Goal: Task Accomplishment & Management: Manage account settings

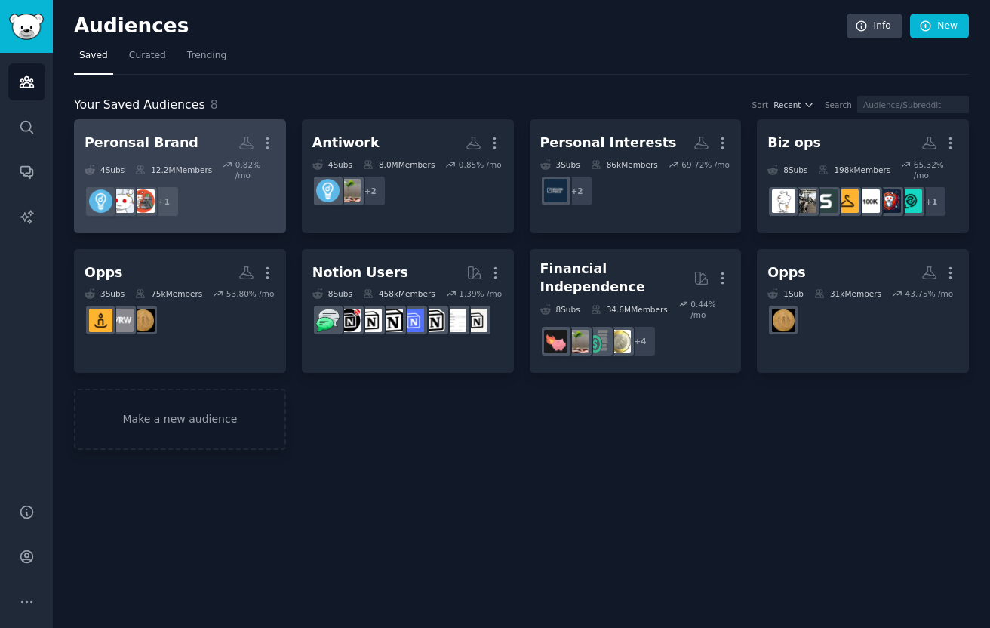
click at [196, 138] on h2 "Peronsal Brand More" at bounding box center [180, 143] width 191 height 26
click at [216, 186] on dd "+ 1" at bounding box center [180, 201] width 191 height 42
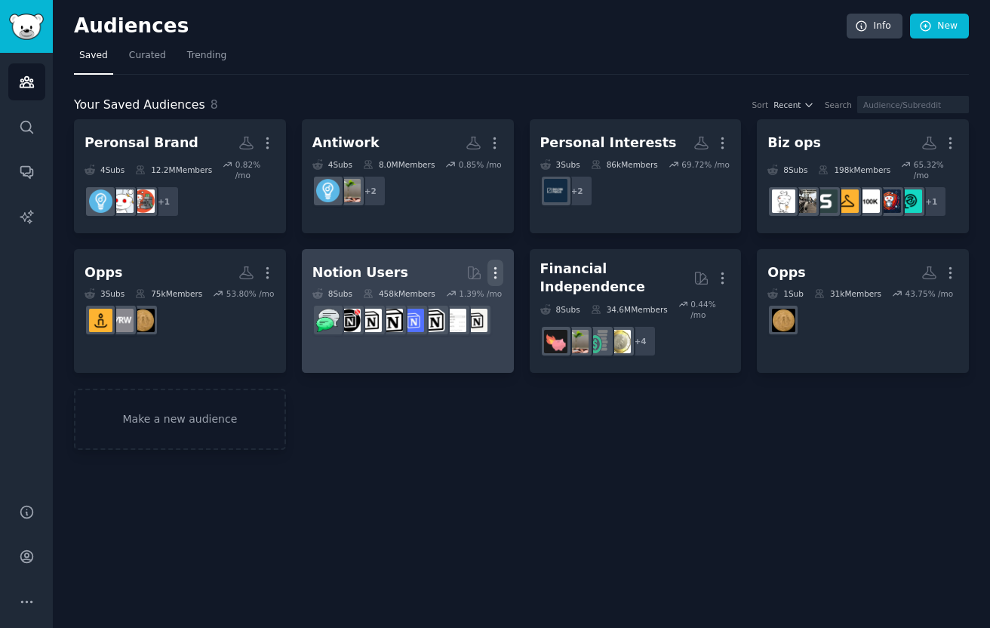
click at [497, 275] on icon "button" at bounding box center [495, 273] width 16 height 16
click at [464, 309] on p "Delete" at bounding box center [454, 305] width 35 height 16
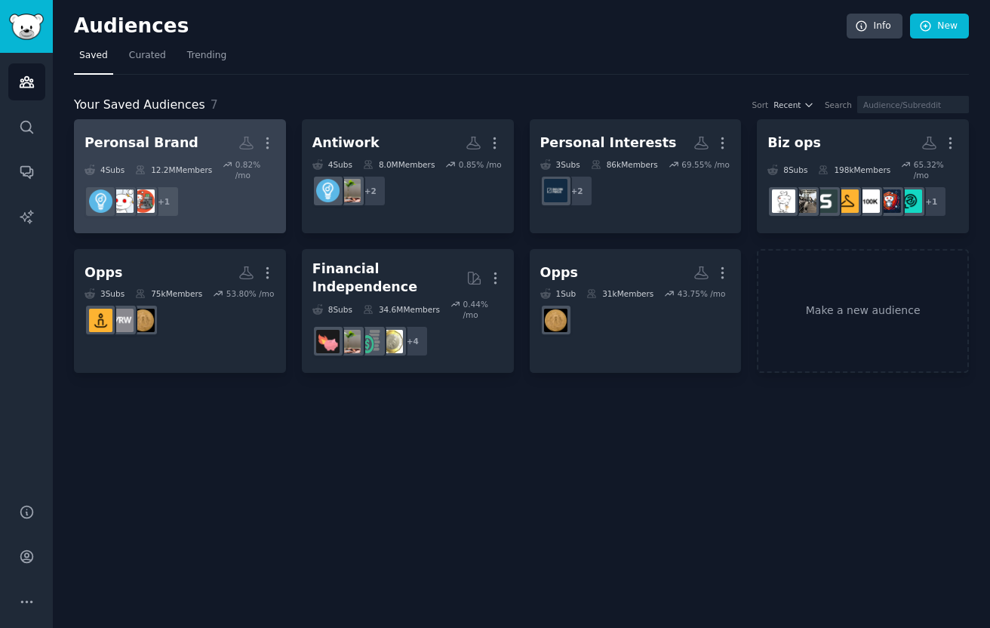
click at [221, 155] on h2 "Peronsal Brand Custom Audience More" at bounding box center [180, 143] width 191 height 26
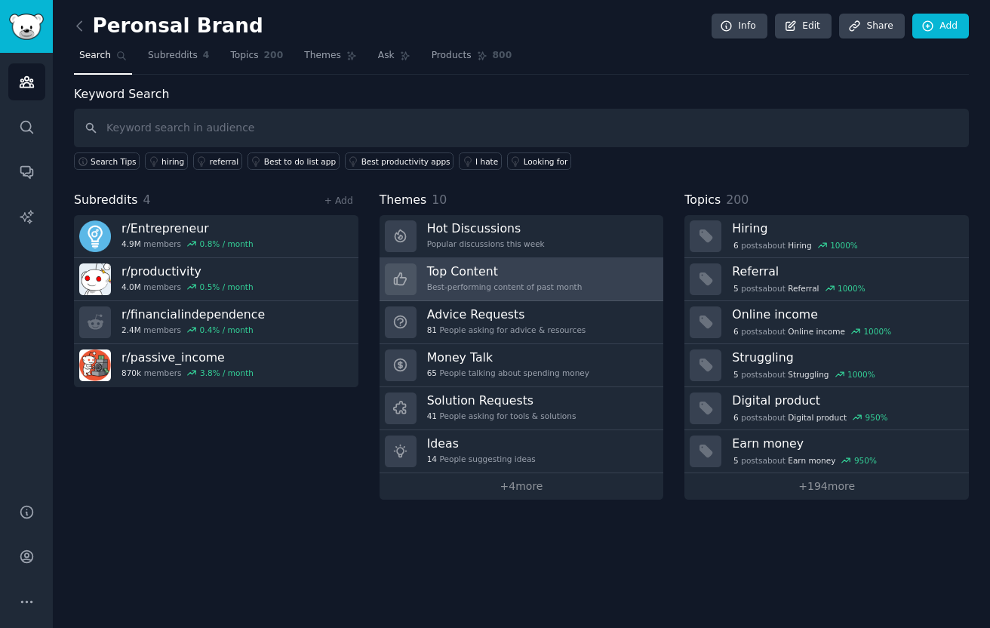
click at [540, 275] on h3 "Top Content" at bounding box center [504, 271] width 155 height 16
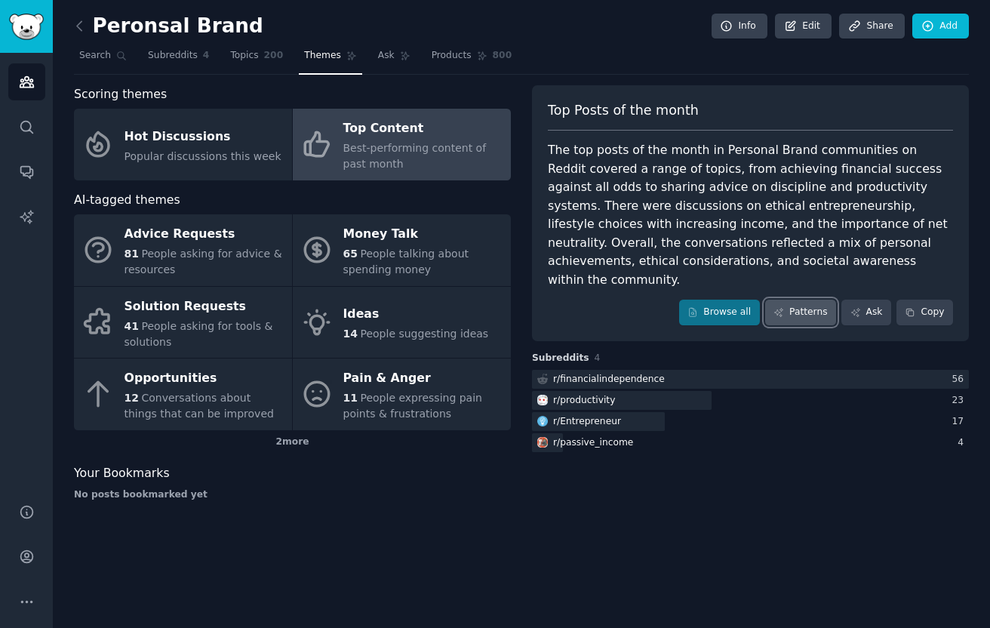
click at [811, 300] on link "Patterns" at bounding box center [800, 313] width 71 height 26
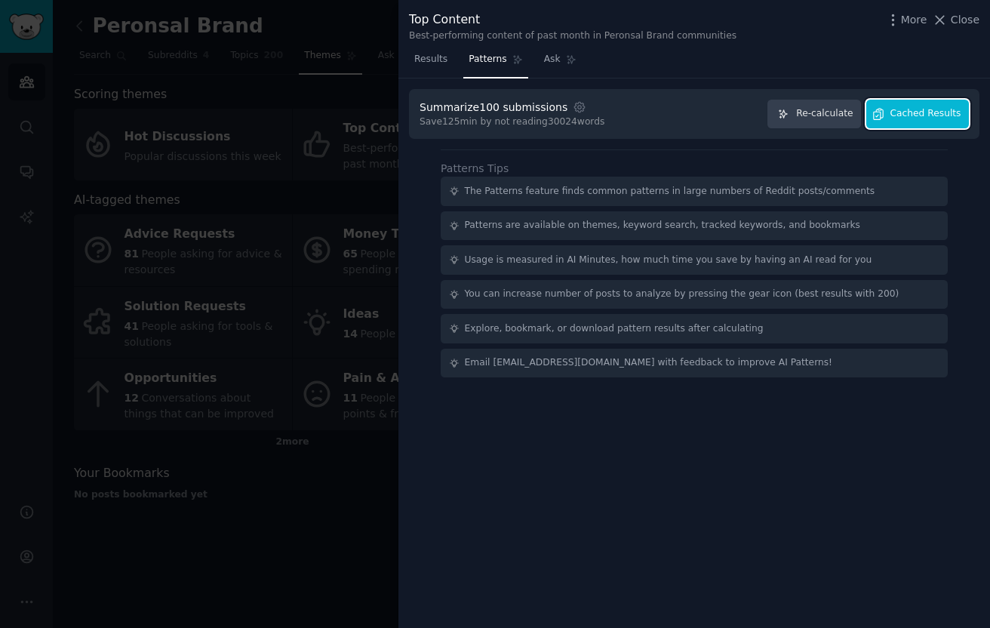
click at [922, 118] on span "Cached Results" at bounding box center [925, 114] width 71 height 14
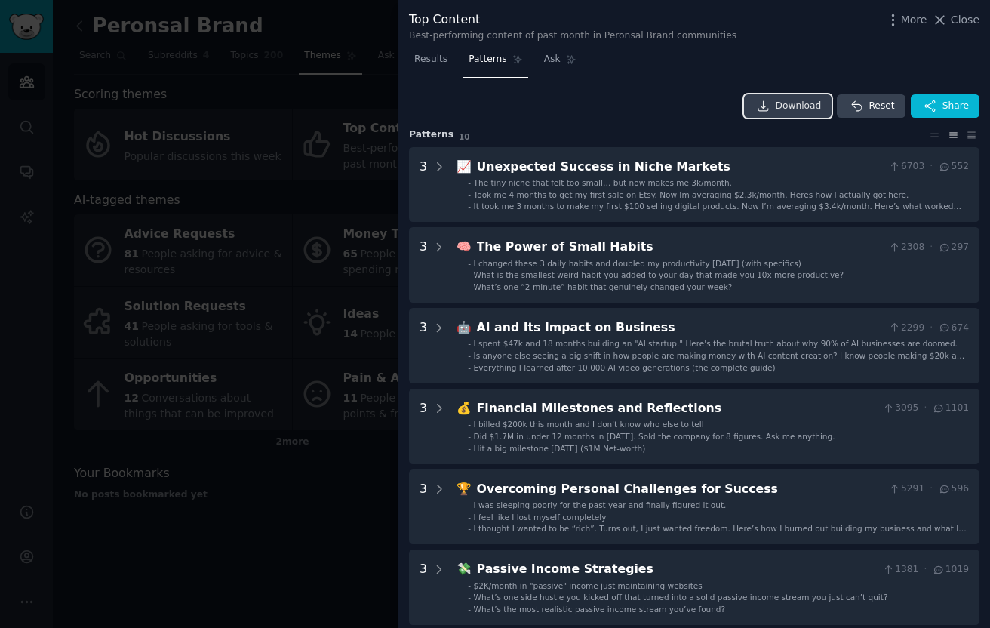
click at [800, 97] on link "Download" at bounding box center [788, 106] width 88 height 24
click at [262, 91] on div at bounding box center [495, 314] width 990 height 628
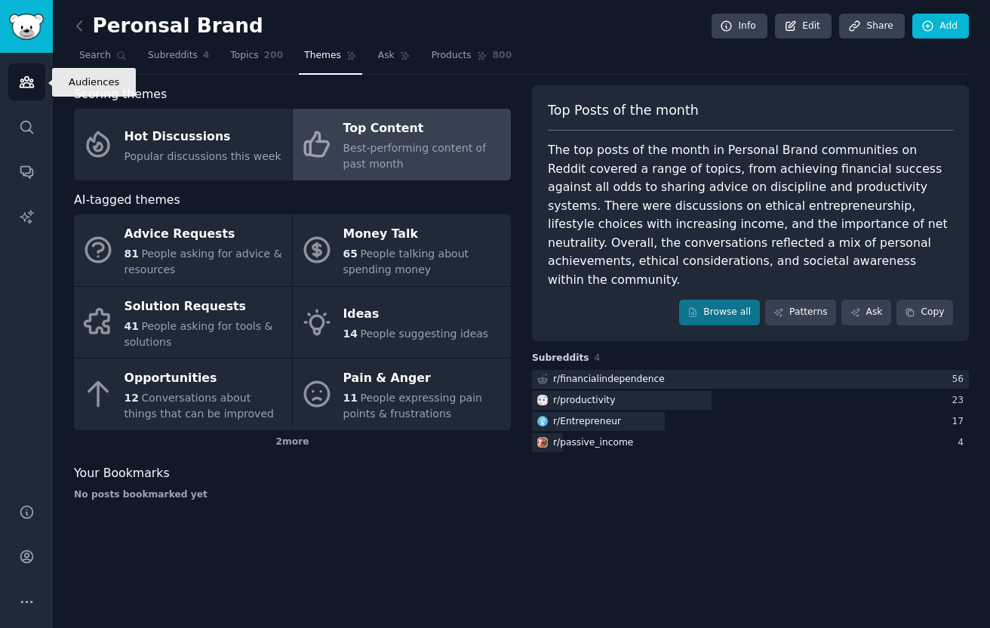
click at [23, 82] on icon "Sidebar" at bounding box center [27, 82] width 16 height 16
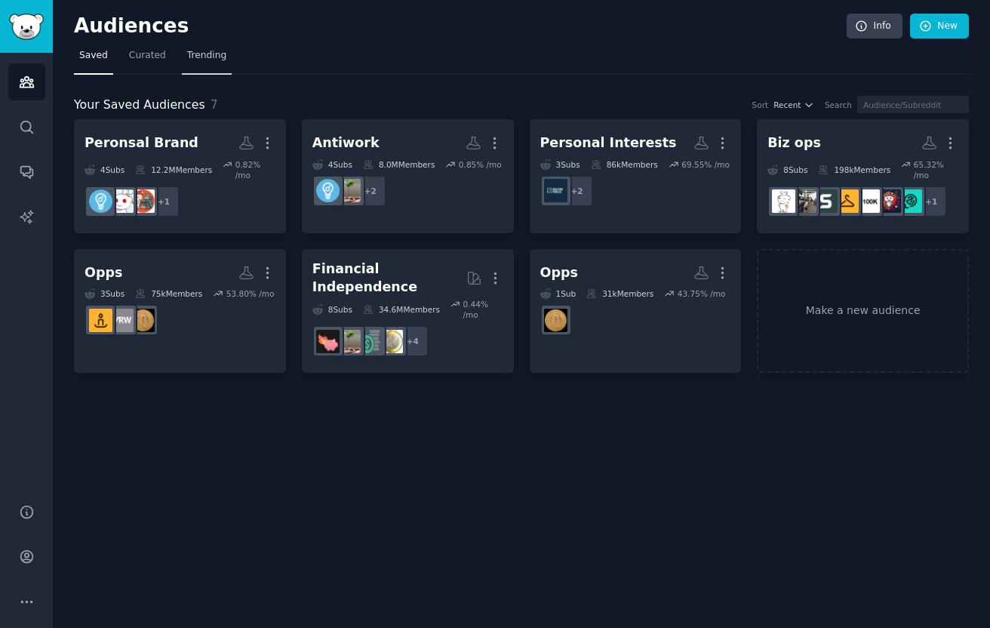
click at [199, 61] on span "Trending" at bounding box center [206, 56] width 39 height 14
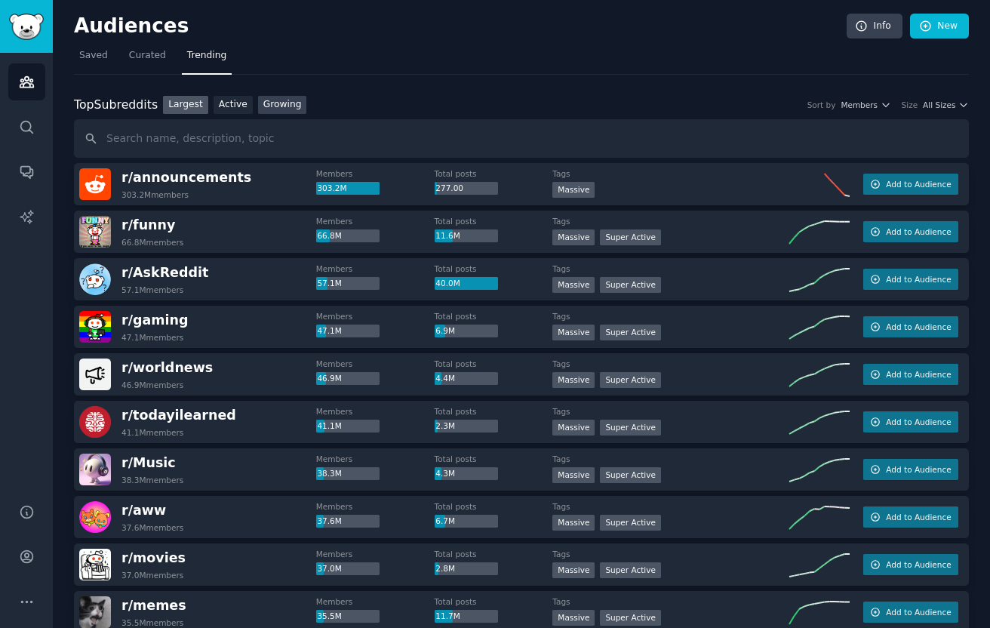
click at [285, 106] on link "Growing" at bounding box center [282, 105] width 49 height 19
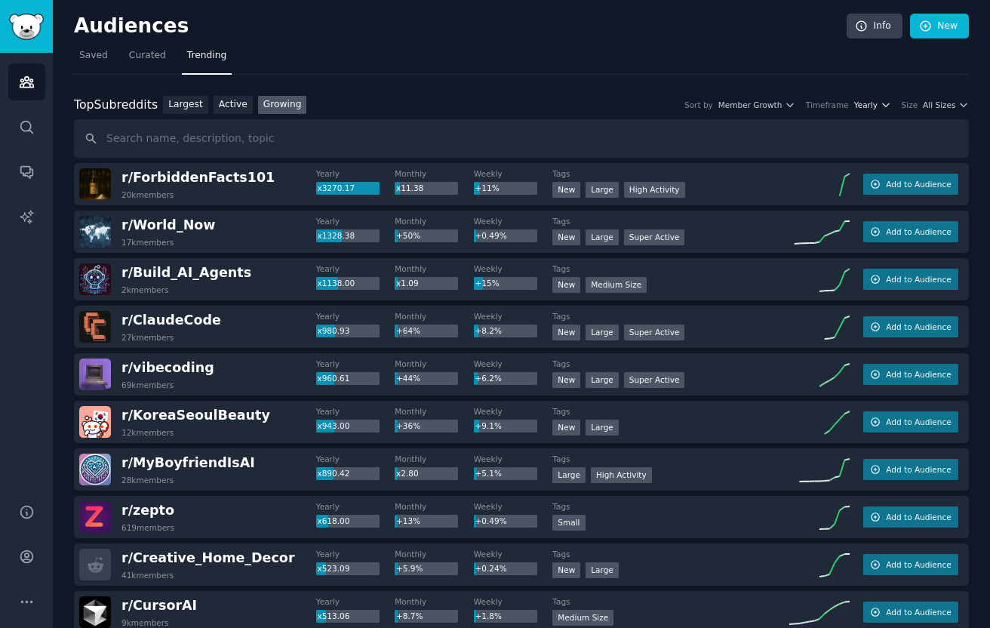
click at [881, 109] on icon "button" at bounding box center [886, 105] width 11 height 11
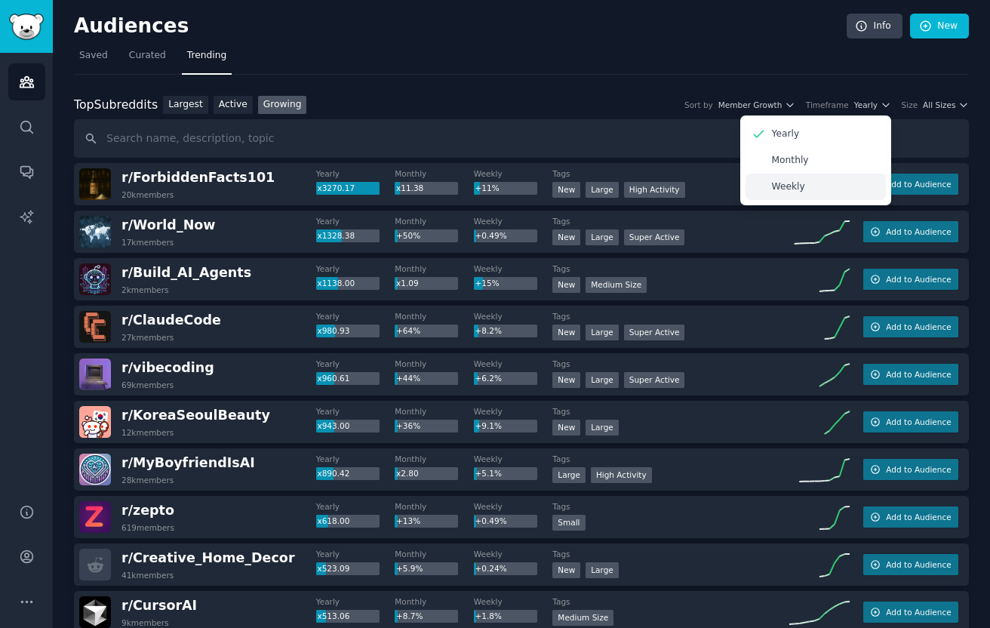
click at [810, 176] on div "Weekly" at bounding box center [816, 187] width 140 height 26
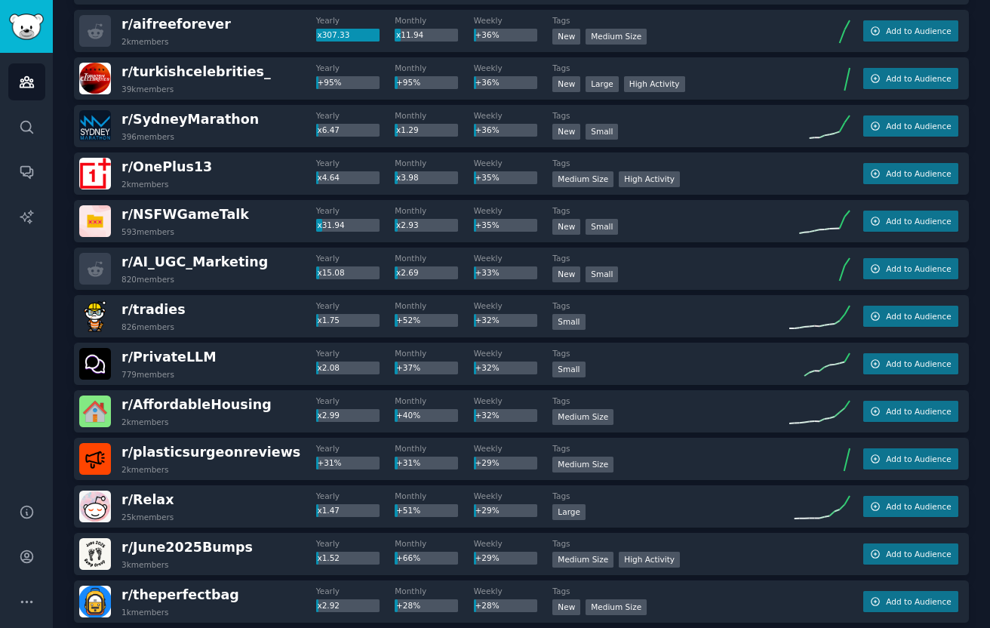
scroll to position [2010, 0]
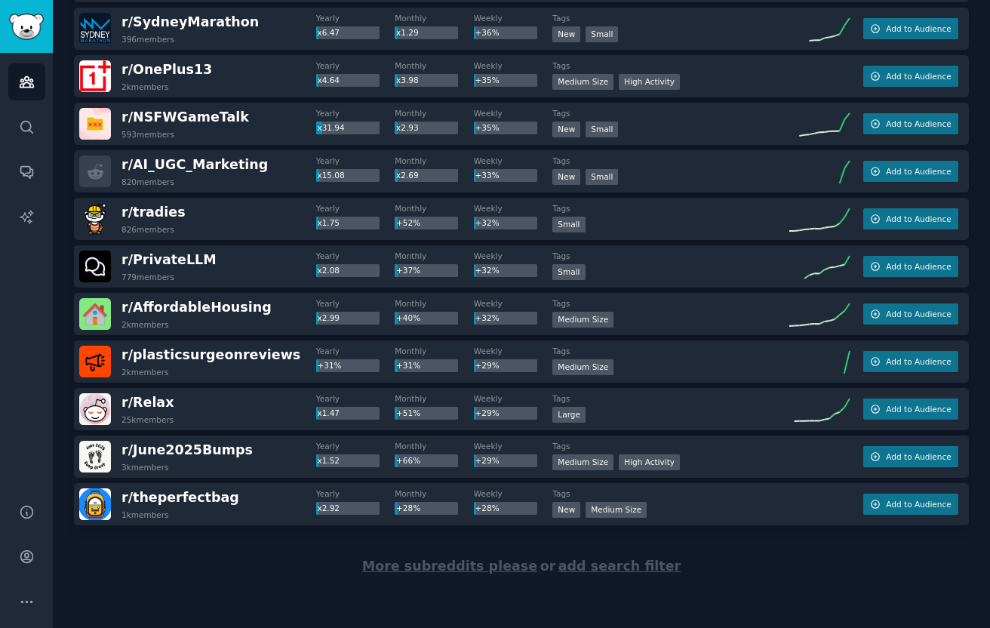
click at [451, 569] on span "More subreddits please" at bounding box center [449, 565] width 175 height 15
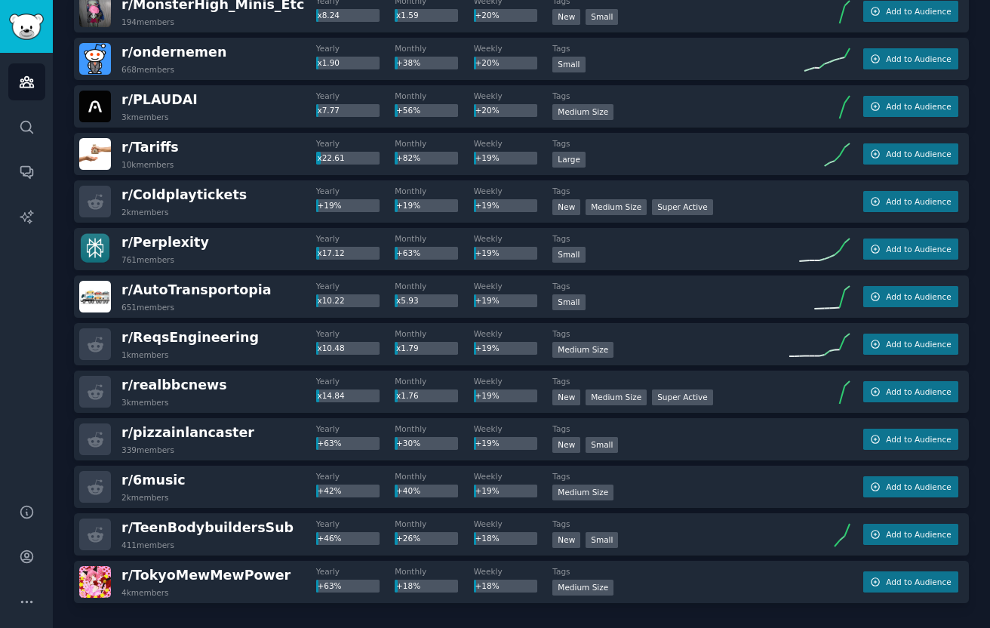
scroll to position [4387, 0]
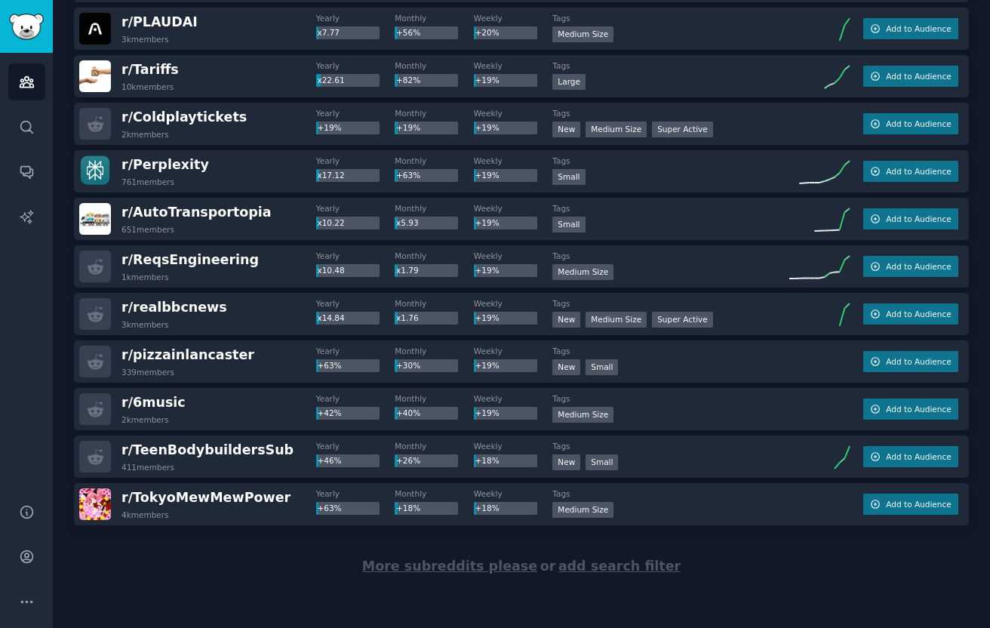
click at [472, 566] on span "More subreddits please" at bounding box center [449, 565] width 175 height 15
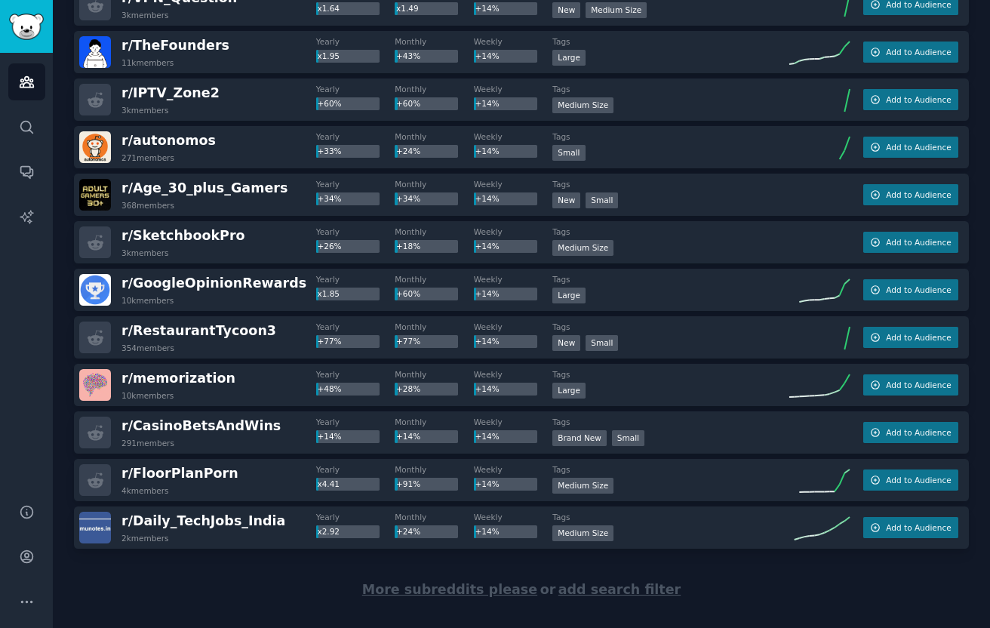
scroll to position [6764, 0]
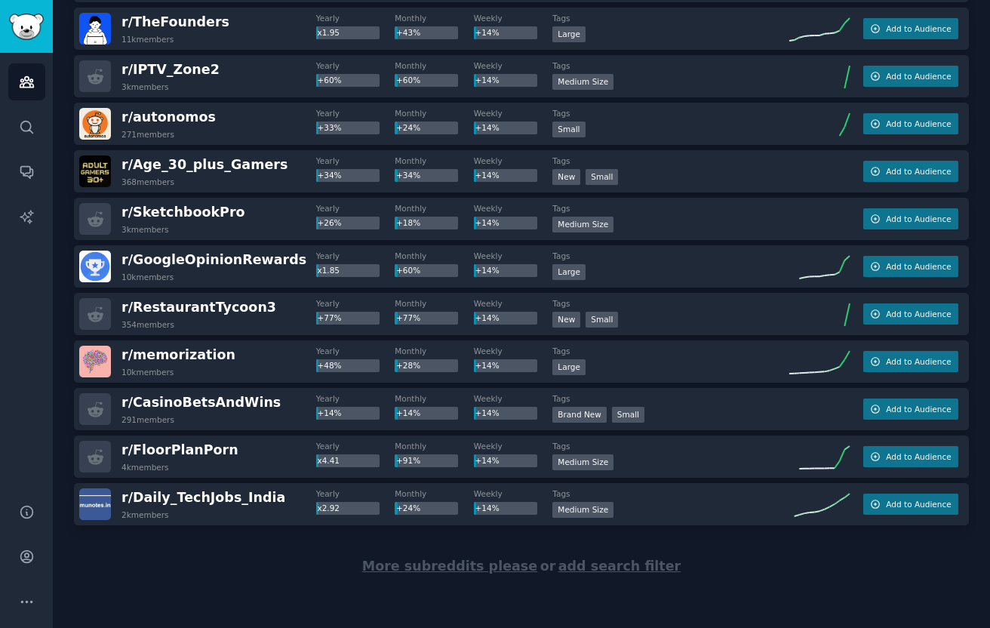
click at [472, 568] on span "More subreddits please" at bounding box center [449, 565] width 175 height 15
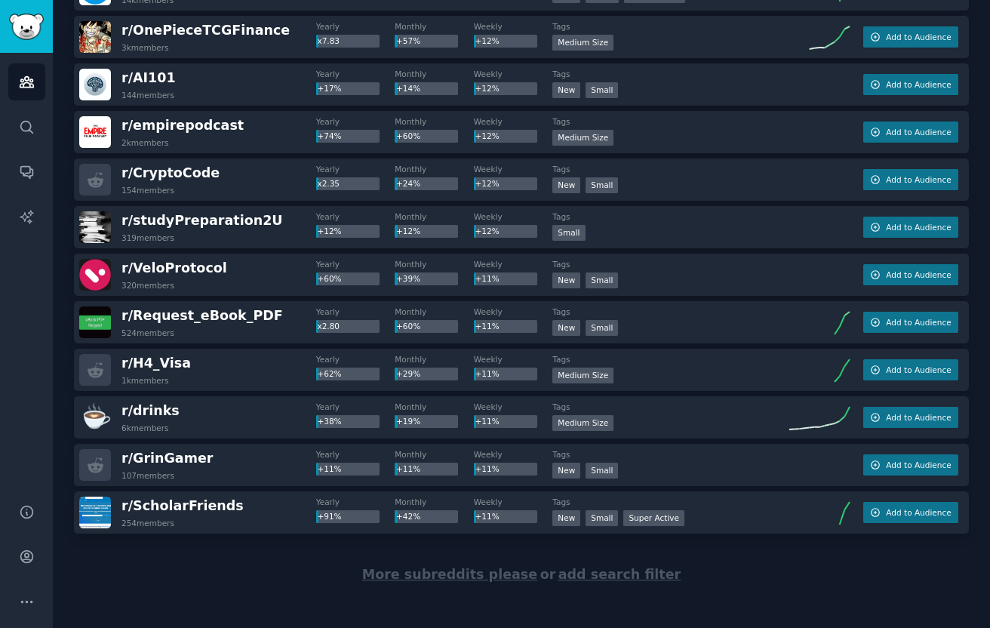
scroll to position [9141, 0]
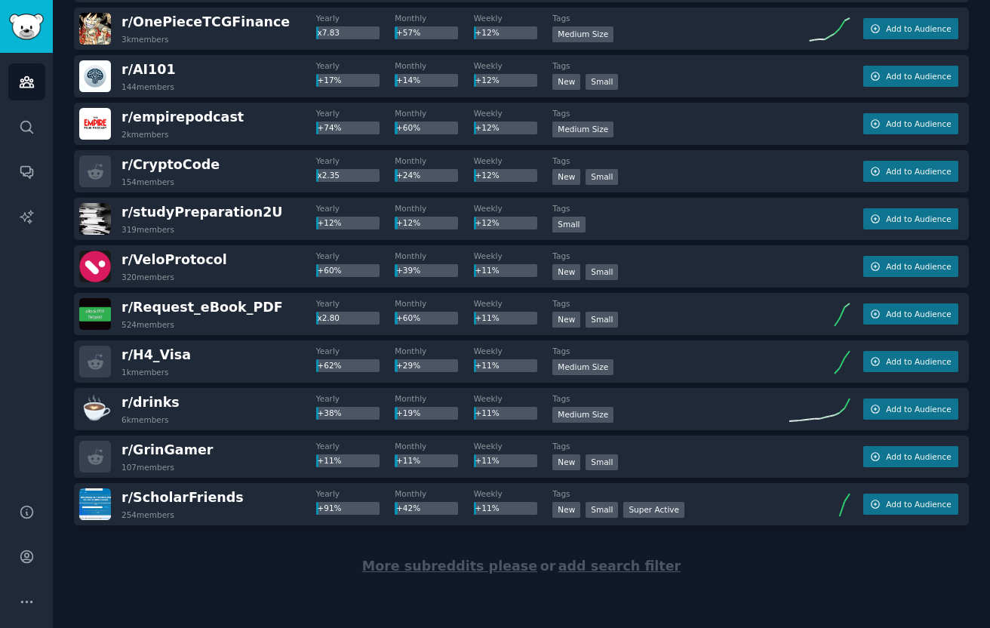
click at [434, 570] on span "More subreddits please" at bounding box center [449, 565] width 175 height 15
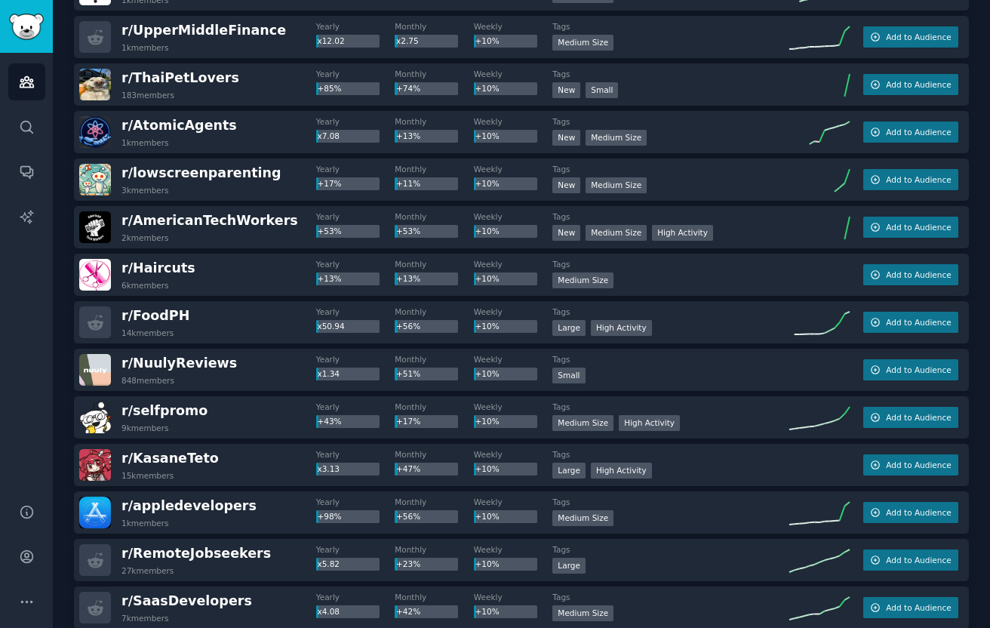
scroll to position [11518, 0]
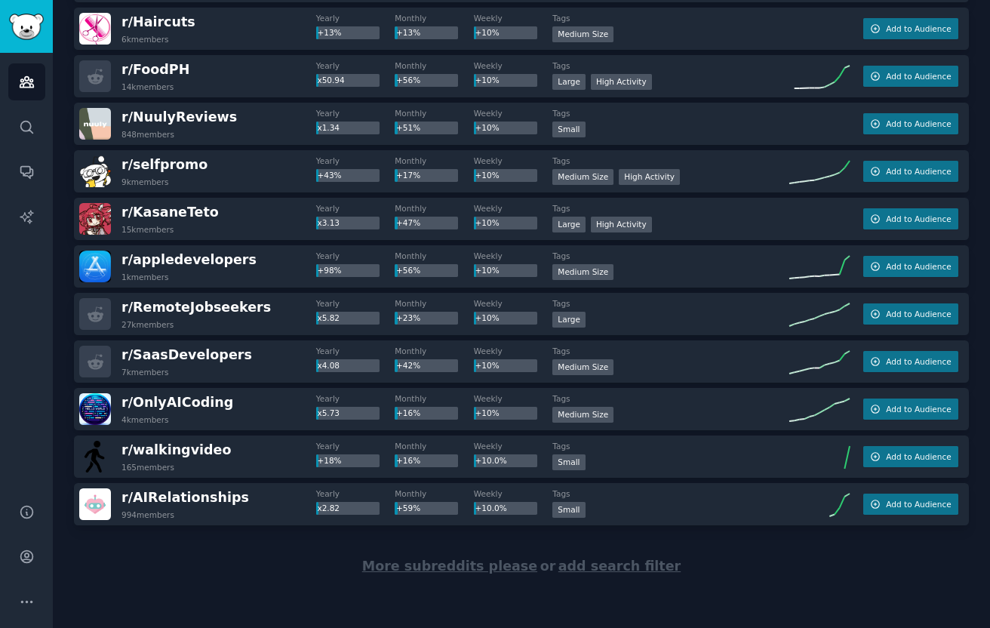
click at [436, 564] on span "More subreddits please" at bounding box center [449, 565] width 175 height 15
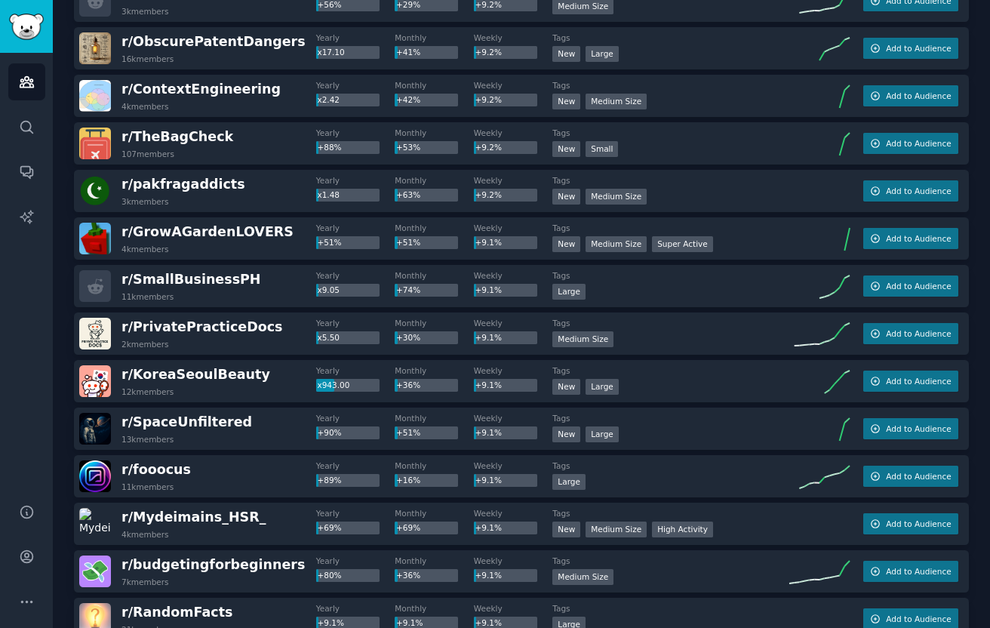
scroll to position [13895, 0]
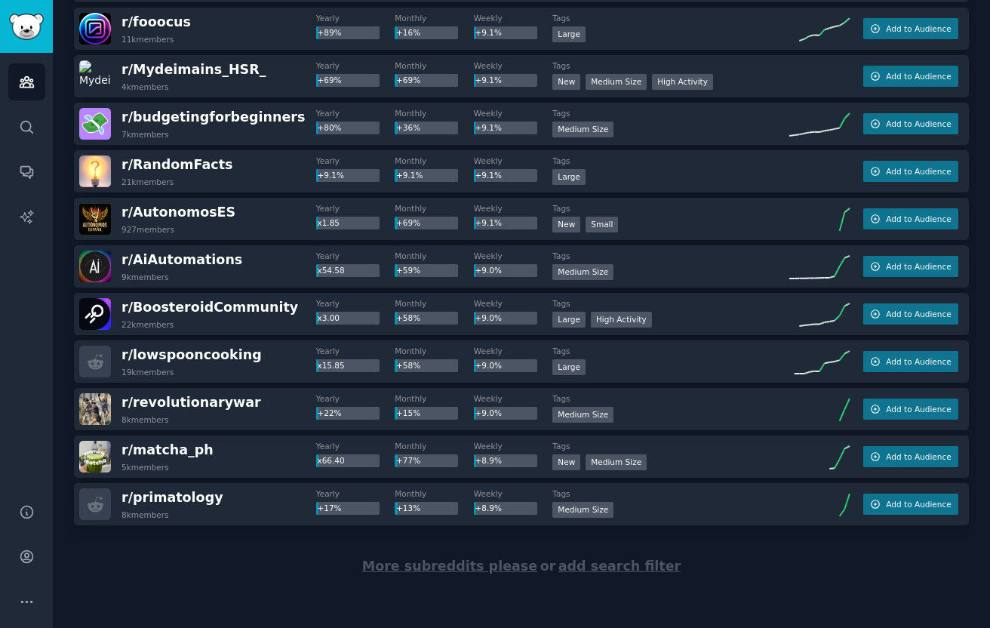
click at [500, 574] on div "More subreddits please or add search filter" at bounding box center [521, 566] width 895 height 82
click at [497, 563] on span "More subreddits please" at bounding box center [449, 565] width 175 height 15
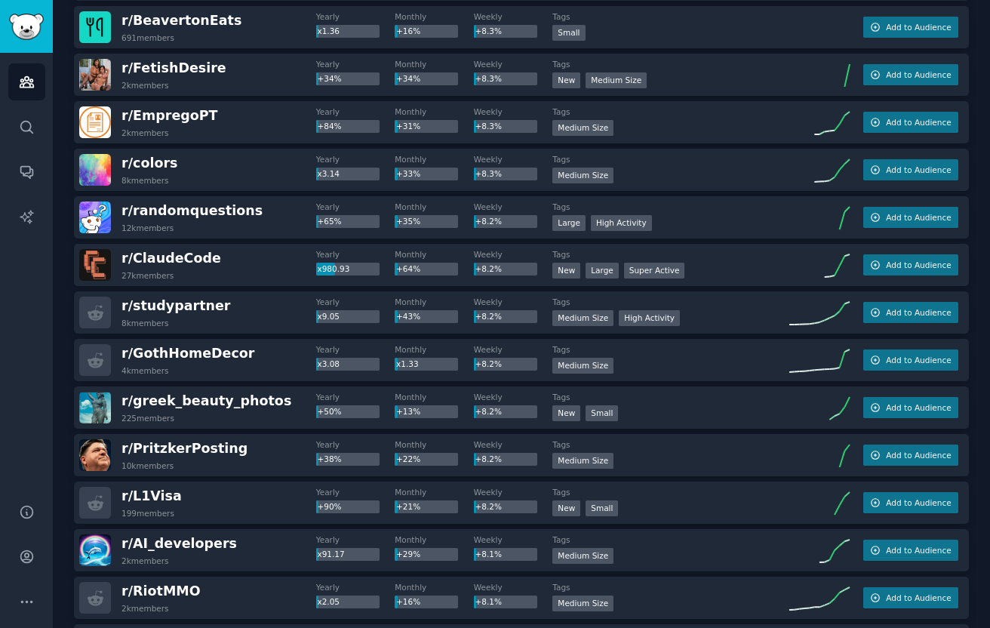
scroll to position [16272, 0]
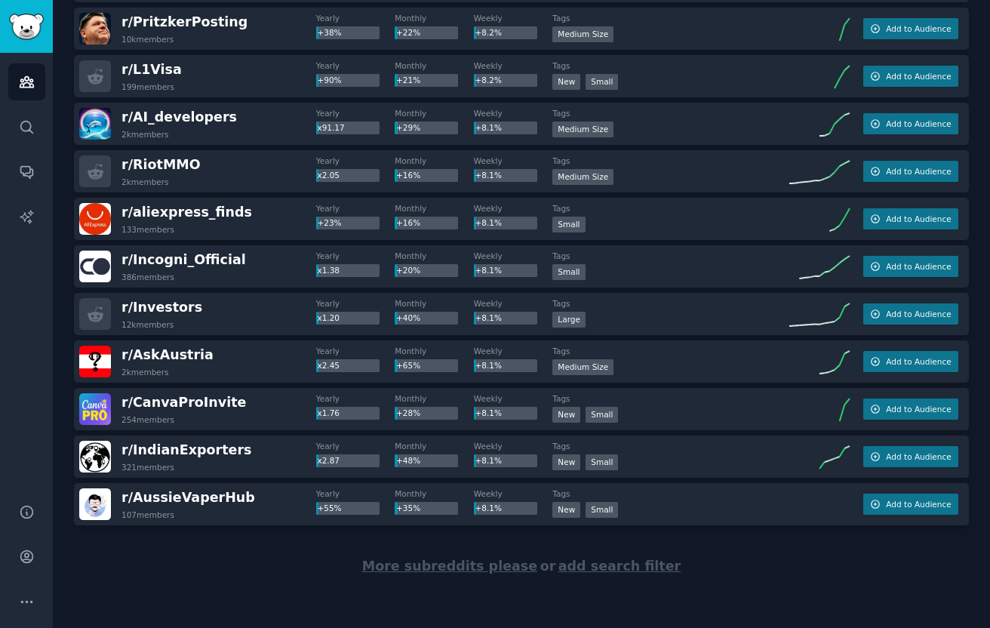
click at [463, 564] on span "More subreddits please" at bounding box center [449, 565] width 175 height 15
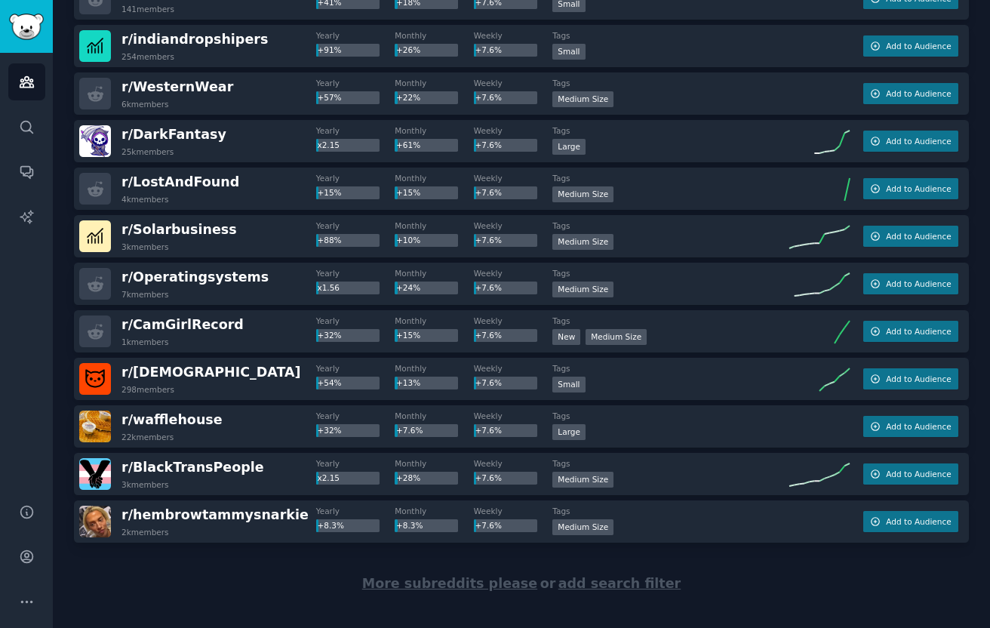
scroll to position [18649, 0]
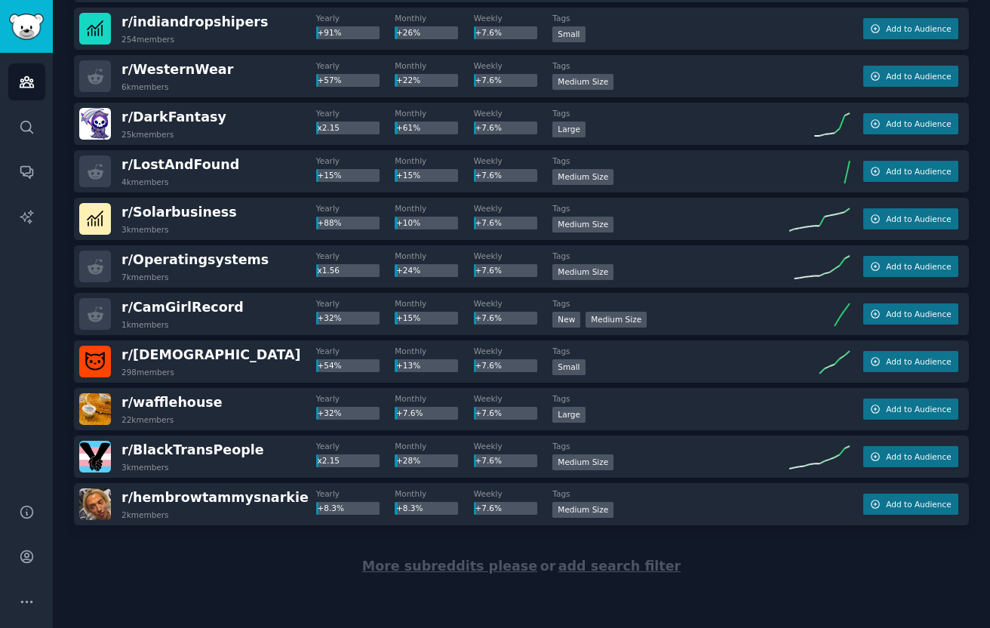
click at [444, 574] on div "More subreddits please or add search filter" at bounding box center [521, 566] width 895 height 82
click at [443, 564] on span "More subreddits please" at bounding box center [449, 565] width 175 height 15
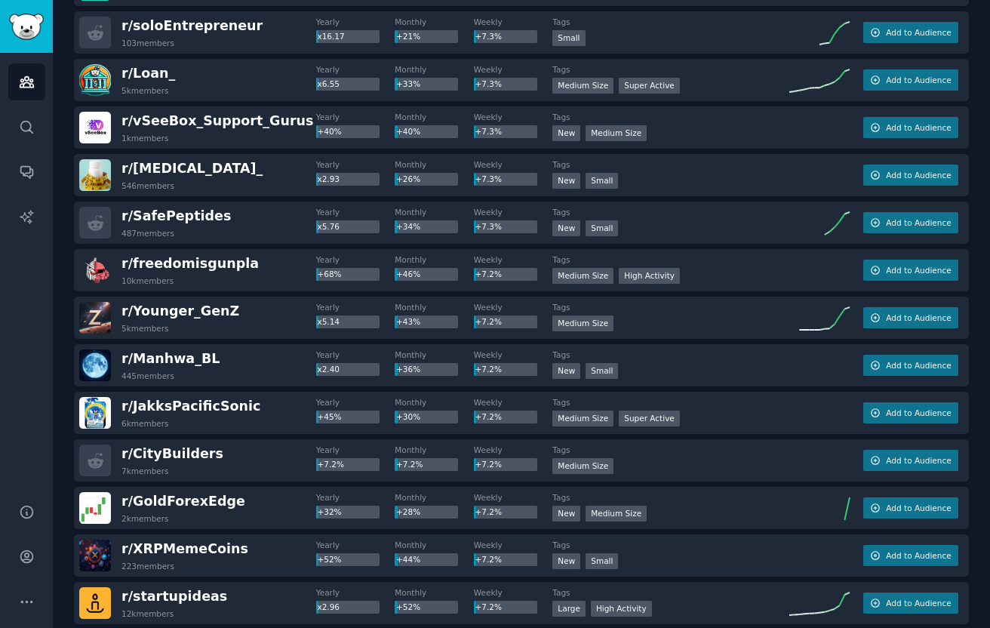
scroll to position [21026, 0]
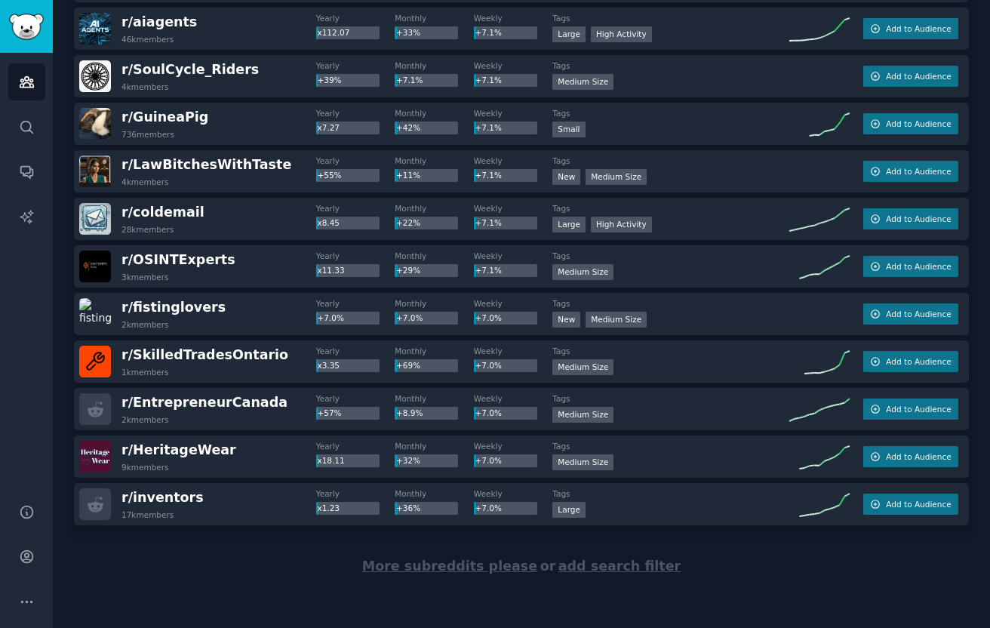
click at [478, 562] on span "More subreddits please" at bounding box center [449, 565] width 175 height 15
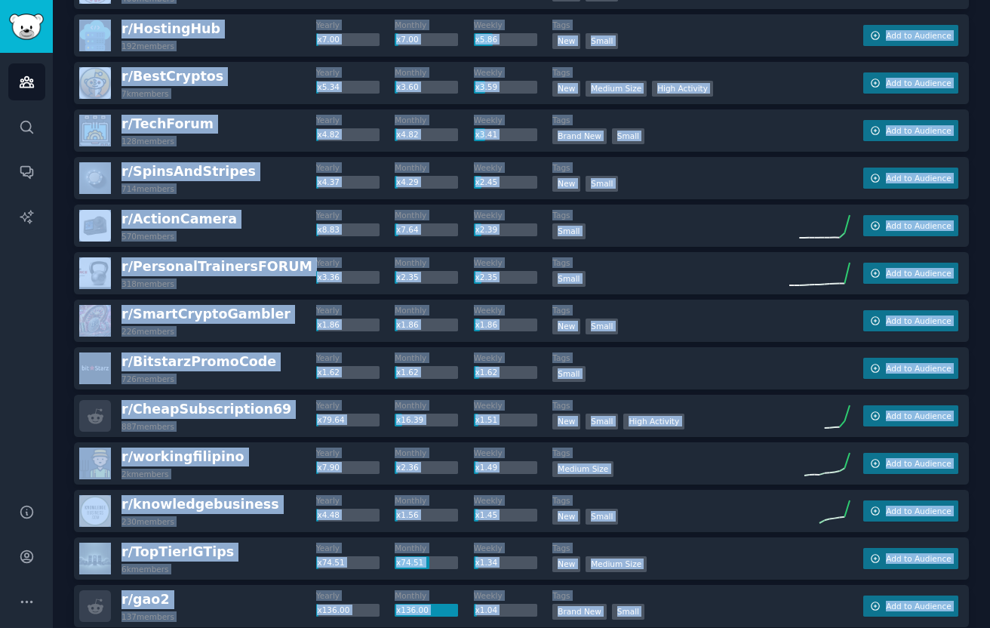
scroll to position [0, 0]
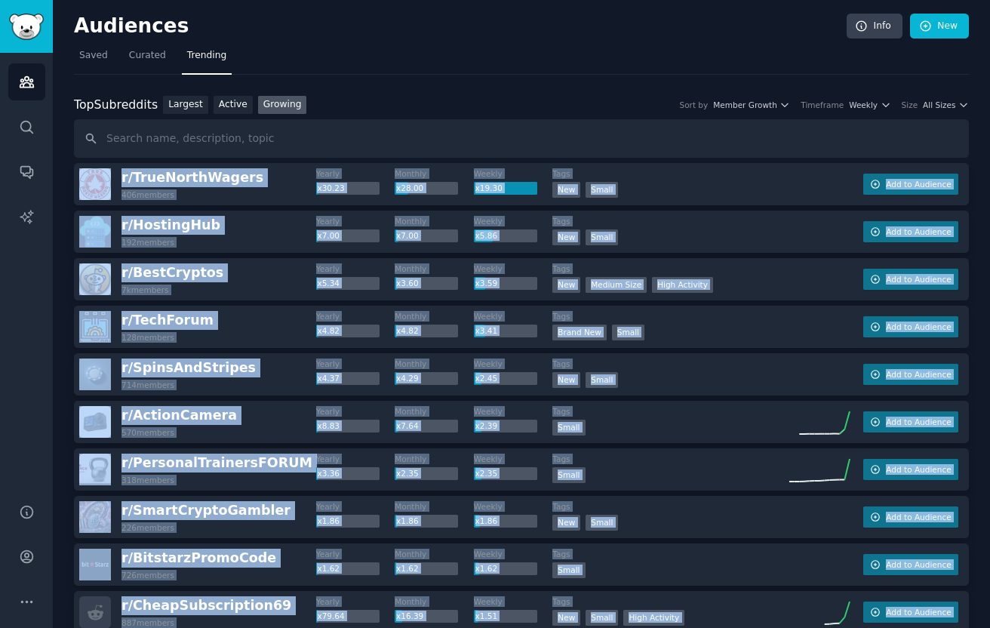
drag, startPoint x: 279, startPoint y: 567, endPoint x: 114, endPoint y: 177, distance: 423.7
copy div "r/ TrueNorthWagers 406 members Yearly x30.23 Monthly x28.00 Weekly x19.30 Tags …"
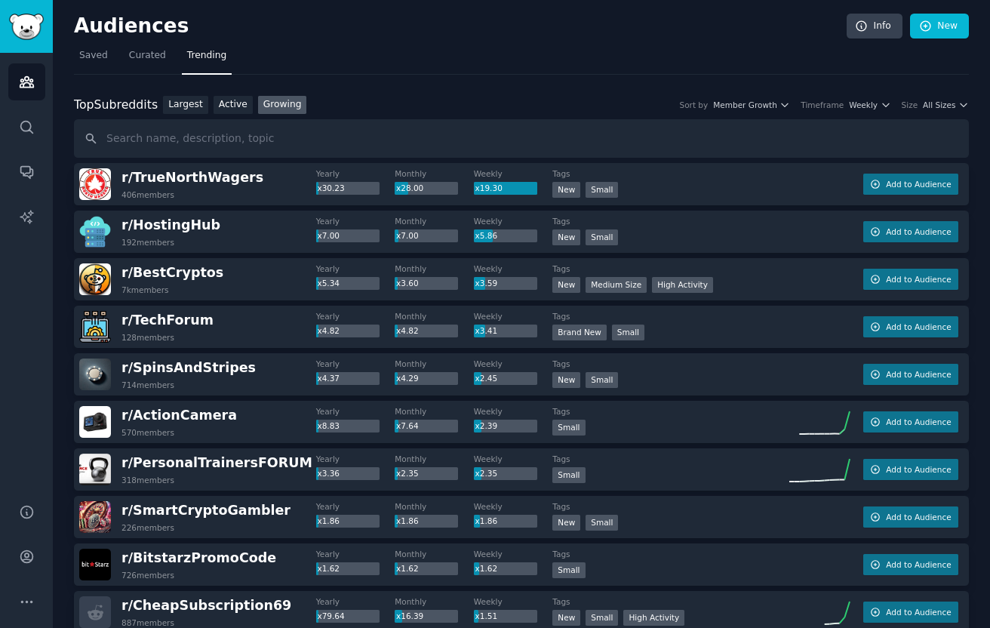
click at [424, 115] on div "Top Subreddits Top Subreddits Largest Active Growing Sort by Member Growth Time…" at bounding box center [521, 127] width 895 height 63
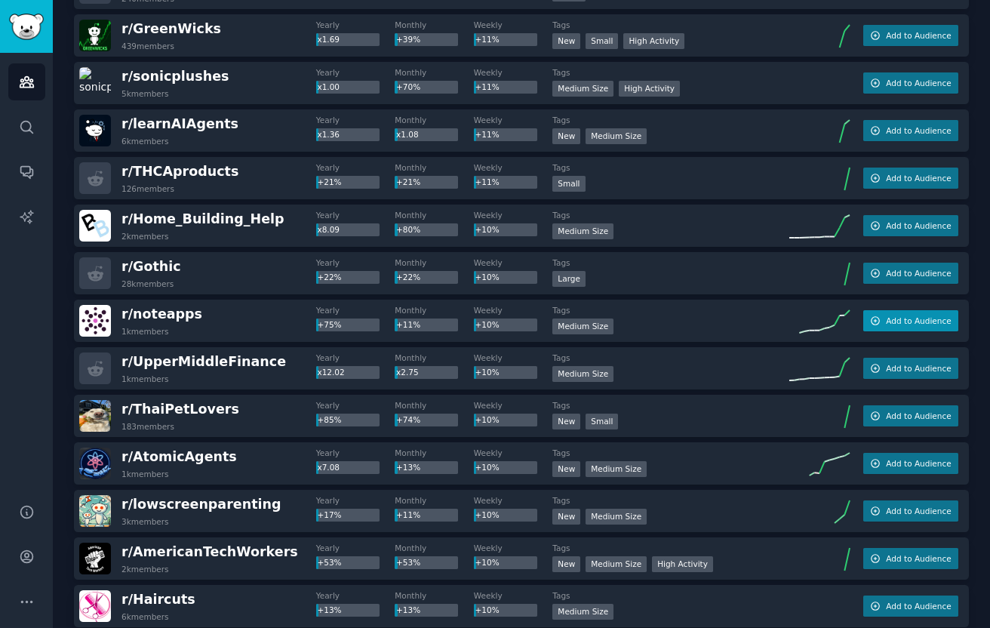
click at [901, 320] on span "Add to Audience" at bounding box center [918, 320] width 65 height 11
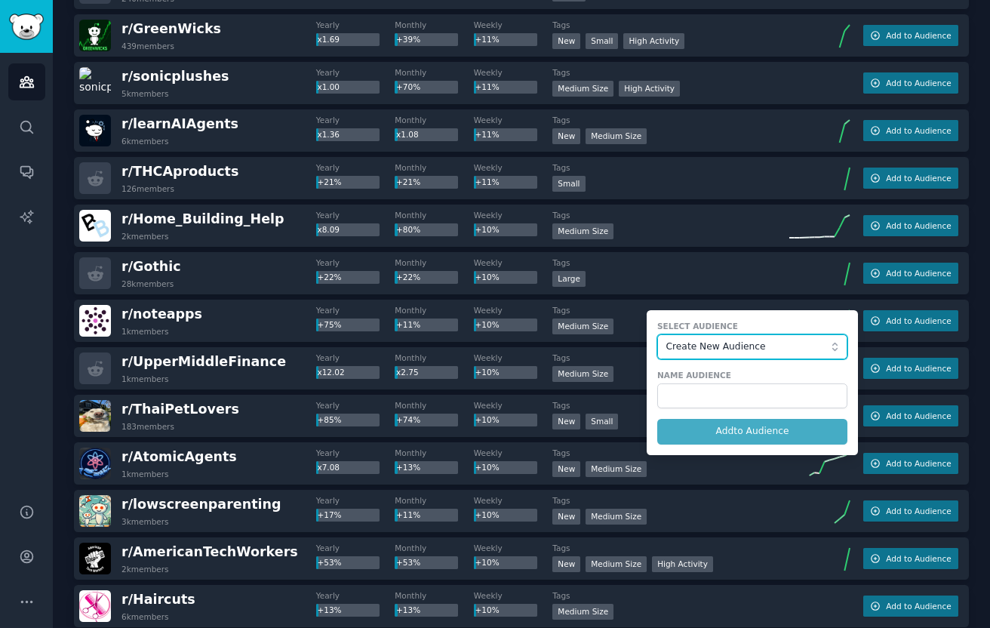
click at [719, 347] on span "Create New Audience" at bounding box center [748, 347] width 165 height 14
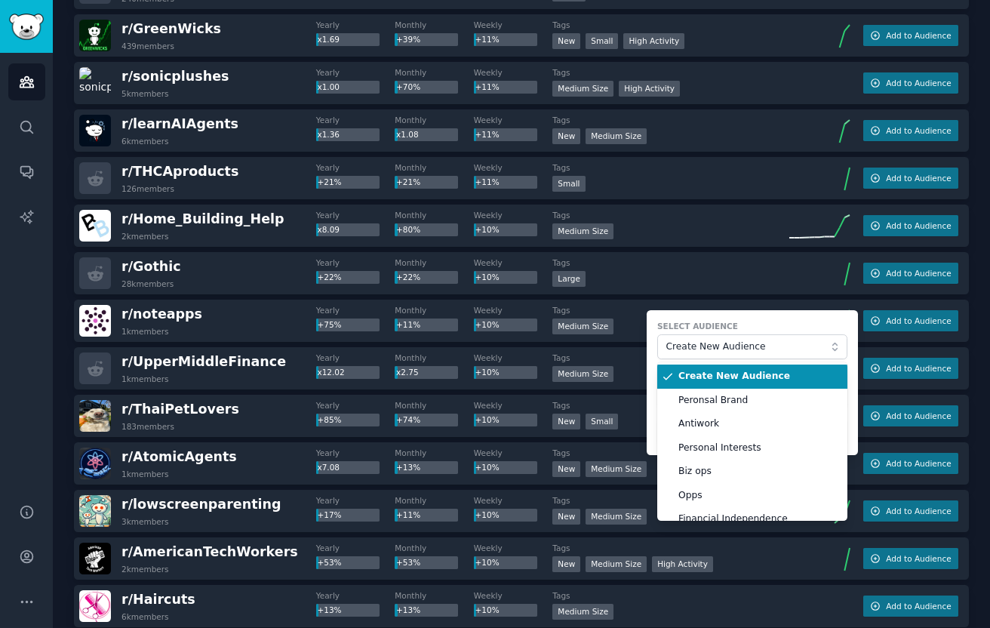
click at [708, 374] on span "Create New Audience" at bounding box center [757, 377] width 158 height 14
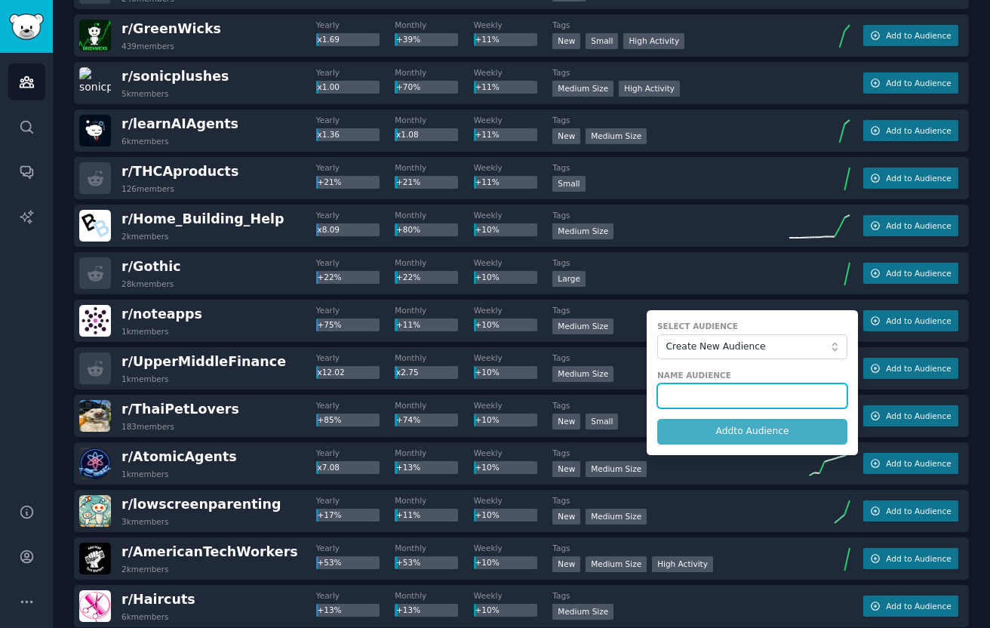
click at [702, 399] on input "text" at bounding box center [752, 396] width 190 height 26
type input "[DATE]"
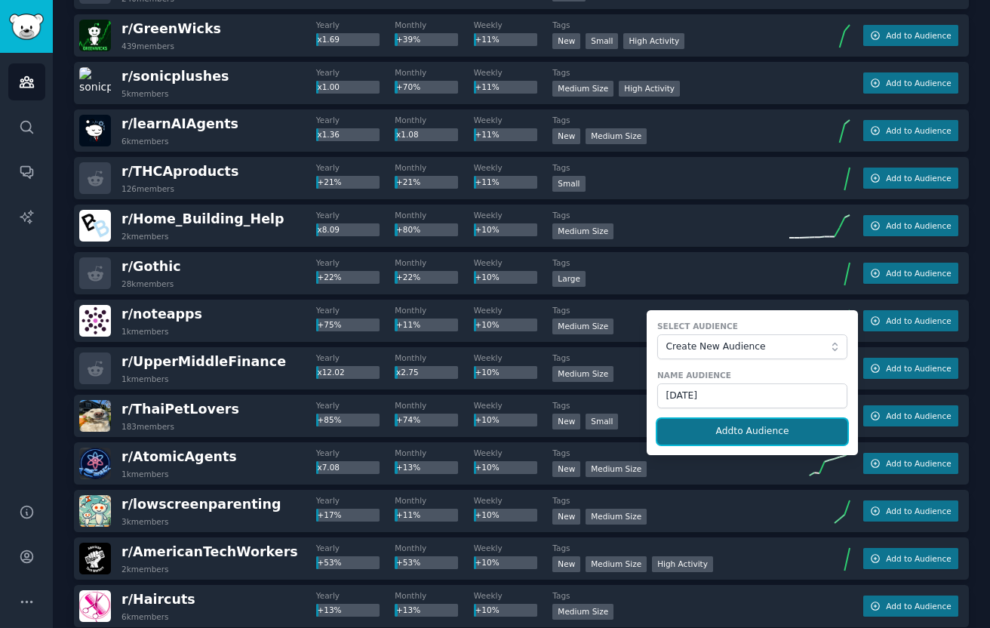
click at [729, 429] on button "Add to Audience" at bounding box center [752, 432] width 190 height 26
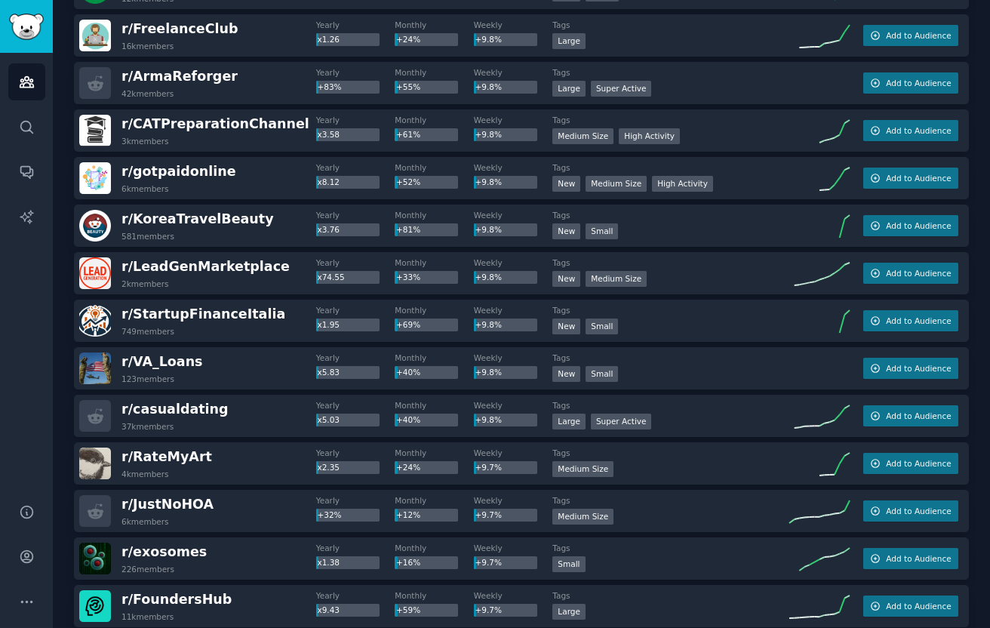
scroll to position [577, 0]
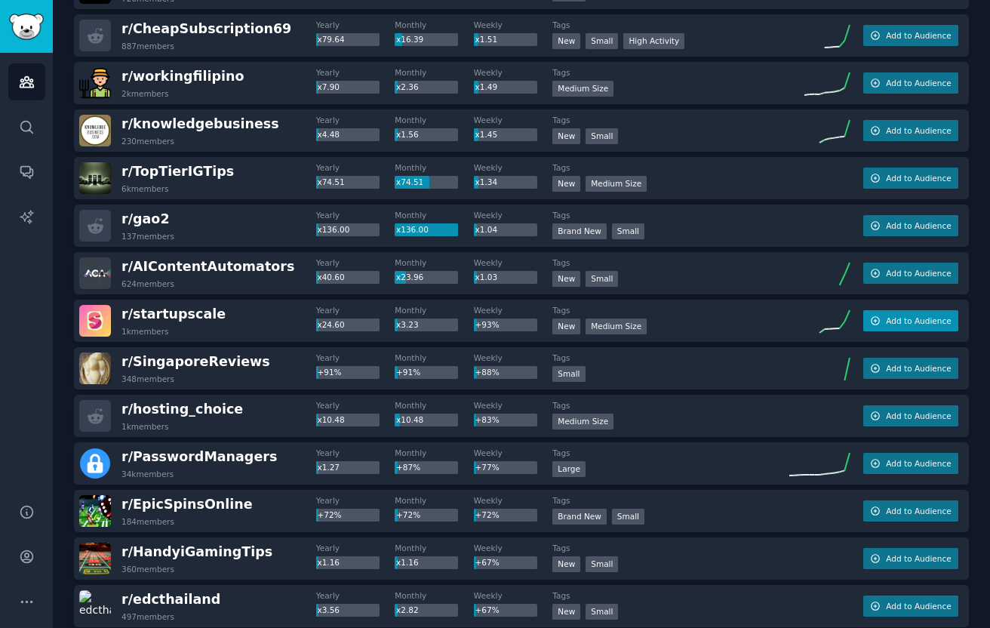
click at [878, 317] on icon "button" at bounding box center [875, 320] width 11 height 11
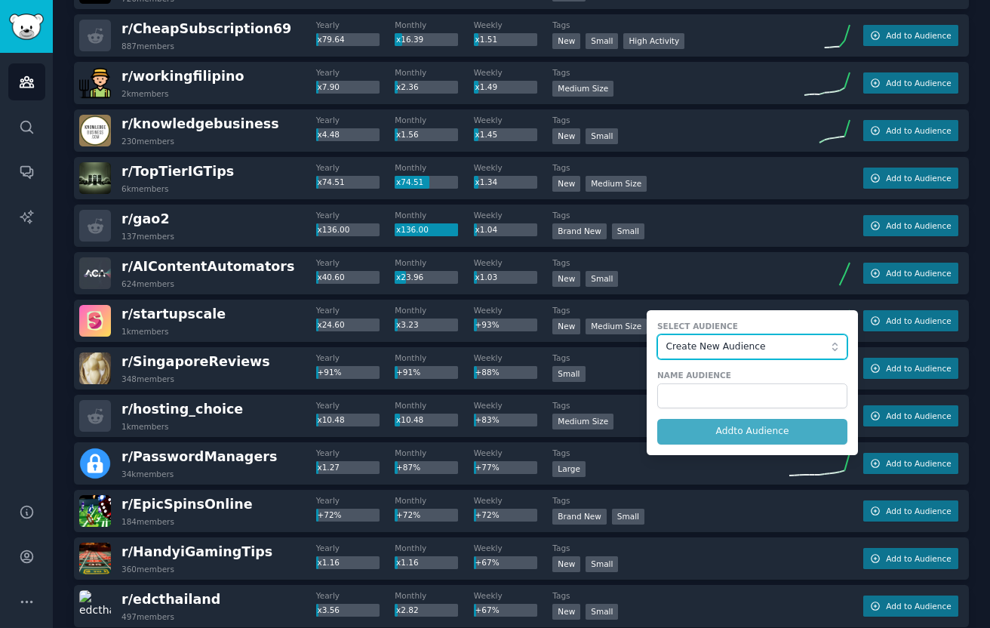
click at [711, 351] on span "Create New Audience" at bounding box center [748, 347] width 165 height 14
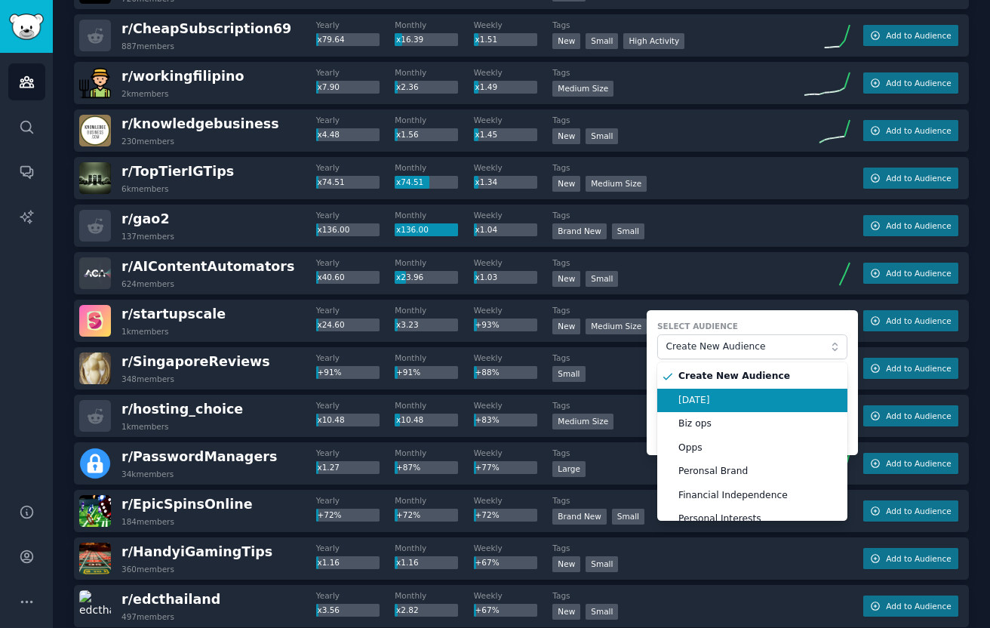
click at [704, 401] on span "[DATE]" at bounding box center [757, 401] width 158 height 14
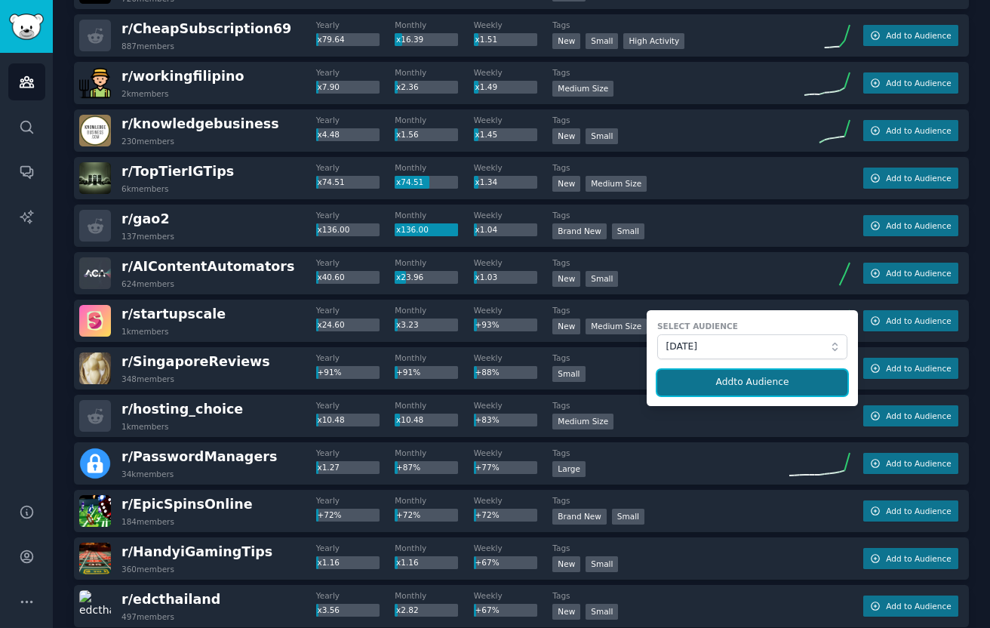
click at [710, 384] on button "Add to Audience" at bounding box center [752, 383] width 190 height 26
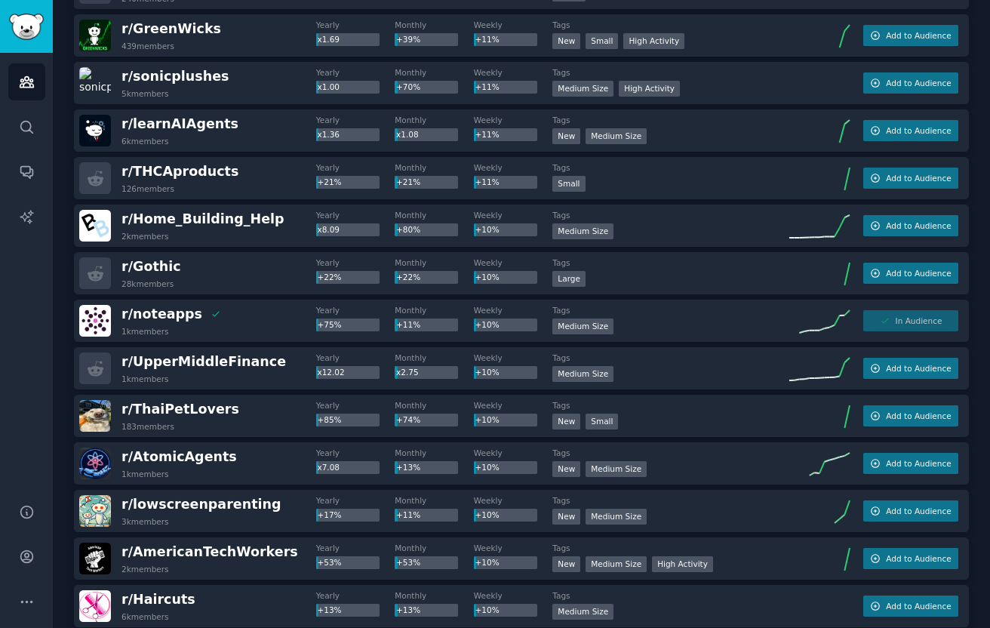
scroll to position [13698, 0]
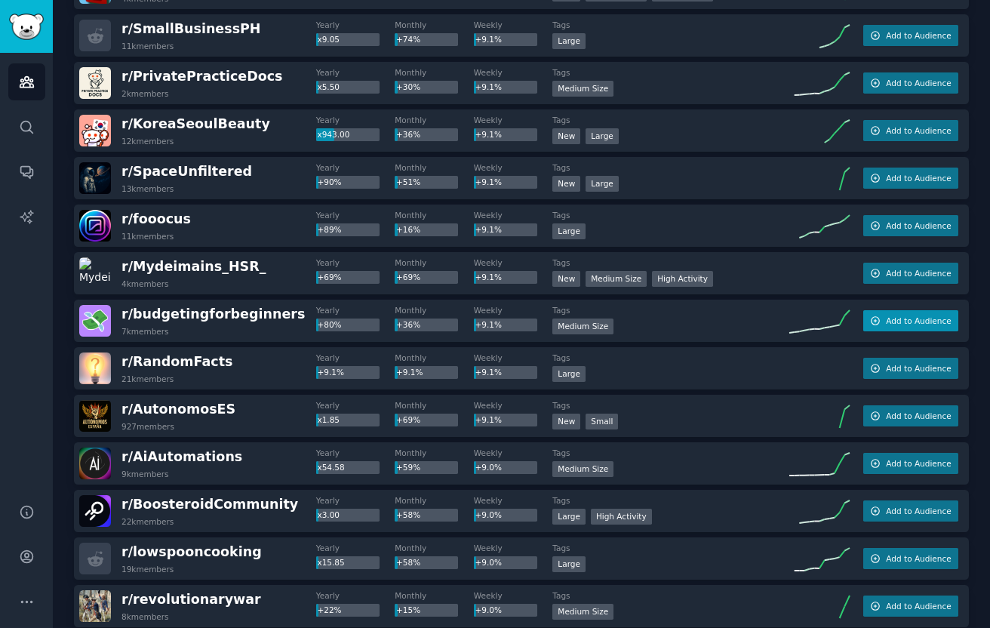
click at [922, 326] on button "Add to Audience" at bounding box center [910, 320] width 95 height 21
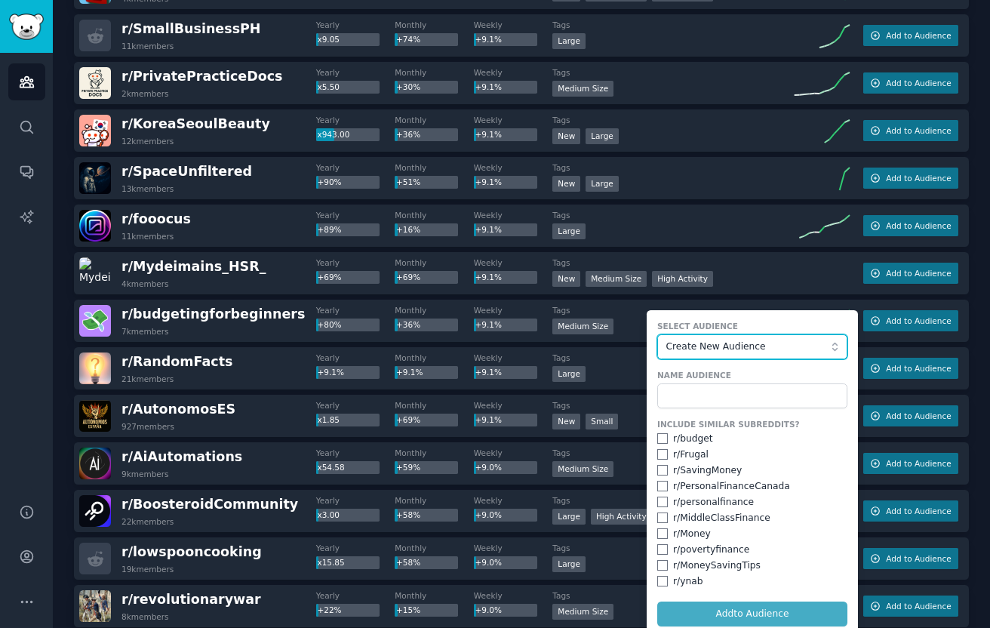
click at [745, 346] on span "Create New Audience" at bounding box center [748, 347] width 165 height 14
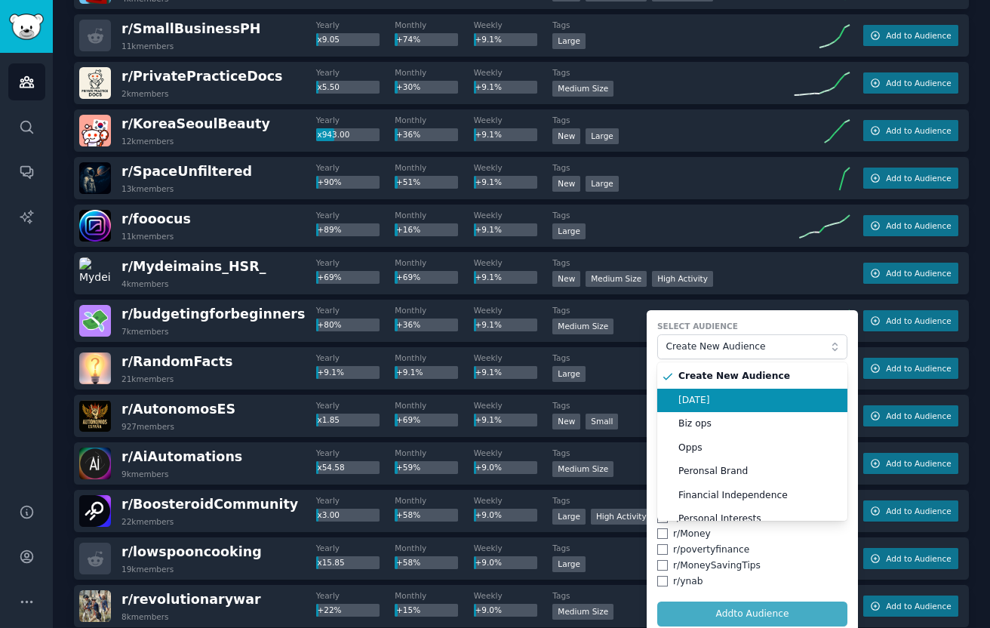
click at [728, 405] on span "[DATE]" at bounding box center [757, 401] width 158 height 14
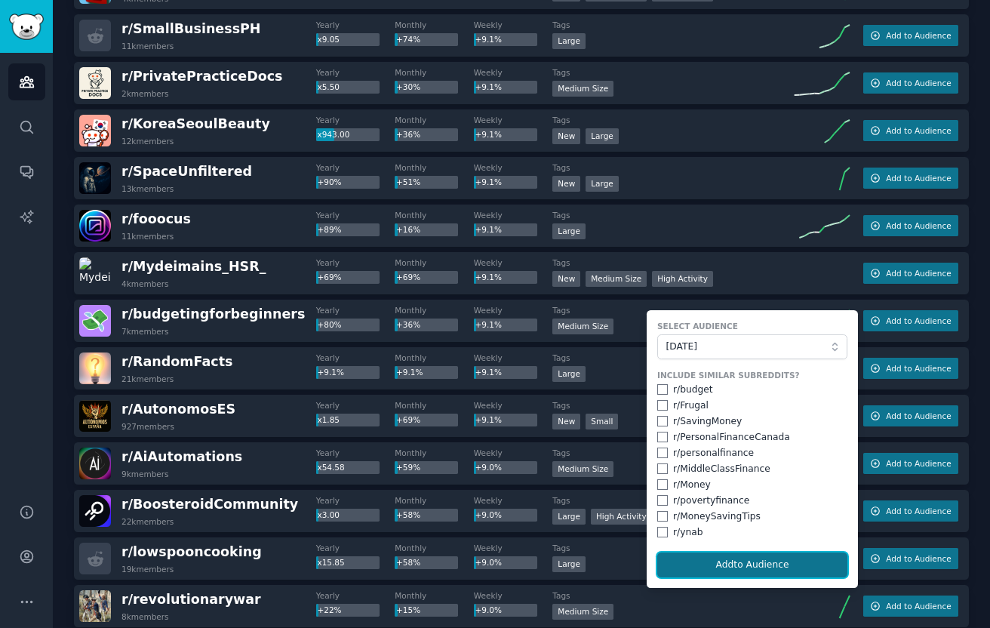
click at [703, 562] on button "Add to Audience" at bounding box center [752, 565] width 190 height 26
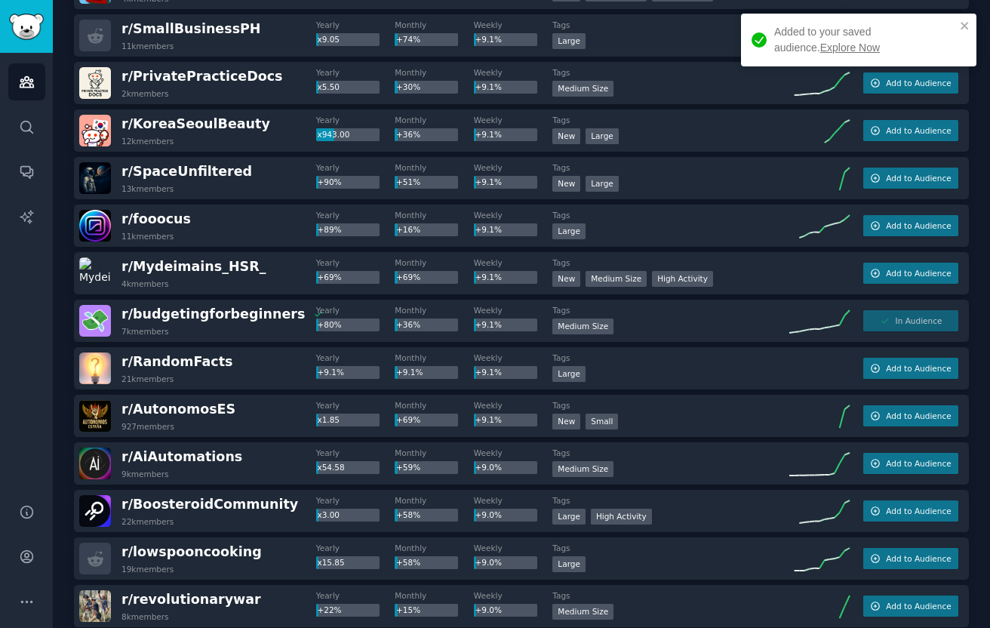
scroll to position [14221, 0]
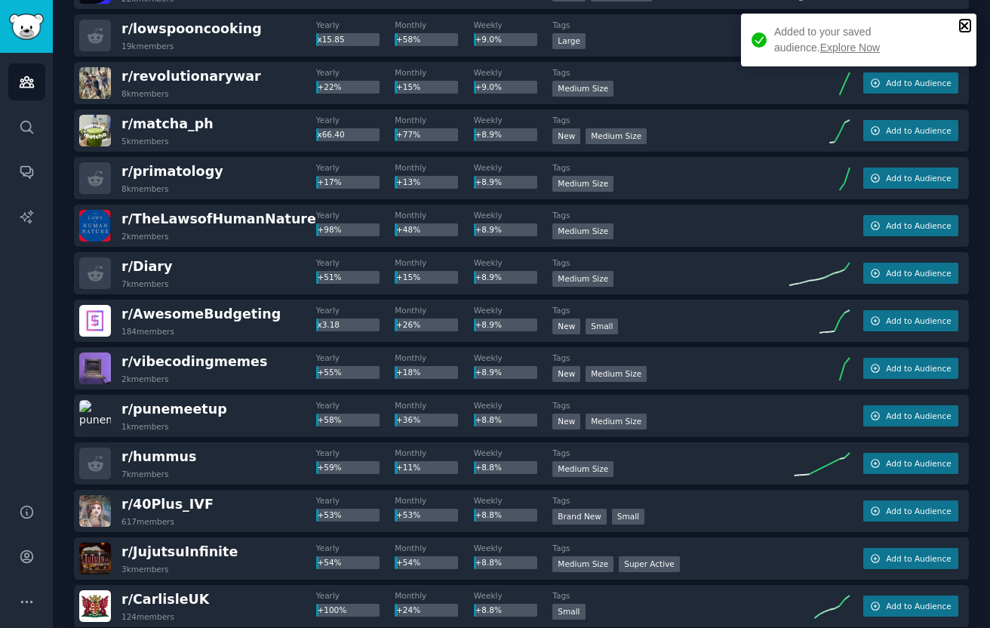
click at [962, 22] on icon "close" at bounding box center [965, 26] width 11 height 12
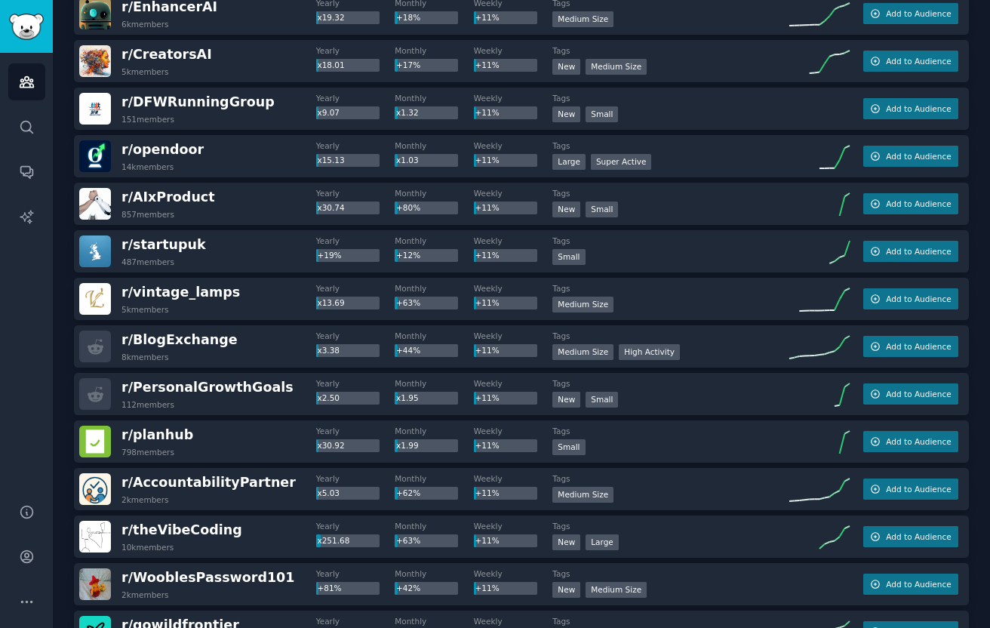
scroll to position [10110, 0]
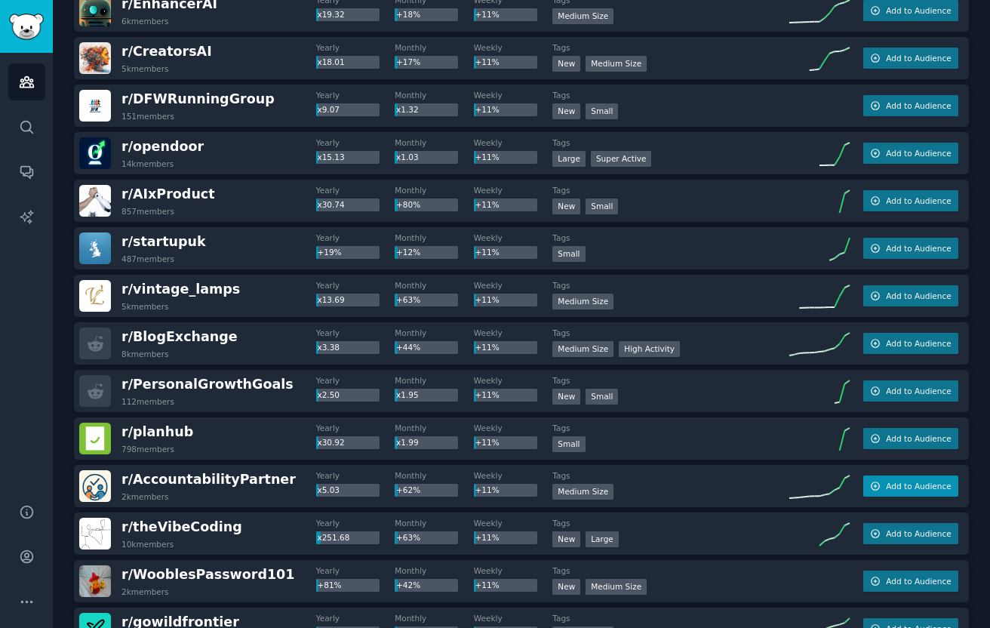
click at [878, 486] on button "Add to Audience" at bounding box center [910, 485] width 95 height 21
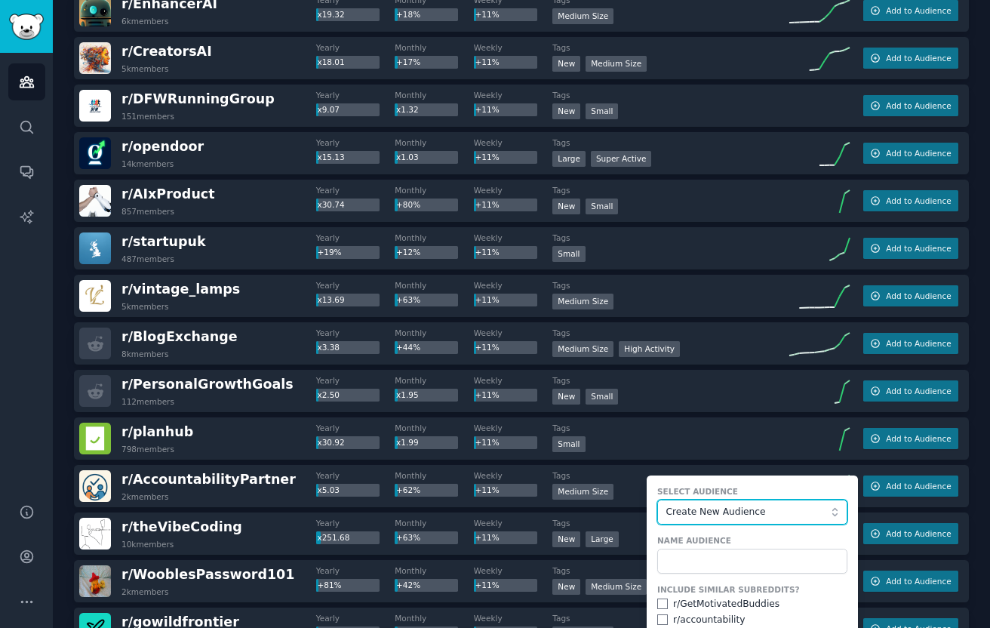
click at [742, 509] on span "Create New Audience" at bounding box center [748, 513] width 165 height 14
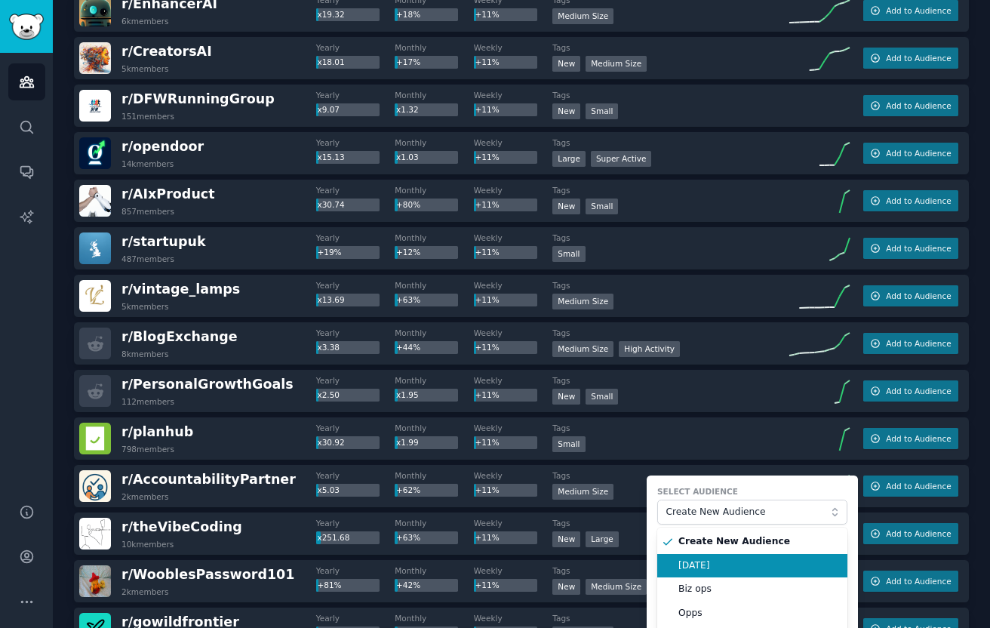
click at [734, 559] on span "[DATE]" at bounding box center [757, 566] width 158 height 14
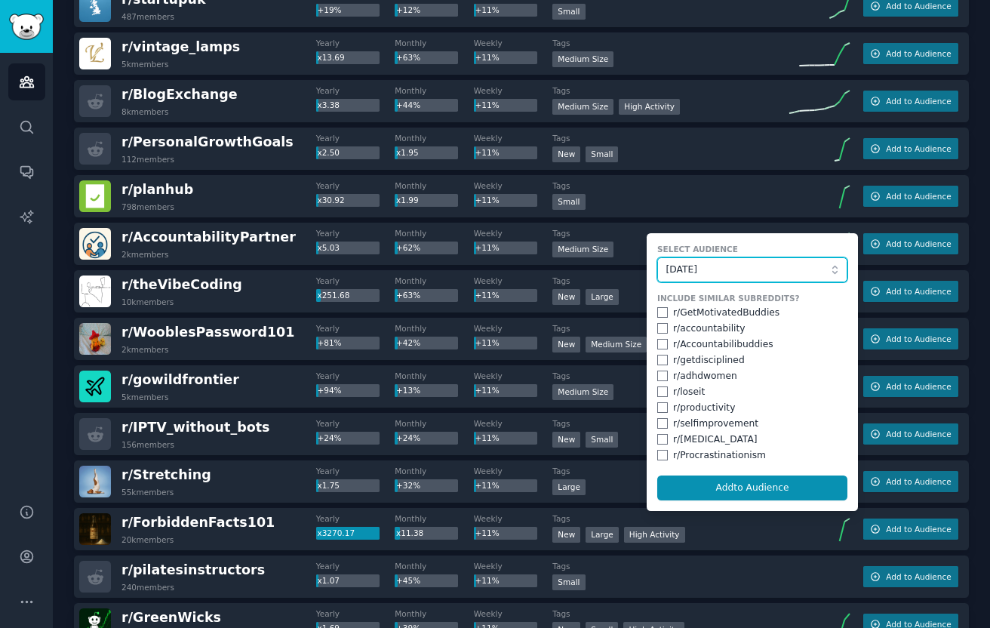
scroll to position [10436, 0]
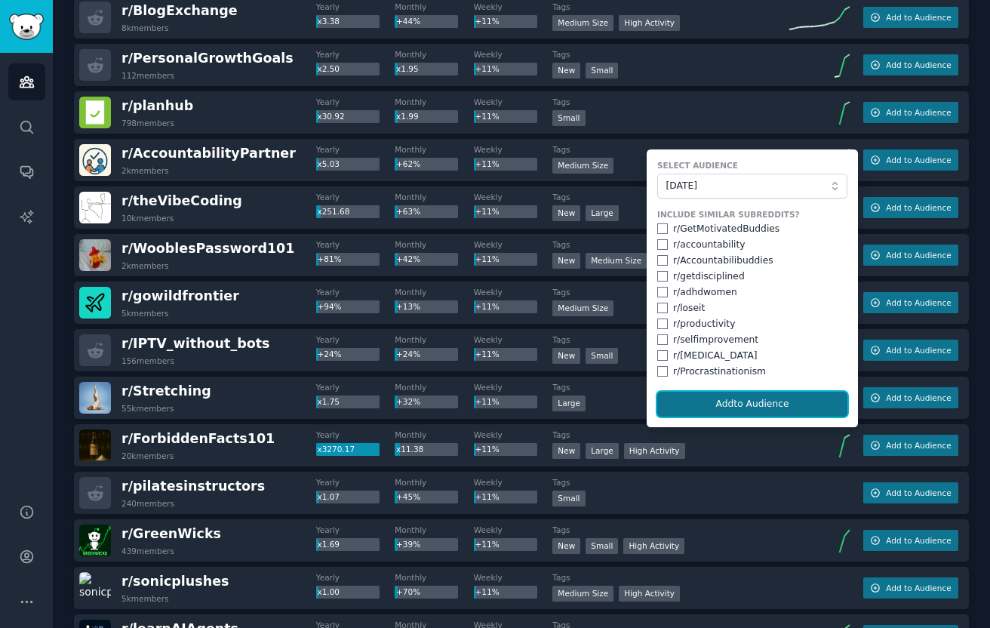
click at [792, 408] on button "Add to Audience" at bounding box center [752, 405] width 190 height 26
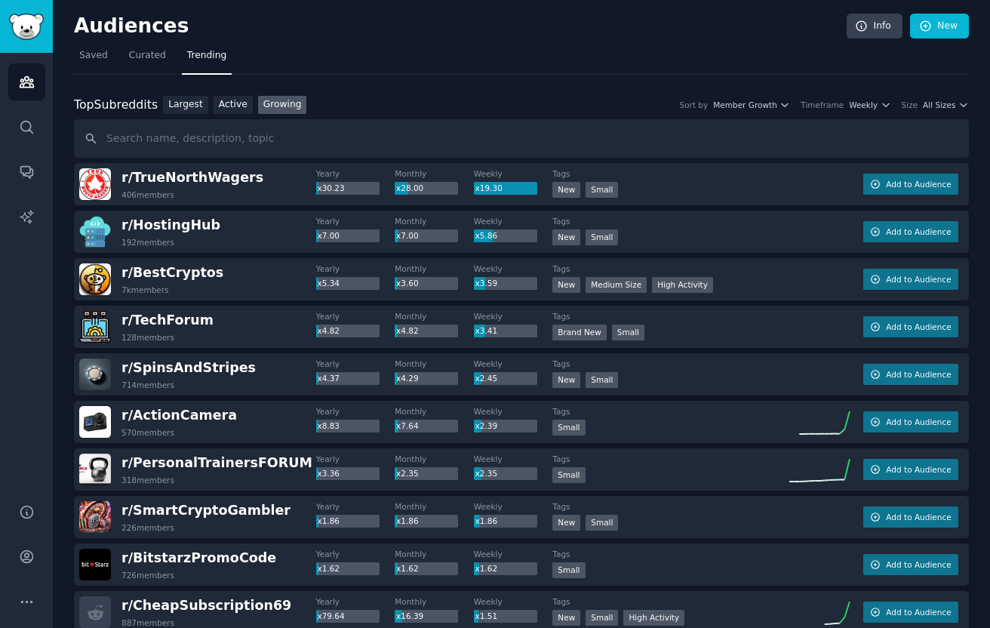
scroll to position [1, 0]
click at [867, 107] on span "Weekly" at bounding box center [863, 104] width 29 height 11
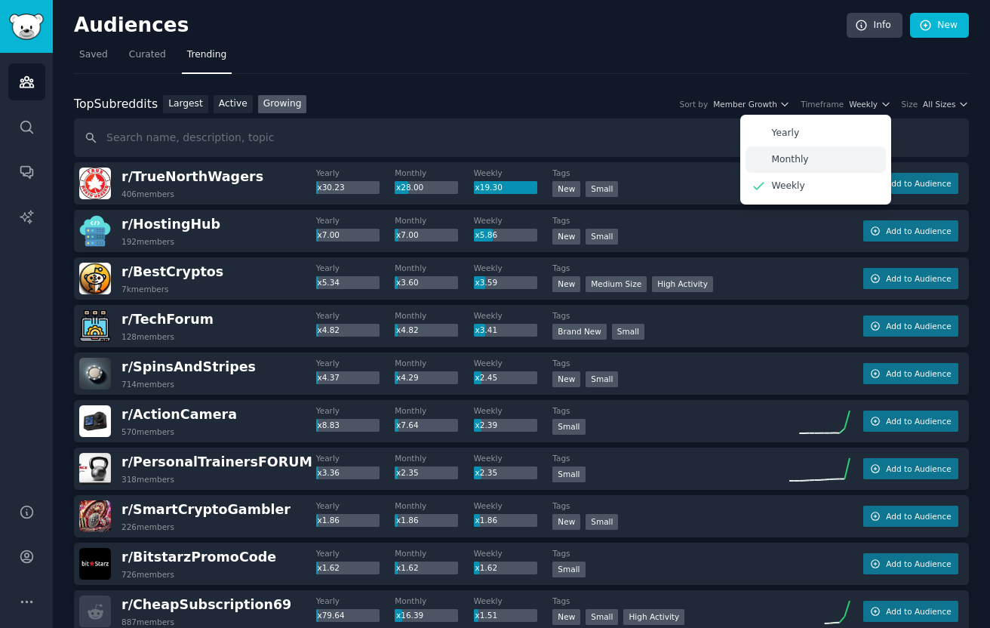
click at [800, 160] on p "Monthly" at bounding box center [790, 160] width 37 height 14
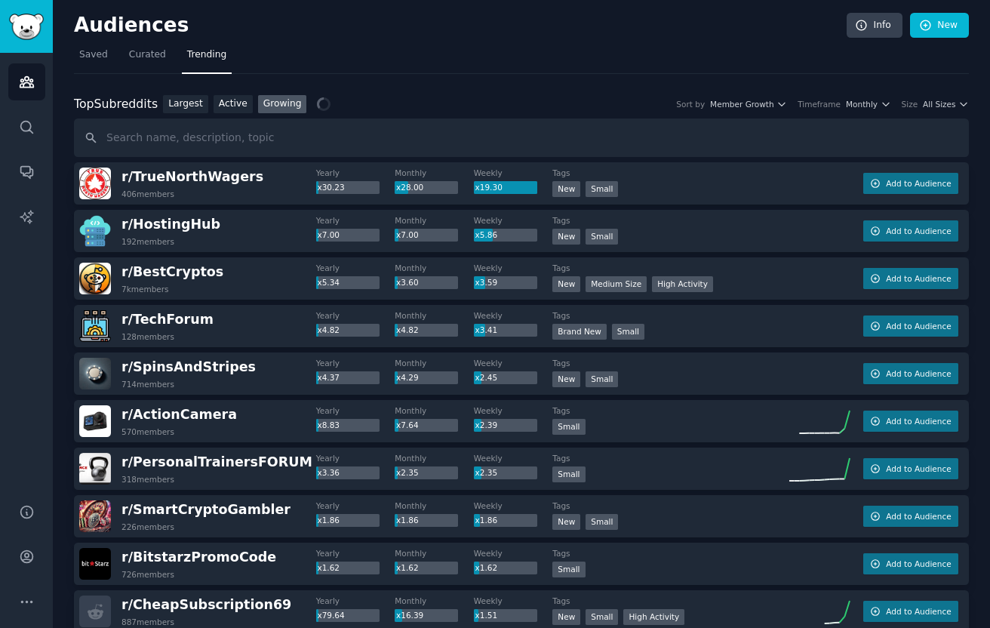
scroll to position [0, 0]
click at [951, 109] on span "All Sizes" at bounding box center [939, 105] width 32 height 11
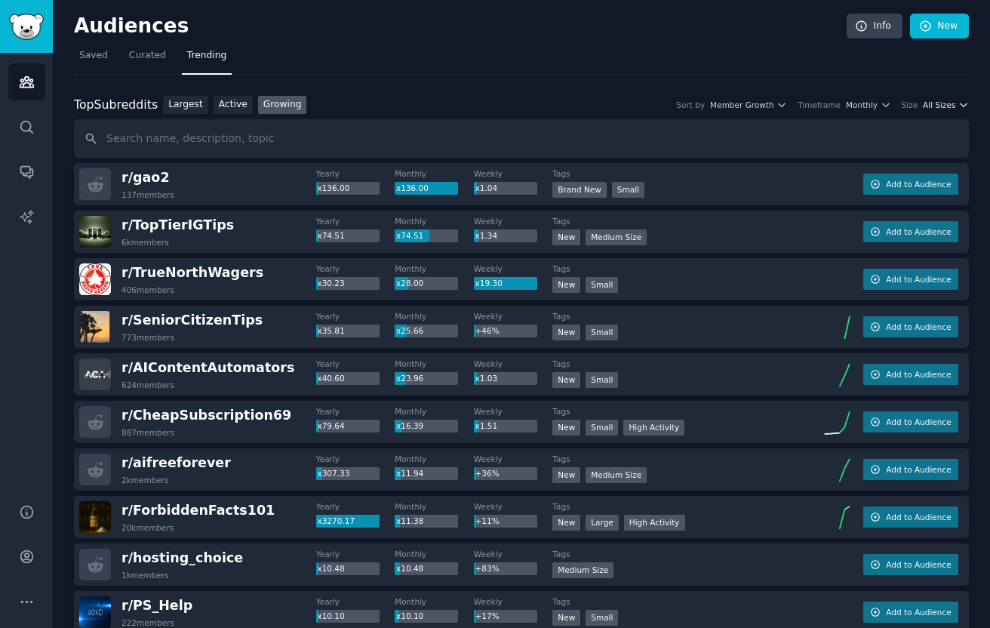
click at [943, 104] on span "All Sizes" at bounding box center [939, 105] width 32 height 11
click at [933, 104] on span "All Sizes" at bounding box center [939, 105] width 32 height 11
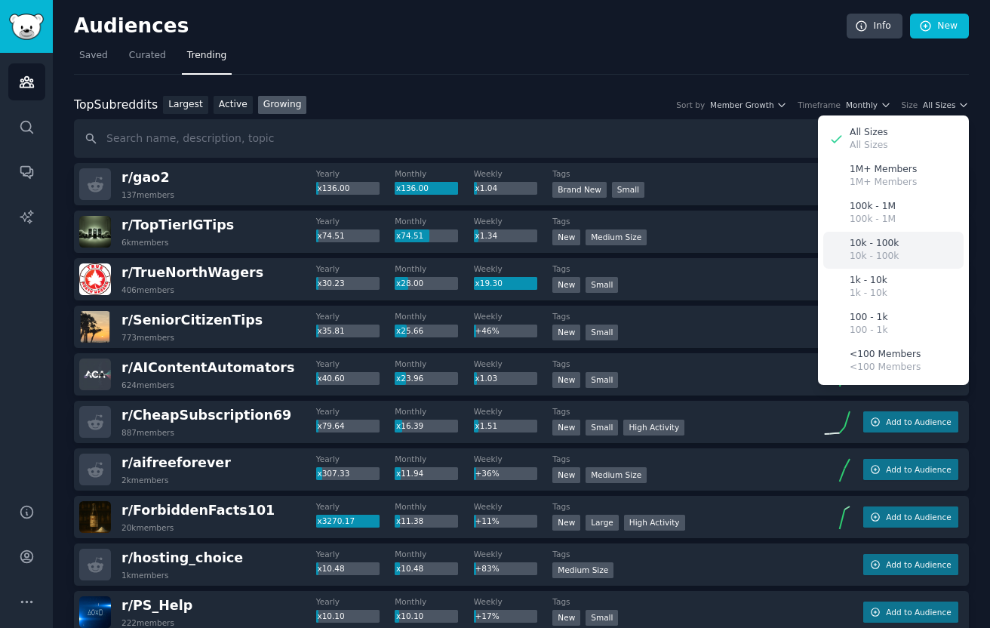
click at [899, 248] on div "10k - 100k 10k - 100k" at bounding box center [893, 250] width 140 height 37
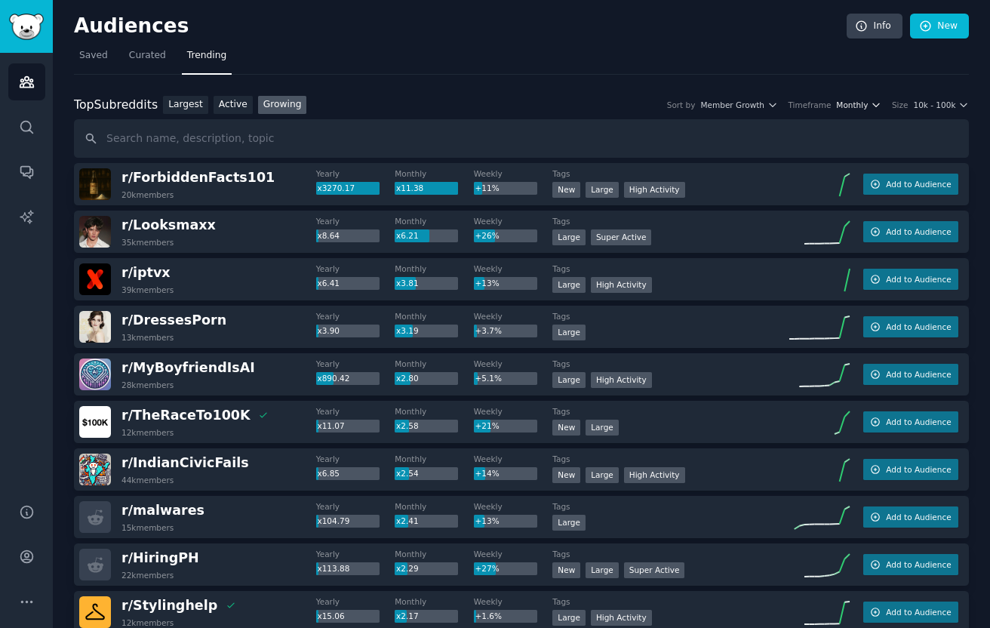
click at [864, 108] on span "Monthly" at bounding box center [852, 105] width 32 height 11
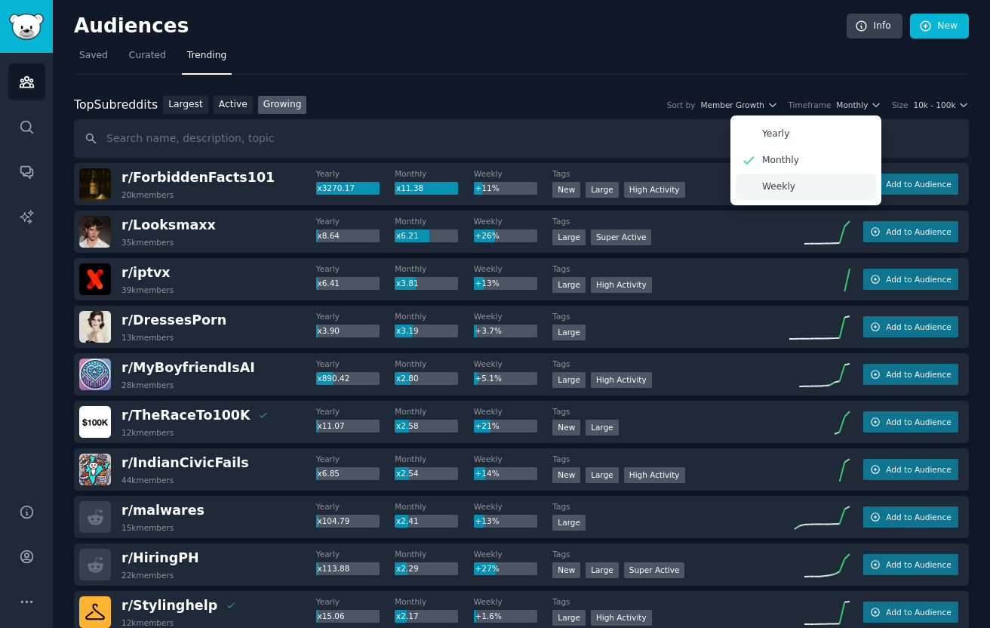
click at [796, 189] on div "Weekly" at bounding box center [806, 187] width 140 height 26
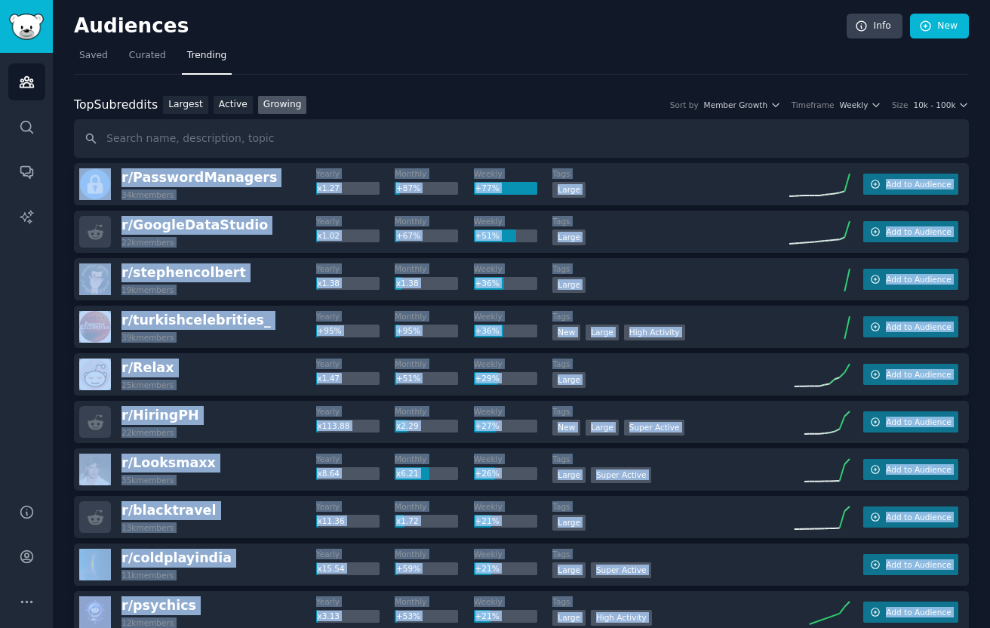
drag, startPoint x: 263, startPoint y: 555, endPoint x: 94, endPoint y: 172, distance: 418.6
copy div "r/ PasswordManagers 34k members Yearly x1.27 Monthly +87% Weekly +77% Tags Larg…"
click at [89, 56] on span "Saved" at bounding box center [93, 56] width 29 height 14
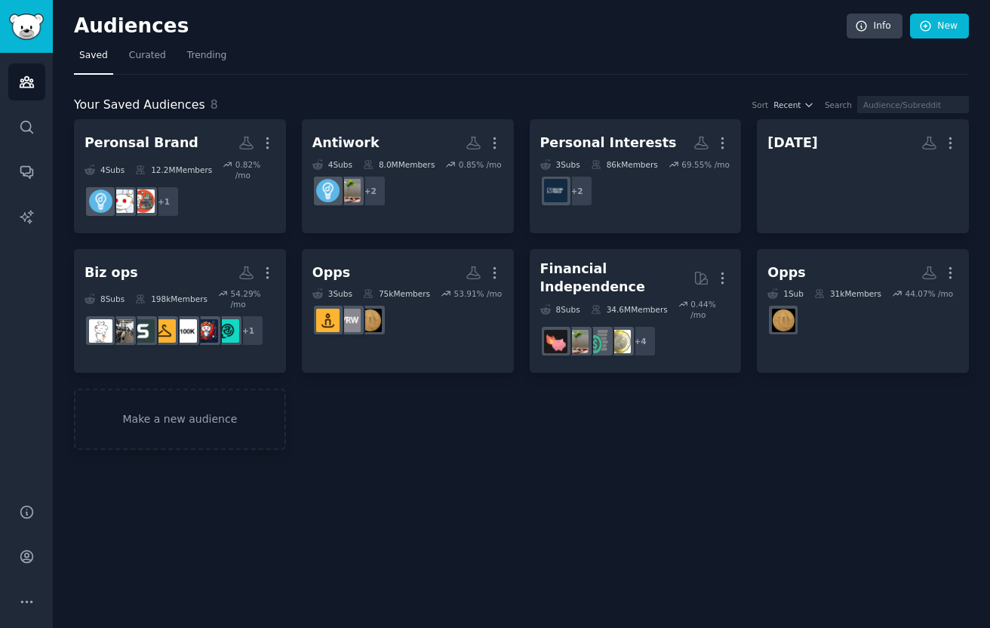
click at [457, 75] on div "Your Saved Audiences 8 Sort Recent Search Peronsal Brand More 4 Sub s 12.2M Mem…" at bounding box center [521, 263] width 895 height 376
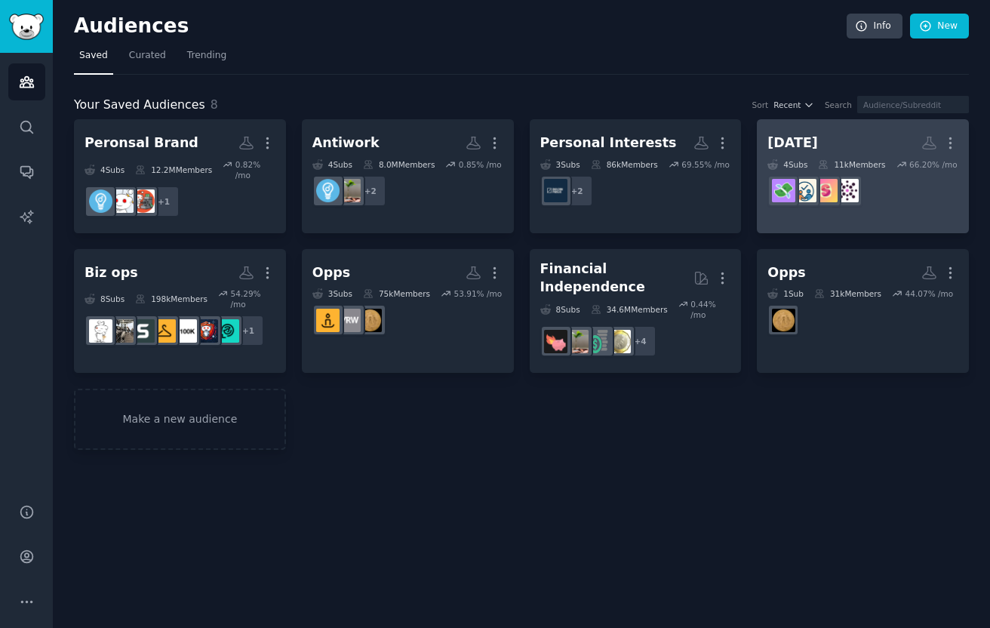
click at [801, 150] on div "[DATE]" at bounding box center [792, 143] width 51 height 19
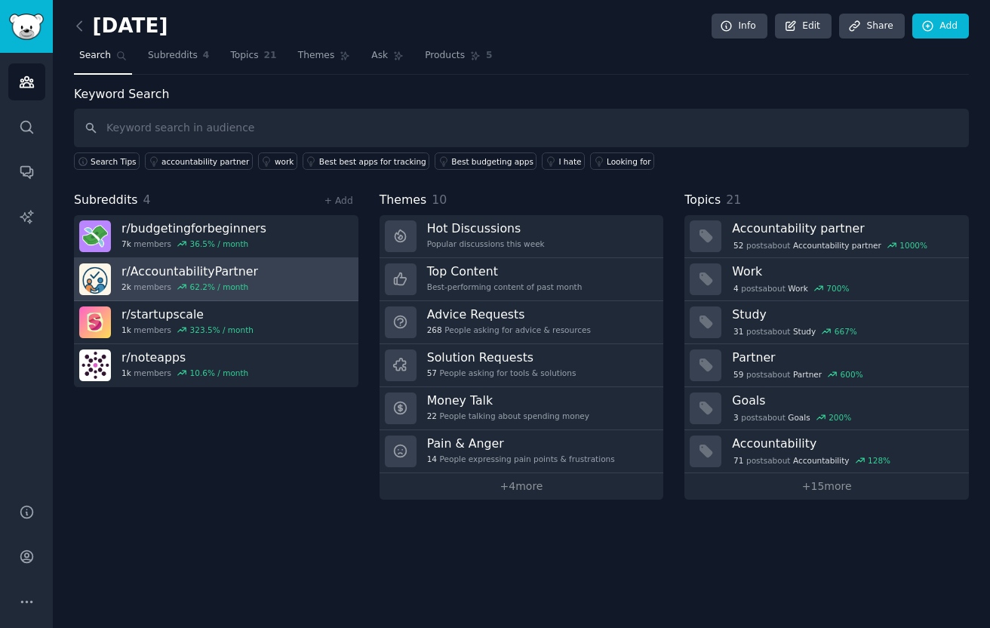
click at [315, 275] on link "r/ AccountabilityPartner 2k members 62.2 % / month" at bounding box center [216, 279] width 284 height 43
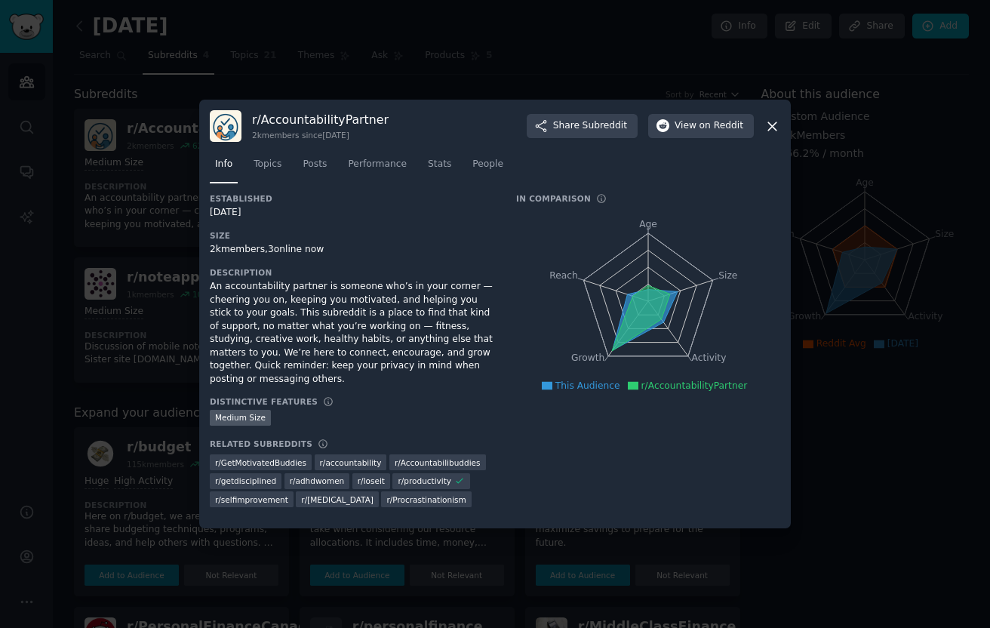
click at [838, 241] on div at bounding box center [495, 314] width 990 height 628
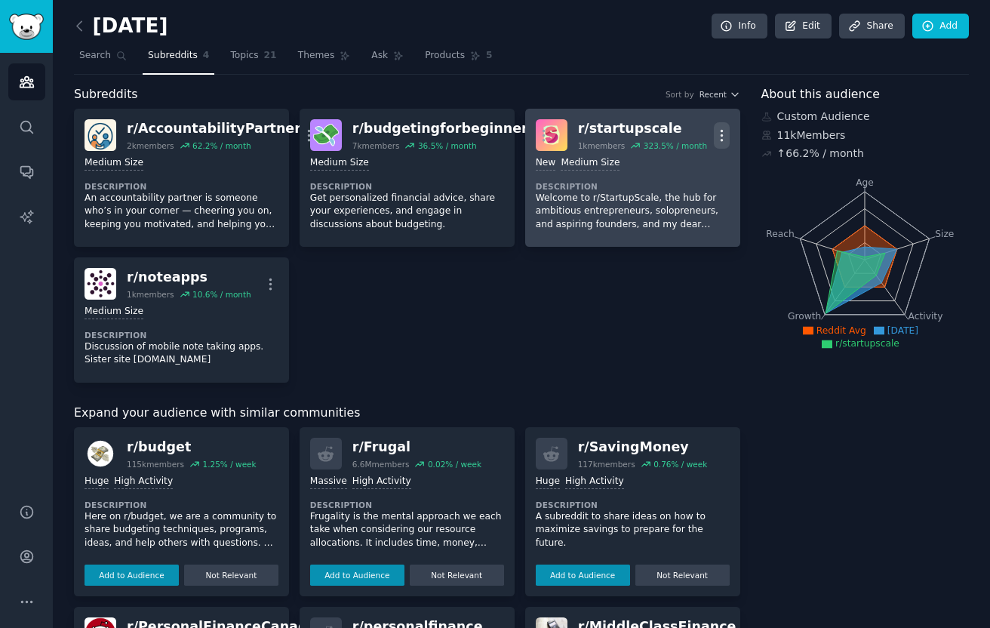
click at [721, 128] on icon "button" at bounding box center [722, 136] width 16 height 16
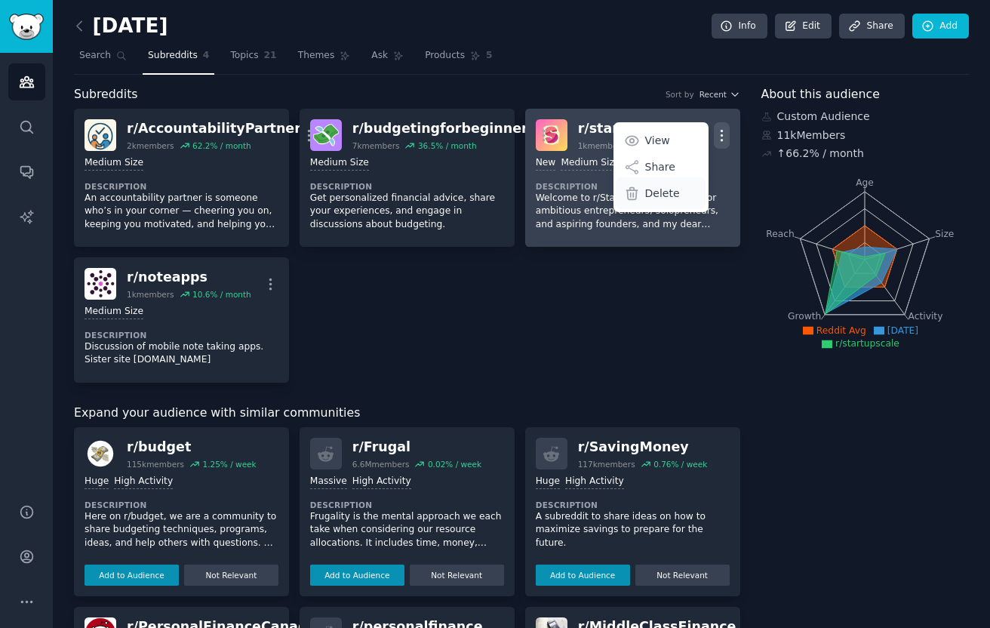
click at [669, 189] on p "Delete" at bounding box center [662, 194] width 35 height 16
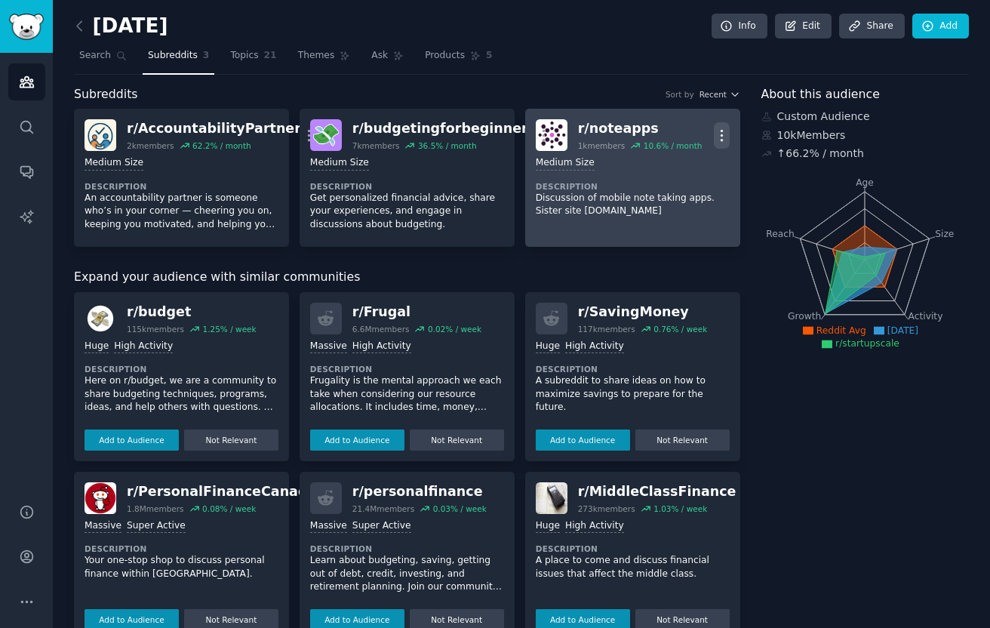
click at [719, 126] on button "More" at bounding box center [722, 135] width 16 height 26
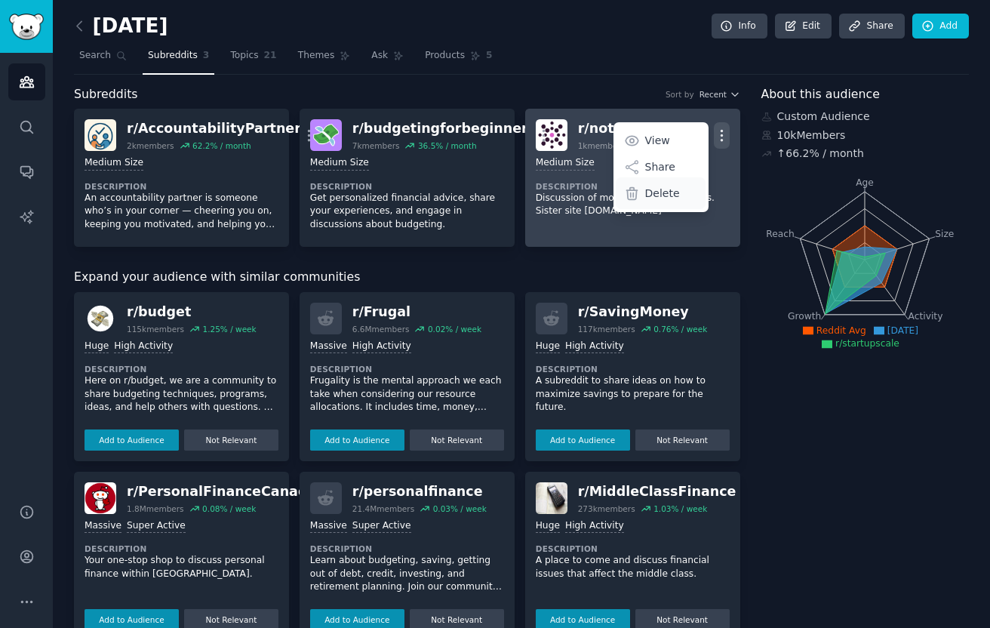
click at [660, 192] on p "Delete" at bounding box center [662, 194] width 35 height 16
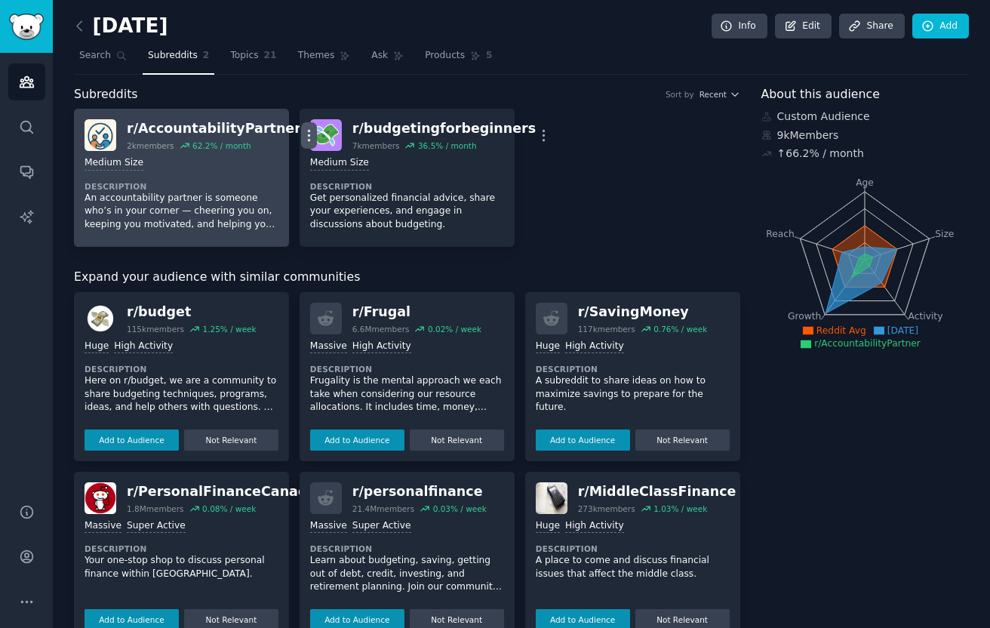
click at [301, 137] on icon "button" at bounding box center [309, 136] width 16 height 16
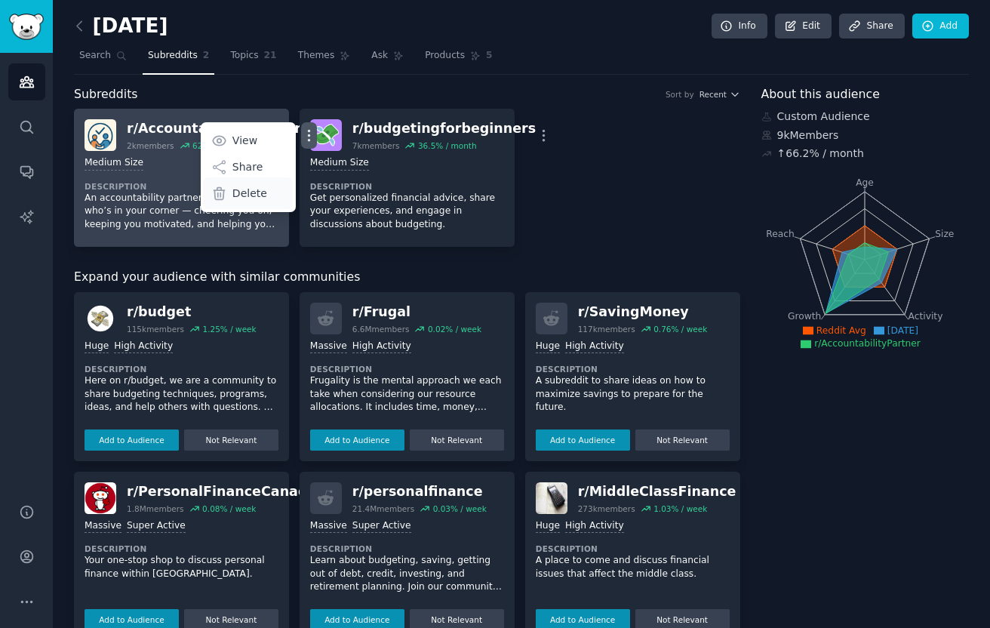
click at [237, 191] on div "Delete" at bounding box center [248, 193] width 90 height 32
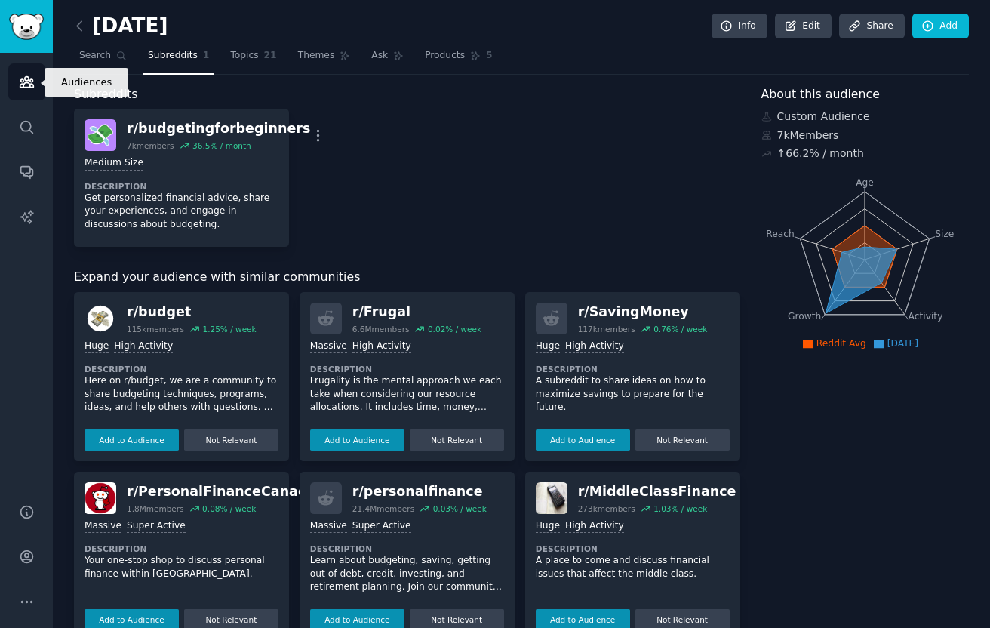
click at [29, 86] on icon "Sidebar" at bounding box center [27, 82] width 14 height 11
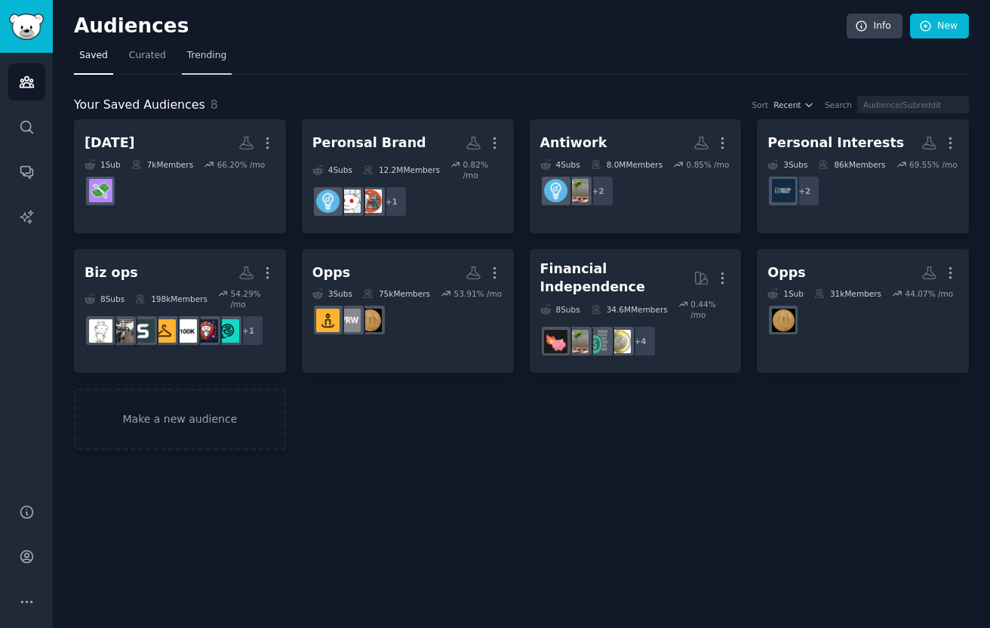
click at [200, 58] on span "Trending" at bounding box center [206, 56] width 39 height 14
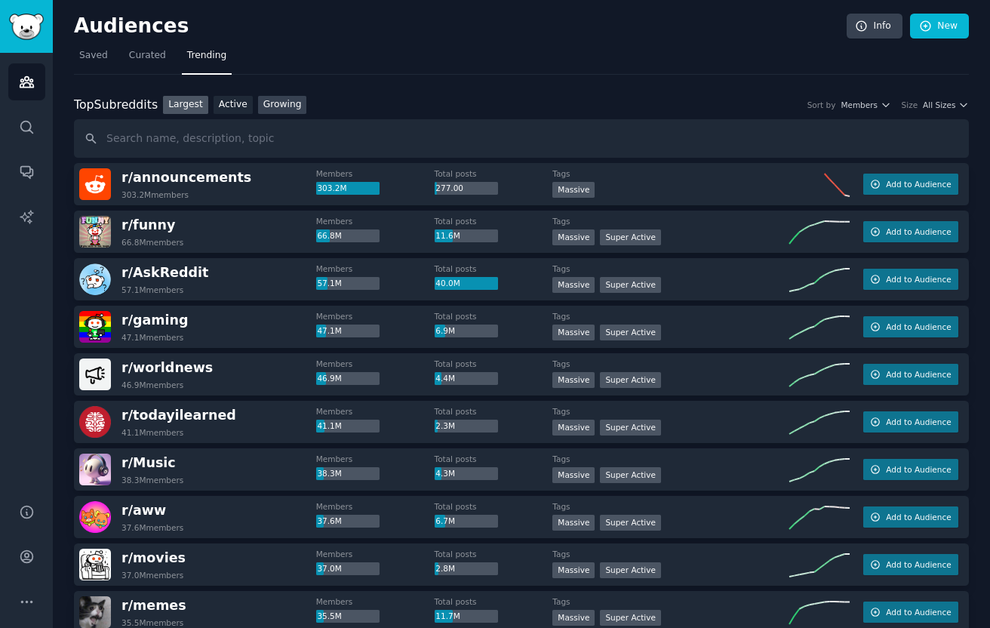
click at [281, 106] on link "Growing" at bounding box center [282, 105] width 49 height 19
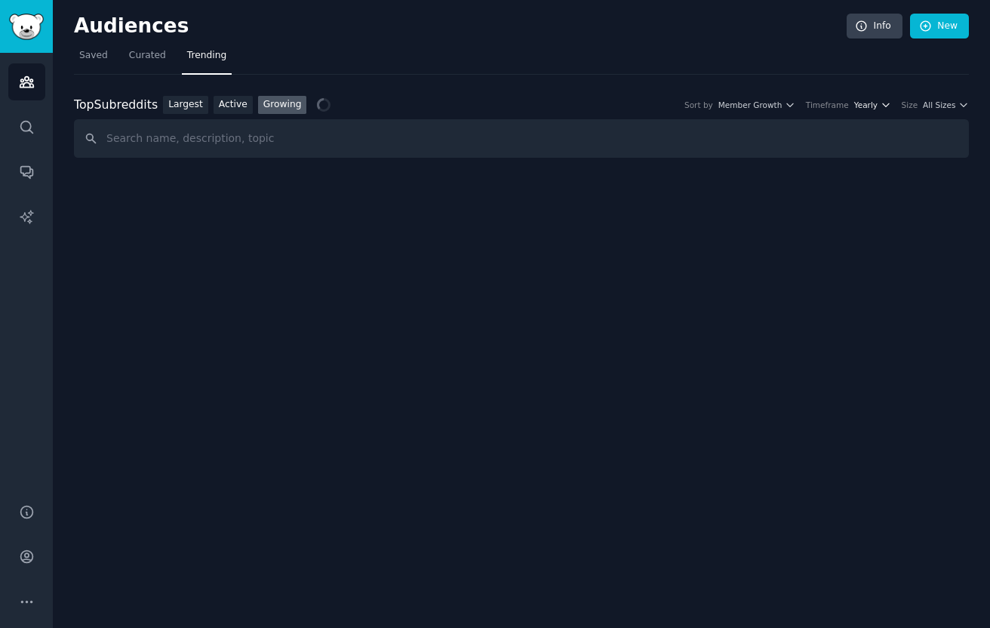
click at [876, 105] on button "Yearly" at bounding box center [872, 105] width 37 height 11
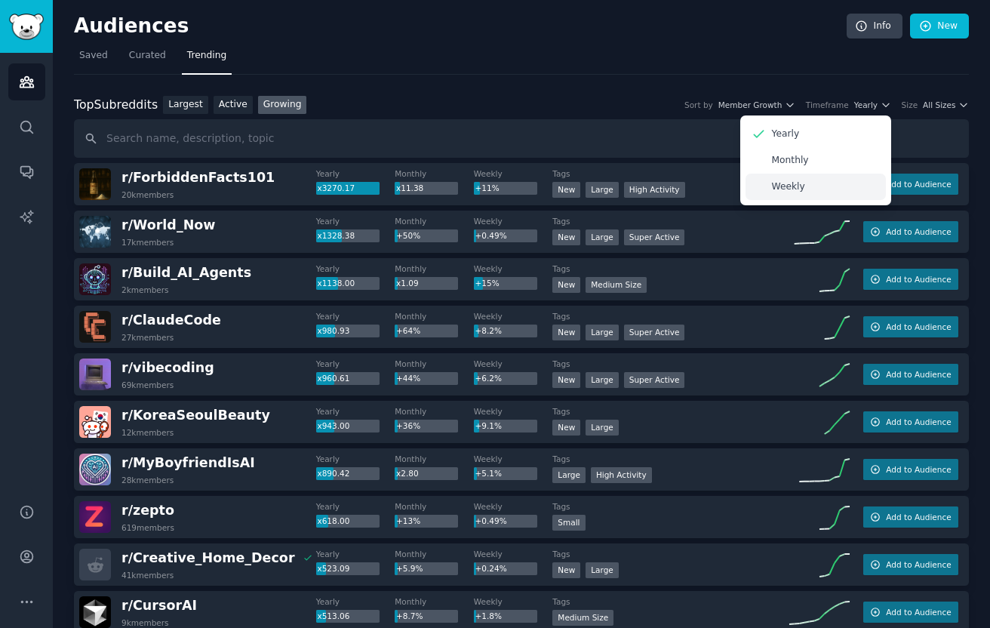
click at [824, 193] on div "Weekly" at bounding box center [816, 187] width 140 height 26
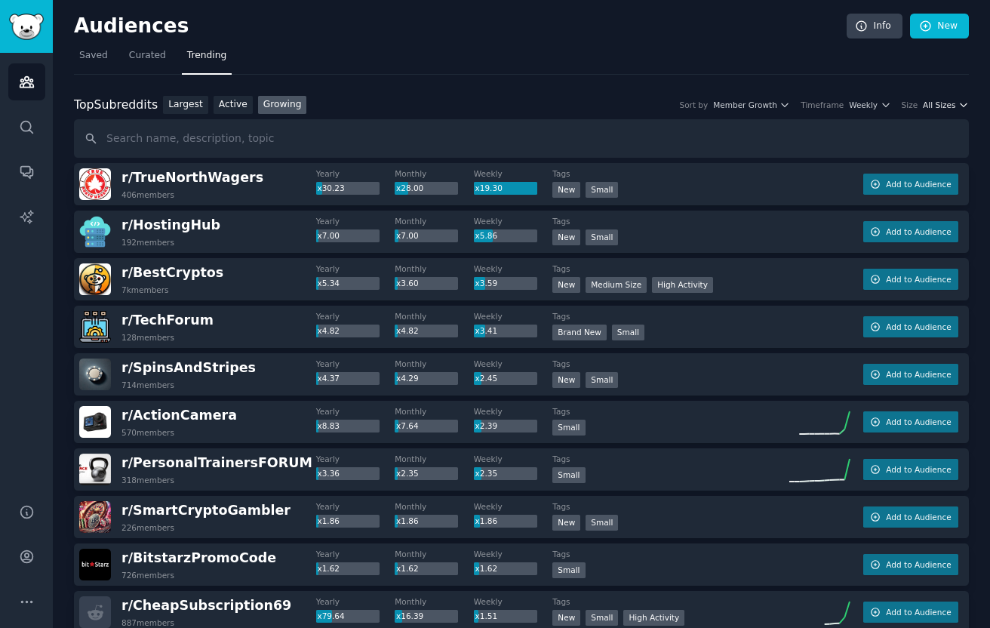
click at [951, 103] on span "All Sizes" at bounding box center [939, 105] width 32 height 11
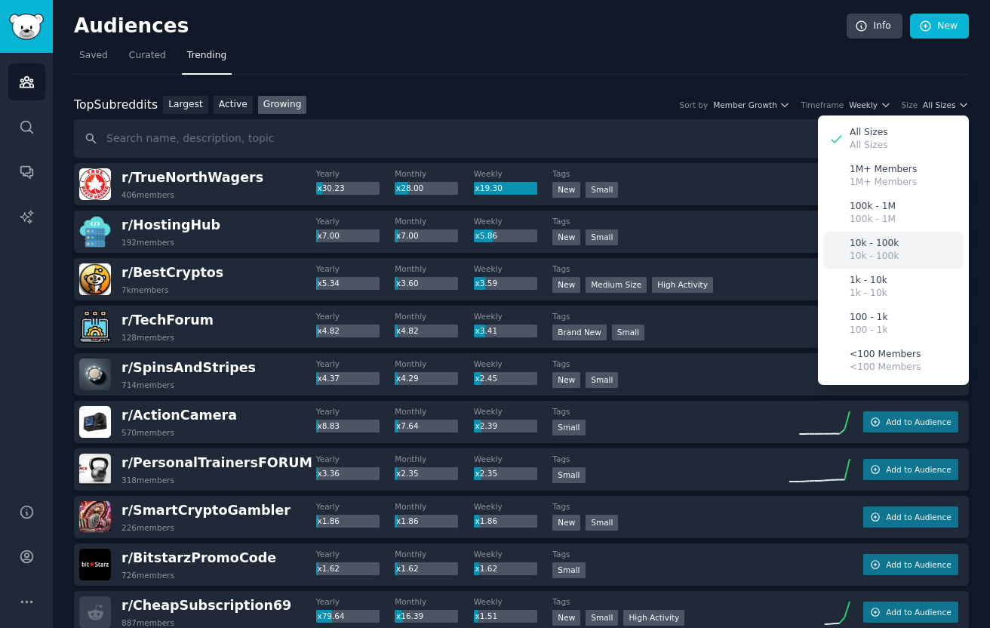
click at [889, 238] on p "10k - 100k" at bounding box center [874, 244] width 49 height 14
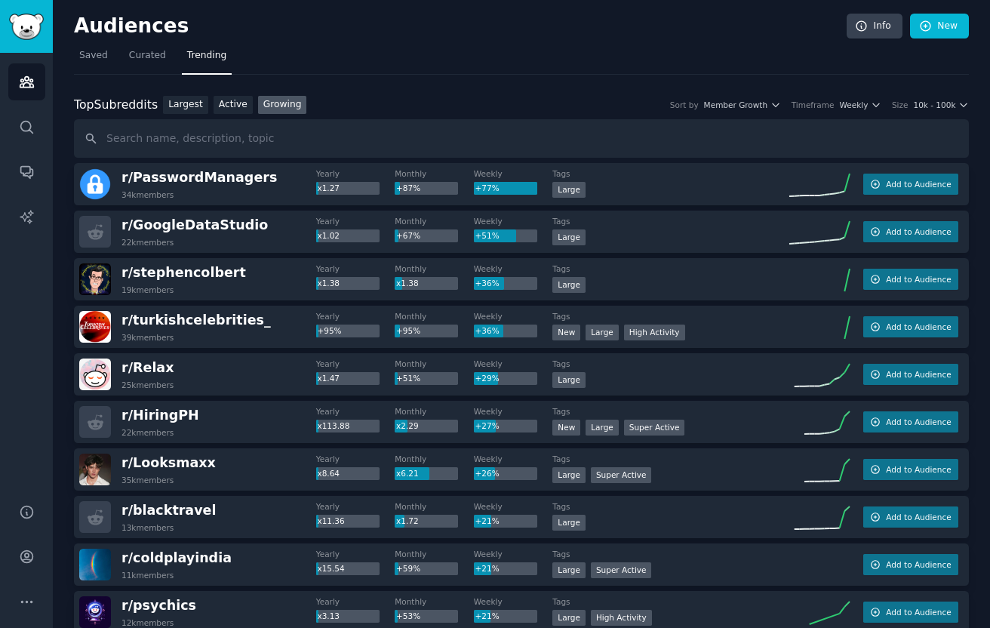
scroll to position [814, 0]
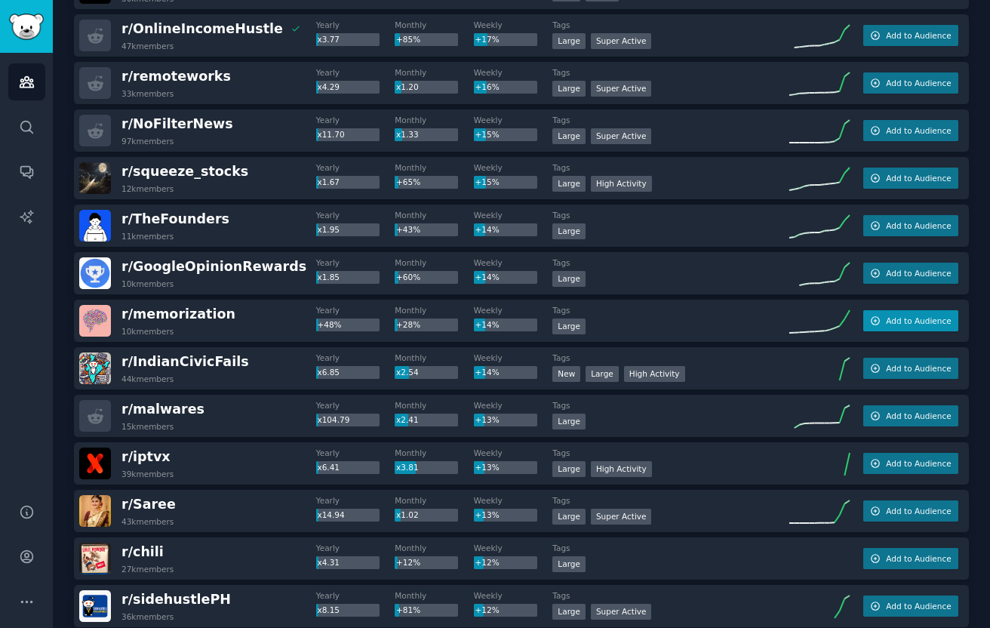
click at [880, 327] on button "Add to Audience" at bounding box center [910, 320] width 95 height 21
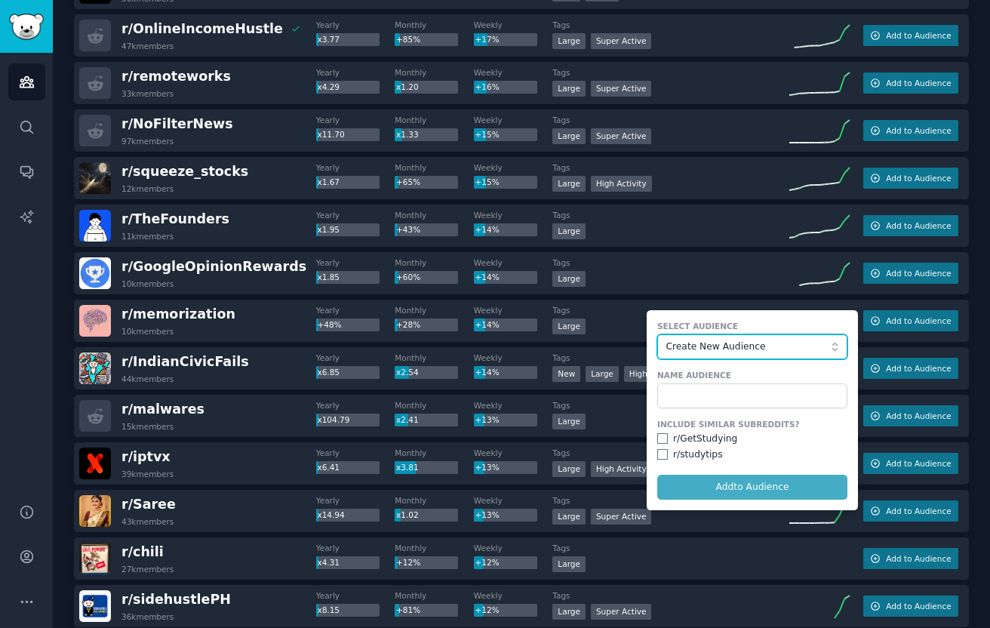
click at [727, 349] on span "Create New Audience" at bounding box center [748, 347] width 165 height 14
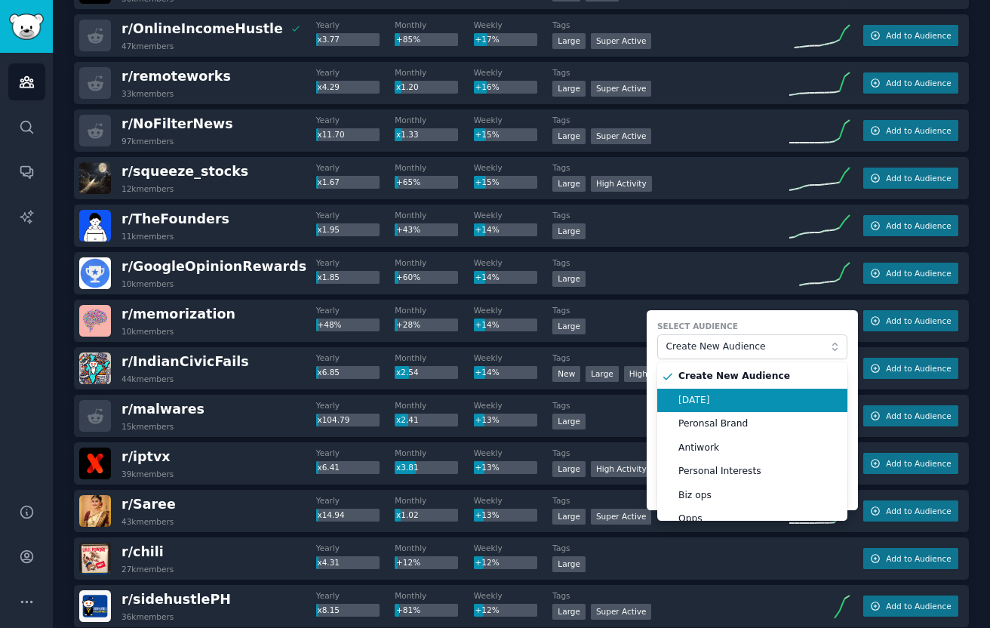
click at [719, 397] on span "[DATE]" at bounding box center [757, 401] width 158 height 14
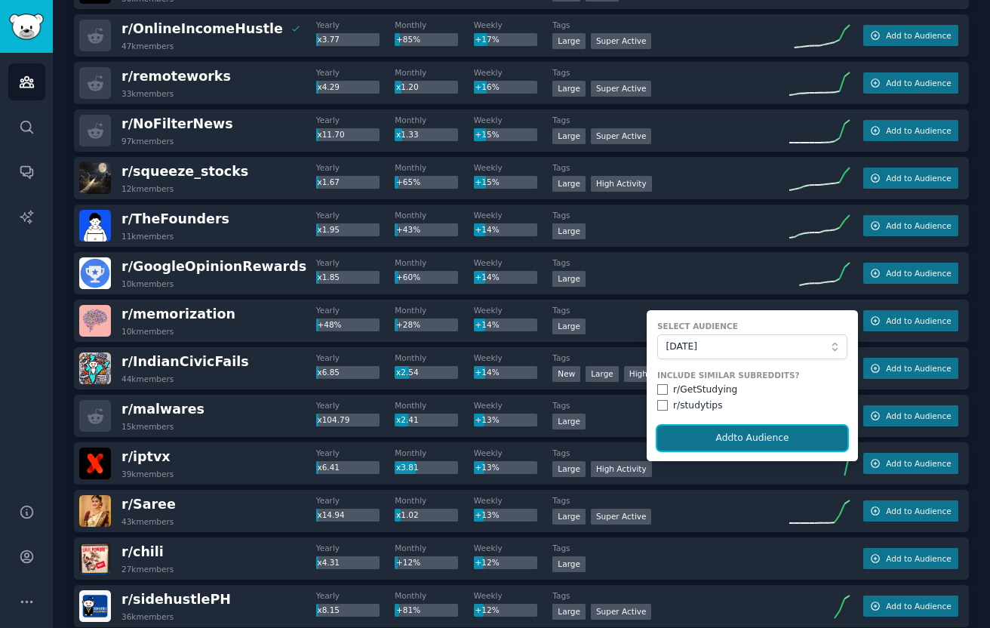
click at [757, 438] on button "Add to Audience" at bounding box center [752, 439] width 190 height 26
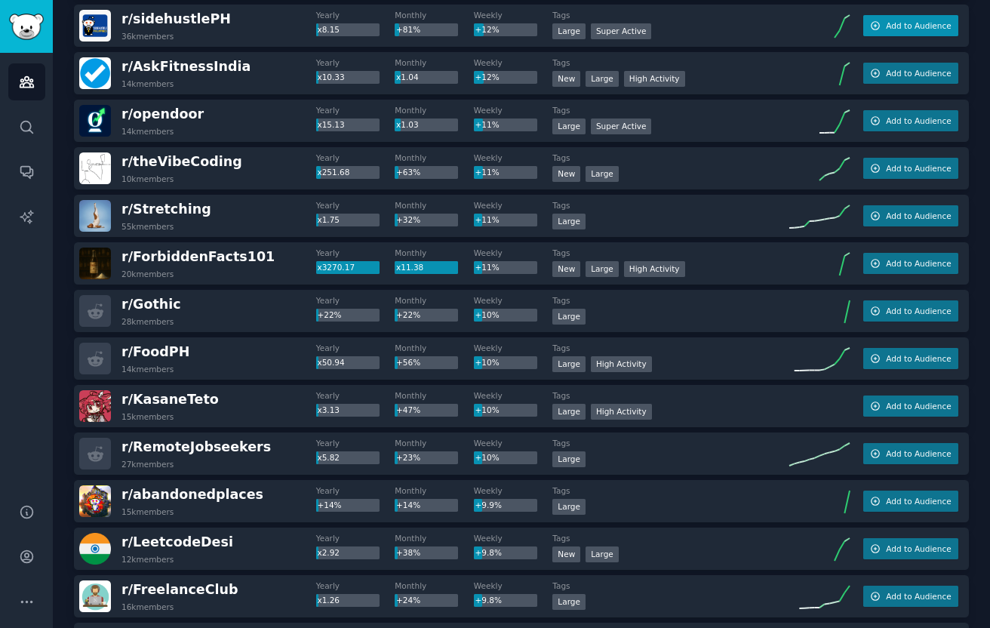
scroll to position [54, 0]
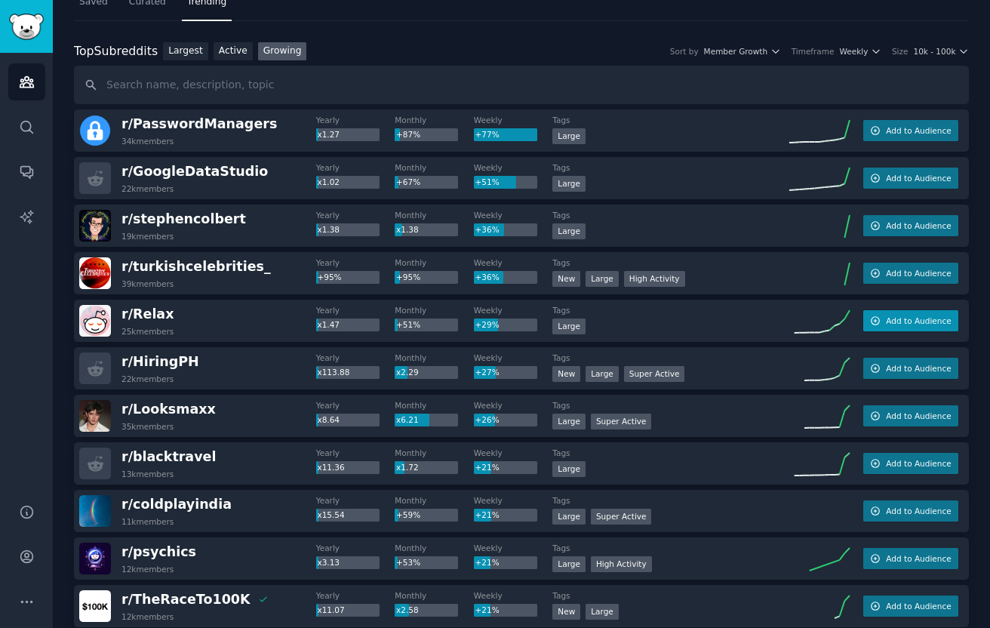
click at [927, 310] on button "Add to Audience" at bounding box center [910, 320] width 95 height 21
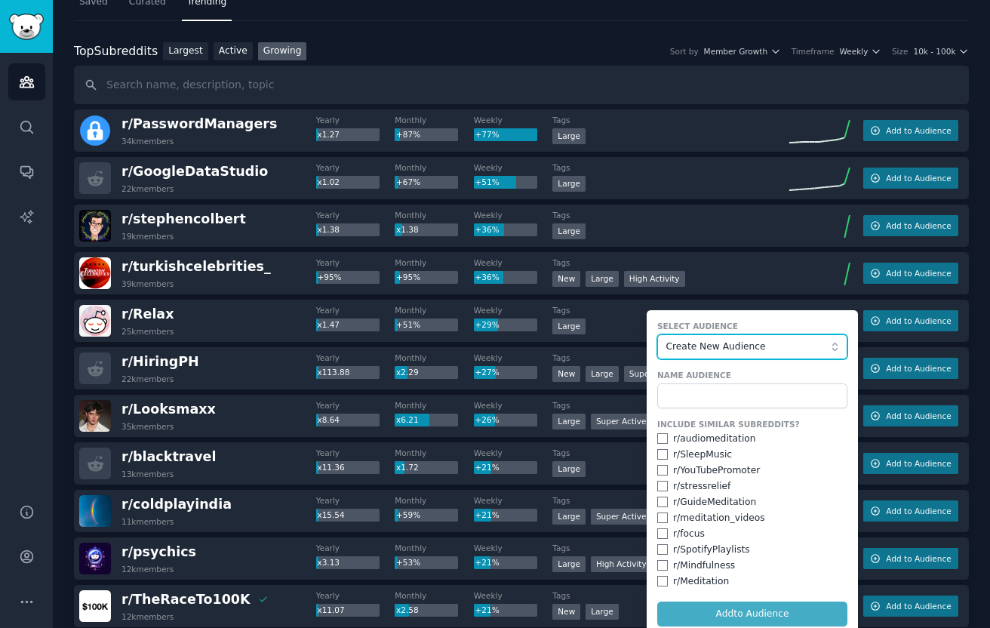
click at [737, 341] on span "Create New Audience" at bounding box center [748, 347] width 165 height 14
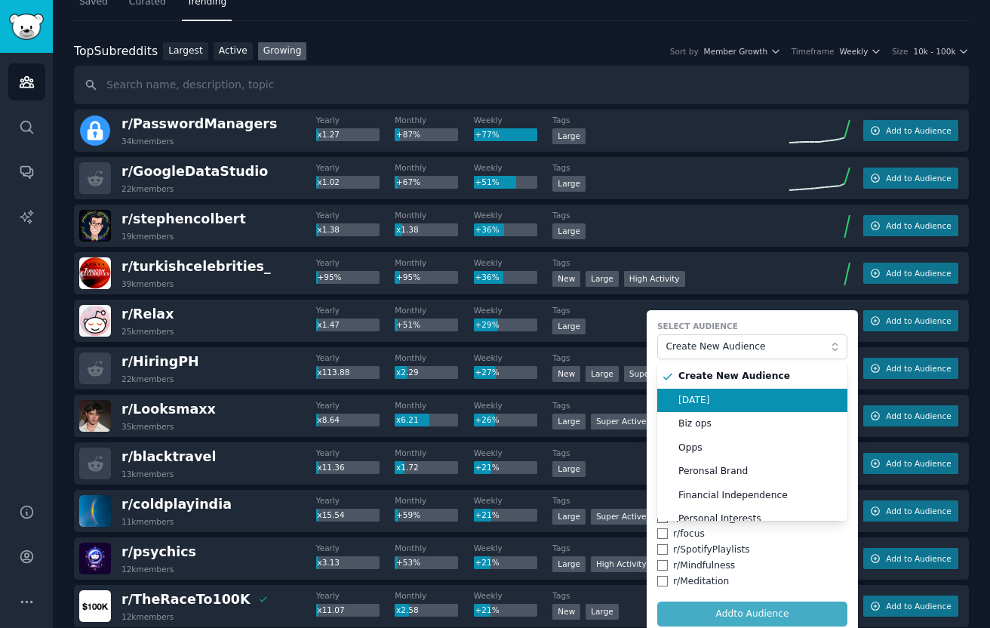
click at [703, 402] on span "[DATE]" at bounding box center [757, 401] width 158 height 14
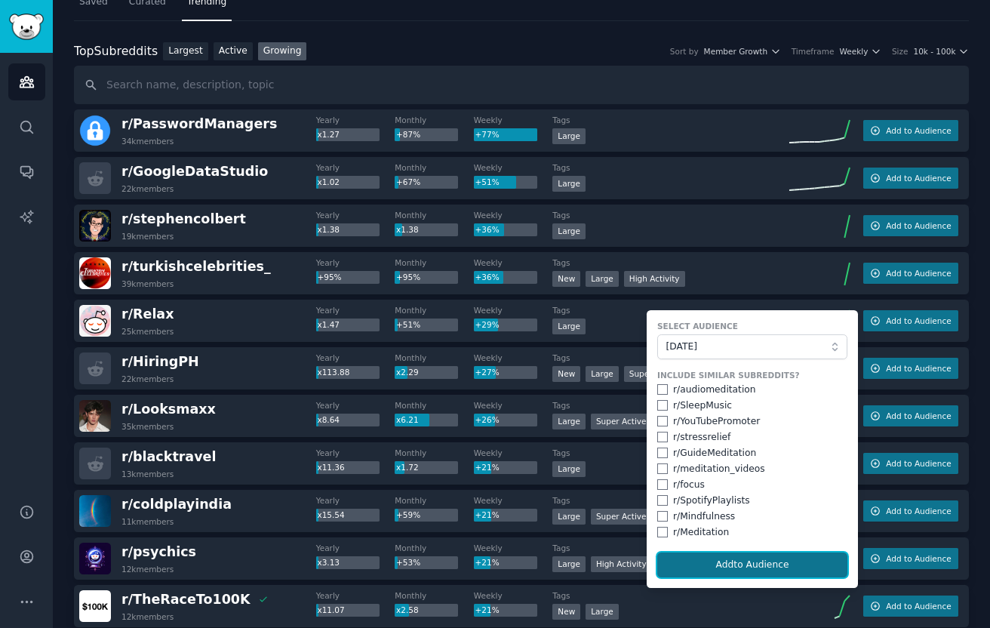
click at [690, 558] on button "Add to Audience" at bounding box center [752, 565] width 190 height 26
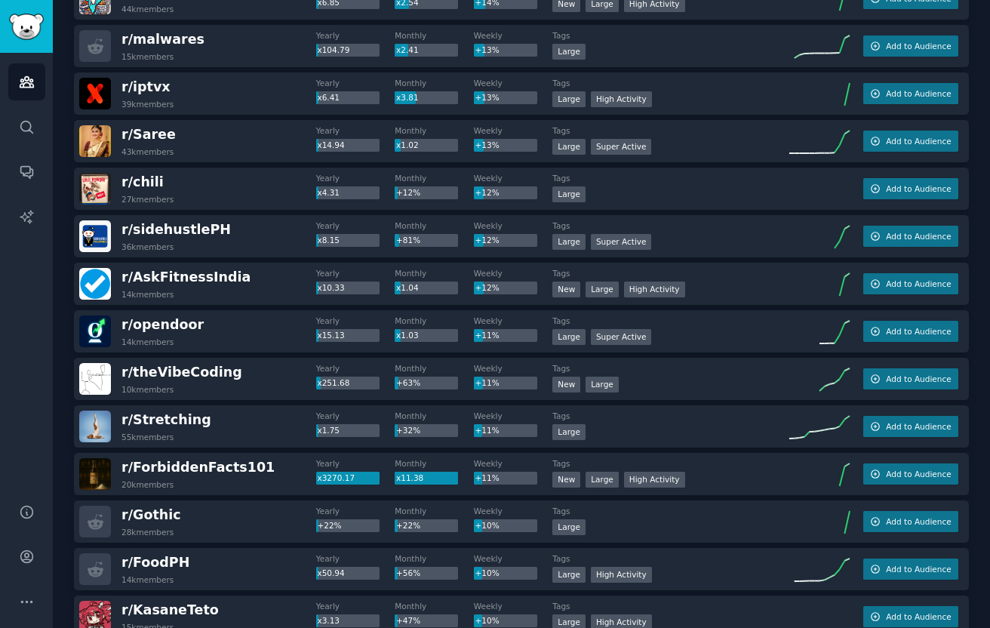
scroll to position [2010, 0]
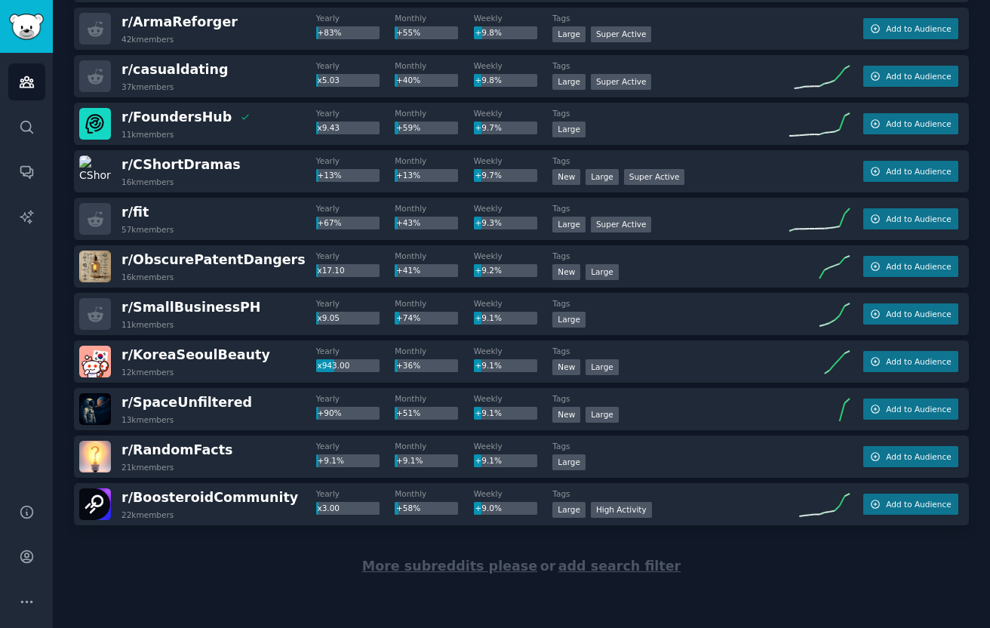
click at [485, 555] on div "More subreddits please or add search filter" at bounding box center [521, 566] width 895 height 82
click at [484, 563] on span "More subreddits please" at bounding box center [449, 565] width 175 height 15
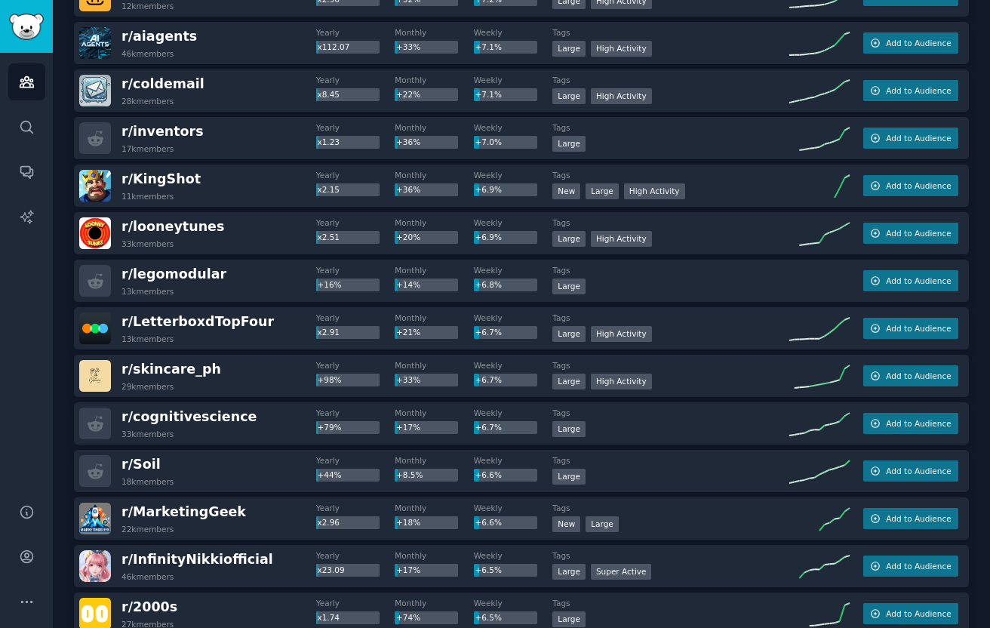
scroll to position [4387, 0]
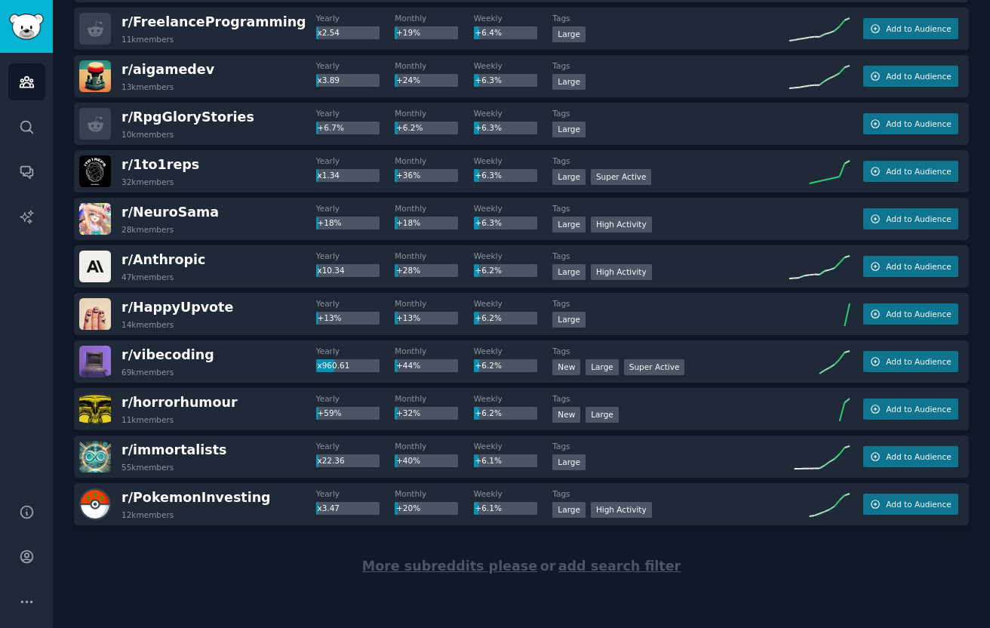
click at [477, 563] on span "More subreddits please" at bounding box center [449, 565] width 175 height 15
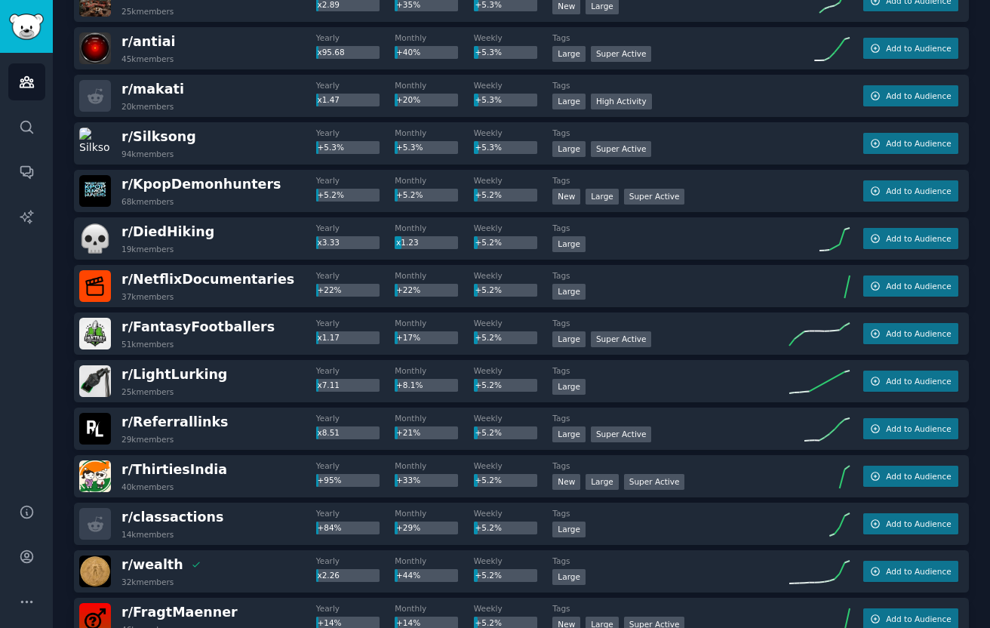
scroll to position [6764, 0]
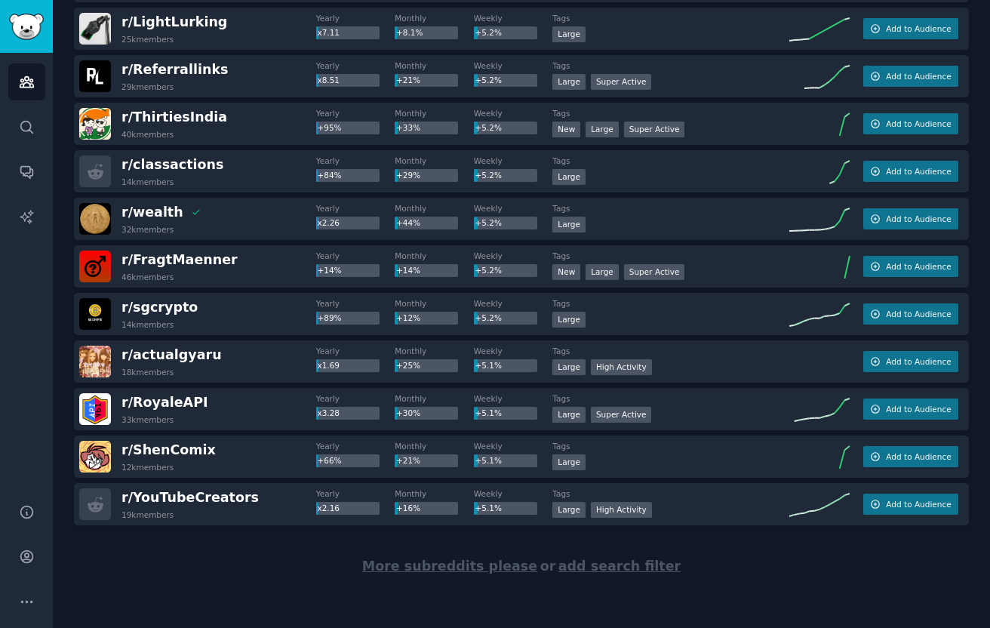
click at [462, 578] on div "More subreddits please or add search filter" at bounding box center [521, 566] width 895 height 82
click at [460, 570] on span "More subreddits please" at bounding box center [449, 565] width 175 height 15
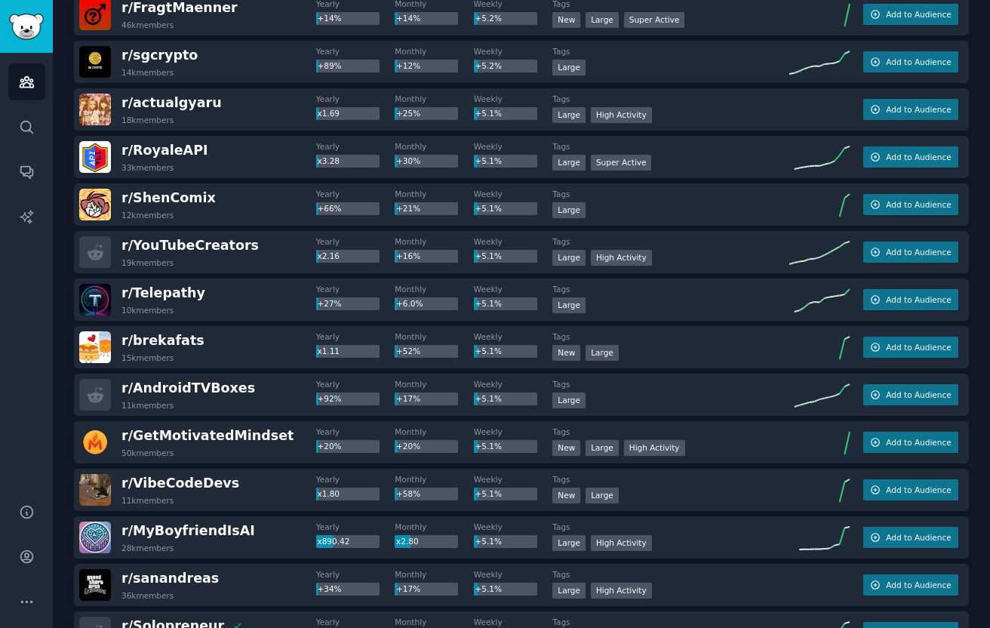
scroll to position [7017, 0]
drag, startPoint x: 909, startPoint y: 250, endPoint x: 915, endPoint y: 256, distance: 8.5
click at [915, 256] on button "Add to Audience" at bounding box center [910, 251] width 95 height 21
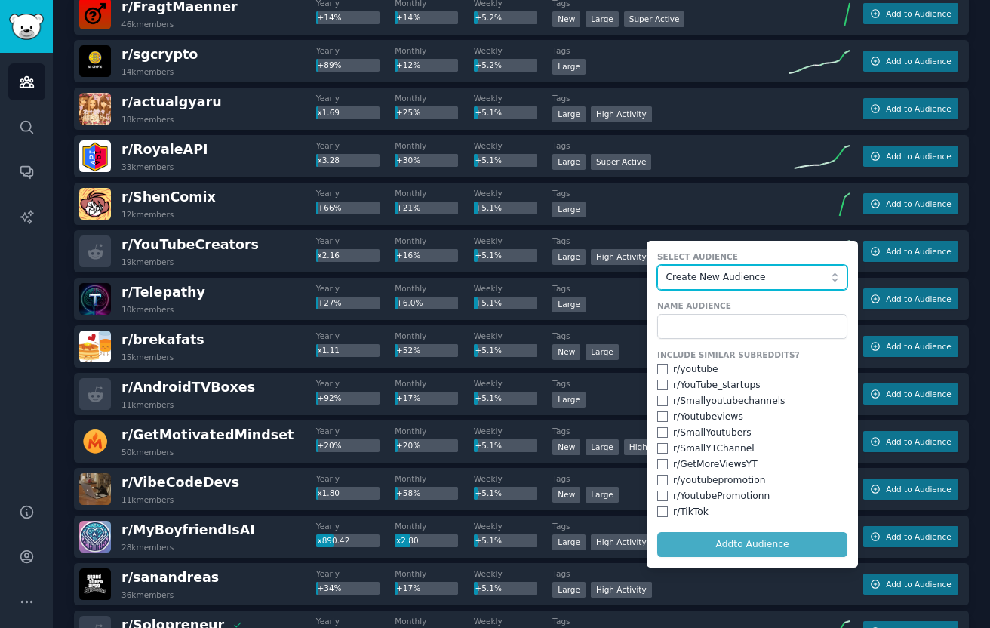
click at [741, 281] on span "Create New Audience" at bounding box center [748, 278] width 165 height 14
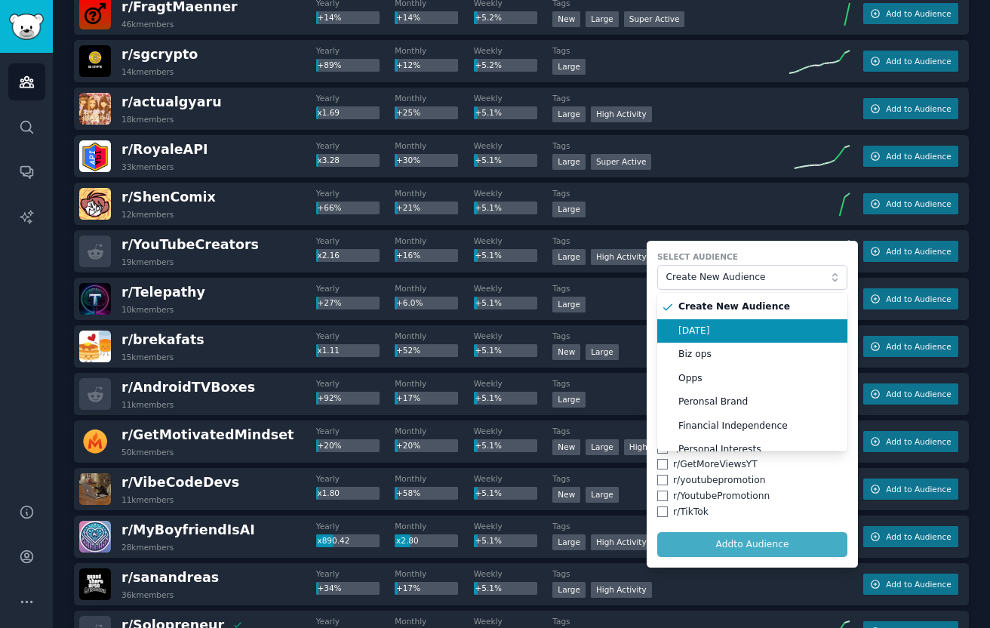
click at [722, 321] on li "[DATE]" at bounding box center [752, 331] width 190 height 24
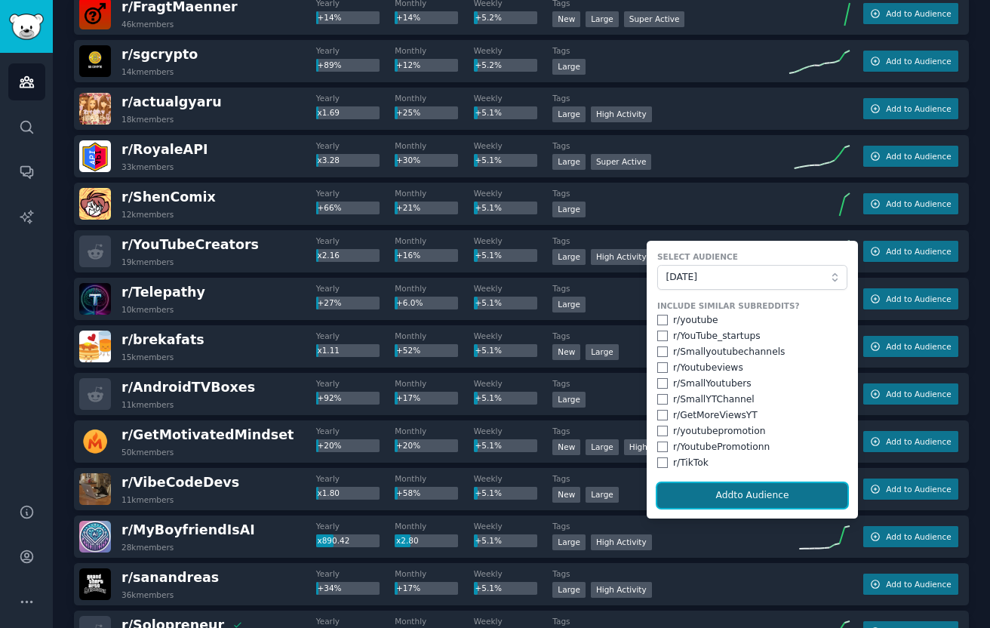
click at [698, 487] on button "Add to Audience" at bounding box center [752, 496] width 190 height 26
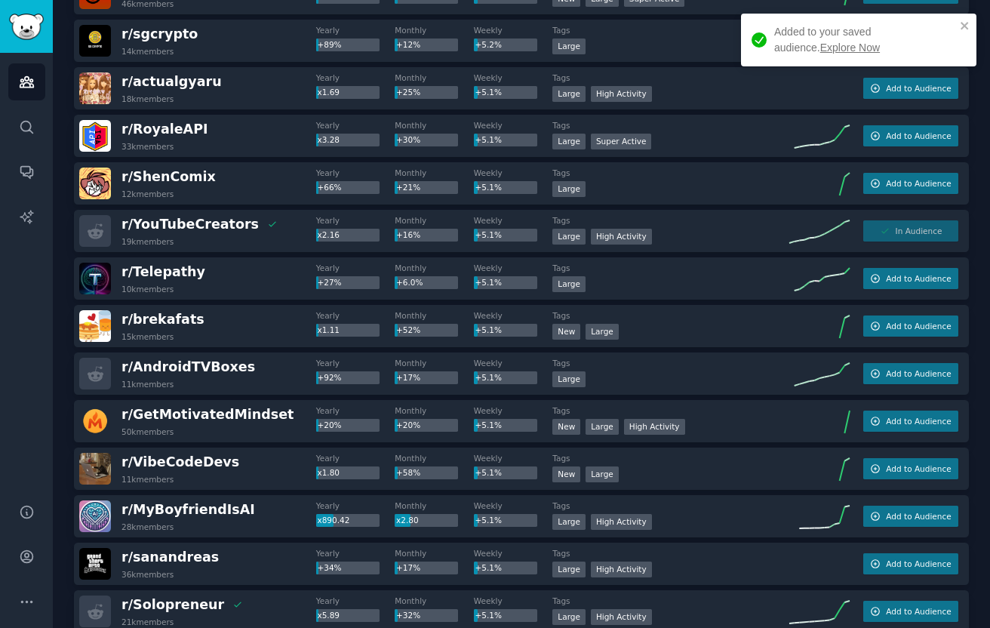
scroll to position [7039, 0]
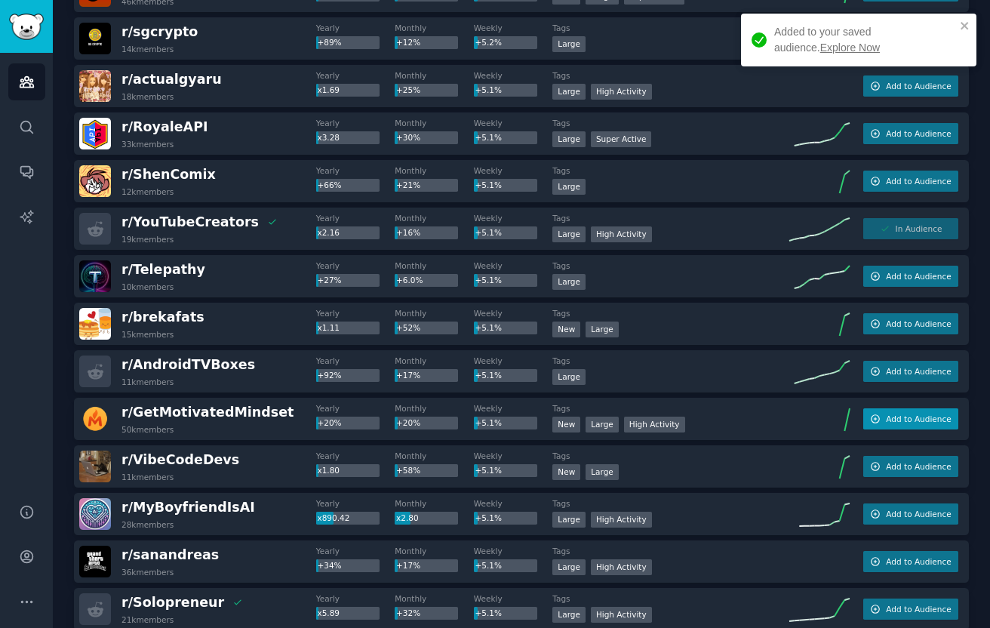
click at [882, 412] on button "Add to Audience" at bounding box center [910, 418] width 95 height 21
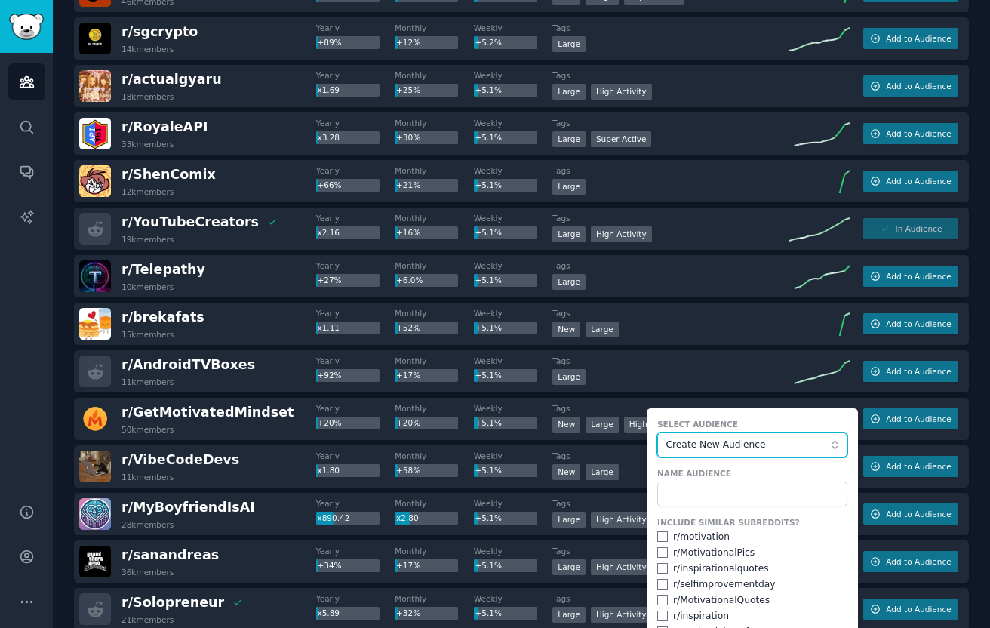
click at [716, 432] on button "Create New Audience" at bounding box center [752, 445] width 190 height 26
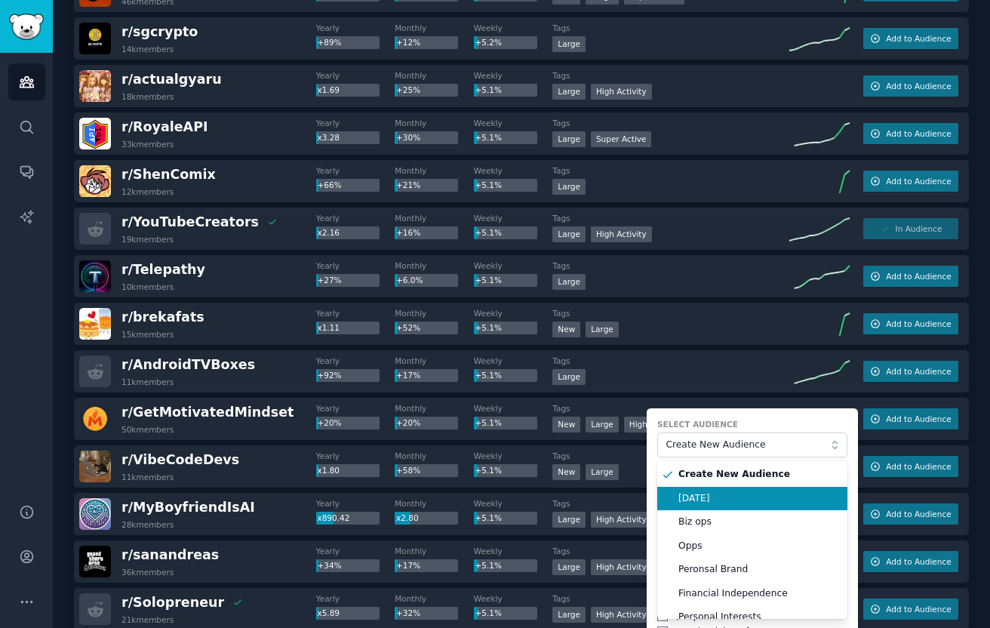
click at [706, 487] on li "[DATE]" at bounding box center [752, 499] width 190 height 24
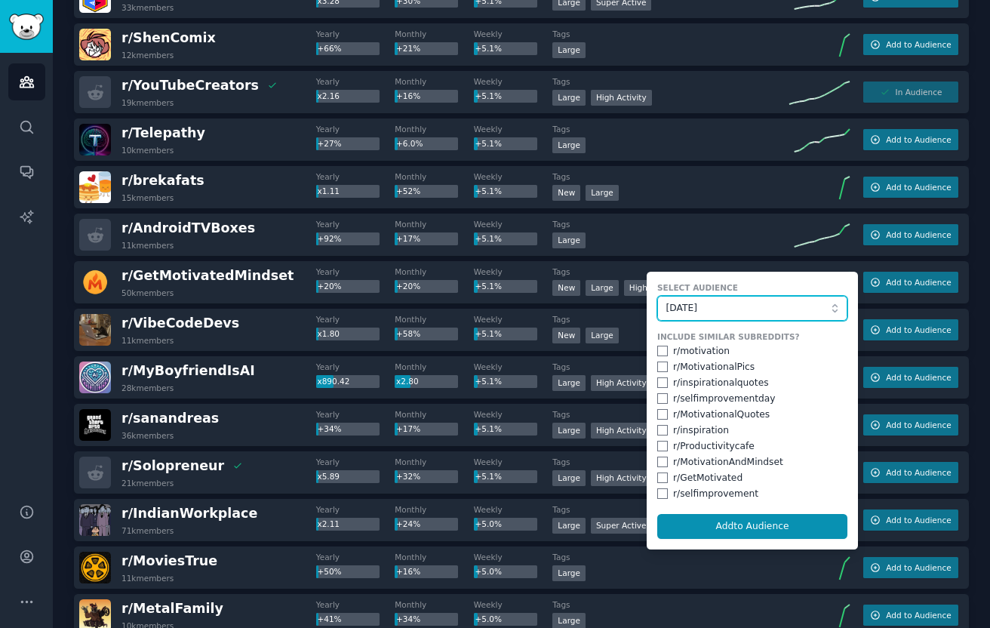
scroll to position [7205, 0]
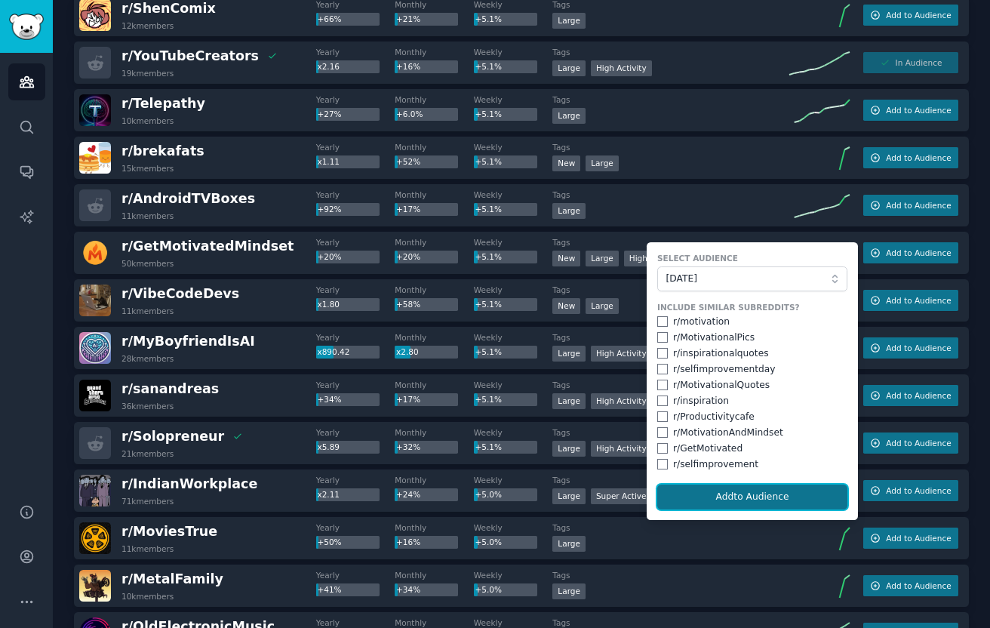
click at [724, 484] on button "Add to Audience" at bounding box center [752, 497] width 190 height 26
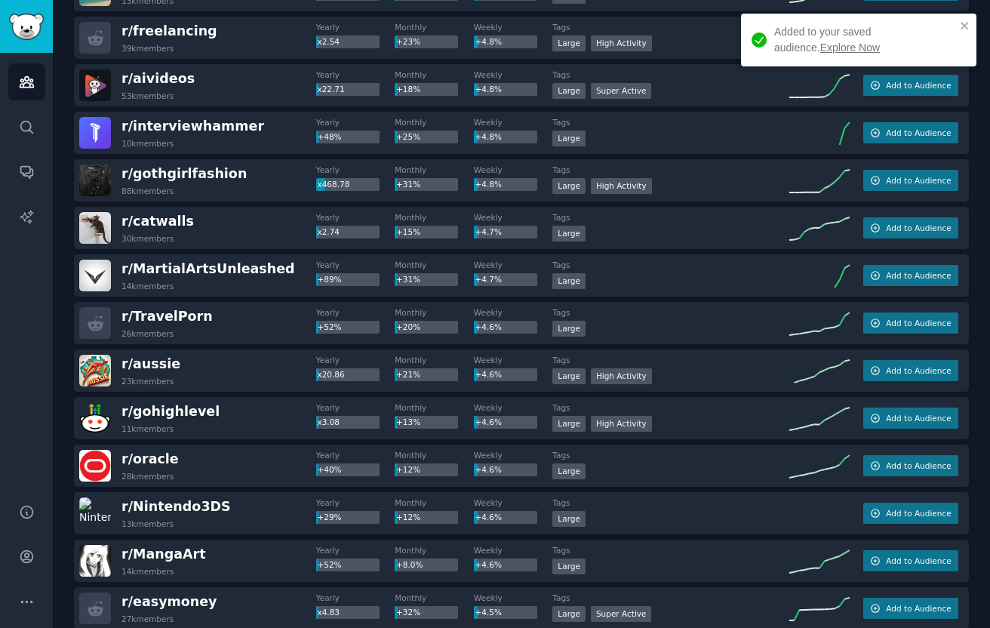
scroll to position [9141, 0]
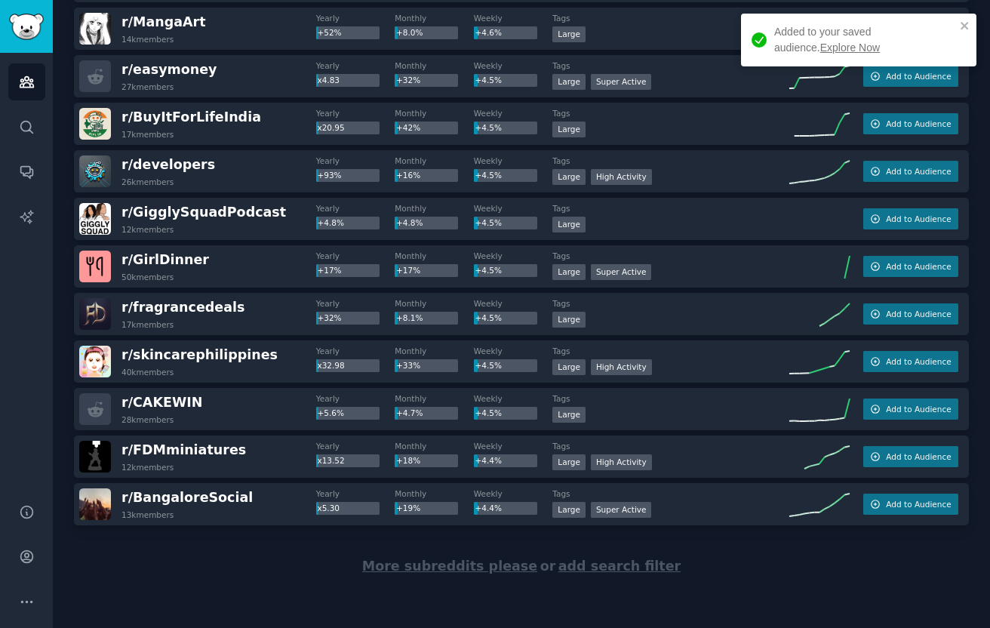
click at [474, 568] on span "More subreddits please" at bounding box center [449, 565] width 175 height 15
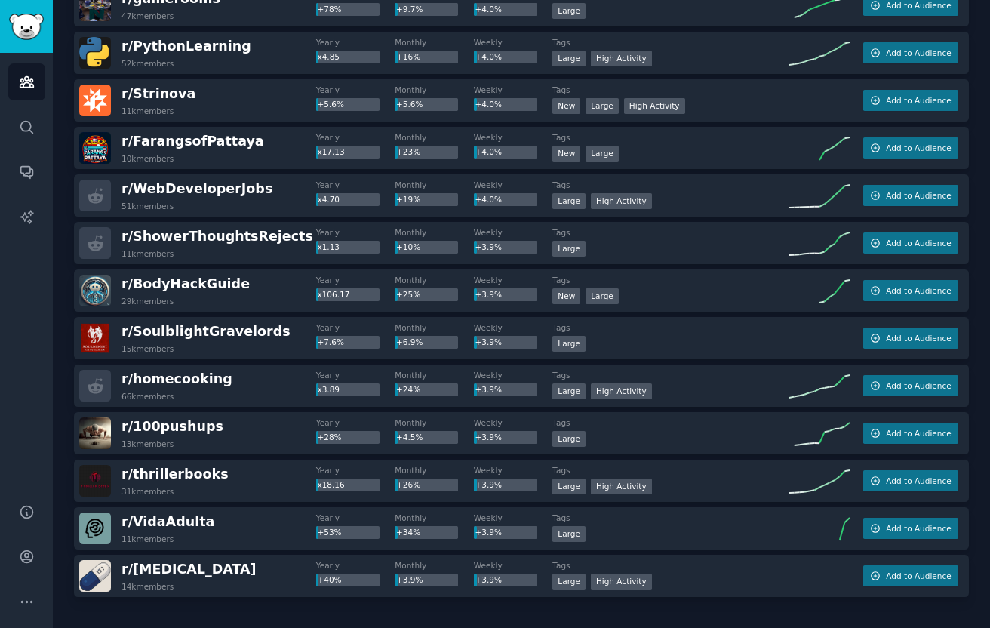
scroll to position [11518, 0]
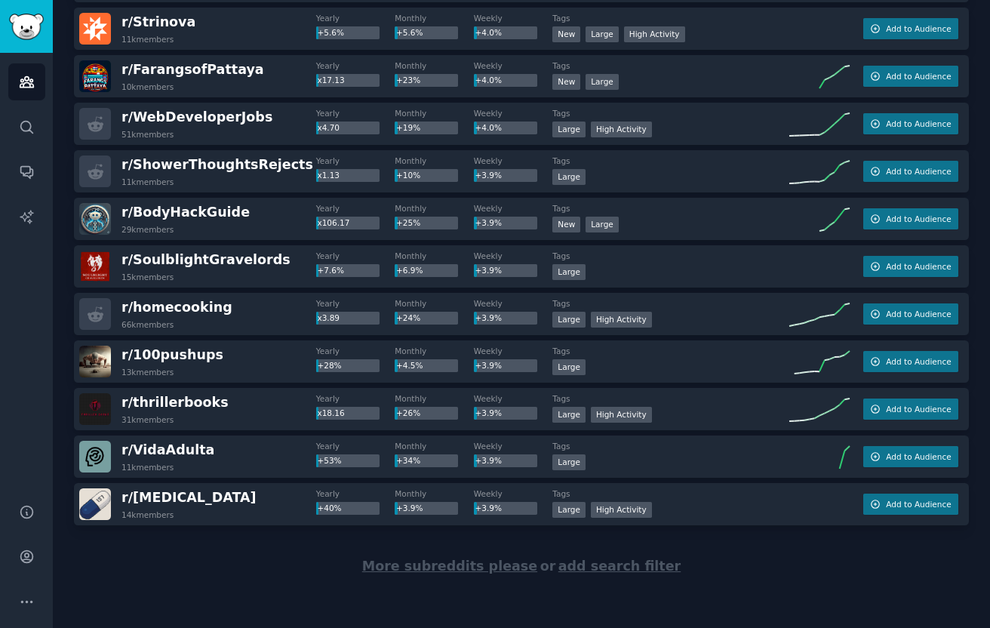
click at [477, 569] on span "More subreddits please" at bounding box center [449, 565] width 175 height 15
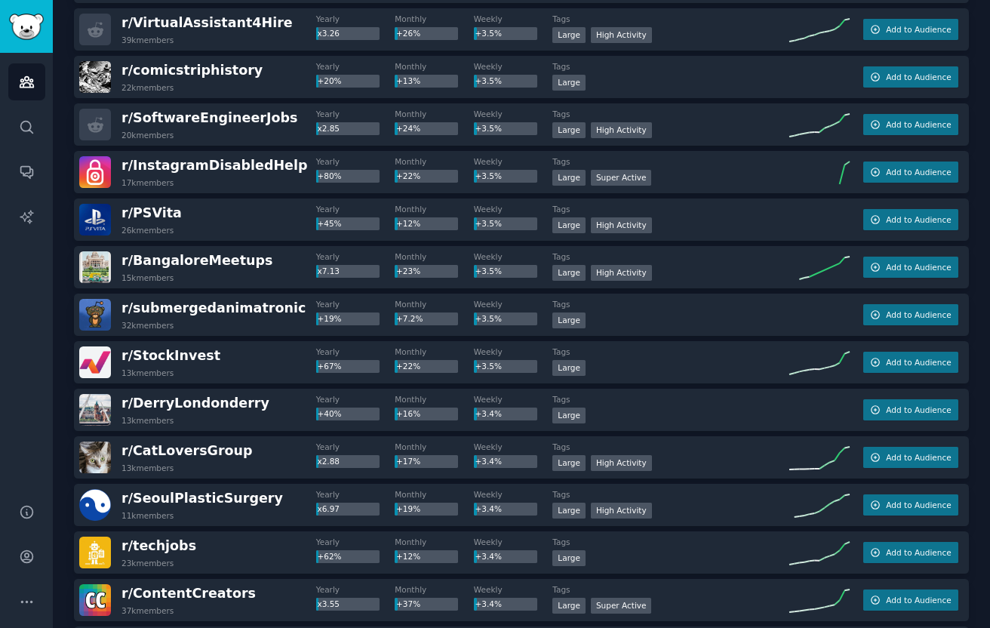
scroll to position [13895, 0]
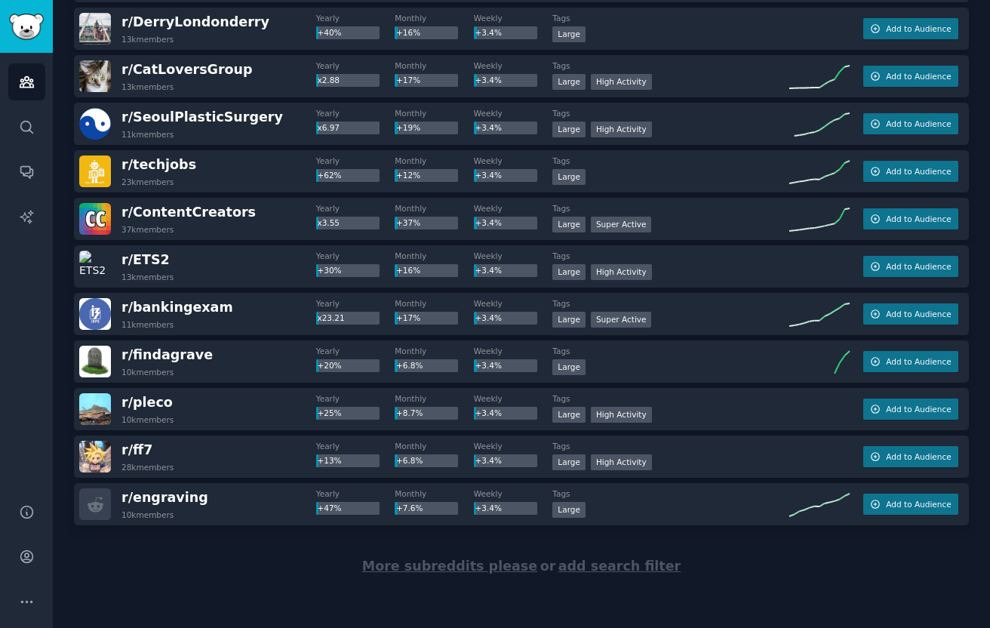
click at [463, 561] on span "More subreddits please" at bounding box center [449, 565] width 175 height 15
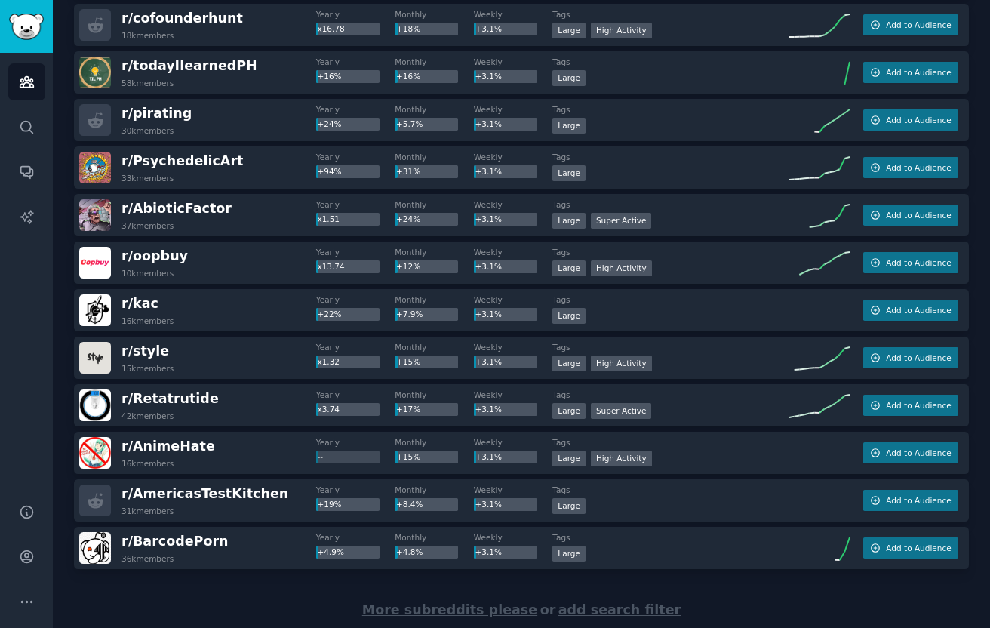
scroll to position [16272, 0]
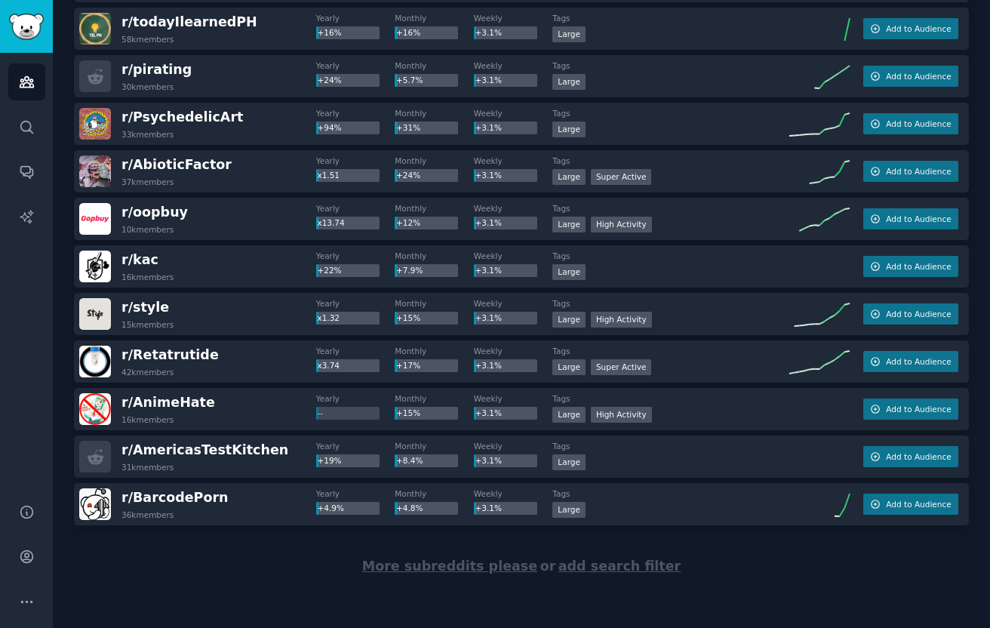
click at [463, 561] on span "More subreddits please" at bounding box center [449, 565] width 175 height 15
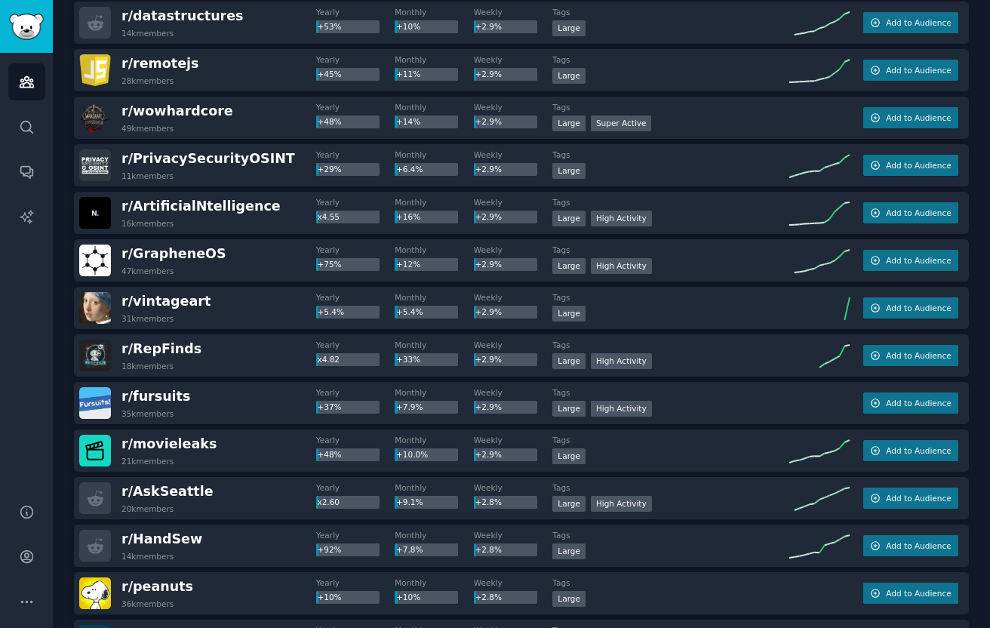
scroll to position [18649, 0]
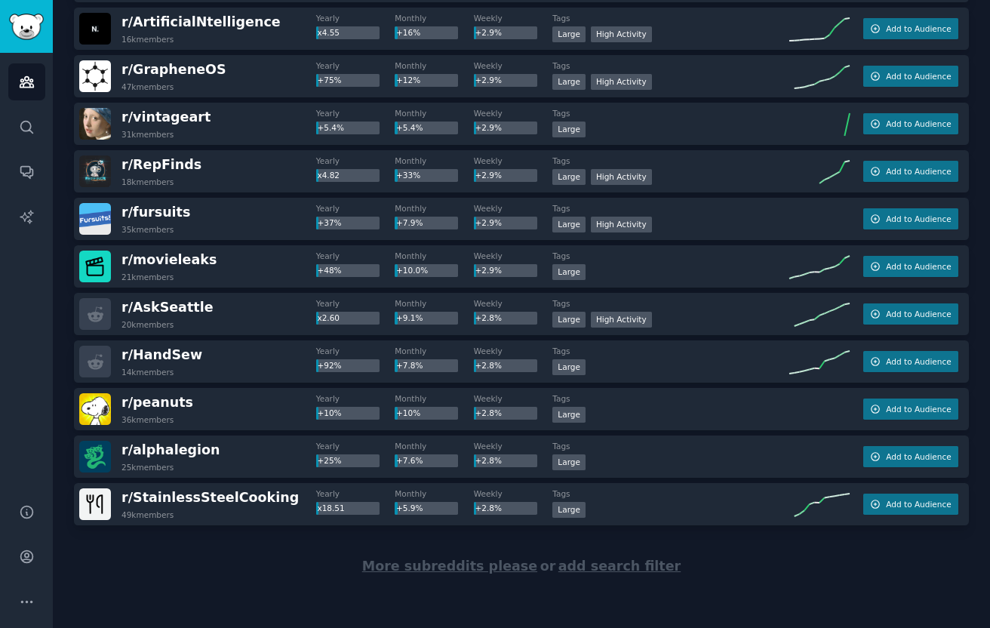
click at [455, 559] on span "More subreddits please" at bounding box center [449, 565] width 175 height 15
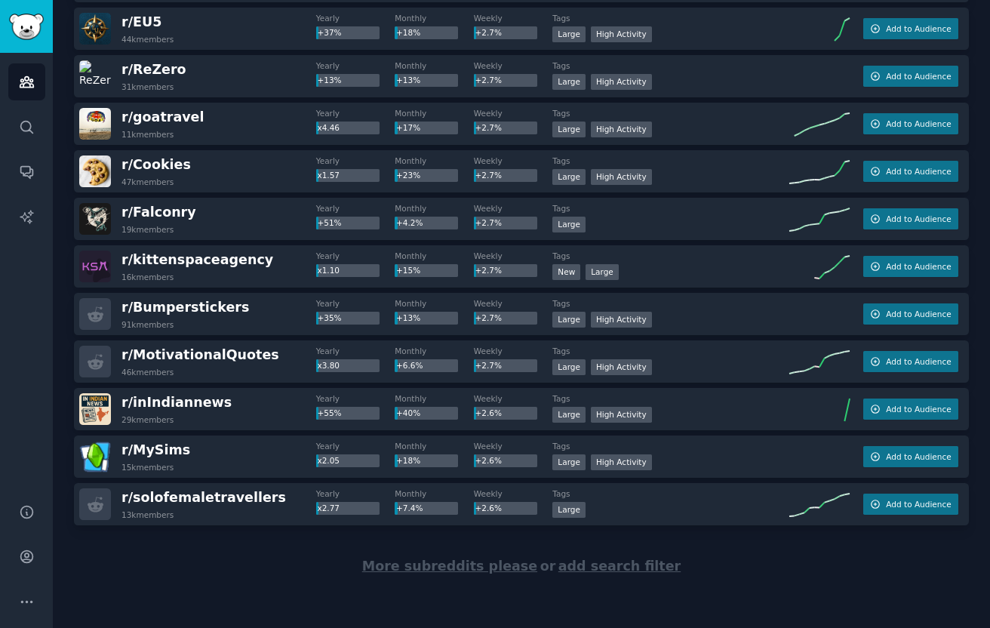
scroll to position [9562, 0]
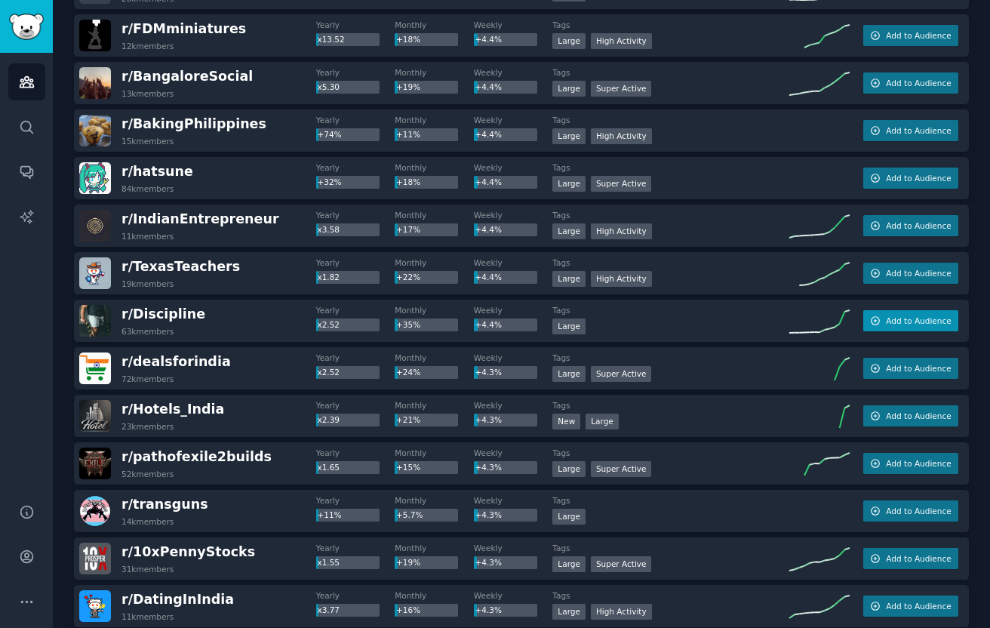
click at [886, 316] on span "Add to Audience" at bounding box center [918, 320] width 65 height 11
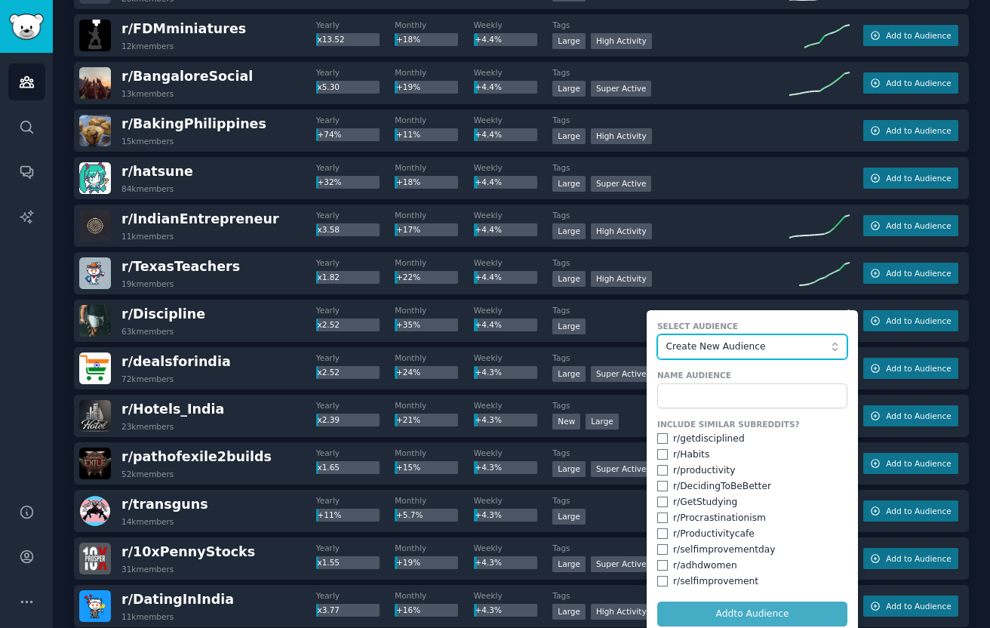
click at [712, 349] on span "Create New Audience" at bounding box center [748, 347] width 165 height 14
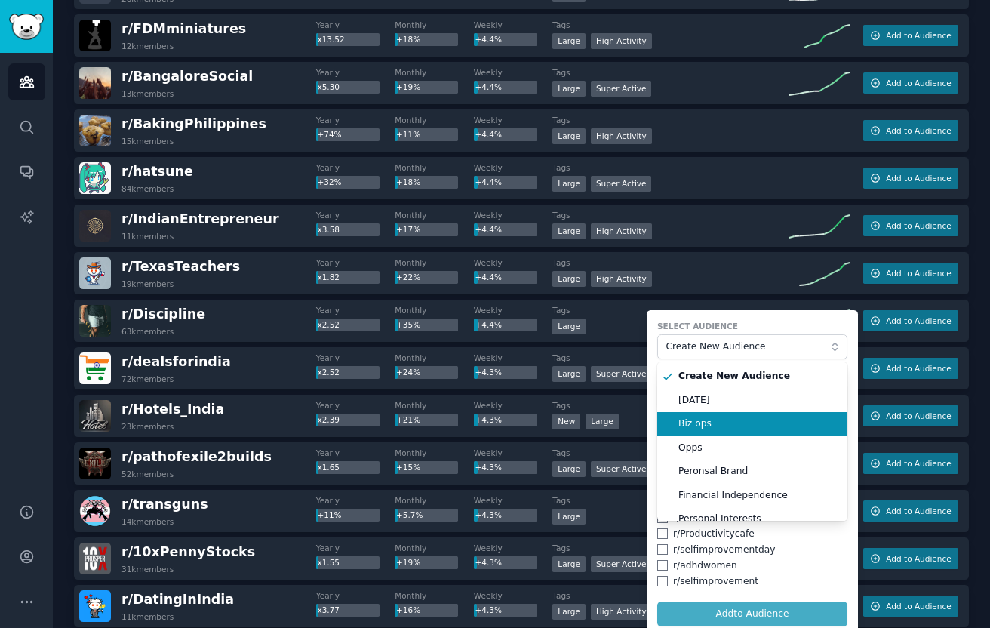
click at [705, 403] on span "[DATE]" at bounding box center [757, 401] width 158 height 14
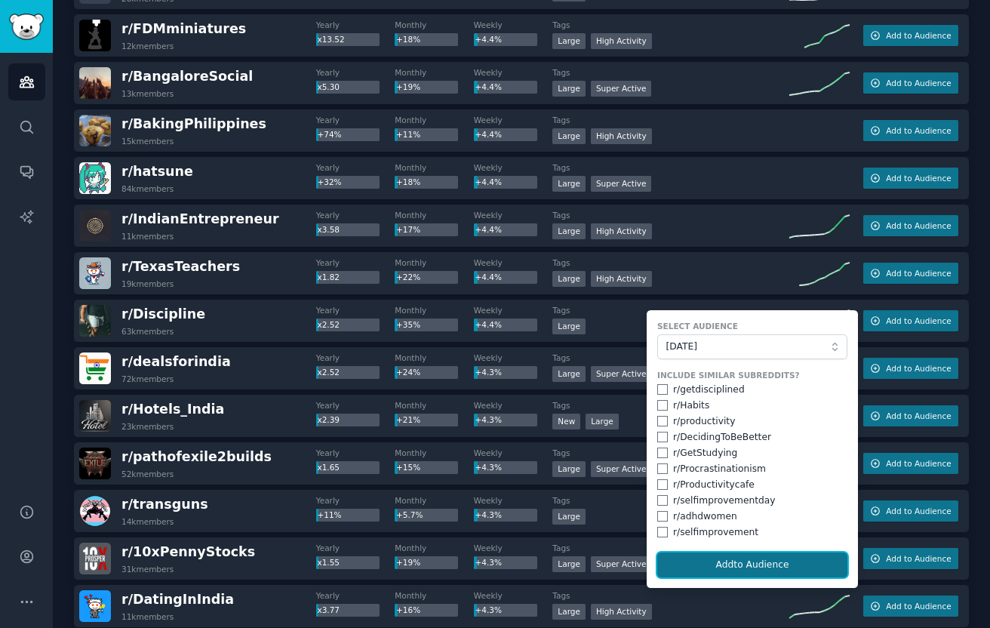
click at [680, 567] on button "Add to Audience" at bounding box center [752, 565] width 190 height 26
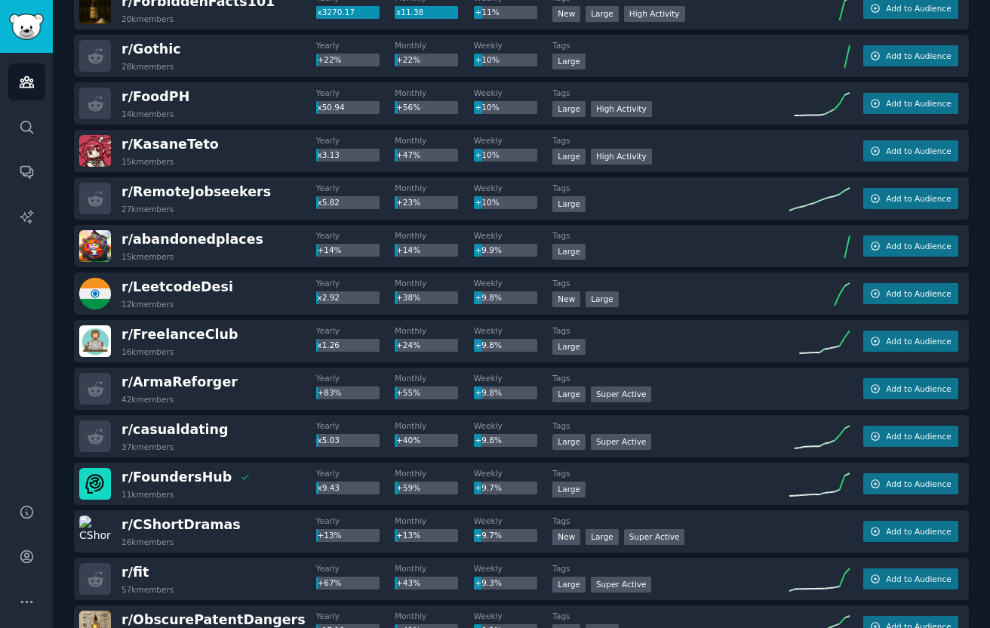
scroll to position [1689, 0]
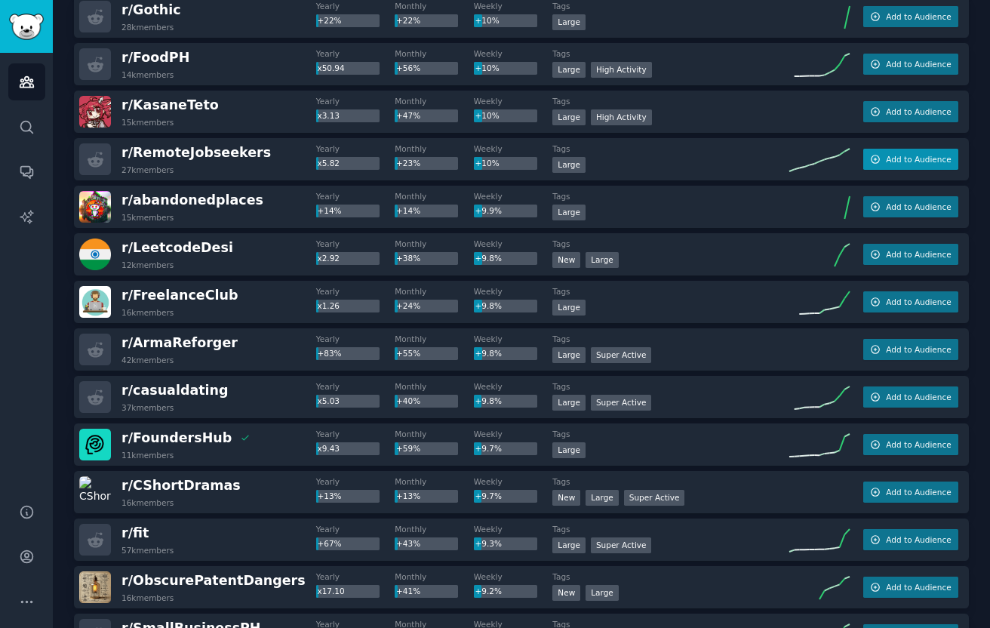
click at [886, 162] on span "Add to Audience" at bounding box center [918, 159] width 65 height 11
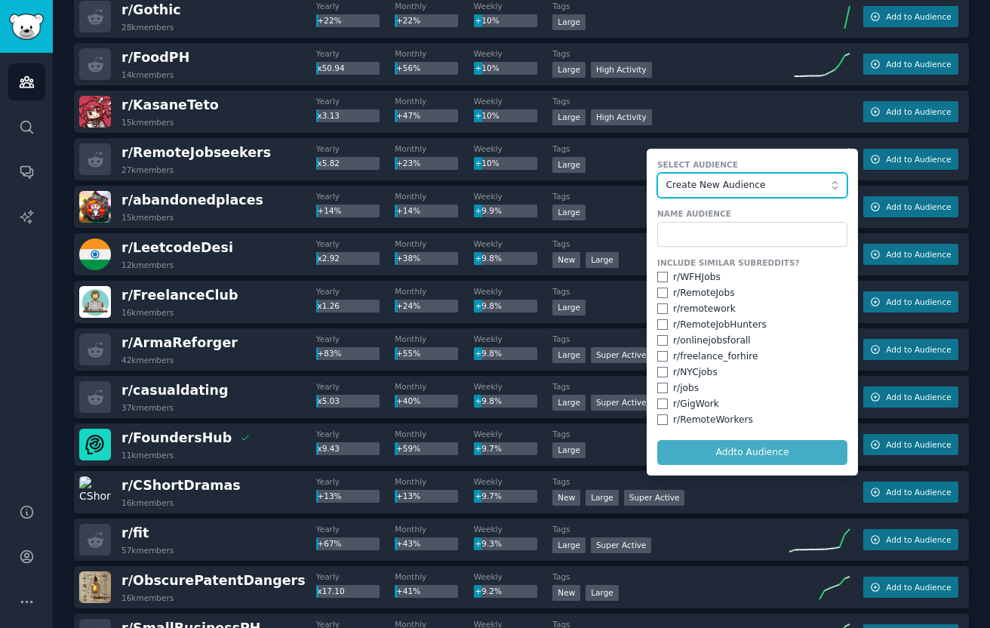
click at [740, 180] on span "Create New Audience" at bounding box center [748, 186] width 165 height 14
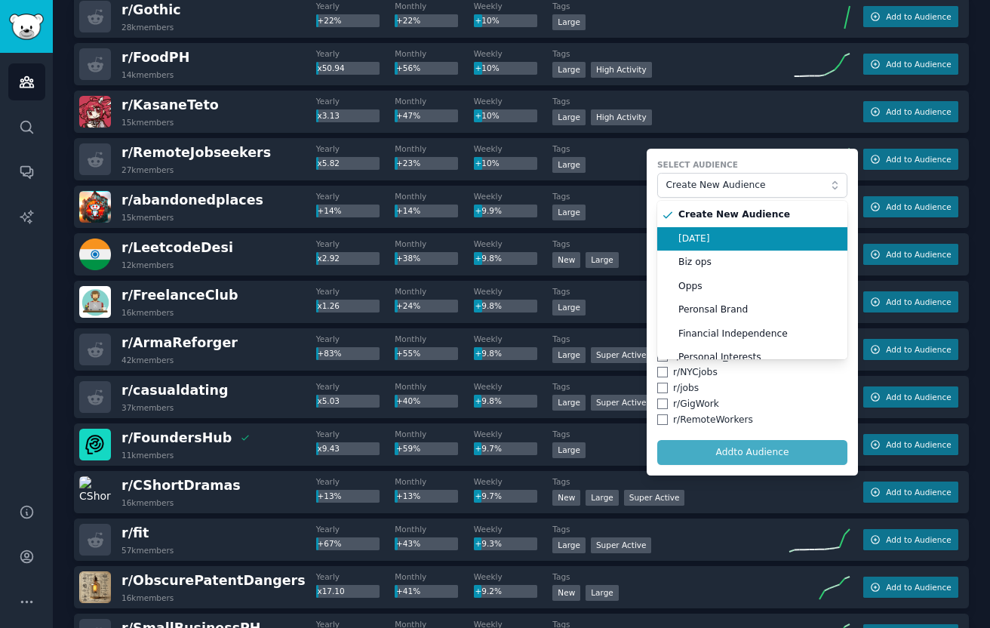
click at [721, 243] on span "[DATE]" at bounding box center [757, 239] width 158 height 14
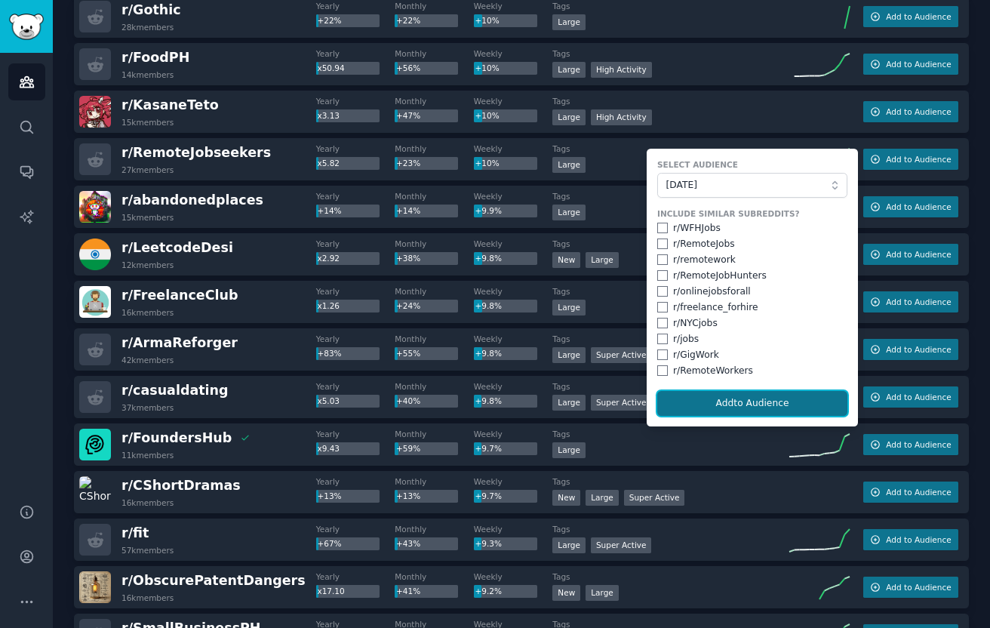
click at [719, 397] on button "Add to Audience" at bounding box center [752, 404] width 190 height 26
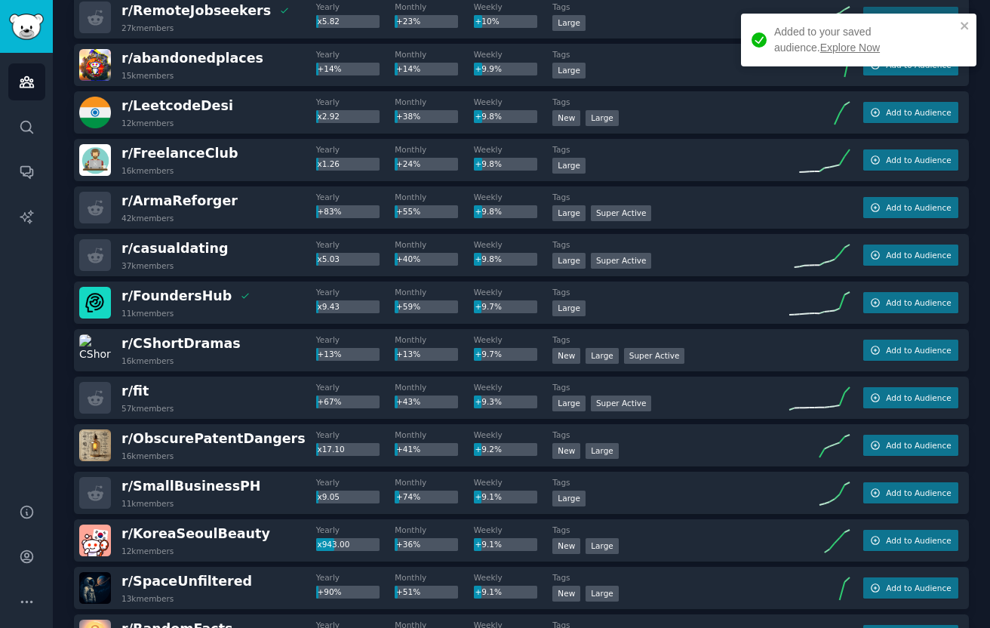
scroll to position [1834, 0]
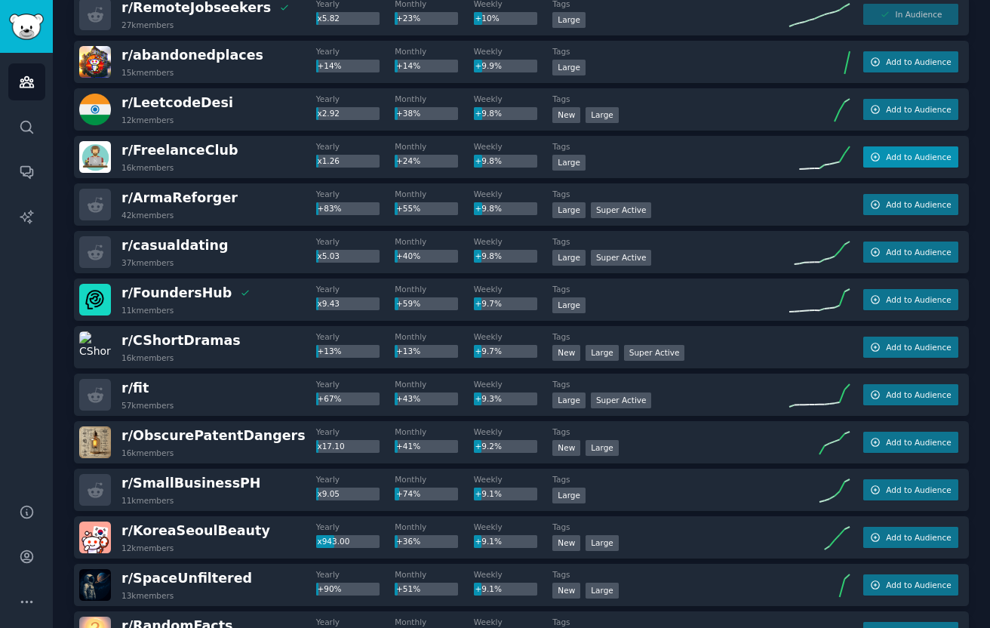
click at [910, 152] on span "Add to Audience" at bounding box center [918, 157] width 65 height 11
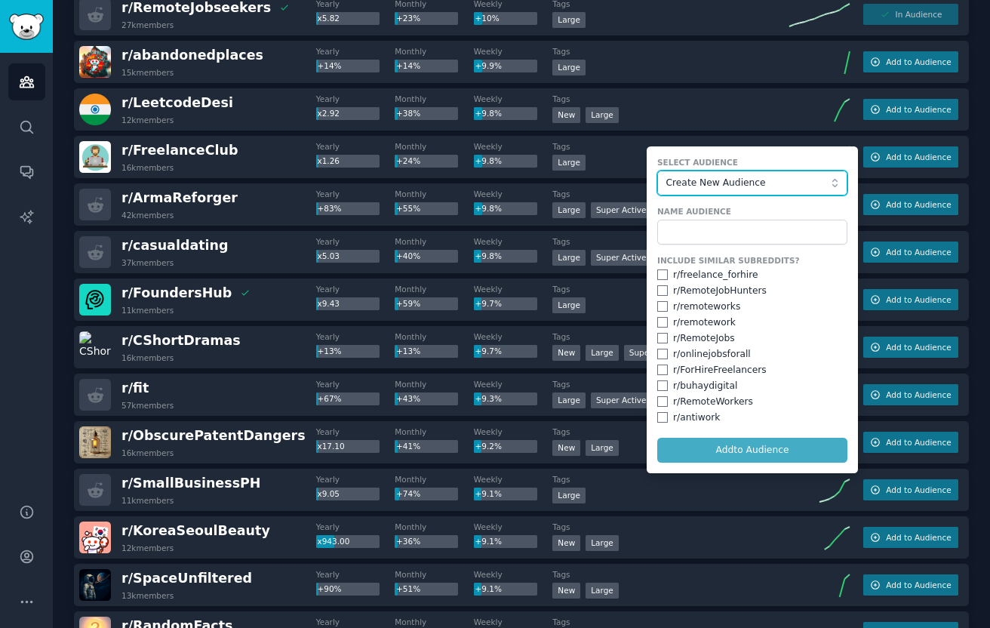
click at [766, 177] on span "Create New Audience" at bounding box center [748, 184] width 165 height 14
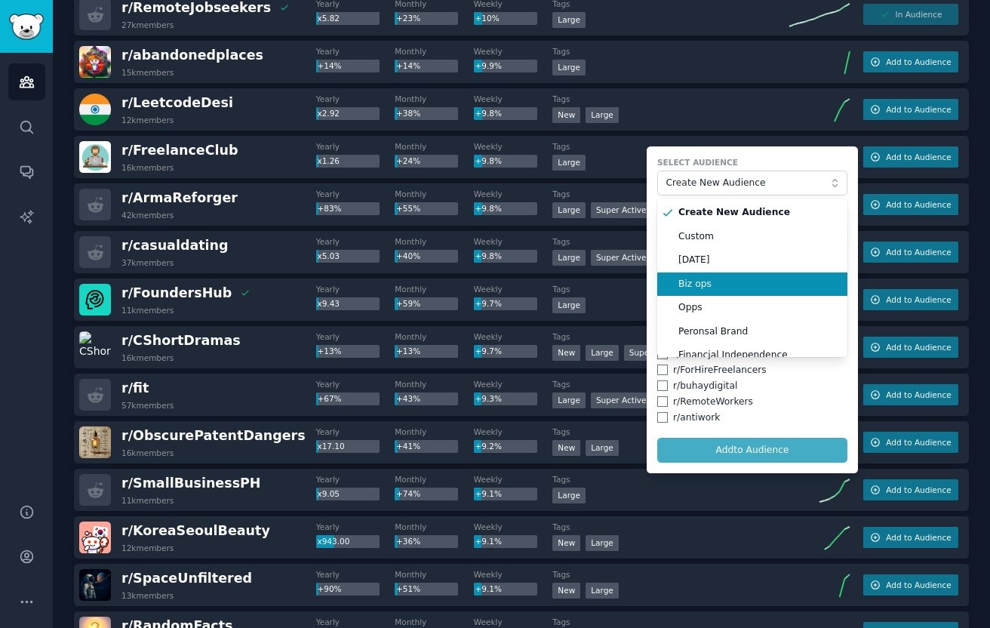
click at [733, 272] on li "Biz ops" at bounding box center [752, 284] width 190 height 24
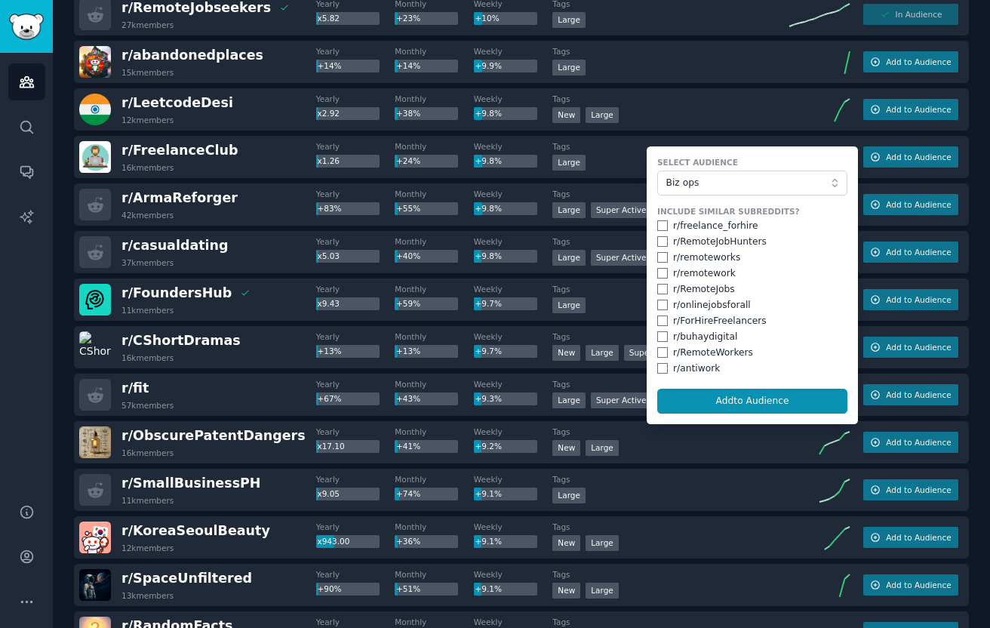
click at [742, 195] on form "Select Audience Biz ops Include Similar Subreddits? r/ freelance_forhire r/ Rem…" at bounding box center [752, 285] width 211 height 278
click at [741, 192] on button "Biz ops" at bounding box center [752, 184] width 190 height 26
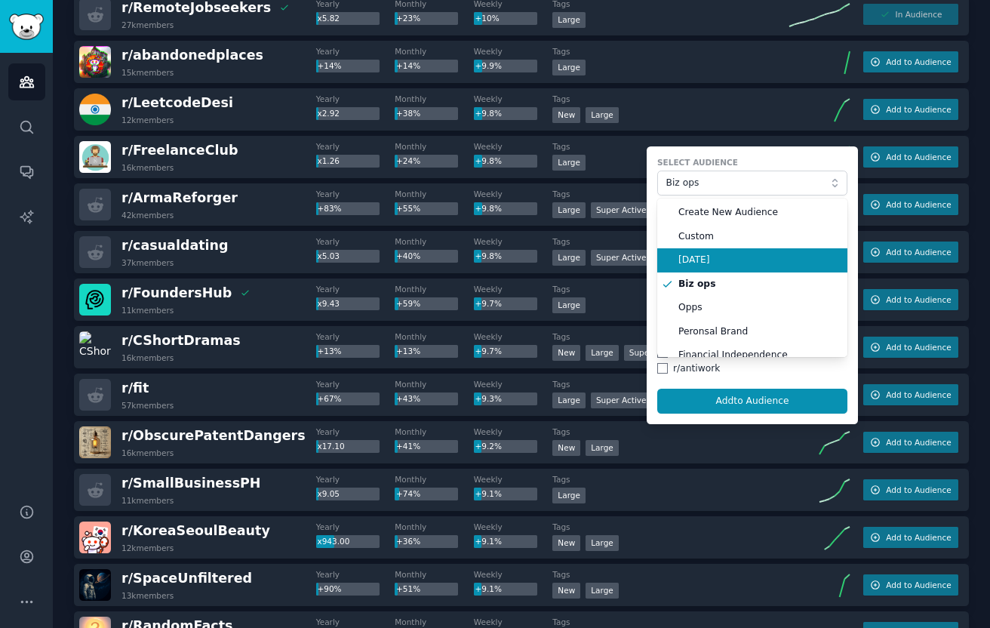
click at [724, 254] on span "[DATE]" at bounding box center [757, 261] width 158 height 14
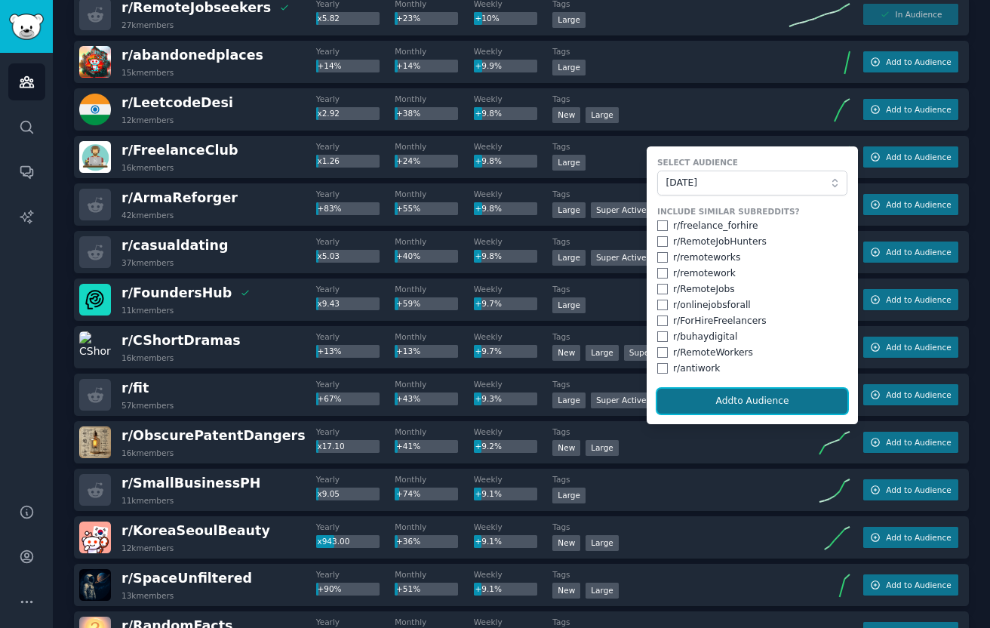
click at [703, 403] on button "Add to Audience" at bounding box center [752, 402] width 190 height 26
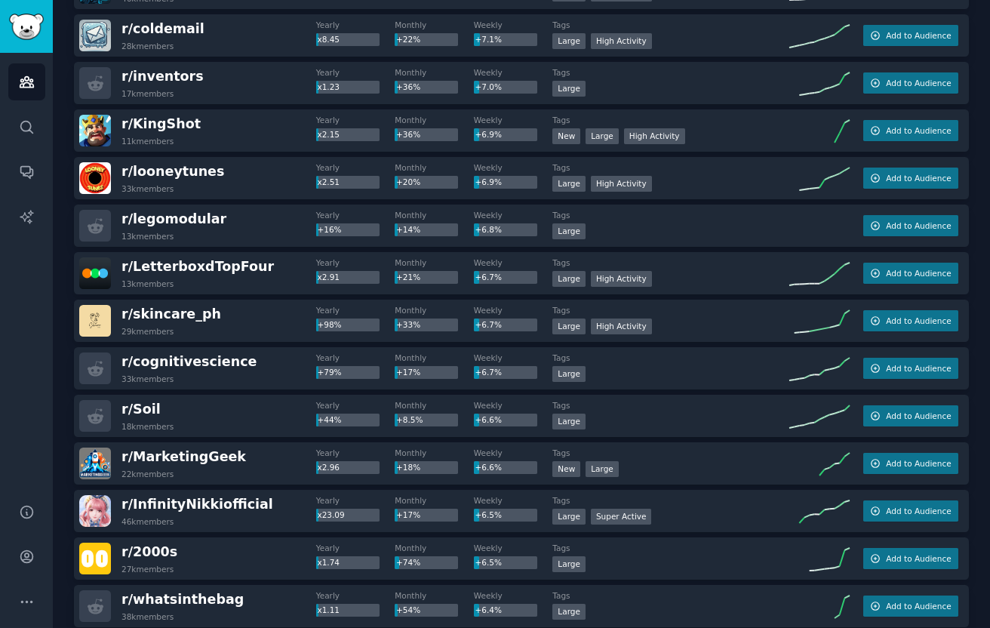
scroll to position [3759, 0]
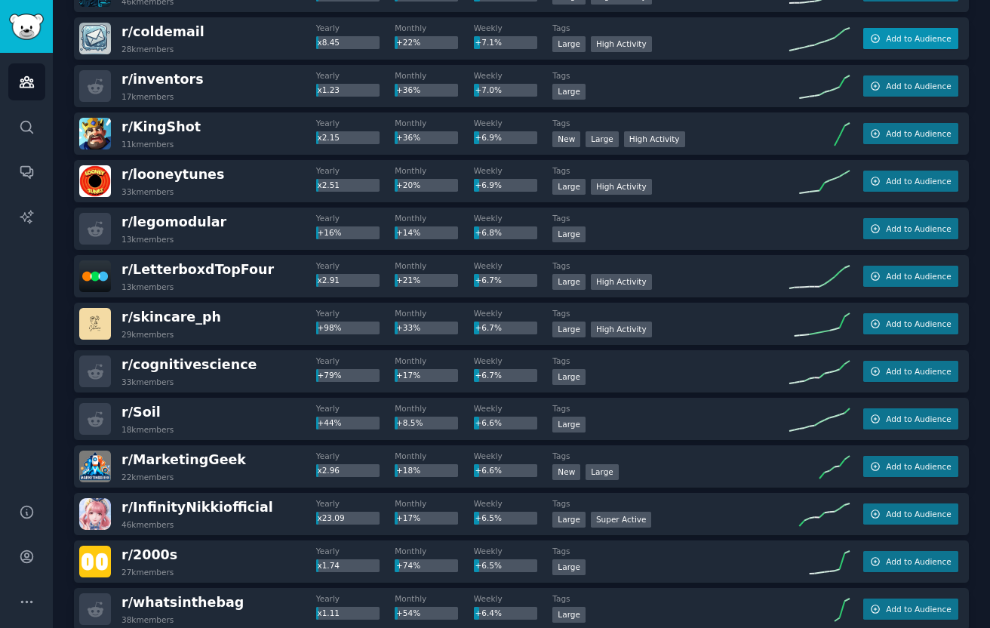
click at [920, 48] on button "Add to Audience" at bounding box center [910, 38] width 95 height 21
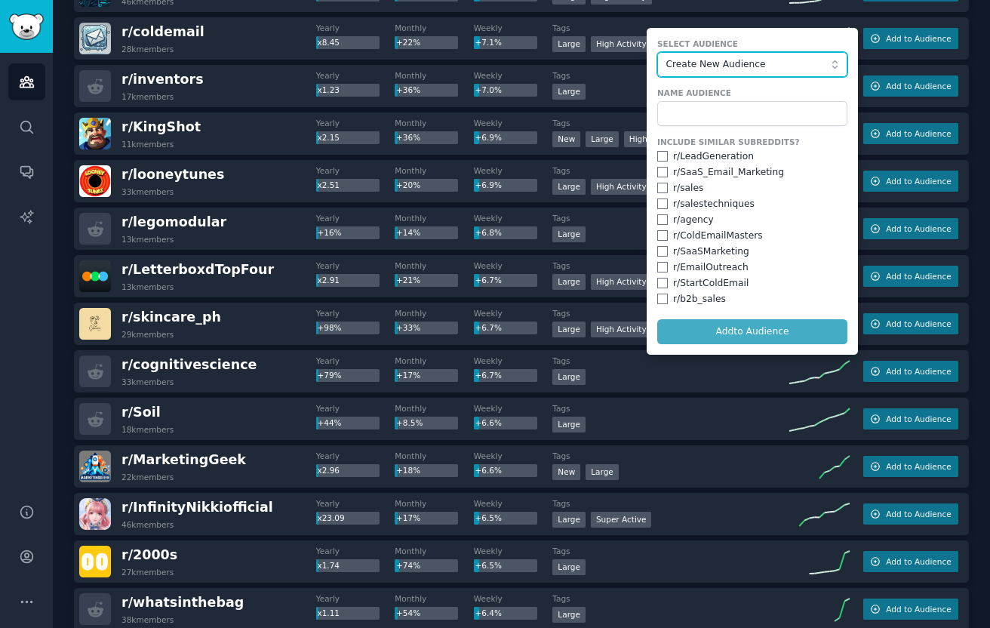
click at [721, 62] on span "Create New Audience" at bounding box center [748, 65] width 165 height 14
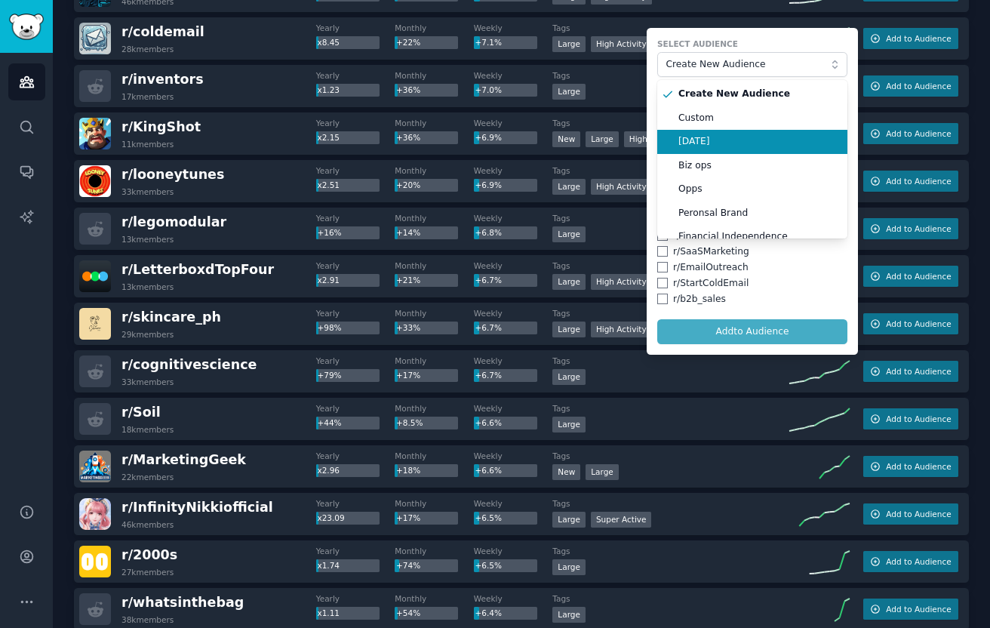
click at [717, 138] on span "[DATE]" at bounding box center [757, 142] width 158 height 14
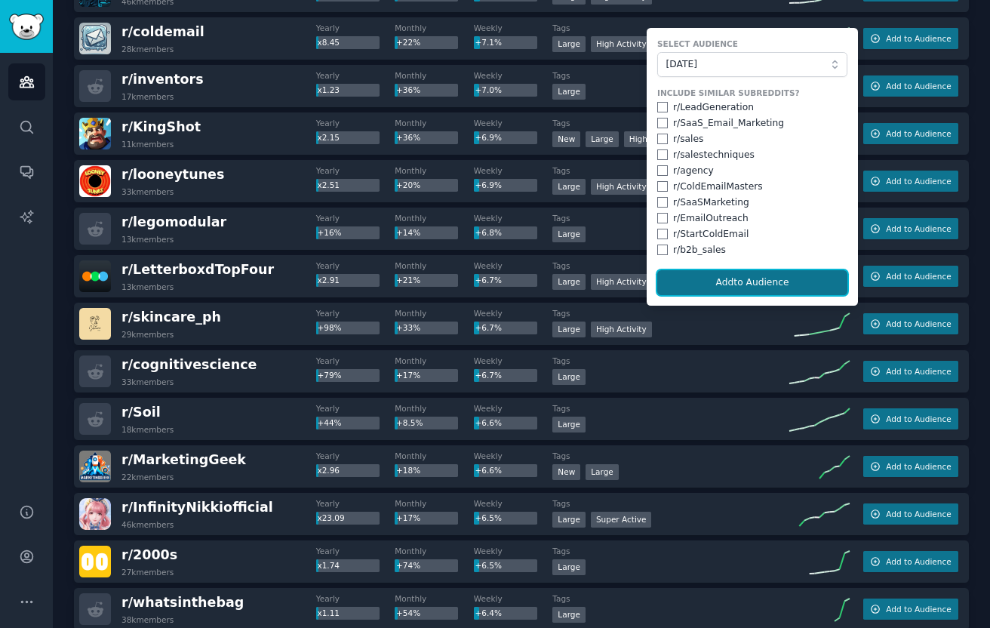
click at [708, 281] on button "Add to Audience" at bounding box center [752, 283] width 190 height 26
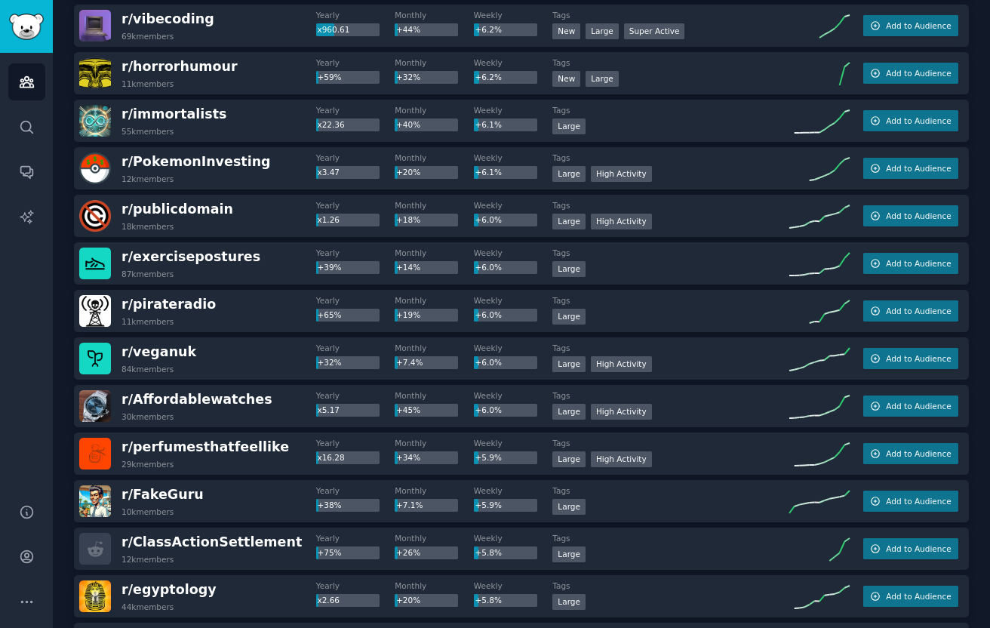
scroll to position [4732, 0]
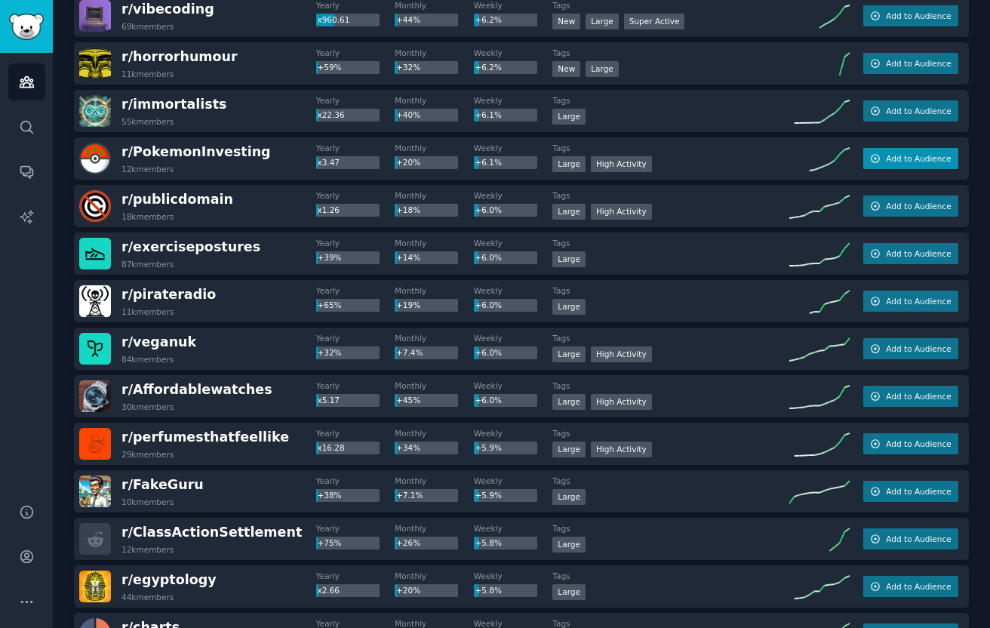
click at [906, 148] on button "Add to Audience" at bounding box center [910, 158] width 95 height 21
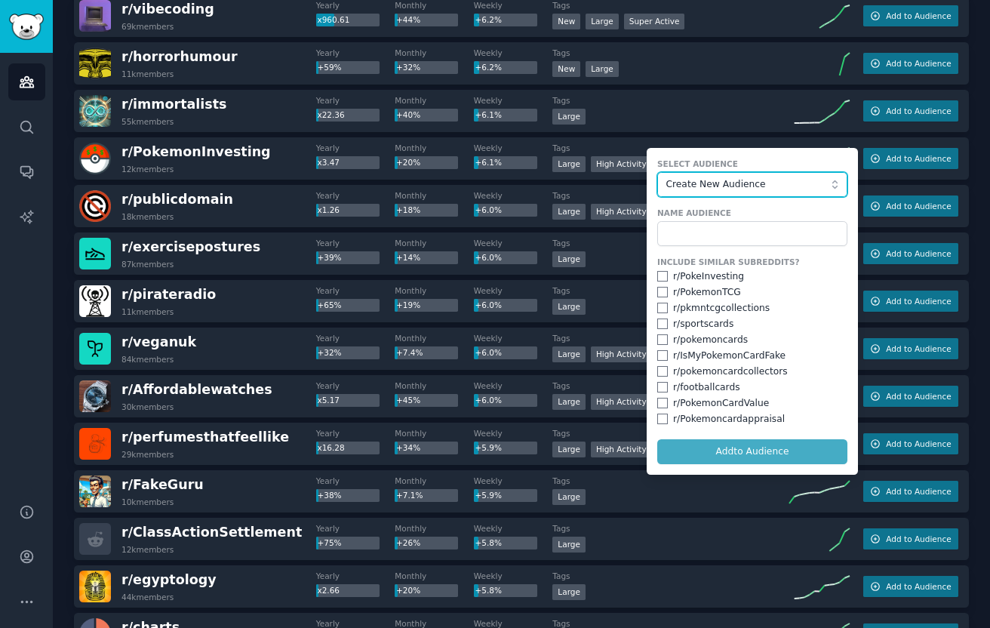
click at [719, 191] on button "Create New Audience" at bounding box center [752, 185] width 190 height 26
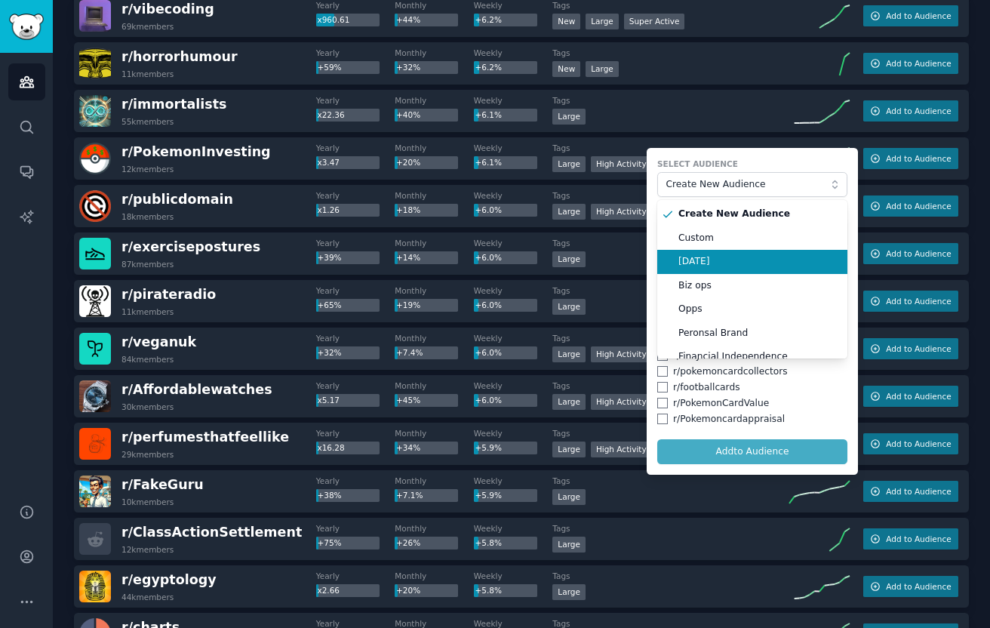
click at [705, 260] on span "[DATE]" at bounding box center [757, 262] width 158 height 14
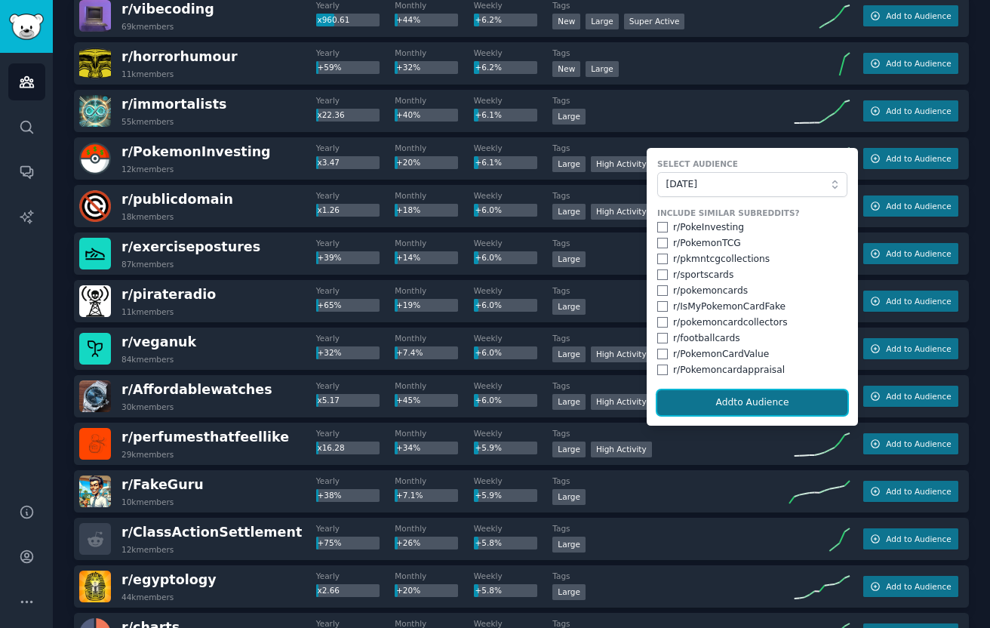
click at [705, 399] on button "Add to Audience" at bounding box center [752, 403] width 190 height 26
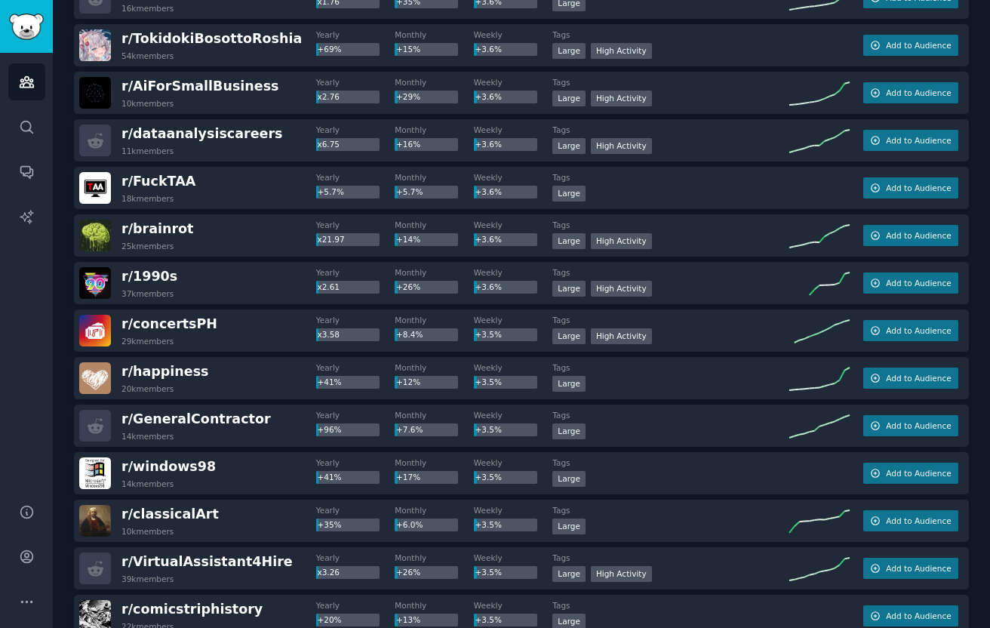
scroll to position [12355, 0]
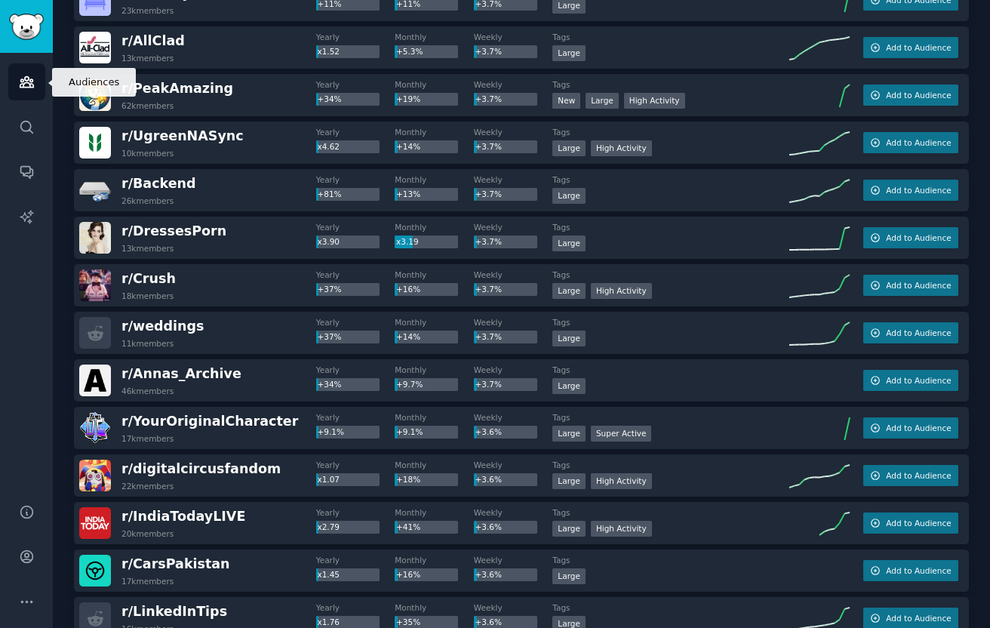
click at [35, 87] on link "Audiences" at bounding box center [26, 81] width 37 height 37
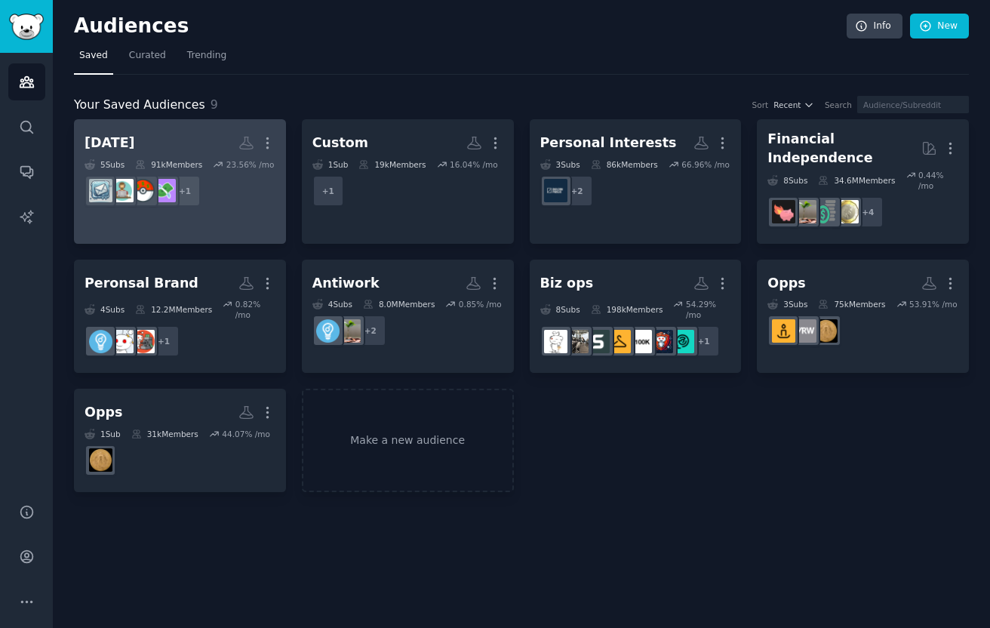
click at [208, 135] on h2 "[DATE] More" at bounding box center [180, 143] width 191 height 26
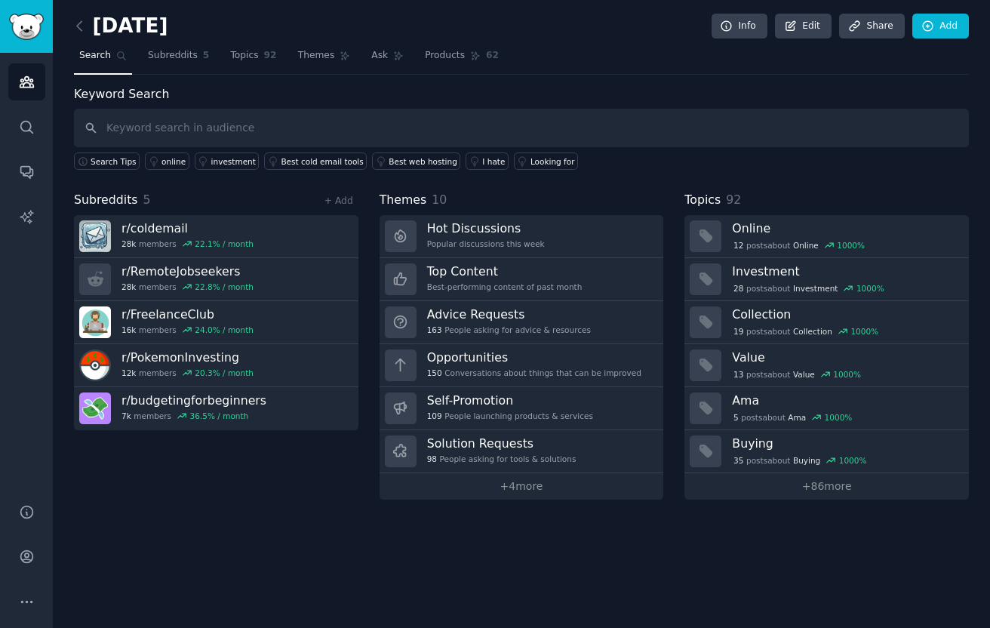
click at [90, 34] on link at bounding box center [83, 26] width 19 height 24
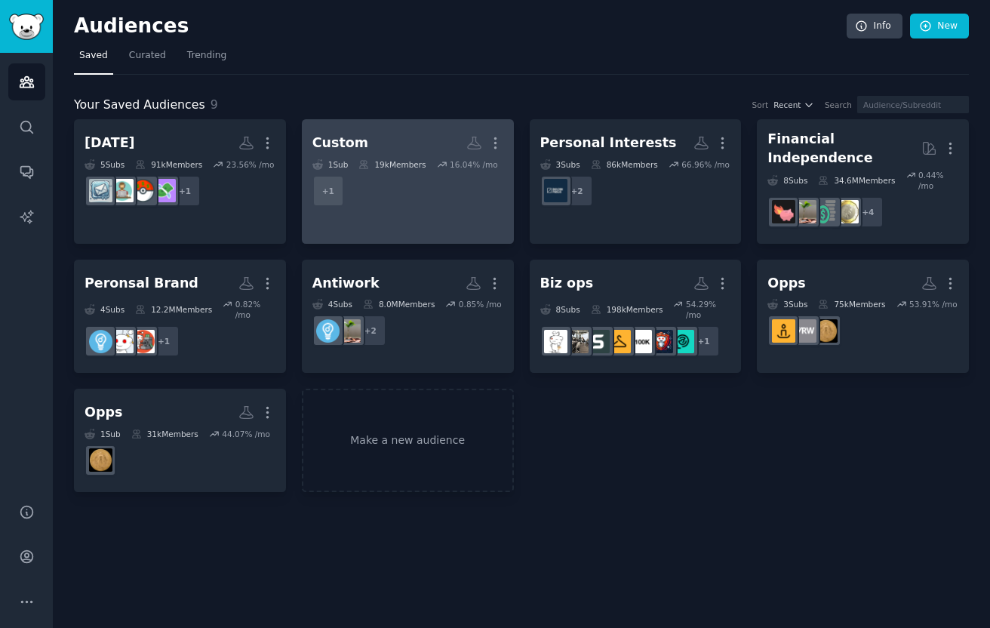
click at [423, 216] on link "Custom More 1 Sub 19k Members 16.04 % /mo r/YouTubeCreators + 1" at bounding box center [408, 181] width 212 height 125
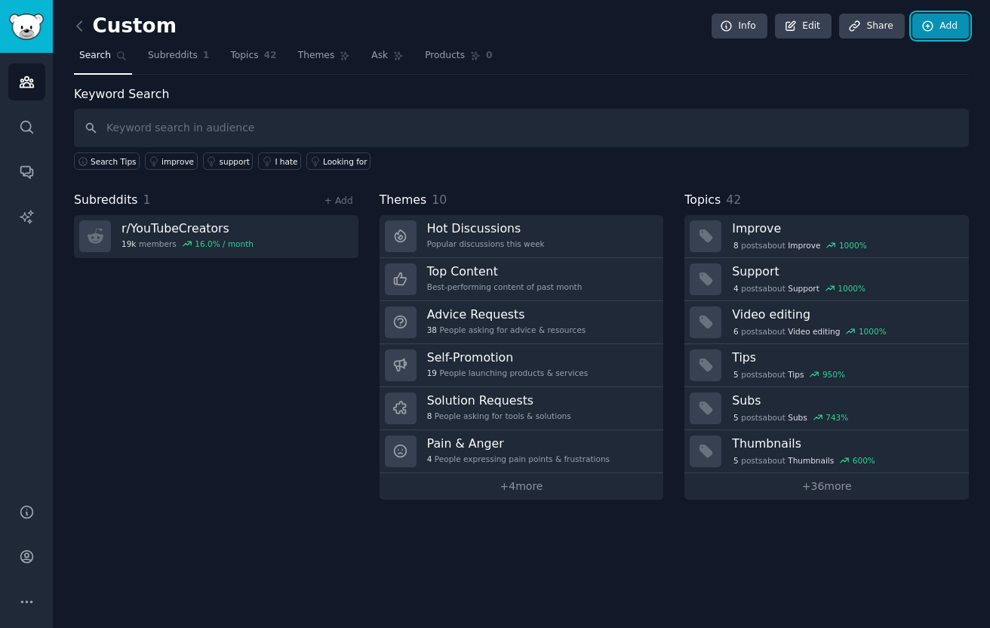
click at [941, 29] on link "Add" at bounding box center [940, 27] width 57 height 26
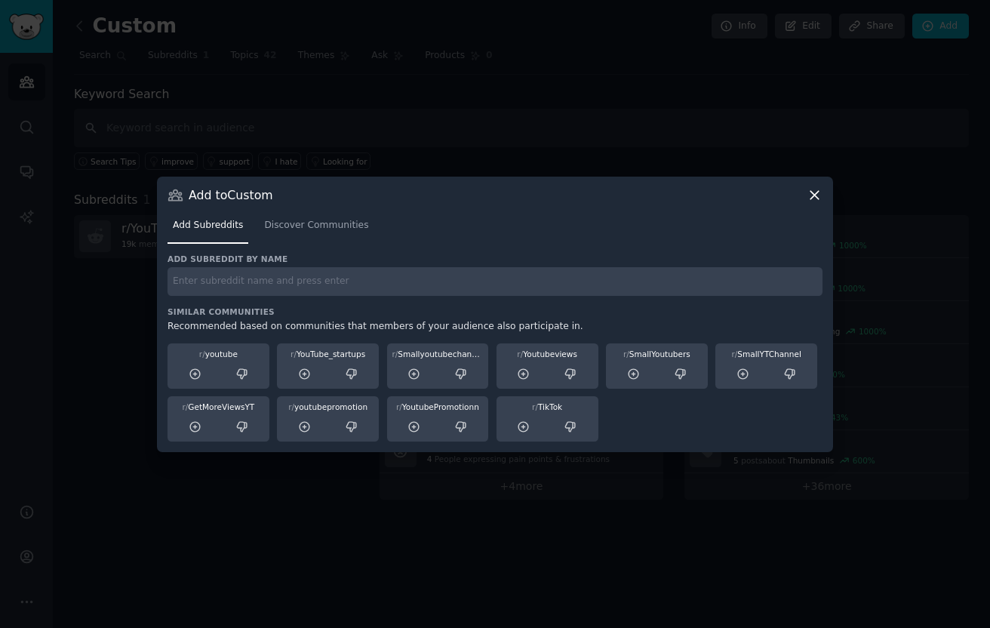
click at [681, 290] on input "text" at bounding box center [495, 281] width 655 height 29
type input "coldemail"
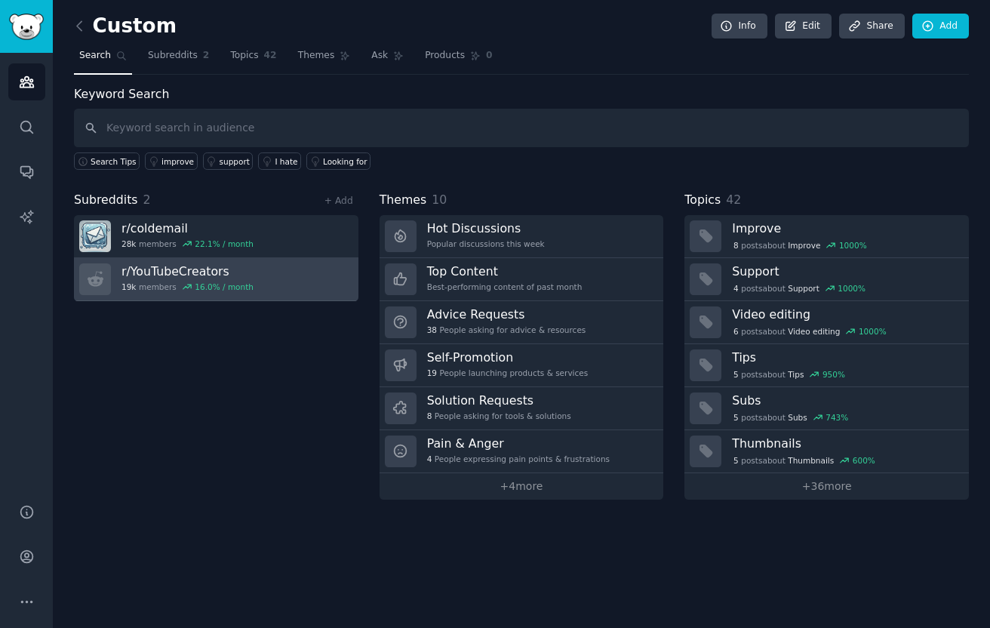
click at [318, 283] on link "r/ YouTubeCreators 19k members 16.0 % / month" at bounding box center [216, 279] width 284 height 43
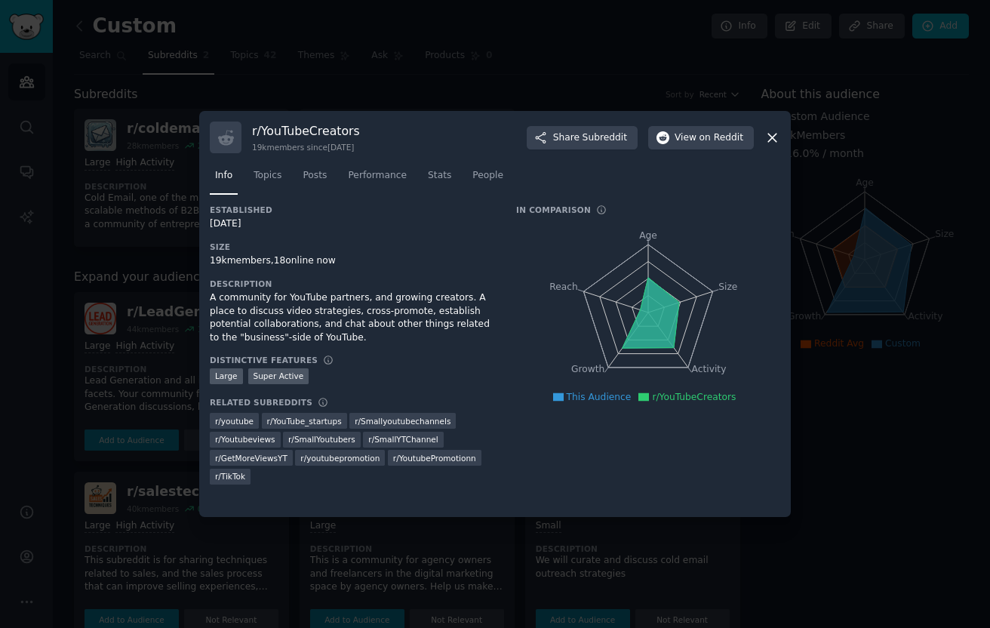
click at [553, 98] on div at bounding box center [495, 314] width 990 height 628
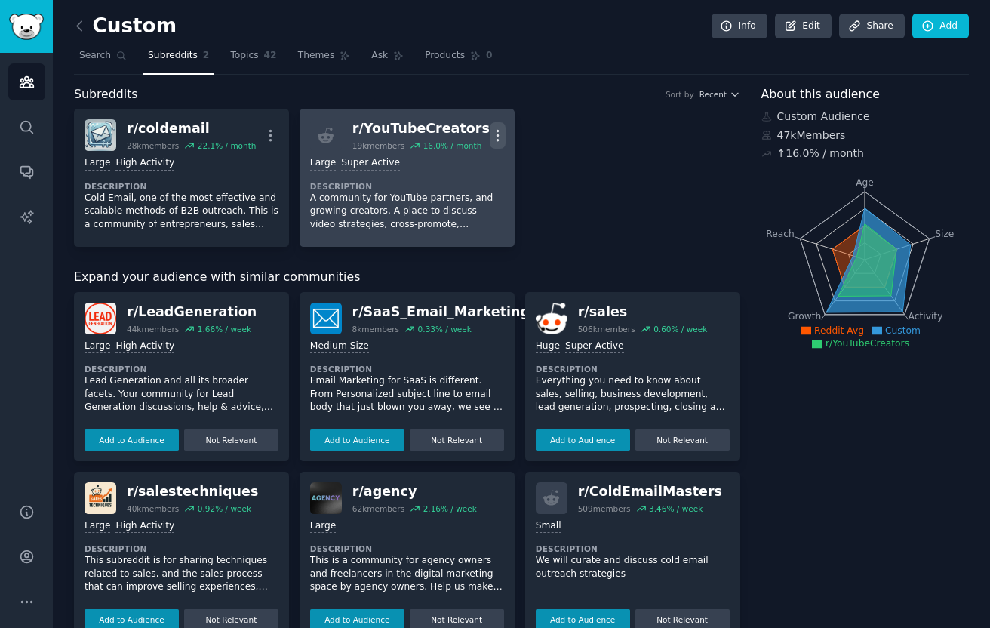
click at [492, 137] on icon "button" at bounding box center [498, 136] width 16 height 16
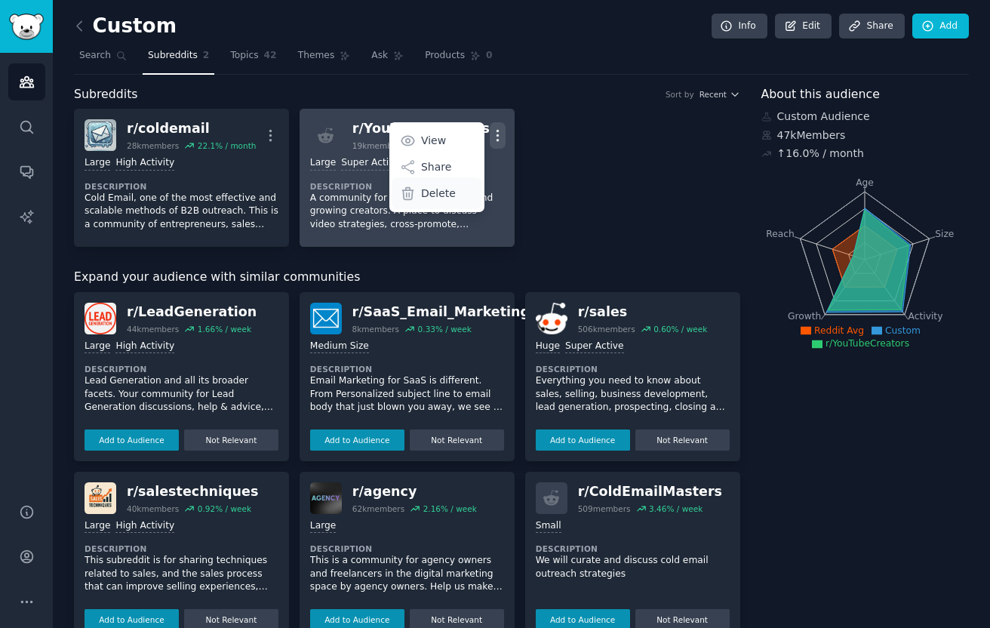
click at [449, 191] on p "Delete" at bounding box center [438, 194] width 35 height 16
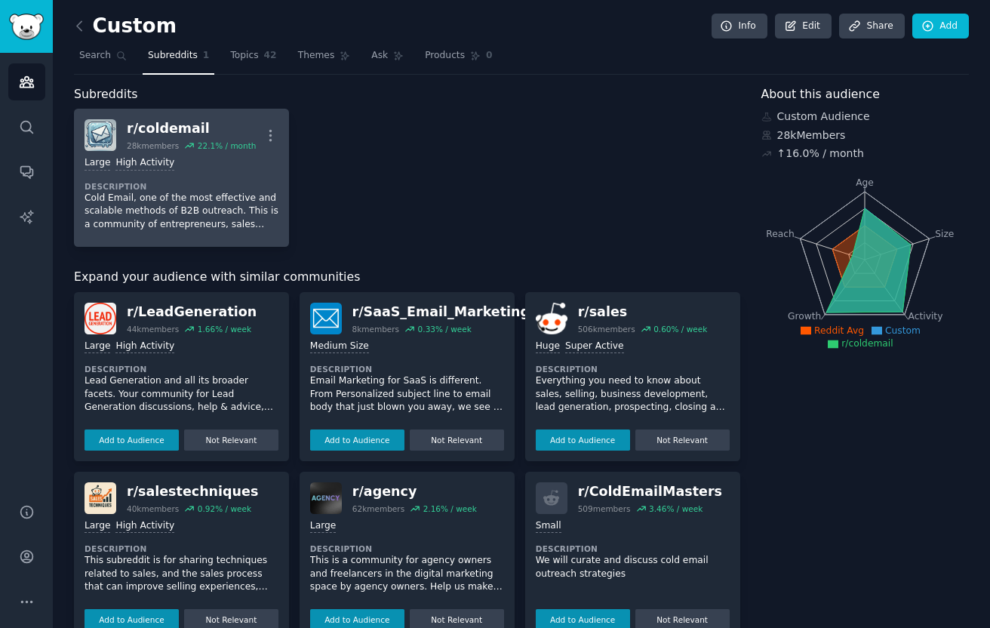
click at [223, 201] on p "Cold Email, one of the most effective and scalable methods of B2B outreach. Thi…" at bounding box center [182, 212] width 194 height 40
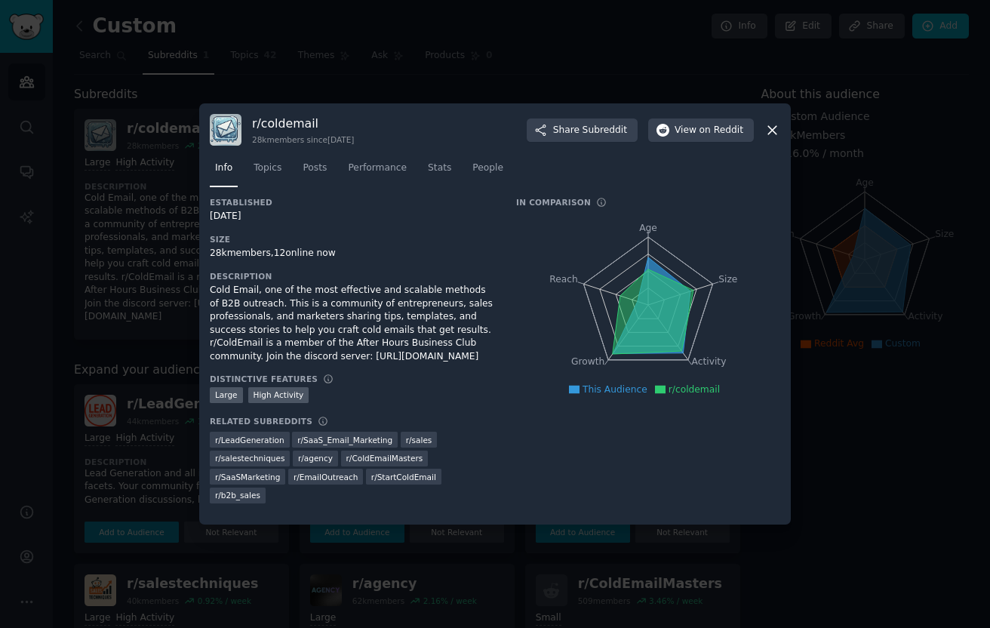
click at [566, 83] on div at bounding box center [495, 314] width 990 height 628
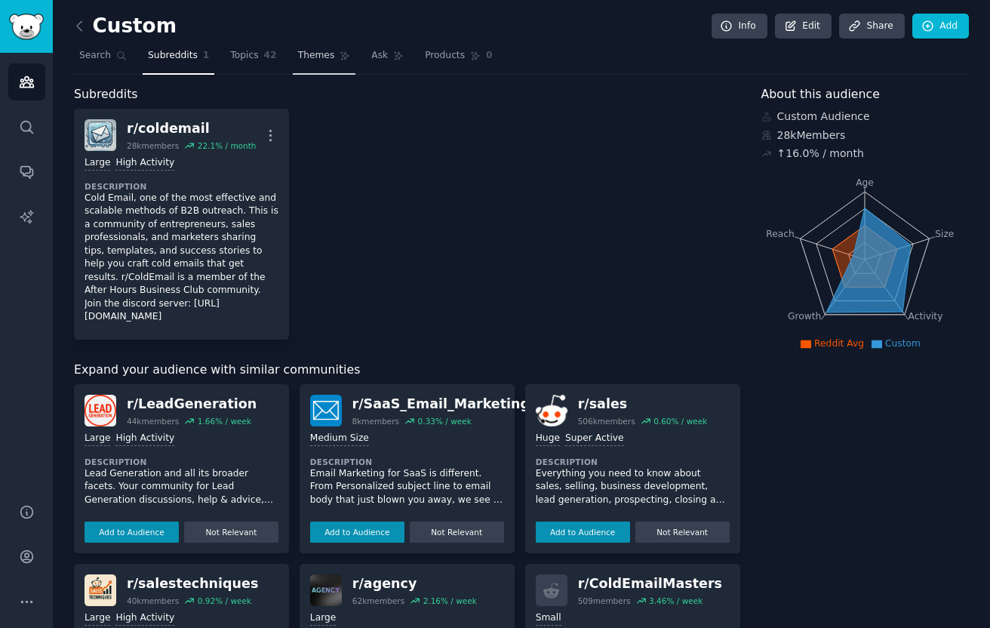
click at [321, 60] on span "Themes" at bounding box center [316, 56] width 37 height 14
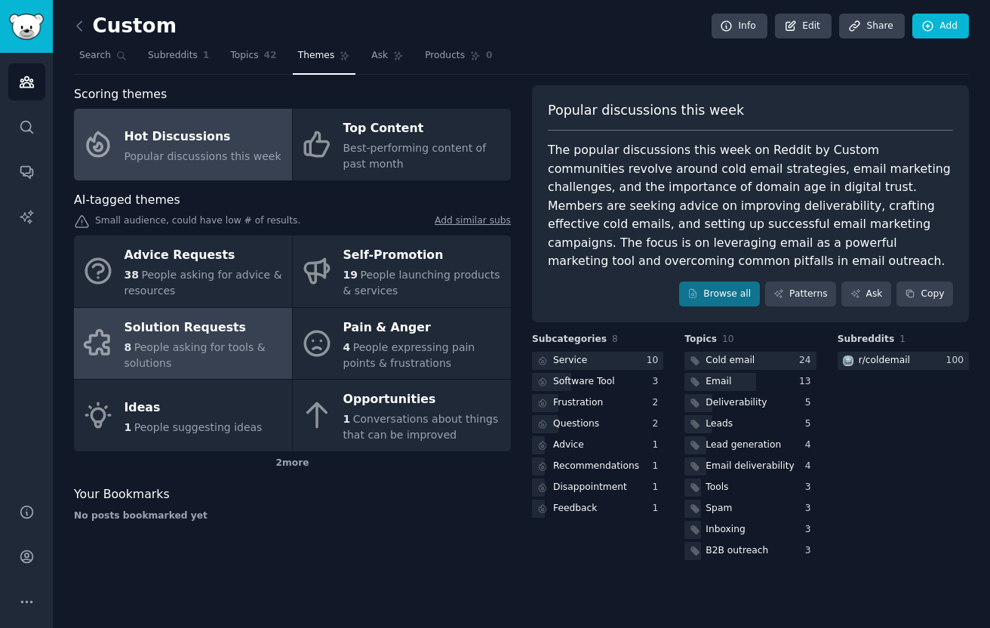
click at [221, 367] on div "8 People asking for tools & solutions" at bounding box center [205, 356] width 160 height 32
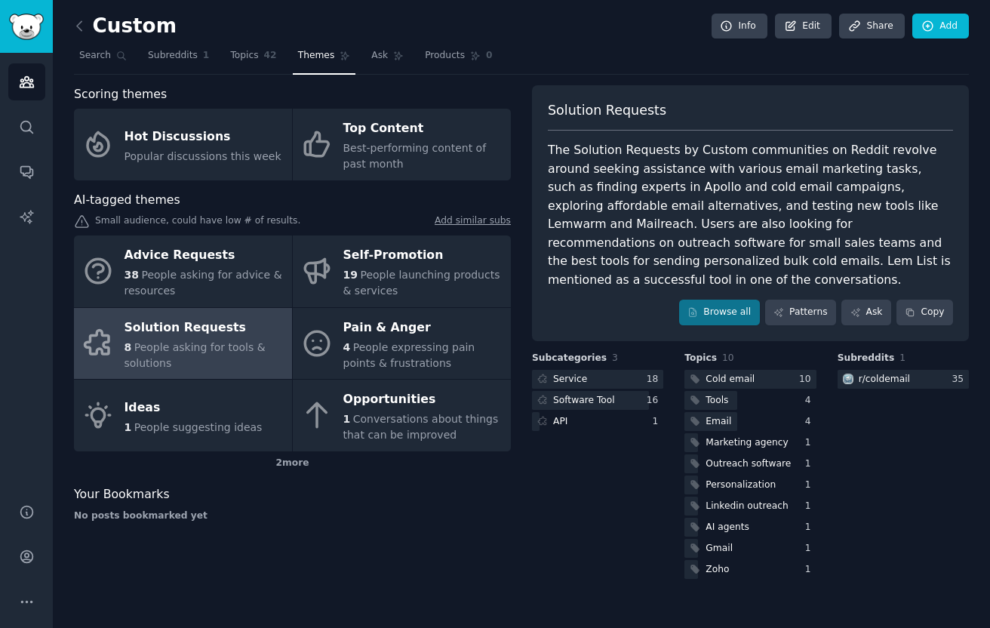
click at [811, 312] on div "Solution Requests The Solution Requests by Custom communities on Reddit revolve…" at bounding box center [750, 213] width 437 height 256
click at [796, 300] on link "Patterns" at bounding box center [800, 313] width 71 height 26
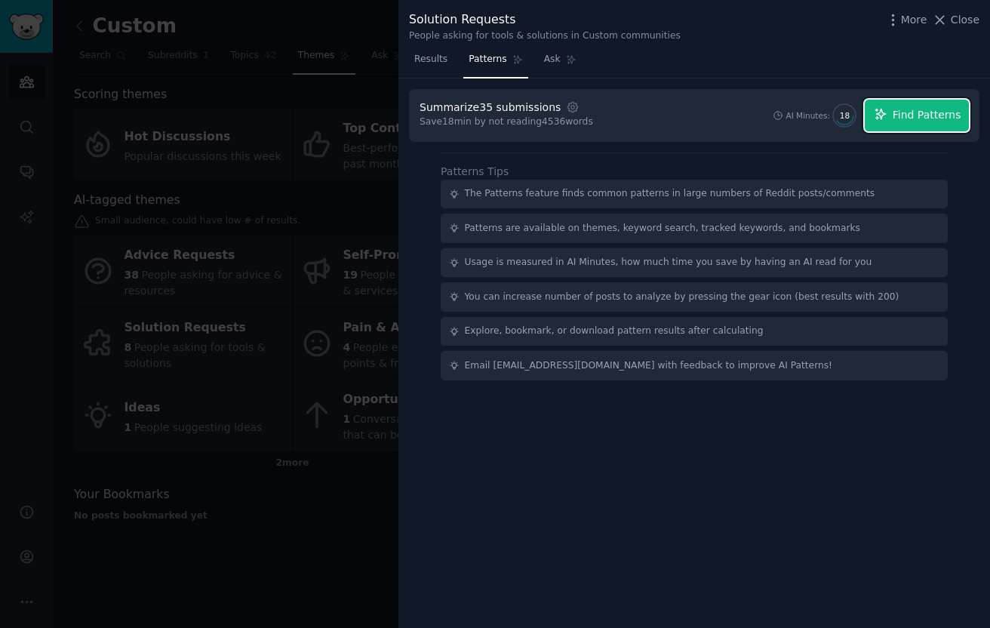
click at [918, 122] on span "Find Patterns" at bounding box center [927, 115] width 69 height 16
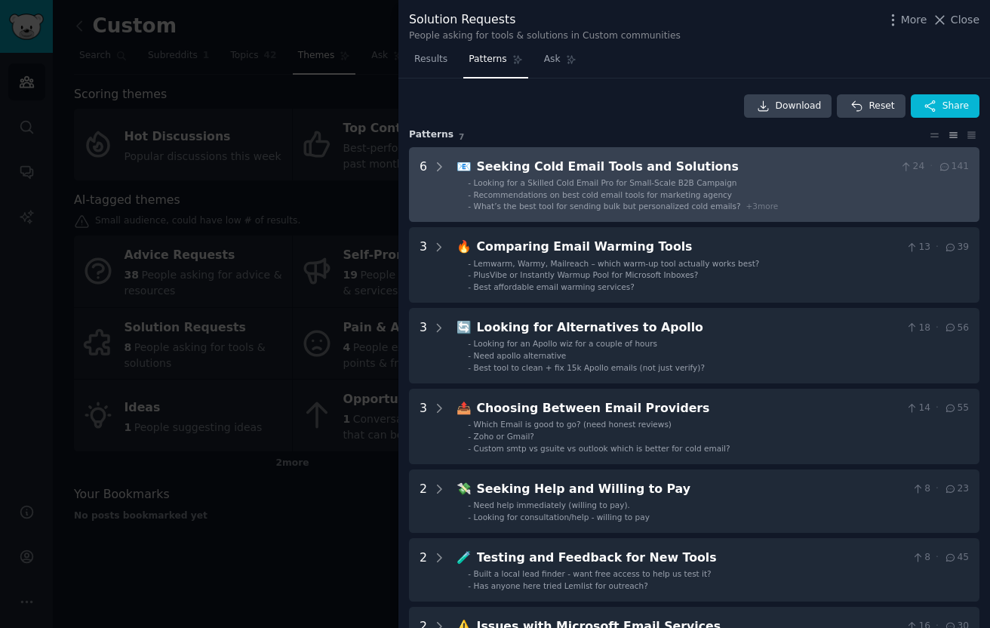
click at [592, 187] on div "Looking for a Skilled Cold Email Pro for Small-Scale B2B Campaign" at bounding box center [605, 182] width 263 height 11
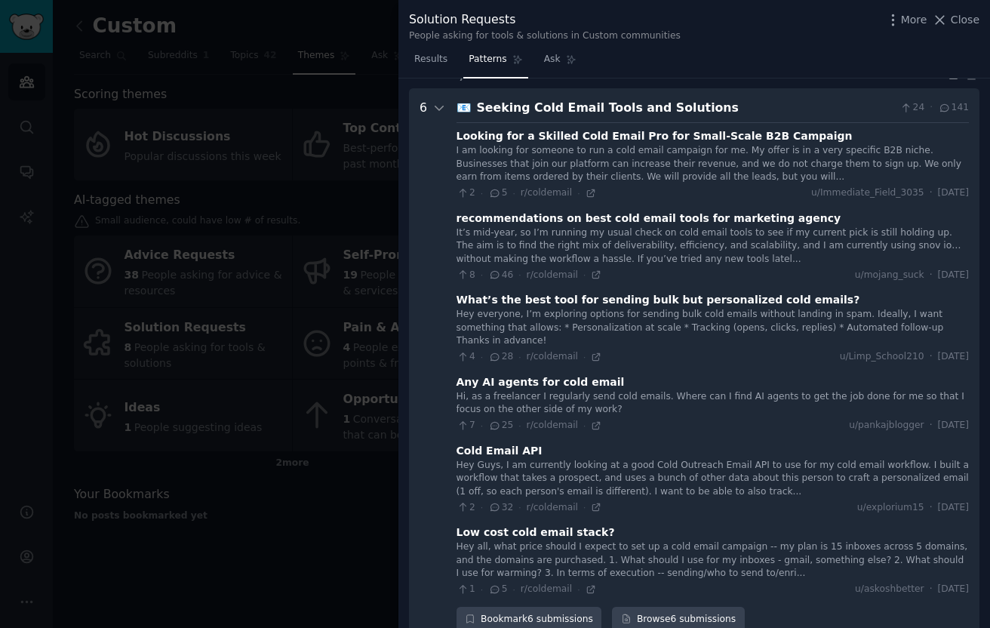
scroll to position [69, 0]
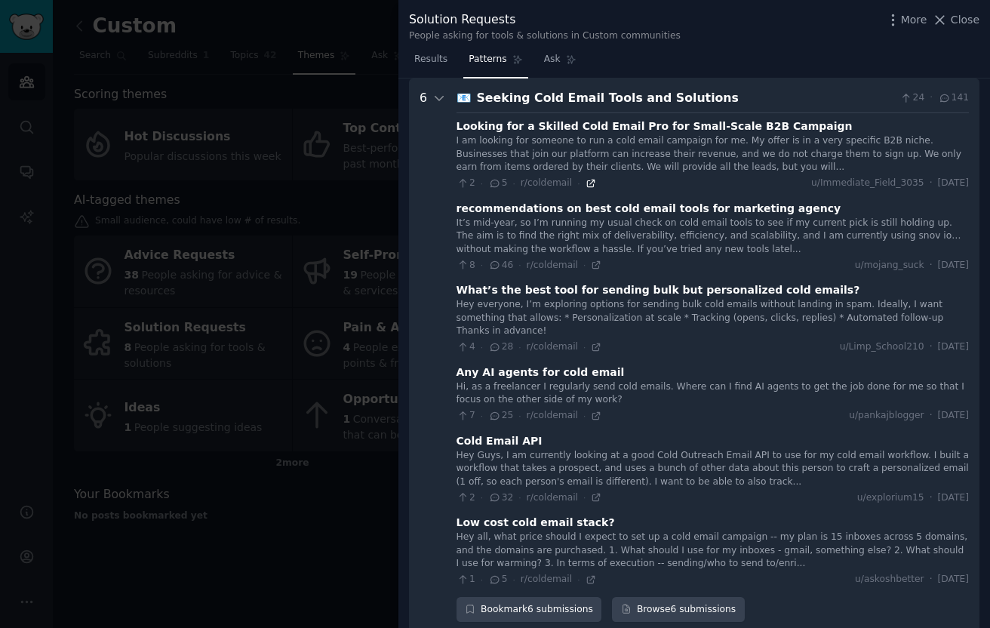
click at [587, 186] on icon at bounding box center [590, 183] width 7 height 7
click at [529, 364] on div "Any AI agents for cold email" at bounding box center [541, 372] width 168 height 16
click at [593, 412] on icon at bounding box center [596, 415] width 7 height 7
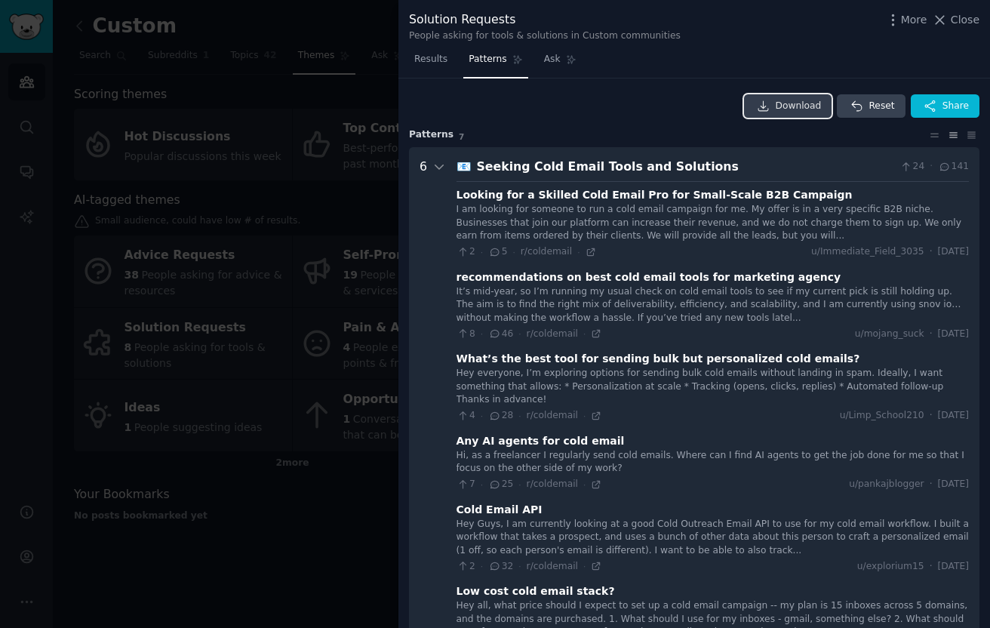
click at [807, 103] on span "Download" at bounding box center [799, 107] width 46 height 14
click at [336, 441] on div at bounding box center [495, 314] width 990 height 628
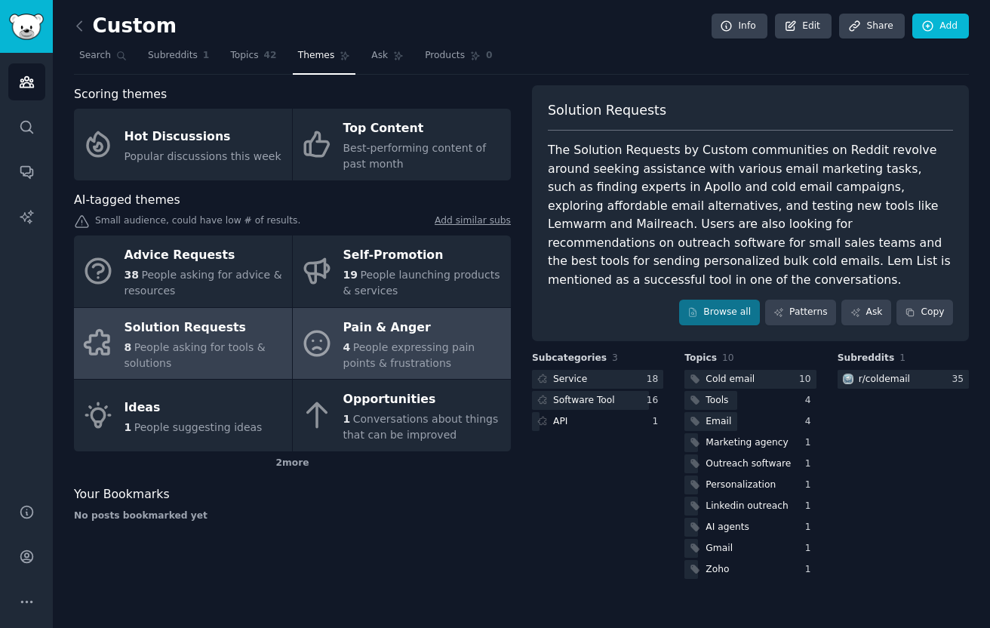
click at [427, 370] on div "4 People expressing pain points & frustrations" at bounding box center [423, 356] width 160 height 32
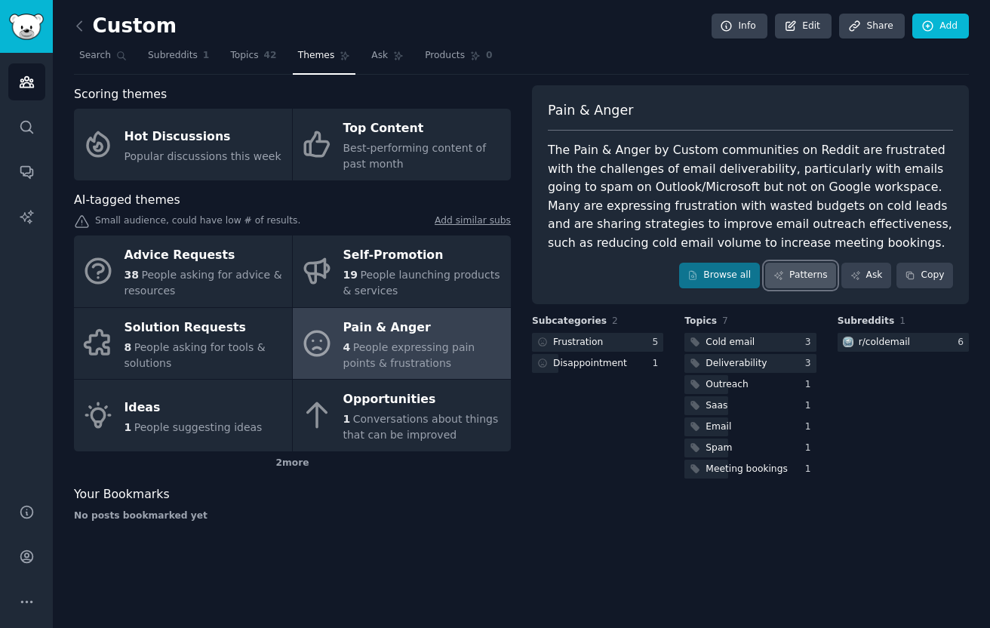
click at [817, 271] on link "Patterns" at bounding box center [800, 276] width 71 height 26
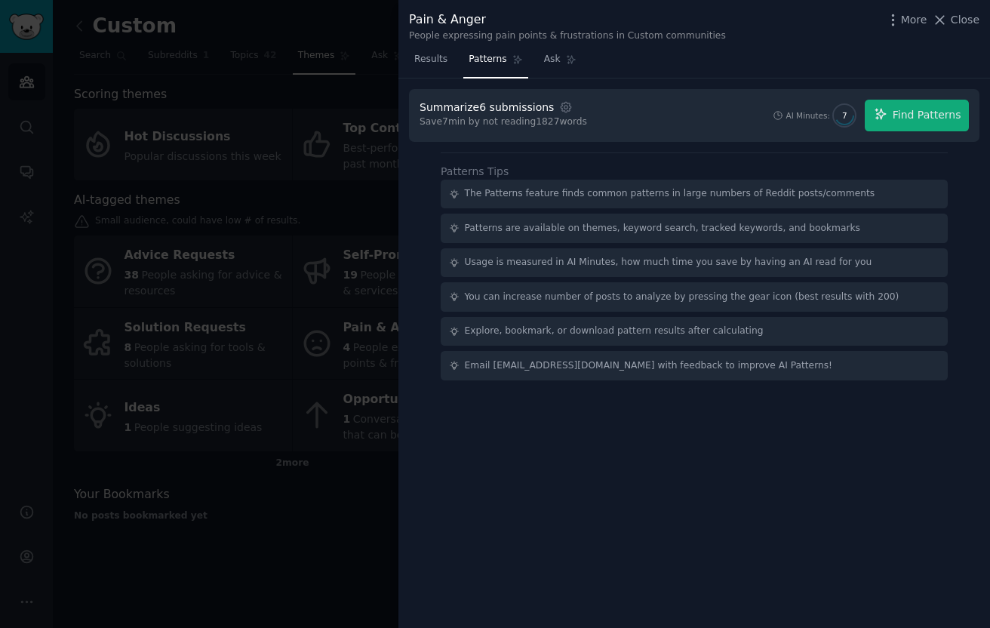
click at [329, 441] on div at bounding box center [495, 314] width 990 height 628
click at [329, 154] on div at bounding box center [495, 314] width 990 height 628
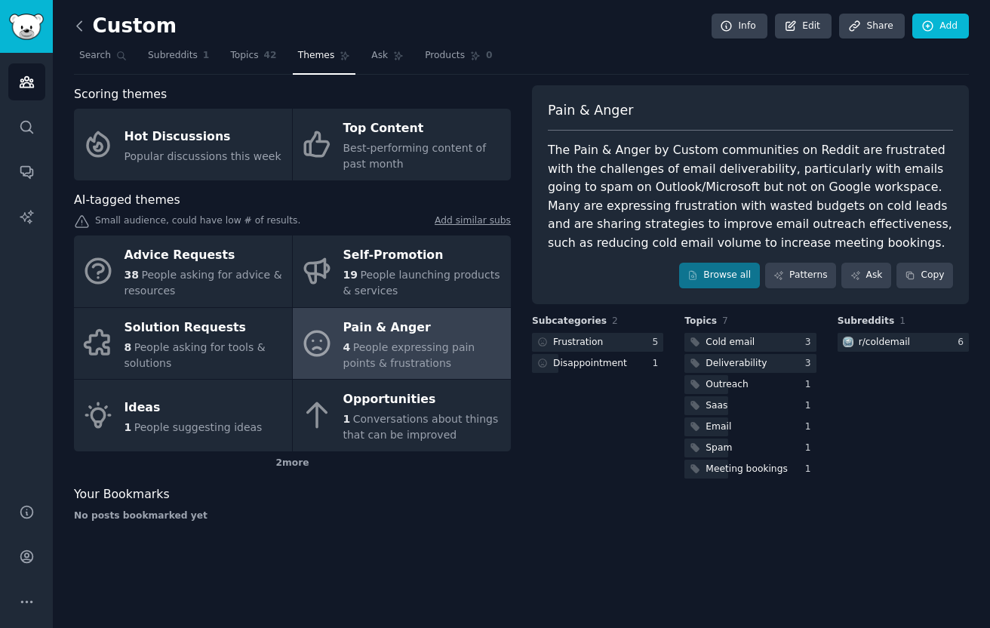
click at [85, 20] on icon at bounding box center [80, 26] width 16 height 16
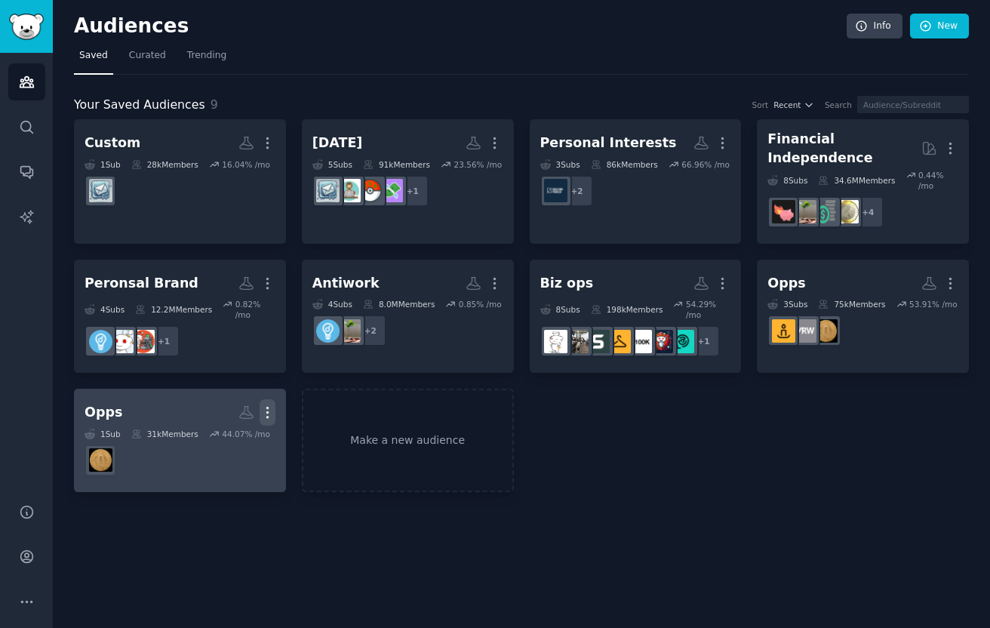
click at [272, 404] on icon "button" at bounding box center [268, 412] width 16 height 16
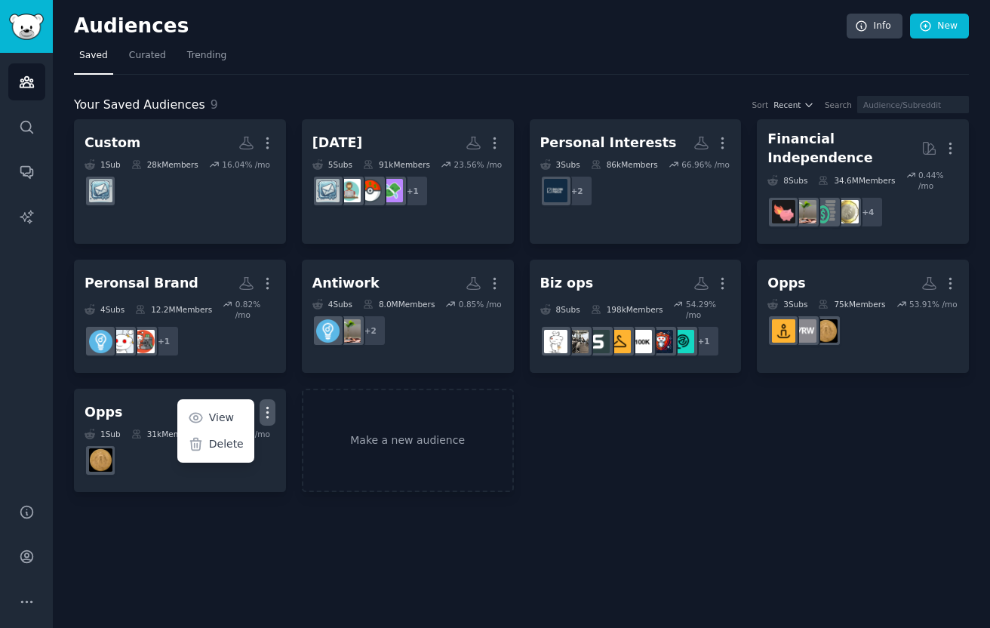
click at [679, 434] on div "Custom More 1 Sub 28k Members 16.04 % /mo Sep 8 More 5 Sub s 91k Members 23.56 …" at bounding box center [521, 305] width 895 height 373
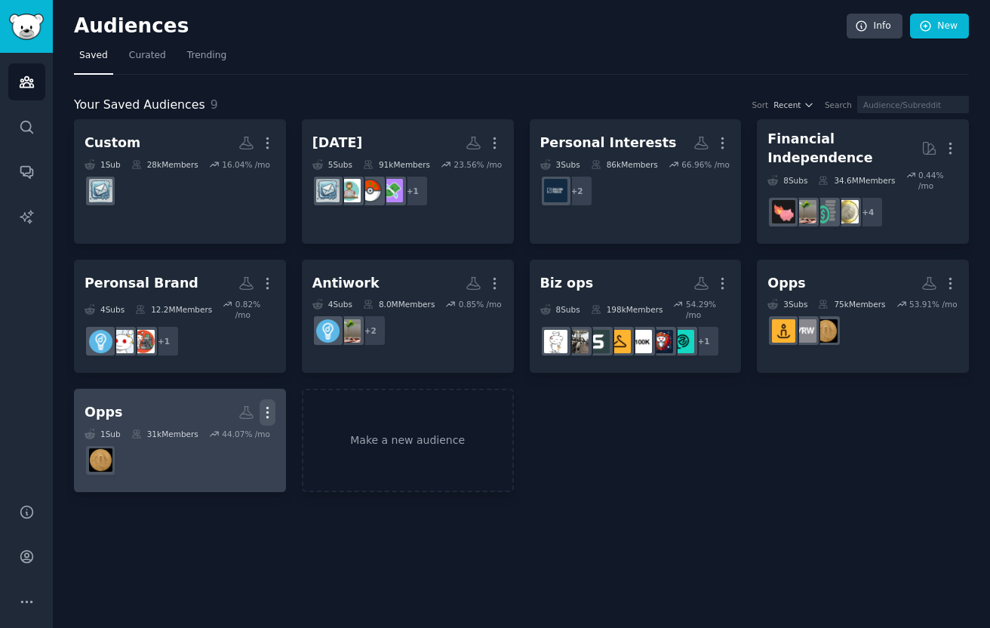
click at [272, 404] on icon "button" at bounding box center [268, 412] width 16 height 16
click at [224, 447] on div "Delete" at bounding box center [216, 445] width 72 height 32
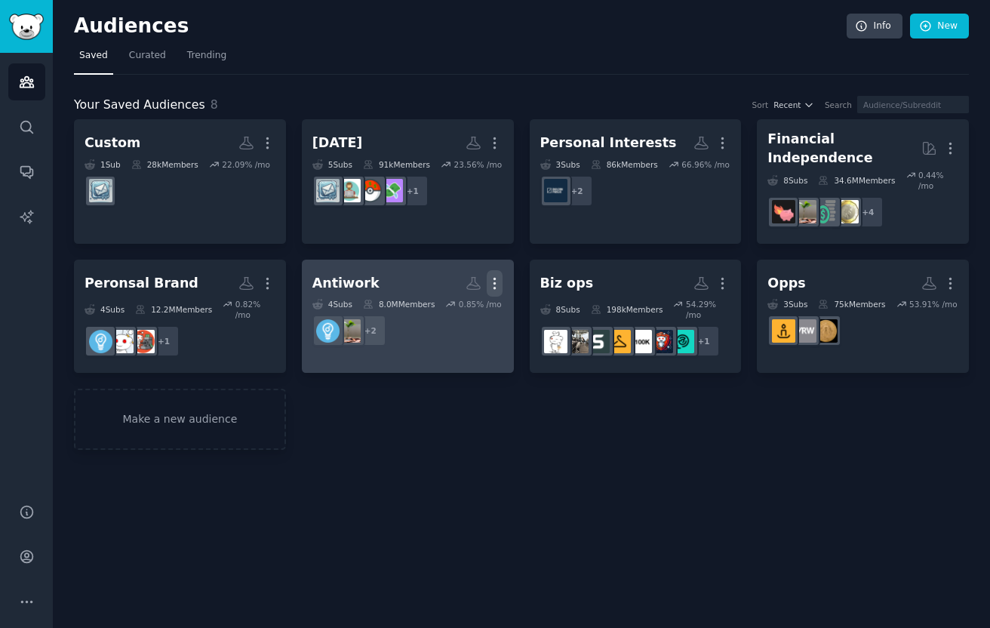
click at [496, 278] on icon "button" at bounding box center [495, 283] width 2 height 11
click at [449, 307] on p "Delete" at bounding box center [453, 315] width 35 height 16
click at [492, 275] on icon "button" at bounding box center [495, 283] width 16 height 16
click at [500, 275] on icon "button" at bounding box center [495, 283] width 16 height 16
click at [457, 308] on p "Delete" at bounding box center [453, 315] width 35 height 16
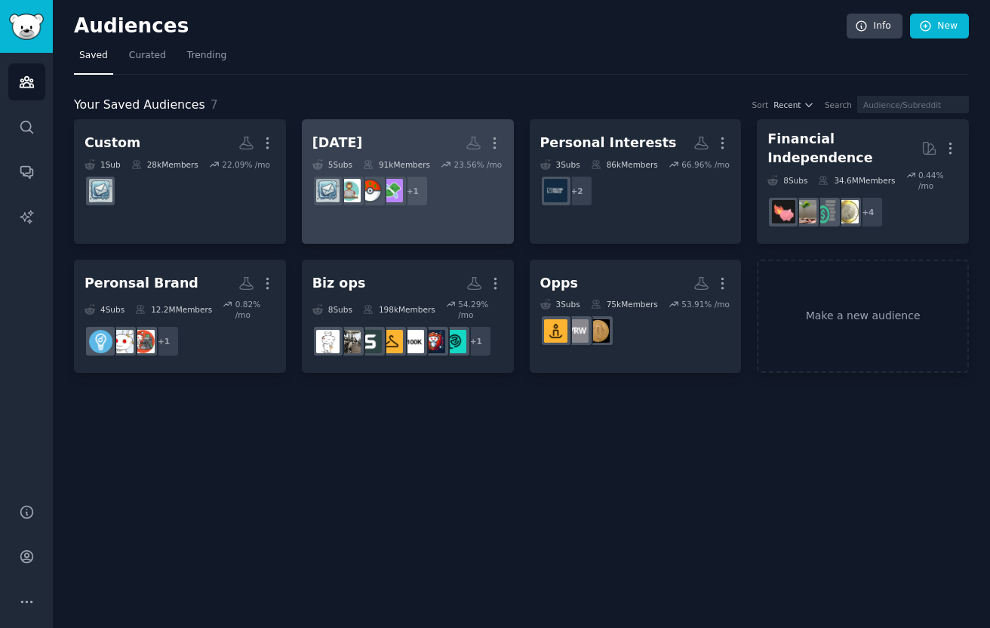
click at [446, 210] on dd "r/RemoteJobseekers + 1" at bounding box center [407, 191] width 191 height 42
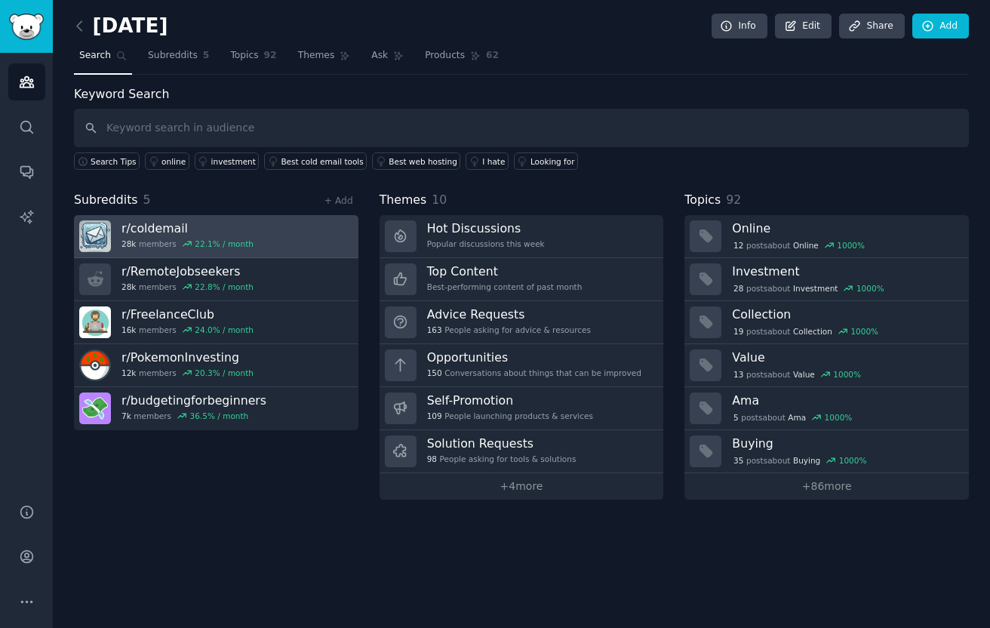
click at [317, 238] on link "r/ coldemail 28k members 22.1 % / month" at bounding box center [216, 236] width 284 height 43
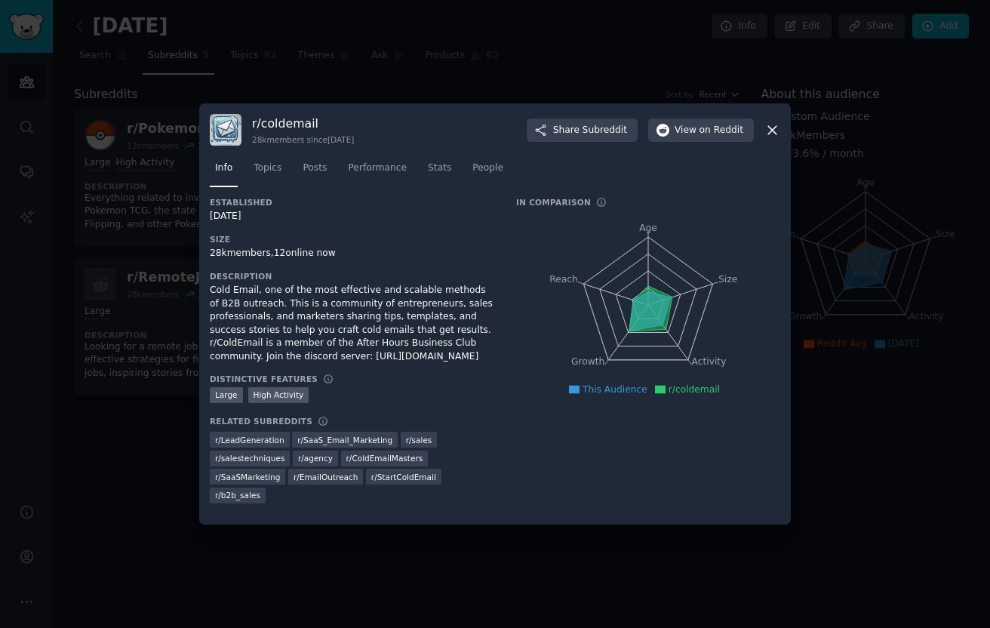
click at [577, 64] on div at bounding box center [495, 314] width 990 height 628
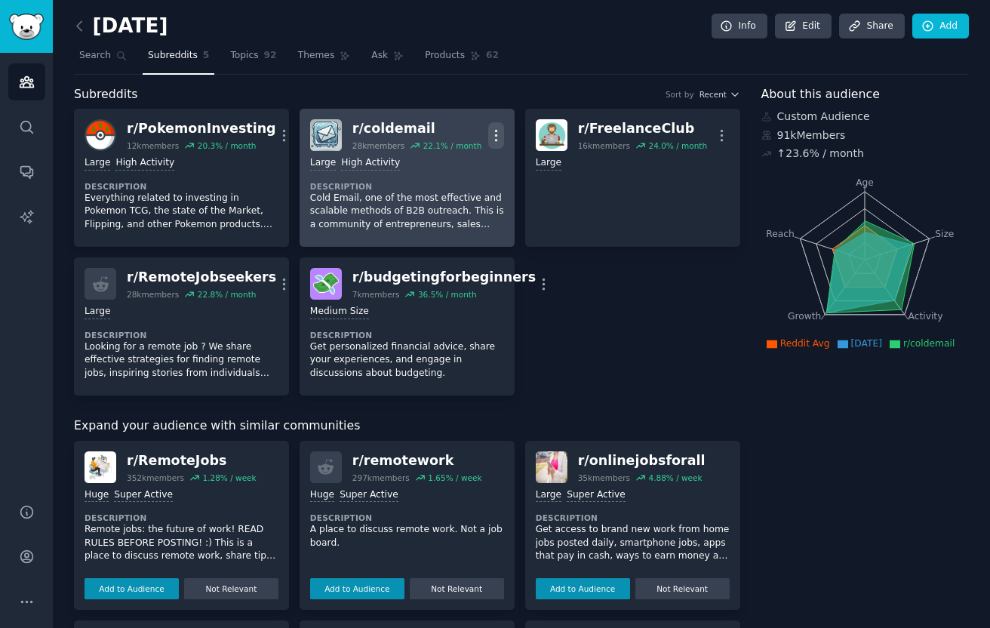
click at [491, 125] on button "More" at bounding box center [496, 135] width 16 height 26
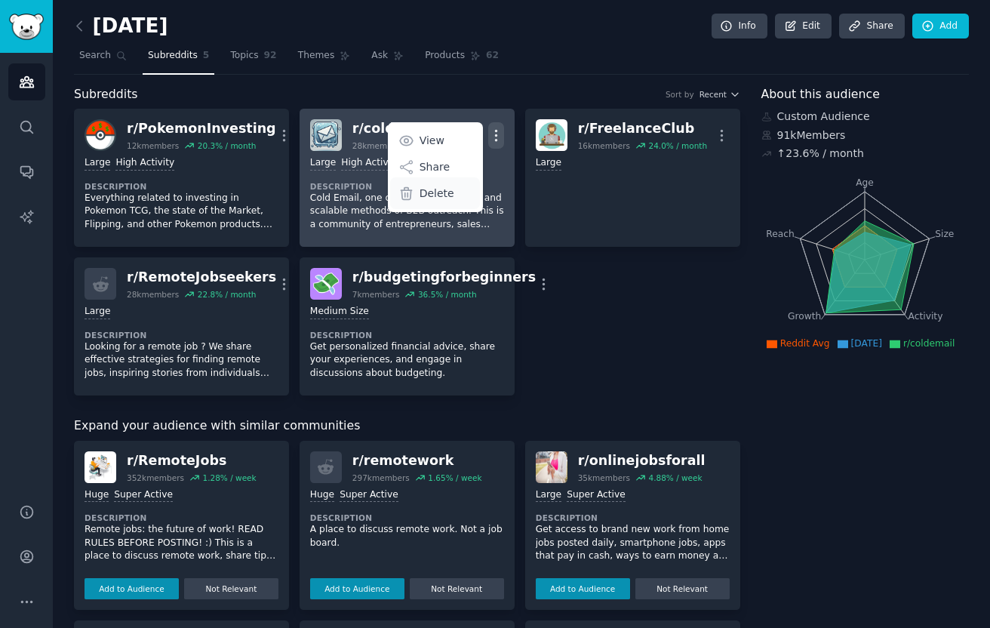
click at [456, 191] on div "Delete" at bounding box center [435, 193] width 90 height 32
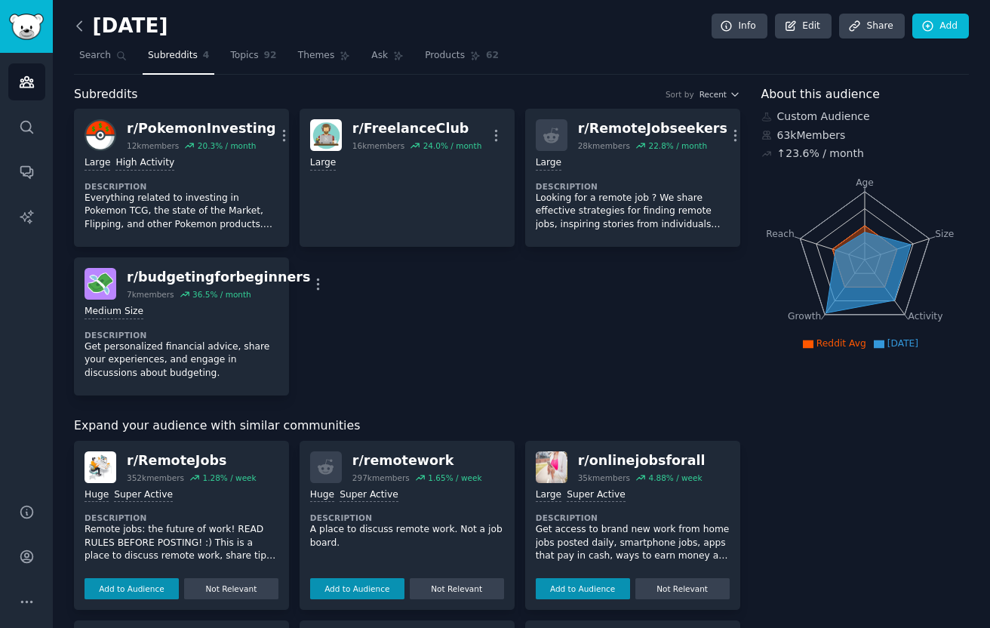
click at [83, 28] on icon at bounding box center [80, 26] width 16 height 16
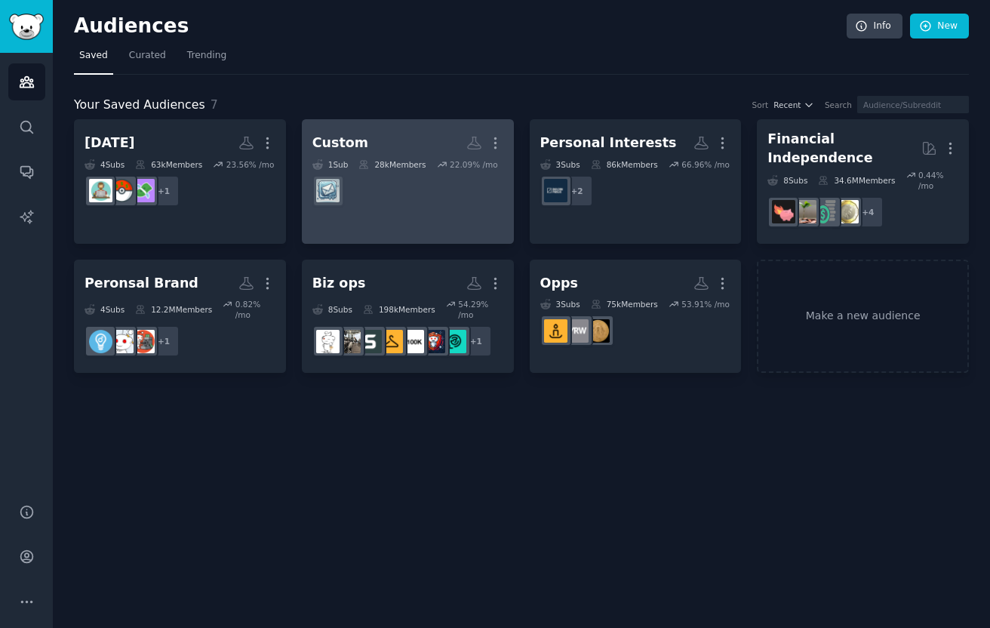
click at [405, 139] on h2 "Custom More" at bounding box center [407, 143] width 191 height 26
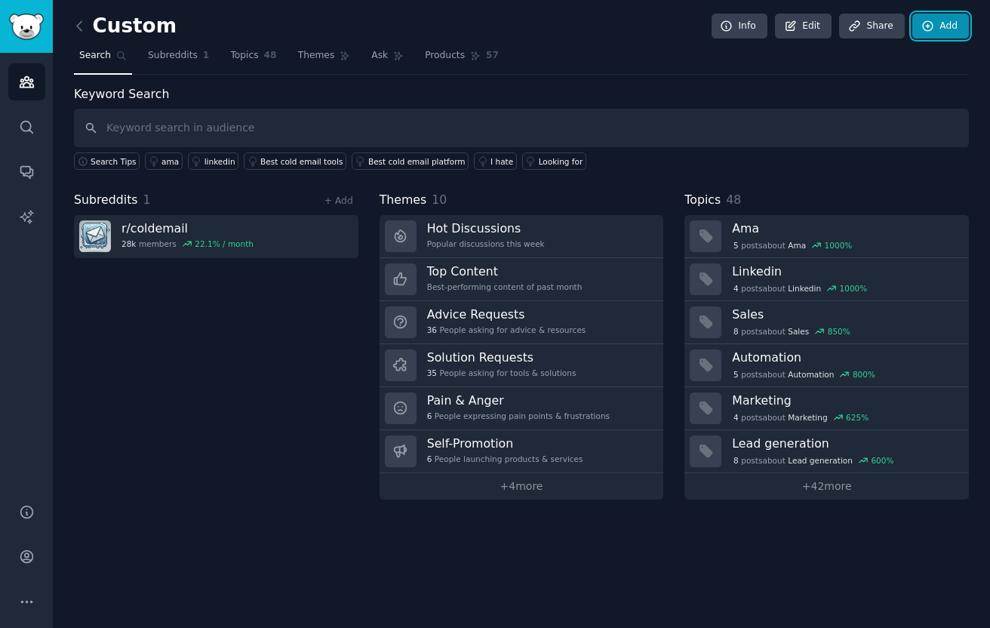
click at [926, 29] on icon at bounding box center [928, 27] width 14 height 14
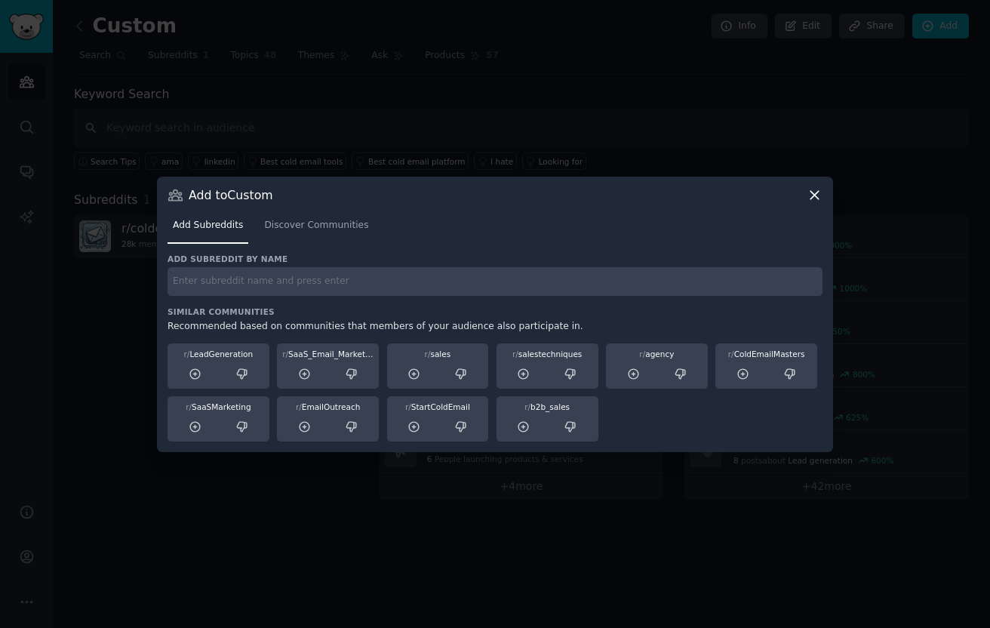
click at [607, 287] on input "text" at bounding box center [495, 281] width 655 height 29
type input "freelanceclub"
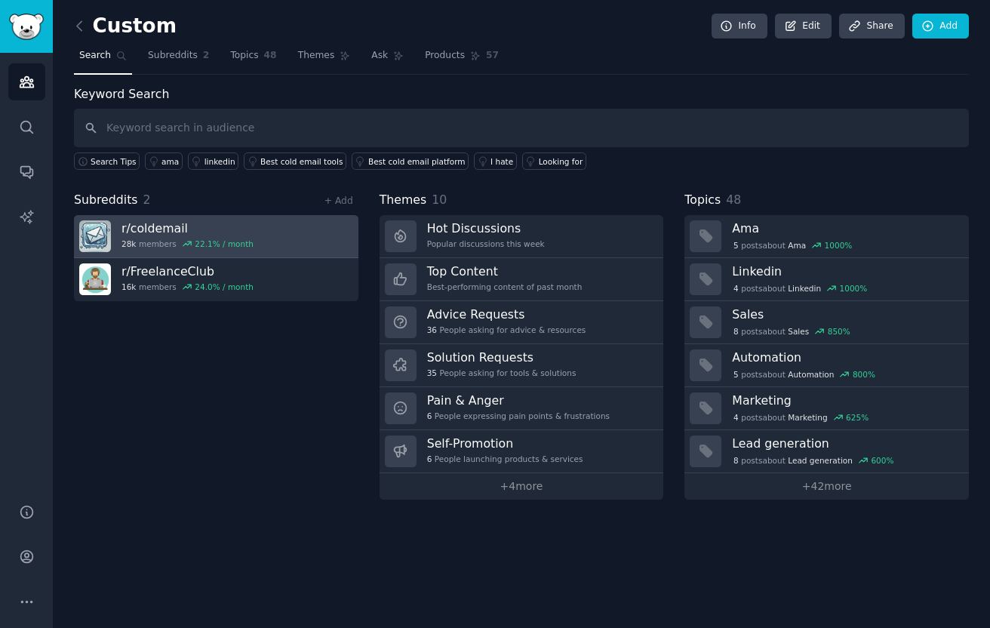
click at [318, 242] on link "r/ coldemail 28k members 22.1 % / month" at bounding box center [216, 236] width 284 height 43
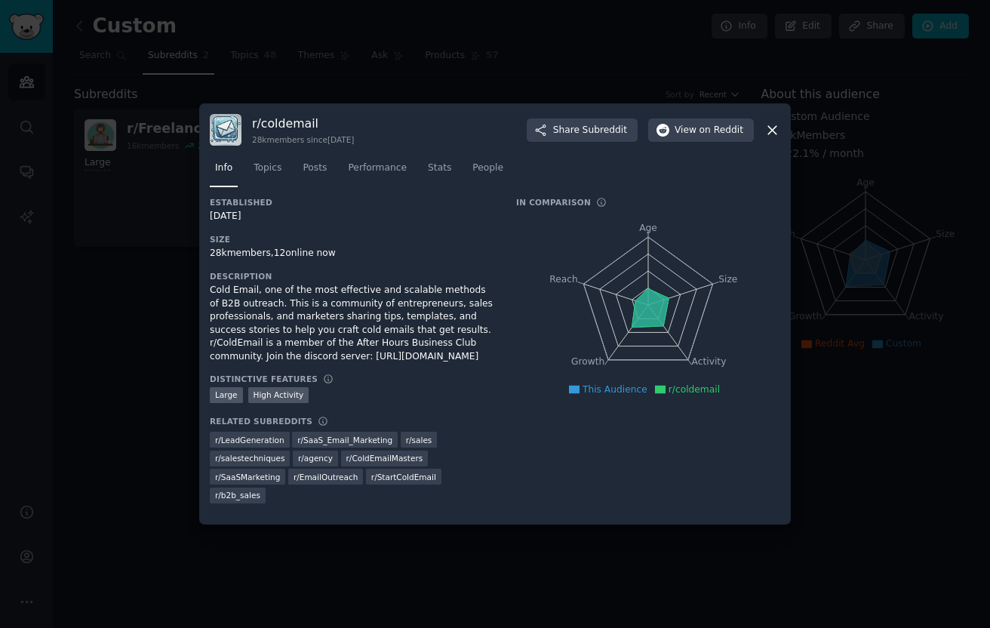
click at [131, 258] on div at bounding box center [495, 314] width 990 height 628
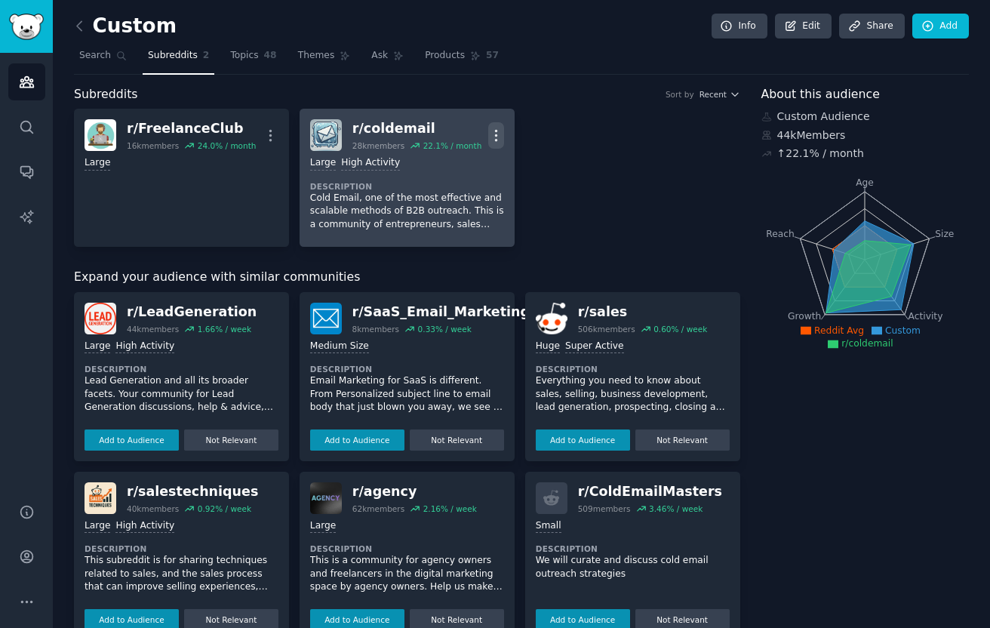
click at [501, 133] on icon "button" at bounding box center [496, 136] width 16 height 16
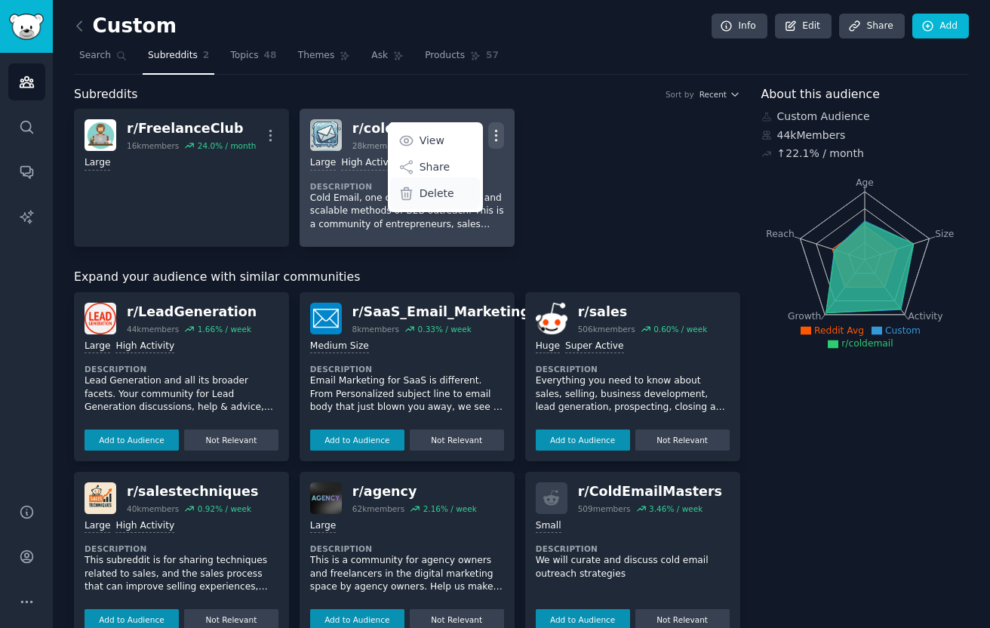
click at [444, 194] on p "Delete" at bounding box center [437, 194] width 35 height 16
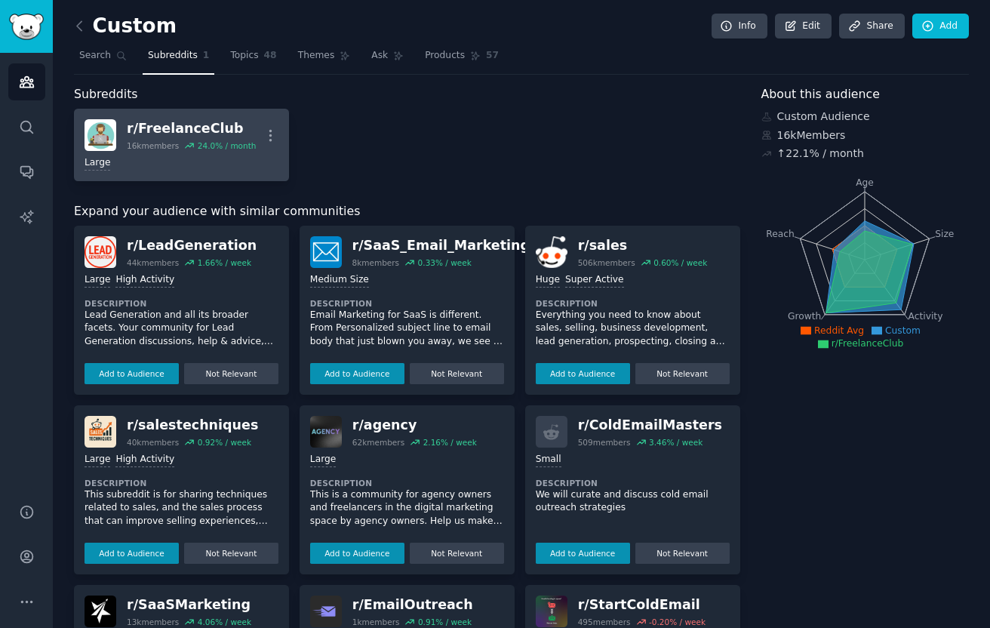
click at [183, 173] on link "r/ FreelanceClub 16k members 24.0 % / month More Large" at bounding box center [181, 145] width 215 height 72
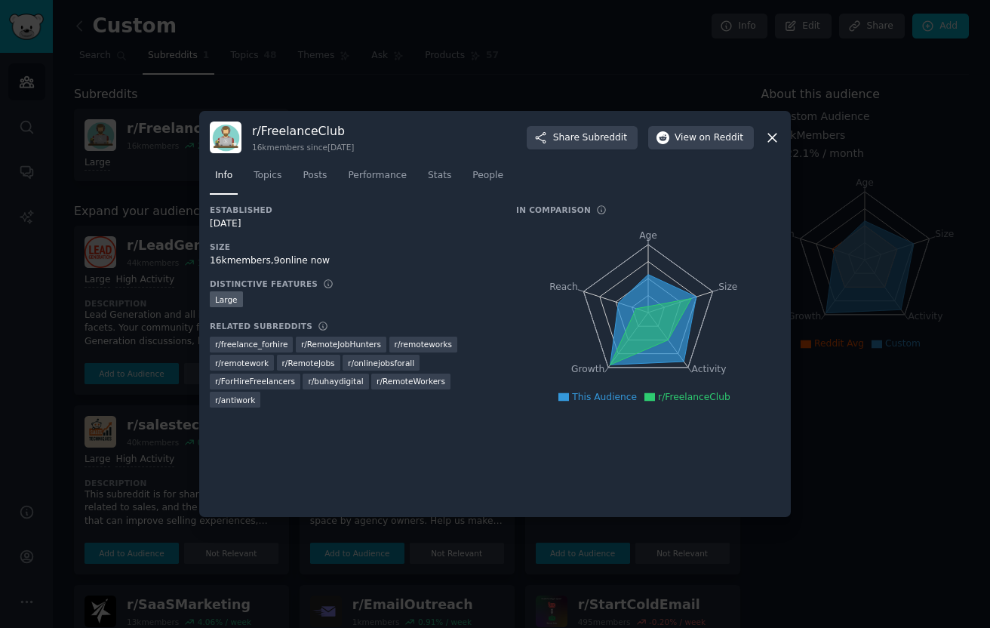
click at [583, 80] on div at bounding box center [495, 314] width 990 height 628
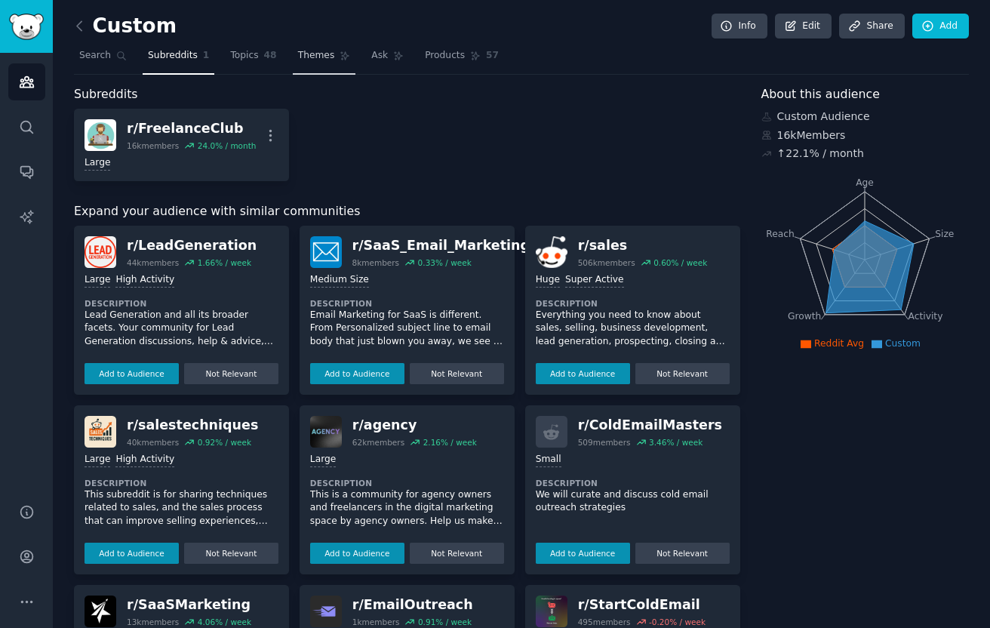
click at [329, 55] on span "Themes" at bounding box center [316, 56] width 37 height 14
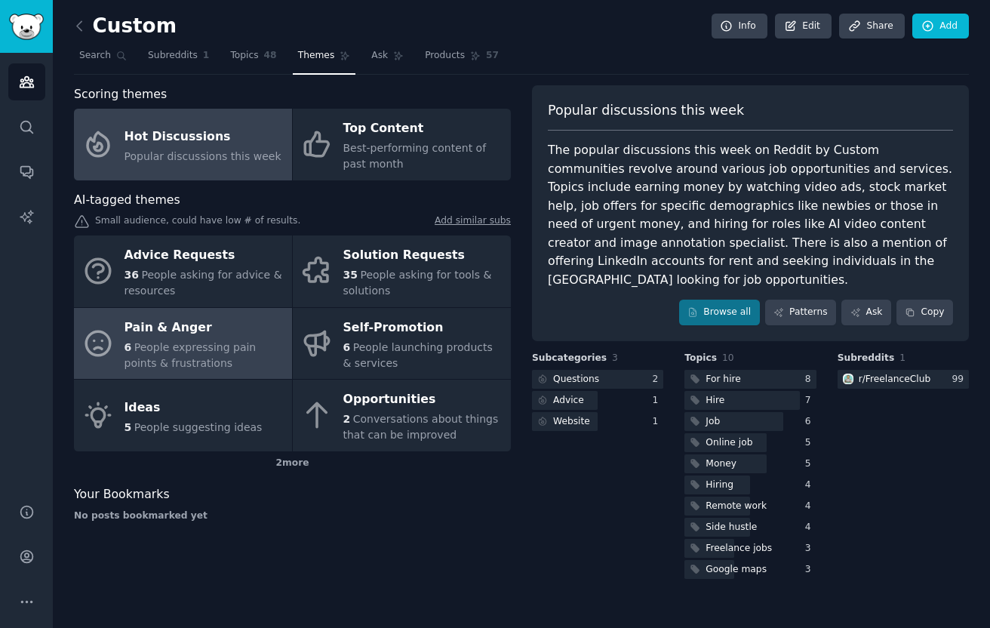
click at [234, 342] on span "People expressing pain points & frustrations" at bounding box center [191, 355] width 132 height 28
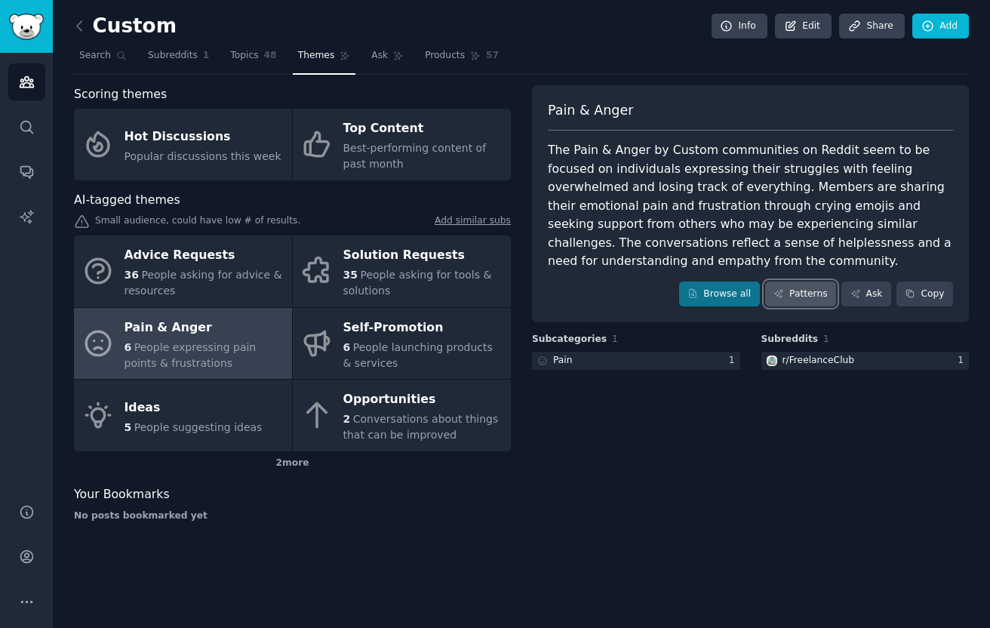
click at [792, 305] on link "Patterns" at bounding box center [800, 294] width 71 height 26
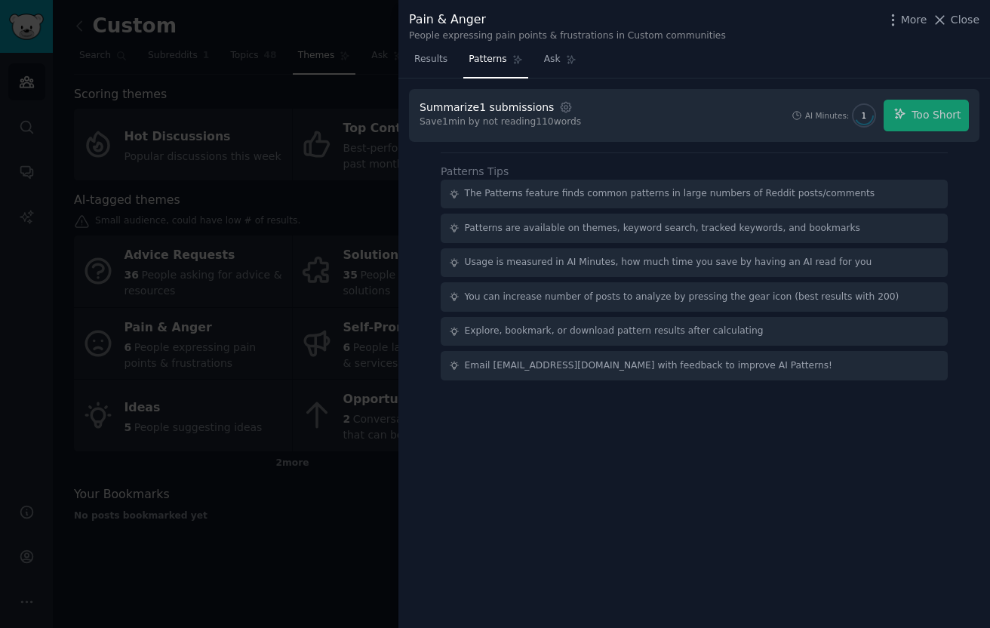
click at [341, 378] on div at bounding box center [495, 314] width 990 height 628
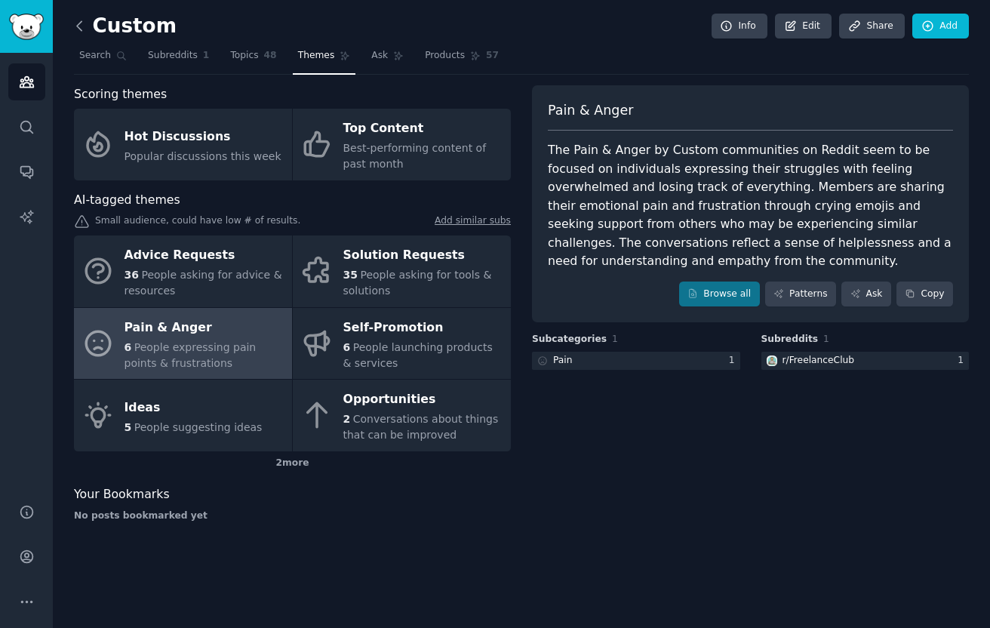
click at [76, 33] on icon at bounding box center [80, 26] width 16 height 16
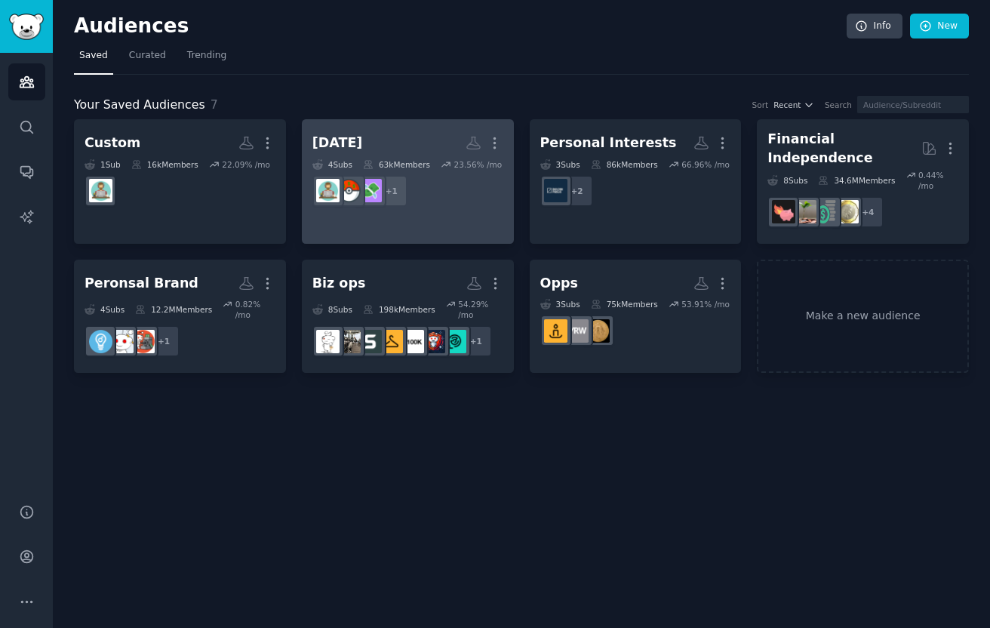
click at [380, 136] on h2 "[DATE] More" at bounding box center [407, 143] width 191 height 26
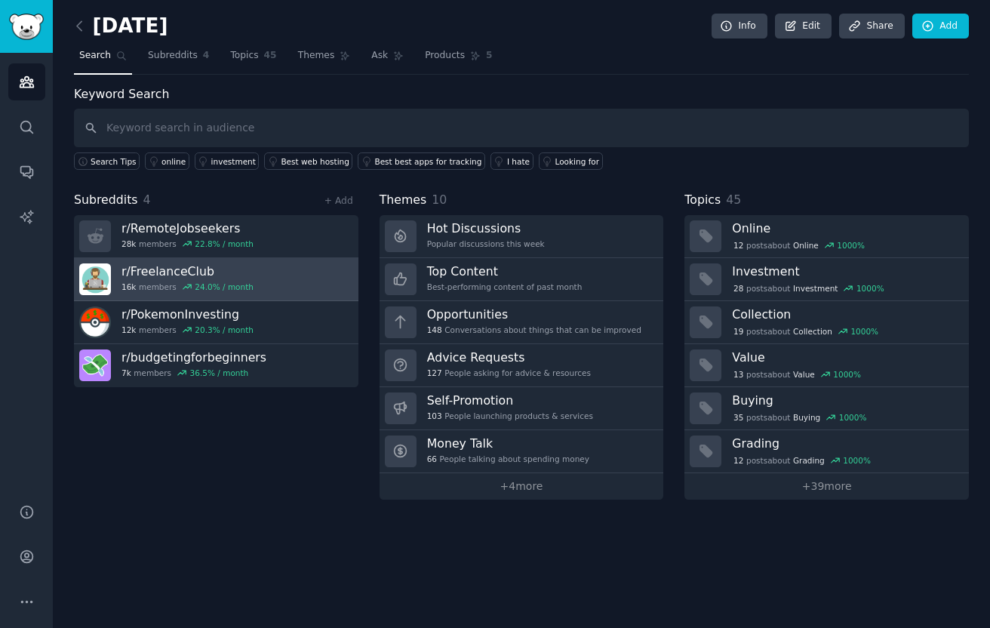
click at [303, 276] on link "r/ FreelanceClub 16k members 24.0 % / month" at bounding box center [216, 279] width 284 height 43
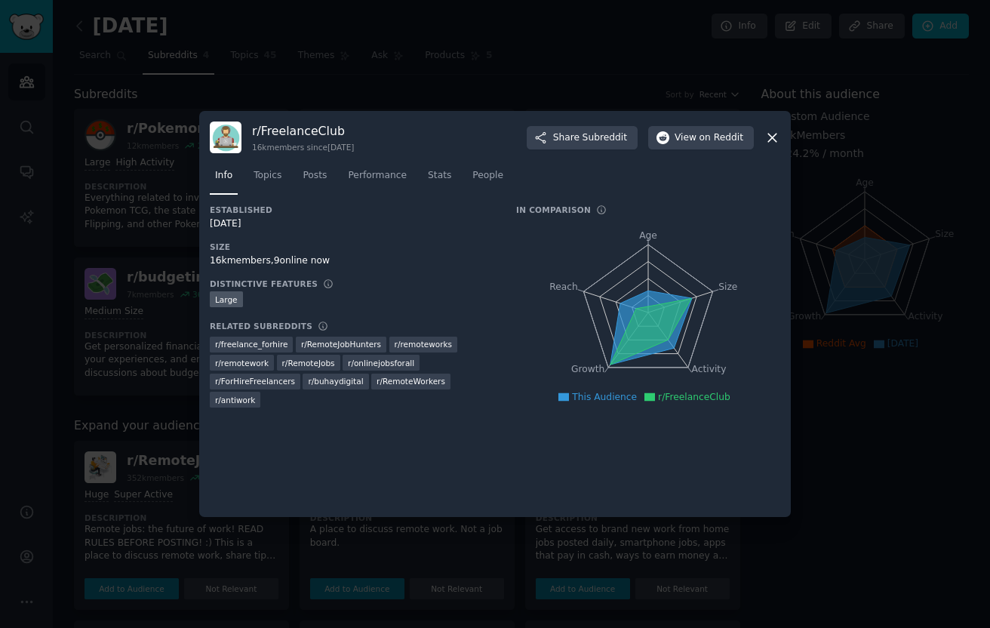
click at [852, 188] on div at bounding box center [495, 314] width 990 height 628
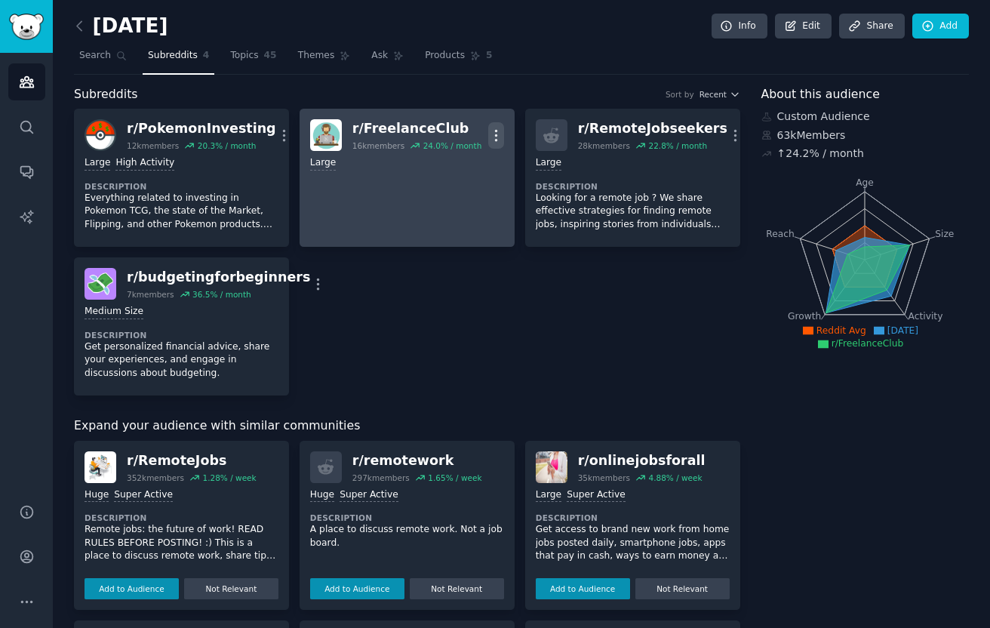
click at [499, 129] on icon "button" at bounding box center [496, 136] width 16 height 16
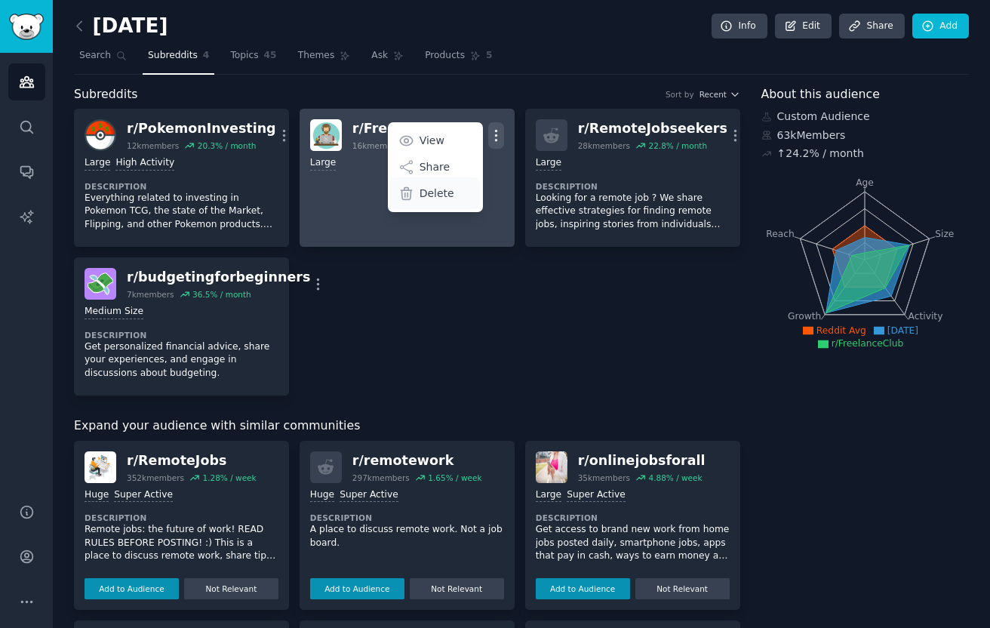
click at [447, 190] on p "Delete" at bounding box center [437, 194] width 35 height 16
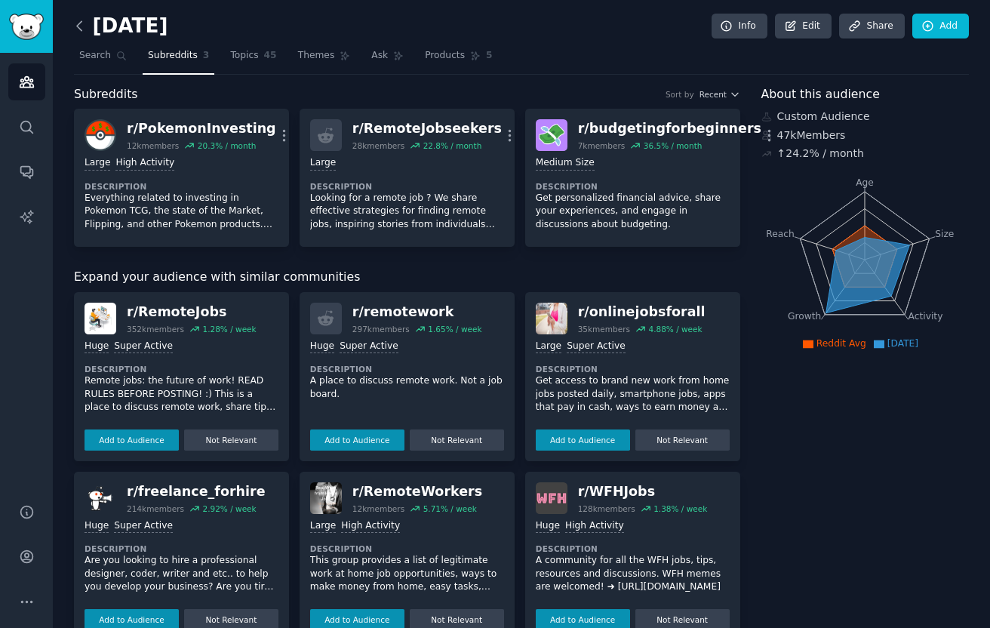
click at [76, 28] on icon at bounding box center [80, 26] width 16 height 16
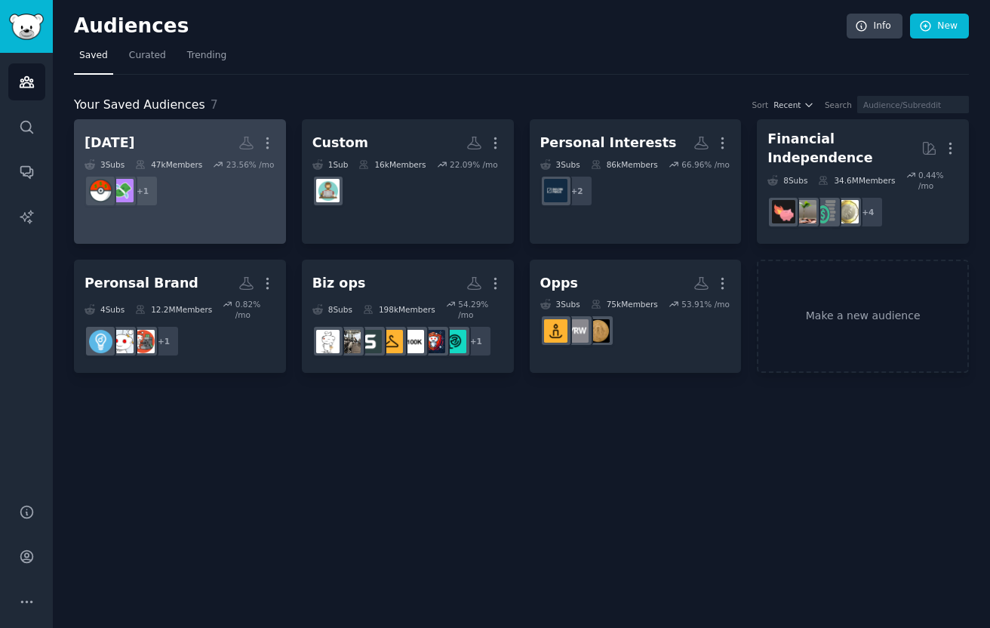
click at [208, 204] on dd "+ 1" at bounding box center [180, 191] width 191 height 42
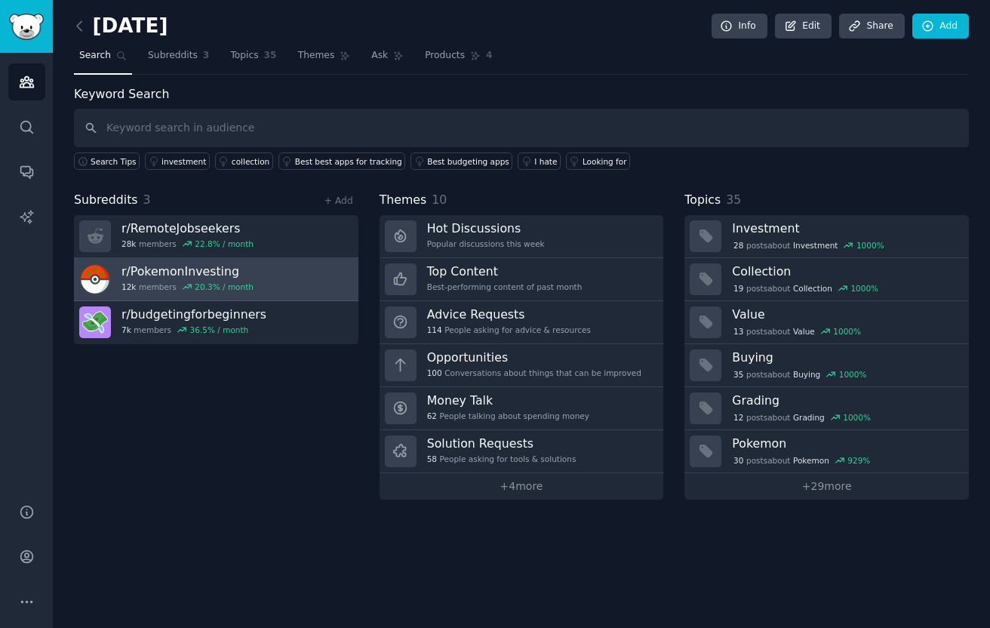
click at [253, 271] on link "r/ PokemonInvesting 12k members 20.3 % / month" at bounding box center [216, 279] width 284 height 43
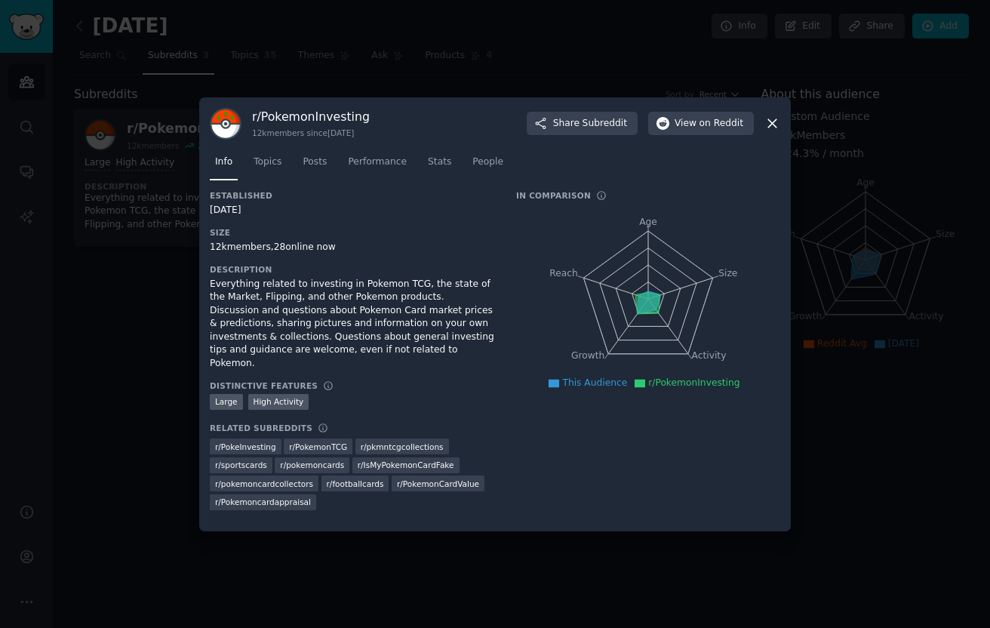
click at [136, 367] on div at bounding box center [495, 314] width 990 height 628
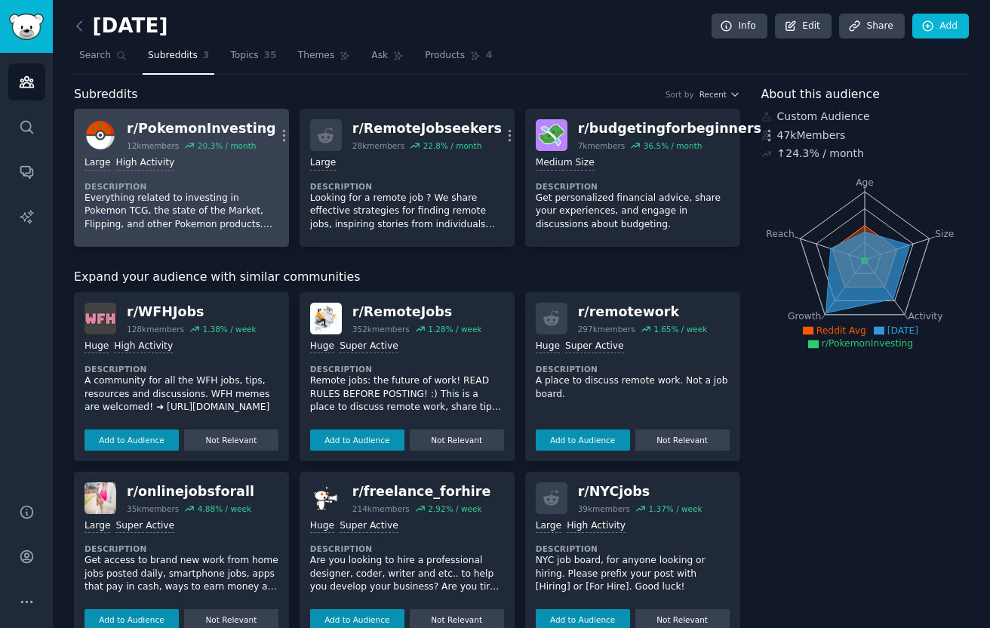
click at [192, 243] on link "r/ PokemonInvesting 12k members 20.3 % / month More Large High Activity Descrip…" at bounding box center [181, 178] width 215 height 138
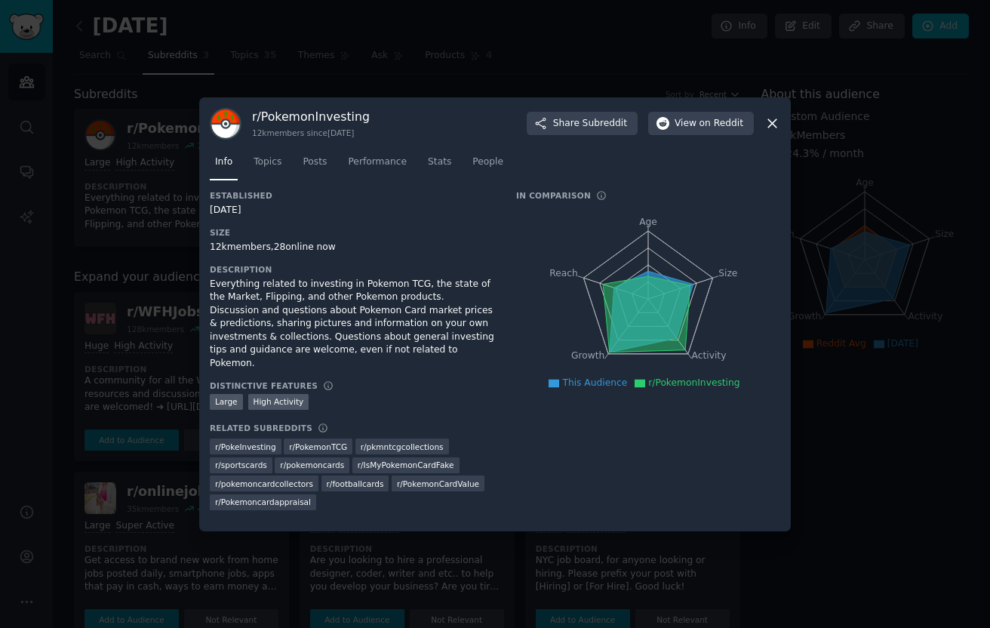
click at [192, 243] on div at bounding box center [495, 314] width 990 height 628
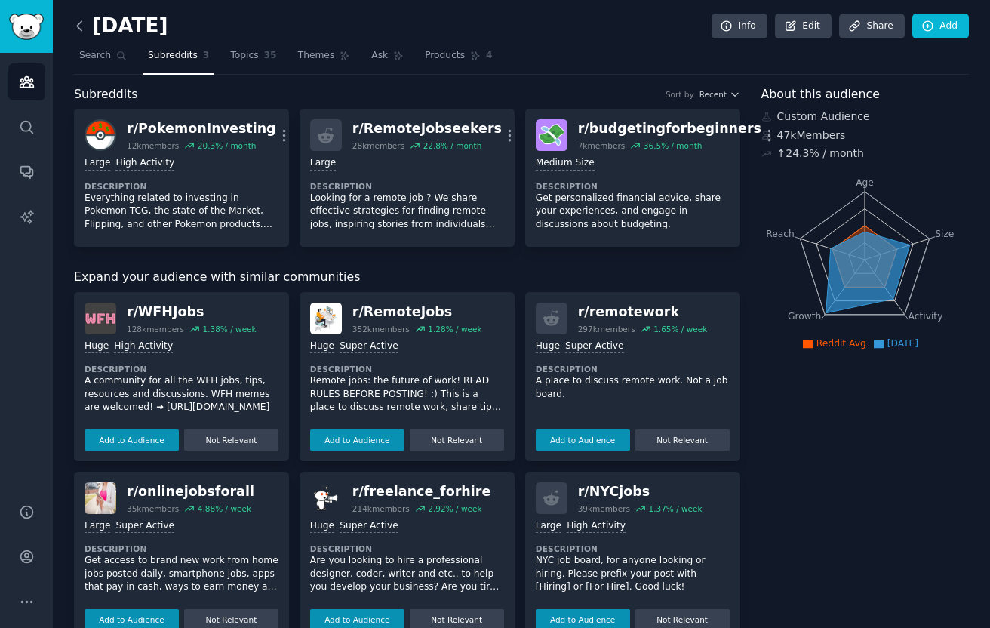
click at [79, 23] on icon at bounding box center [80, 26] width 16 height 16
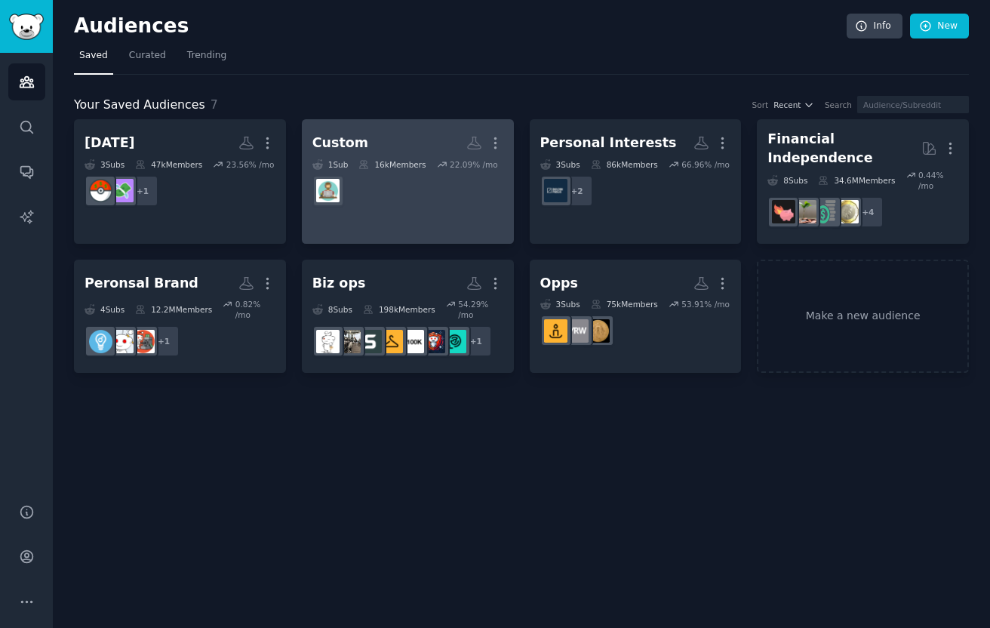
click at [361, 225] on link "Custom More 1 Sub 16k Members 22.09 % /mo" at bounding box center [408, 181] width 212 height 125
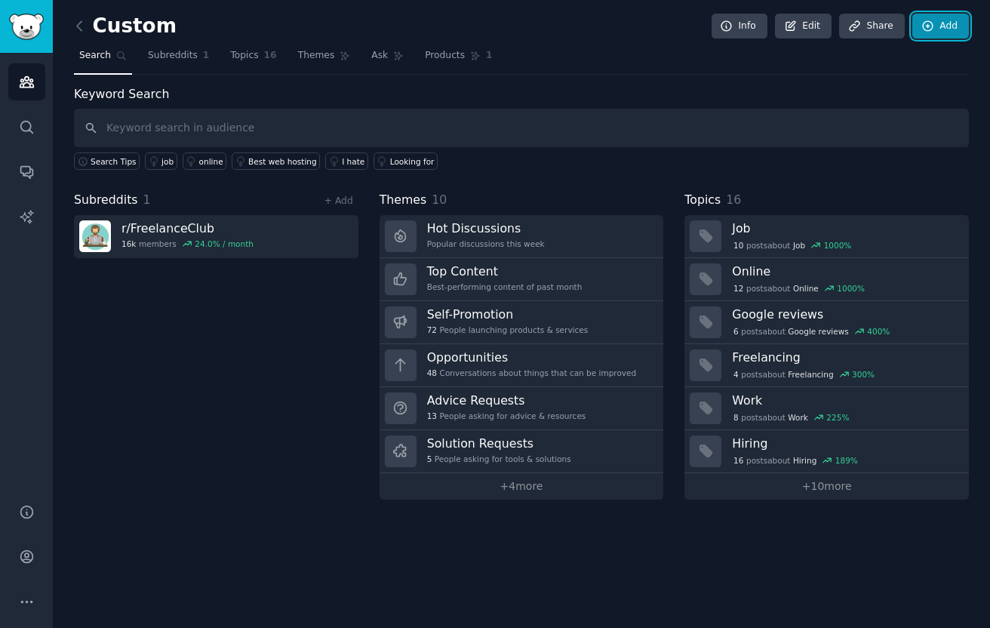
click at [927, 26] on icon at bounding box center [928, 26] width 10 height 10
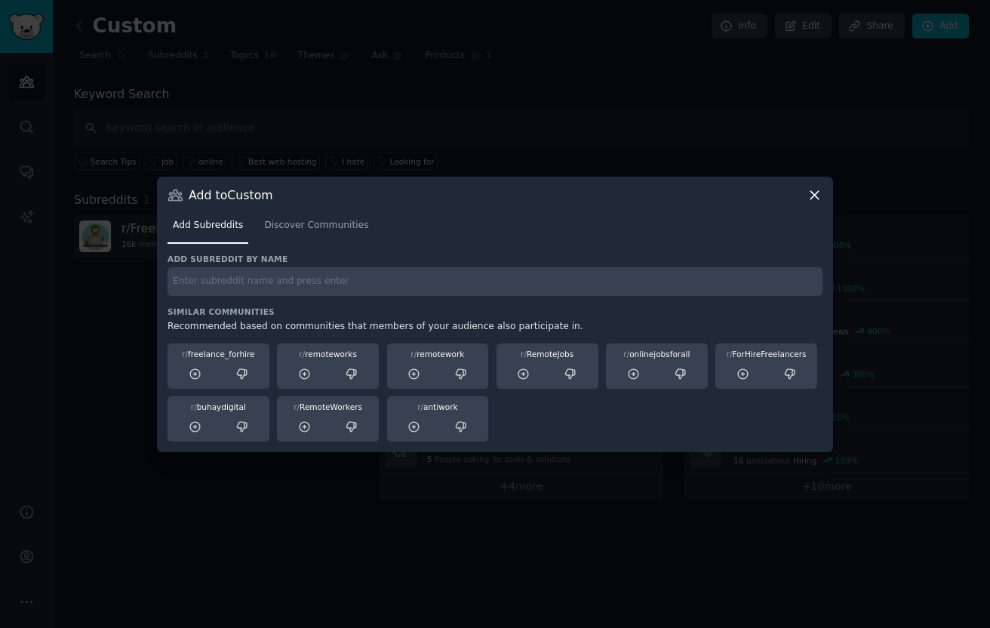
click at [558, 284] on input "text" at bounding box center [495, 281] width 655 height 29
type input "pokemoninvesting"
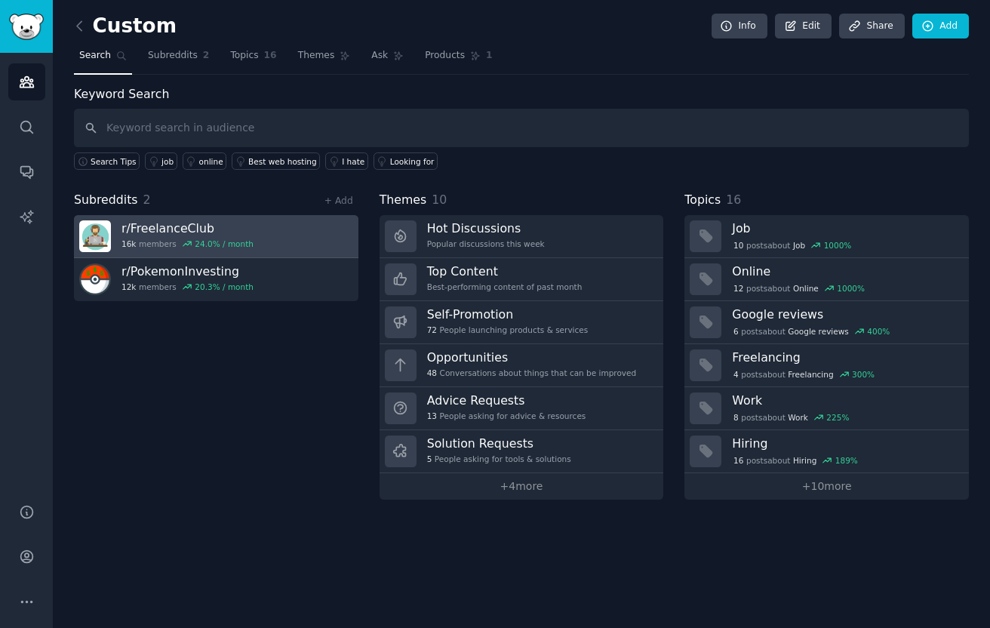
click at [318, 231] on link "r/ FreelanceClub 16k members 24.0 % / month" at bounding box center [216, 236] width 284 height 43
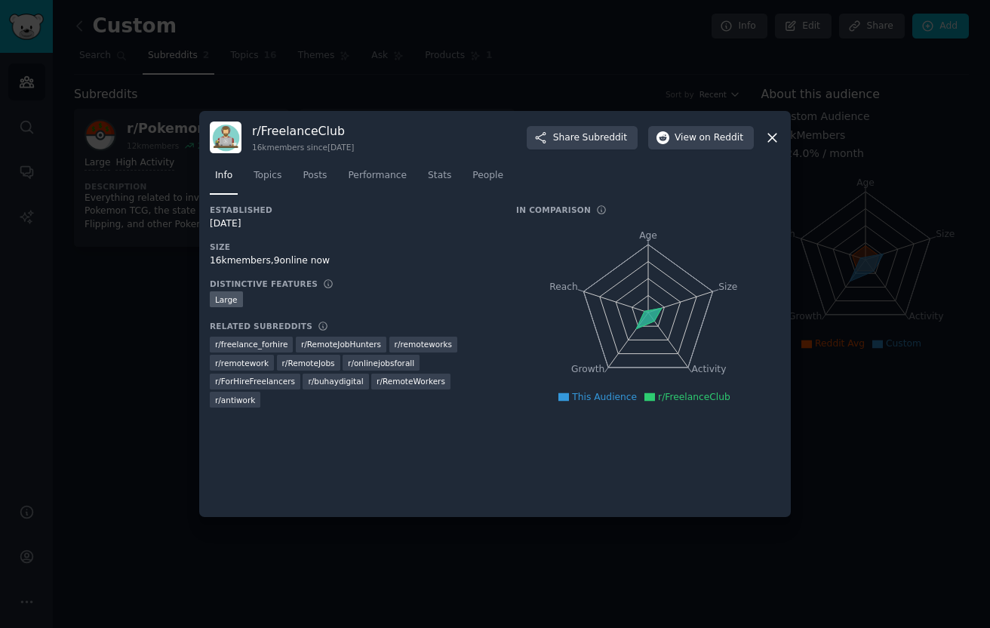
click at [116, 306] on div at bounding box center [495, 314] width 990 height 628
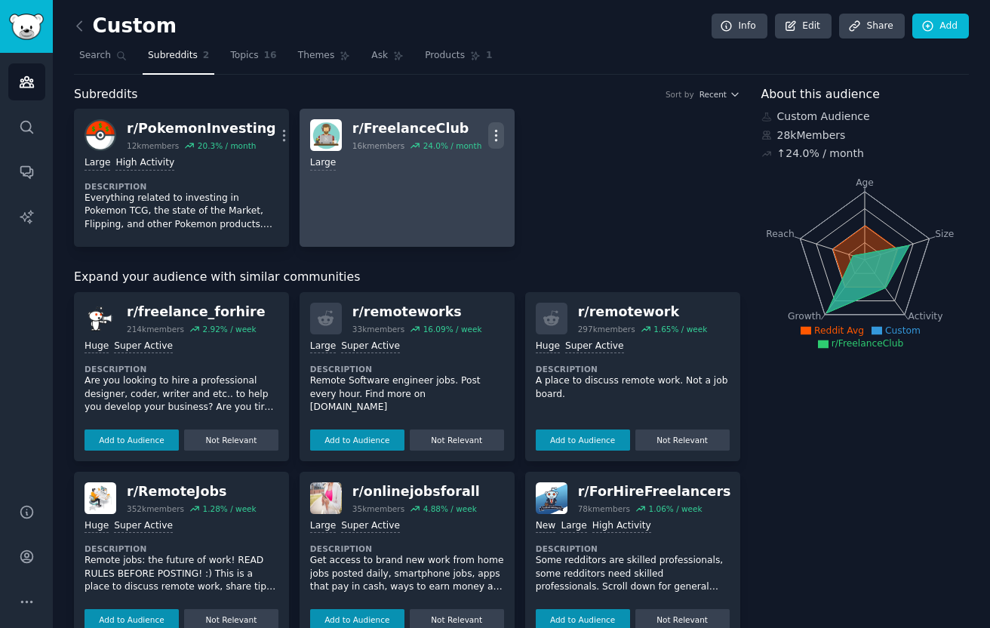
click at [495, 134] on icon "button" at bounding box center [496, 135] width 2 height 11
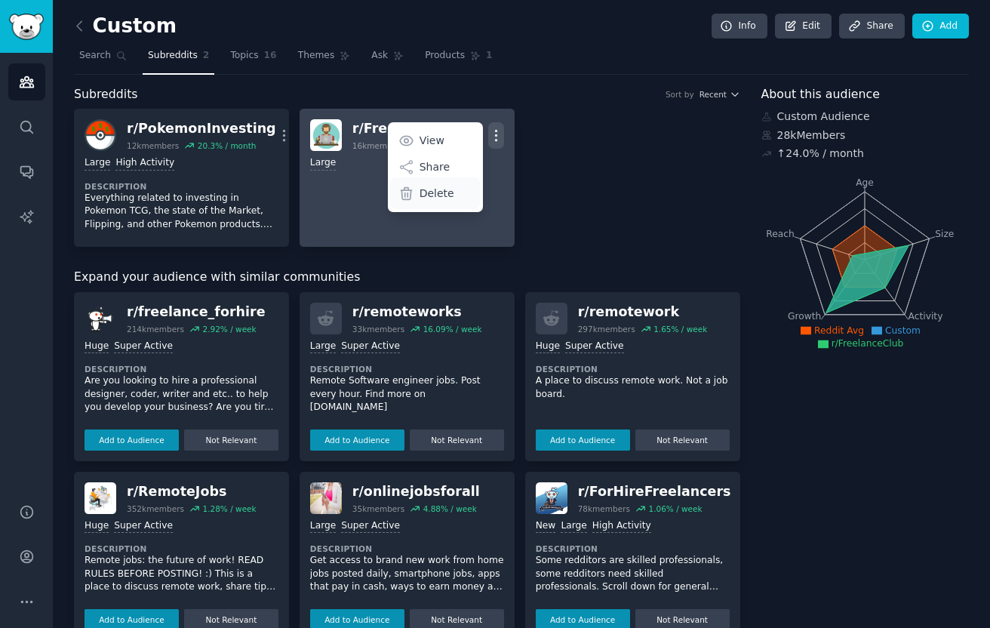
click at [457, 186] on div "Delete" at bounding box center [435, 193] width 90 height 32
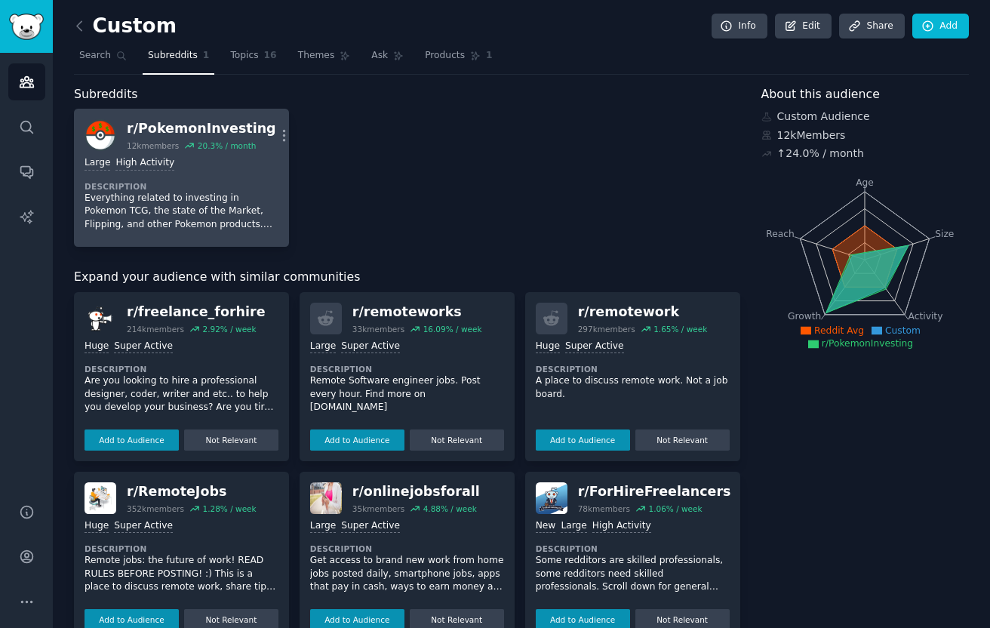
click at [240, 171] on div "Large High Activity Description Everything related to investing in Pokemon TCG,…" at bounding box center [182, 193] width 194 height 85
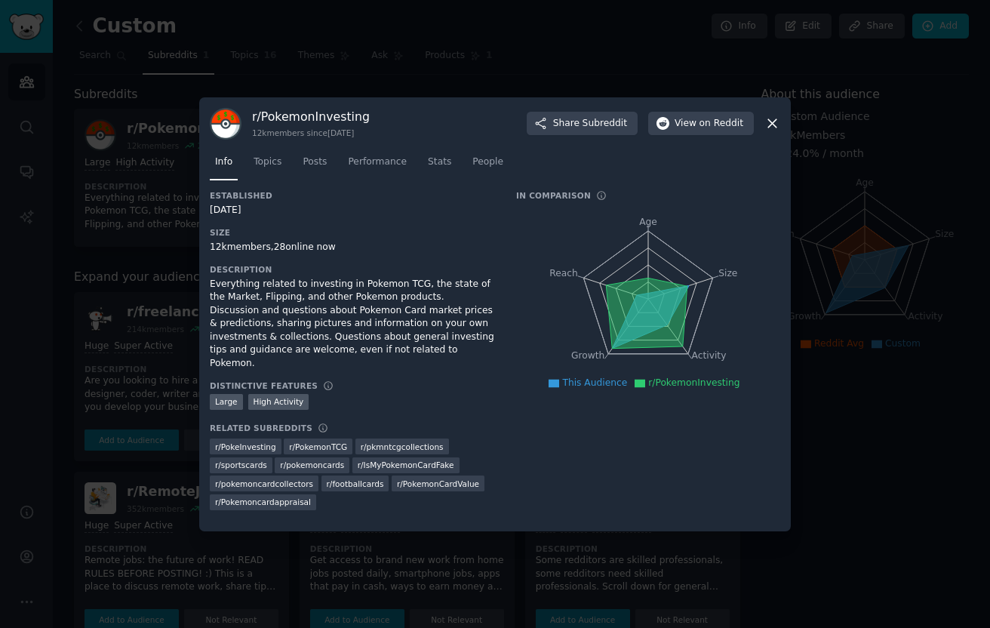
click at [470, 61] on div at bounding box center [495, 314] width 990 height 628
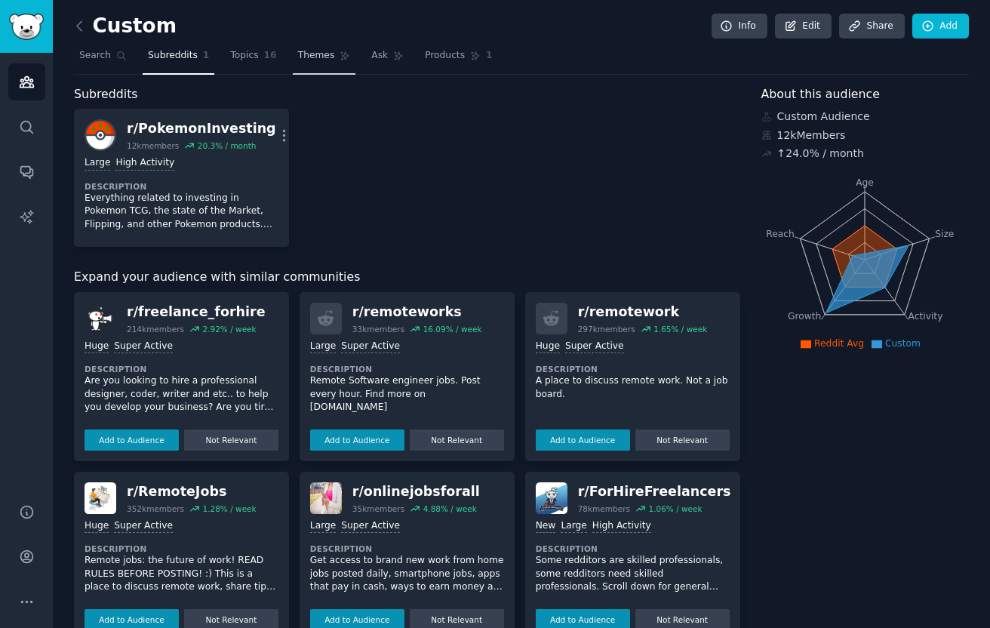
click at [331, 50] on link "Themes" at bounding box center [324, 59] width 63 height 31
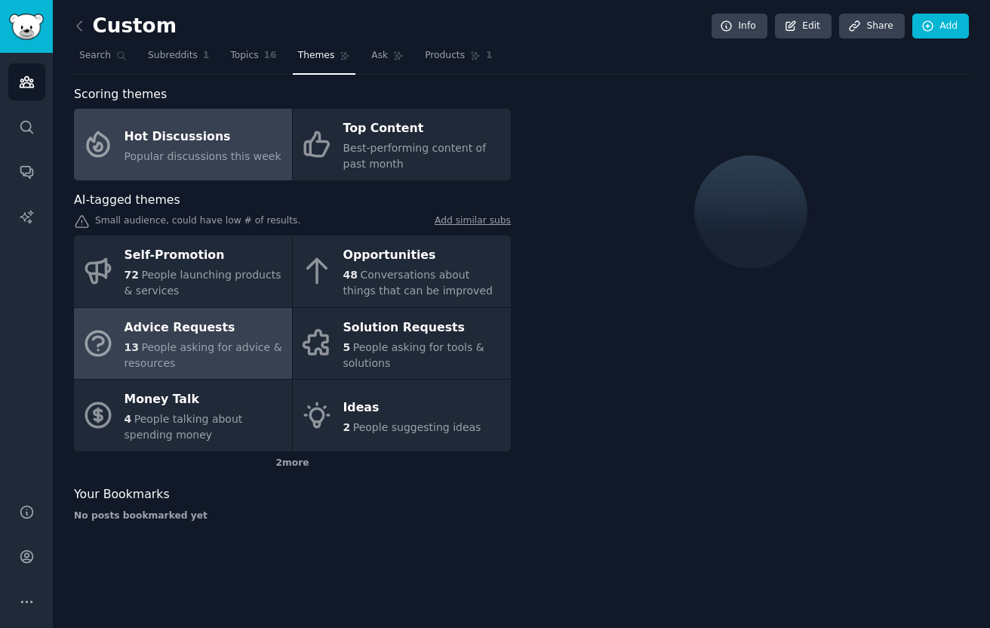
click at [203, 331] on div "Advice Requests" at bounding box center [205, 327] width 160 height 24
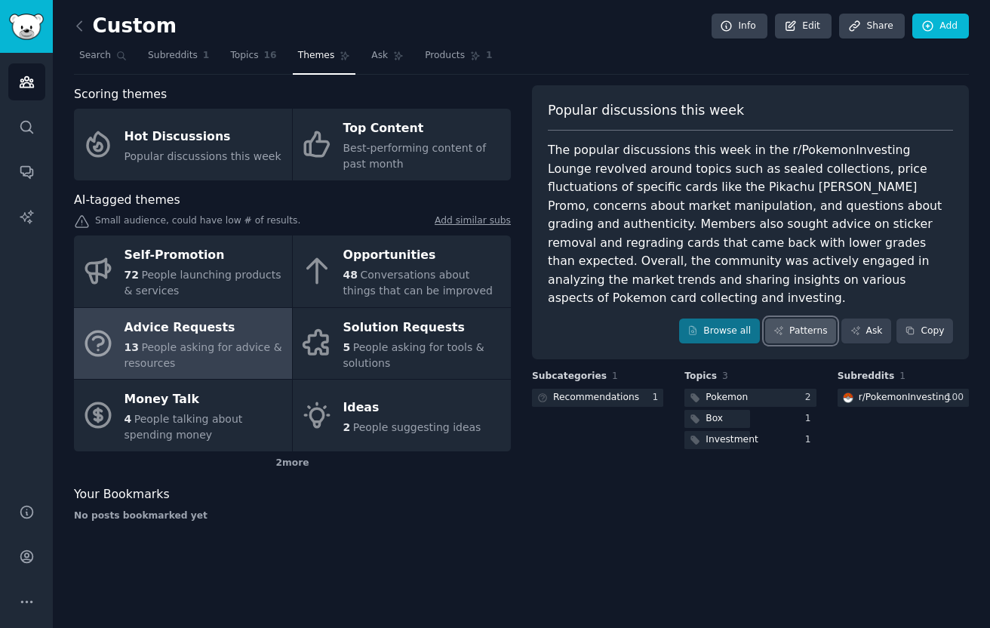
click at [786, 318] on link "Patterns" at bounding box center [800, 331] width 71 height 26
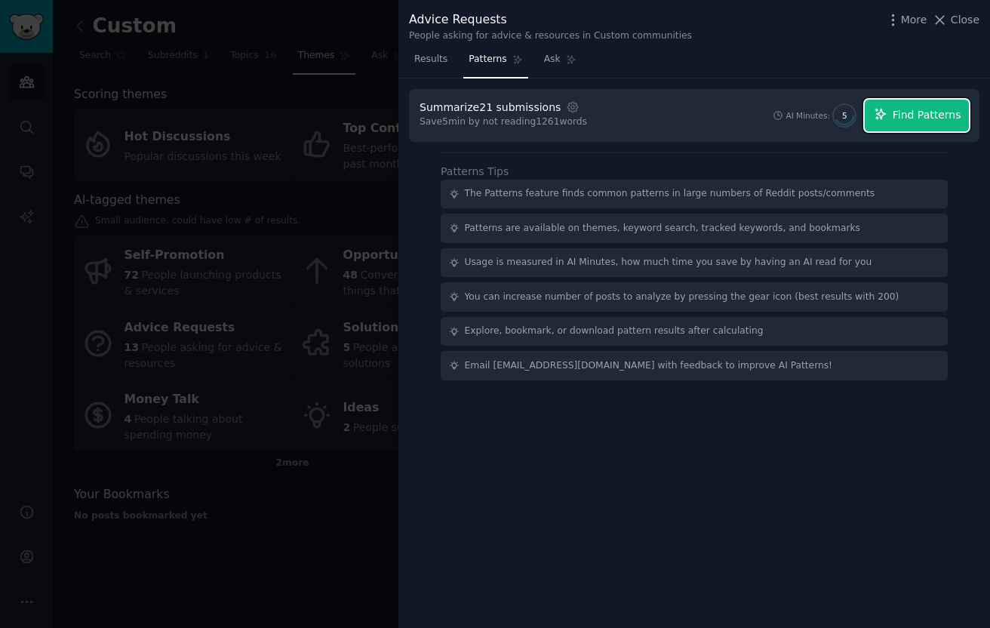
click at [918, 105] on button "Find Patterns" at bounding box center [917, 116] width 104 height 32
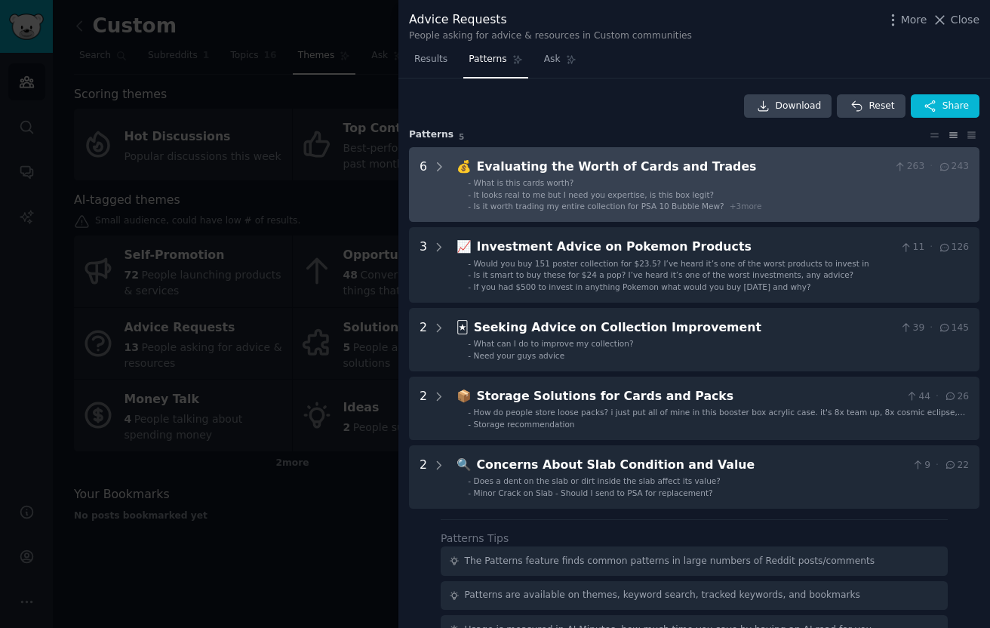
click at [745, 196] on li "- It looks real to me but I need you expertise, is this box legit?" at bounding box center [718, 194] width 501 height 11
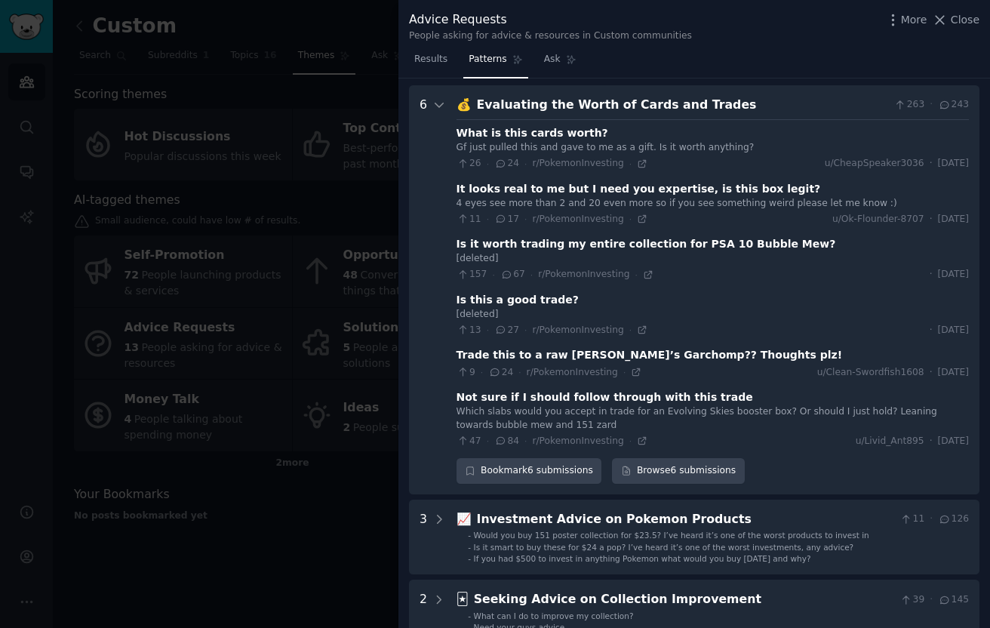
scroll to position [69, 0]
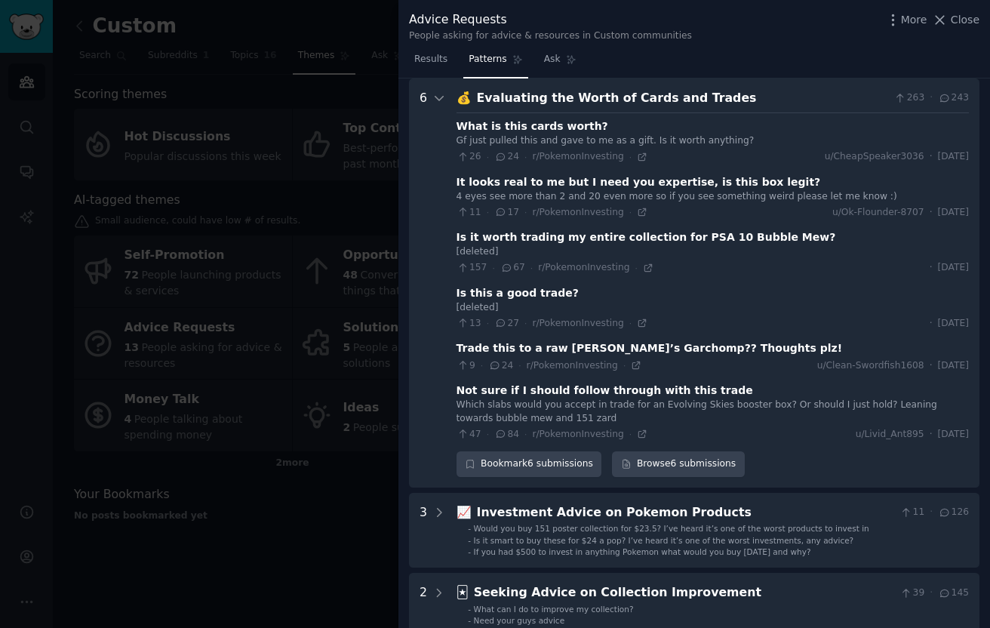
click at [635, 165] on div "What is this cards worth? Gf just pulled this and gave to me as a gift. Is it w…" at bounding box center [713, 276] width 512 height 328
click at [636, 162] on div "26 · 24 · r/PokemonInvesting ·" at bounding box center [553, 157] width 192 height 14
click at [638, 160] on icon at bounding box center [641, 156] width 7 height 7
click at [637, 217] on icon at bounding box center [642, 212] width 11 height 11
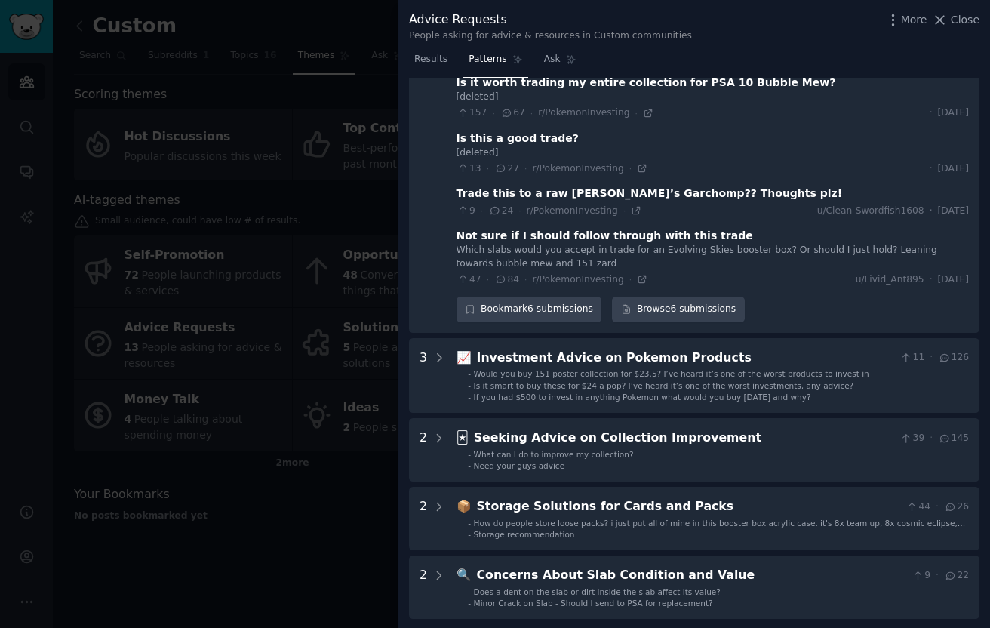
scroll to position [219, 0]
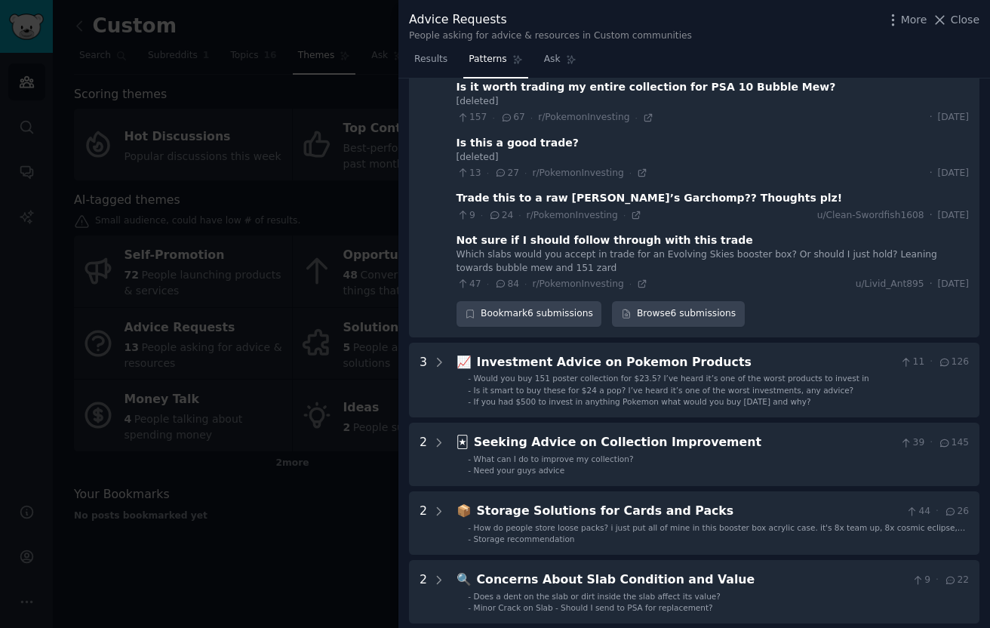
click at [629, 288] on div "47 · 84 · r/PokemonInvesting ·" at bounding box center [553, 285] width 192 height 14
click at [637, 287] on icon at bounding box center [642, 283] width 11 height 11
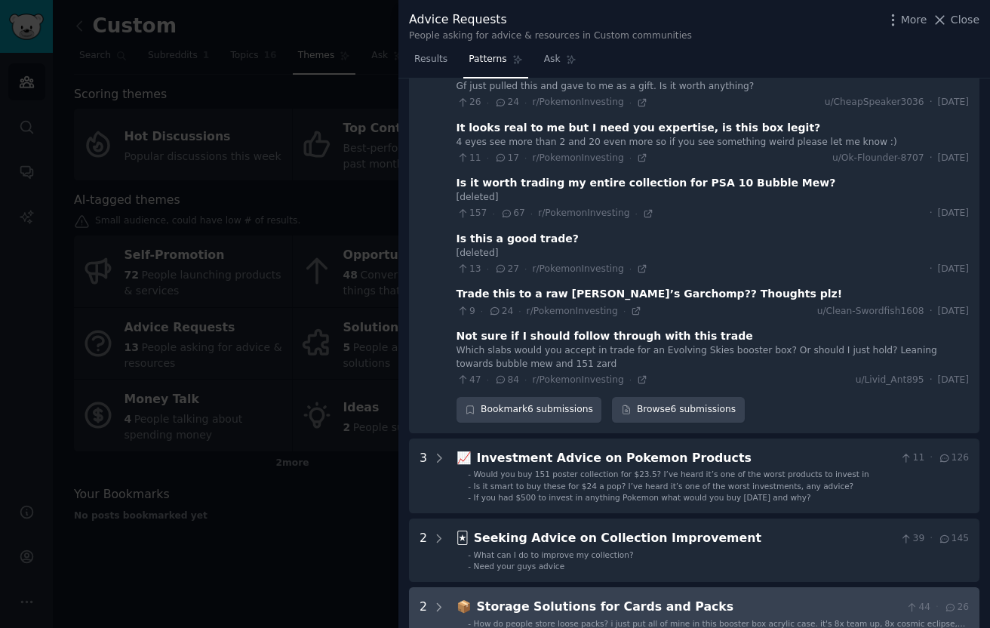
scroll to position [0, 0]
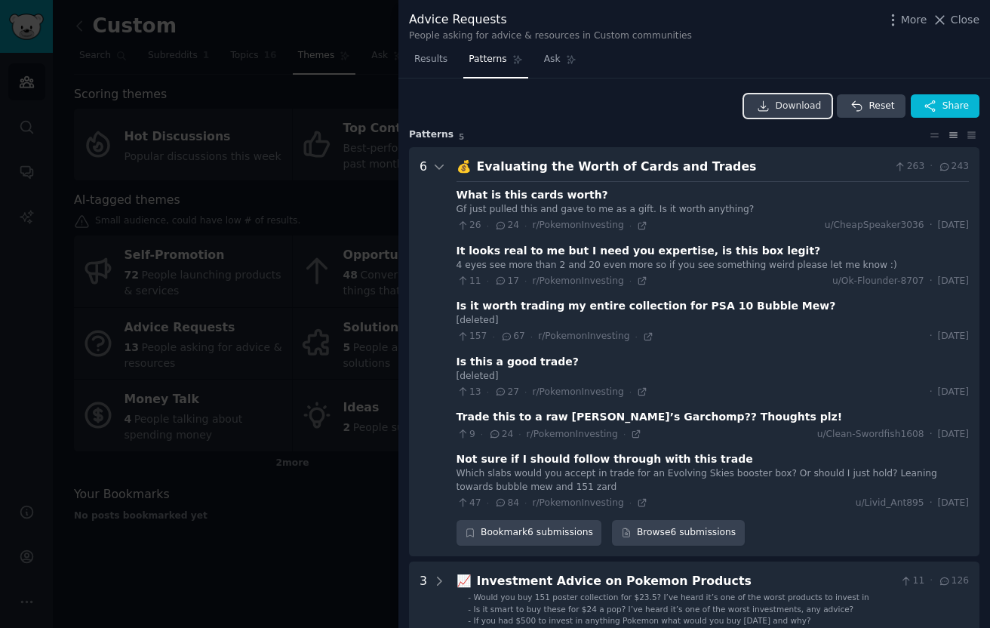
click at [790, 107] on span "Download" at bounding box center [799, 107] width 46 height 14
click at [227, 263] on div at bounding box center [495, 314] width 990 height 628
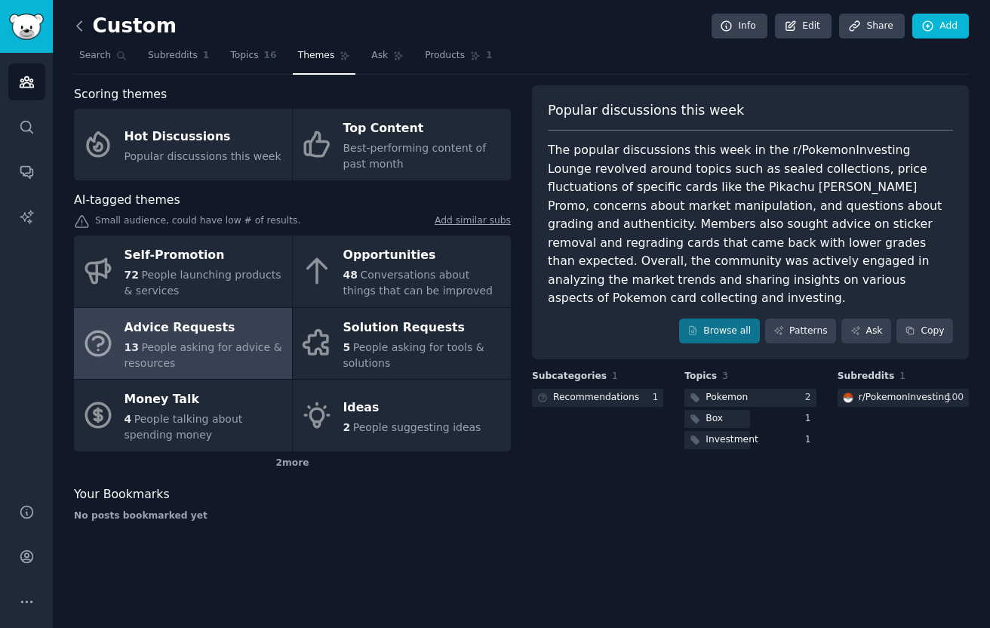
click at [85, 23] on icon at bounding box center [80, 26] width 16 height 16
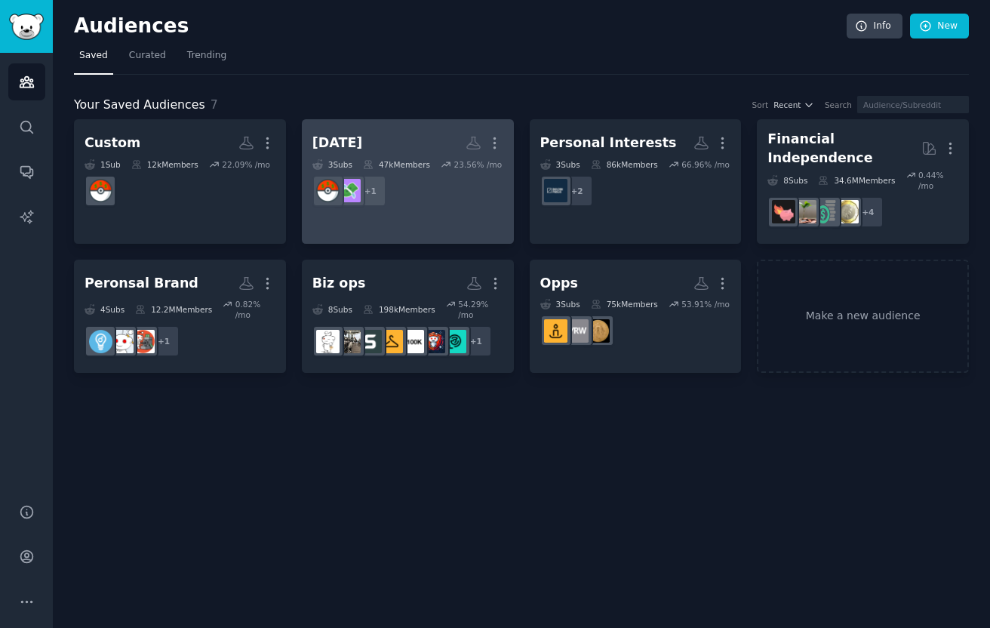
click at [421, 227] on link "Sep 8 More 3 Sub s 47k Members 23.56 % /mo r/PokemonInvesting + 1" at bounding box center [408, 181] width 212 height 125
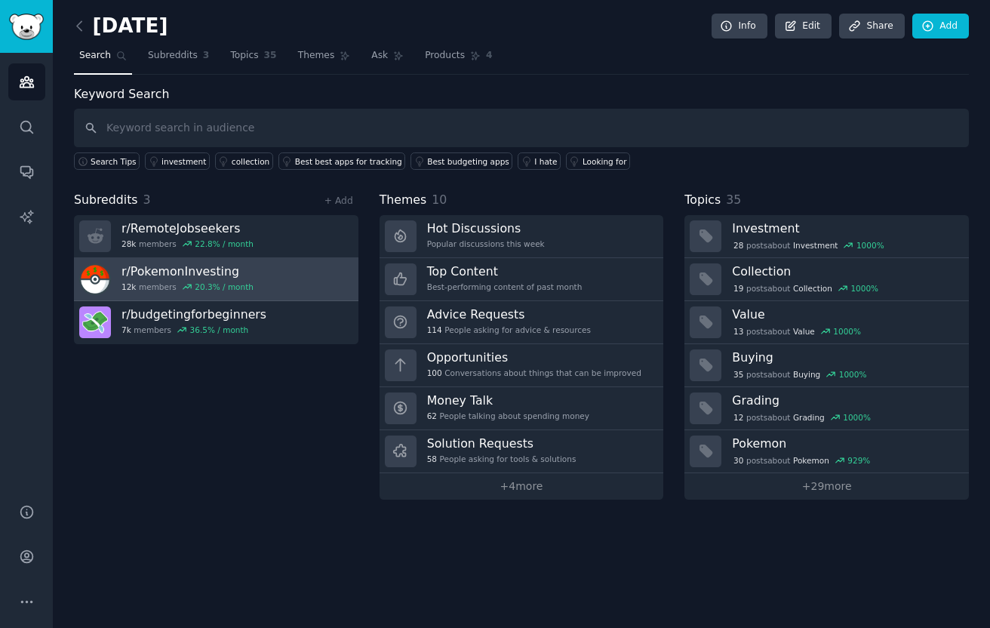
click at [329, 278] on link "r/ PokemonInvesting 12k members 20.3 % / month" at bounding box center [216, 279] width 284 height 43
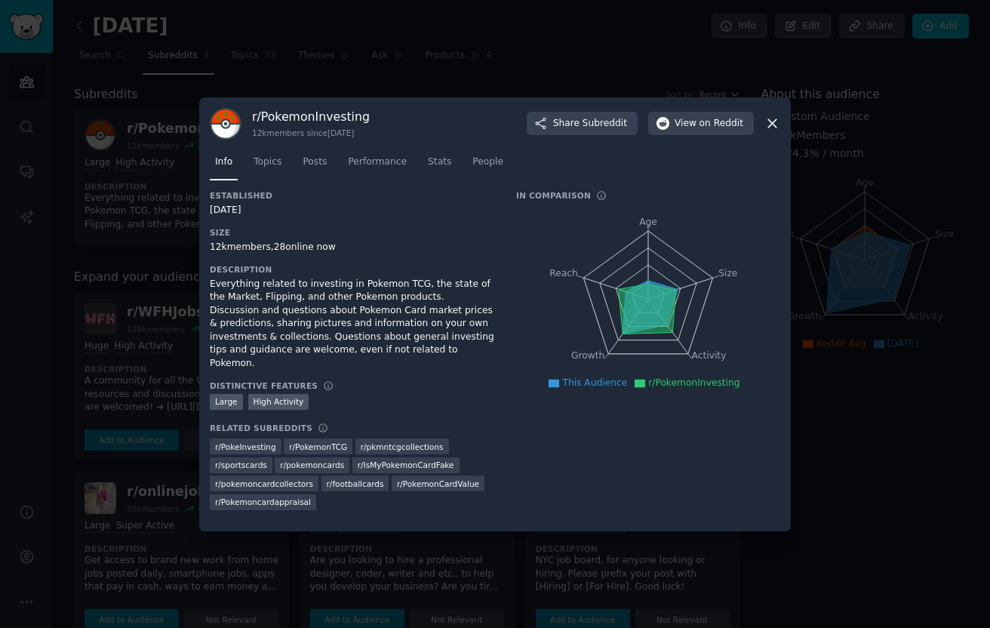
click at [157, 364] on div at bounding box center [495, 314] width 990 height 628
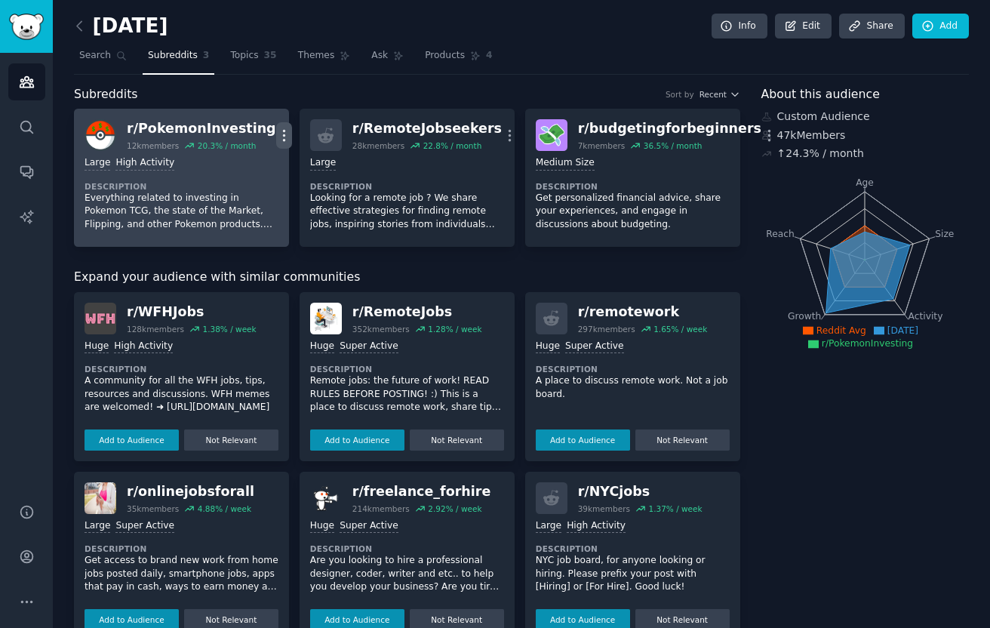
click at [283, 135] on icon "button" at bounding box center [284, 135] width 2 height 11
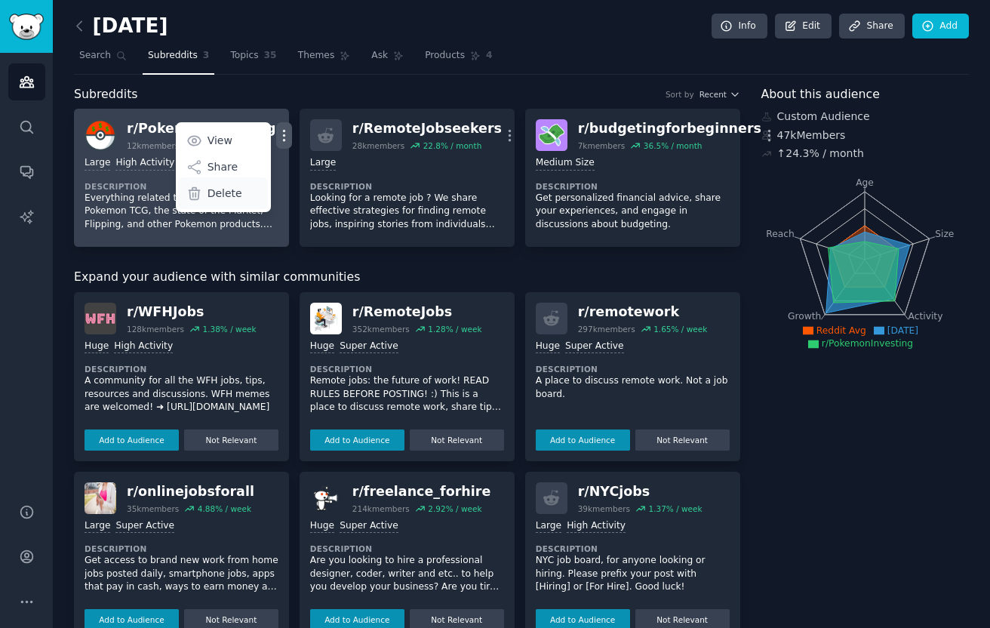
click at [233, 183] on div "Delete" at bounding box center [223, 193] width 90 height 32
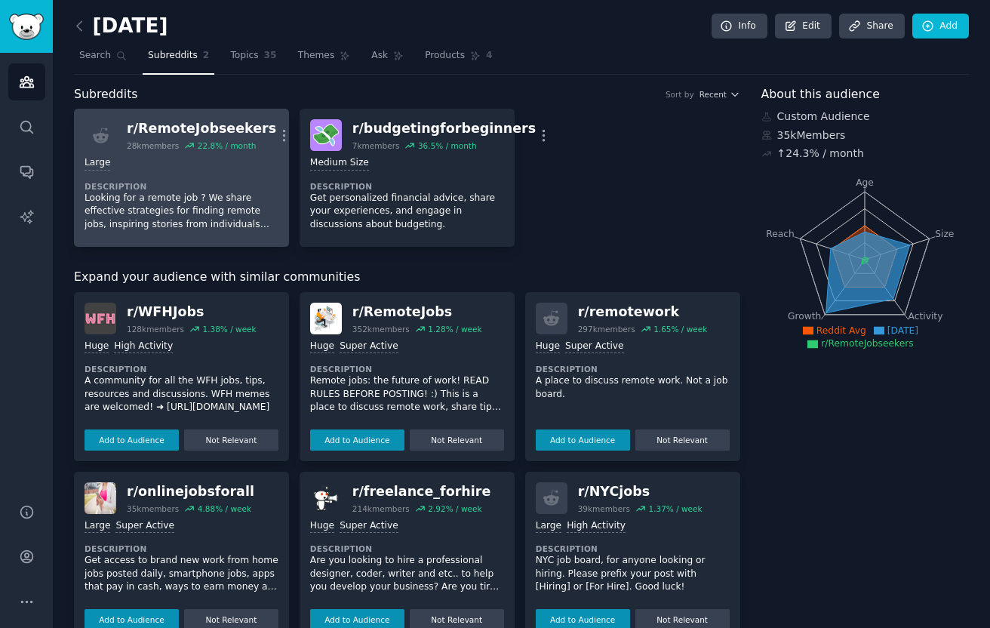
click at [278, 126] on link "r/ RemoteJobseekers 28k members 22.8 % / month More 10,000 - 100,000 members La…" at bounding box center [181, 178] width 215 height 138
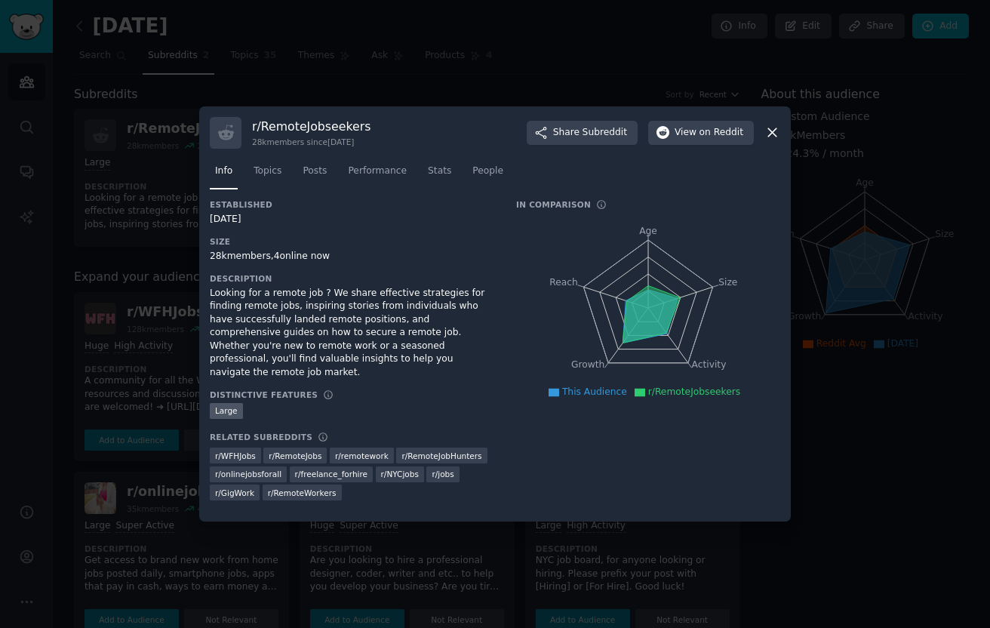
click at [529, 75] on div at bounding box center [495, 314] width 990 height 628
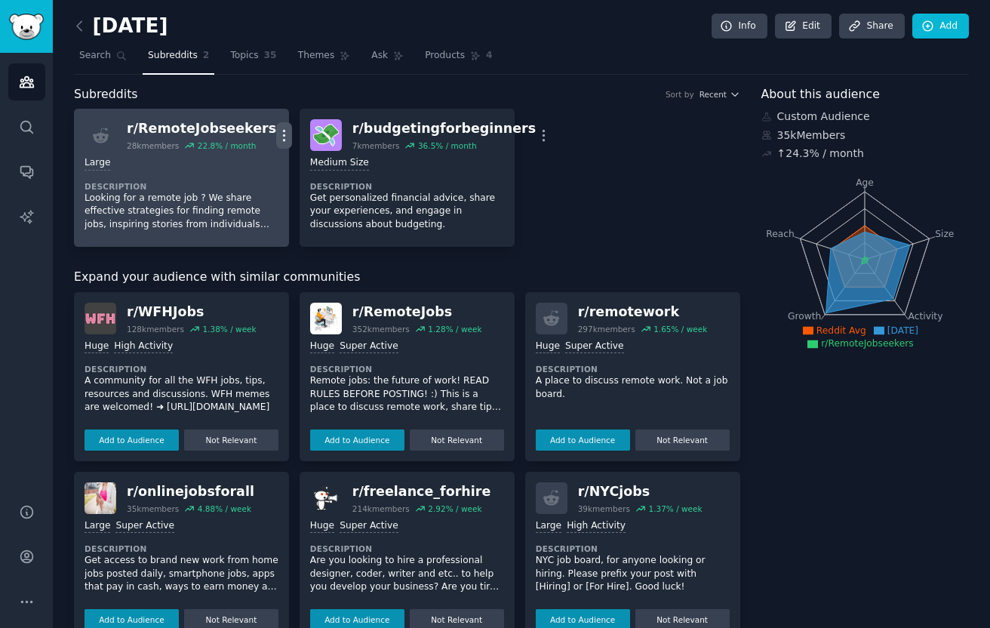
click at [284, 131] on icon "button" at bounding box center [285, 135] width 2 height 11
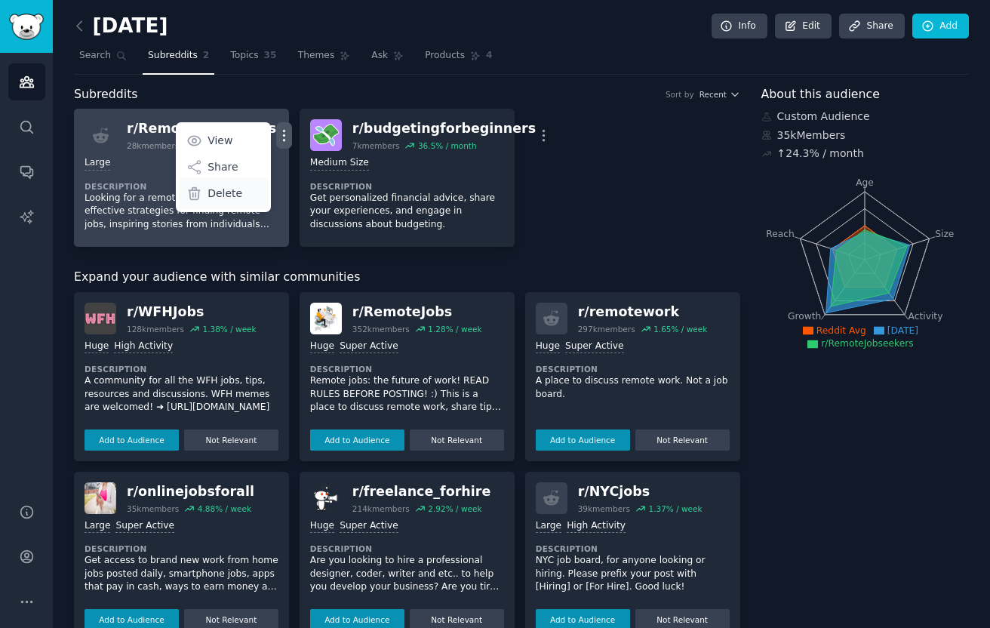
click at [217, 198] on p "Delete" at bounding box center [225, 194] width 35 height 16
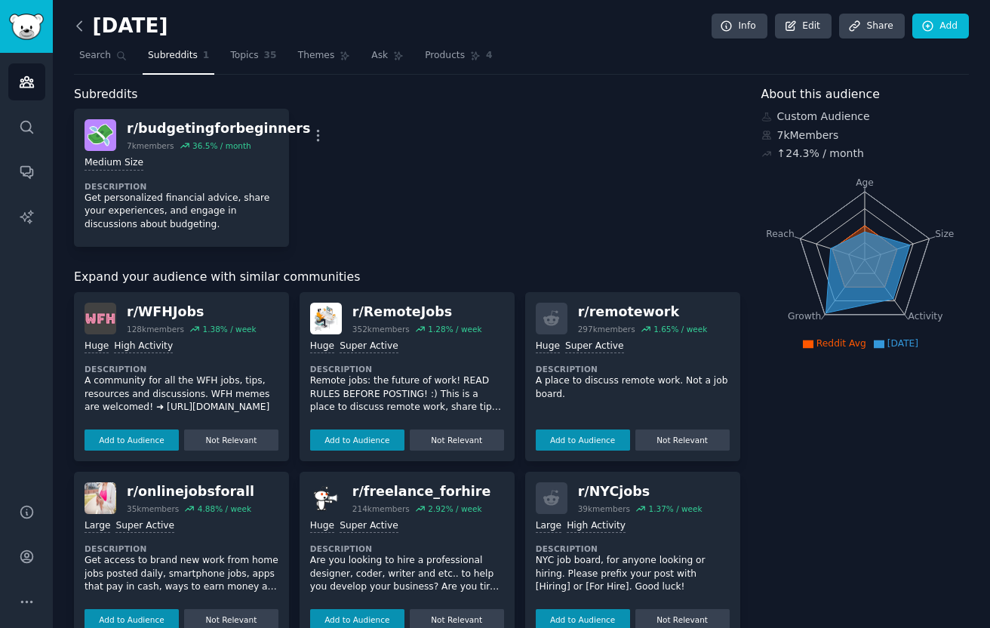
click at [84, 32] on icon at bounding box center [80, 26] width 16 height 16
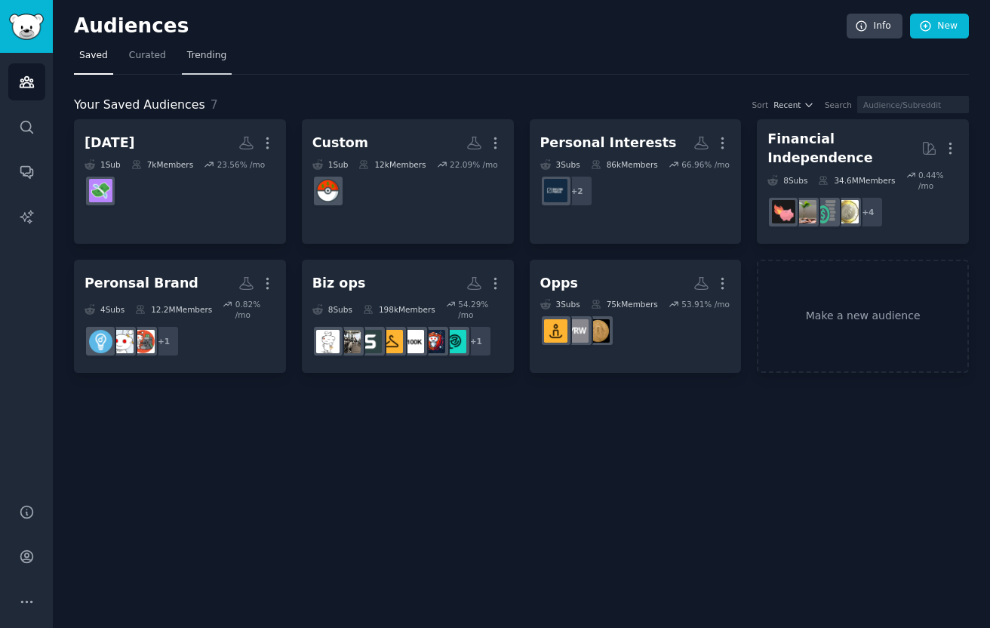
click at [211, 57] on span "Trending" at bounding box center [206, 56] width 39 height 14
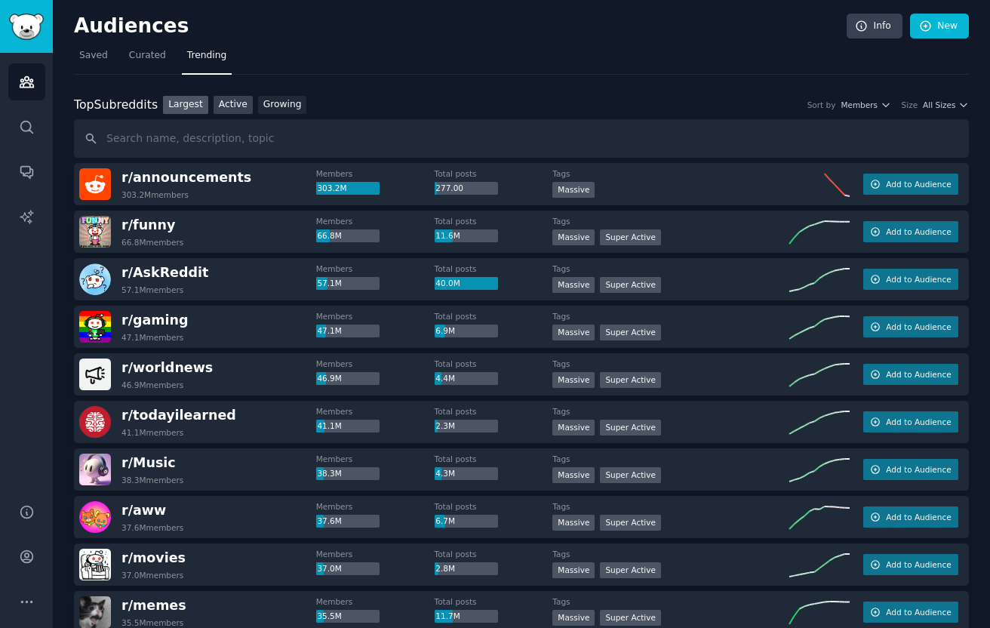
click at [233, 102] on link "Active" at bounding box center [233, 105] width 39 height 19
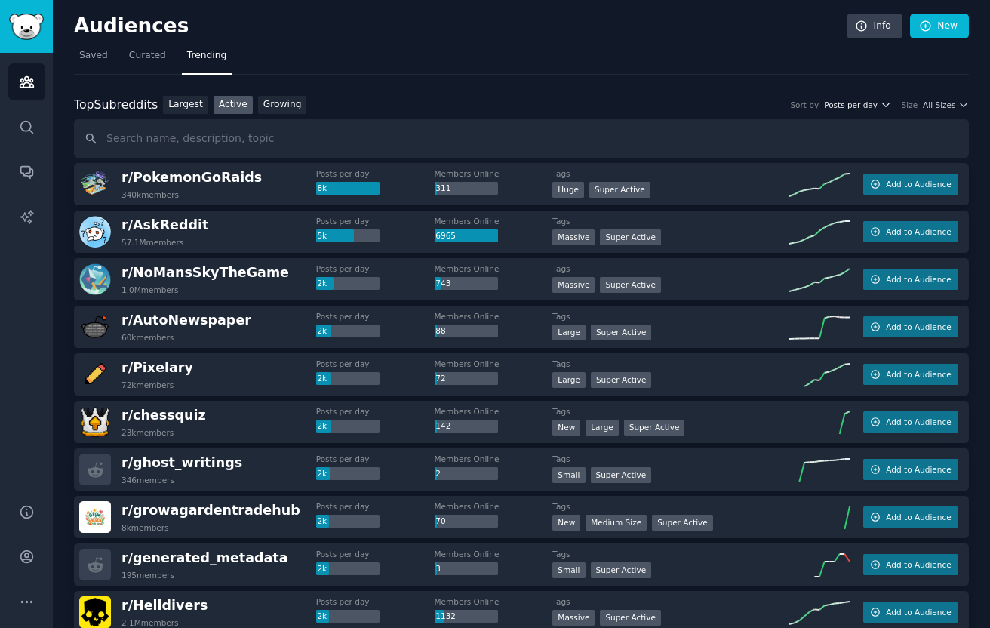
click at [848, 107] on span "Posts per day" at bounding box center [851, 105] width 54 height 11
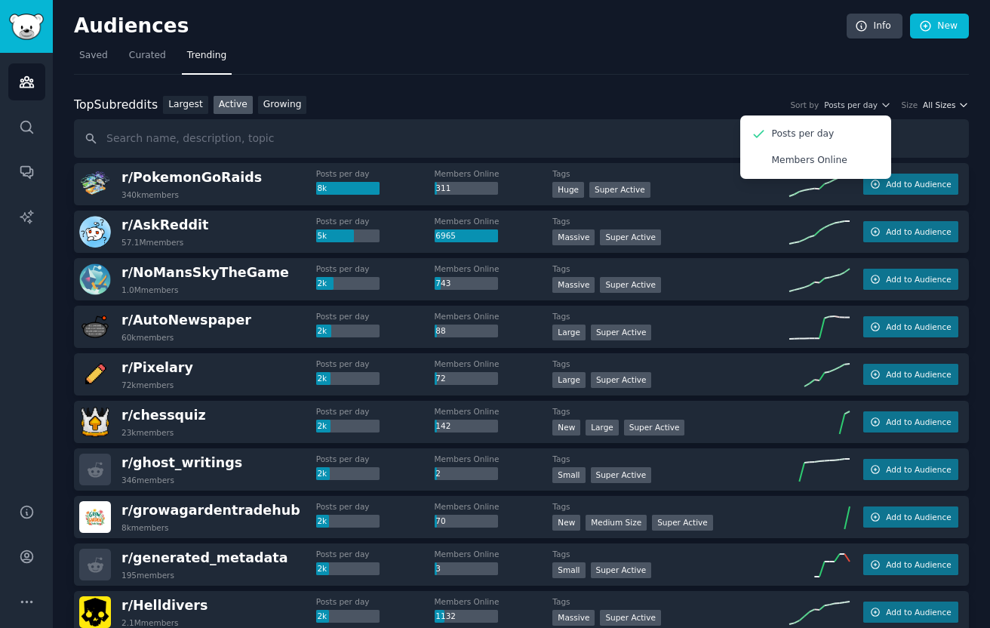
click at [924, 103] on span "All Sizes" at bounding box center [939, 105] width 32 height 11
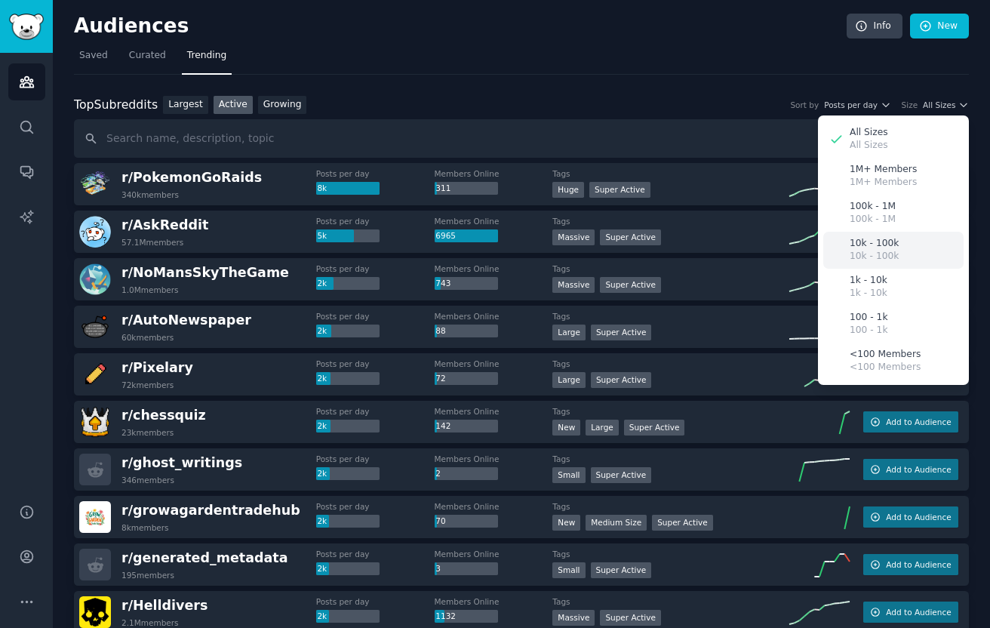
click at [866, 239] on p "10k - 100k" at bounding box center [874, 244] width 49 height 14
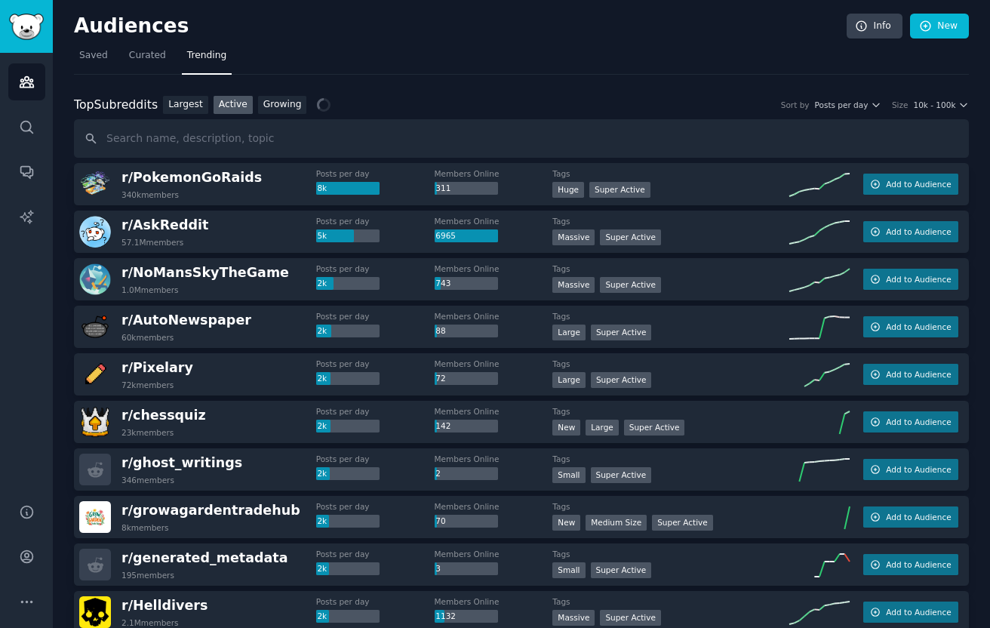
click at [855, 112] on div "Top Subreddits Top Subreddits Largest Active Growing Sort by Posts per day Size…" at bounding box center [521, 105] width 895 height 19
click at [855, 103] on span "Posts per day" at bounding box center [842, 105] width 54 height 11
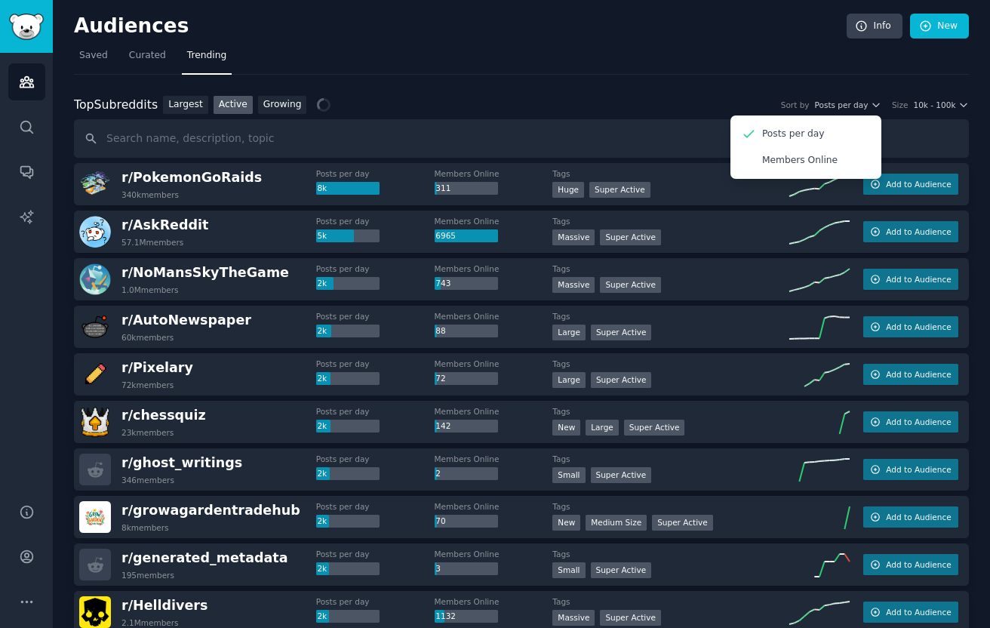
click at [829, 65] on nav "Saved Curated Trending" at bounding box center [521, 59] width 895 height 31
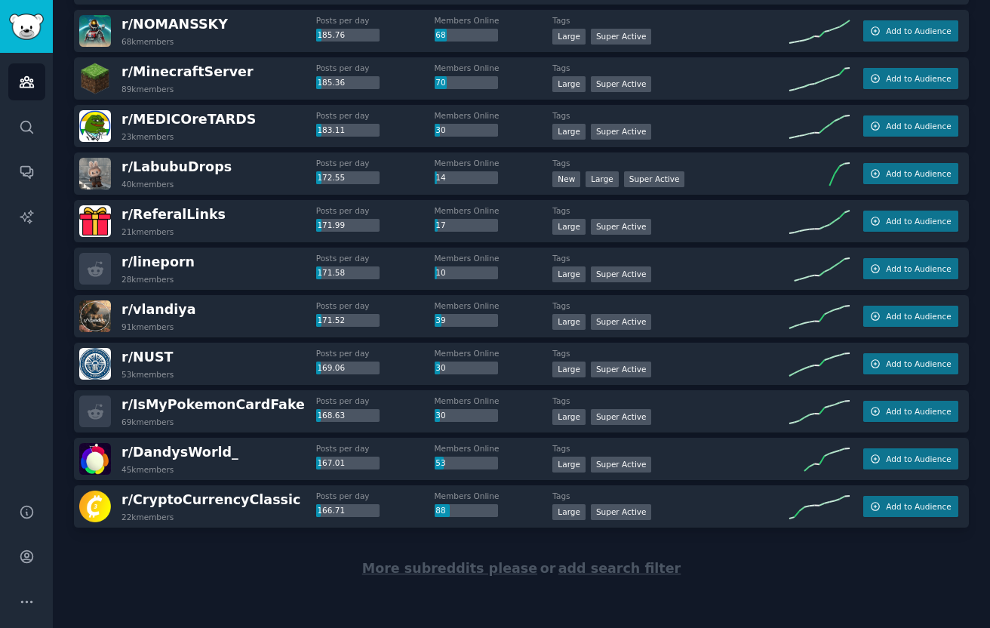
scroll to position [2010, 0]
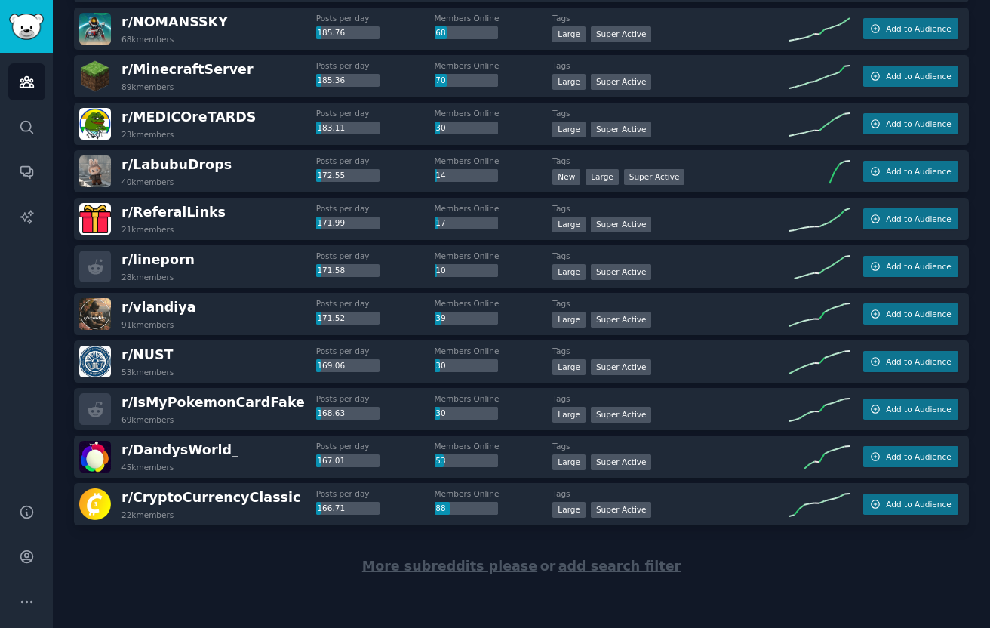
click at [461, 563] on span "More subreddits please" at bounding box center [449, 565] width 175 height 15
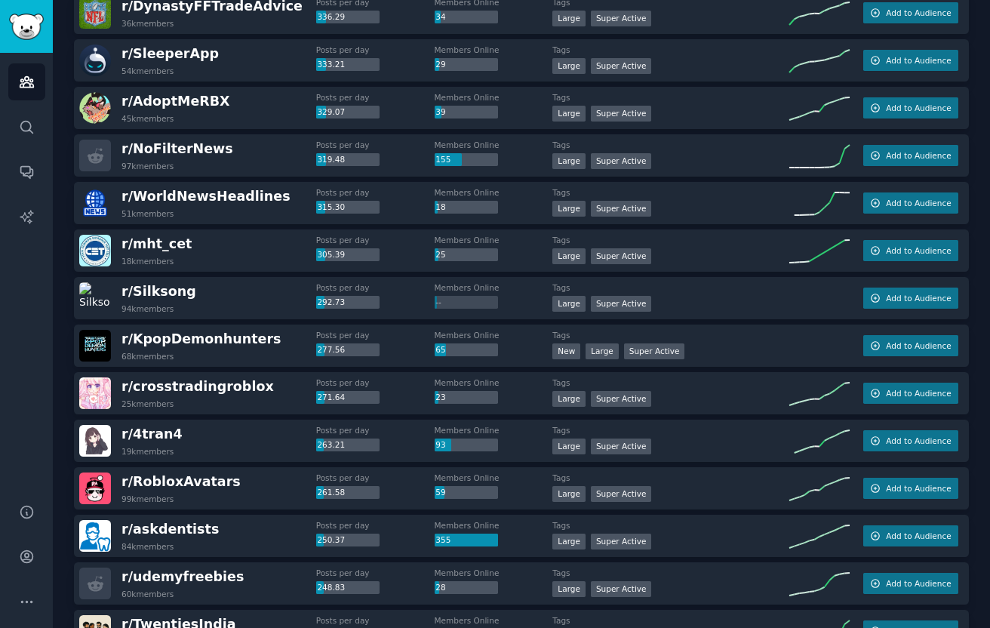
scroll to position [0, 0]
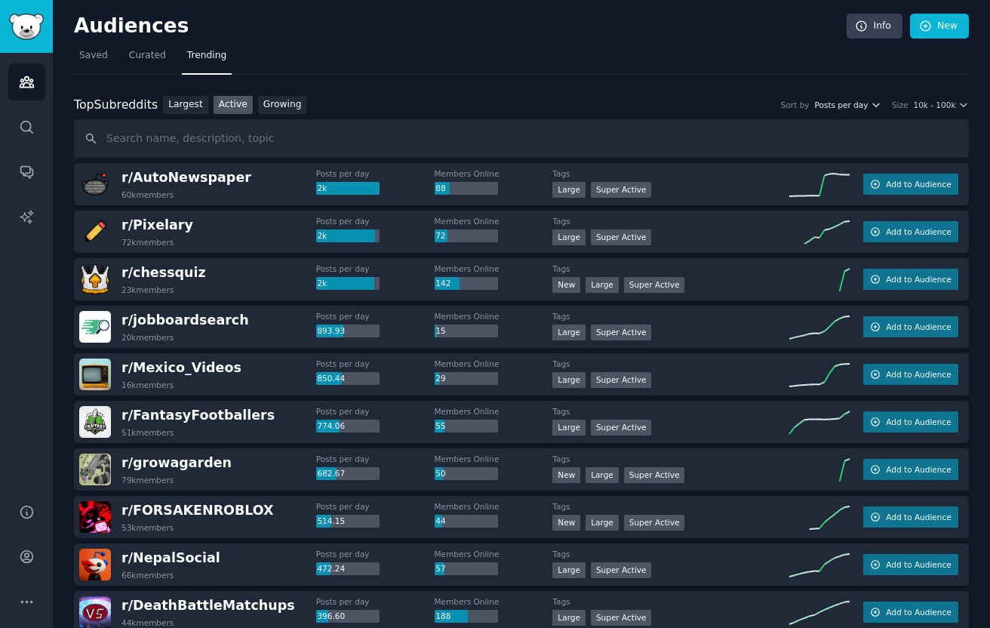
click at [843, 100] on span "Posts per day" at bounding box center [842, 105] width 54 height 11
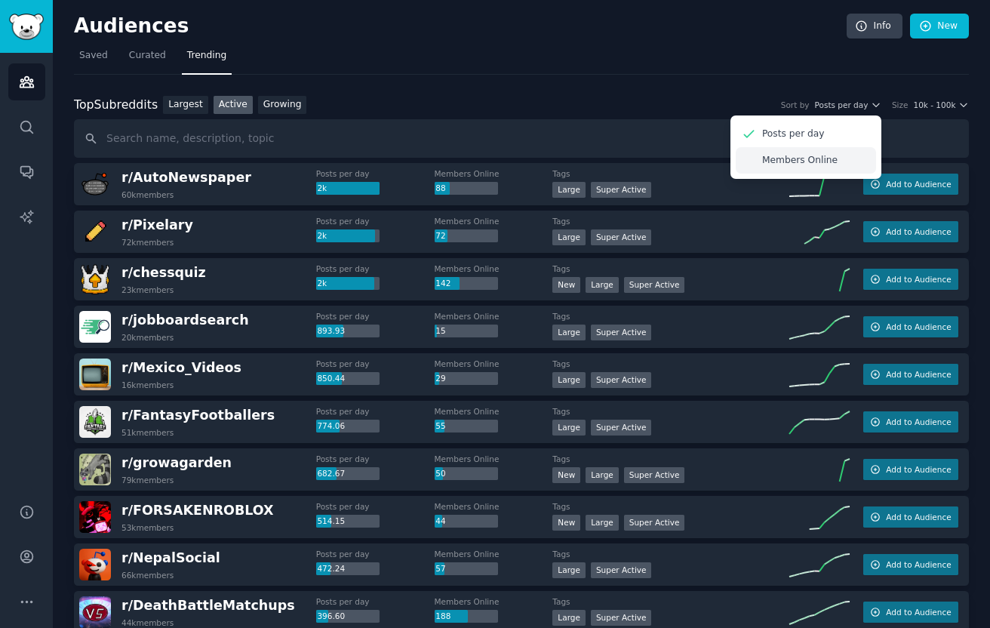
click at [780, 154] on p "Members Online" at bounding box center [799, 161] width 75 height 14
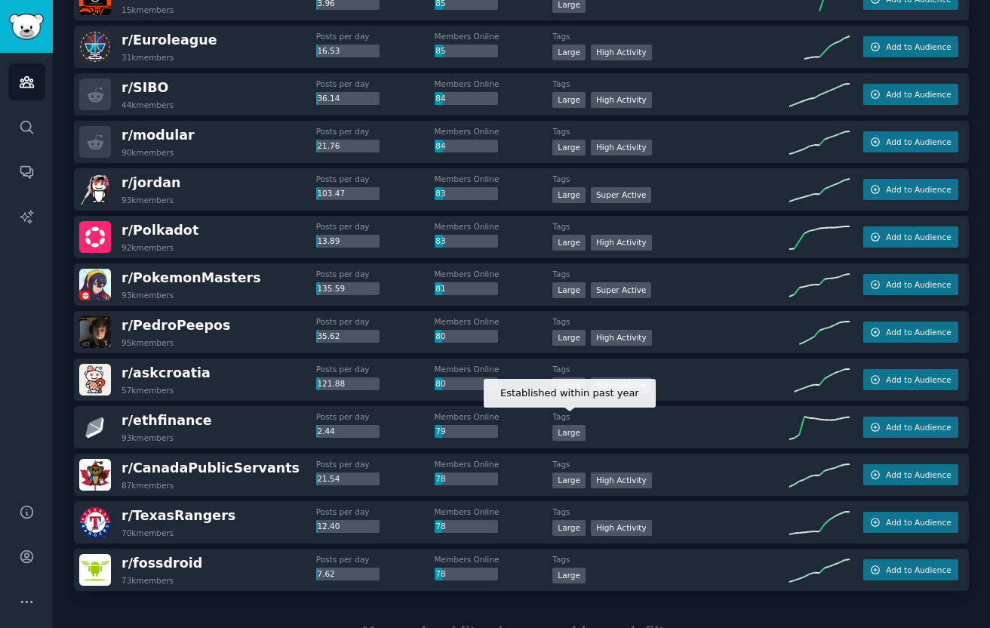
scroll to position [4387, 0]
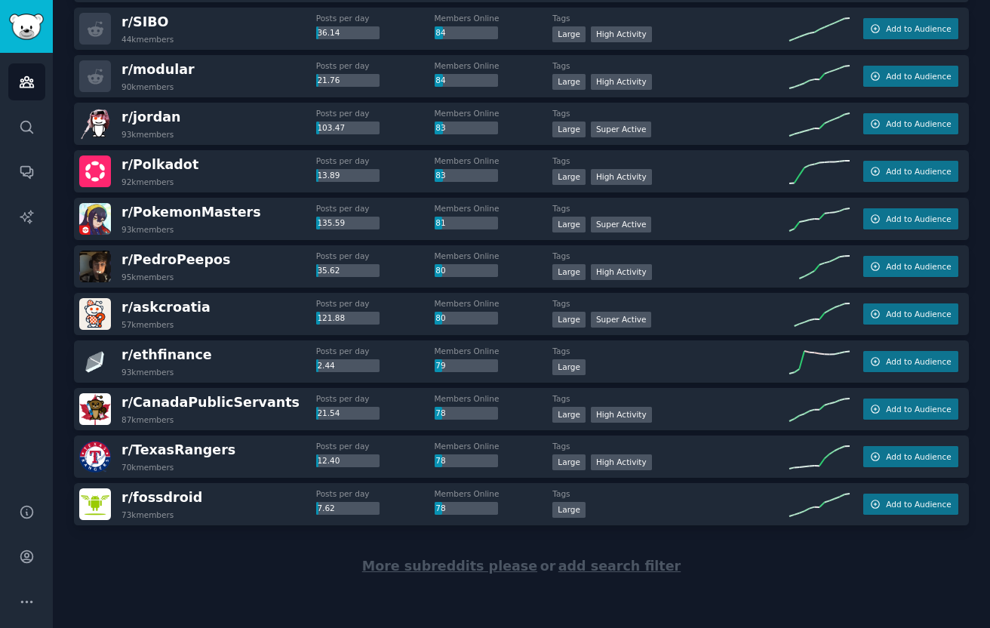
click at [441, 563] on span "More subreddits please" at bounding box center [449, 565] width 175 height 15
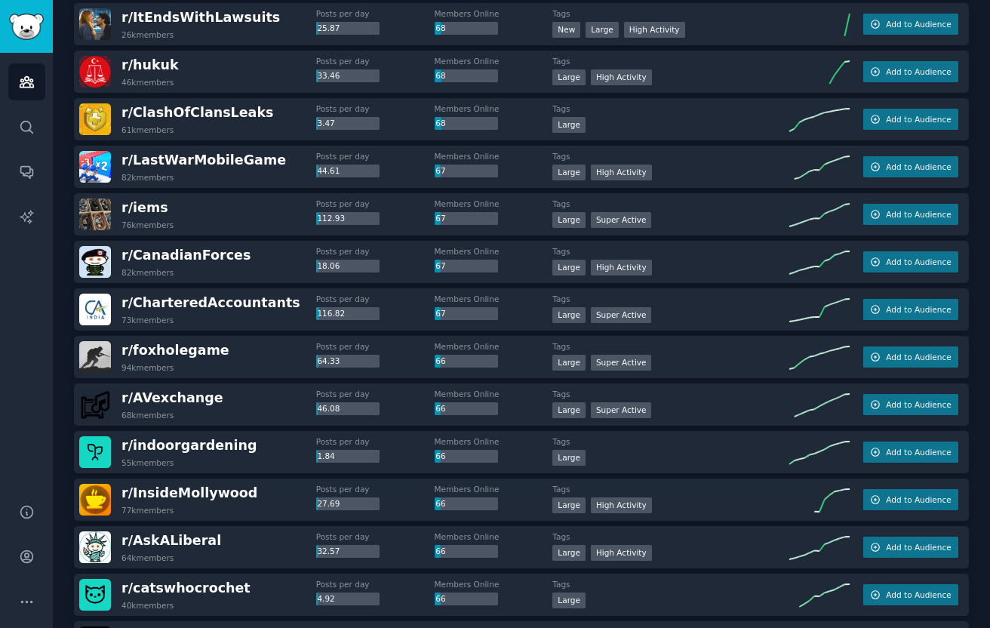
scroll to position [6764, 0]
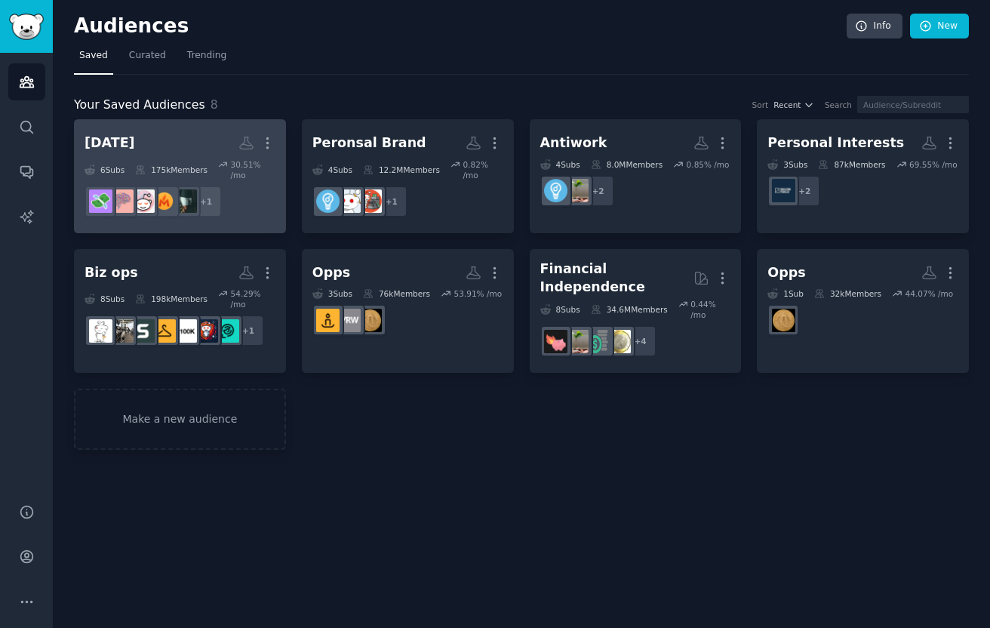
click at [177, 131] on h2 "[DATE] More" at bounding box center [180, 143] width 191 height 26
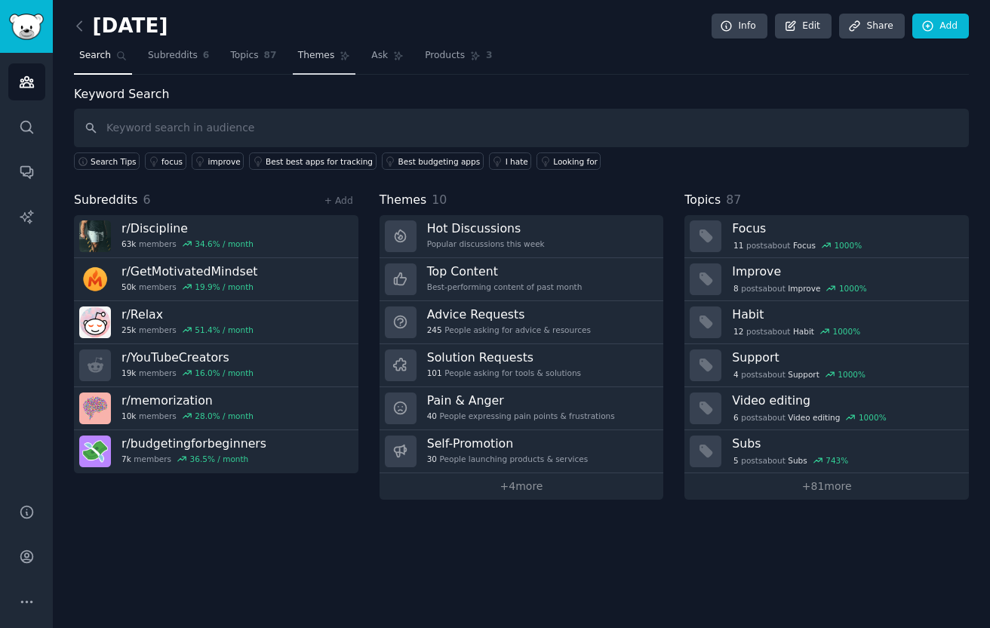
click at [317, 46] on link "Themes" at bounding box center [324, 59] width 63 height 31
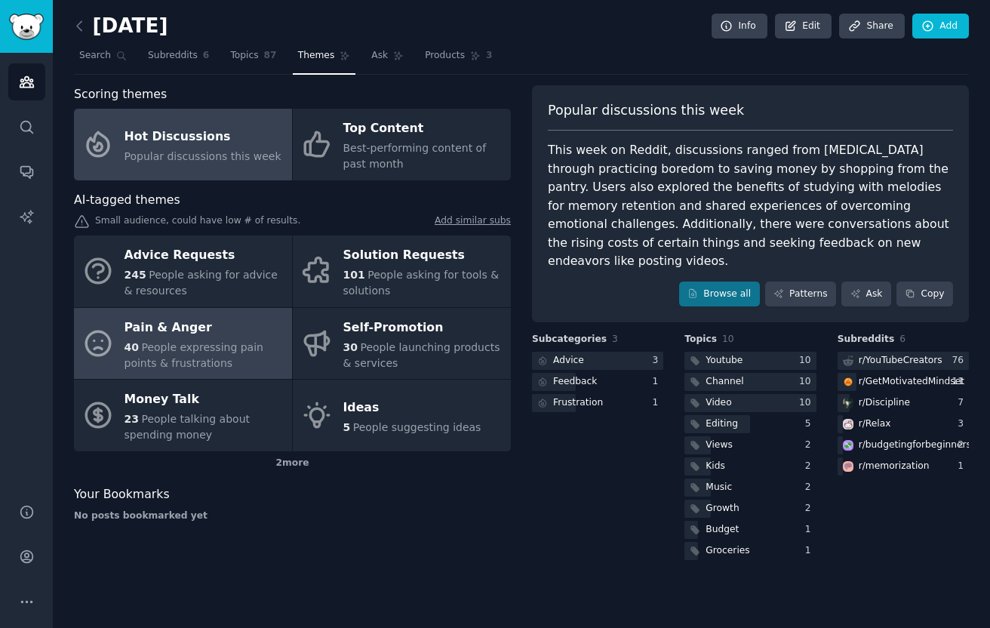
click at [240, 346] on span "People expressing pain points & frustrations" at bounding box center [194, 355] width 139 height 28
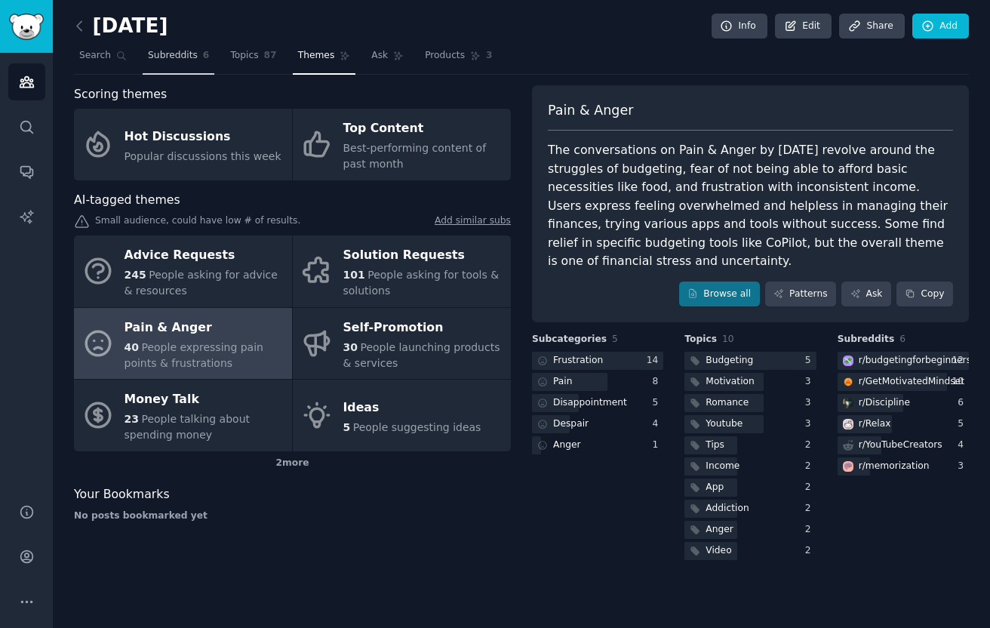
click at [180, 51] on span "Subreddits" at bounding box center [173, 56] width 50 height 14
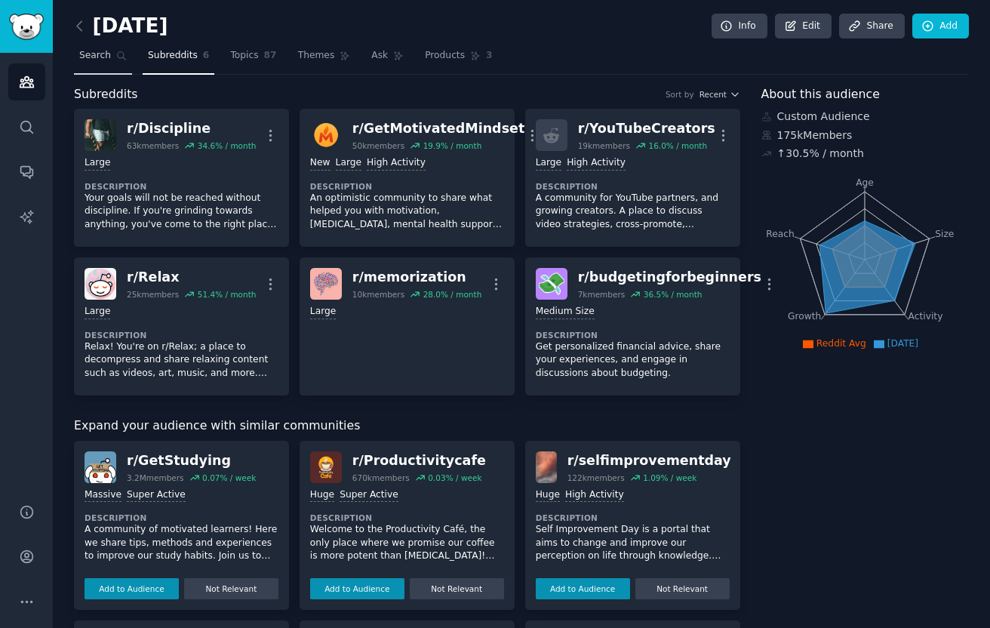
click at [96, 51] on span "Search" at bounding box center [95, 56] width 32 height 14
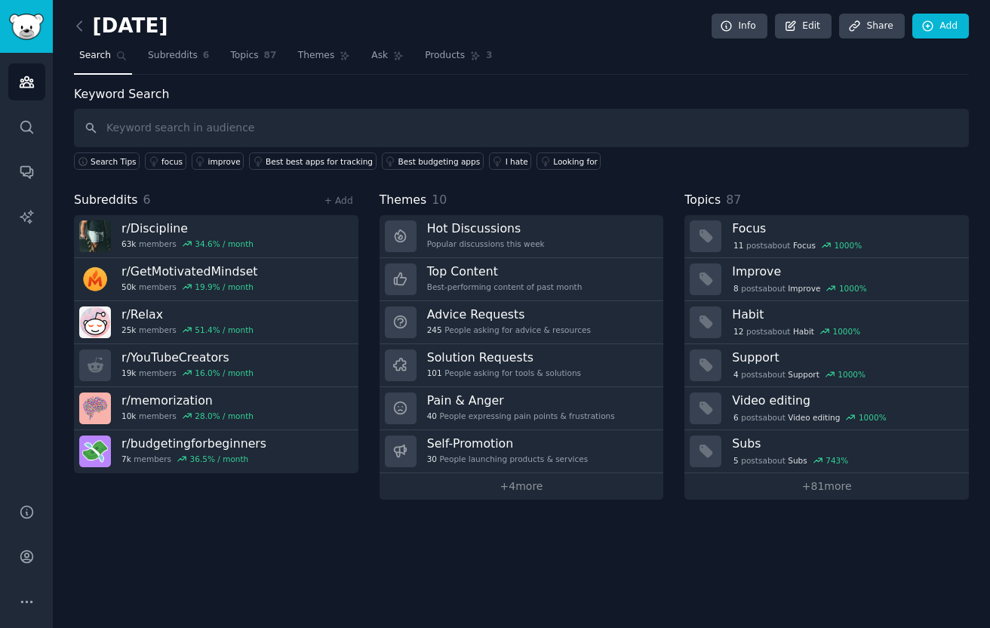
click at [91, 22] on link at bounding box center [83, 26] width 19 height 24
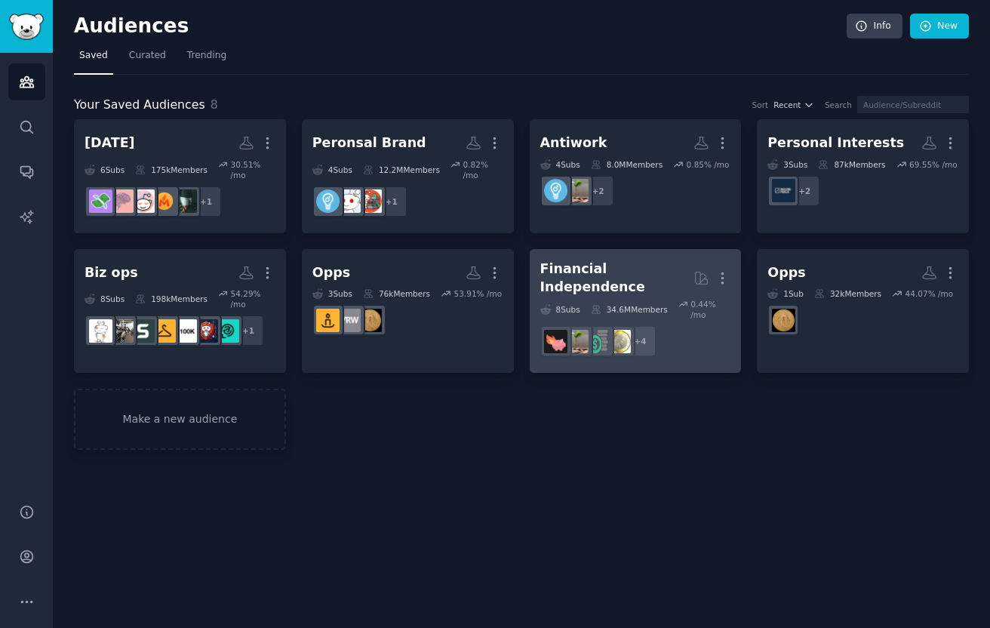
click at [573, 266] on div "Financial Independence" at bounding box center [617, 278] width 154 height 37
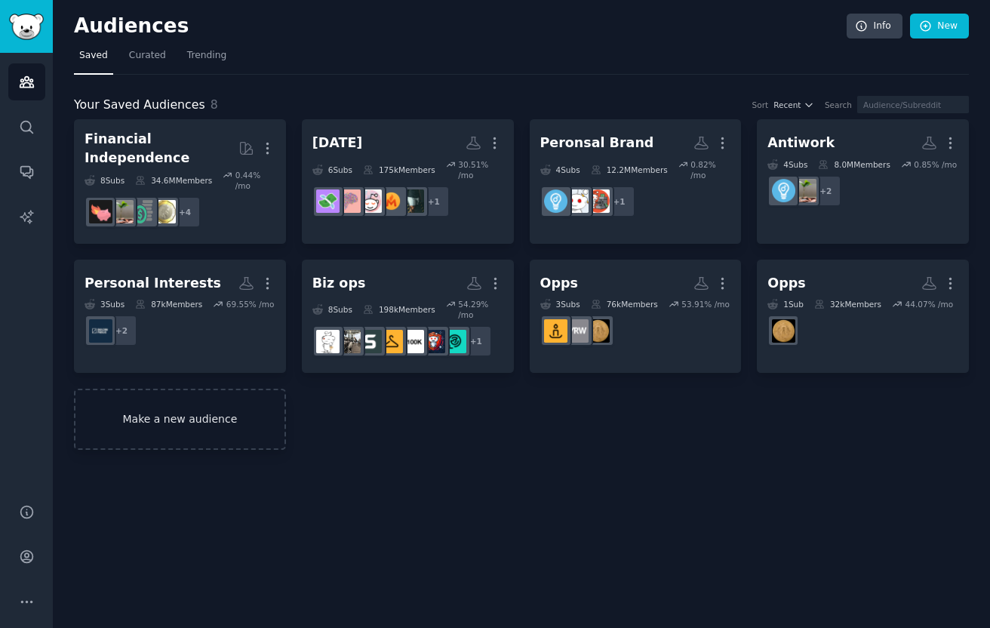
click at [152, 400] on link "Make a new audience" at bounding box center [180, 419] width 212 height 61
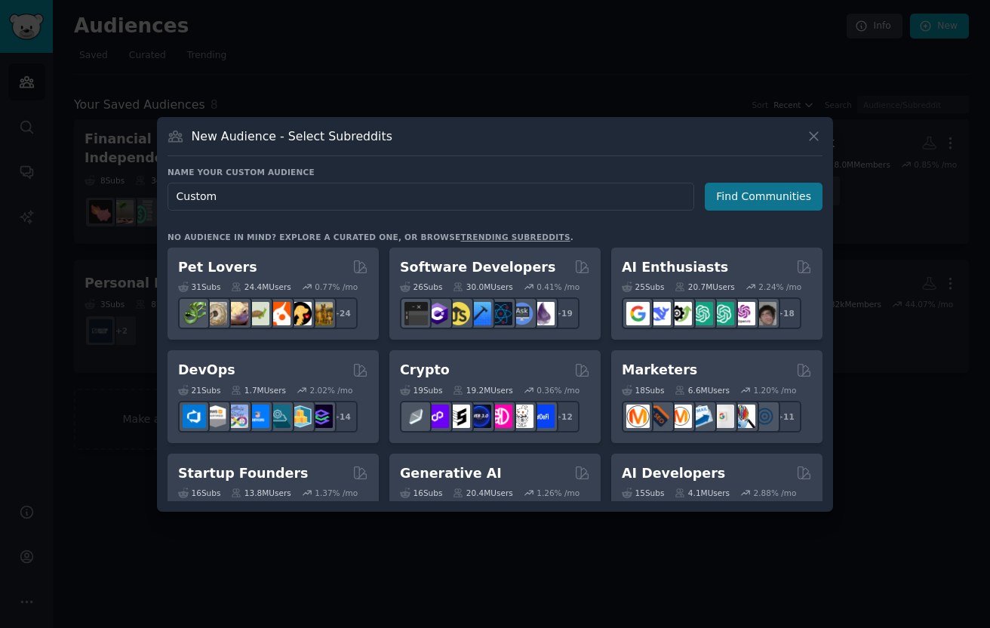
type input "Custom"
click at [777, 205] on button "Find Communities" at bounding box center [764, 197] width 118 height 28
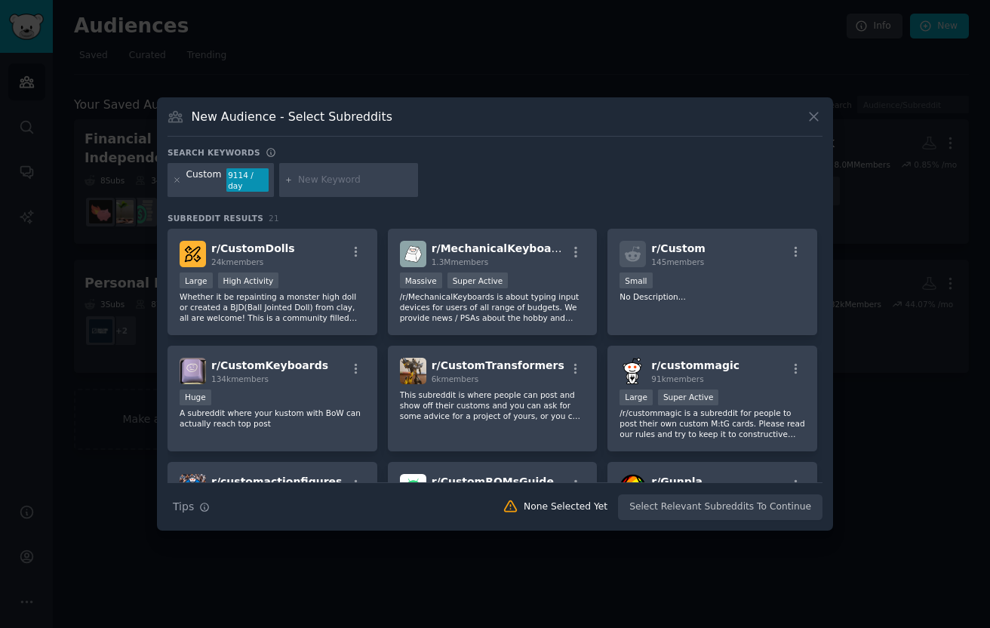
click at [308, 184] on input "text" at bounding box center [355, 181] width 115 height 14
click at [175, 182] on icon at bounding box center [177, 180] width 4 height 4
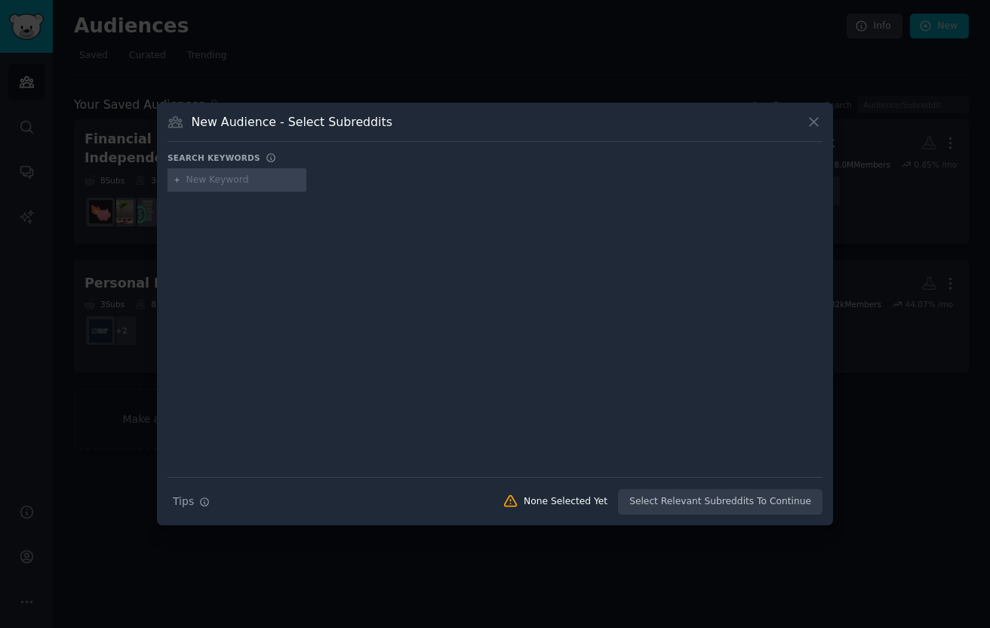
click at [206, 182] on input "text" at bounding box center [243, 181] width 115 height 14
type input "budgetingforbeginners"
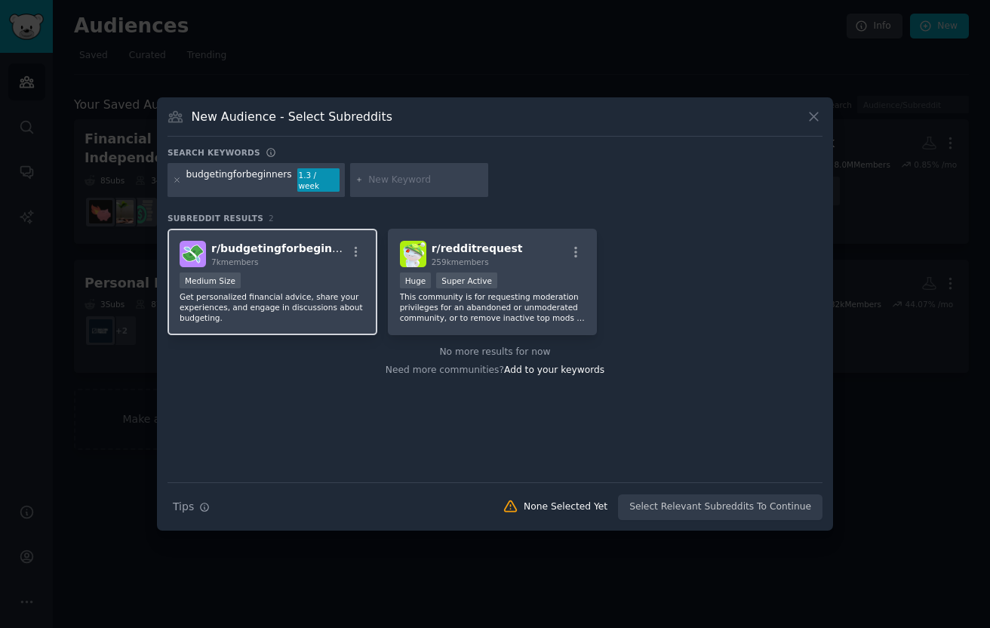
click at [330, 257] on div "7k members" at bounding box center [278, 262] width 135 height 11
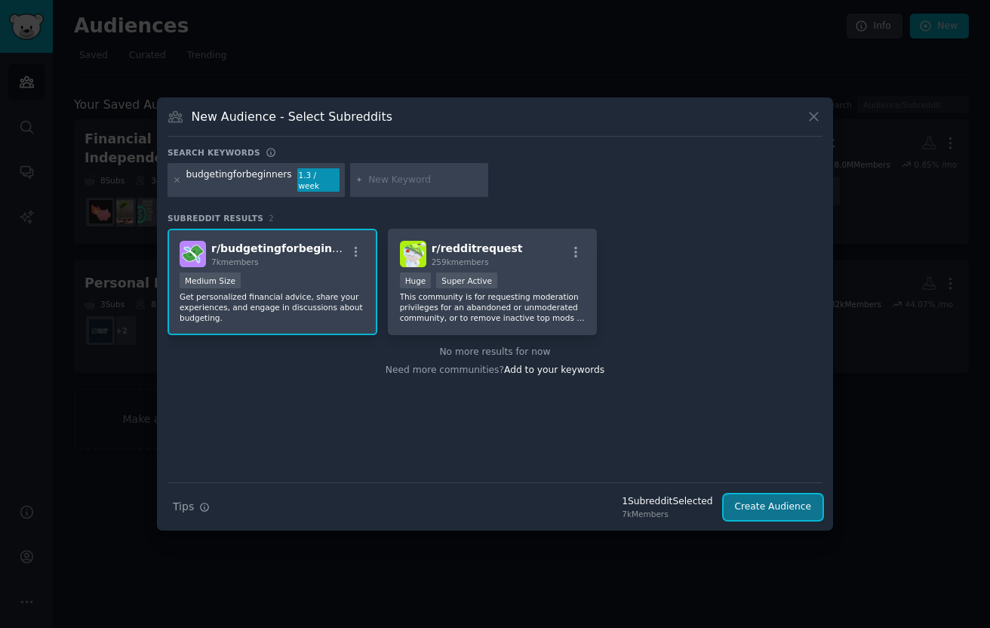
click at [760, 512] on button "Create Audience" at bounding box center [774, 507] width 100 height 26
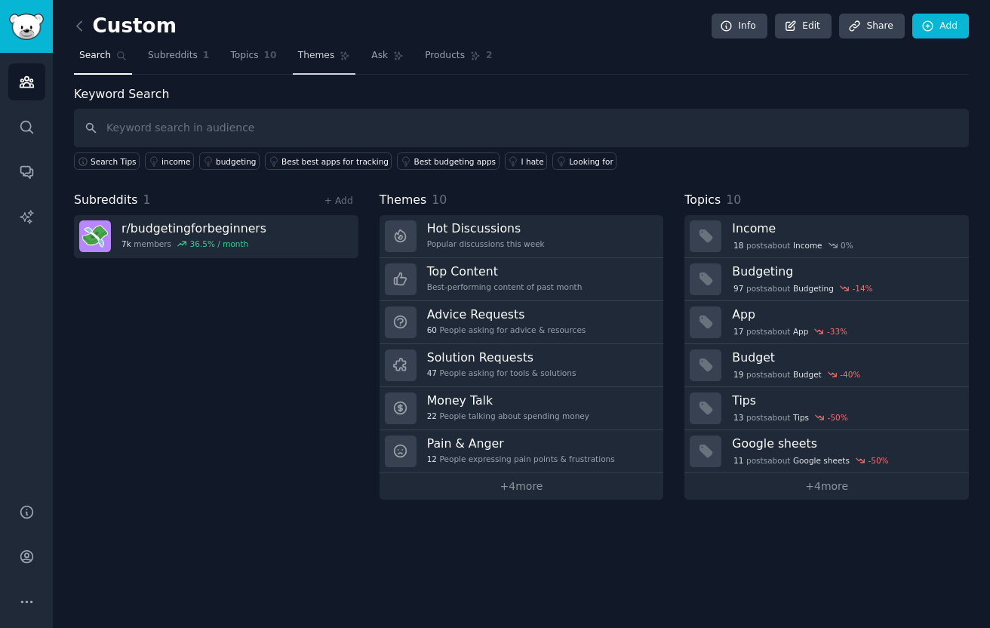
click at [314, 66] on link "Themes" at bounding box center [324, 59] width 63 height 31
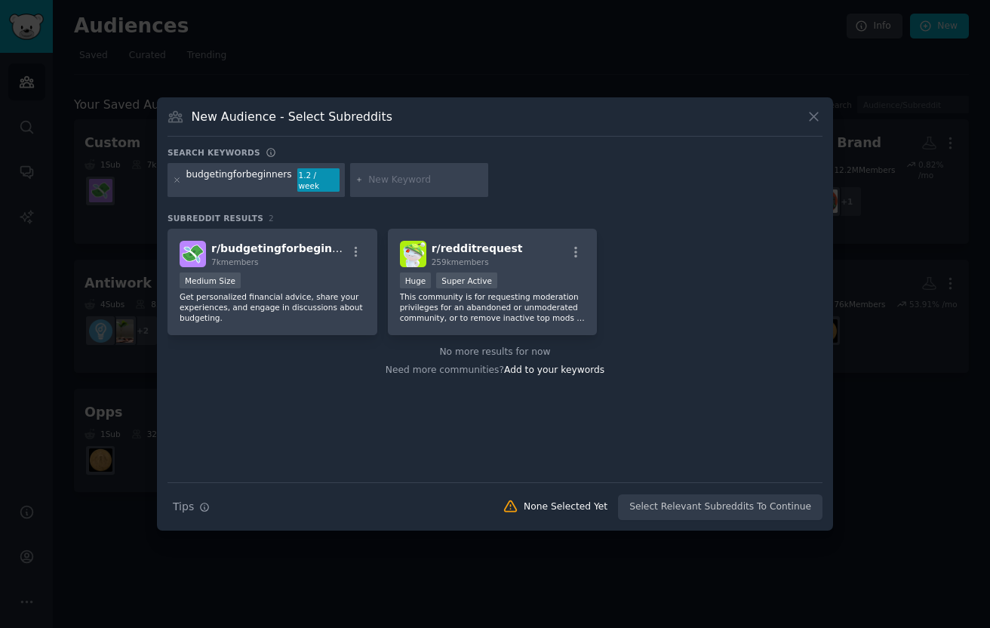
click at [810, 118] on icon at bounding box center [814, 116] width 8 height 8
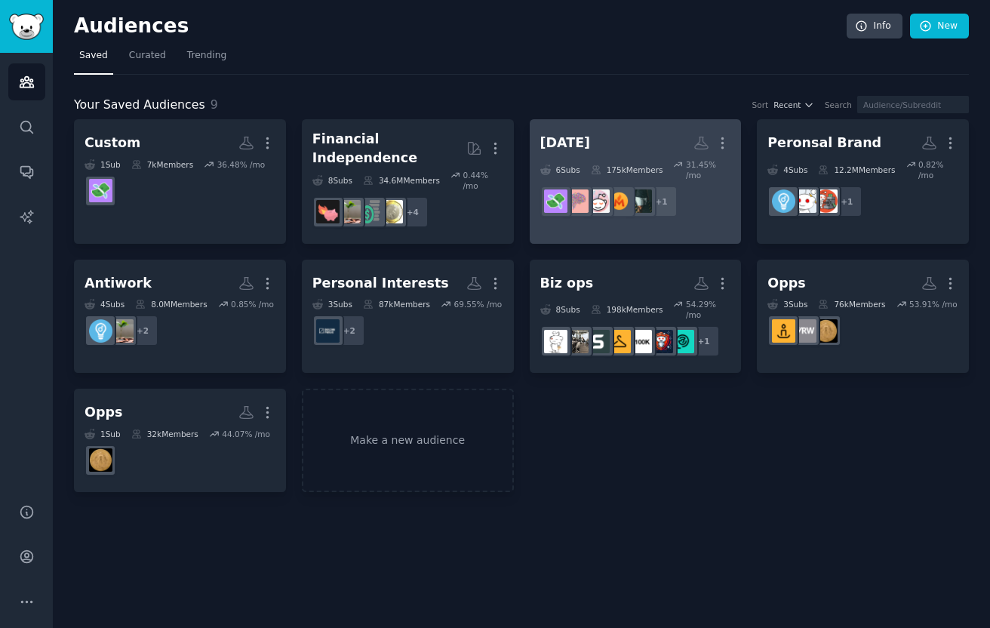
click at [672, 146] on h2 "[DATE] More" at bounding box center [635, 143] width 191 height 26
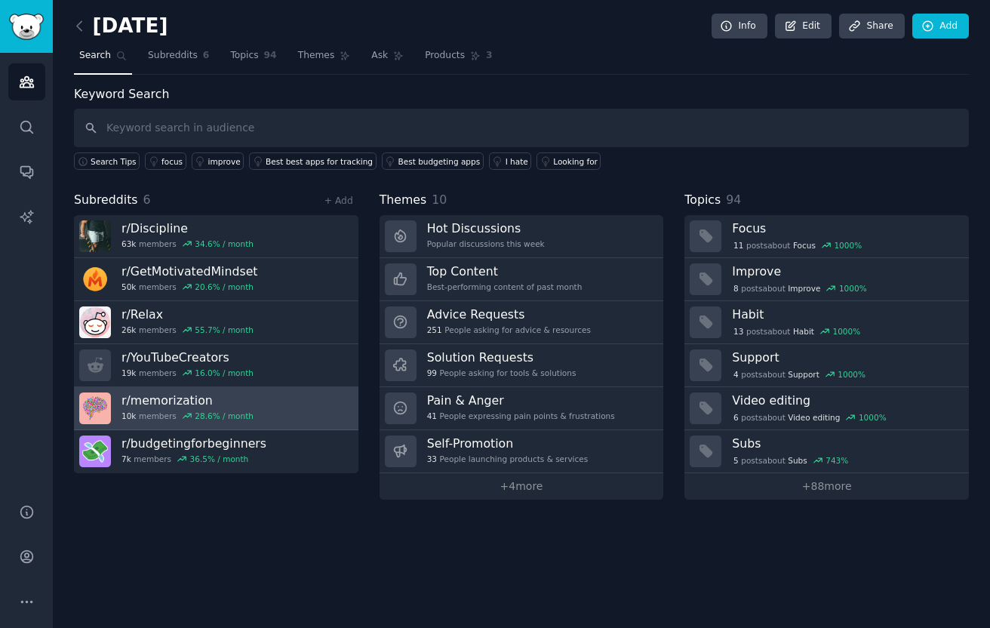
click at [318, 409] on link "r/ memorization 10k members 28.6 % / month" at bounding box center [216, 408] width 284 height 43
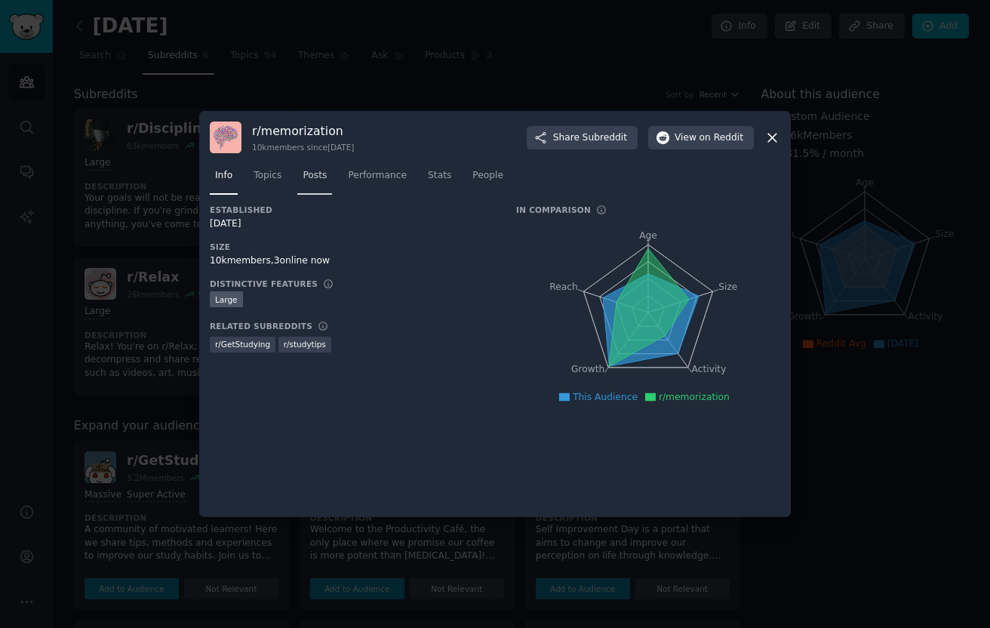
click at [319, 174] on span "Posts" at bounding box center [315, 176] width 24 height 14
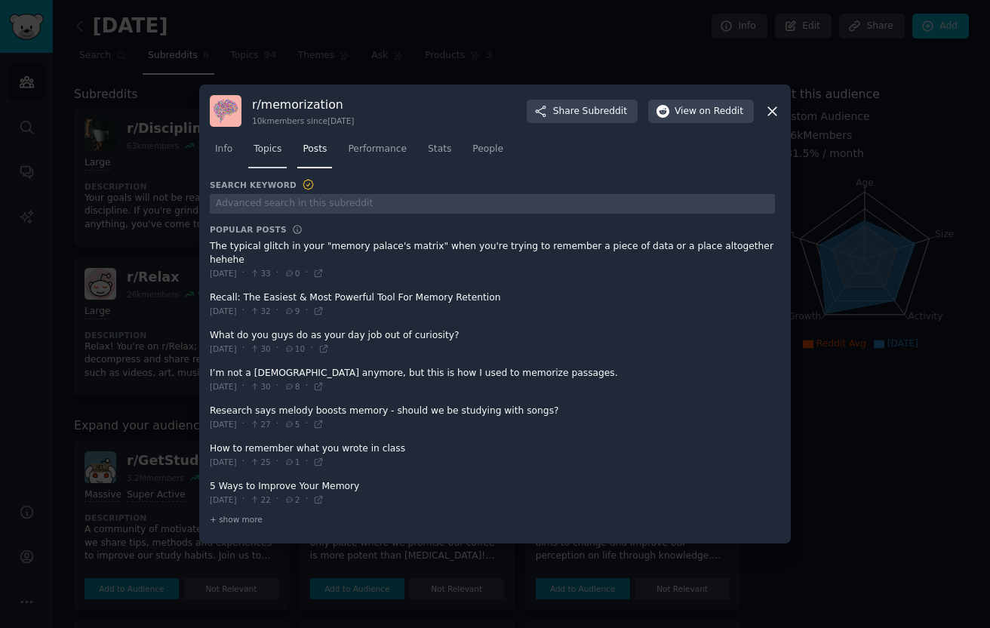
click at [274, 143] on span "Topics" at bounding box center [268, 150] width 28 height 14
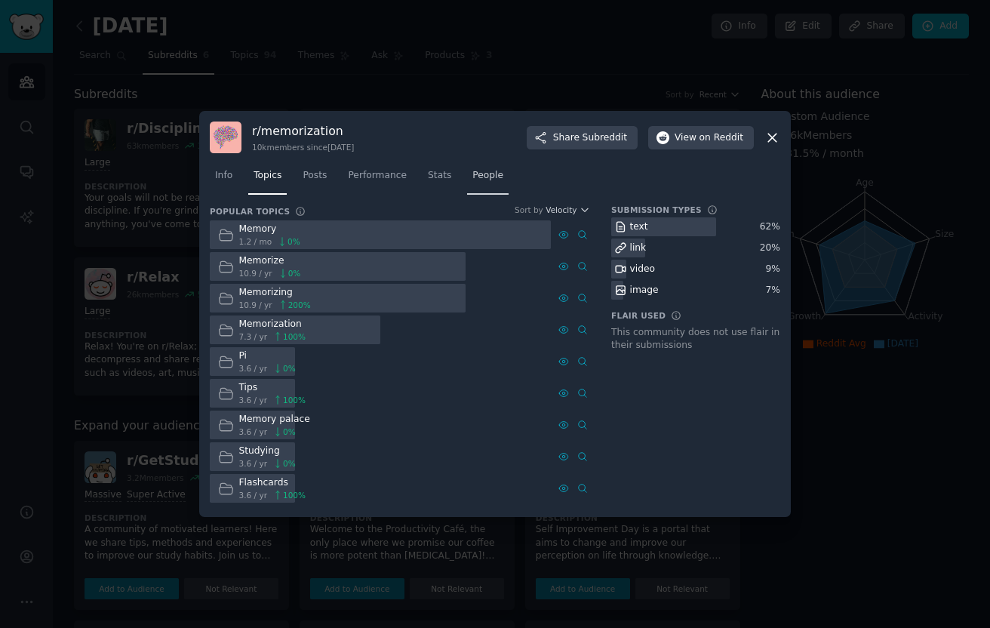
click at [482, 176] on span "People" at bounding box center [487, 176] width 31 height 14
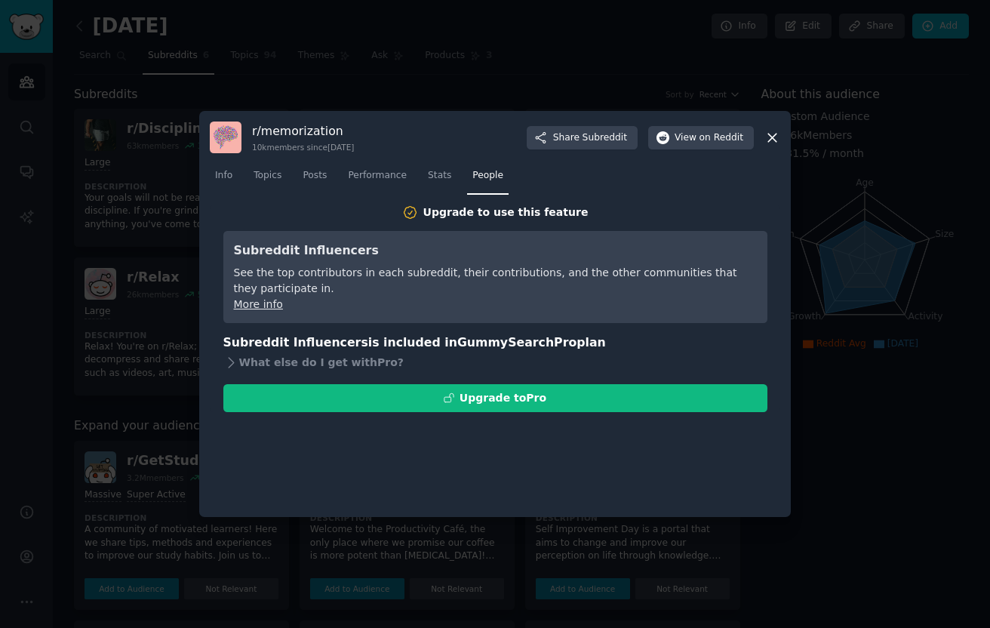
click at [770, 140] on icon at bounding box center [772, 138] width 8 height 8
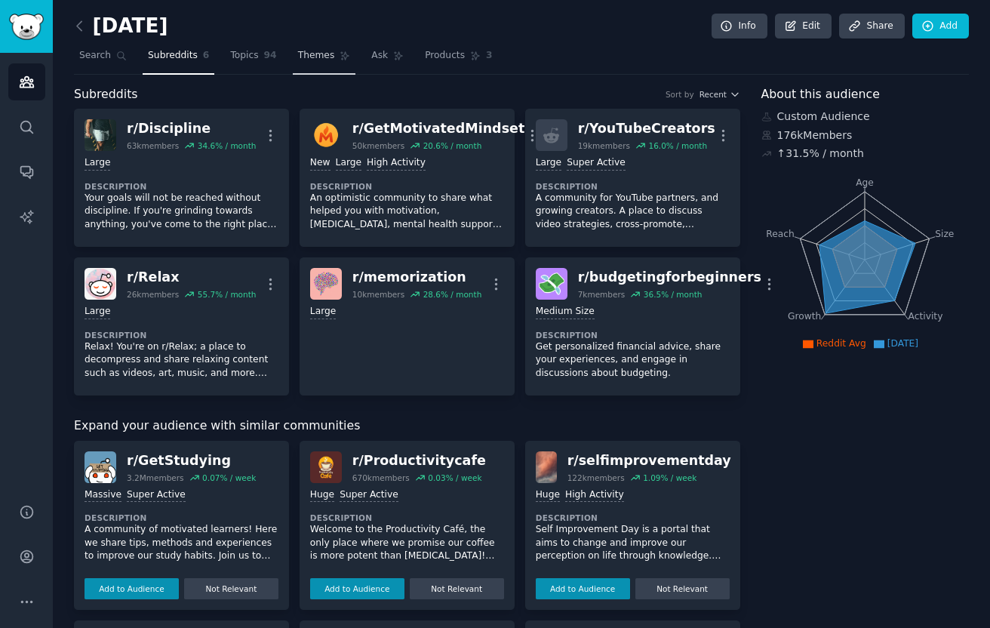
click at [327, 54] on span "Themes" at bounding box center [316, 56] width 37 height 14
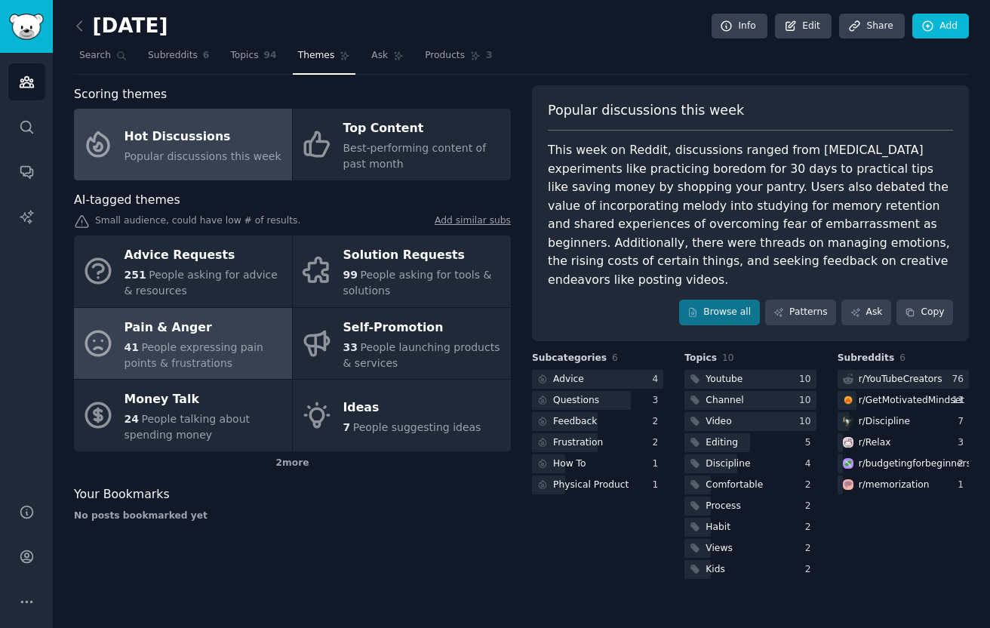
click at [211, 349] on span "People expressing pain points & frustrations" at bounding box center [194, 355] width 139 height 28
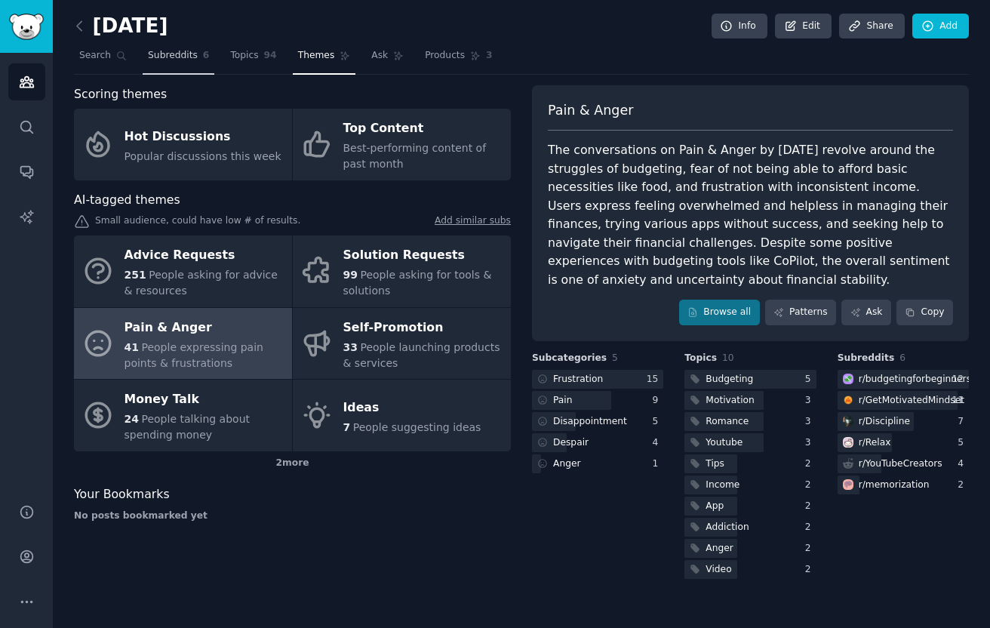
click at [186, 54] on span "Subreddits" at bounding box center [173, 56] width 50 height 14
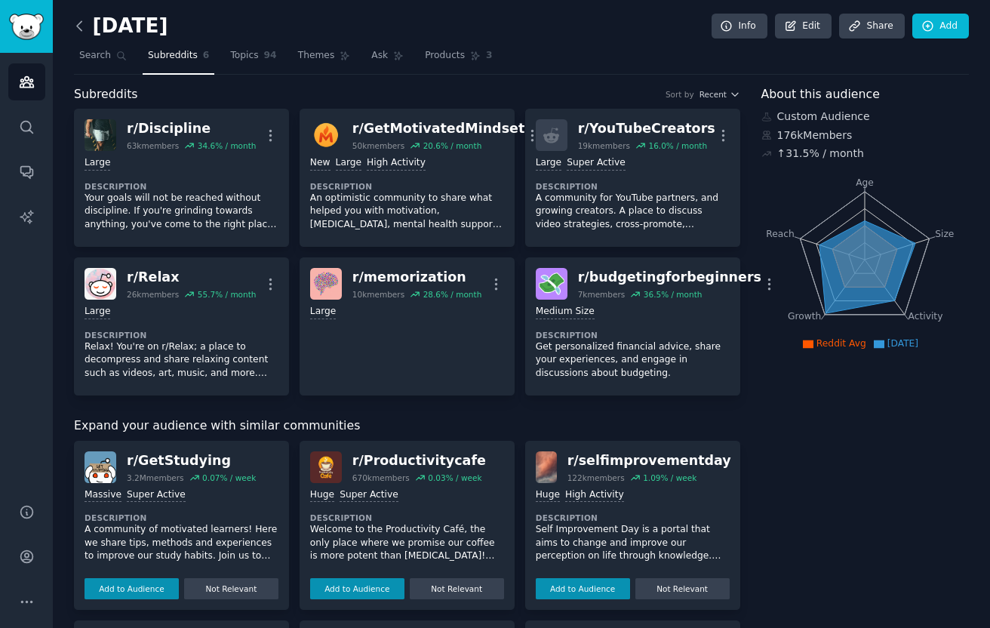
click at [80, 23] on icon at bounding box center [79, 25] width 5 height 9
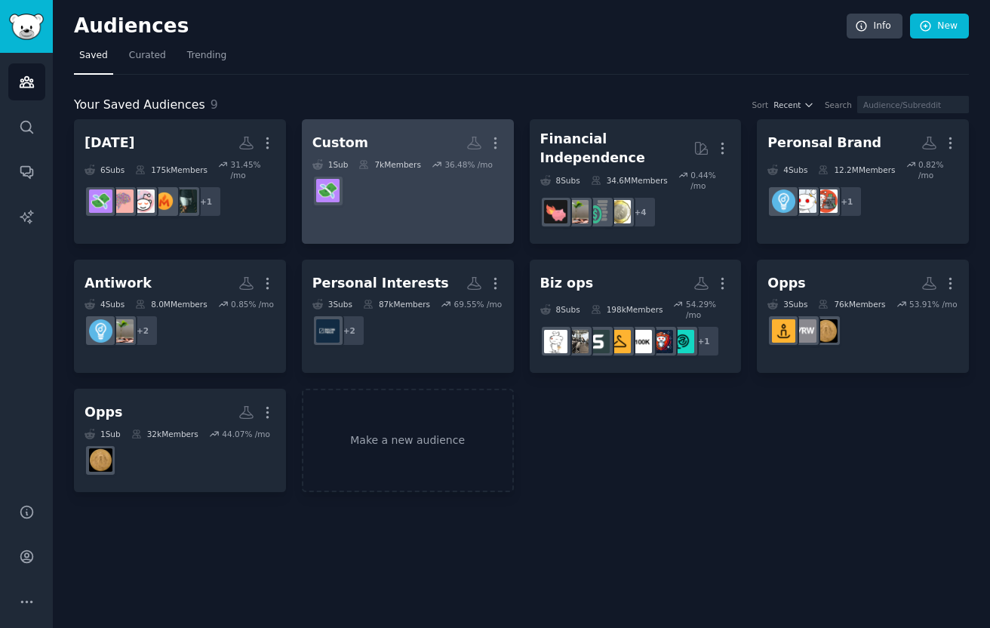
click at [401, 206] on dd at bounding box center [407, 191] width 191 height 42
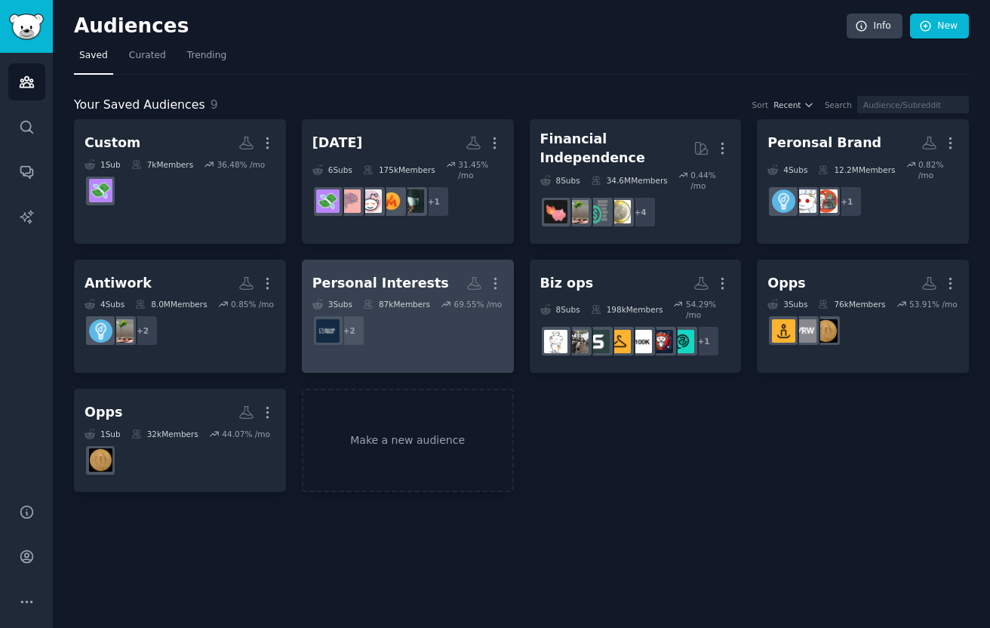
click at [446, 340] on dd "r/buildinpublic + 2" at bounding box center [407, 330] width 191 height 42
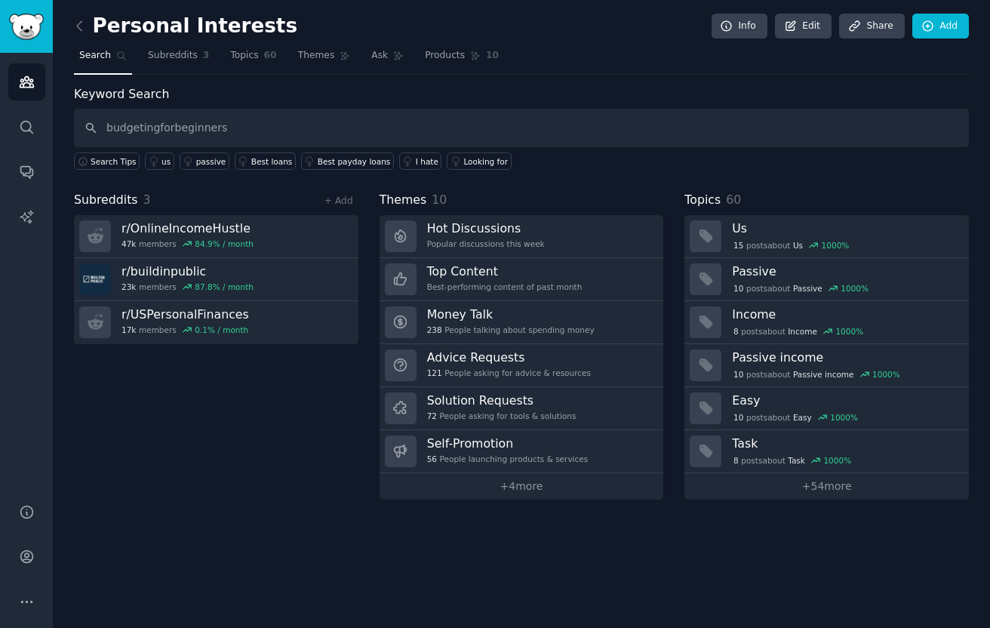
type input "budgetingforbeginners"
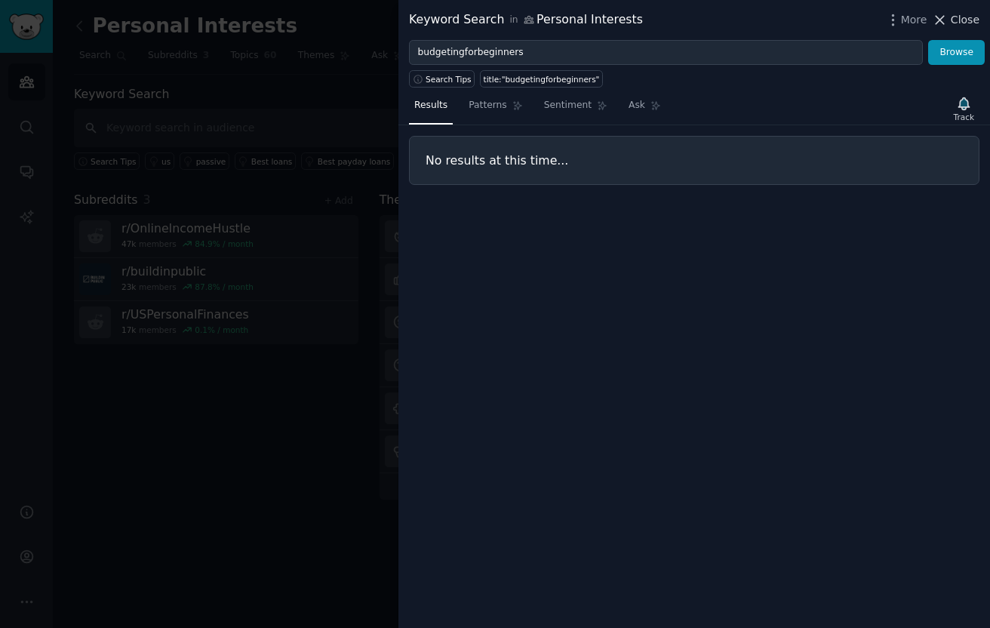
click at [952, 23] on span "Close" at bounding box center [965, 20] width 29 height 16
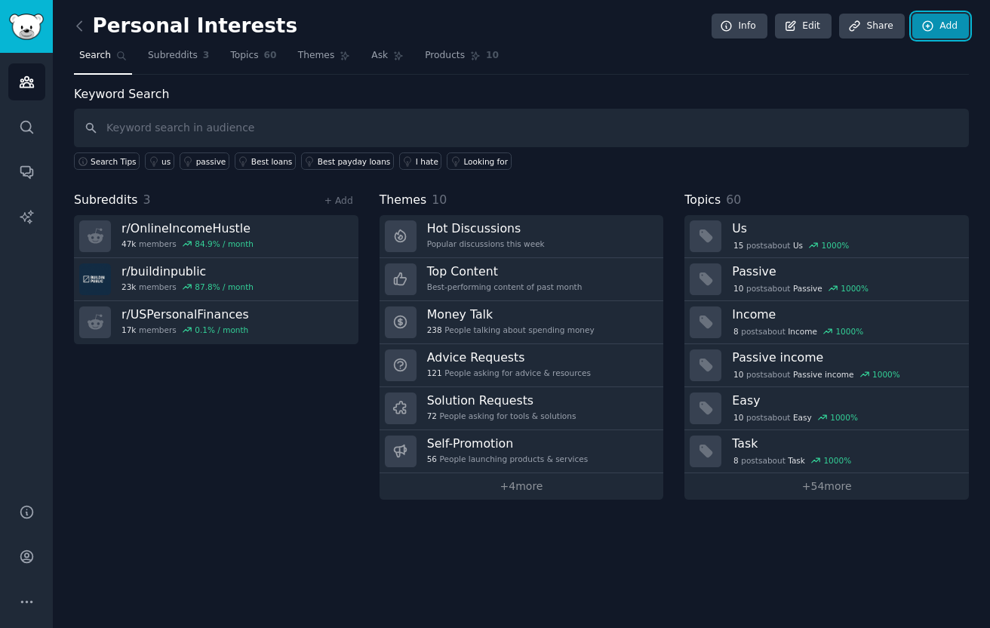
click at [940, 27] on link "Add" at bounding box center [940, 27] width 57 height 26
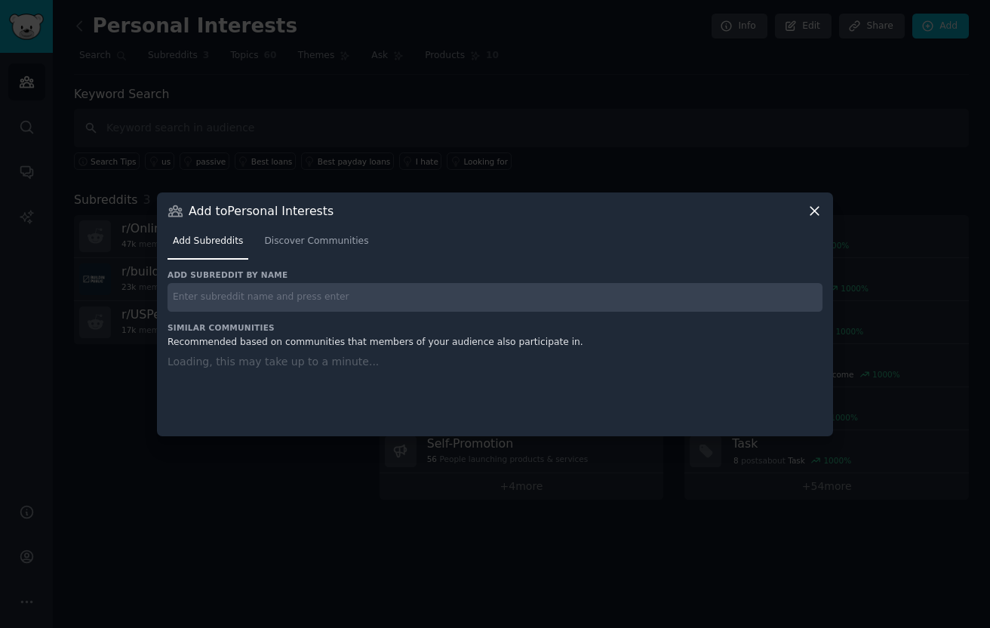
click at [297, 298] on input "text" at bounding box center [495, 297] width 655 height 29
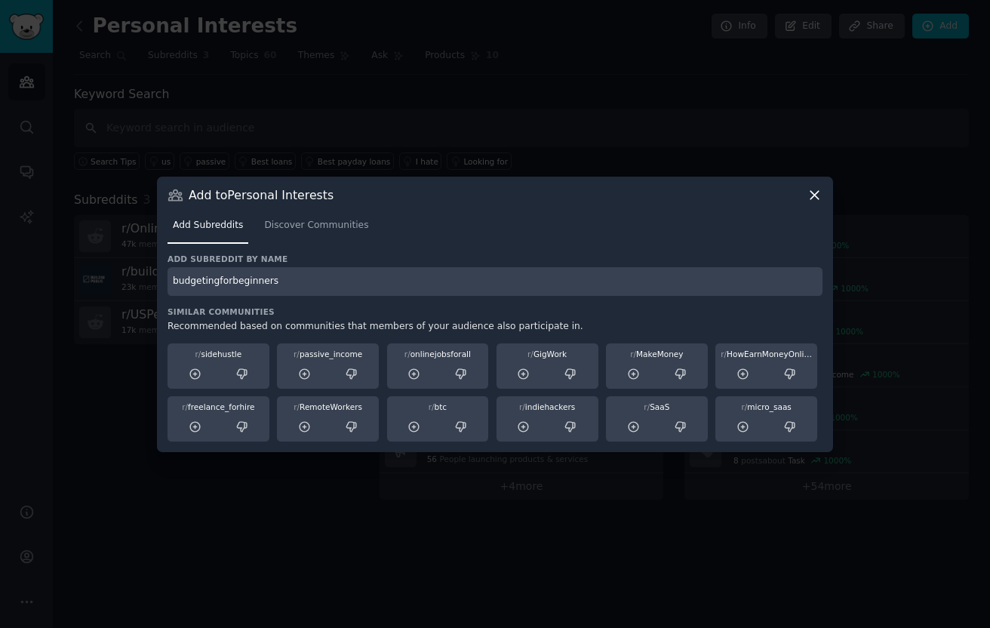
type input "budgetingforbeginners"
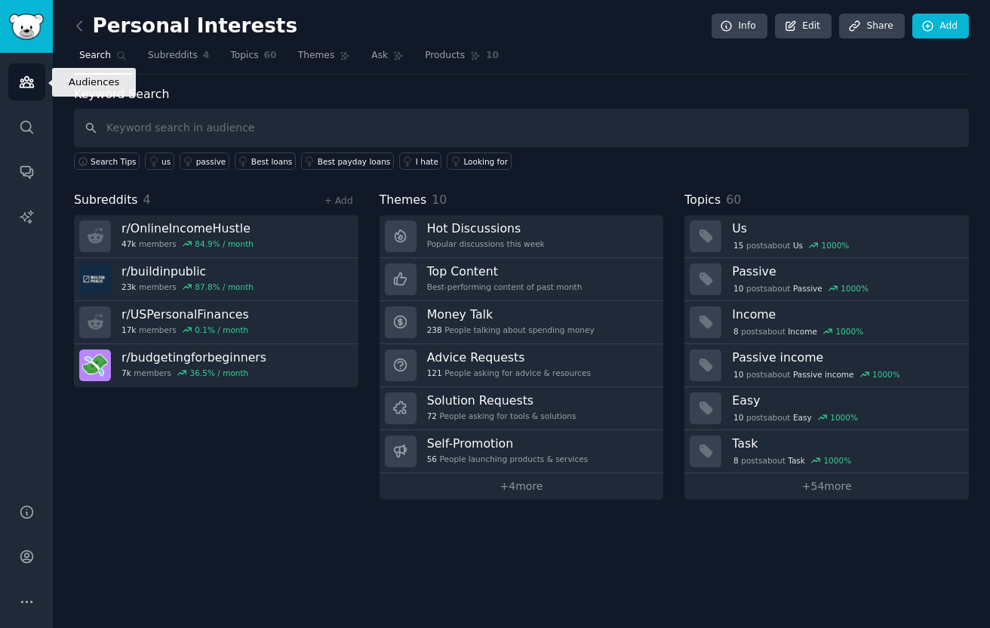
click at [30, 81] on icon "Sidebar" at bounding box center [27, 82] width 14 height 11
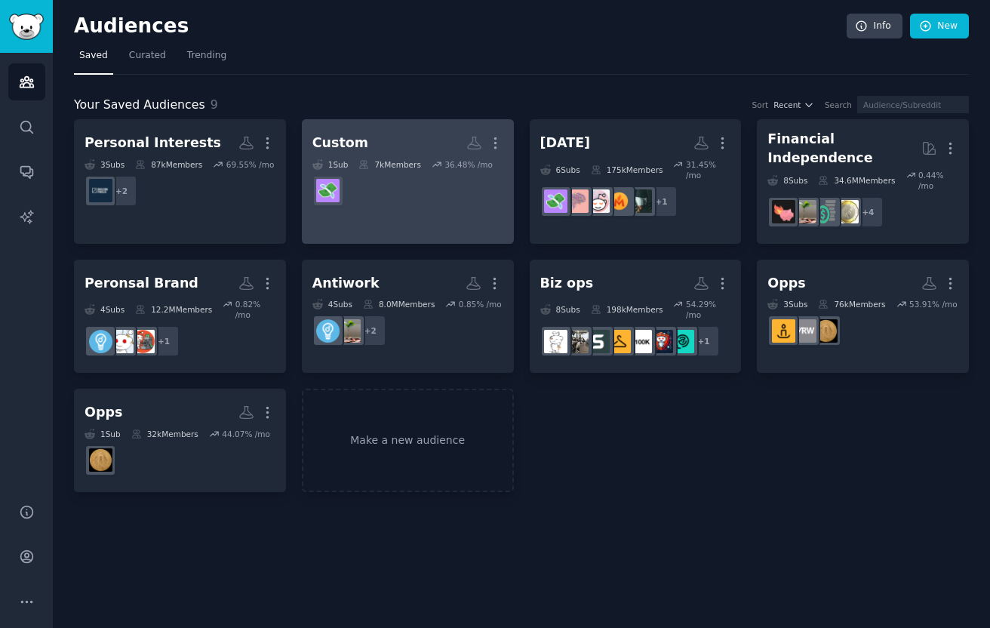
click at [441, 168] on icon at bounding box center [437, 164] width 11 height 11
click at [409, 213] on link "Personal Interests More 3 Sub s 87k Members 69.55 % /mo r/USPersonalFinances, r…" at bounding box center [408, 181] width 212 height 125
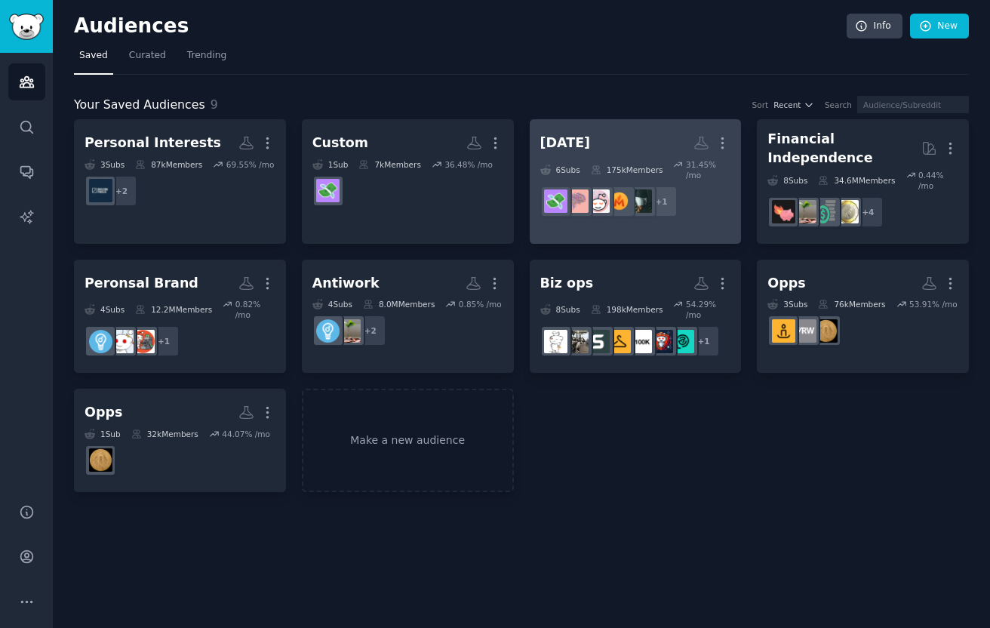
click at [620, 147] on h2 "[DATE] More" at bounding box center [635, 143] width 191 height 26
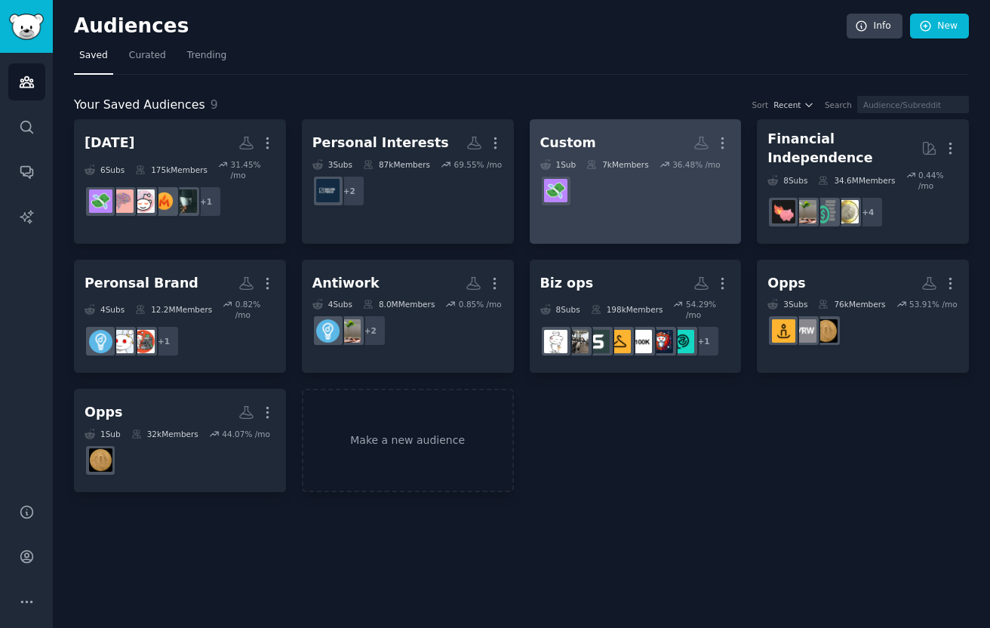
click at [601, 201] on dd "r/budgetingforbeginners" at bounding box center [635, 191] width 191 height 42
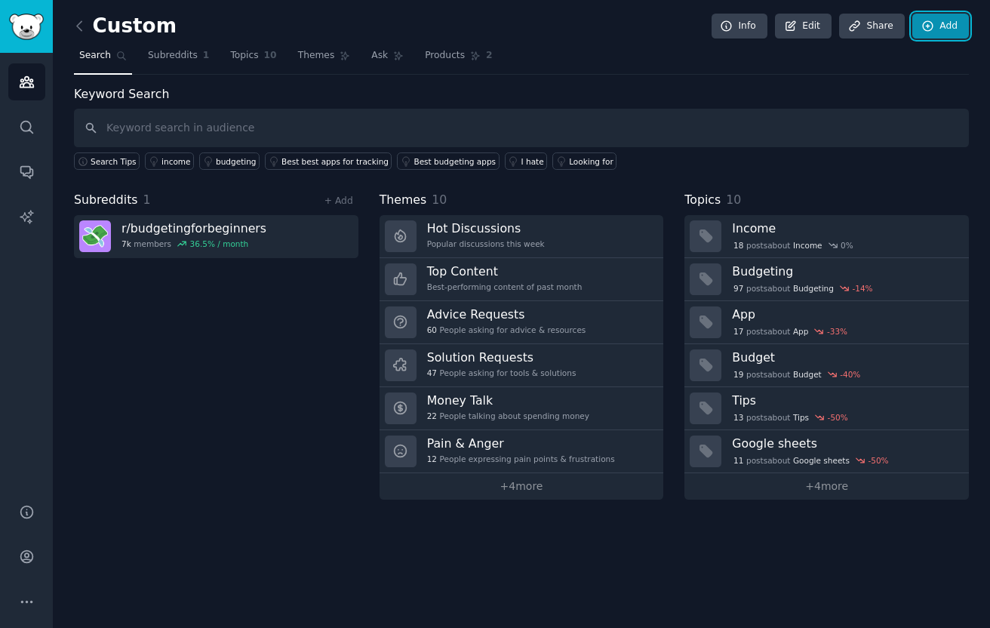
click at [937, 24] on link "Add" at bounding box center [940, 27] width 57 height 26
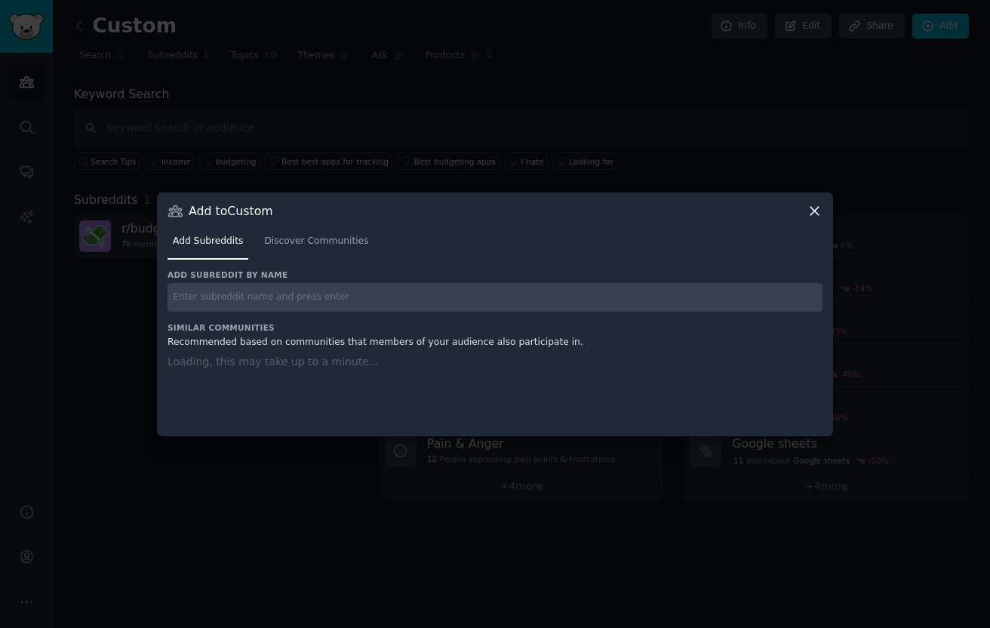
click at [454, 298] on div "Add subreddit by name Similar Communities Recommended based on communities that…" at bounding box center [495, 343] width 655 height 148
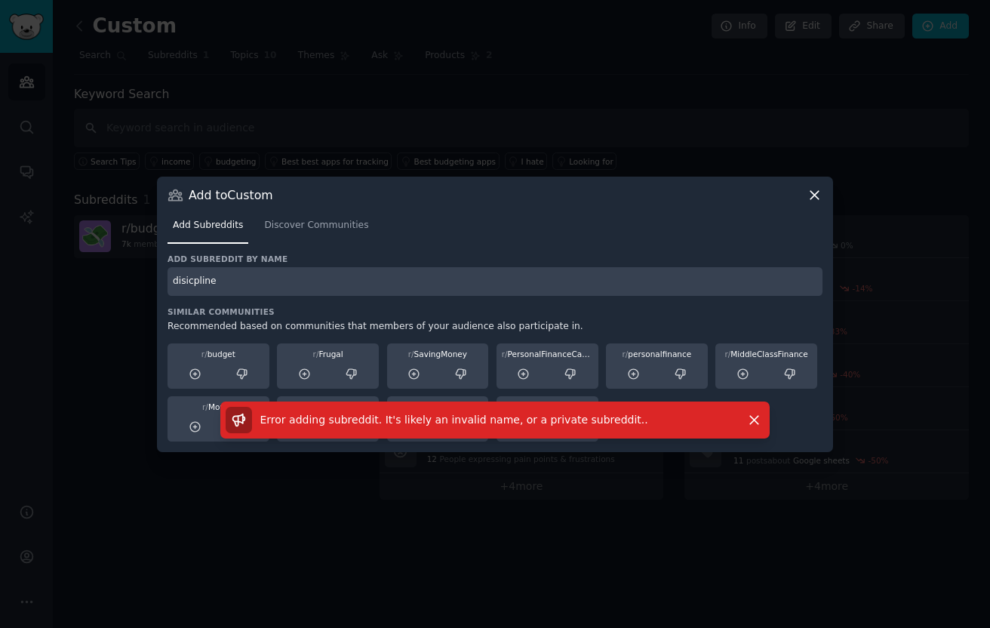
click at [405, 286] on input "disicpline" at bounding box center [495, 281] width 655 height 29
paste input "Disci"
type input "Discipline"
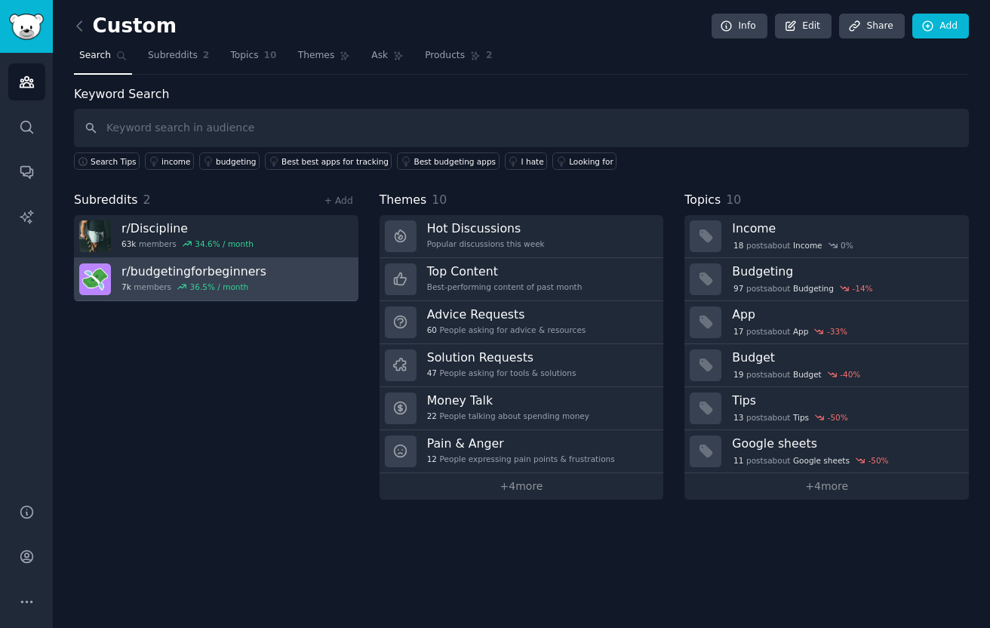
click at [332, 280] on link "r/ budgetingforbeginners 7k members 36.5 % / month" at bounding box center [216, 279] width 284 height 43
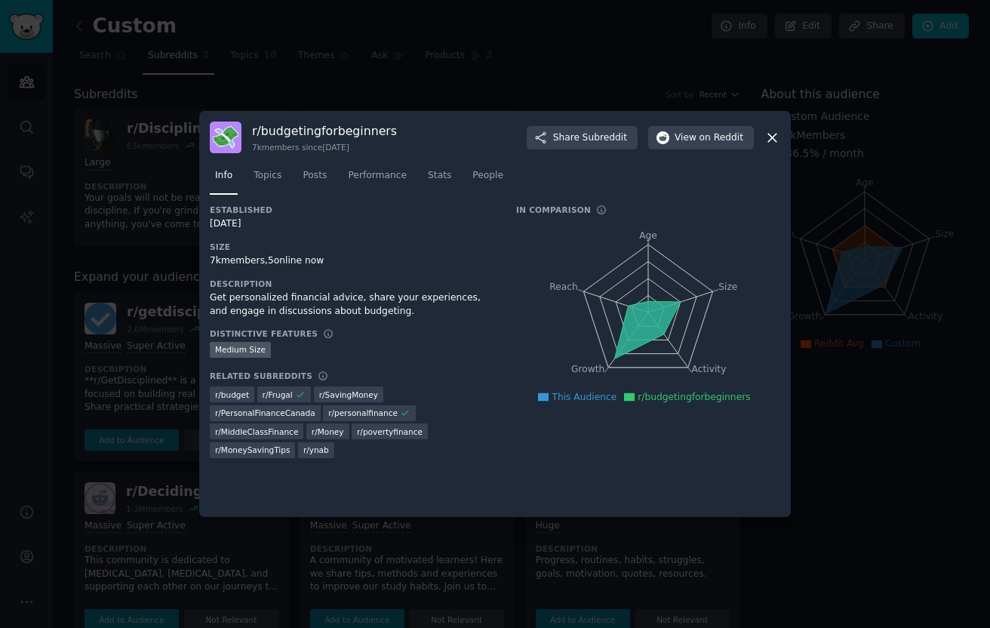
click at [44, 386] on div at bounding box center [495, 314] width 990 height 628
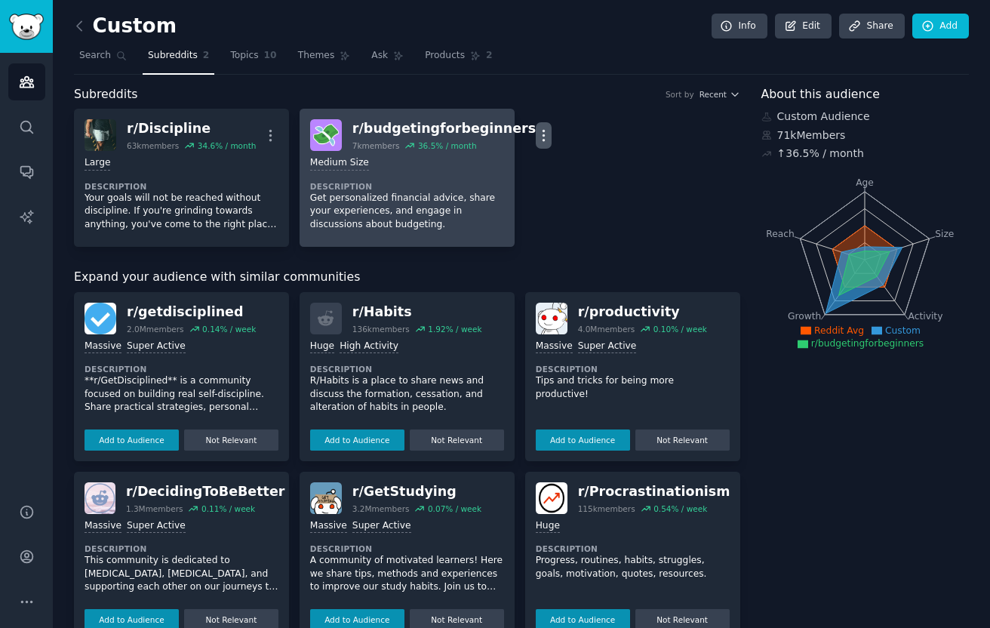
click at [543, 131] on icon "button" at bounding box center [544, 135] width 2 height 11
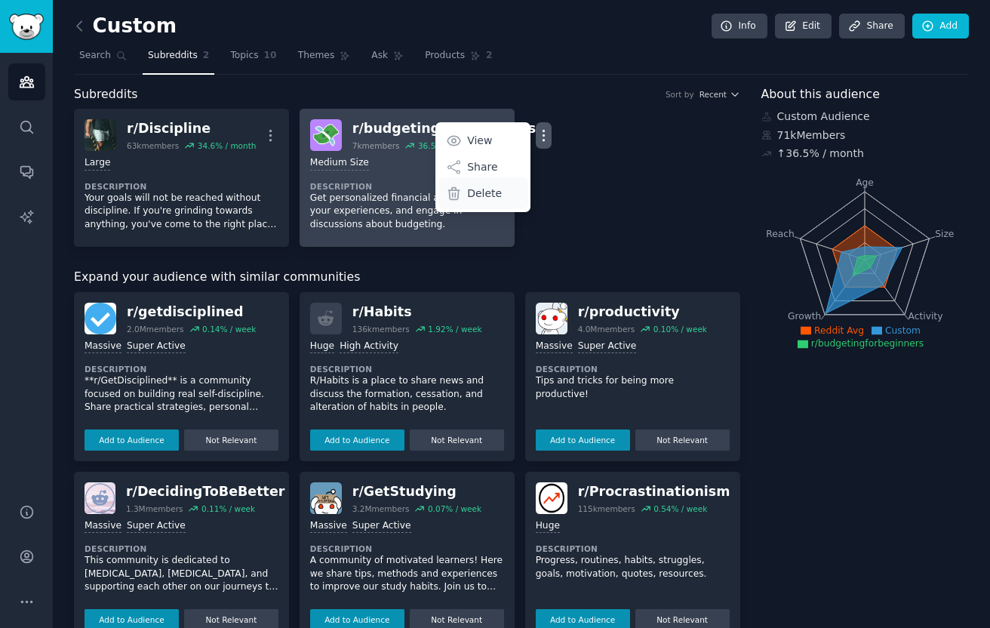
click at [467, 191] on p "Delete" at bounding box center [484, 194] width 35 height 16
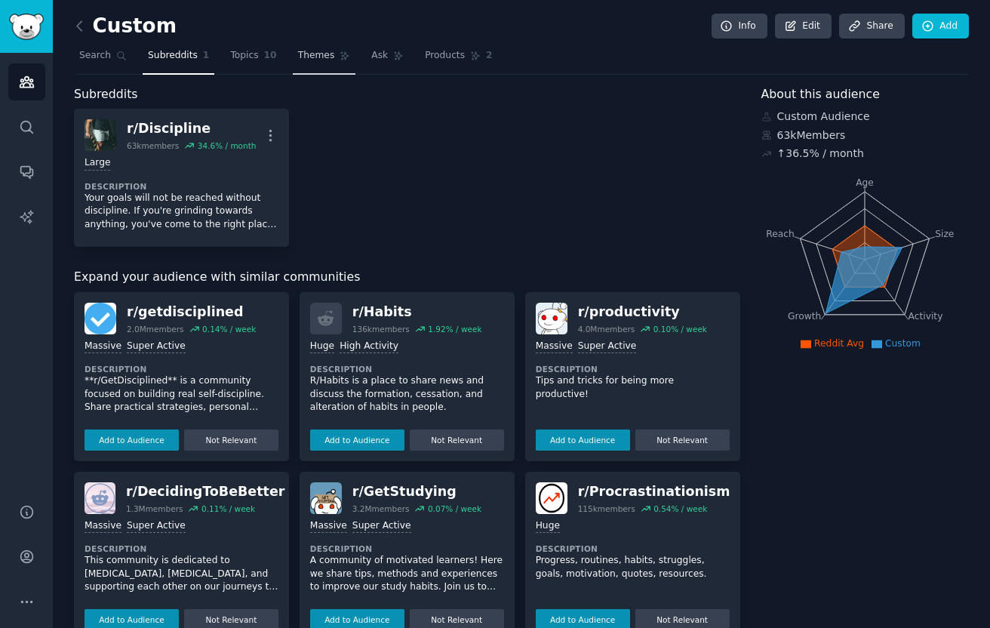
click at [307, 65] on link "Themes" at bounding box center [324, 59] width 63 height 31
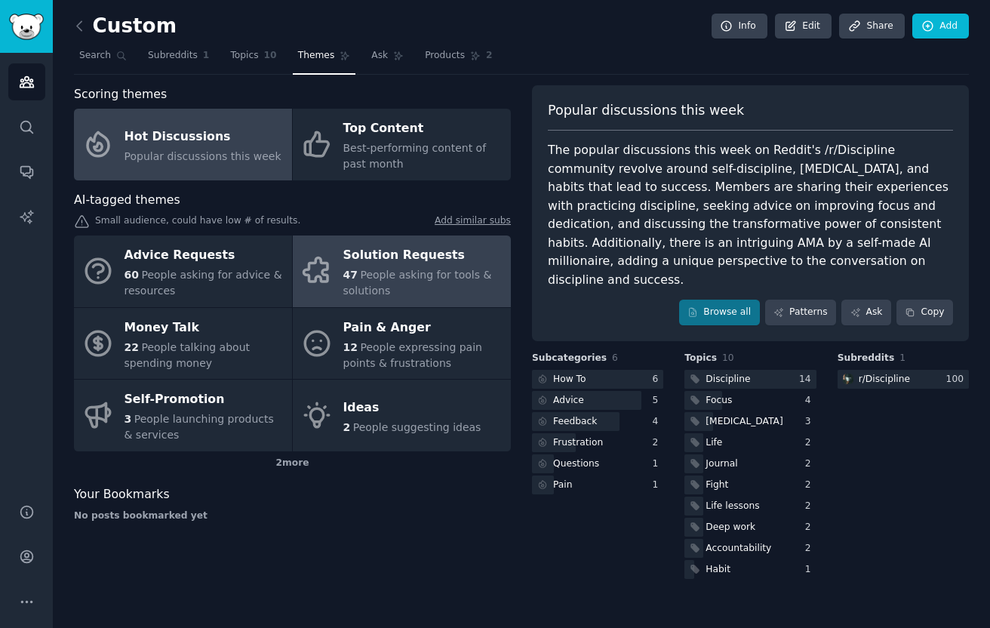
click at [415, 275] on span "People asking for tools & solutions" at bounding box center [417, 283] width 149 height 28
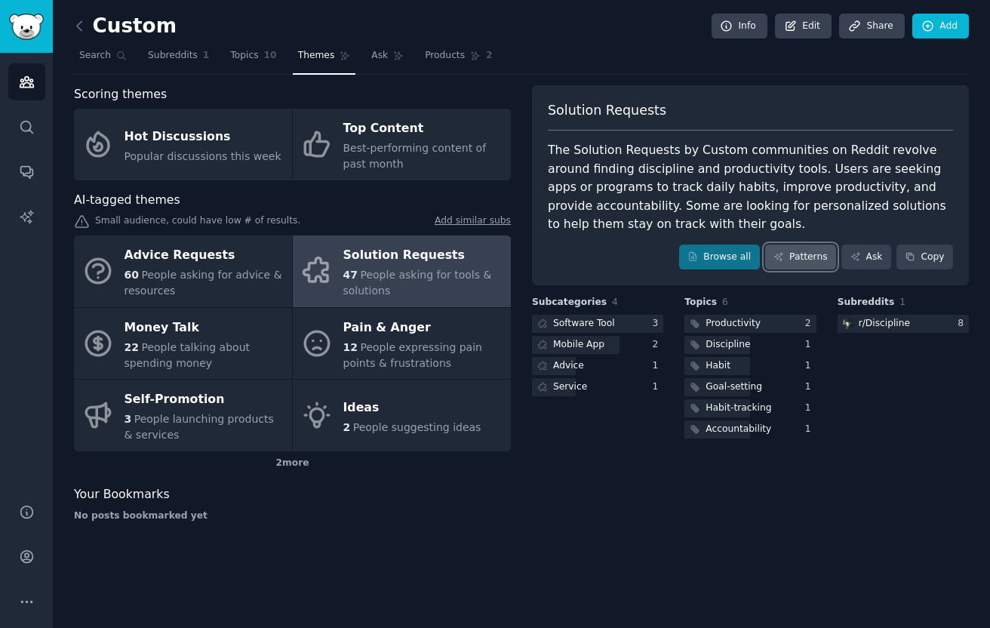
click at [783, 263] on link "Patterns" at bounding box center [800, 258] width 71 height 26
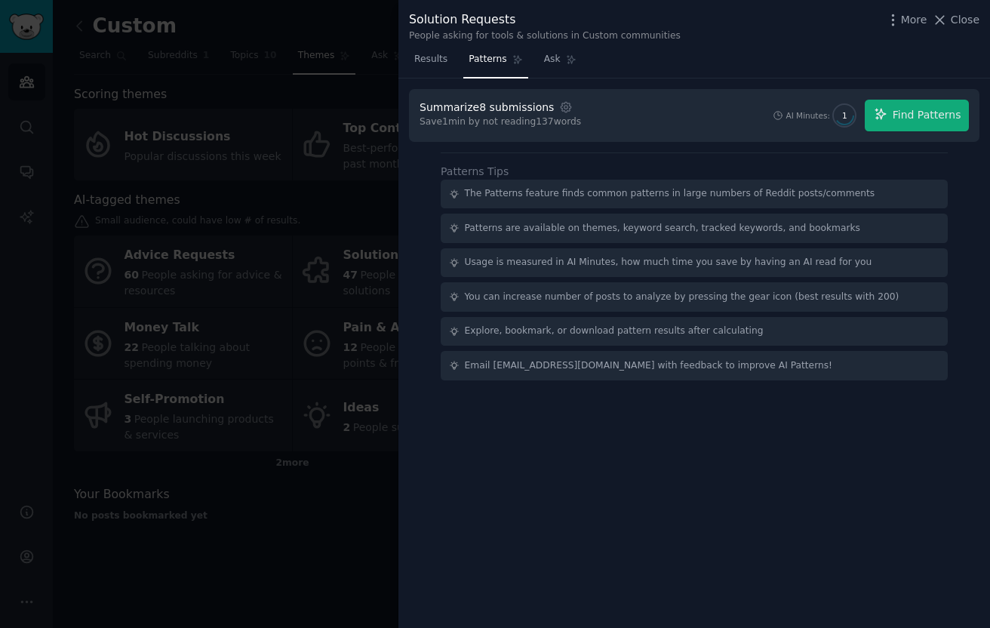
click at [346, 380] on div at bounding box center [495, 314] width 990 height 628
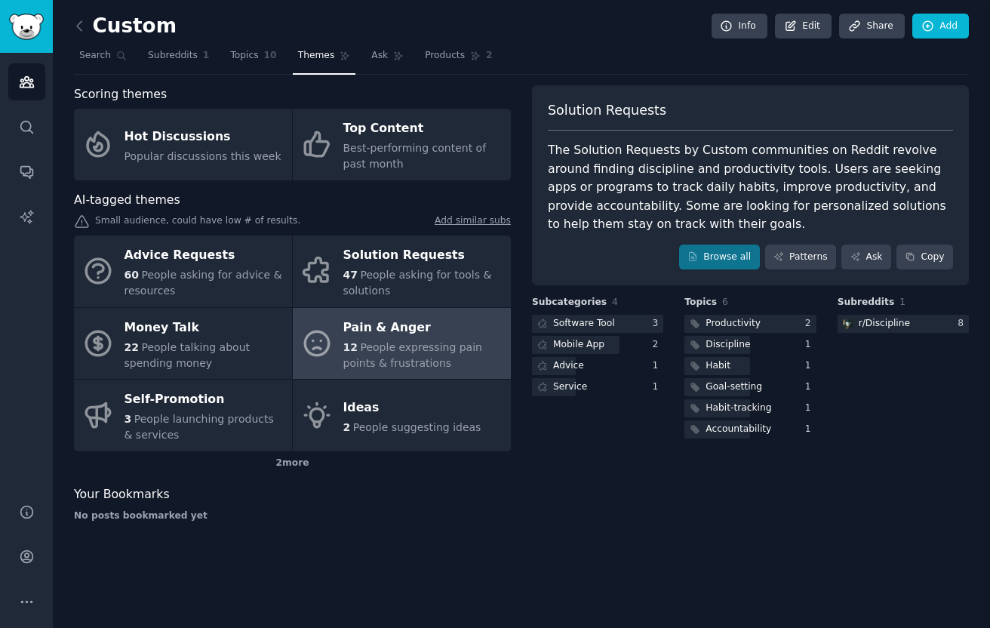
click at [384, 341] on span "People expressing pain points & frustrations" at bounding box center [412, 355] width 139 height 28
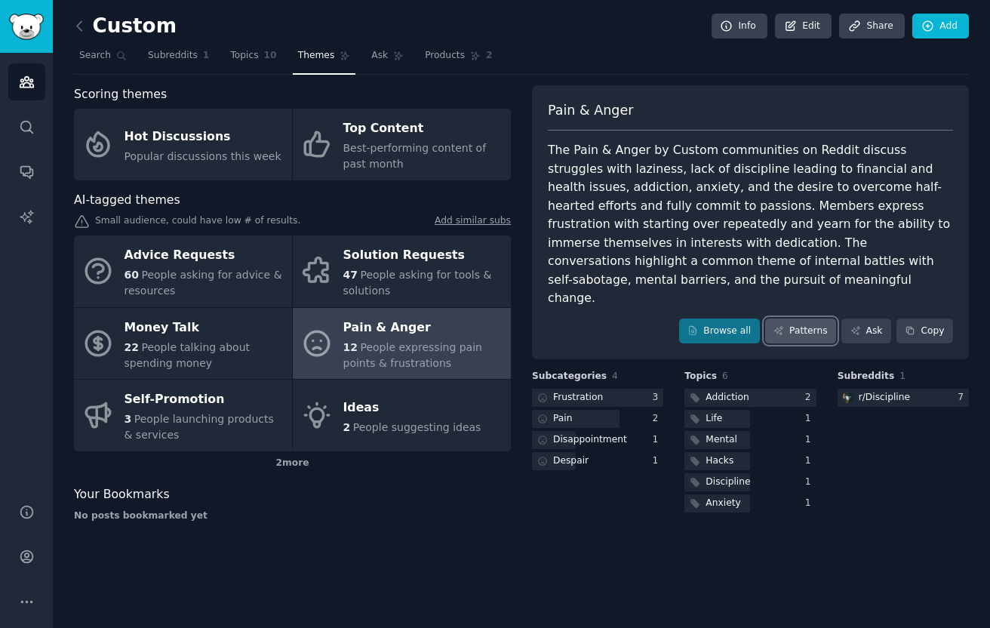
click at [805, 318] on link "Patterns" at bounding box center [800, 331] width 71 height 26
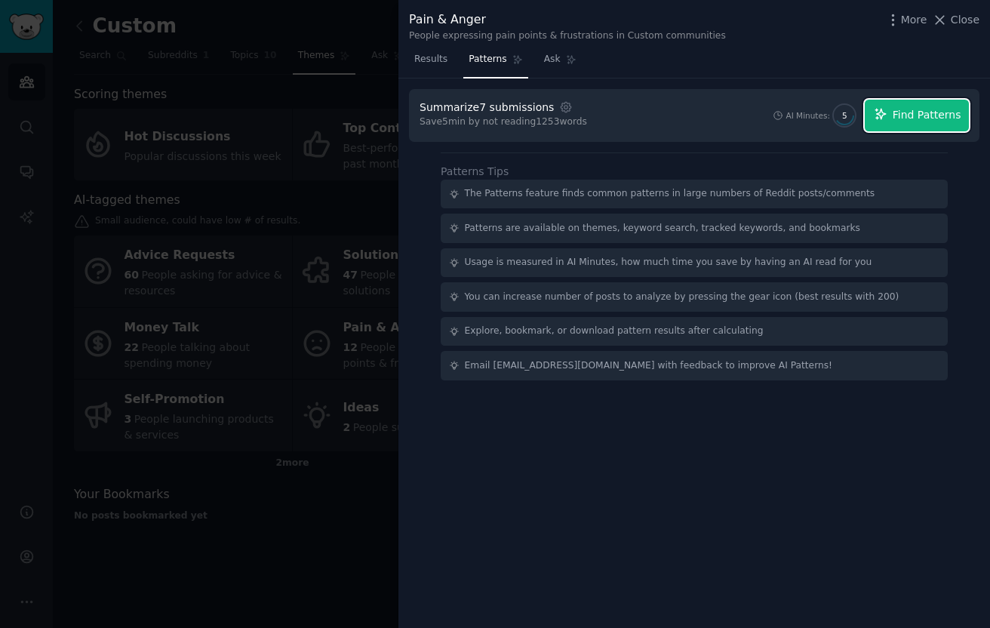
click at [921, 118] on span "Find Patterns" at bounding box center [927, 115] width 69 height 16
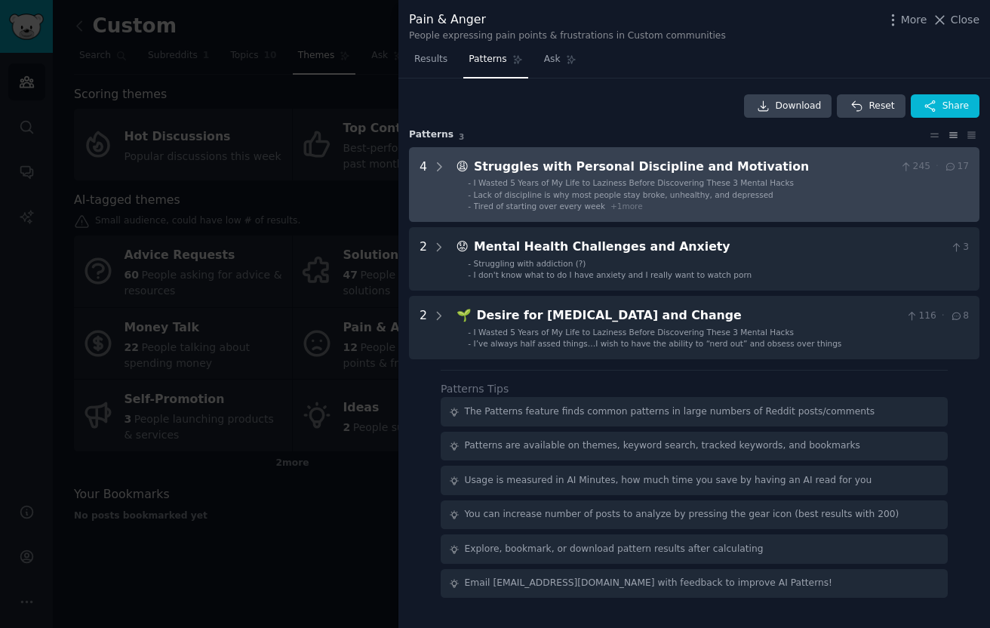
click at [660, 204] on li "- Tired of starting over every week + 1 more" at bounding box center [718, 206] width 501 height 11
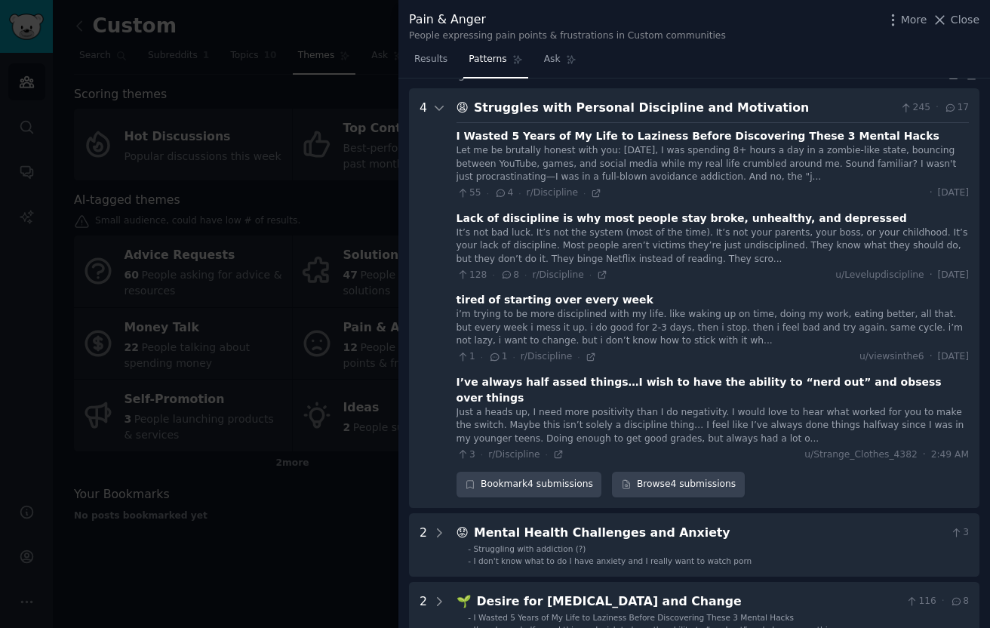
scroll to position [69, 0]
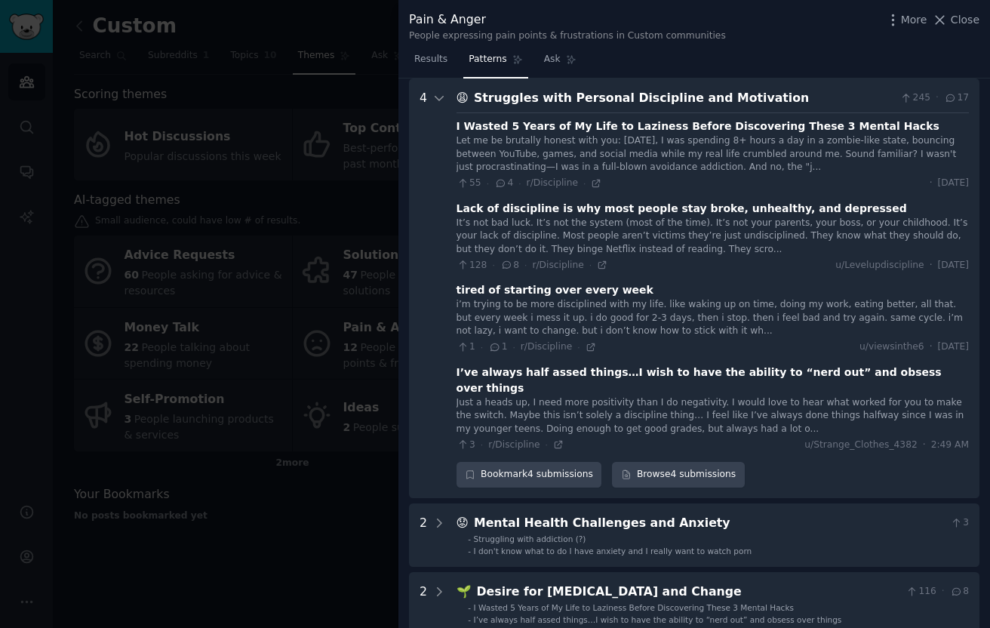
click at [595, 189] on div "55 · 4 · r/Discipline ·" at bounding box center [530, 184] width 146 height 14
click at [594, 181] on icon at bounding box center [596, 183] width 11 height 11
click at [196, 253] on div at bounding box center [495, 314] width 990 height 628
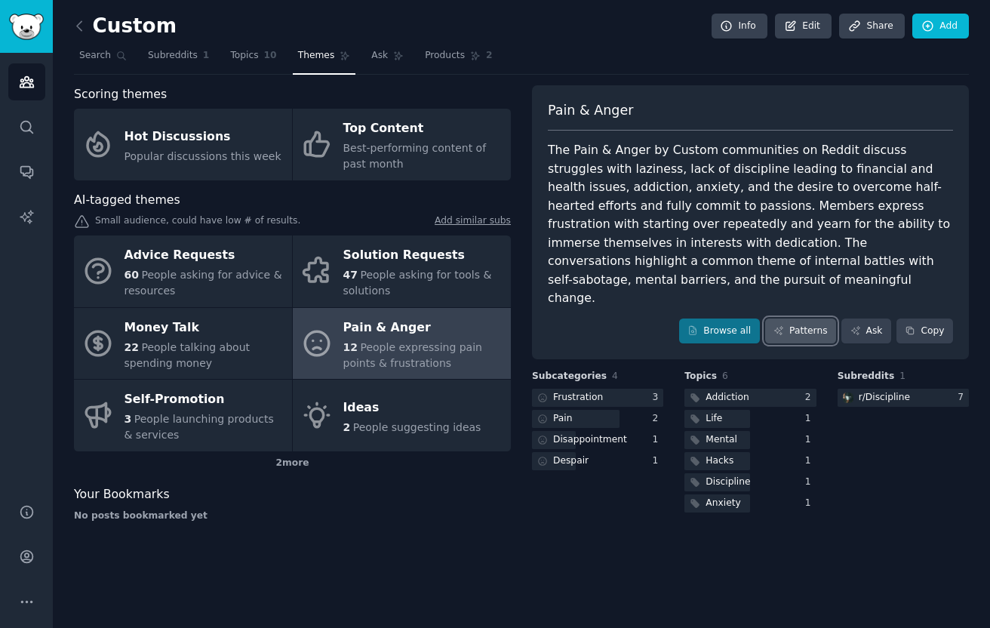
click at [822, 318] on link "Patterns" at bounding box center [800, 331] width 71 height 26
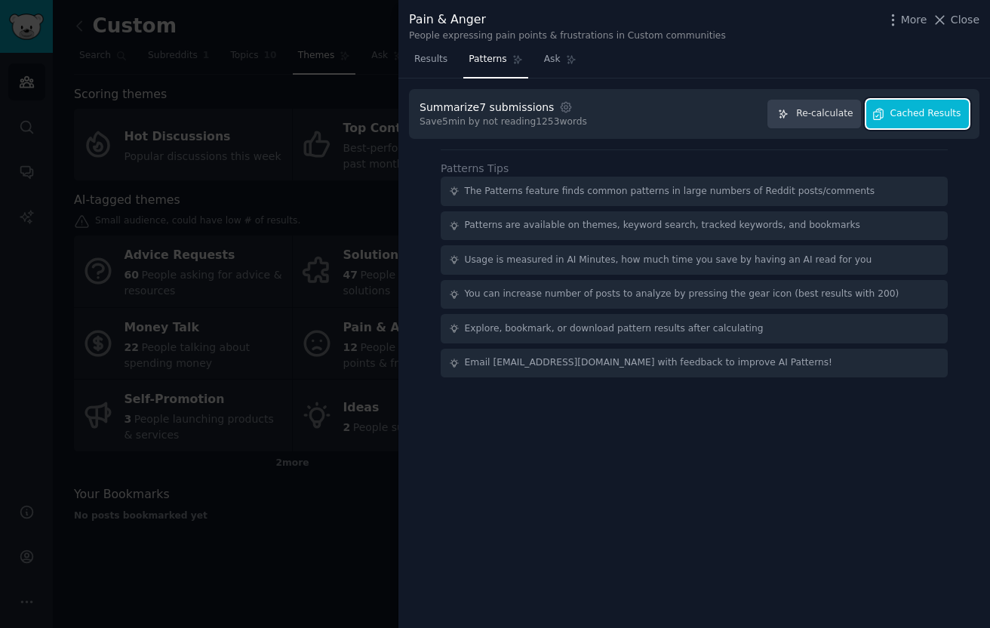
click at [889, 108] on button "Cached Results" at bounding box center [917, 114] width 103 height 29
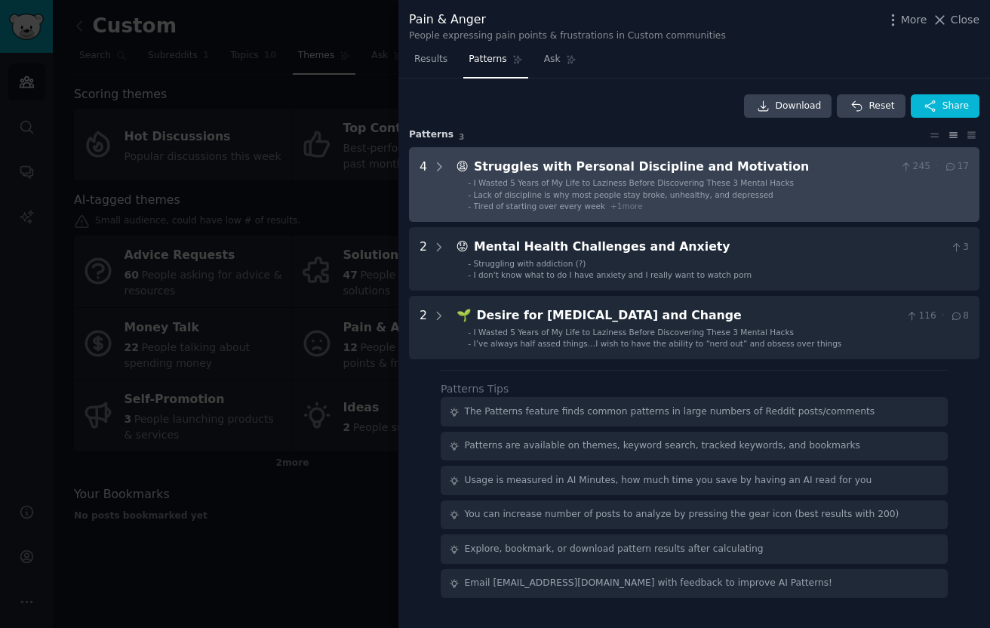
click at [567, 174] on div "Struggles with Personal Discipline and Motivation" at bounding box center [684, 167] width 420 height 19
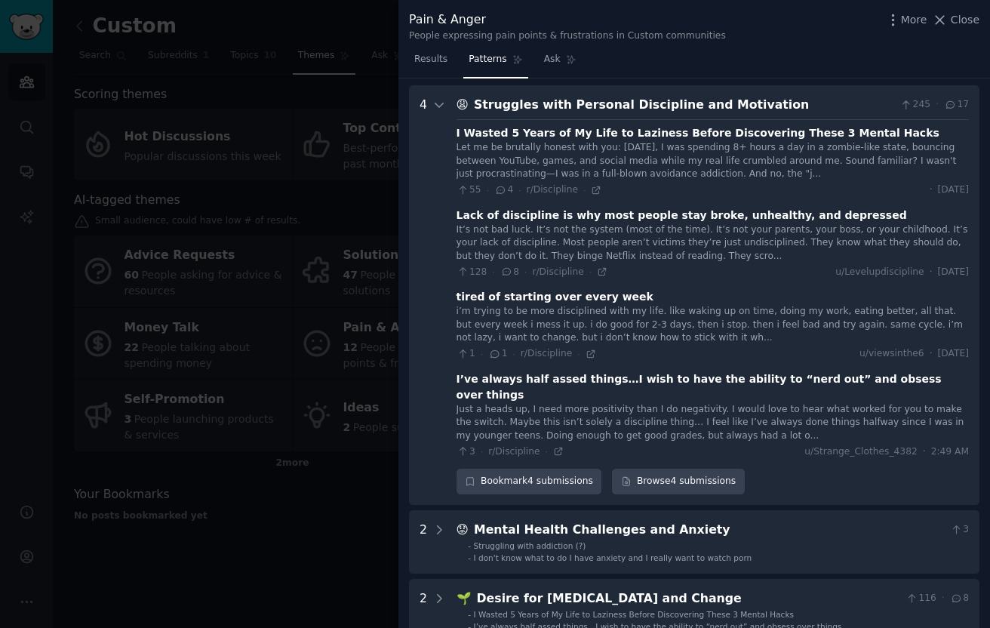
scroll to position [69, 0]
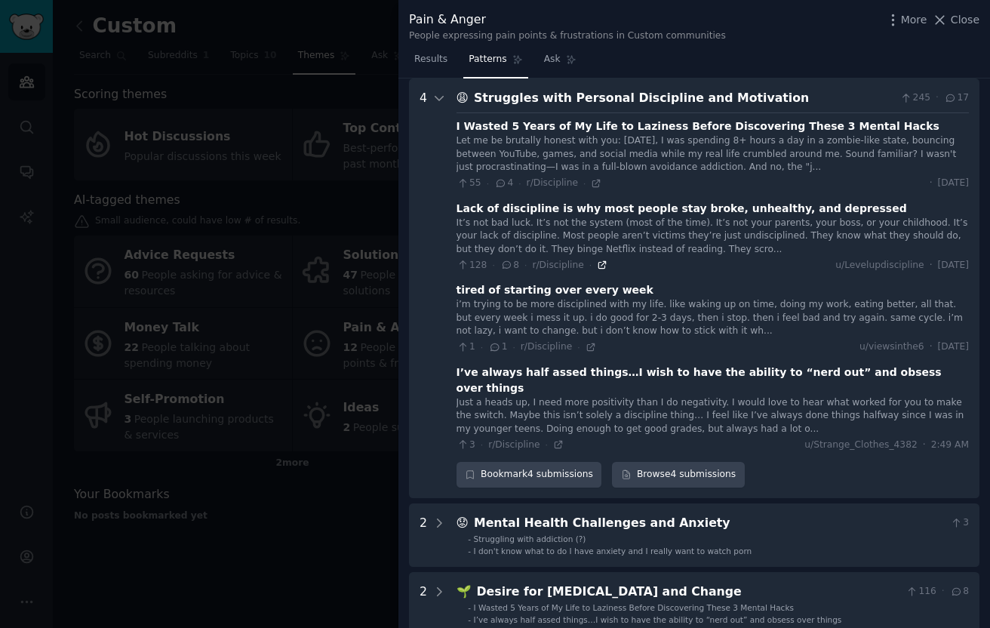
click at [598, 268] on icon at bounding box center [602, 265] width 11 height 11
click at [586, 351] on icon at bounding box center [591, 347] width 11 height 11
click at [512, 97] on div "Struggles with Personal Discipline and Motivation" at bounding box center [684, 98] width 420 height 19
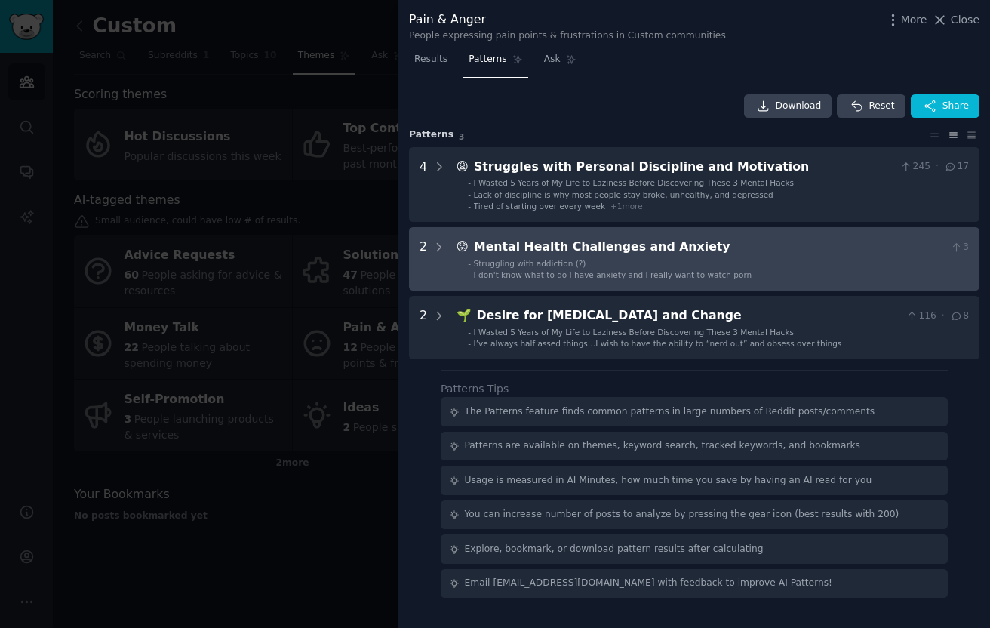
click at [497, 251] on div "Mental Health Challenges and Anxiety" at bounding box center [709, 247] width 471 height 19
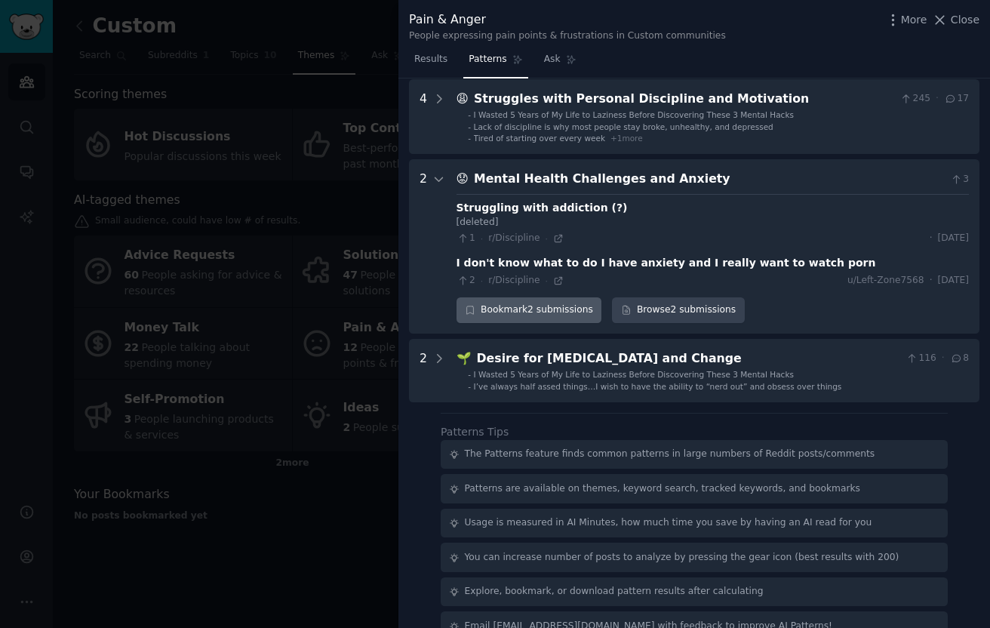
scroll to position [97, 0]
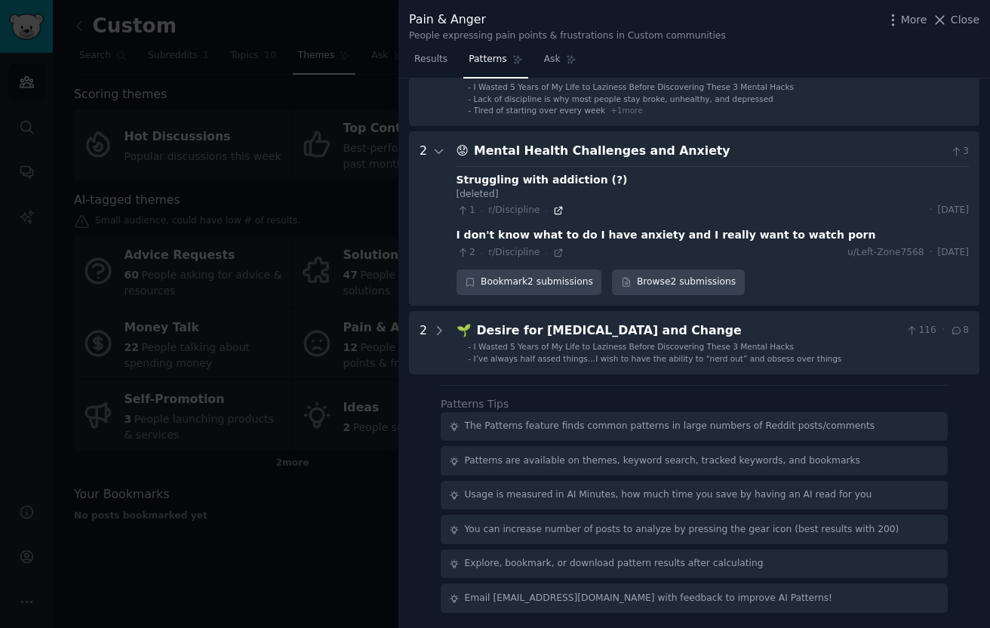
click at [557, 213] on icon at bounding box center [558, 210] width 11 height 11
click at [972, 21] on span "Close" at bounding box center [965, 20] width 29 height 16
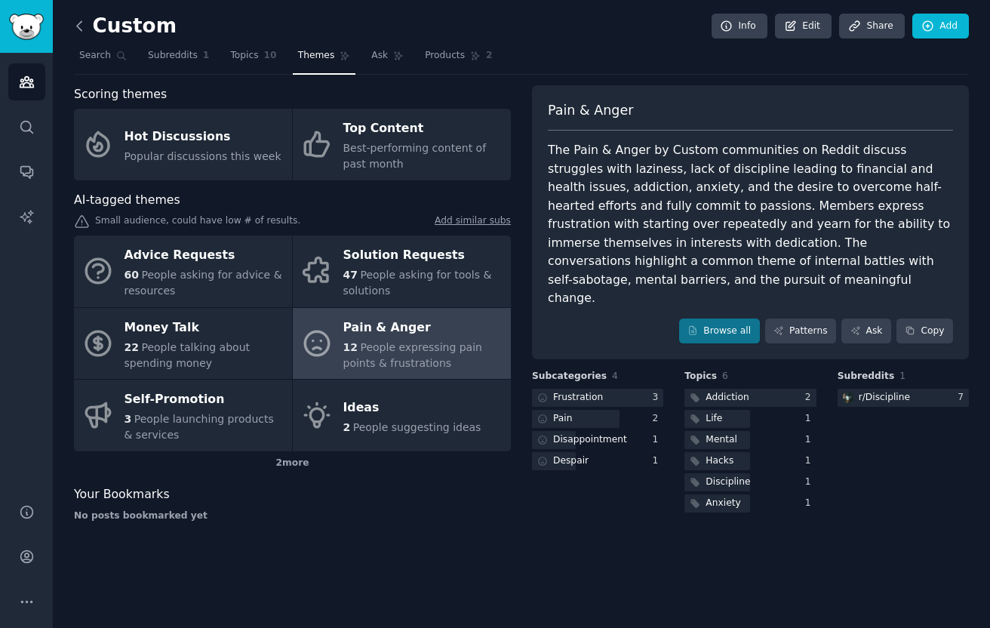
click at [85, 20] on icon at bounding box center [80, 26] width 16 height 16
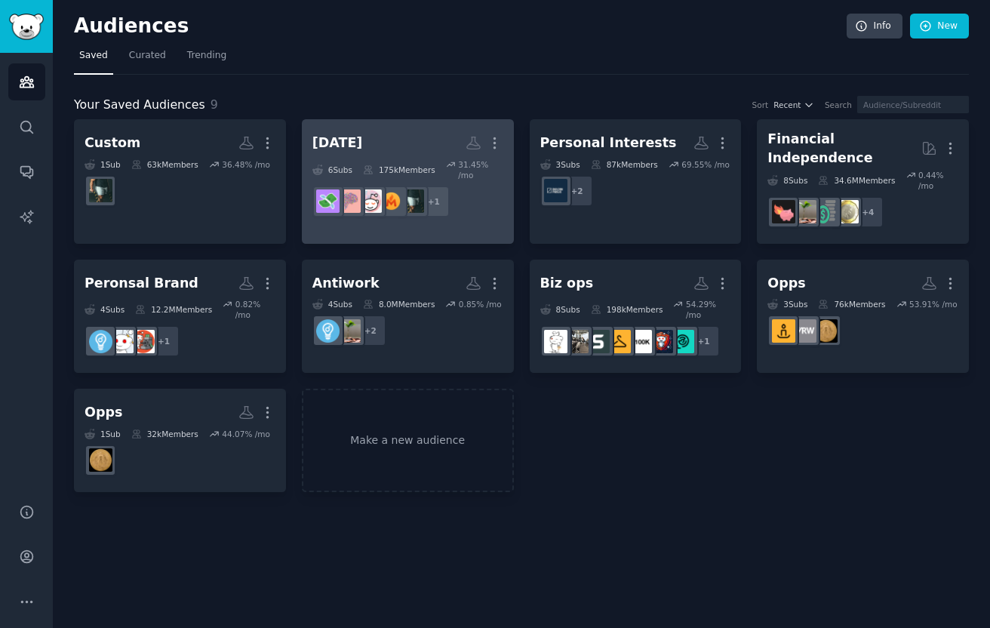
click at [435, 146] on h2 "[DATE] More" at bounding box center [407, 143] width 191 height 26
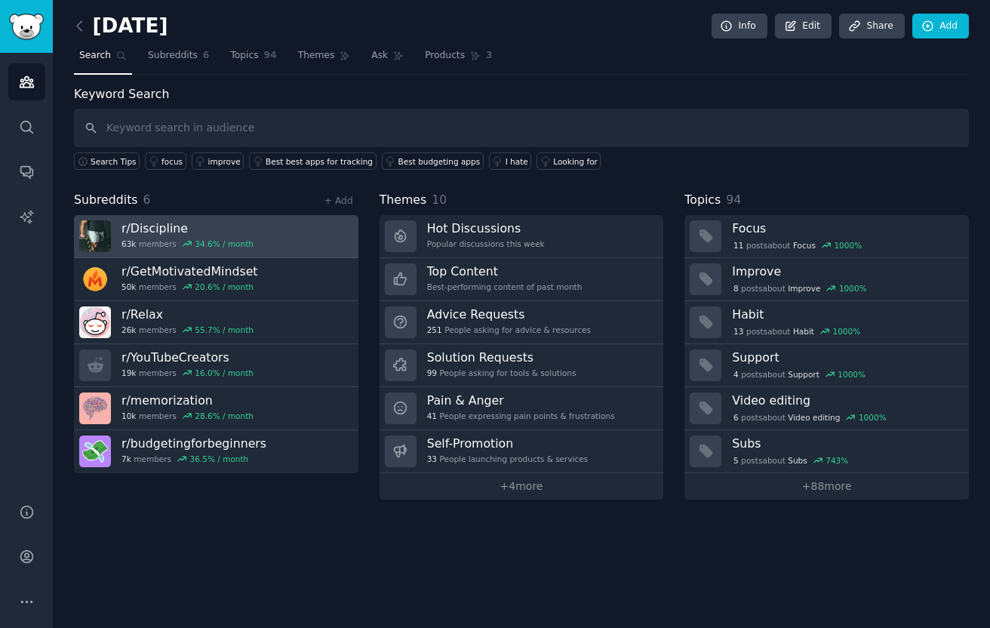
click at [321, 232] on link "r/ Discipline 63k members 34.6 % / month" at bounding box center [216, 236] width 284 height 43
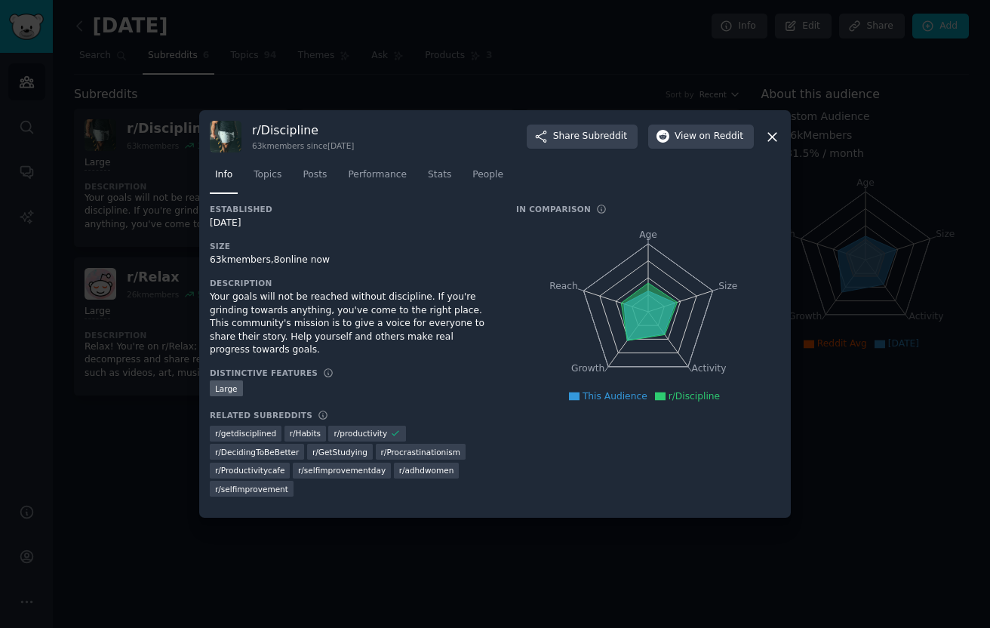
click at [857, 245] on div at bounding box center [495, 314] width 990 height 628
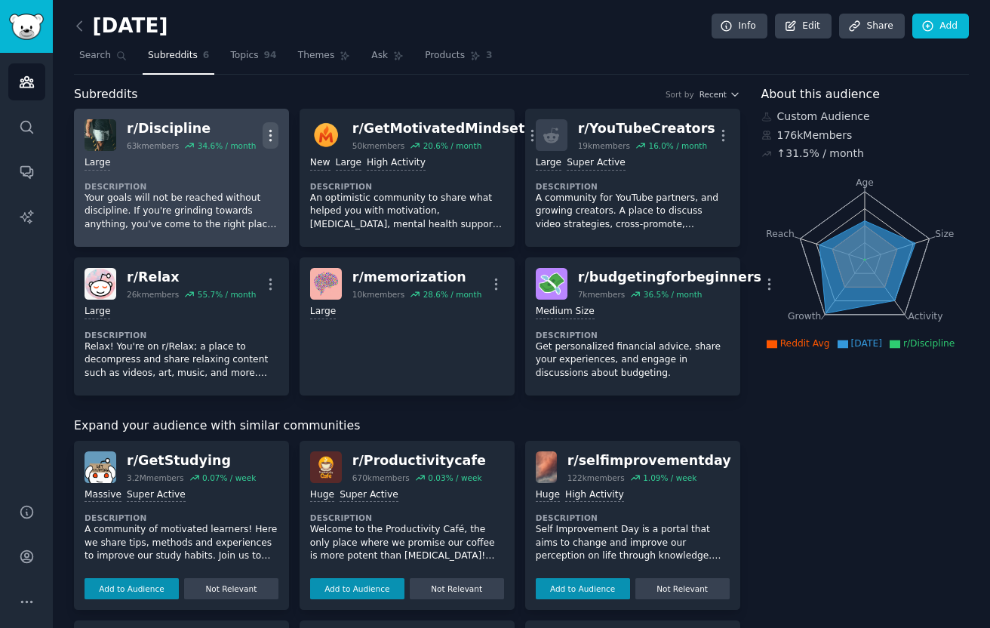
click at [271, 134] on icon "button" at bounding box center [271, 136] width 16 height 16
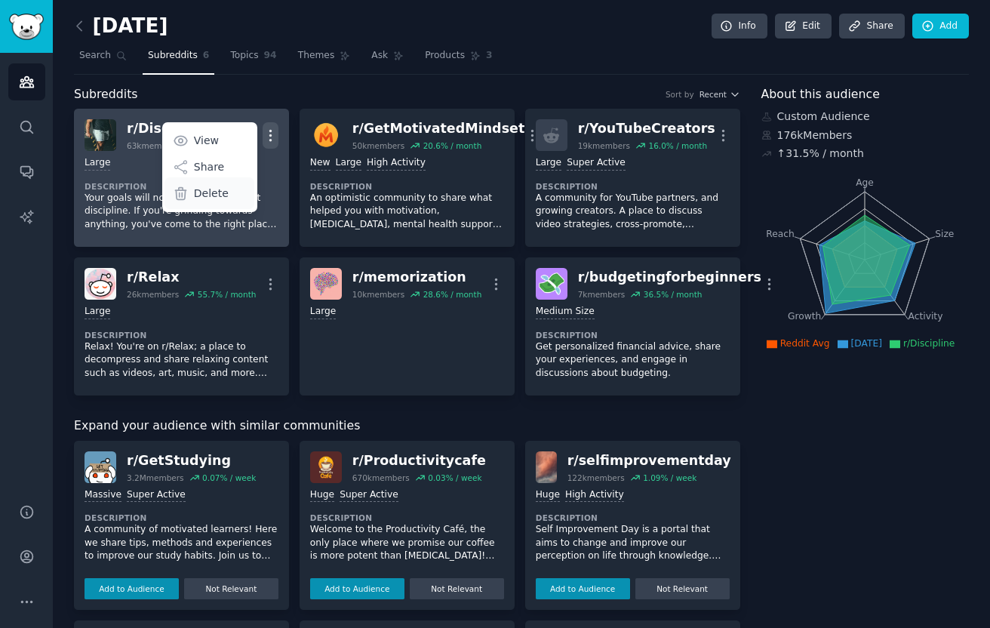
click at [220, 192] on p "Delete" at bounding box center [211, 194] width 35 height 16
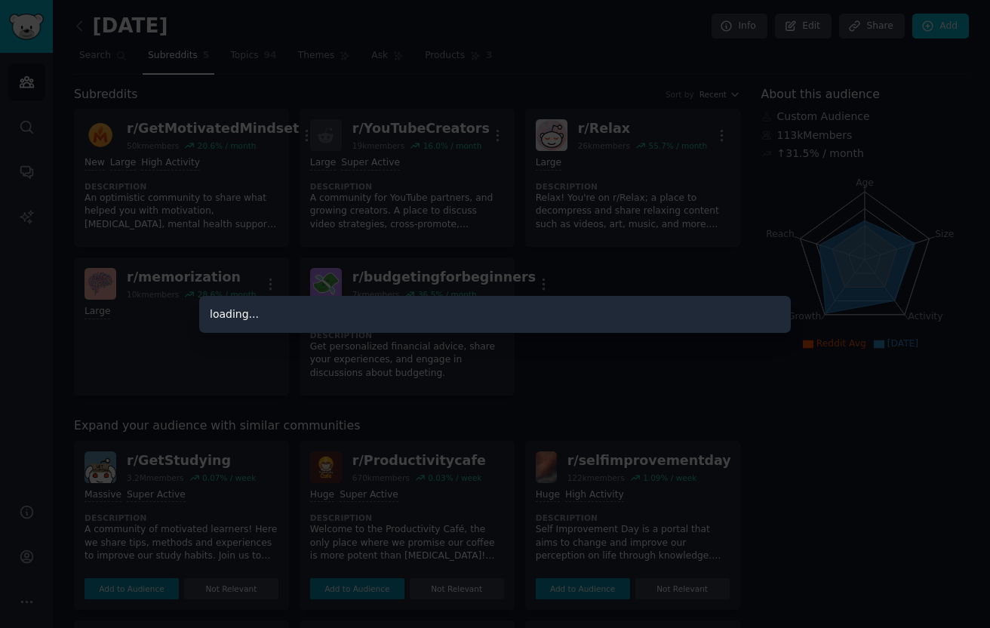
click at [66, 18] on div at bounding box center [495, 314] width 990 height 628
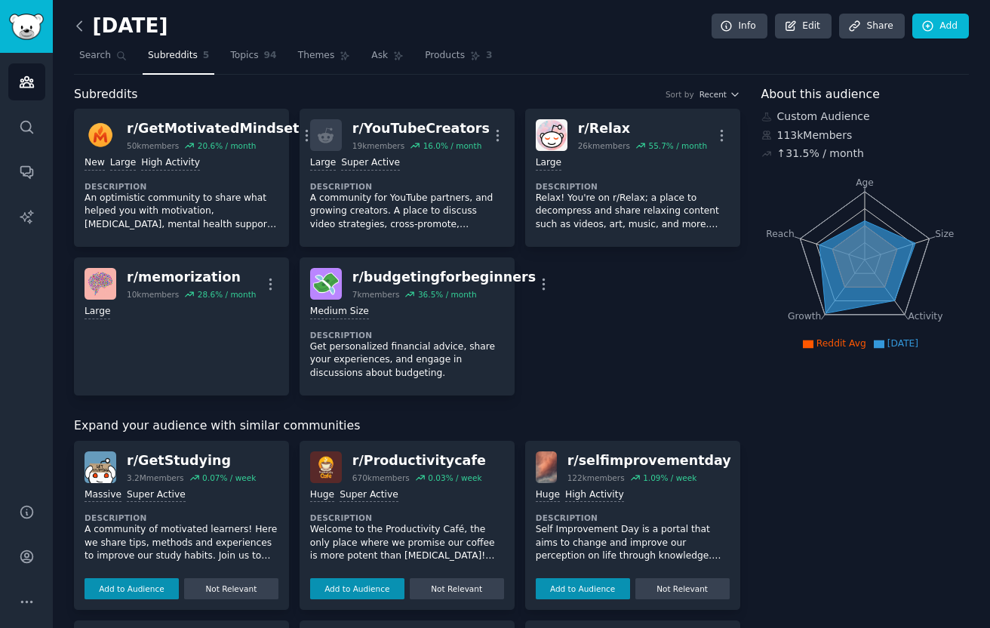
click at [80, 23] on icon at bounding box center [80, 26] width 16 height 16
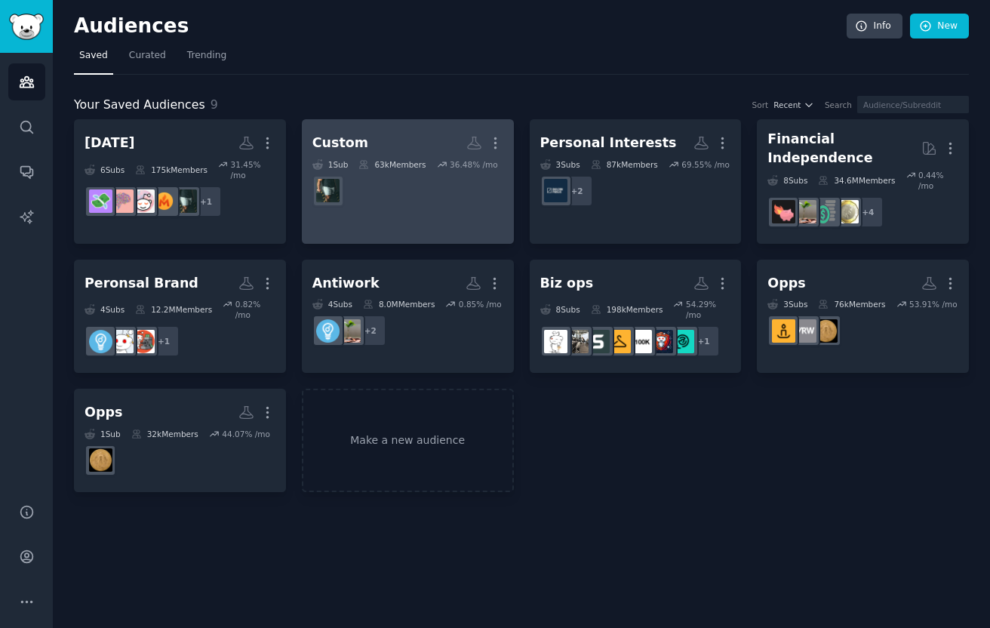
click at [448, 205] on dd at bounding box center [407, 191] width 191 height 42
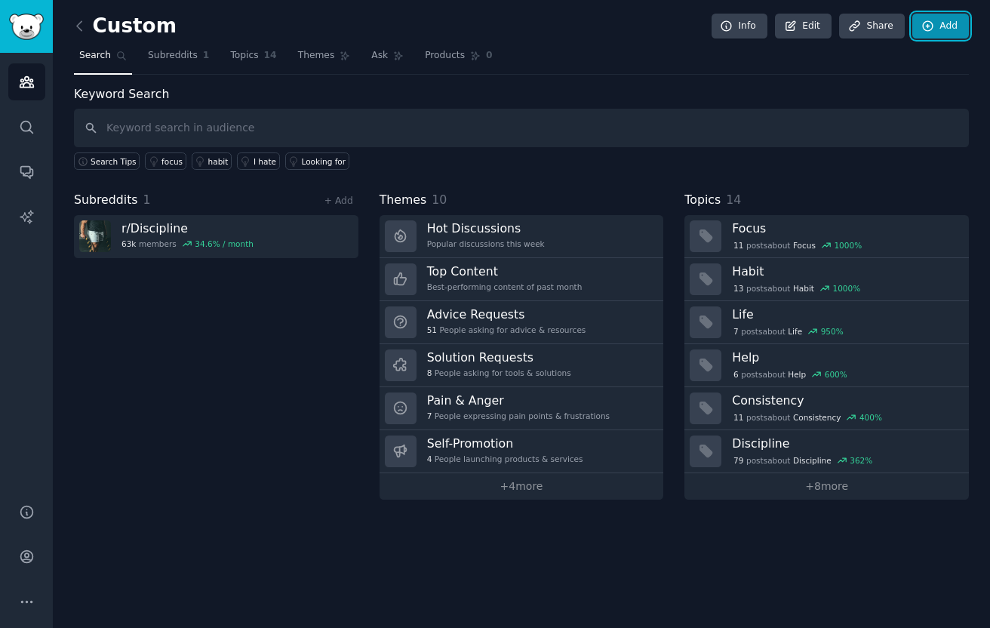
click at [939, 29] on link "Add" at bounding box center [940, 27] width 57 height 26
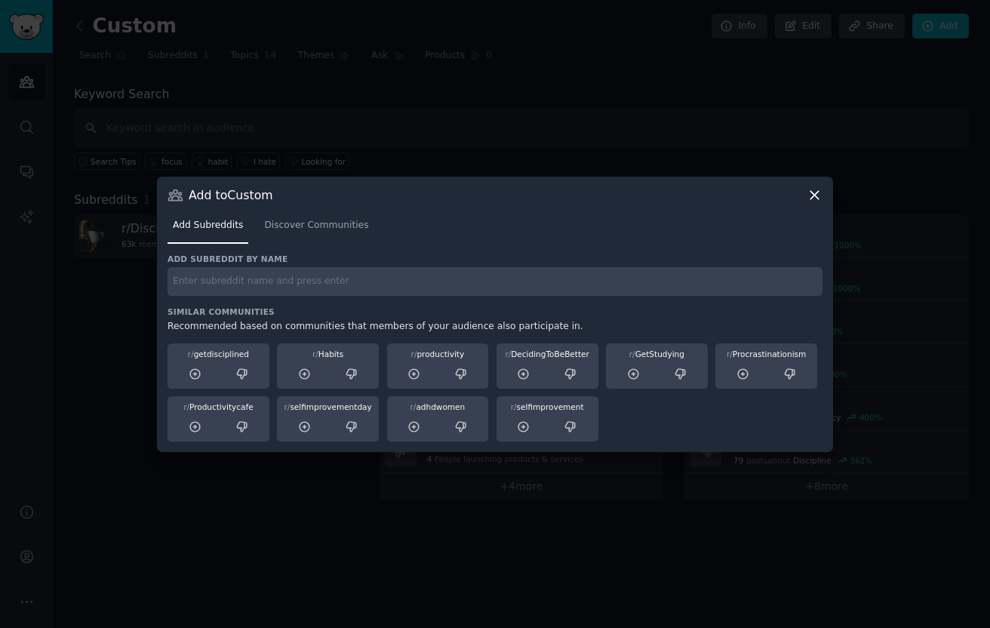
click at [398, 283] on input "text" at bounding box center [495, 281] width 655 height 29
type input "relax"
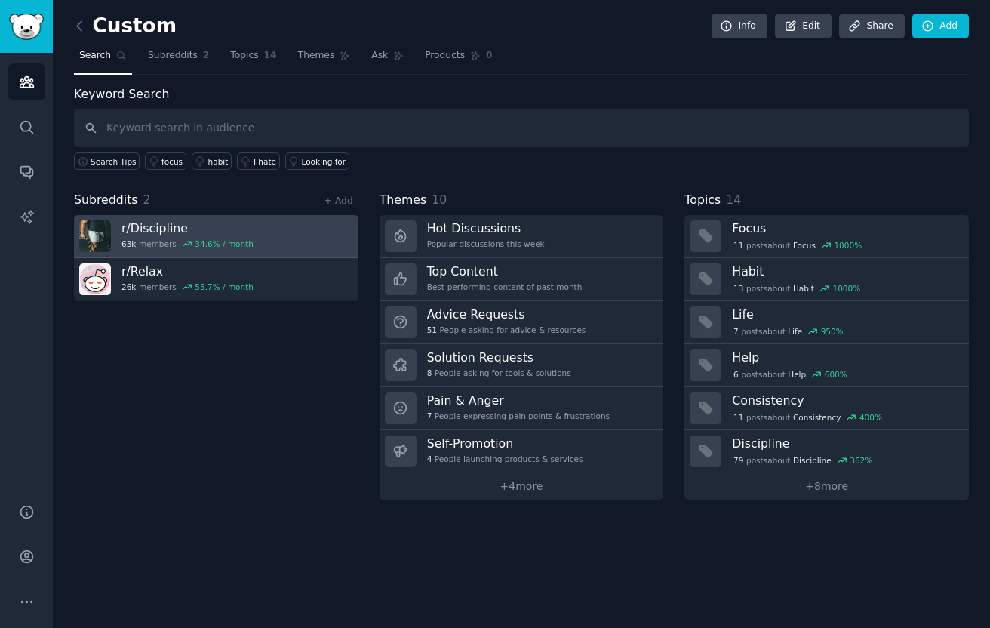
click at [341, 233] on link "r/ Discipline 63k members 34.6 % / month" at bounding box center [216, 236] width 284 height 43
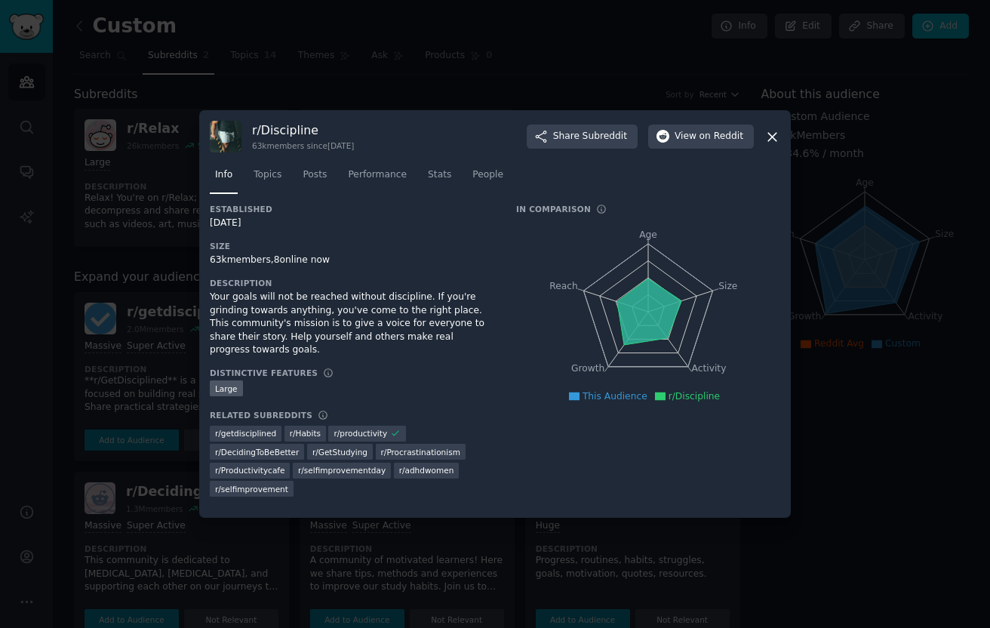
click at [822, 195] on div at bounding box center [495, 314] width 990 height 628
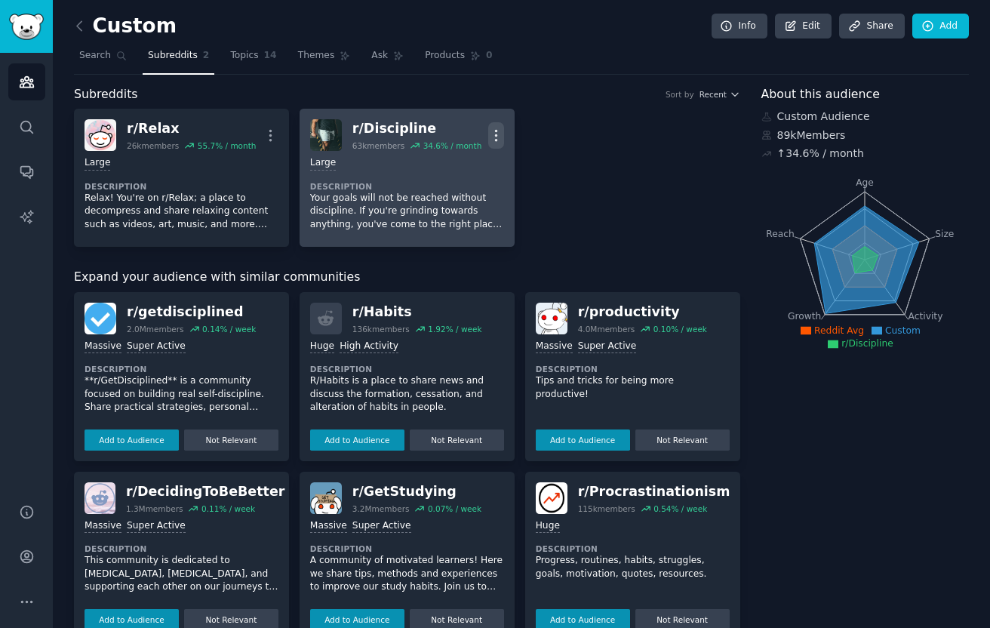
click at [488, 133] on icon "button" at bounding box center [496, 136] width 16 height 16
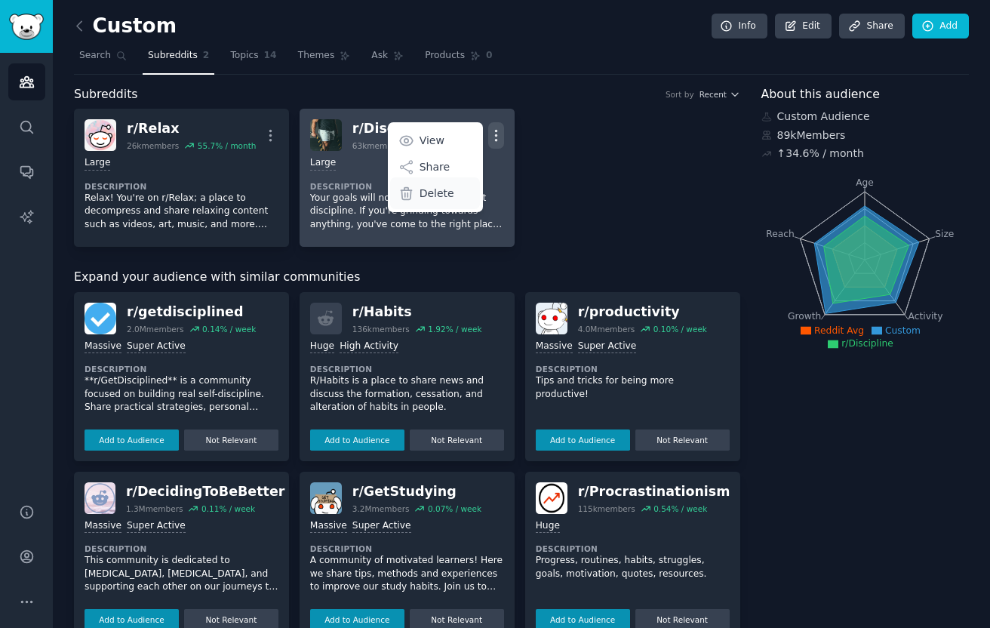
click at [449, 187] on p "Delete" at bounding box center [437, 194] width 35 height 16
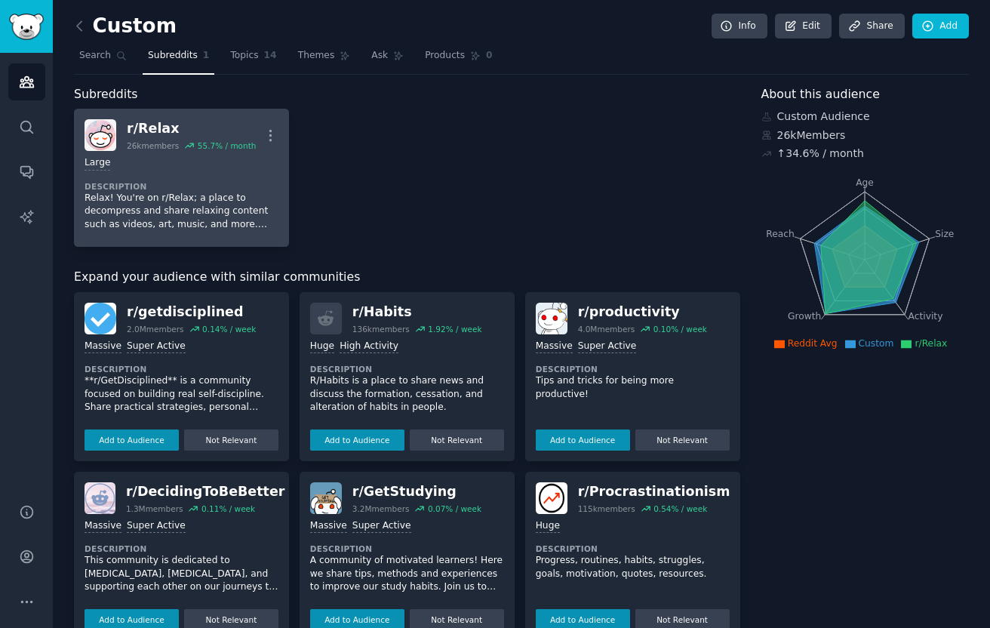
click at [217, 194] on p "Relax! You're on r/Relax; a place to decompress and share relaxing content such…" at bounding box center [182, 212] width 194 height 40
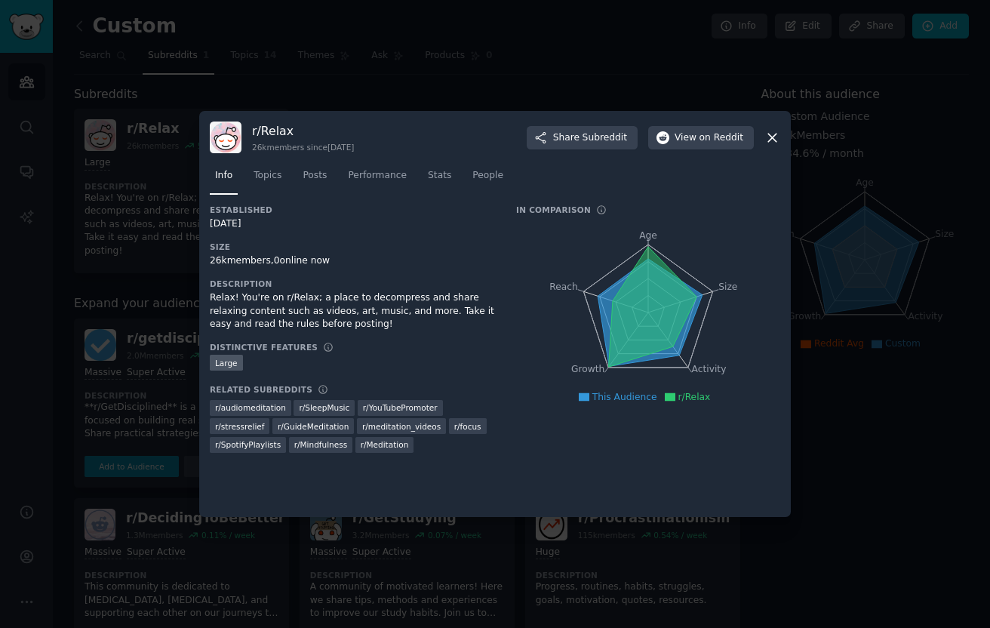
click at [896, 140] on div at bounding box center [495, 314] width 990 height 628
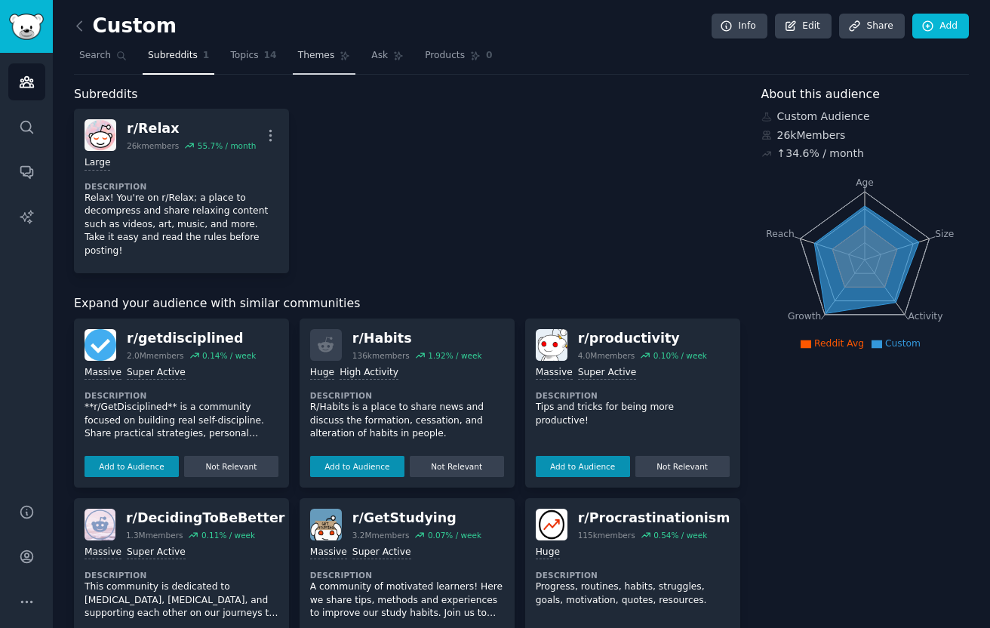
click at [300, 56] on span "Themes" at bounding box center [316, 56] width 37 height 14
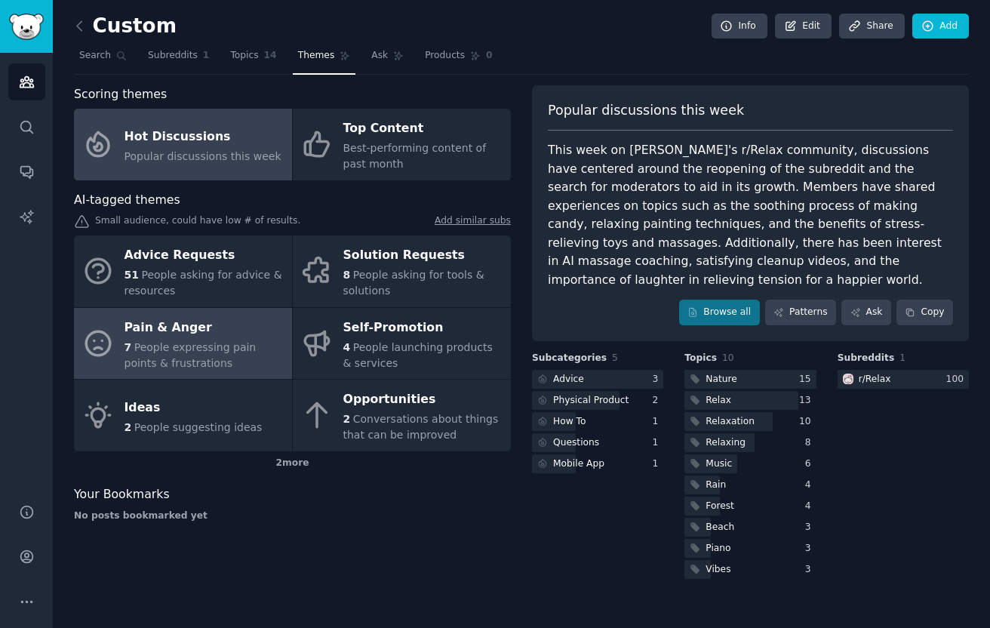
click at [198, 355] on div "7 People expressing pain points & frustrations" at bounding box center [205, 356] width 160 height 32
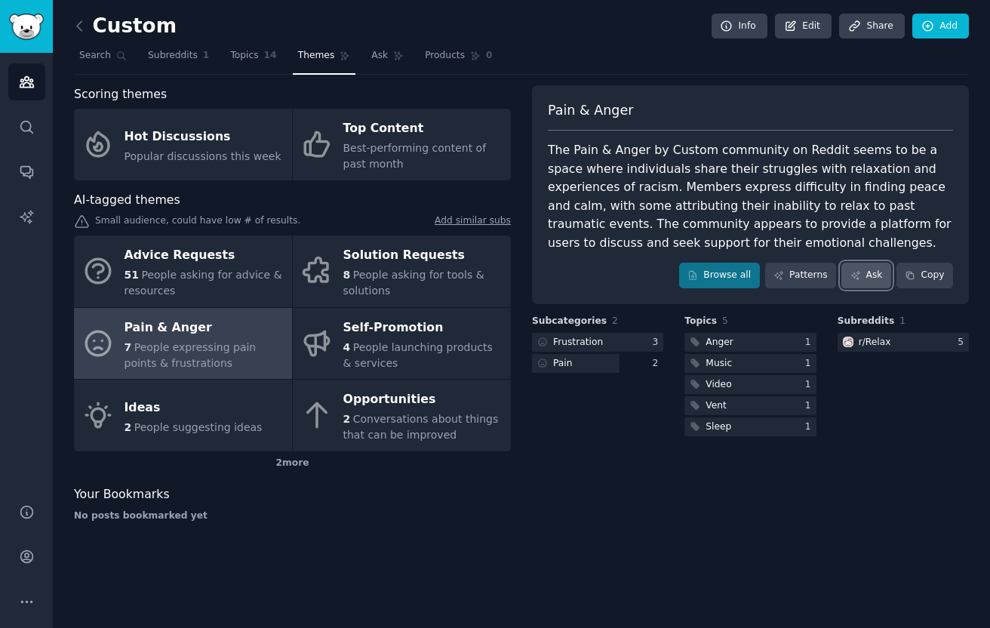
click at [853, 266] on link "Ask" at bounding box center [866, 276] width 50 height 26
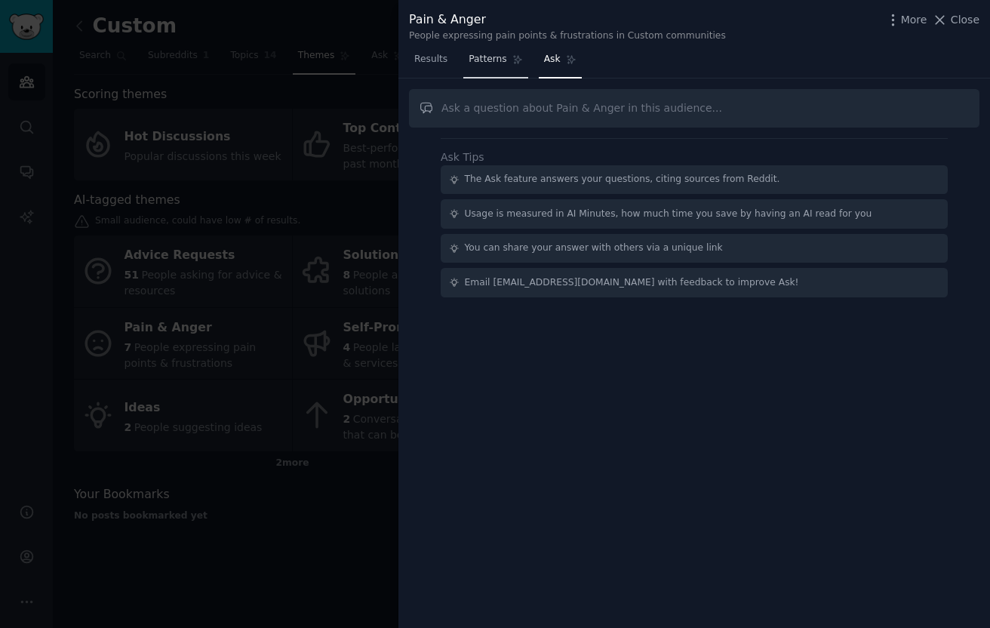
click at [497, 65] on span "Patterns" at bounding box center [488, 60] width 38 height 14
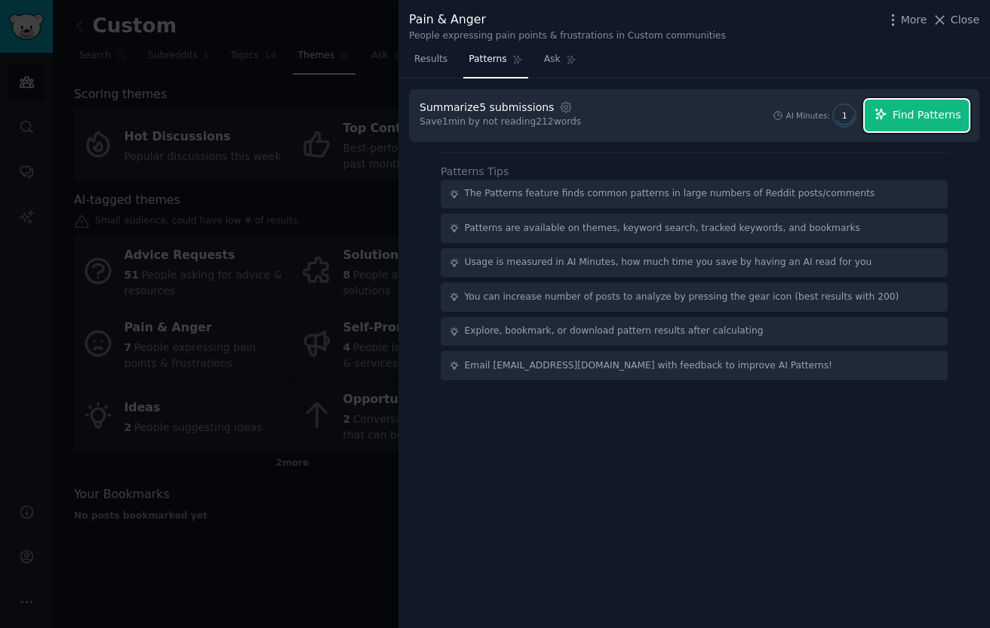
click at [910, 120] on span "Find Patterns" at bounding box center [927, 115] width 69 height 16
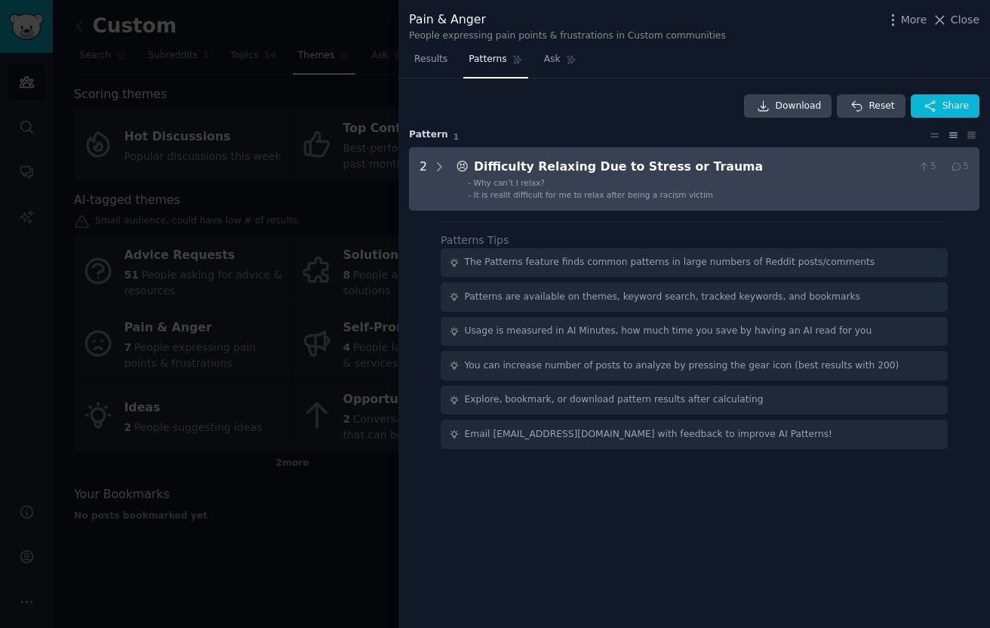
click at [706, 183] on li "- Why can’t I relax?" at bounding box center [718, 182] width 501 height 11
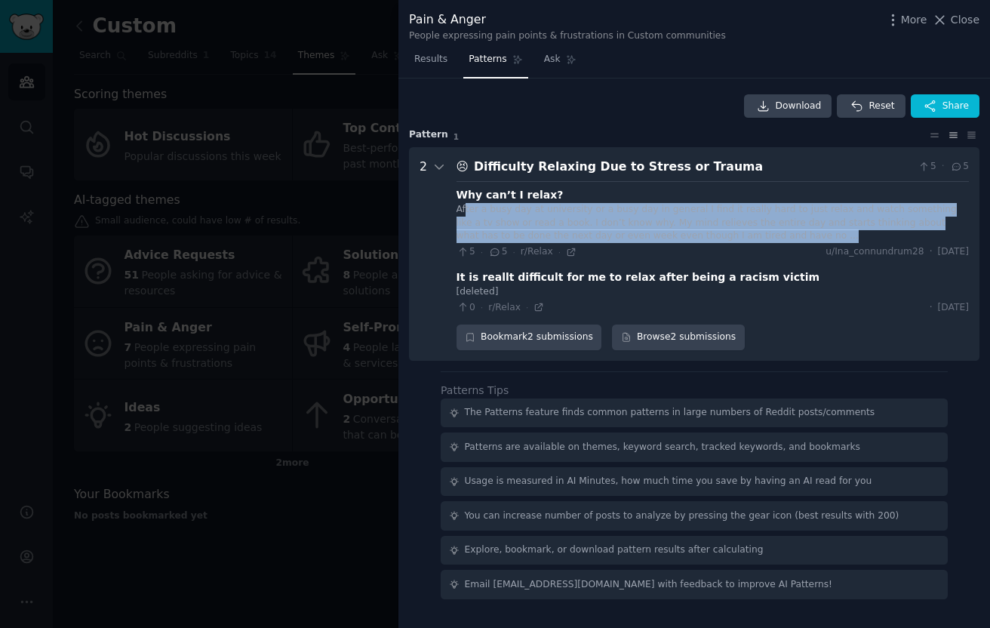
drag, startPoint x: 465, startPoint y: 216, endPoint x: 757, endPoint y: 234, distance: 292.6
click at [757, 234] on div "After a busy day at university or a busy day in general I find it really hard t…" at bounding box center [713, 223] width 512 height 40
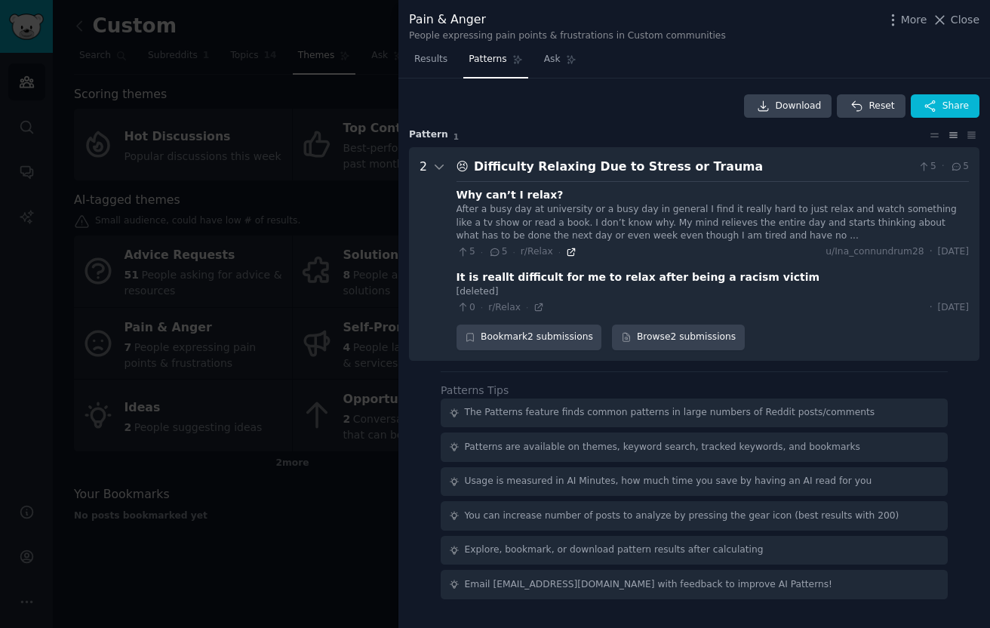
click at [568, 254] on icon at bounding box center [571, 252] width 11 height 11
click at [379, 333] on div at bounding box center [495, 314] width 990 height 628
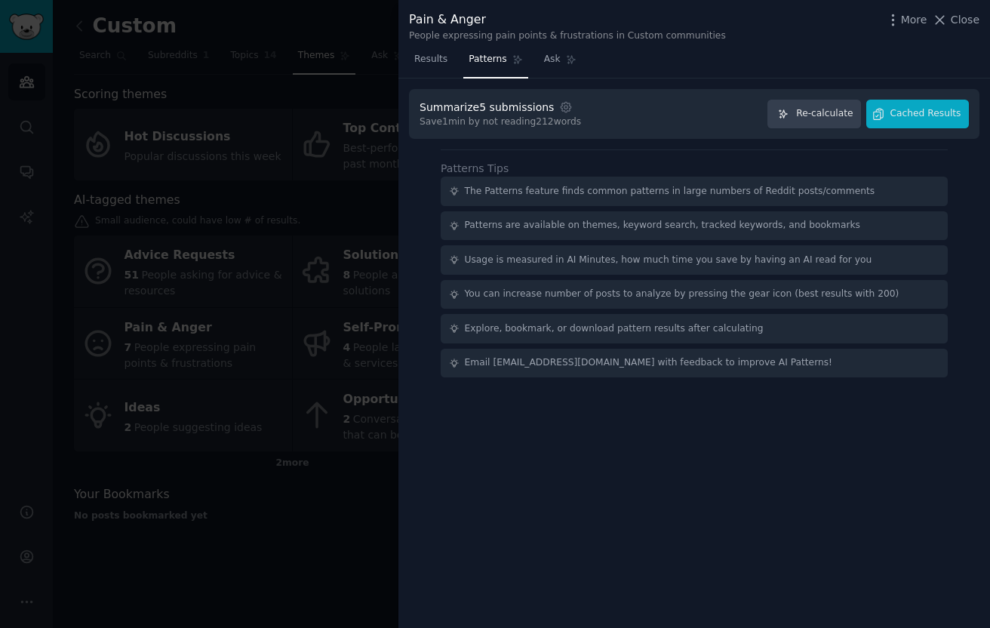
click at [335, 216] on div at bounding box center [495, 314] width 990 height 628
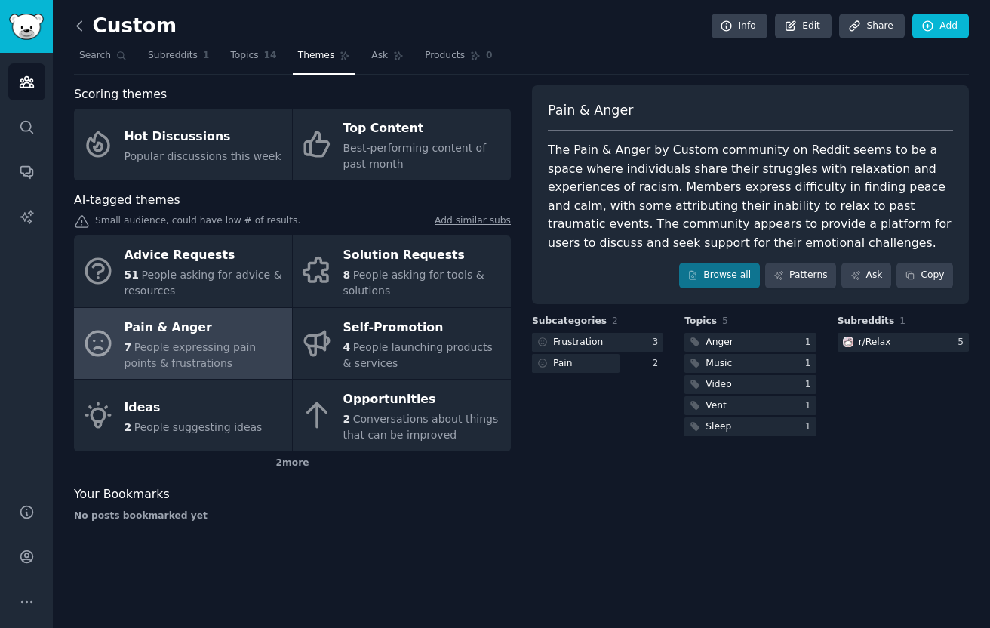
click at [75, 23] on icon at bounding box center [80, 26] width 16 height 16
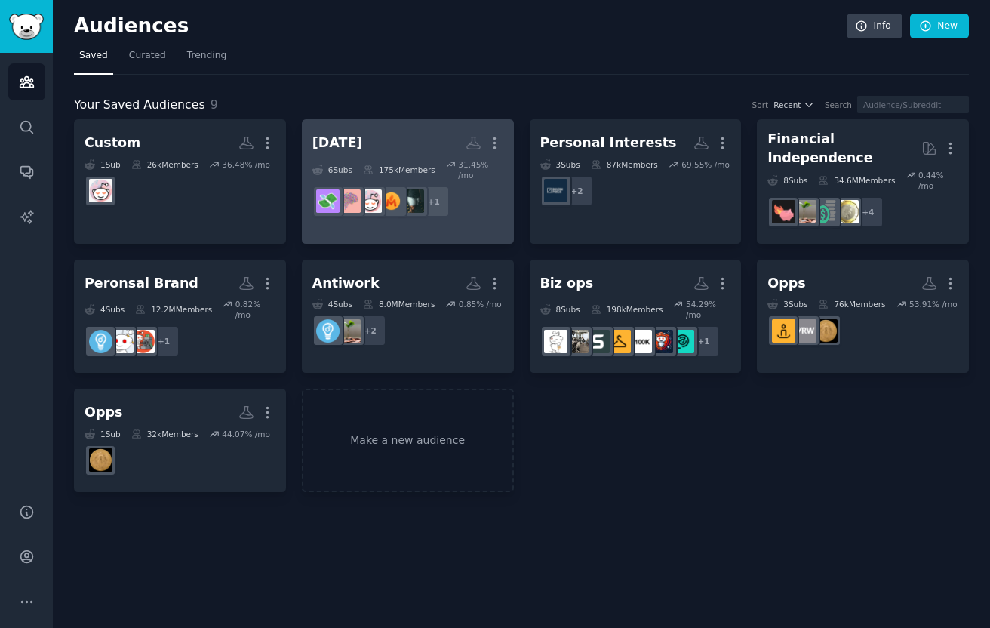
click at [421, 155] on h2 "[DATE] More" at bounding box center [407, 143] width 191 height 26
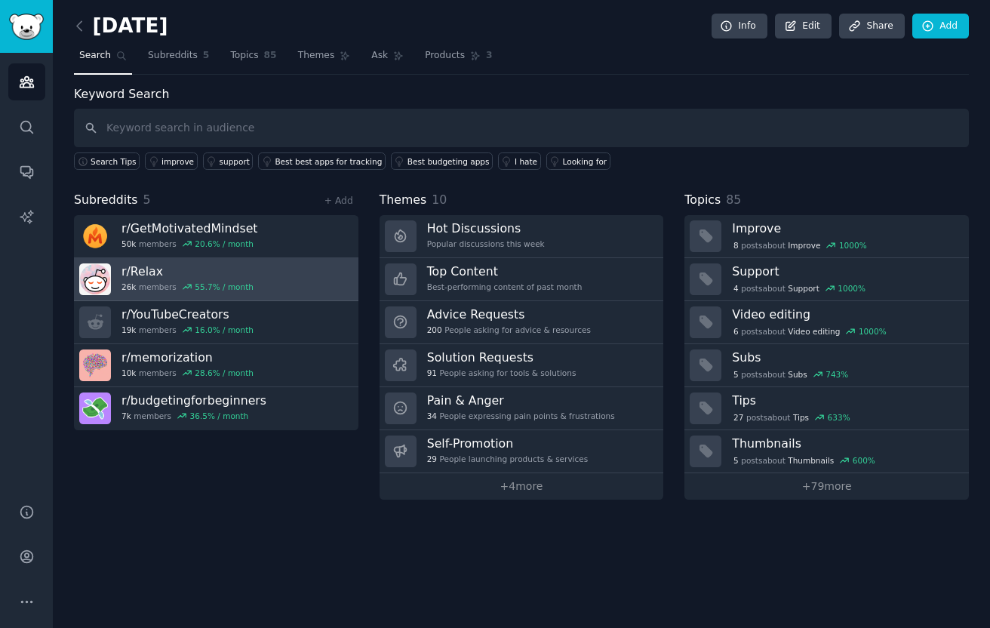
click at [287, 284] on link "r/ Relax 26k members 55.7 % / month" at bounding box center [216, 279] width 284 height 43
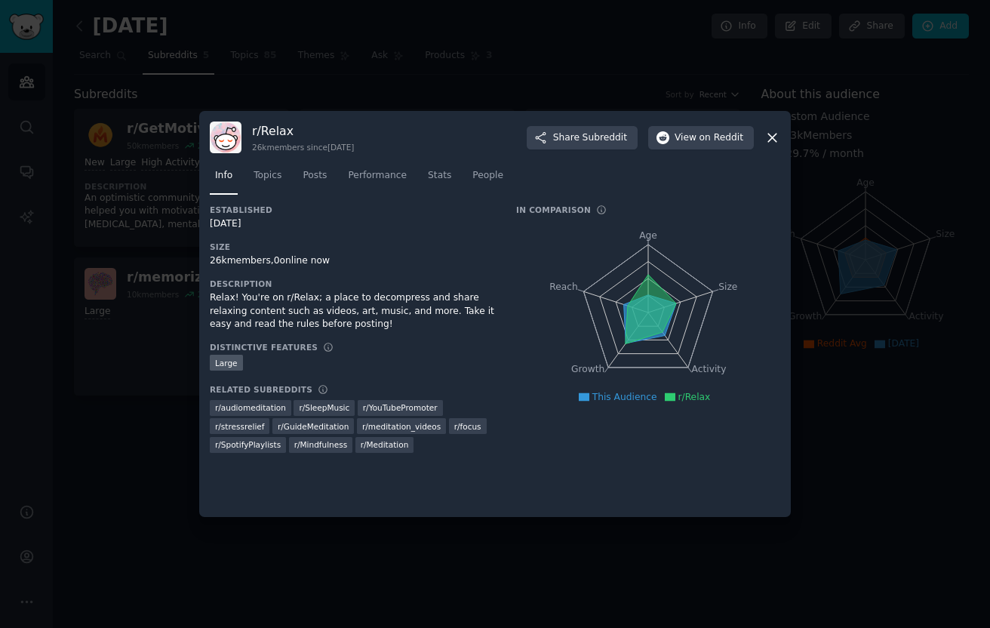
click at [834, 237] on div at bounding box center [495, 314] width 990 height 628
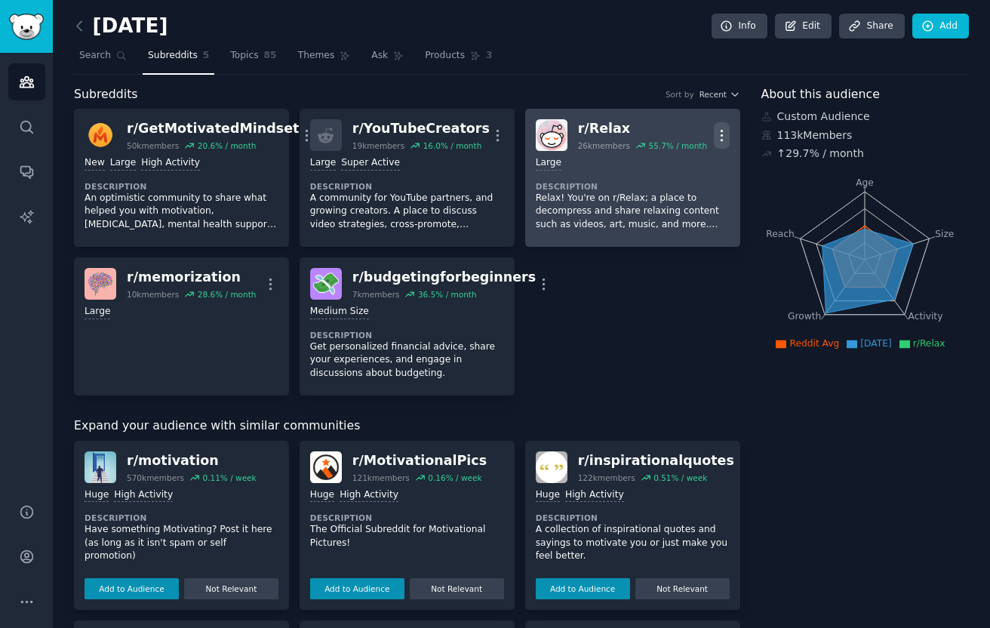
click at [721, 131] on icon "button" at bounding box center [722, 135] width 2 height 11
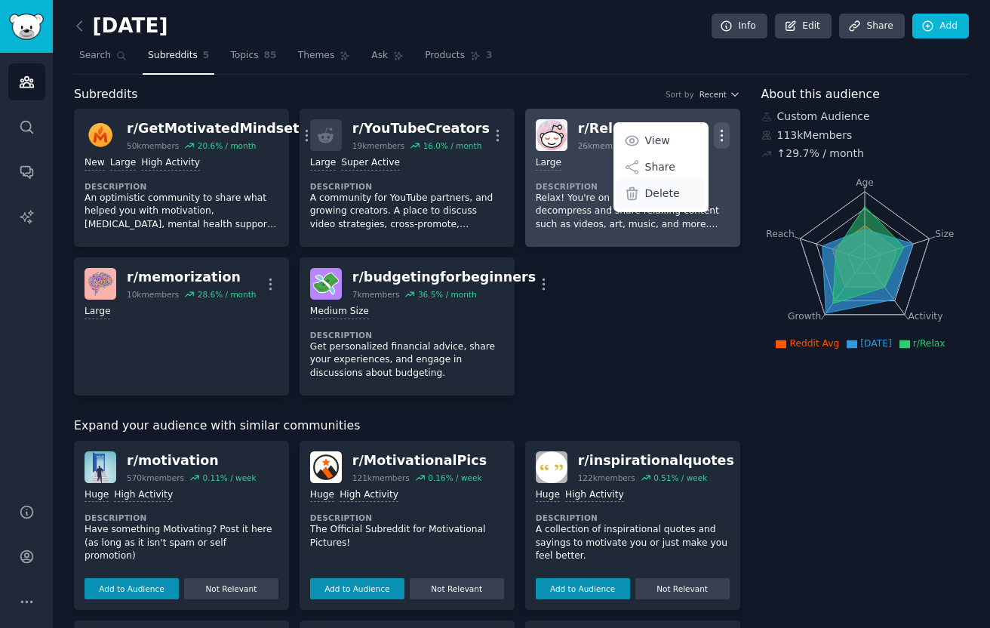
click at [657, 198] on p "Delete" at bounding box center [662, 194] width 35 height 16
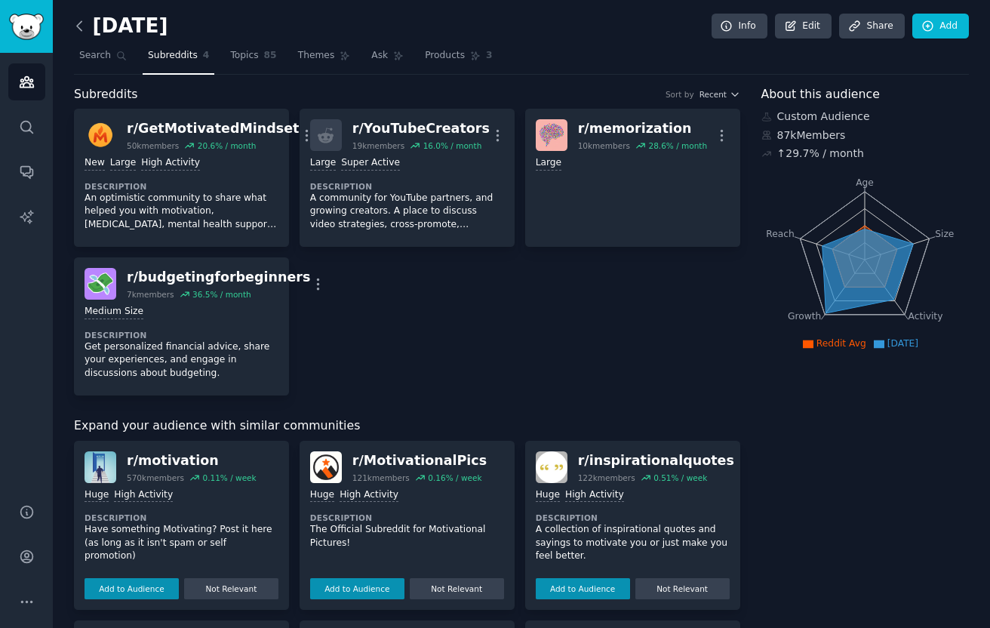
click at [73, 24] on icon at bounding box center [80, 26] width 16 height 16
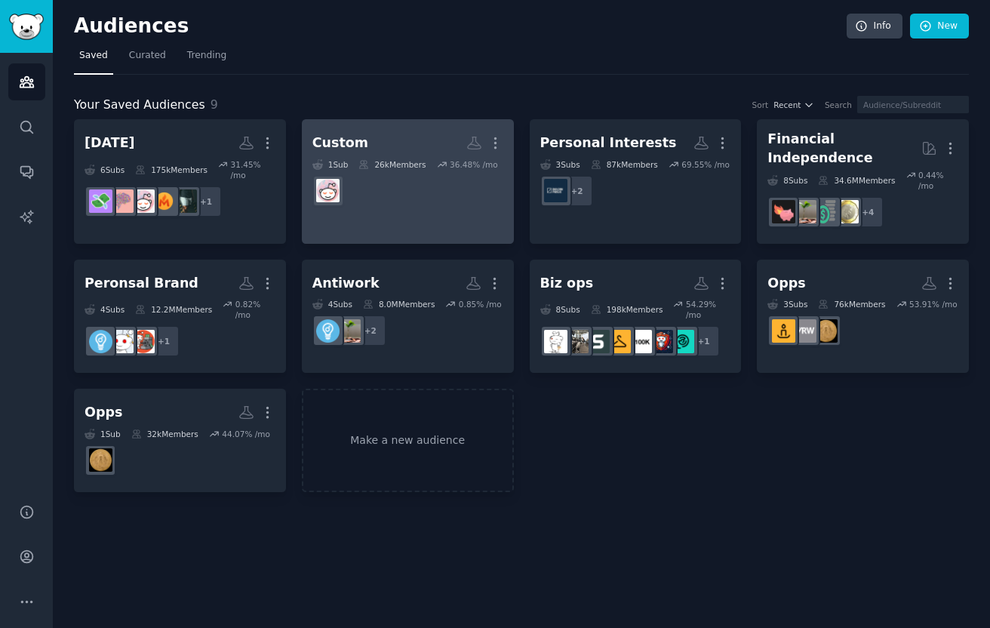
click at [445, 206] on dd "r/Relax" at bounding box center [407, 191] width 191 height 42
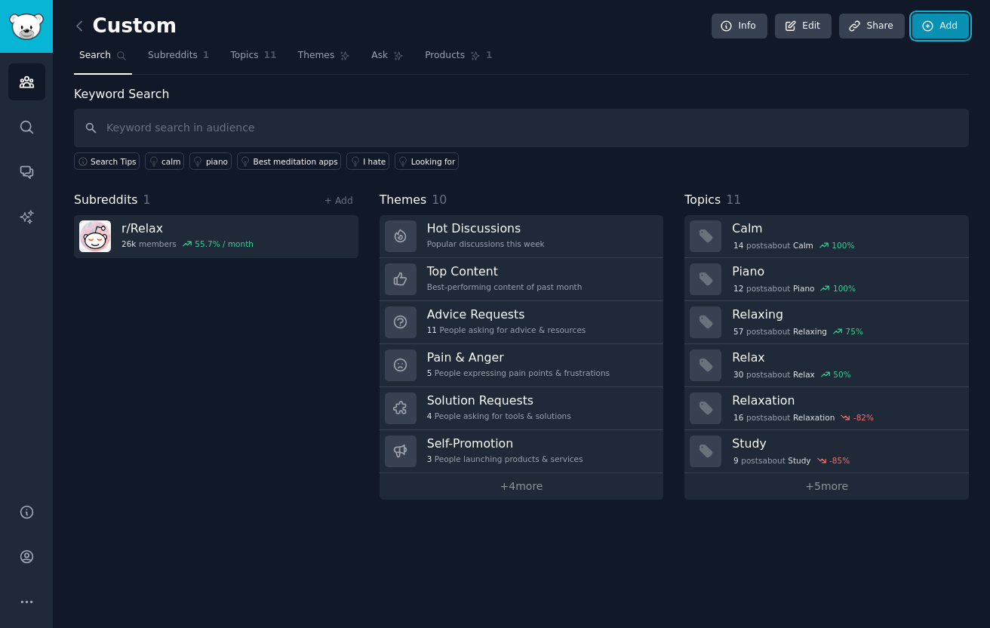
click at [912, 24] on link "Add" at bounding box center [940, 27] width 57 height 26
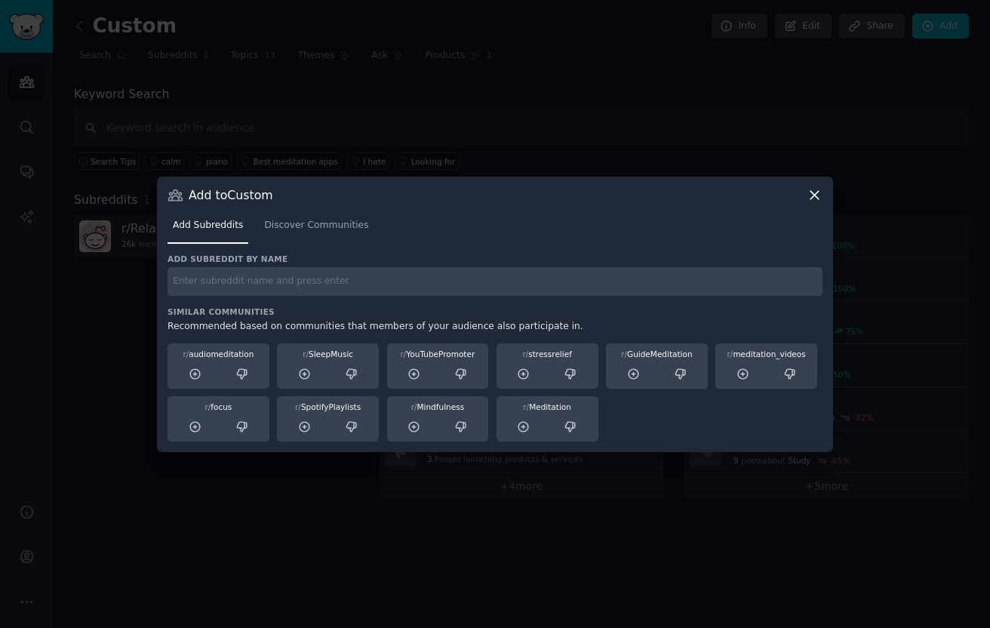
click at [571, 290] on input "text" at bounding box center [495, 281] width 655 height 29
type input "memorization"
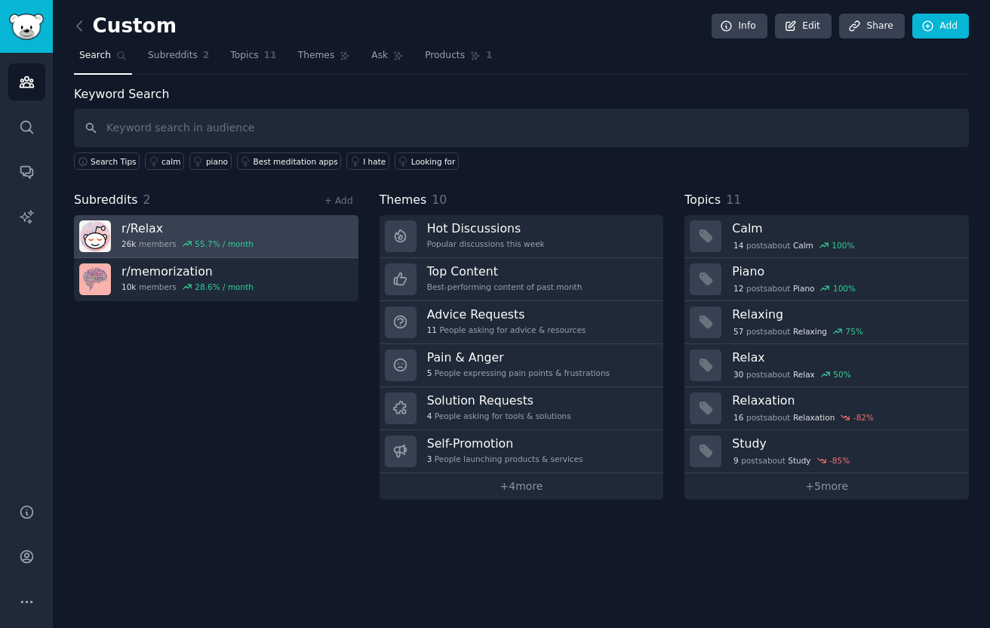
click at [337, 231] on link "r/ Relax 26k members 55.7 % / month" at bounding box center [216, 236] width 284 height 43
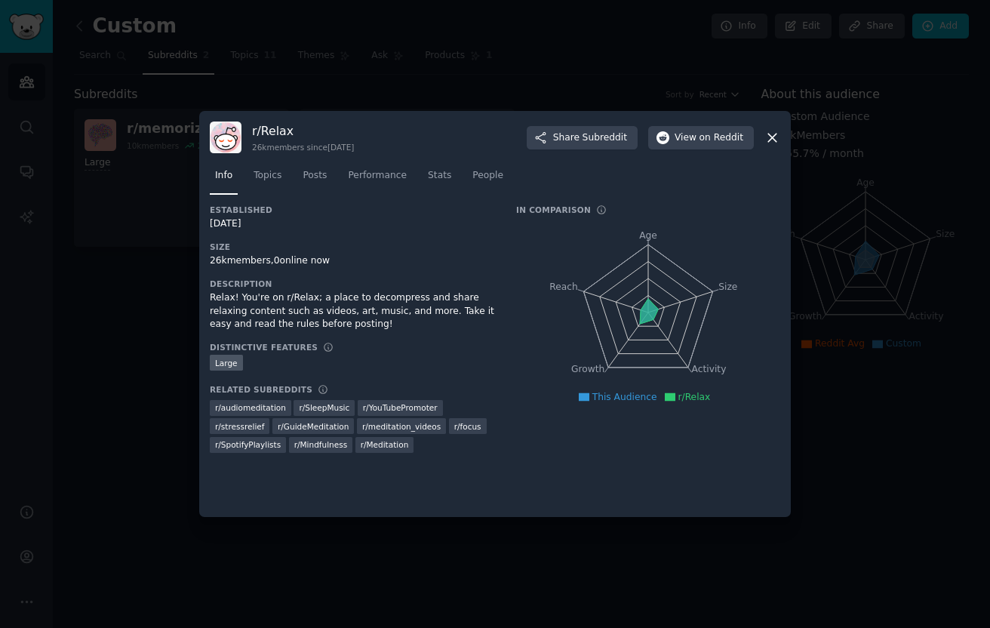
click at [861, 164] on div at bounding box center [495, 314] width 990 height 628
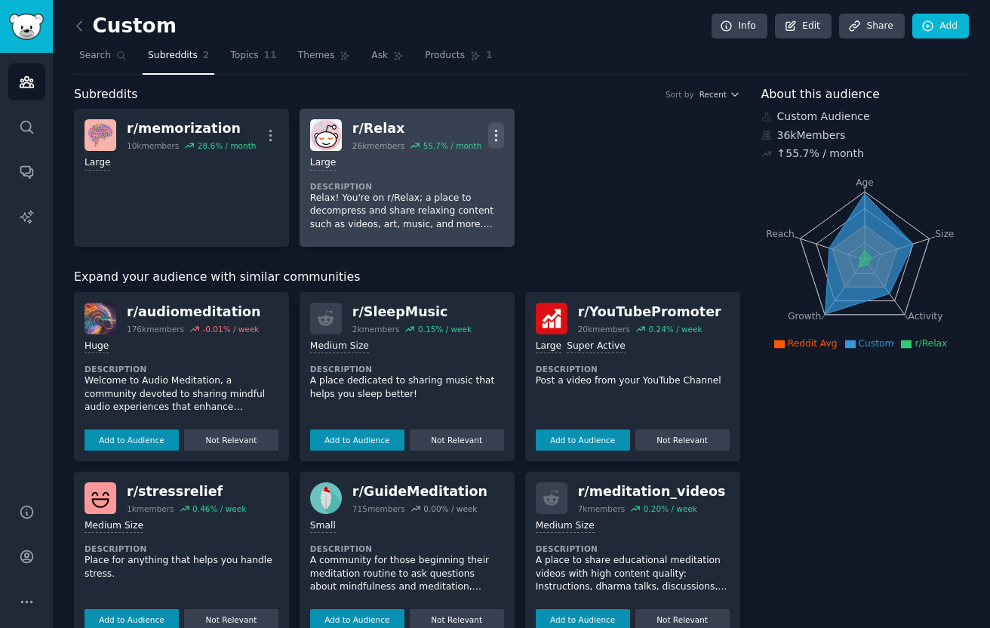
click at [496, 131] on icon "button" at bounding box center [496, 136] width 16 height 16
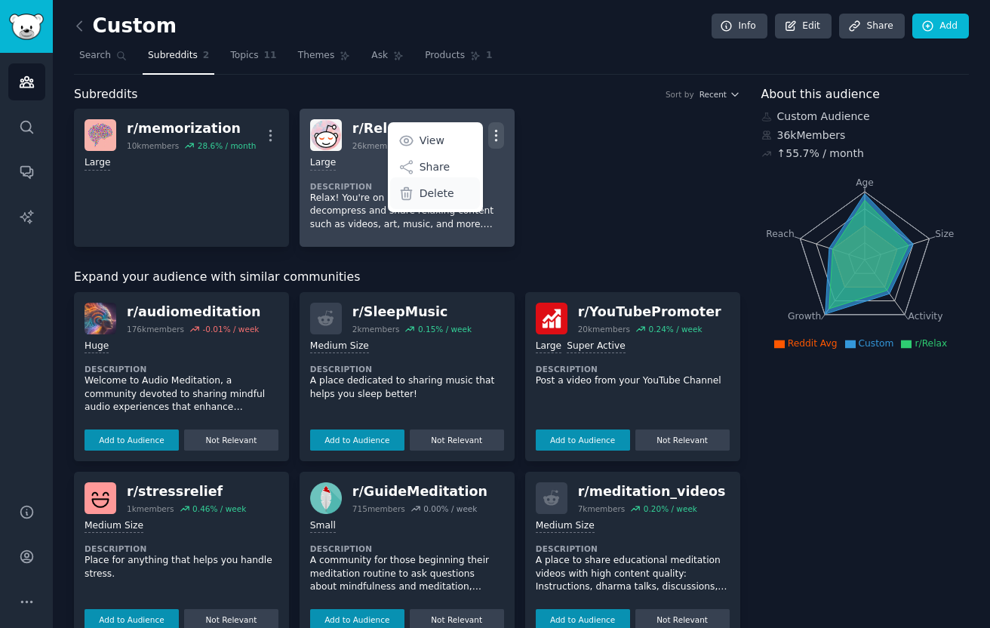
click at [451, 188] on div "Delete" at bounding box center [435, 193] width 90 height 32
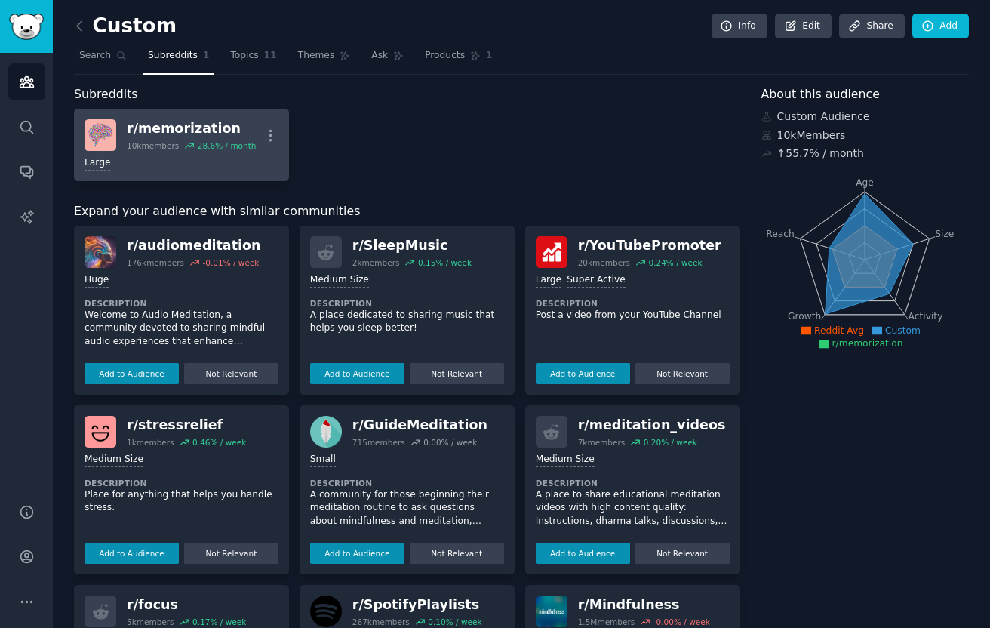
click at [198, 175] on link "r/ memorization 10k members 28.6 % / month More Large" at bounding box center [181, 145] width 215 height 72
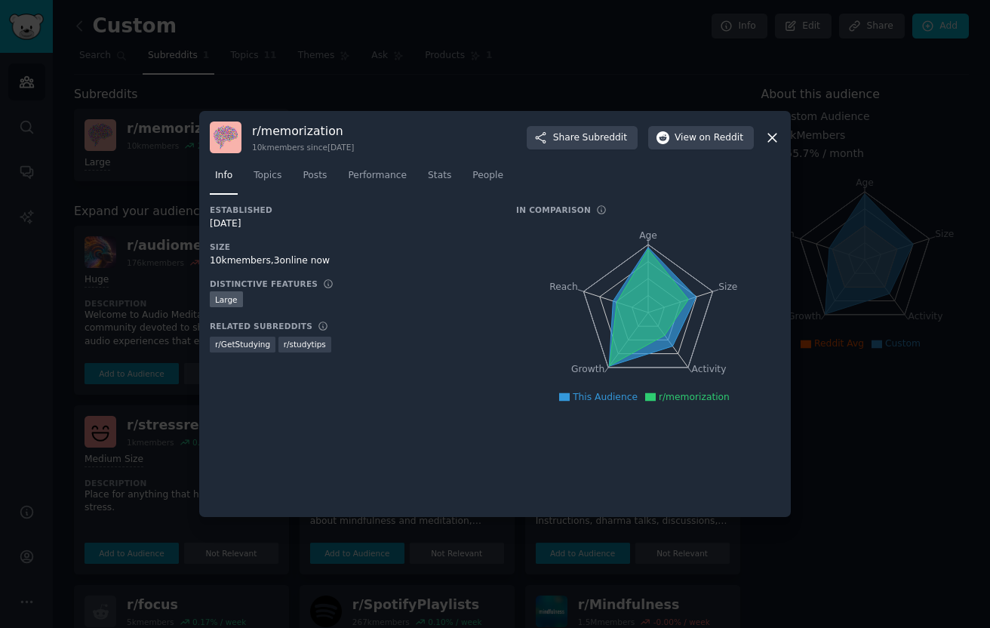
click at [461, 45] on div at bounding box center [495, 314] width 990 height 628
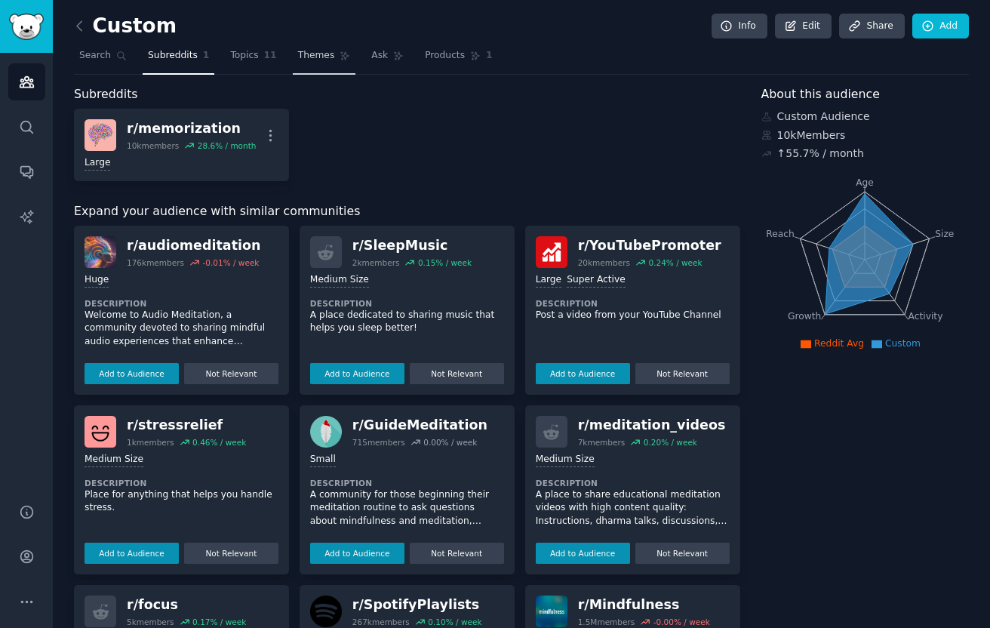
click at [310, 48] on link "Themes" at bounding box center [324, 59] width 63 height 31
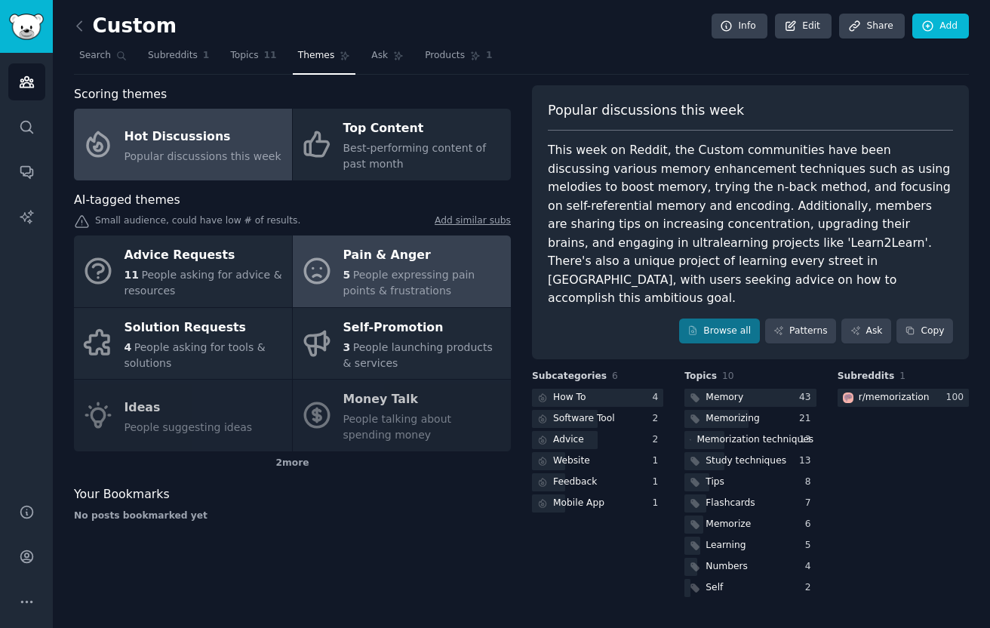
click at [447, 278] on span "People expressing pain points & frustrations" at bounding box center [409, 283] width 132 height 28
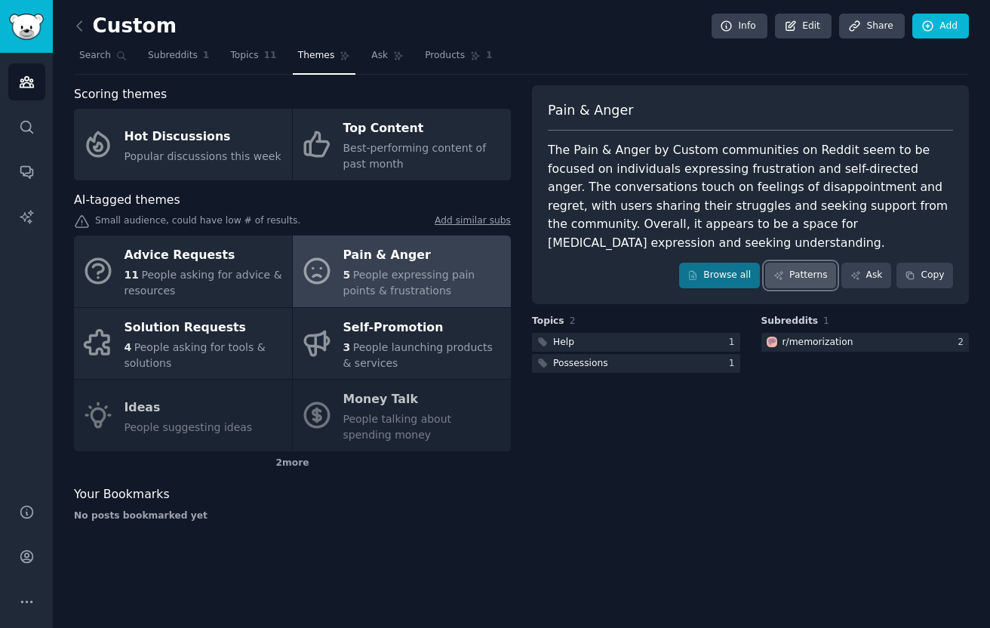
click at [817, 263] on link "Patterns" at bounding box center [800, 276] width 71 height 26
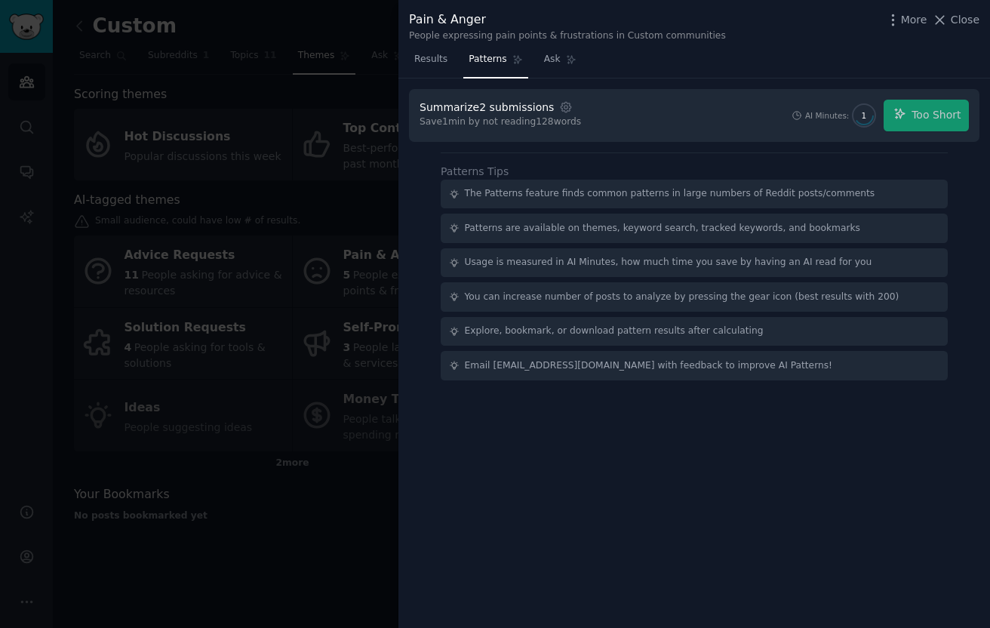
click at [340, 380] on div at bounding box center [495, 314] width 990 height 628
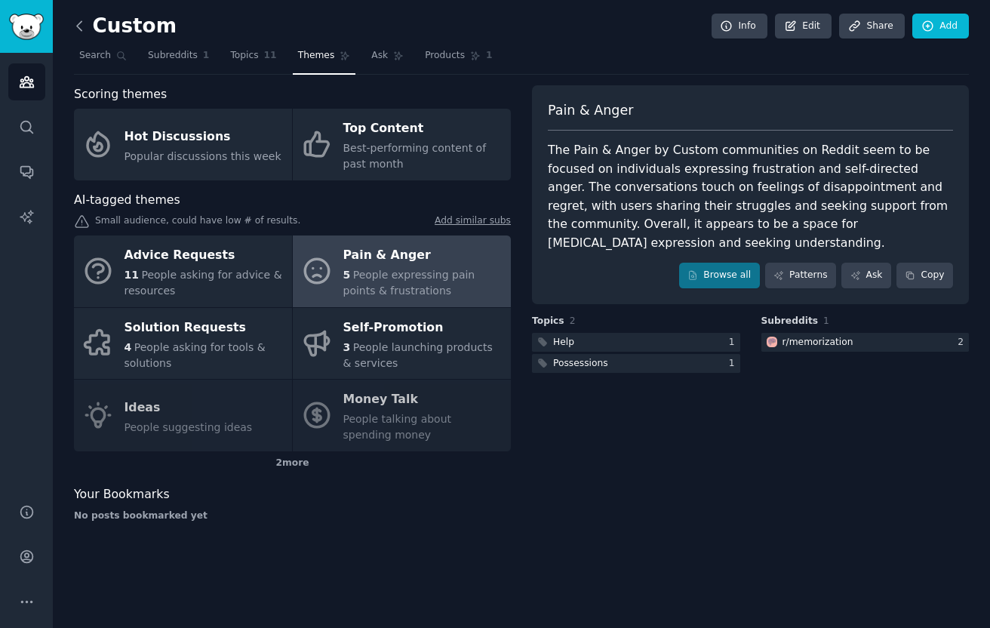
click at [82, 30] on icon at bounding box center [80, 26] width 16 height 16
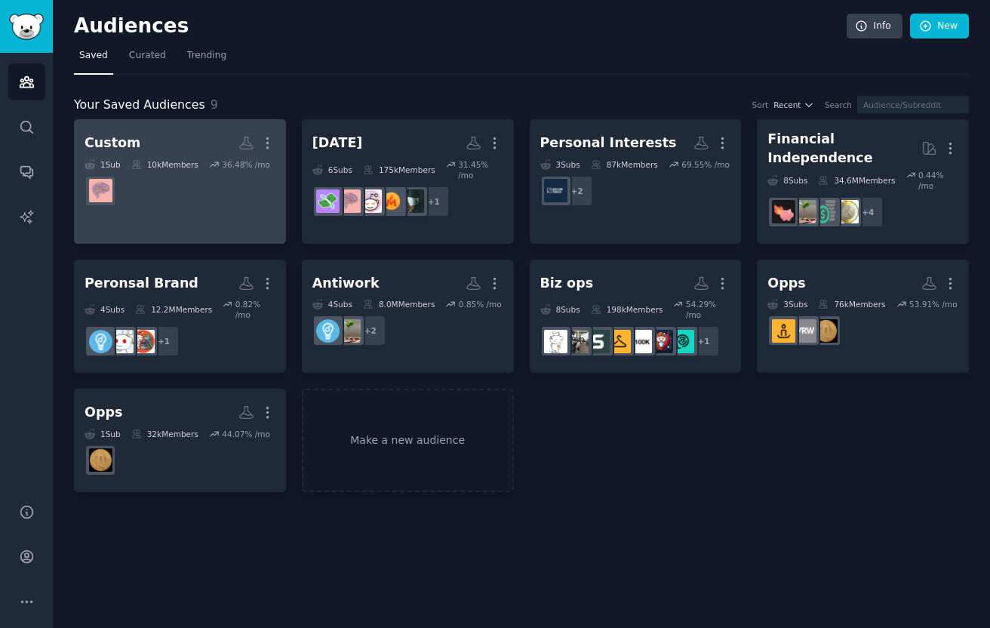
click at [248, 191] on dd at bounding box center [180, 191] width 191 height 42
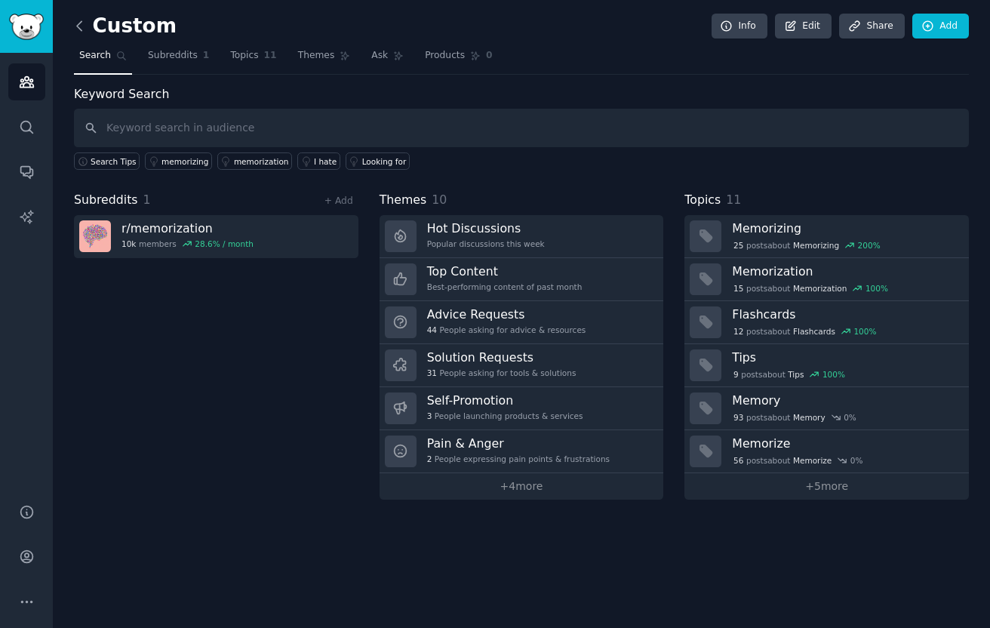
click at [77, 29] on icon at bounding box center [80, 26] width 16 height 16
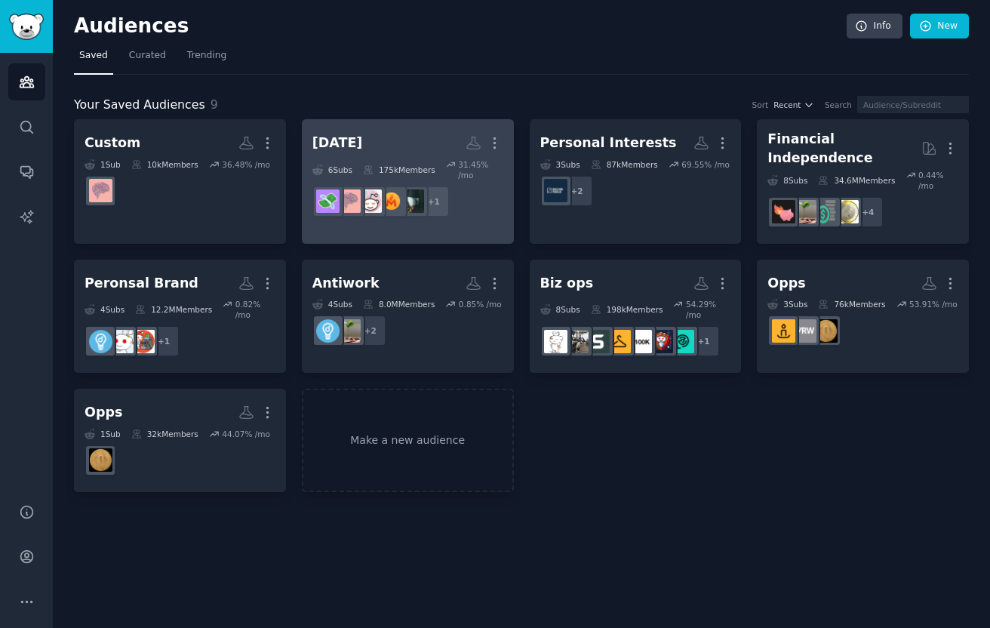
click at [429, 137] on h2 "[DATE] More" at bounding box center [407, 143] width 191 height 26
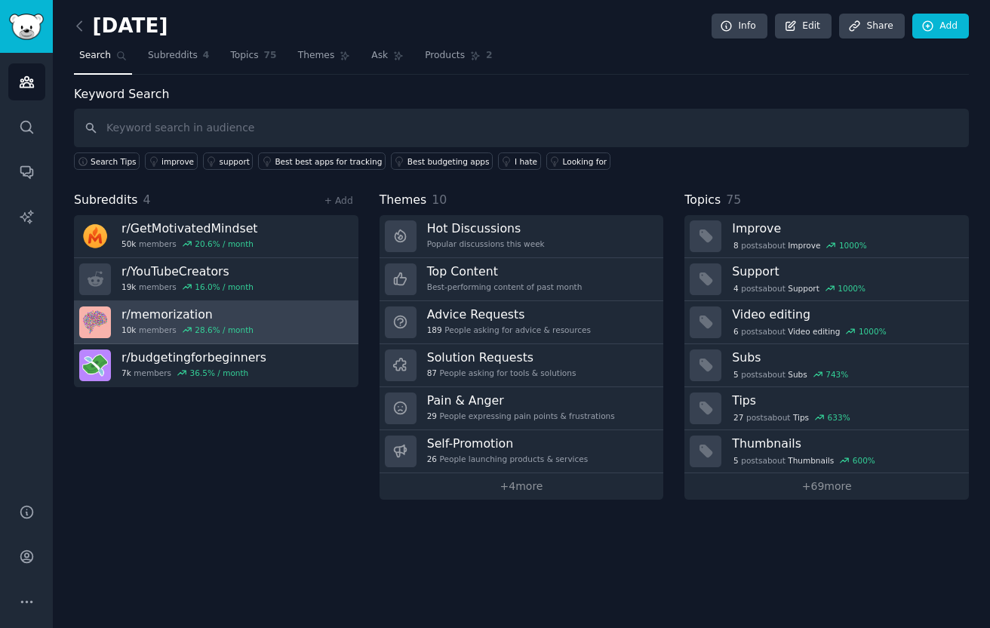
click at [317, 334] on link "r/ memorization 10k members 28.6 % / month" at bounding box center [216, 322] width 284 height 43
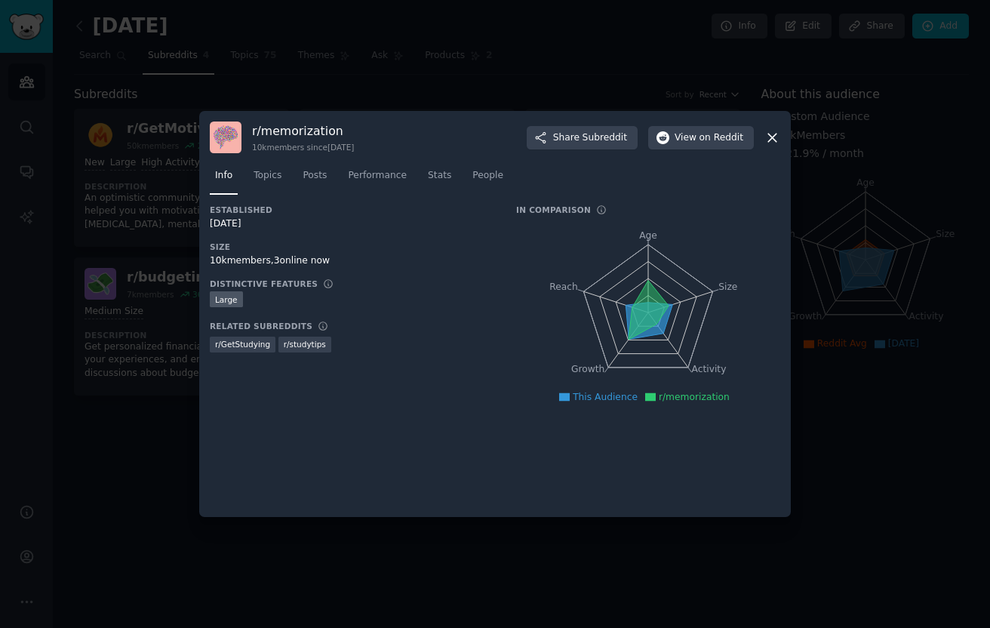
click at [832, 171] on div at bounding box center [495, 314] width 990 height 628
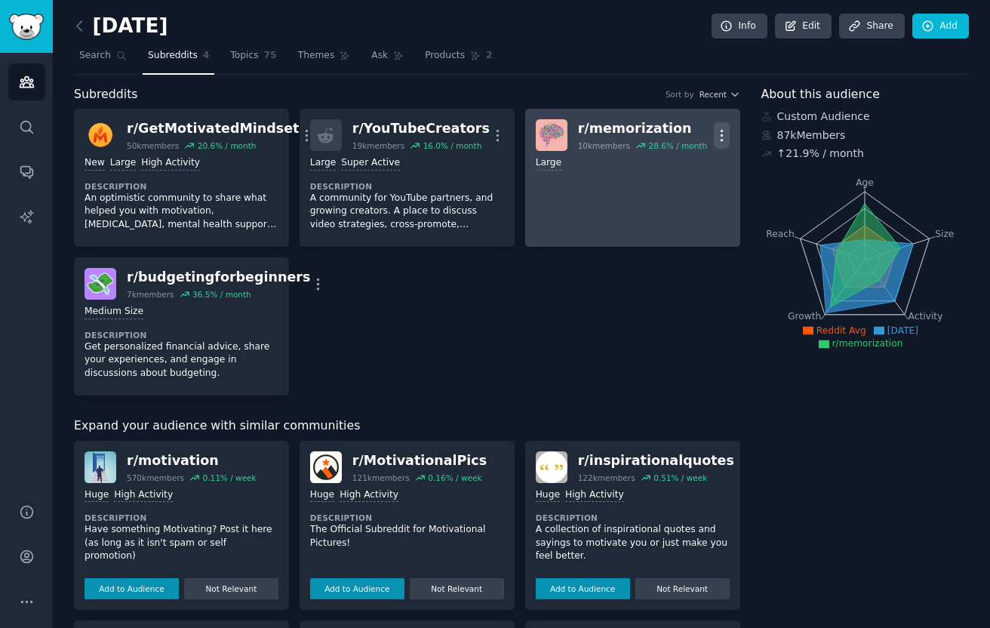
click at [723, 135] on icon "button" at bounding box center [722, 136] width 16 height 16
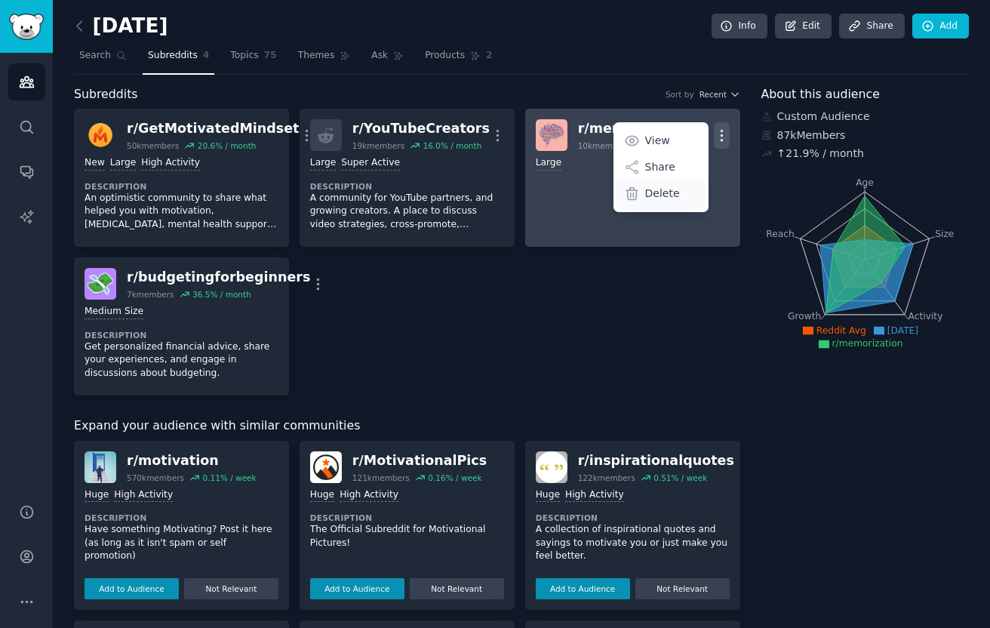
click at [684, 188] on div "Delete" at bounding box center [661, 193] width 90 height 32
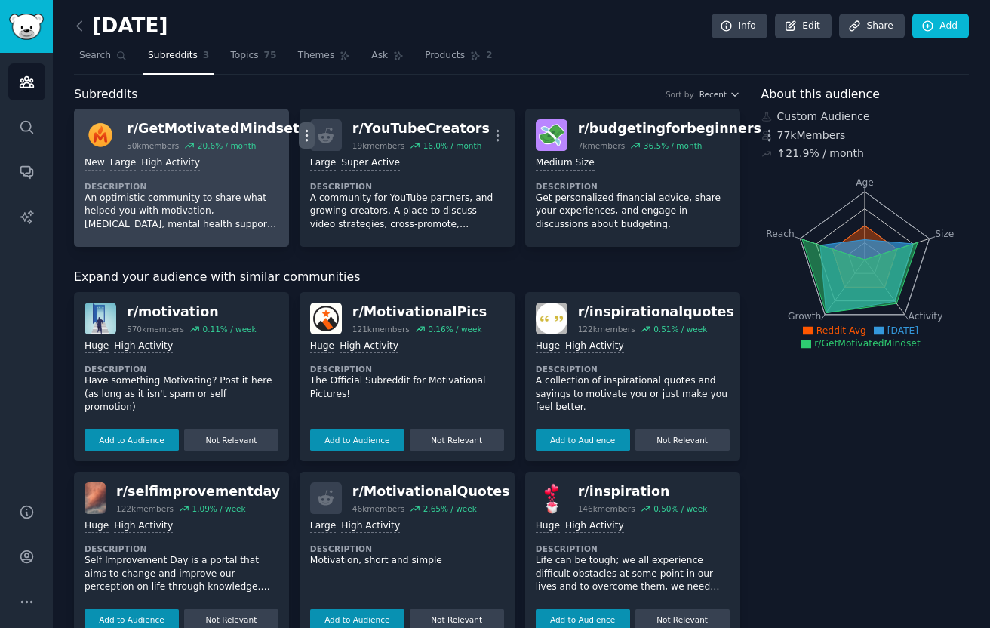
click at [299, 128] on icon "button" at bounding box center [307, 136] width 16 height 16
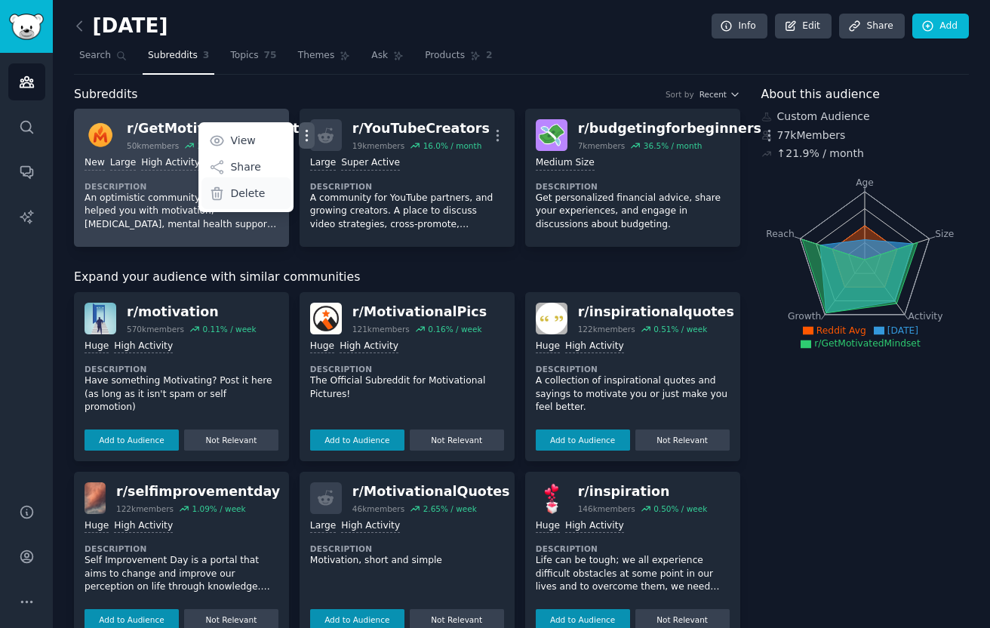
click at [230, 195] on p "Delete" at bounding box center [247, 194] width 35 height 16
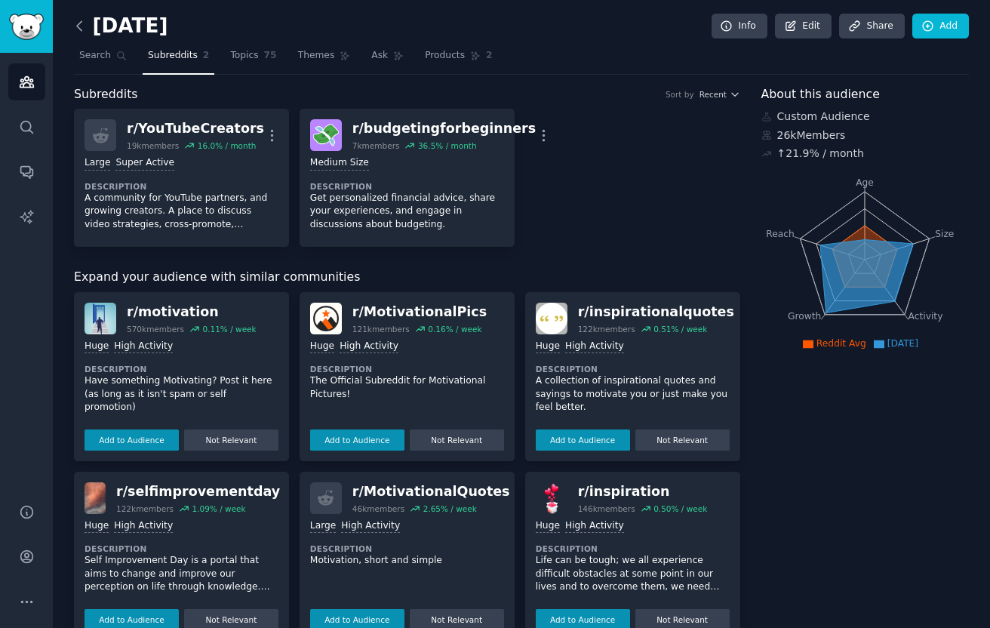
click at [78, 26] on icon at bounding box center [79, 25] width 5 height 9
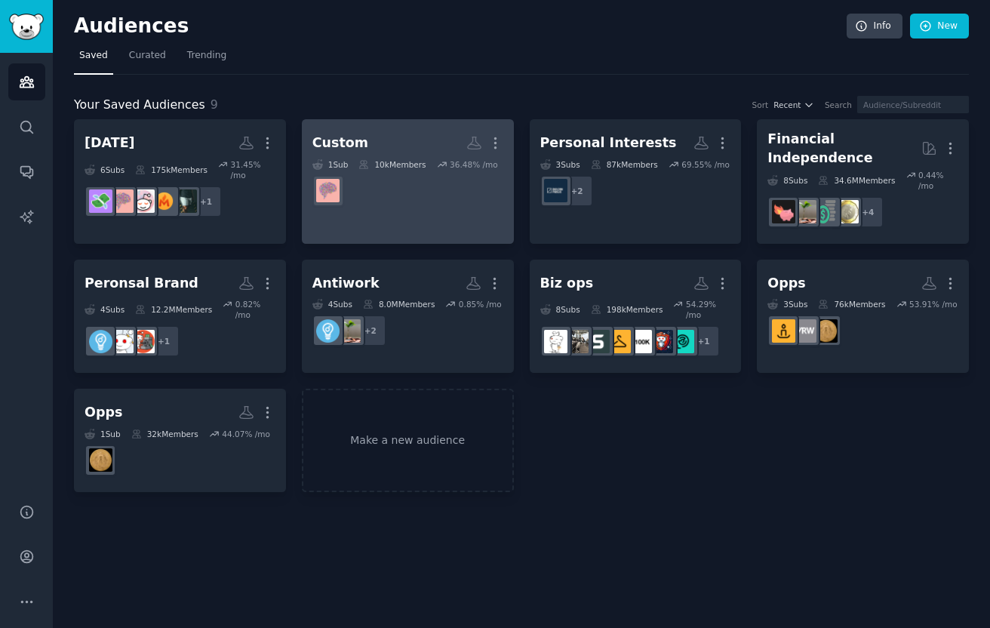
click at [364, 180] on dd "r/memorization" at bounding box center [407, 191] width 191 height 42
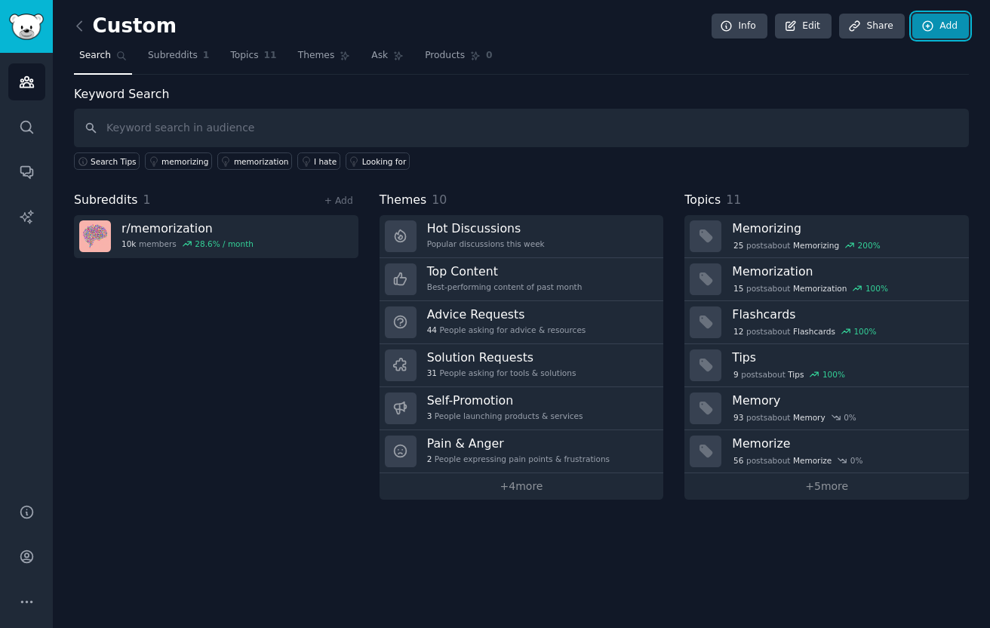
click at [962, 14] on link "Add" at bounding box center [940, 27] width 57 height 26
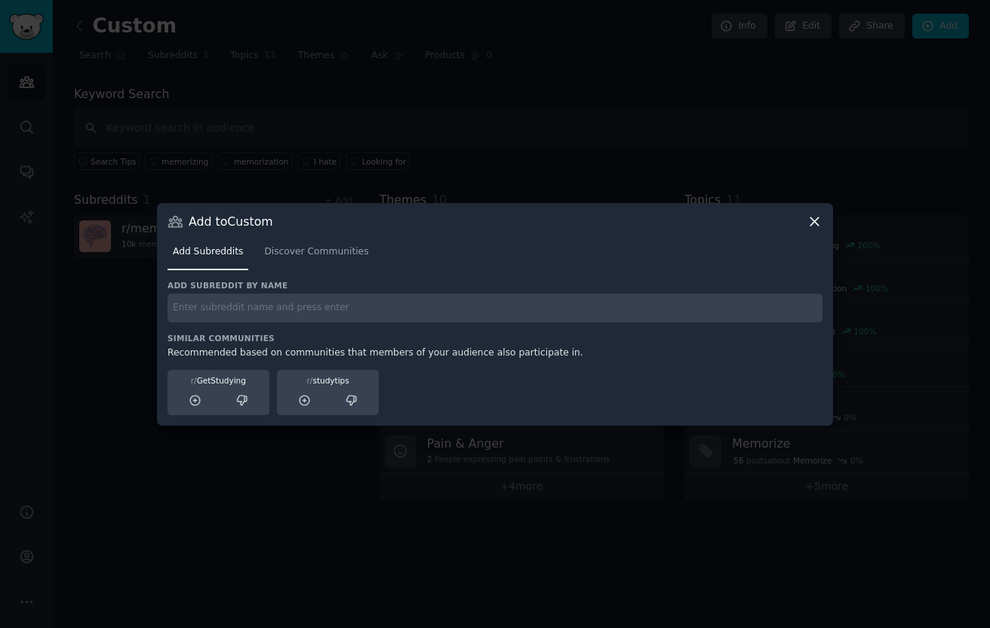
click at [691, 308] on input "text" at bounding box center [495, 308] width 655 height 29
type input "youtubecreators"
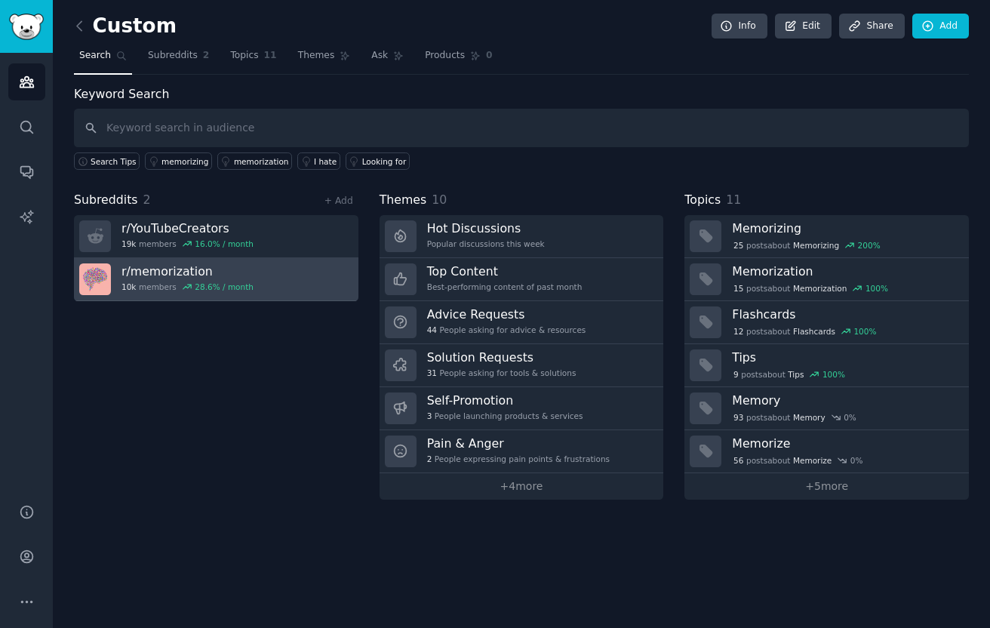
click at [312, 284] on link "r/ memorization 10k members 28.6 % / month" at bounding box center [216, 279] width 284 height 43
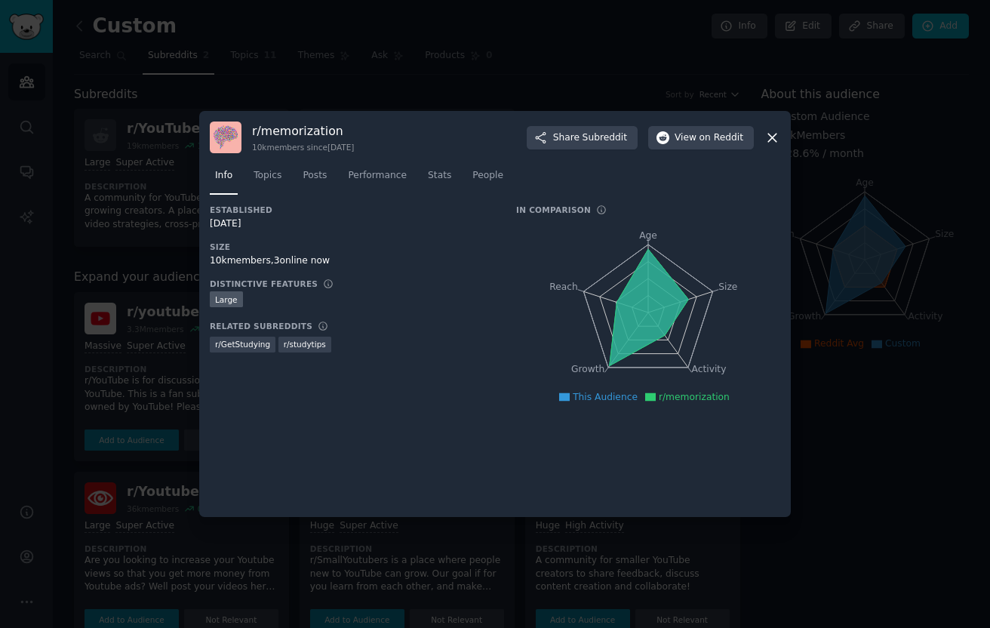
click at [830, 180] on div at bounding box center [495, 314] width 990 height 628
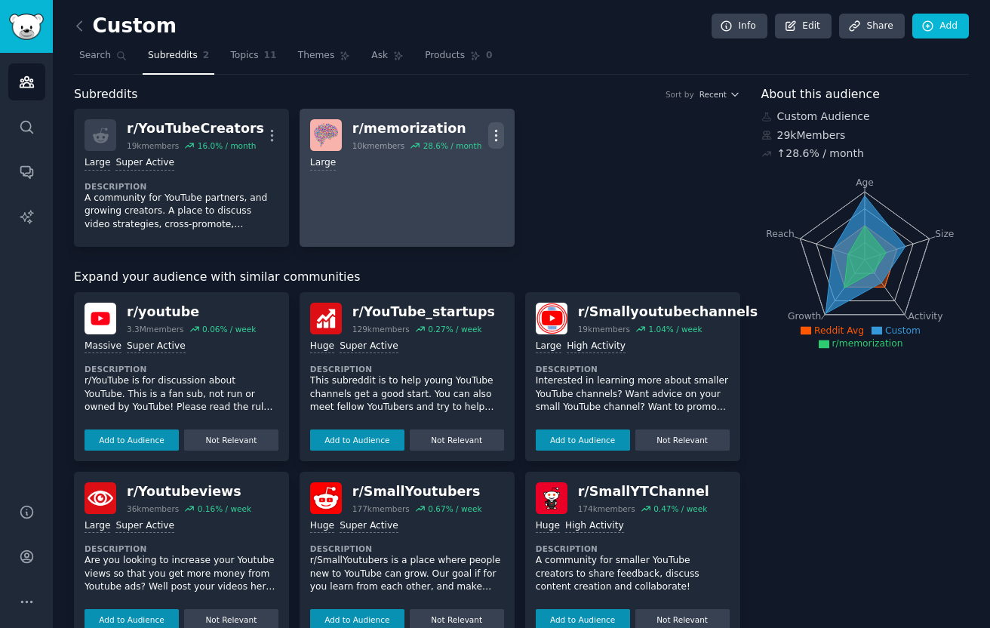
click at [492, 128] on icon "button" at bounding box center [496, 136] width 16 height 16
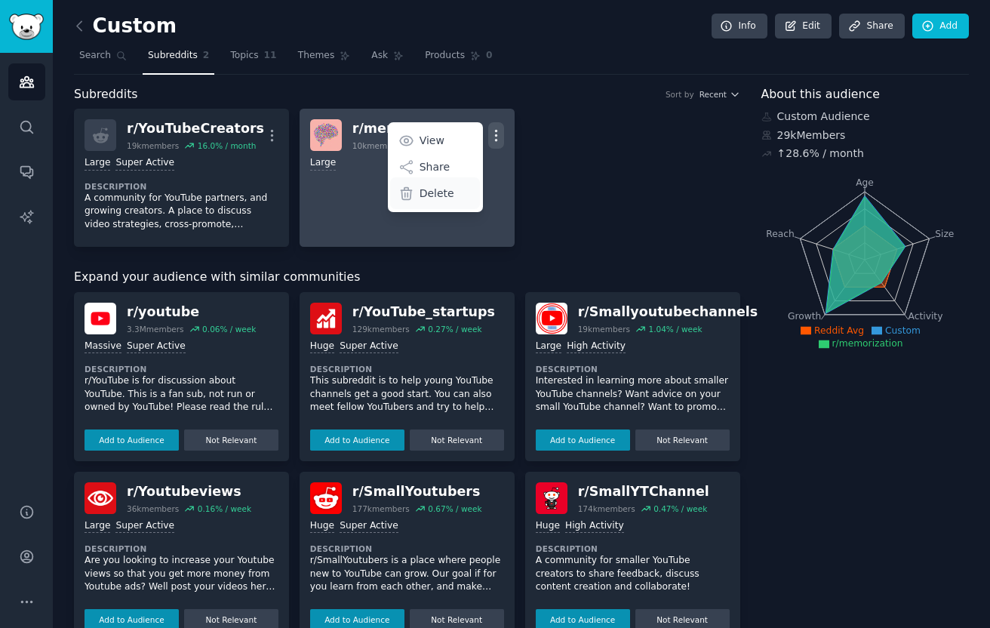
click at [436, 195] on p "Delete" at bounding box center [437, 194] width 35 height 16
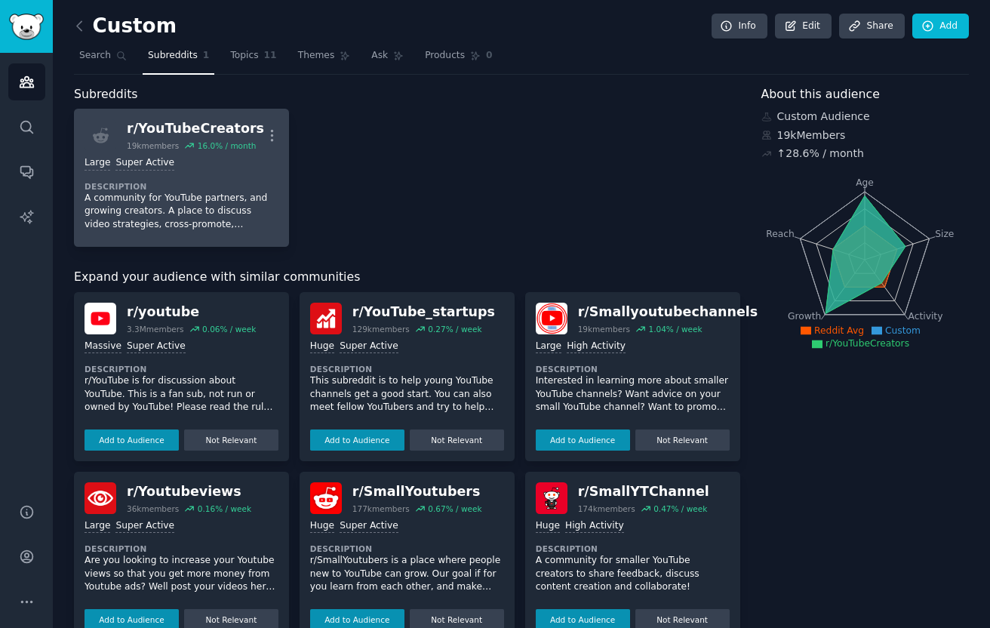
click at [250, 172] on div "Large Super Active Description A community for YouTube partners, and growing cr…" at bounding box center [182, 193] width 194 height 85
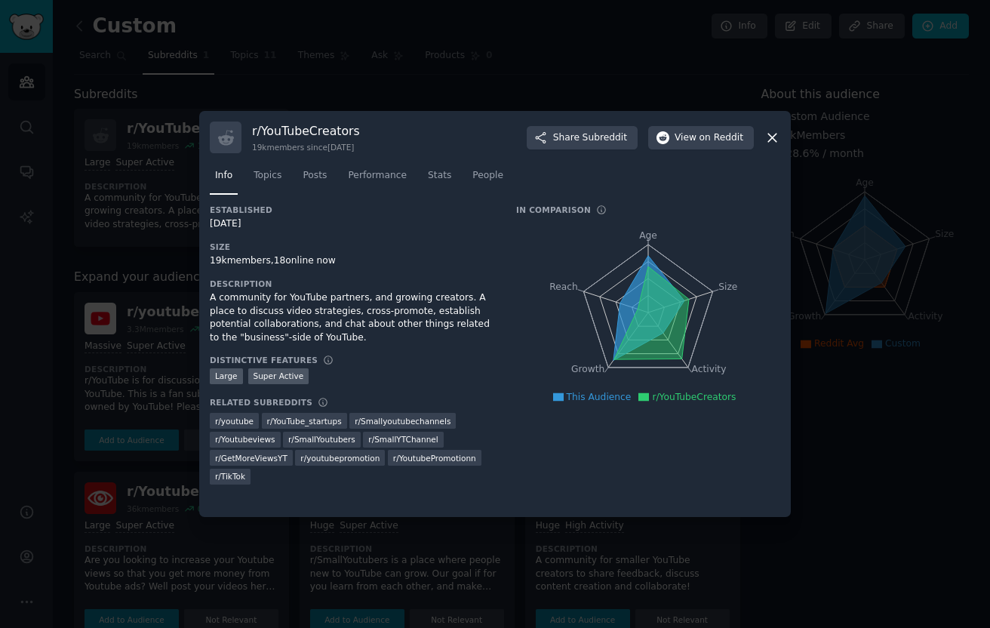
click at [841, 118] on div at bounding box center [495, 314] width 990 height 628
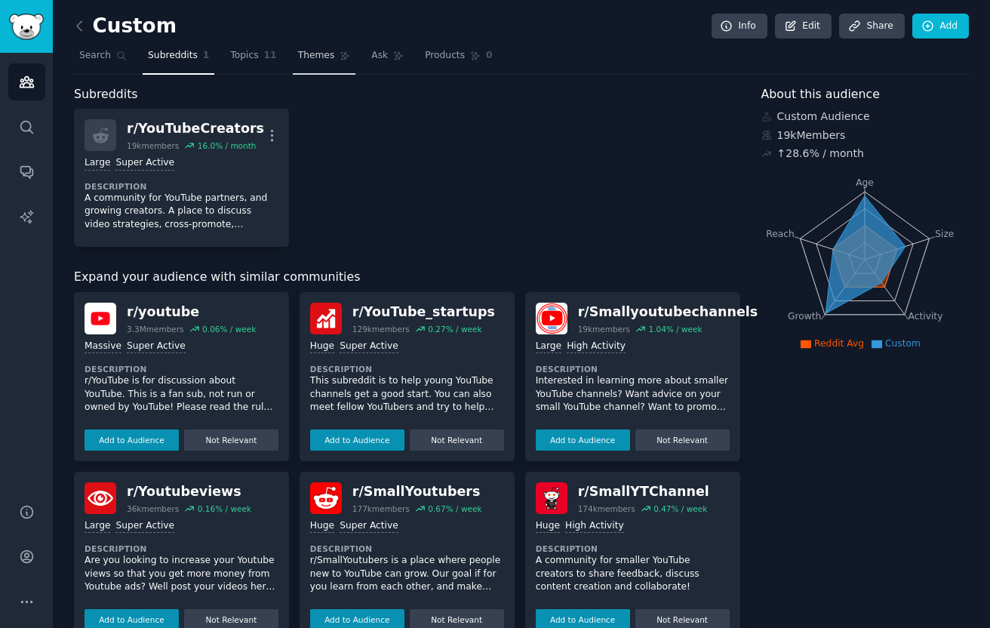
click at [304, 60] on span "Themes" at bounding box center [316, 56] width 37 height 14
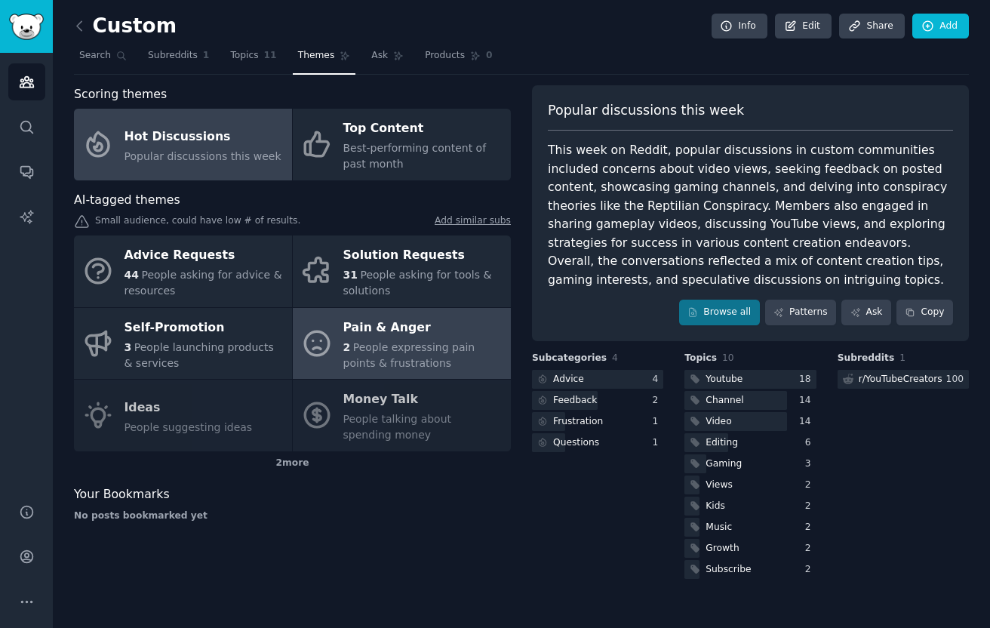
click at [398, 355] on div "2 People expressing pain points & frustrations" at bounding box center [423, 356] width 160 height 32
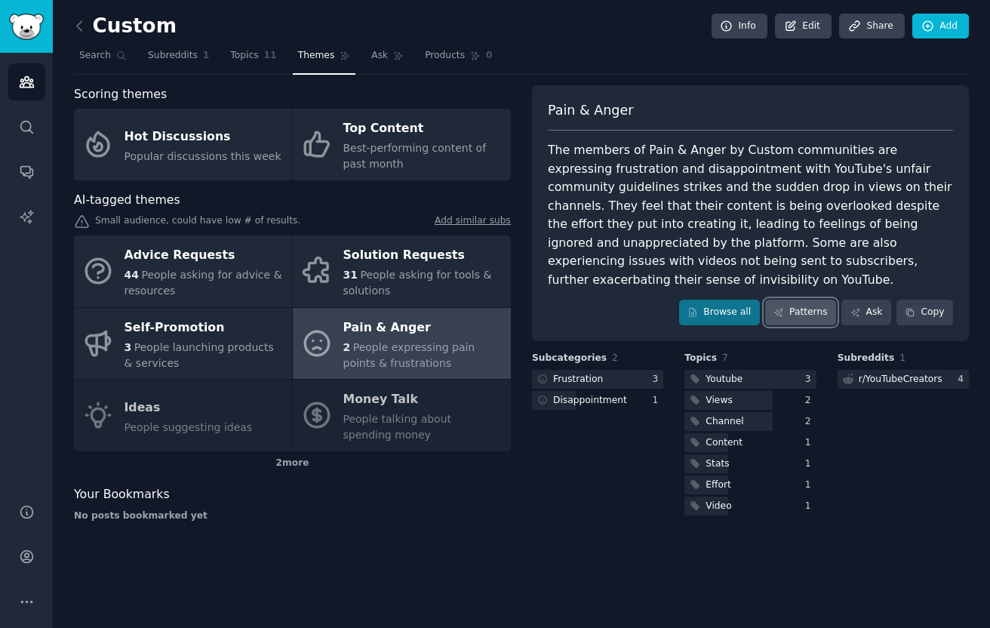
click at [819, 300] on link "Patterns" at bounding box center [800, 313] width 71 height 26
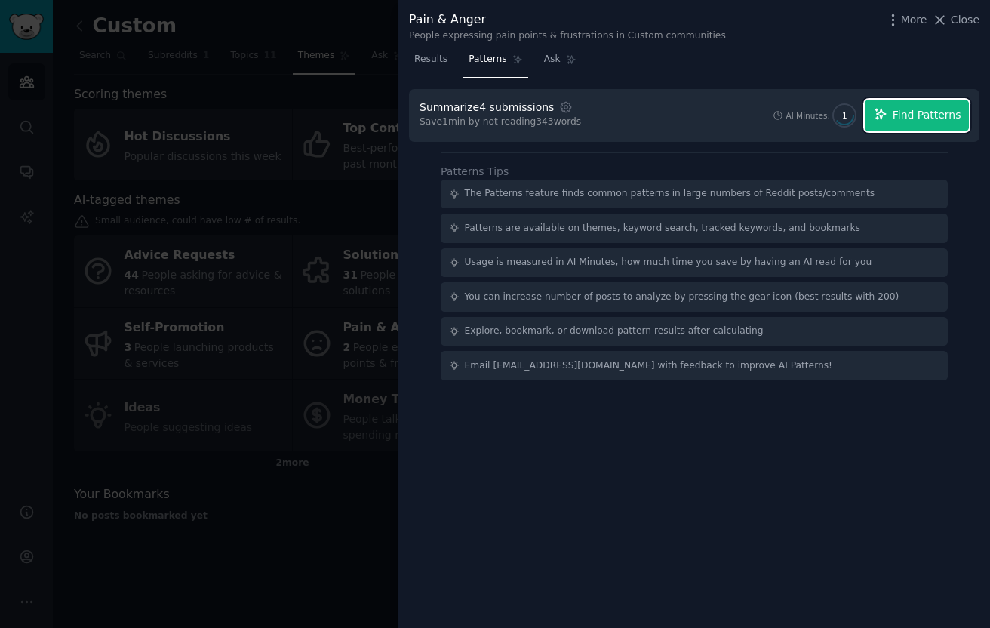
click at [909, 115] on span "Find Patterns" at bounding box center [927, 115] width 69 height 16
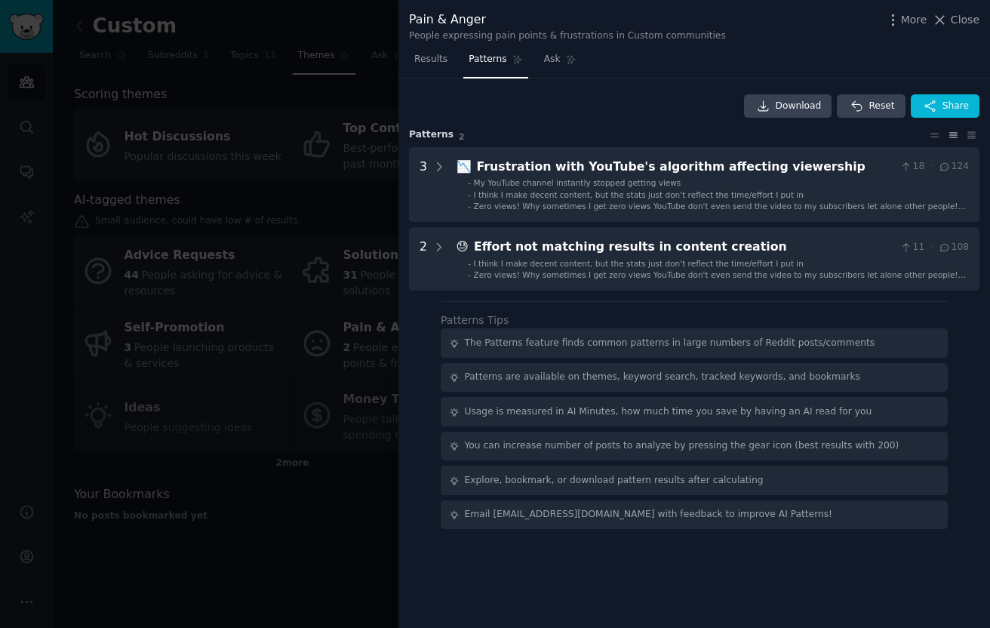
click at [285, 288] on div at bounding box center [495, 314] width 990 height 628
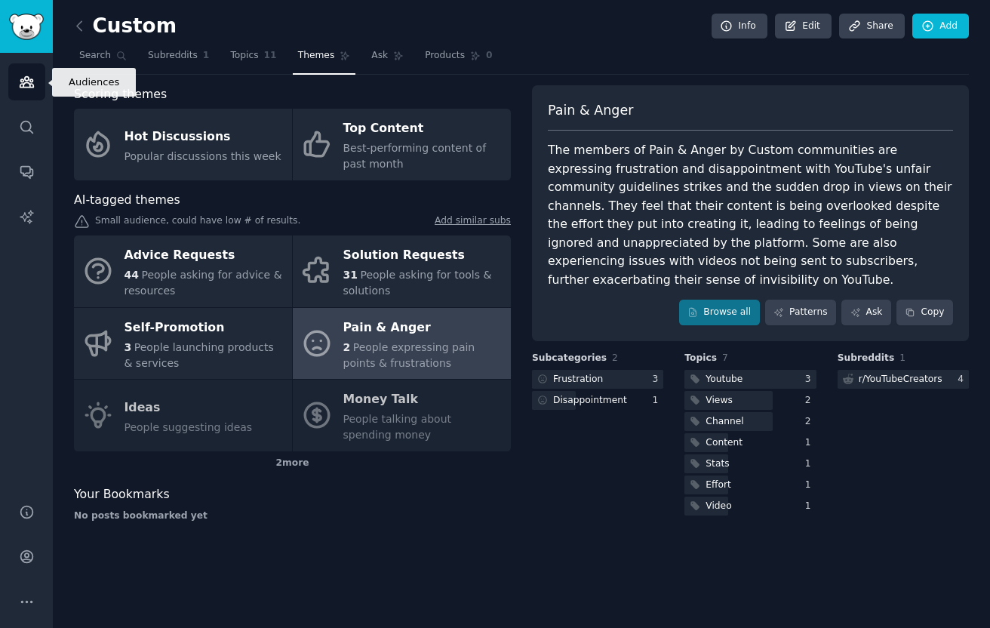
click at [27, 88] on icon "Sidebar" at bounding box center [27, 82] width 16 height 16
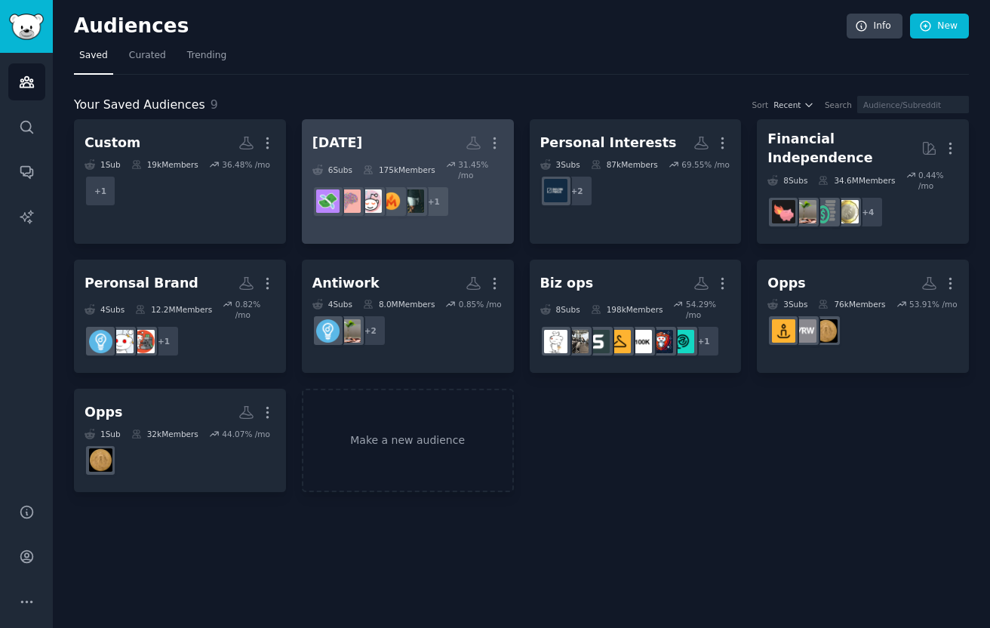
click at [382, 140] on h2 "[DATE] More" at bounding box center [407, 143] width 191 height 26
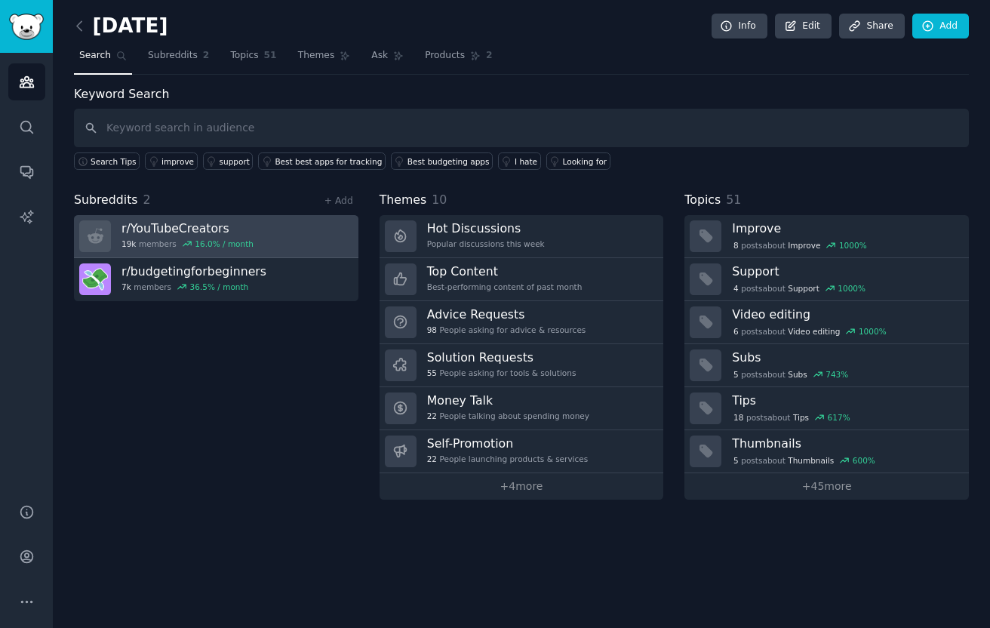
click at [278, 241] on link "r/ YouTubeCreators 19k members 16.0 % / month" at bounding box center [216, 236] width 284 height 43
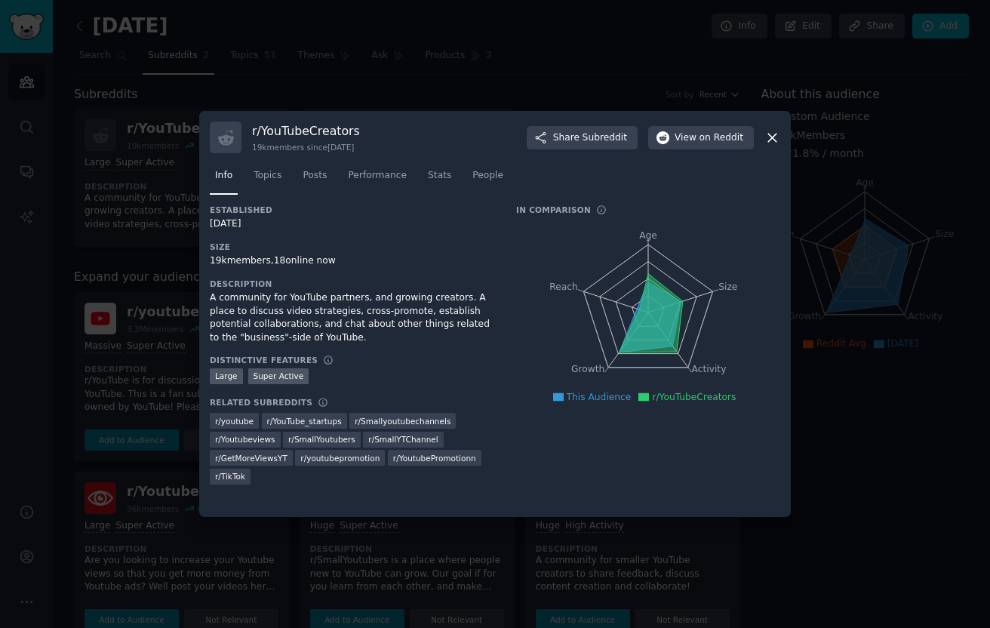
click at [837, 169] on div at bounding box center [495, 314] width 990 height 628
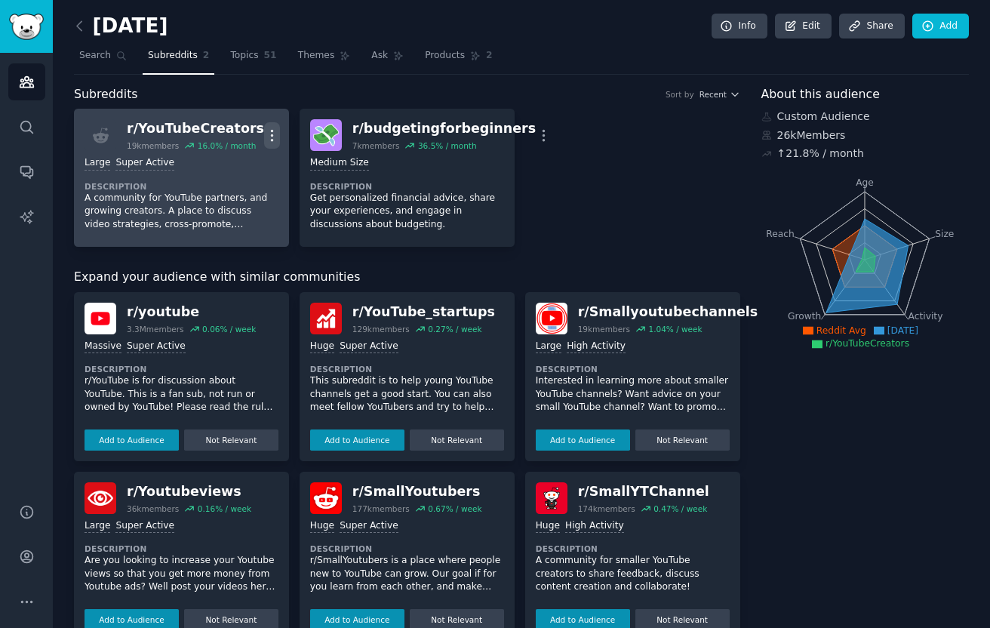
click at [272, 134] on icon "button" at bounding box center [273, 135] width 2 height 11
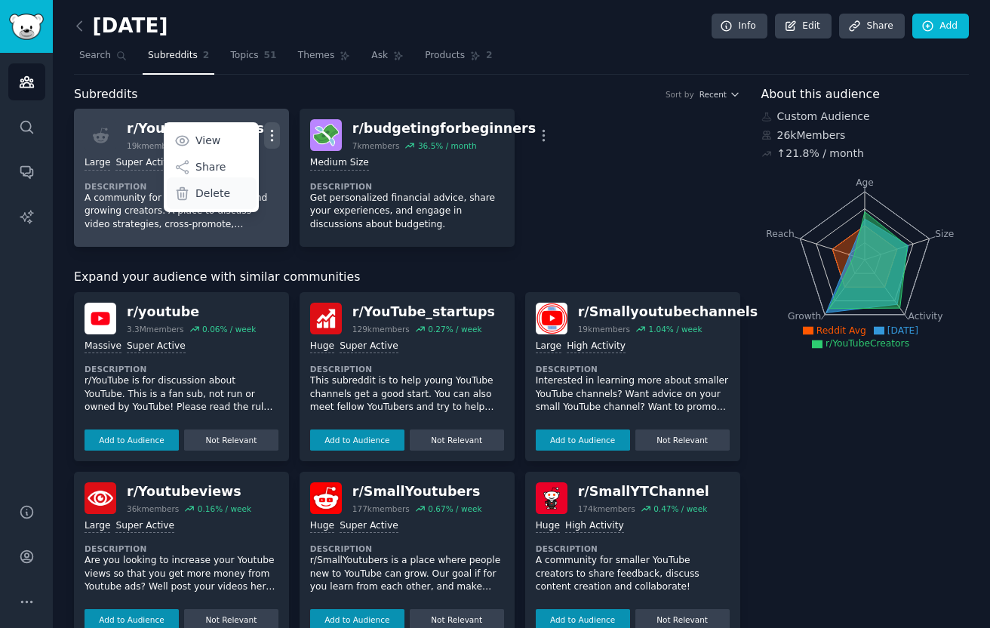
click at [223, 193] on p "Delete" at bounding box center [212, 194] width 35 height 16
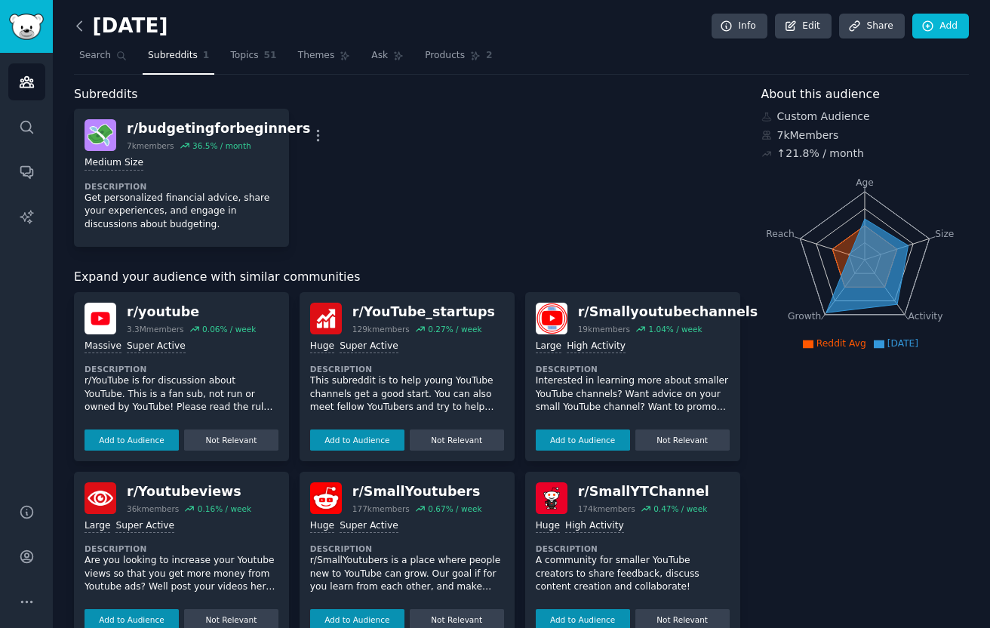
click at [75, 25] on icon at bounding box center [80, 26] width 16 height 16
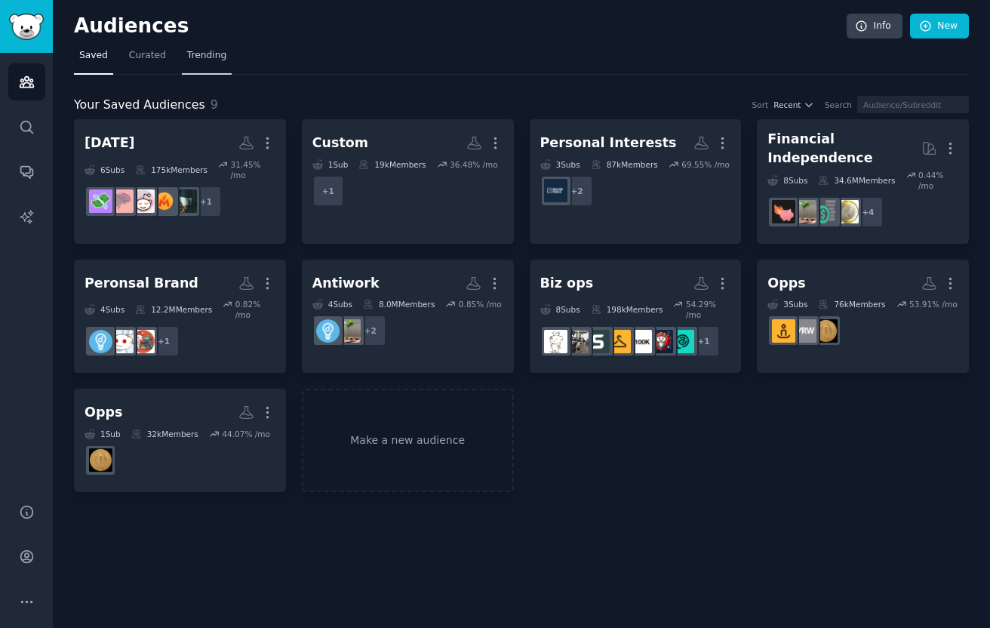
click at [208, 72] on link "Trending" at bounding box center [207, 59] width 50 height 31
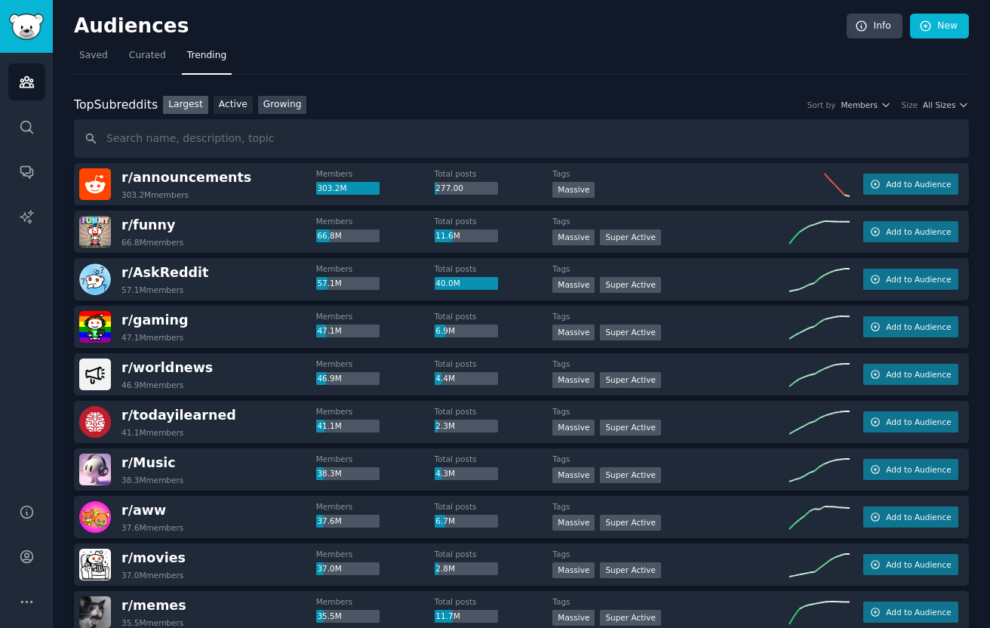
click at [275, 107] on link "Growing" at bounding box center [282, 105] width 49 height 19
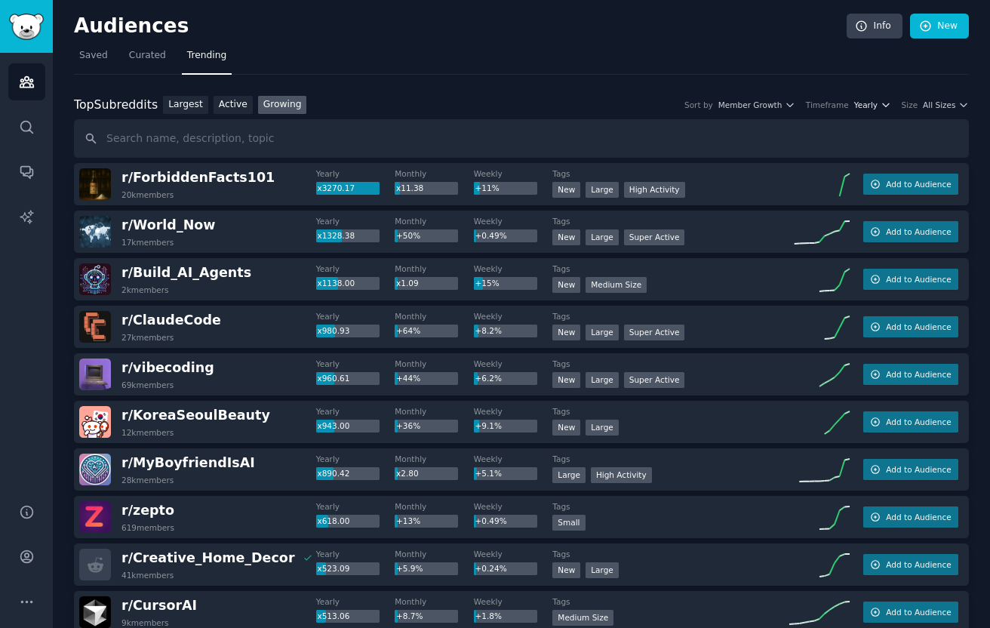
click at [854, 109] on span "Yearly" at bounding box center [865, 105] width 23 height 11
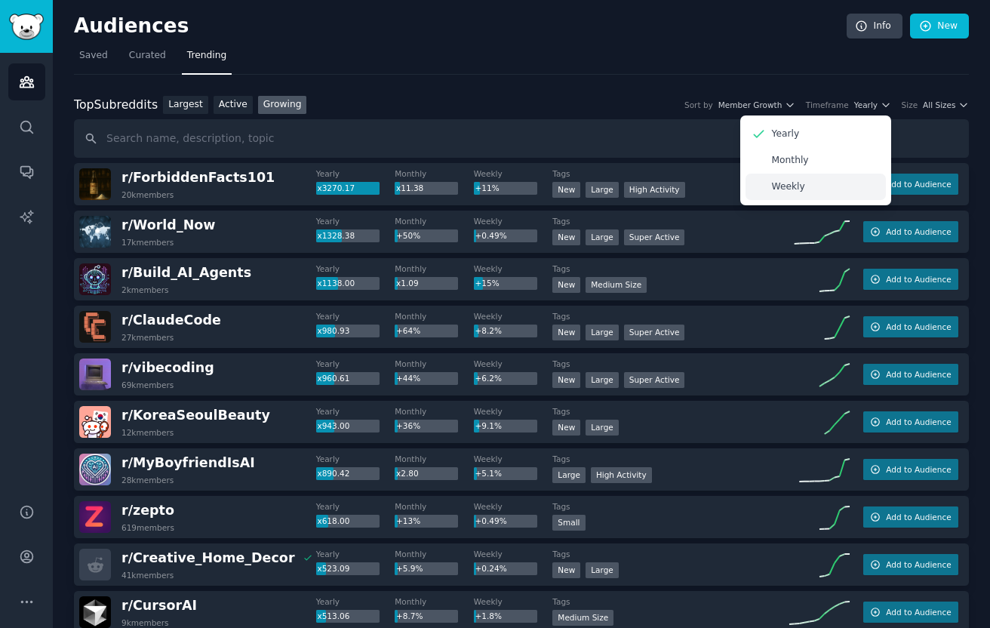
click at [809, 177] on div "Weekly" at bounding box center [816, 187] width 140 height 26
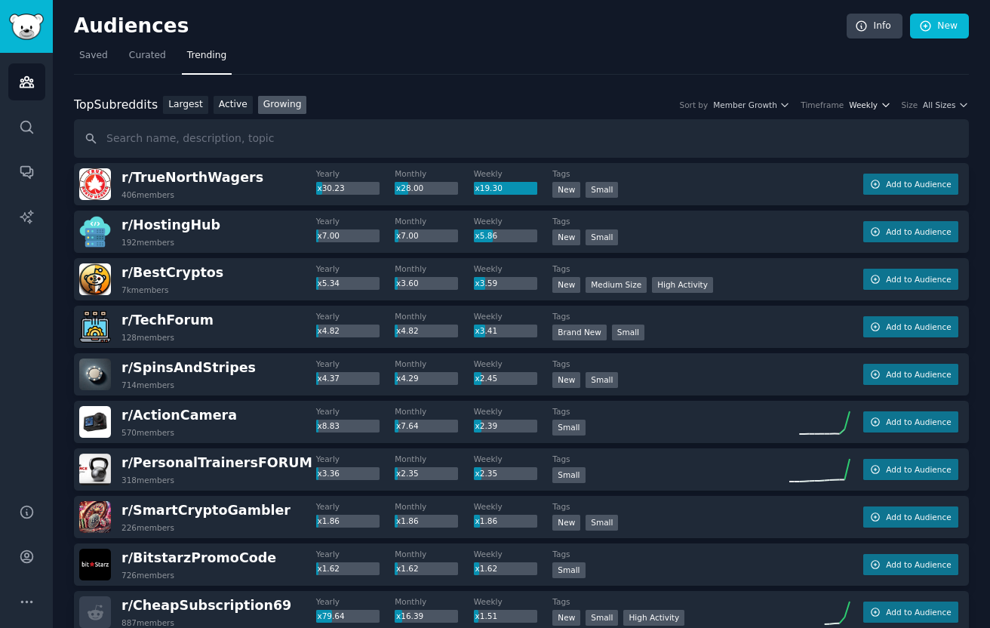
click at [864, 104] on span "Weekly" at bounding box center [863, 105] width 29 height 11
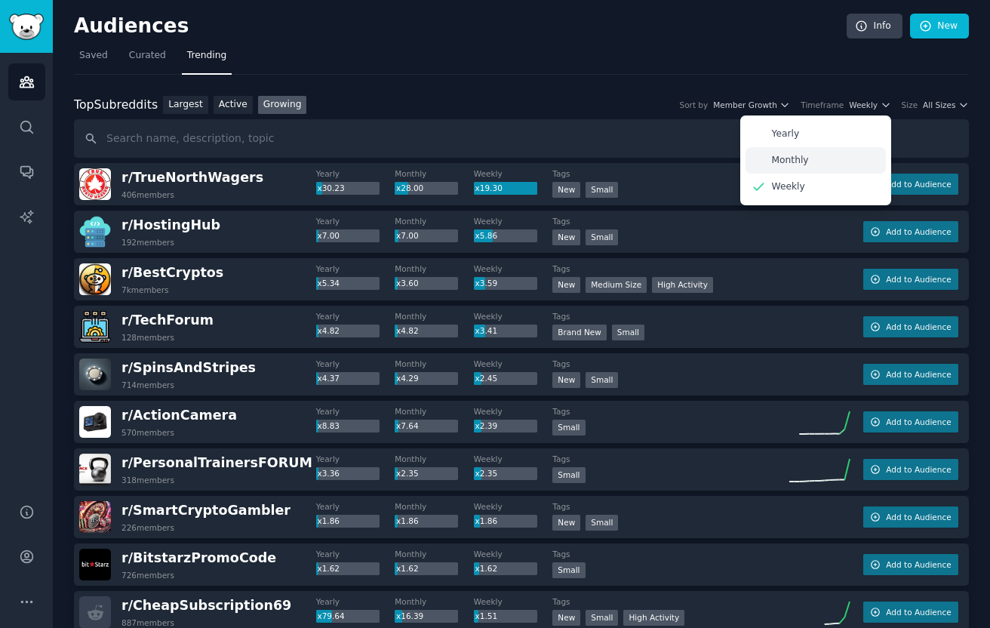
click at [811, 165] on div "Monthly" at bounding box center [816, 160] width 140 height 26
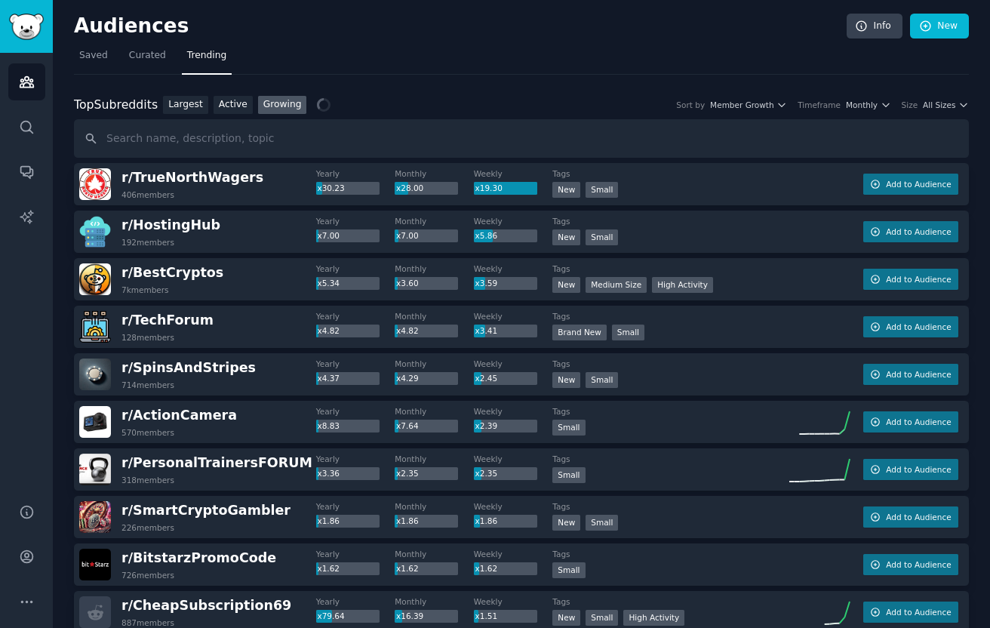
click at [940, 103] on span "All Sizes" at bounding box center [939, 105] width 32 height 11
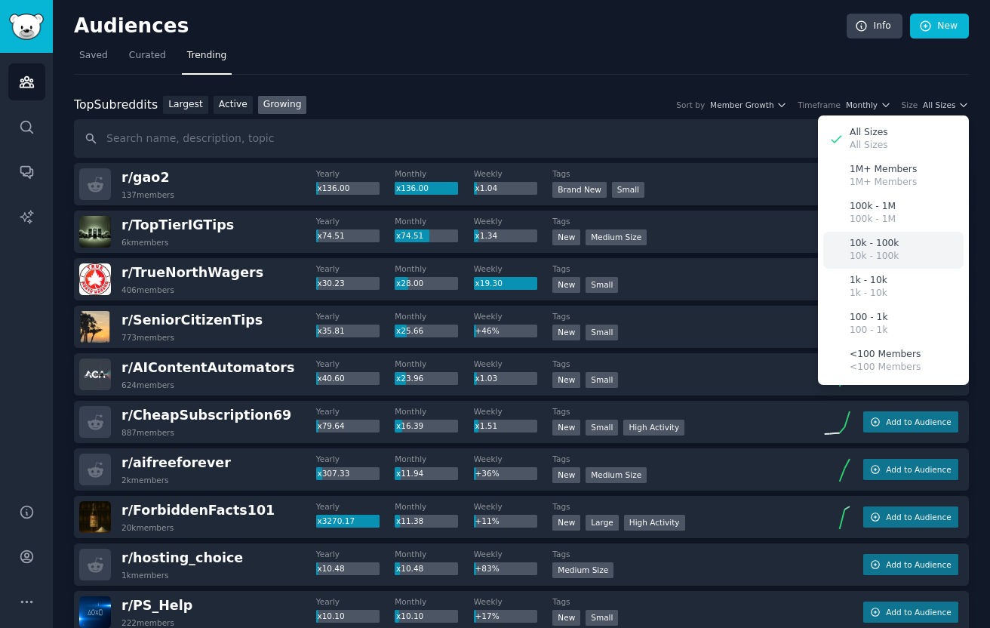
click at [882, 235] on div "10k - 100k 10k - 100k" at bounding box center [893, 250] width 140 height 37
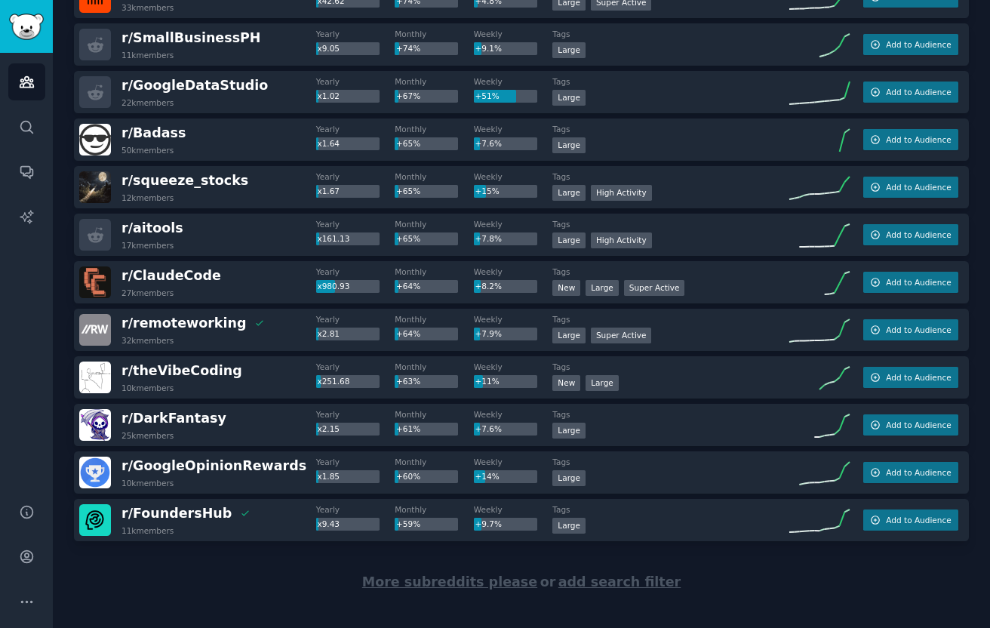
scroll to position [2010, 0]
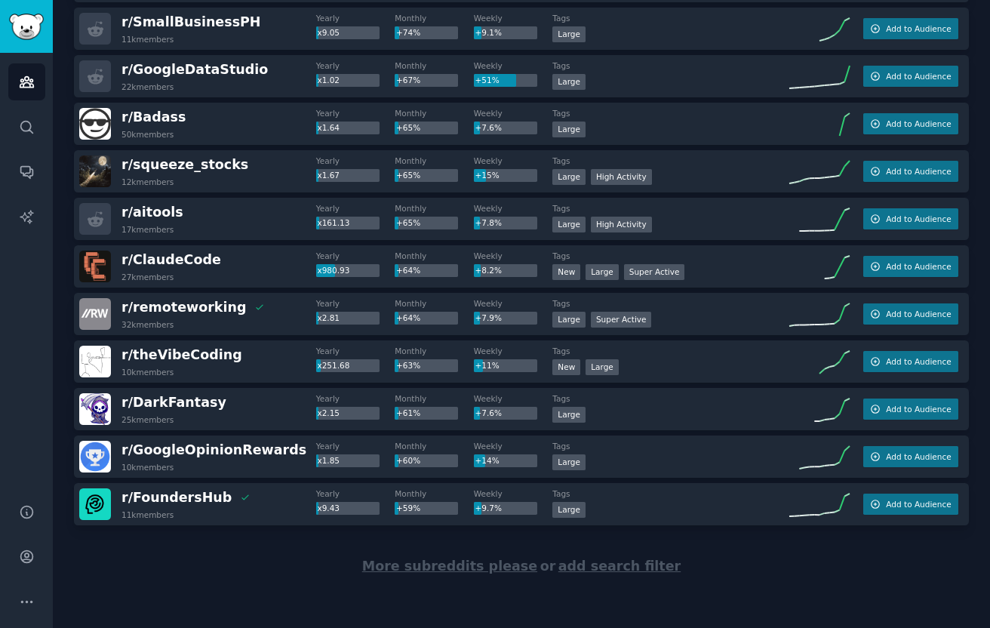
click at [392, 574] on div "More subreddits please or add search filter" at bounding box center [521, 566] width 895 height 82
click at [453, 565] on span "More subreddits please" at bounding box center [449, 565] width 175 height 15
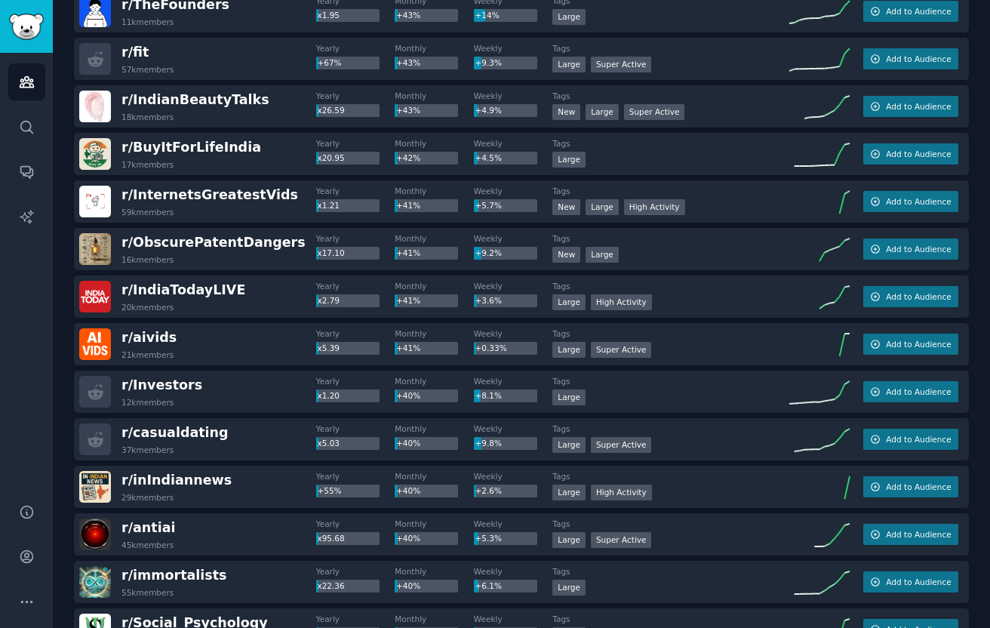
scroll to position [4387, 0]
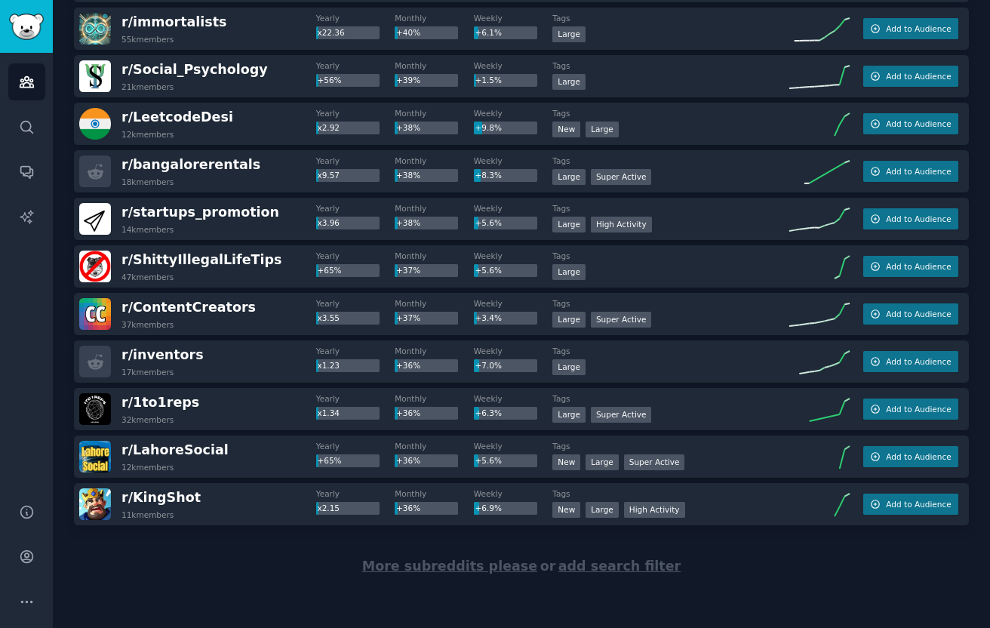
click at [437, 567] on span "More subreddits please" at bounding box center [449, 565] width 175 height 15
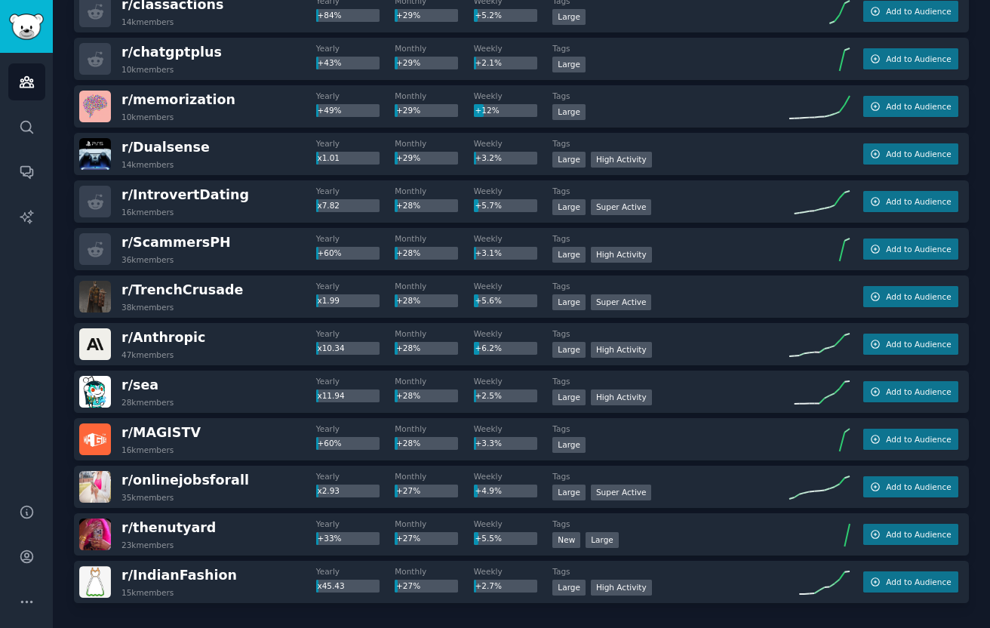
scroll to position [6764, 0]
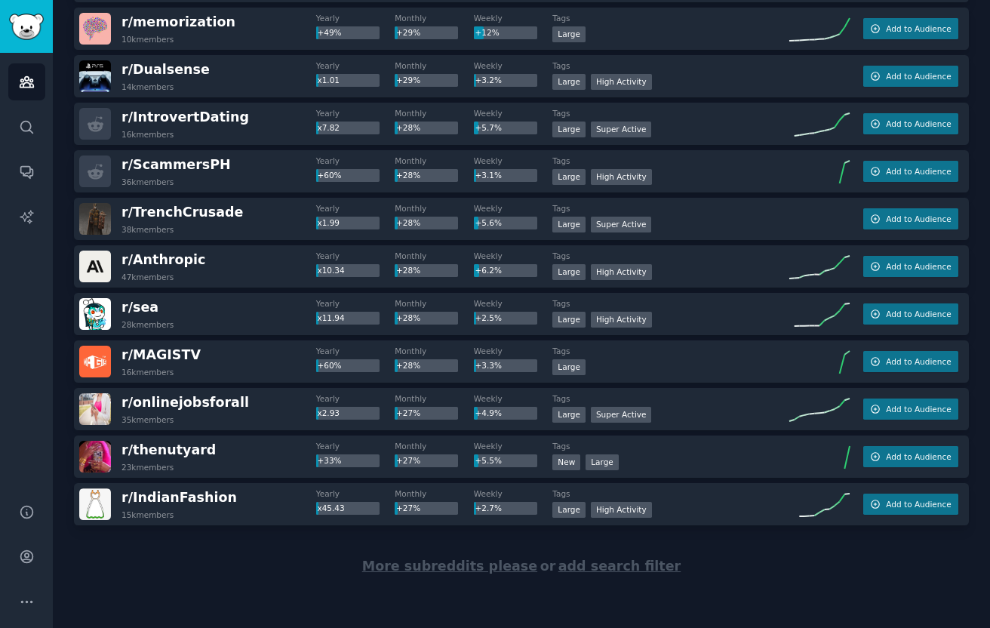
click at [443, 566] on span "More subreddits please" at bounding box center [449, 565] width 175 height 15
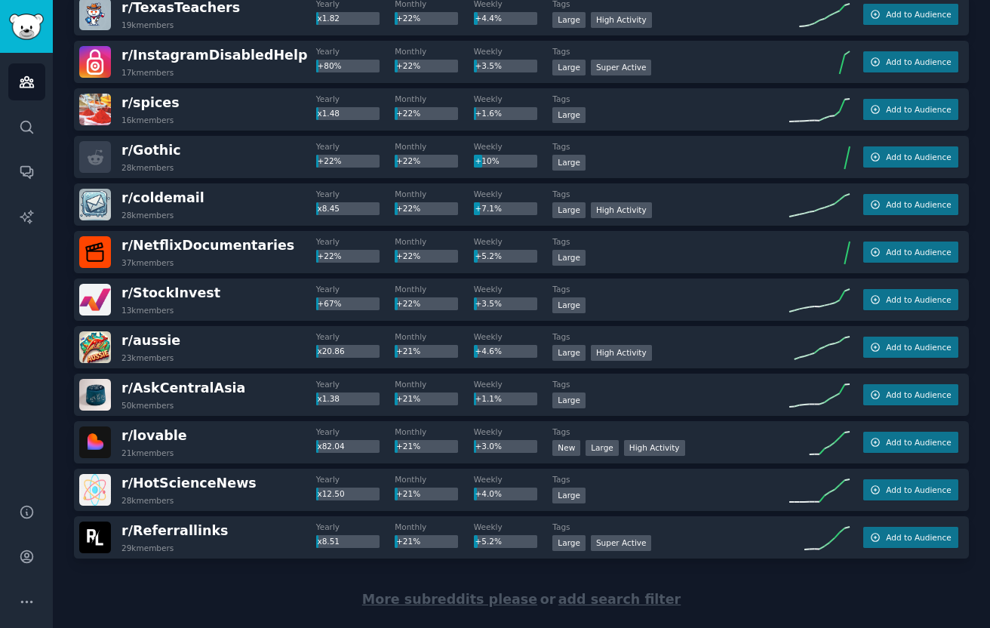
scroll to position [9141, 0]
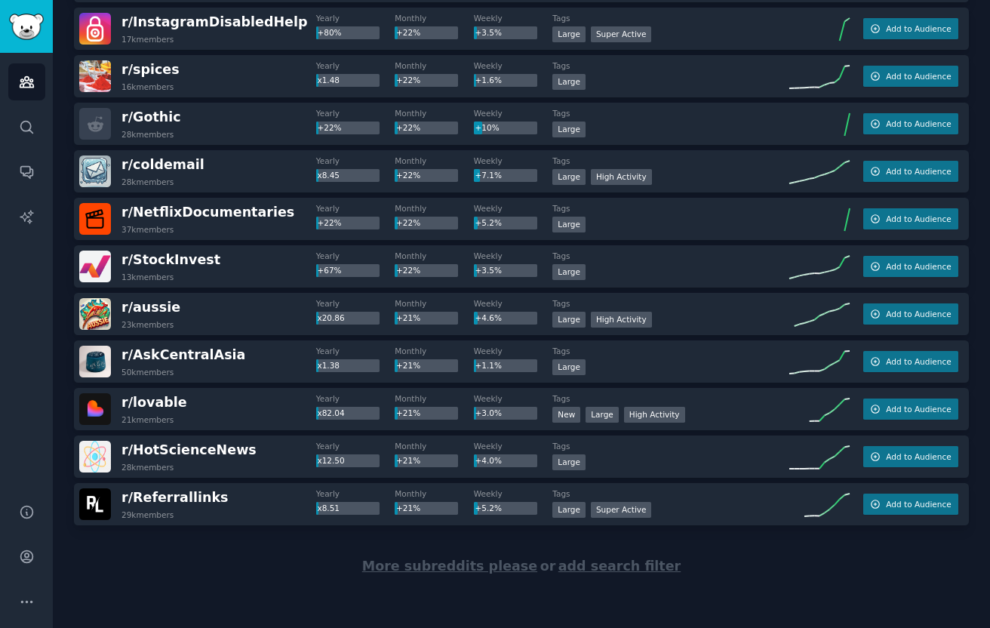
click at [424, 563] on span "More subreddits please" at bounding box center [449, 565] width 175 height 15
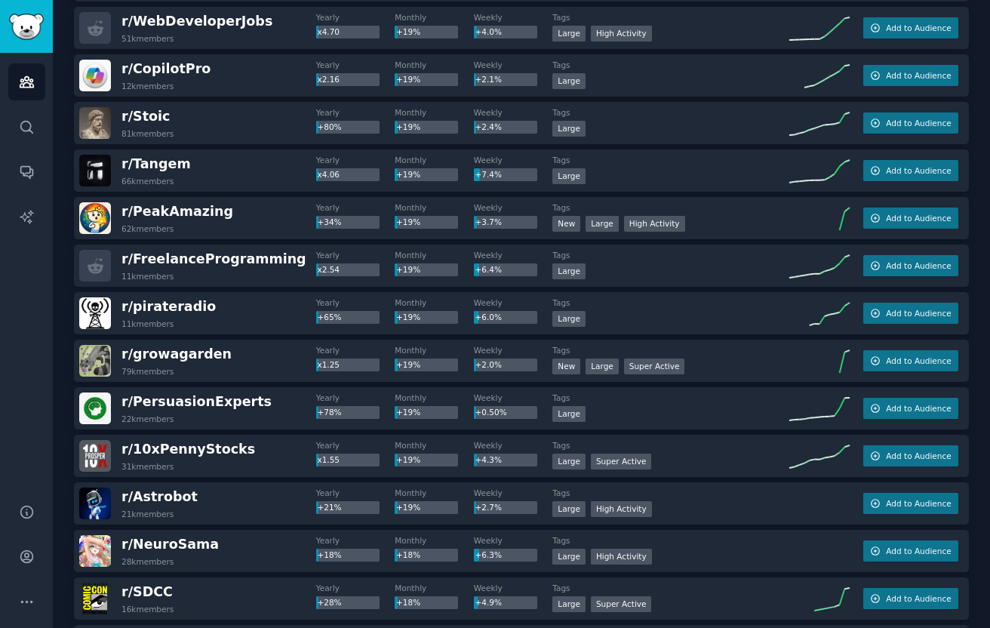
scroll to position [11518, 0]
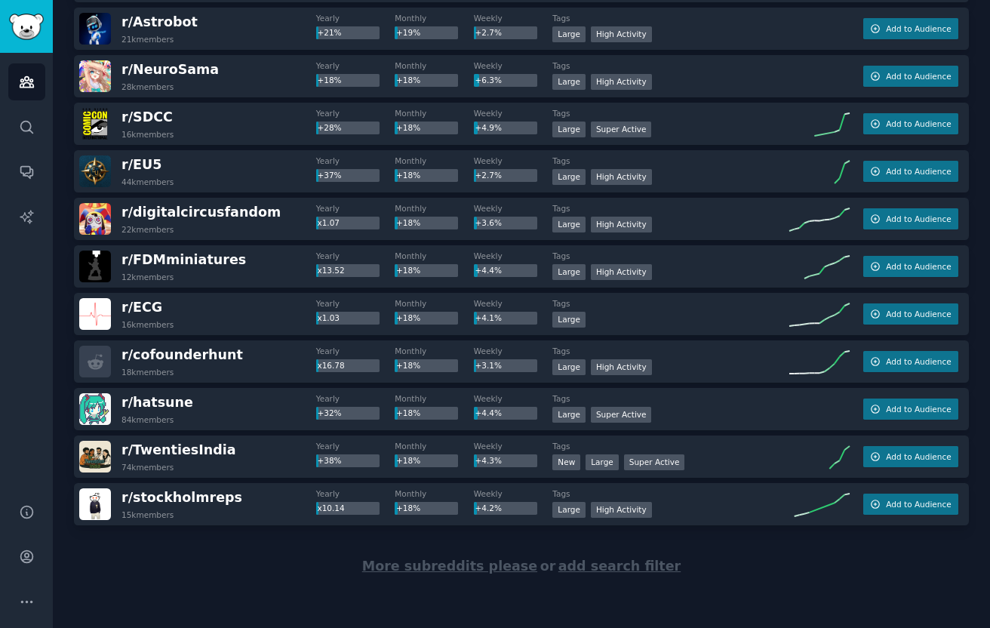
click at [423, 566] on span "More subreddits please" at bounding box center [449, 565] width 175 height 15
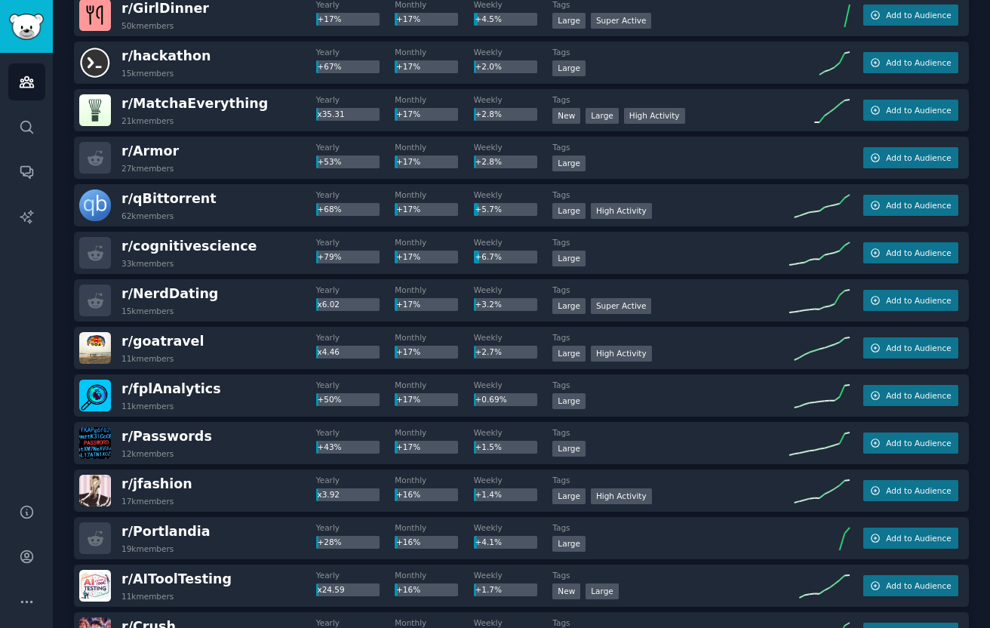
scroll to position [13895, 0]
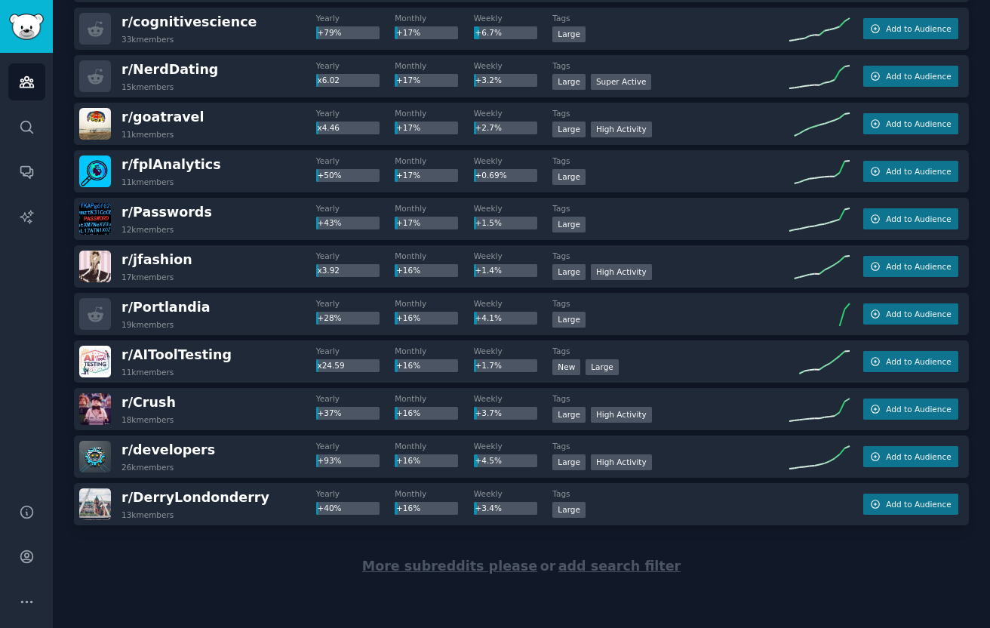
click at [426, 558] on span "More subreddits please" at bounding box center [449, 565] width 175 height 15
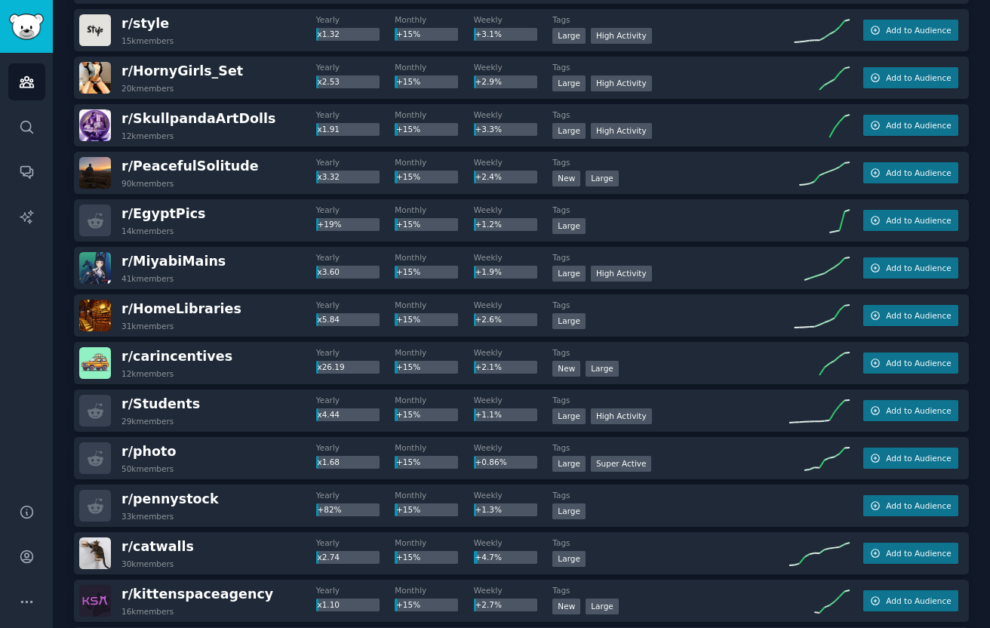
scroll to position [16272, 0]
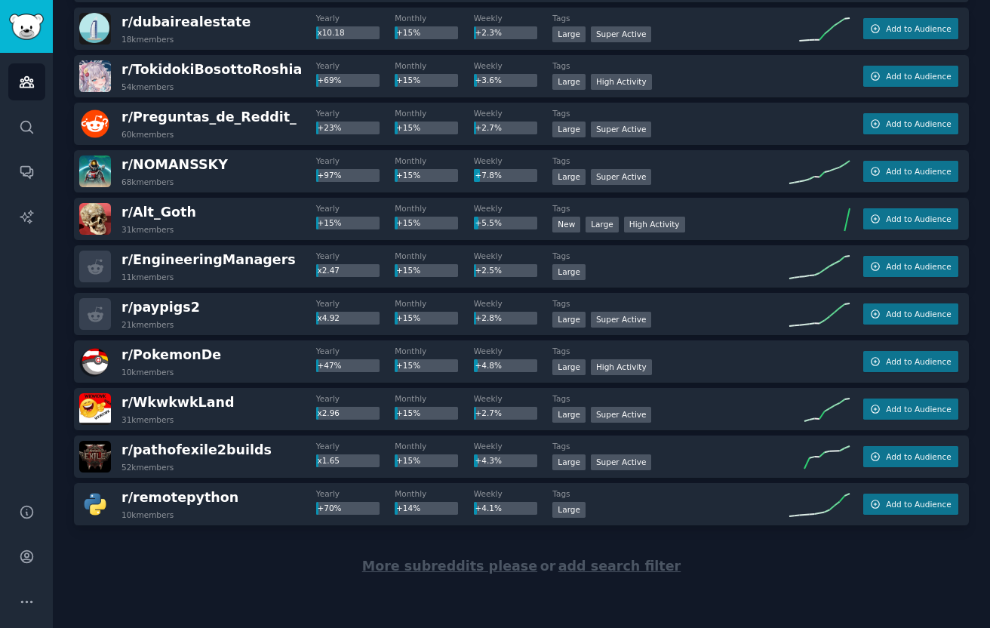
click at [422, 561] on span "More subreddits please" at bounding box center [449, 565] width 175 height 15
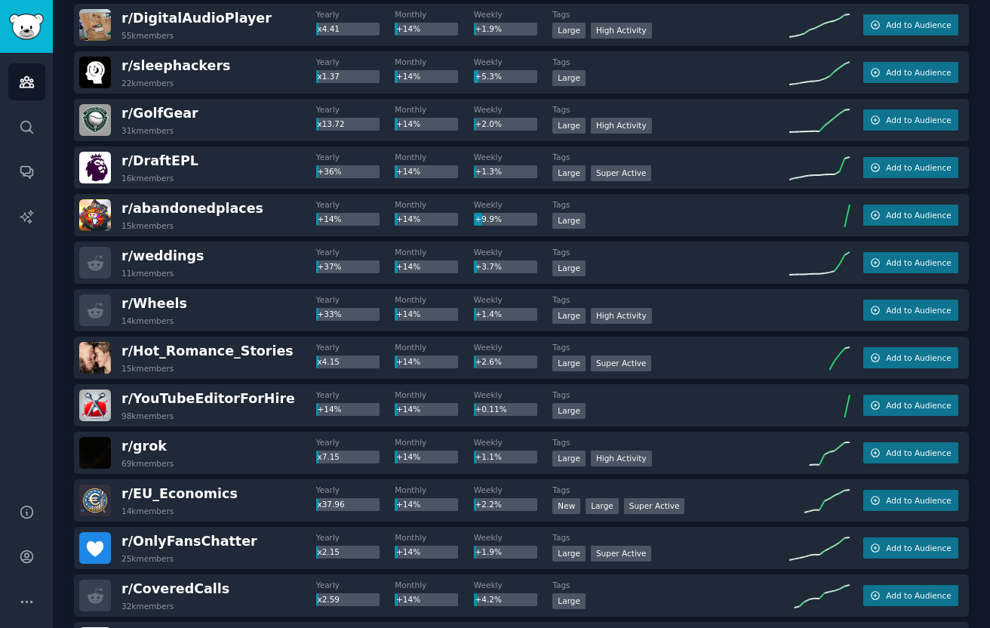
scroll to position [18649, 0]
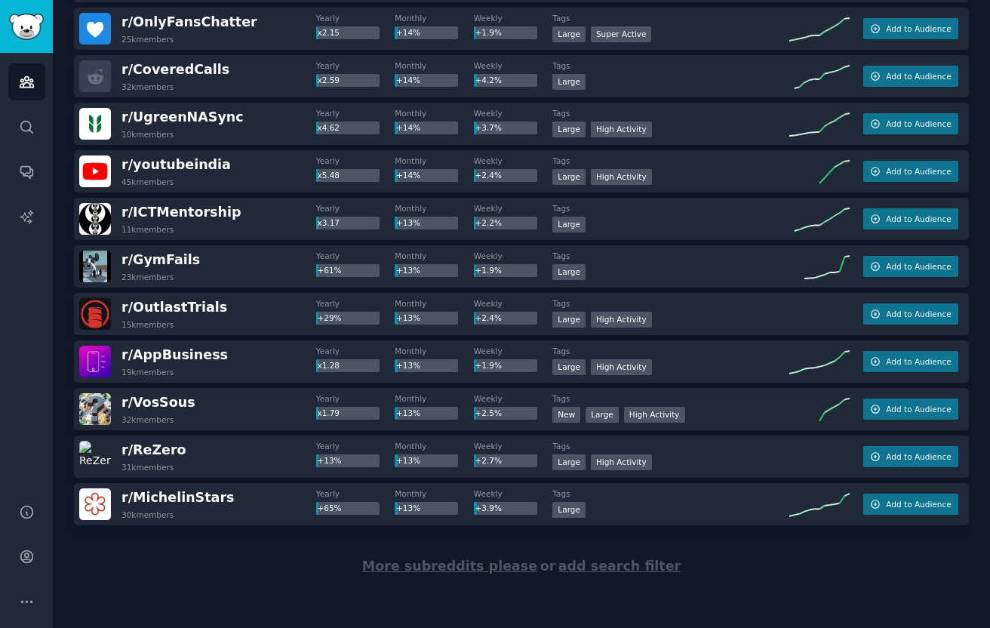
click at [428, 546] on div "More subreddits please or add search filter" at bounding box center [521, 566] width 895 height 82
click at [427, 562] on span "More subreddits please" at bounding box center [449, 565] width 175 height 15
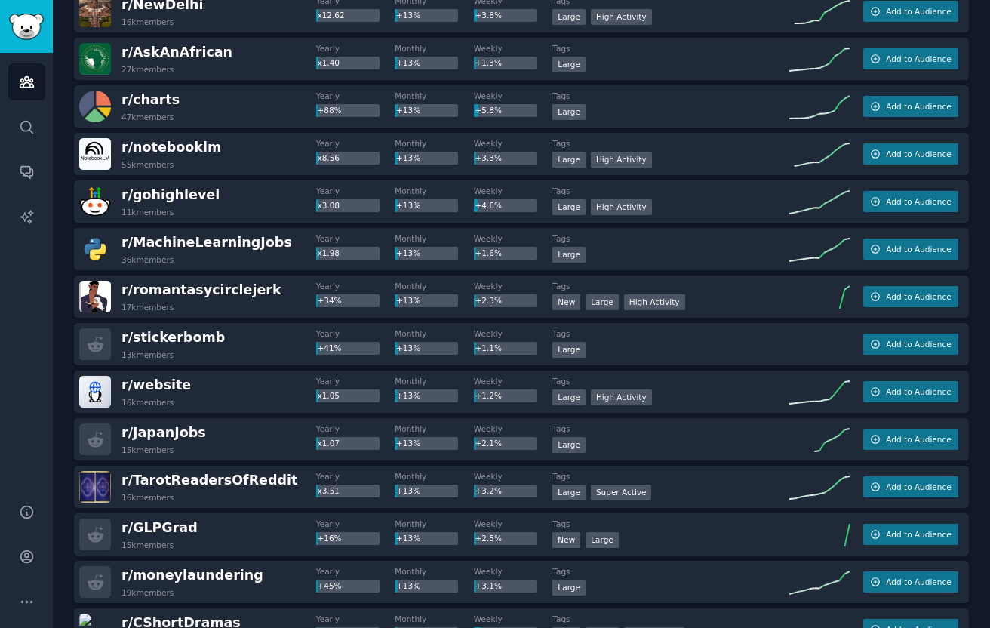
scroll to position [21026, 0]
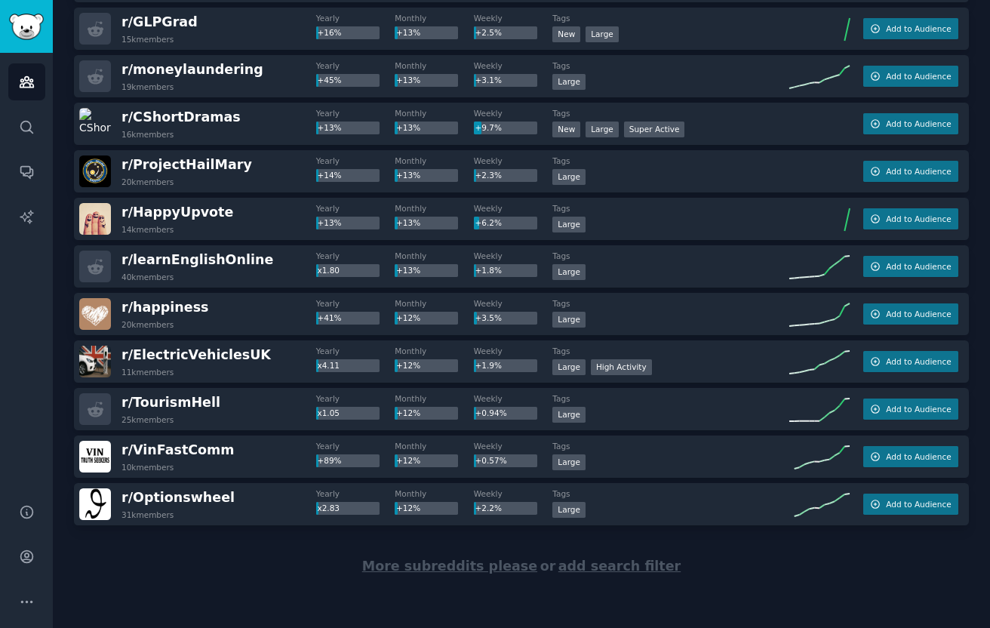
click at [426, 561] on span "More subreddits please" at bounding box center [449, 565] width 175 height 15
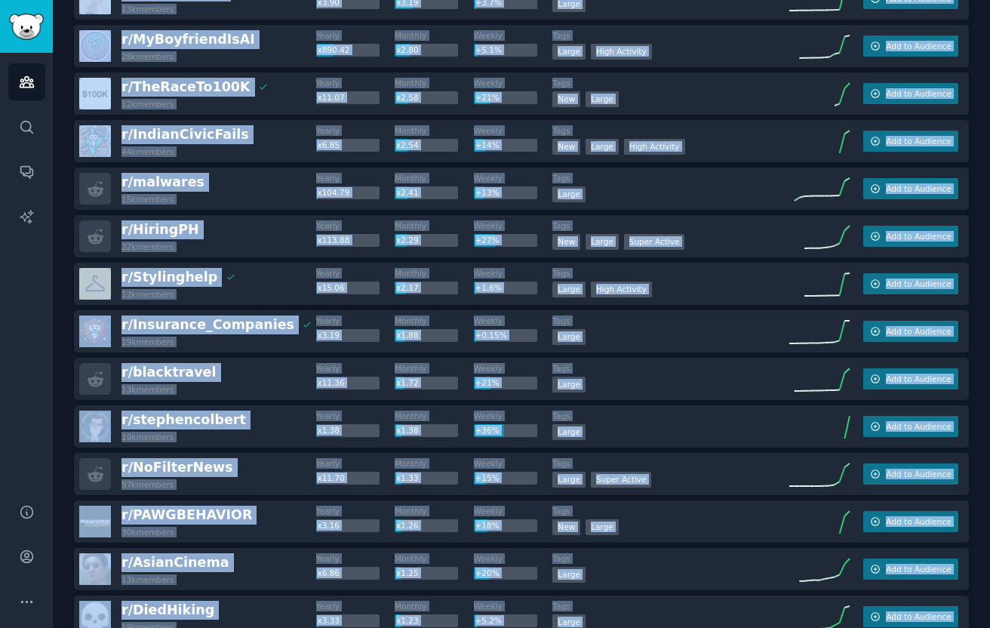
scroll to position [0, 0]
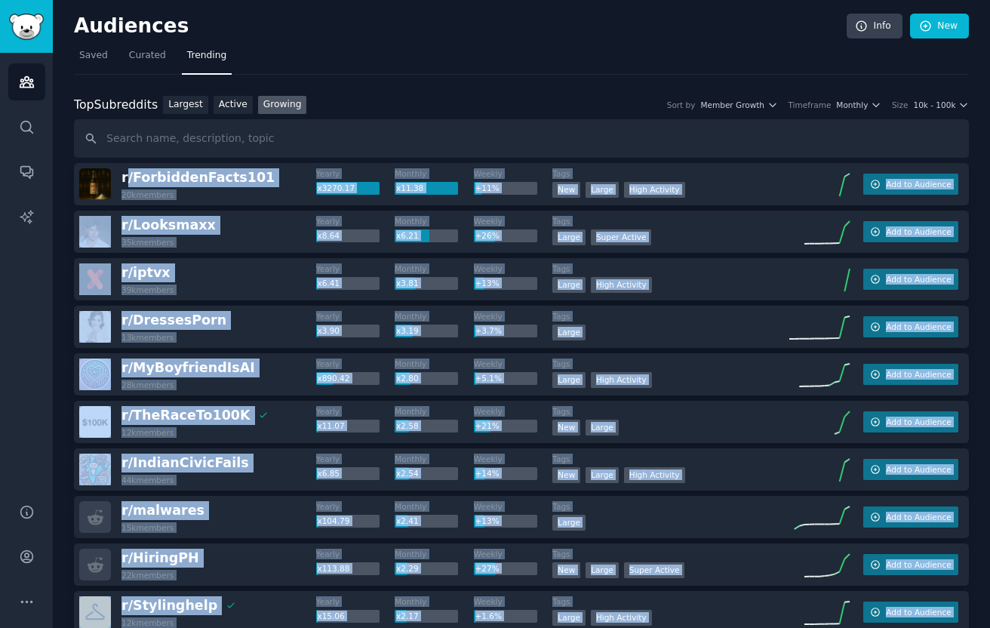
drag, startPoint x: 284, startPoint y: 568, endPoint x: 120, endPoint y: 169, distance: 431.5
copy div "r/ ForbiddenFacts101 20k members Yearly x3270.17 Monthly x11.38 Weekly +11% Tag…"
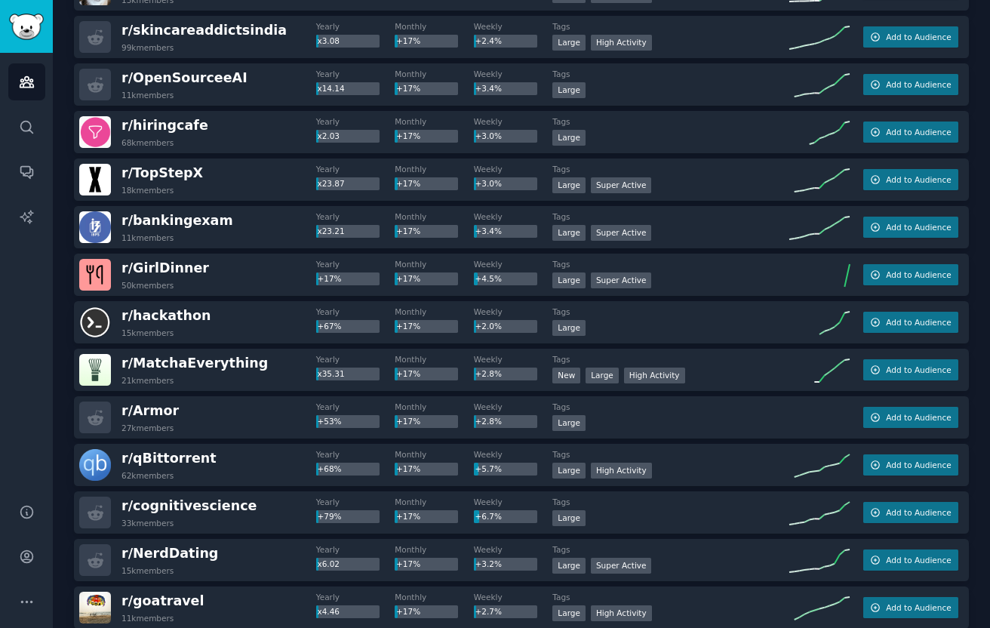
scroll to position [13411, 0]
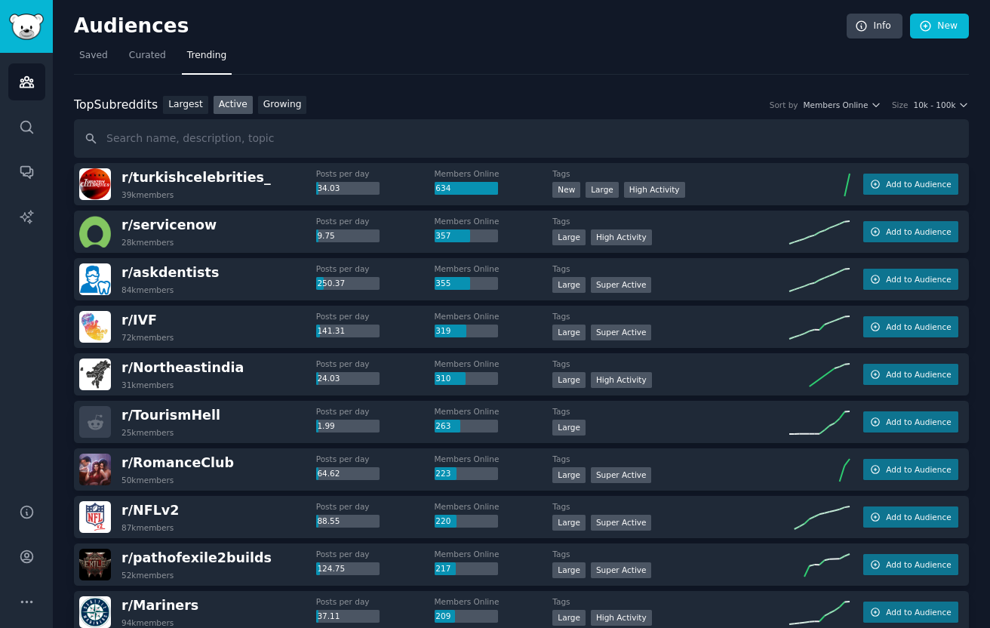
scroll to position [6764, 0]
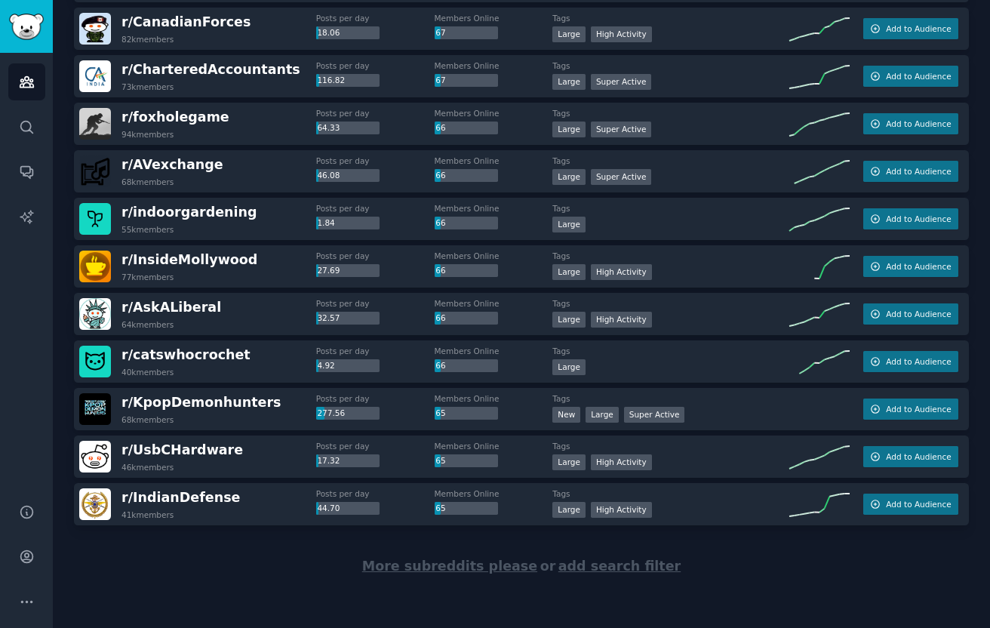
click at [272, 463] on div "r/ UsbCHardware 46k members" at bounding box center [197, 457] width 237 height 32
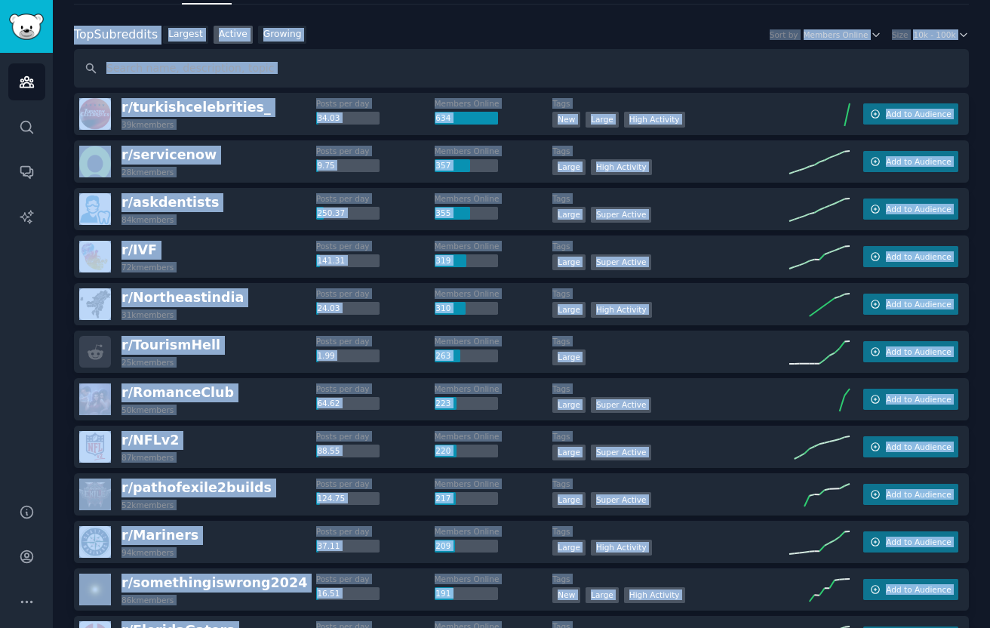
scroll to position [0, 0]
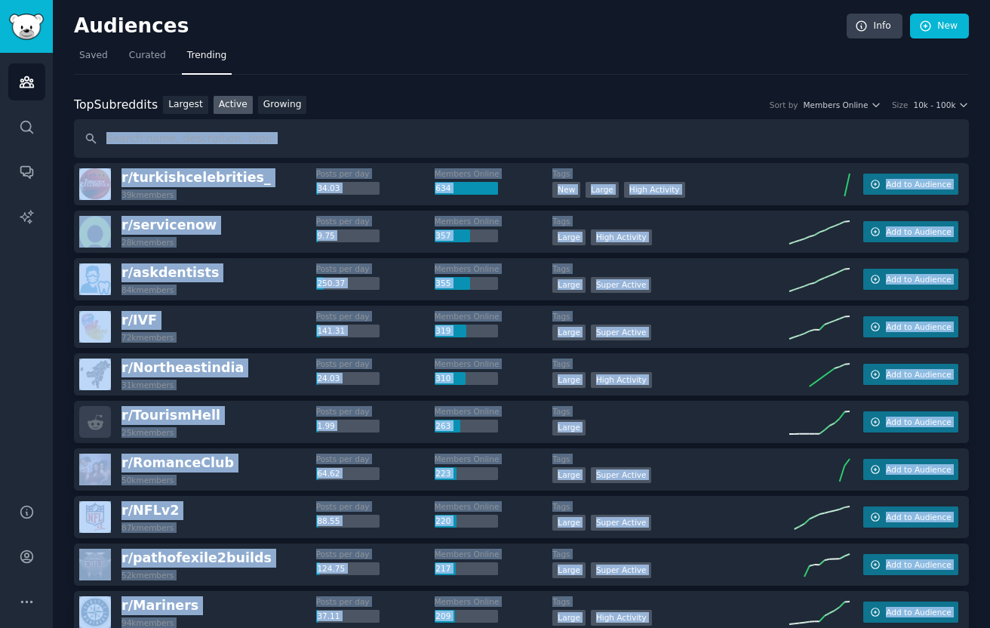
drag, startPoint x: 268, startPoint y: 541, endPoint x: 106, endPoint y: 151, distance: 422.5
copy div "r/ turkishcelebrities_ 39k members Posts per day 34.03 Members Online 634 Tags …"
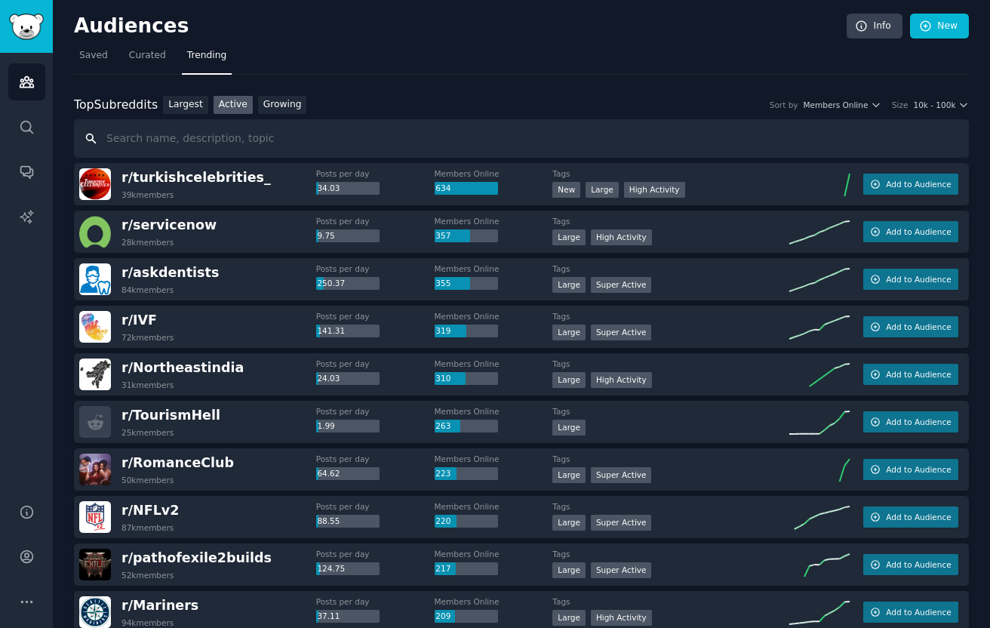
click at [433, 119] on input "text" at bounding box center [521, 138] width 895 height 38
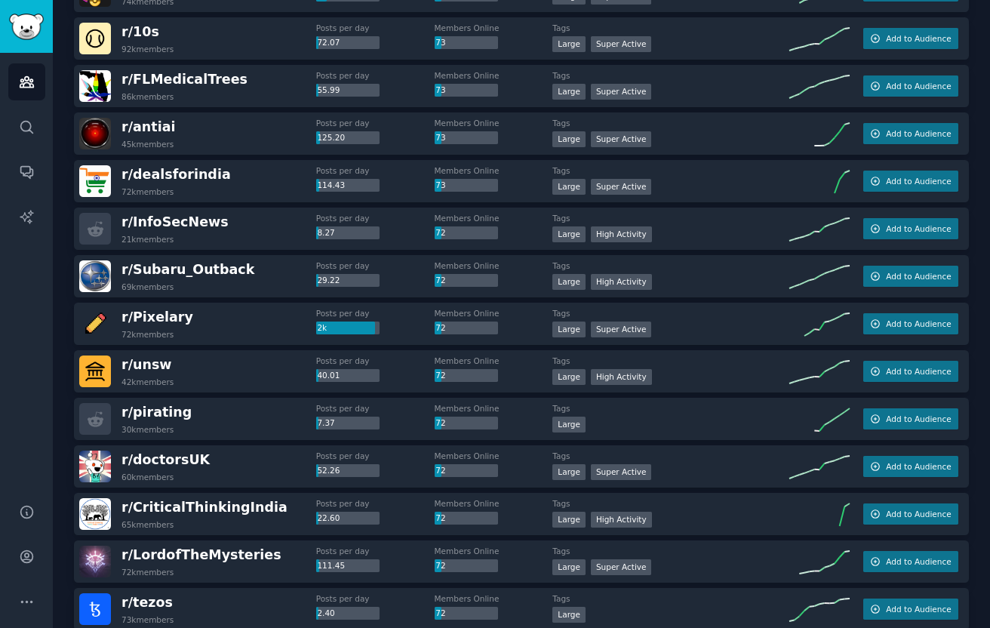
scroll to position [3382, 0]
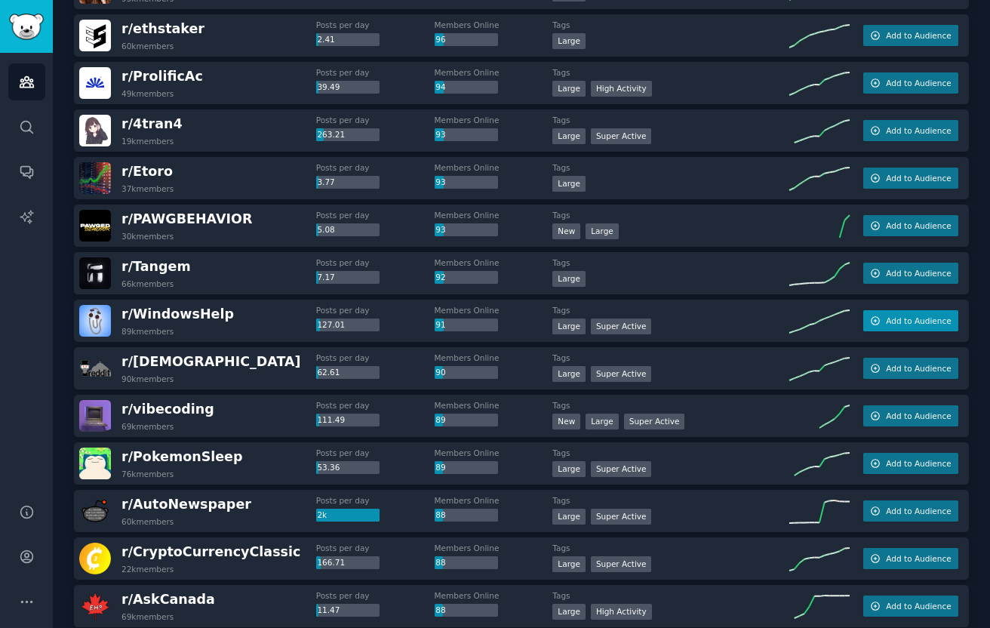
click at [887, 316] on span "Add to Audience" at bounding box center [918, 320] width 65 height 11
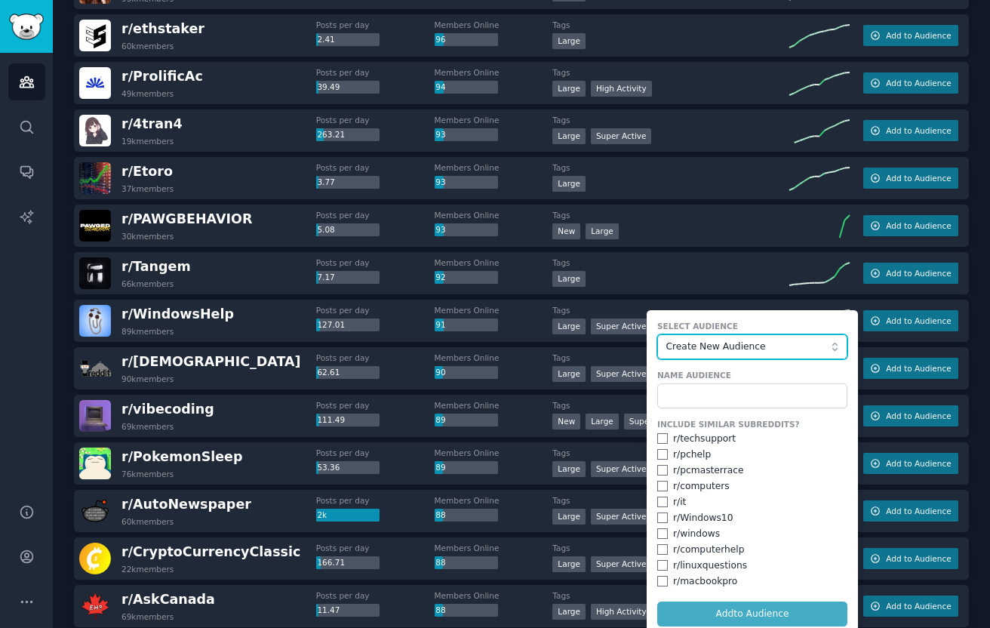
click at [693, 343] on span "Create New Audience" at bounding box center [748, 347] width 165 height 14
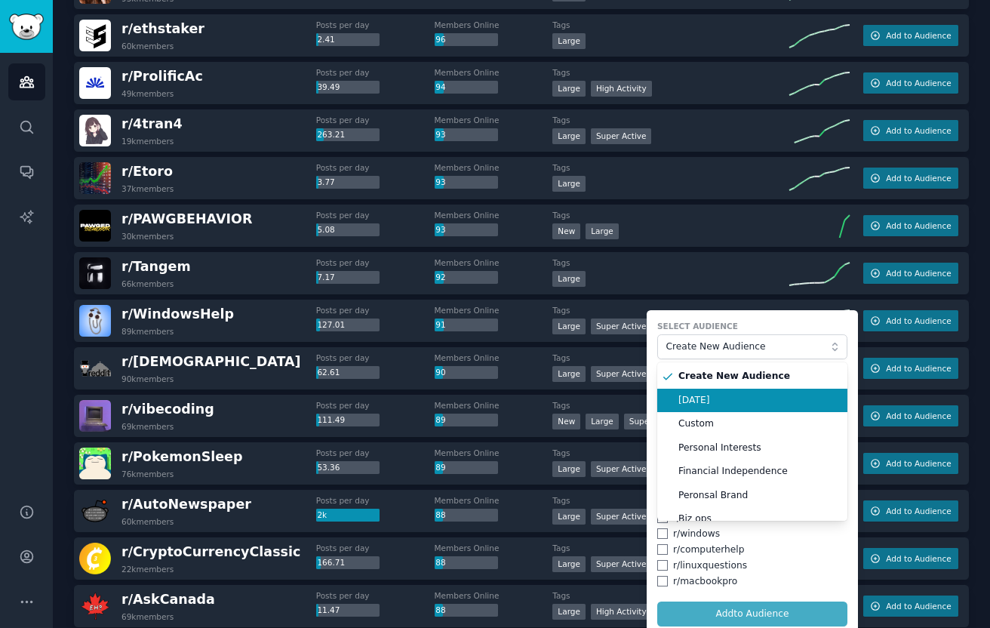
click at [690, 396] on span "[DATE]" at bounding box center [757, 401] width 158 height 14
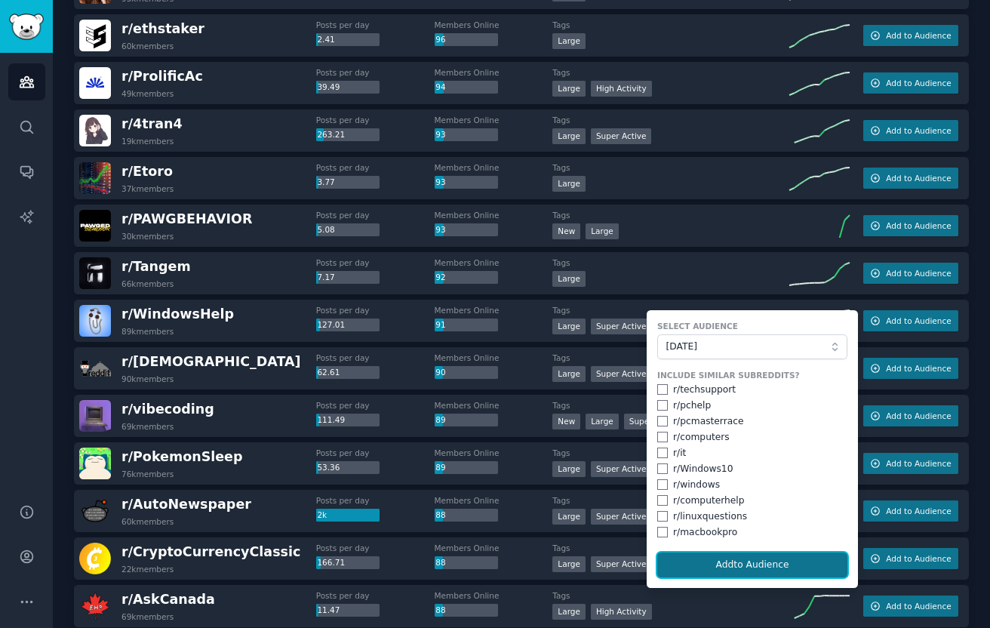
click at [702, 574] on button "Add to Audience" at bounding box center [752, 565] width 190 height 26
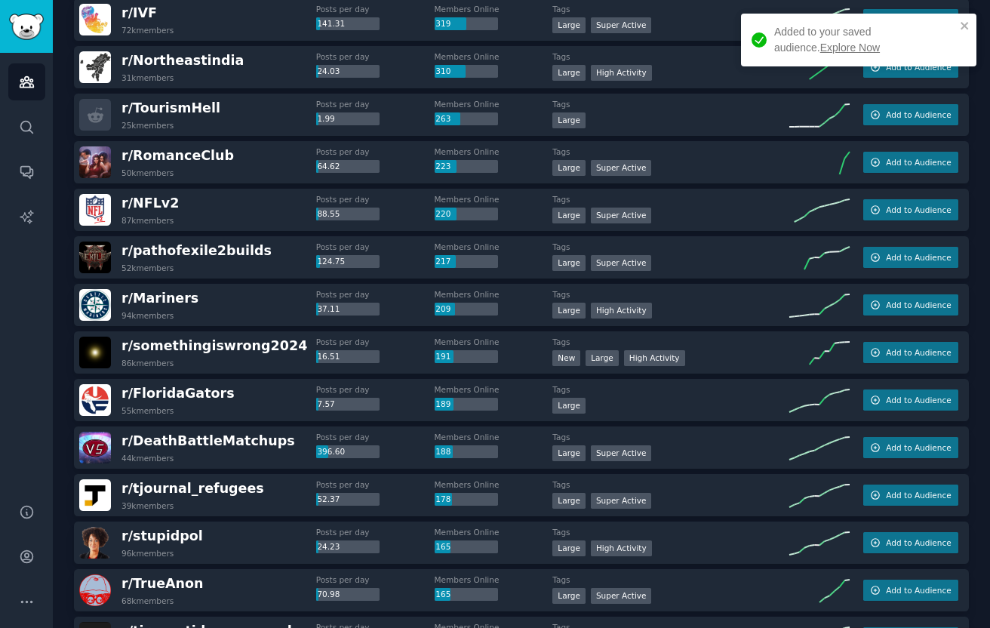
scroll to position [0, 0]
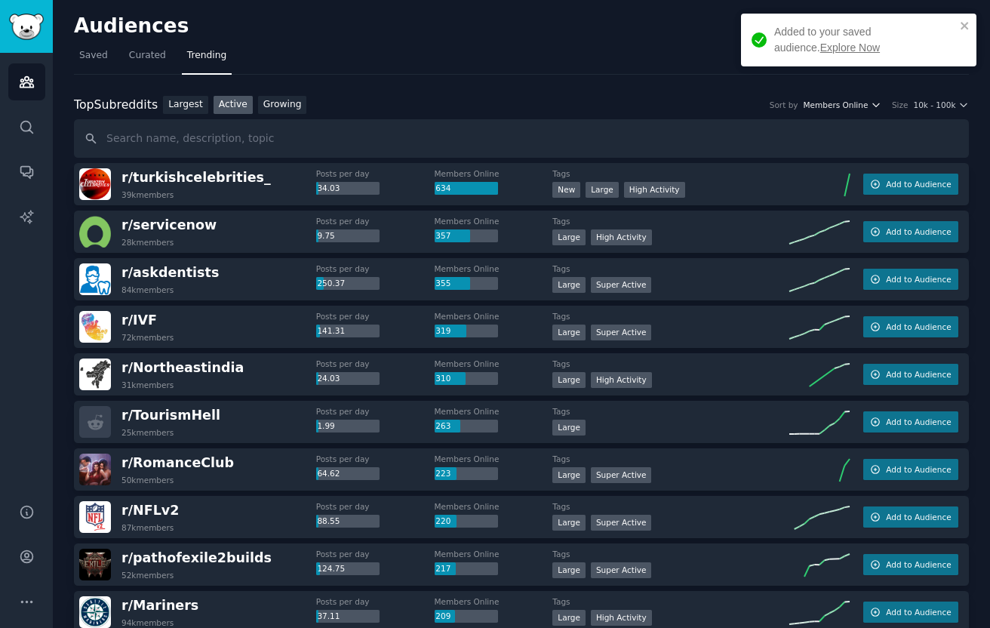
click at [871, 104] on icon "button" at bounding box center [876, 105] width 11 height 11
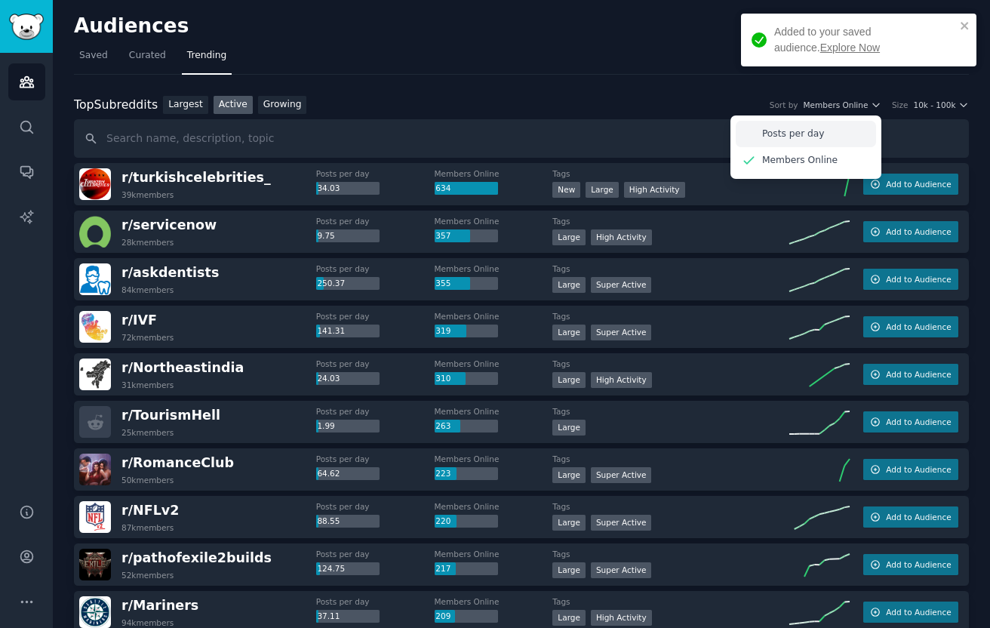
click at [814, 128] on p "Posts per day" at bounding box center [793, 135] width 63 height 14
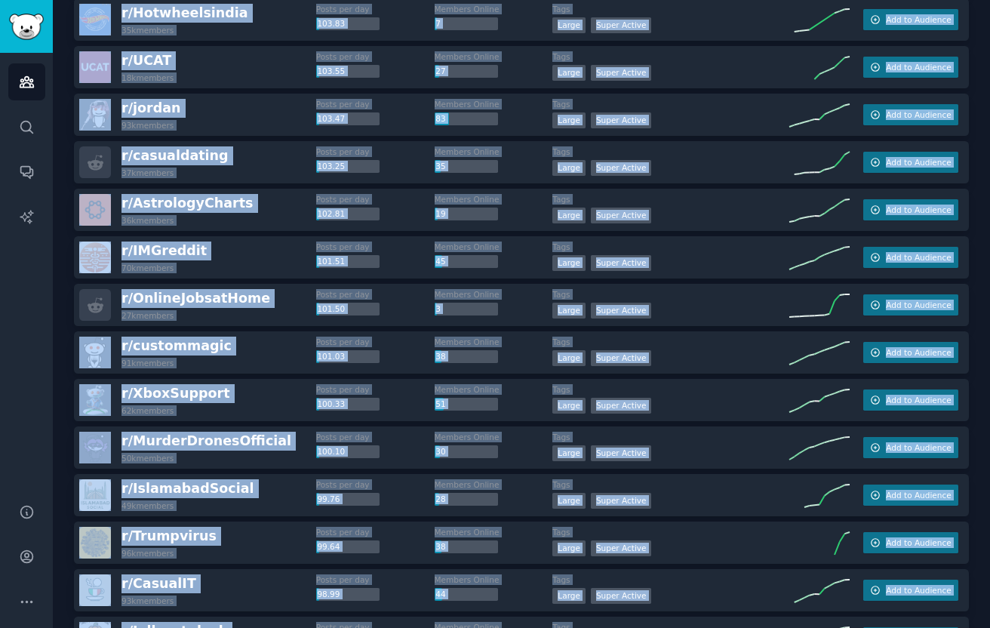
scroll to position [6764, 0]
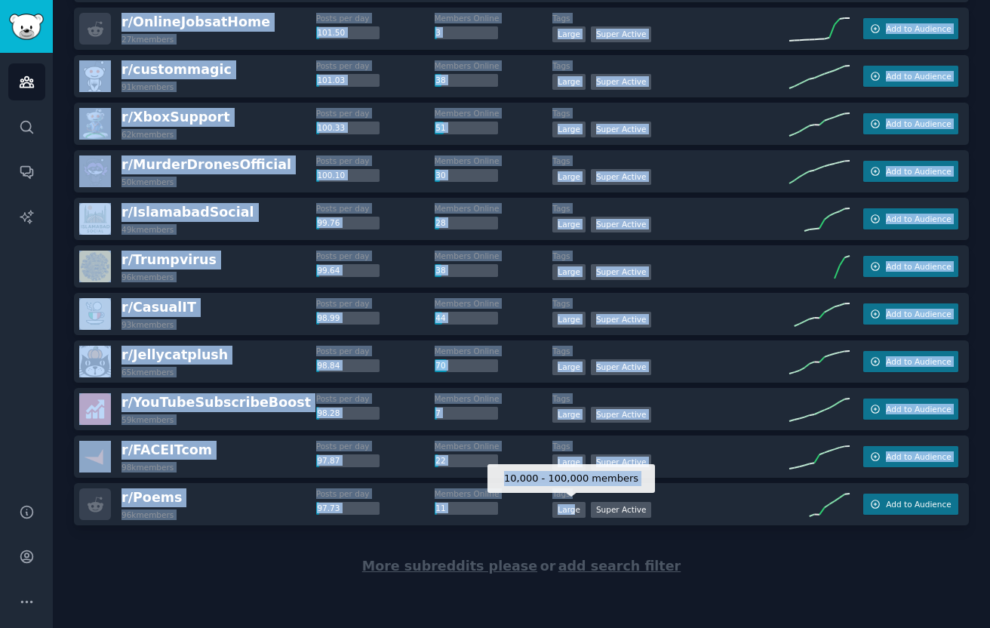
drag, startPoint x: 74, startPoint y: 163, endPoint x: 574, endPoint y: 512, distance: 609.2
copy div "r/ AutoNewspaper 60k members Posts per day 2k Members Online 88 Tags Large Supe…"
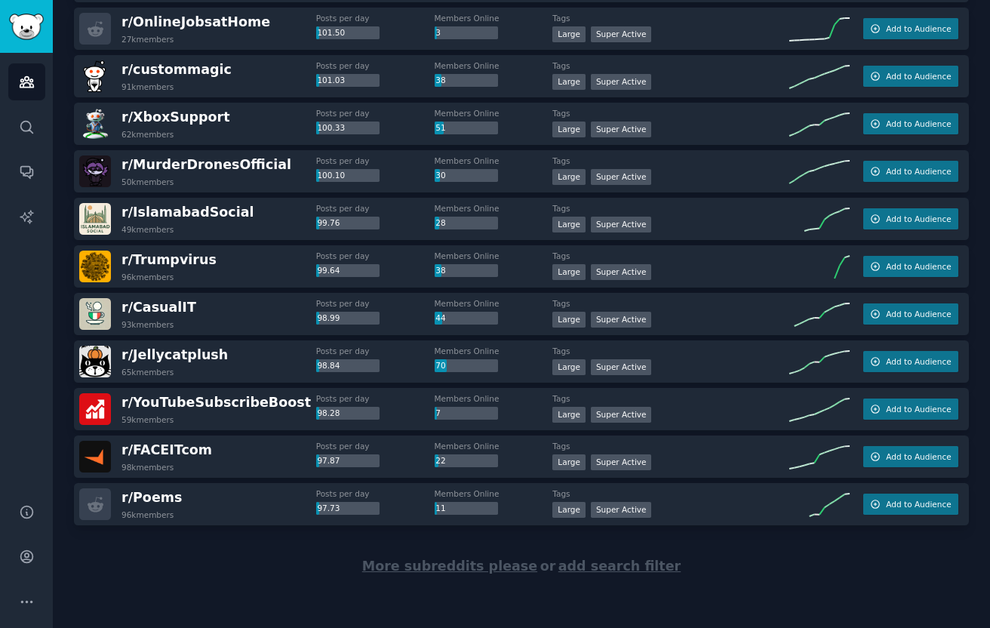
click at [193, 545] on div "More subreddits please or add search filter" at bounding box center [521, 566] width 895 height 82
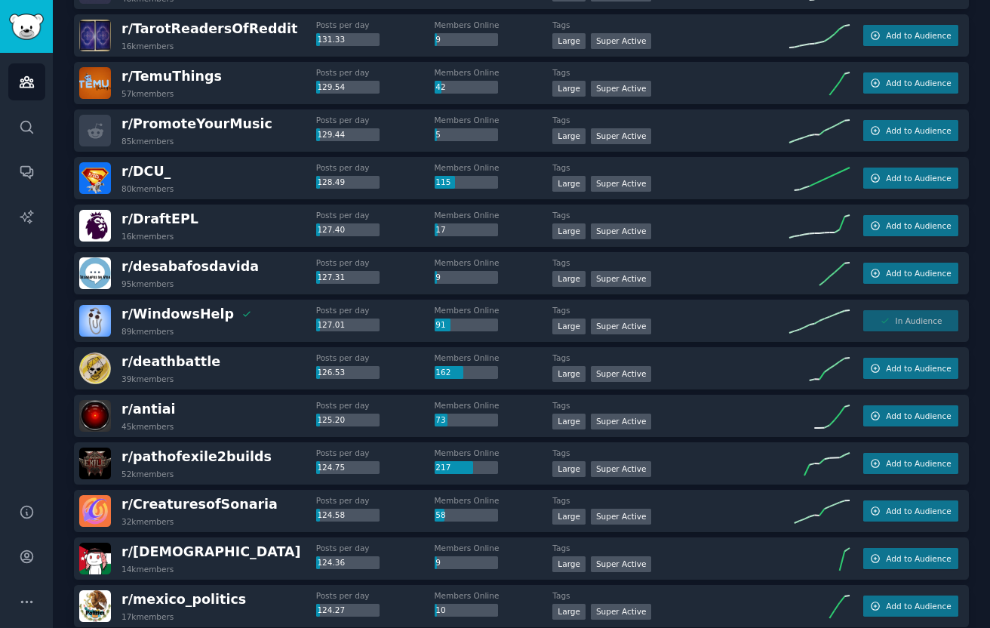
scroll to position [2383, 0]
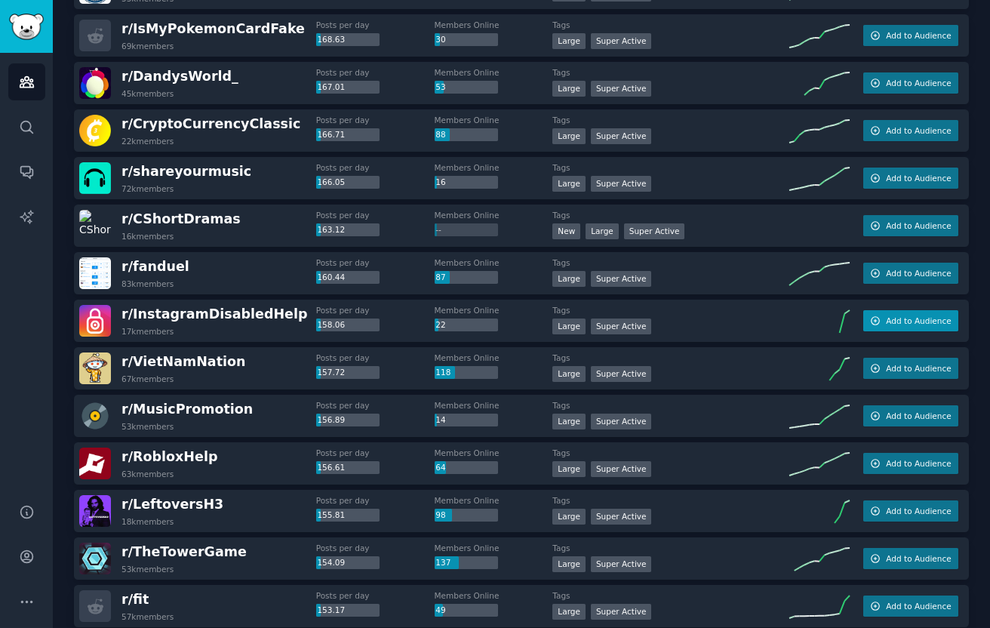
click at [918, 315] on span "Add to Audience" at bounding box center [918, 320] width 65 height 11
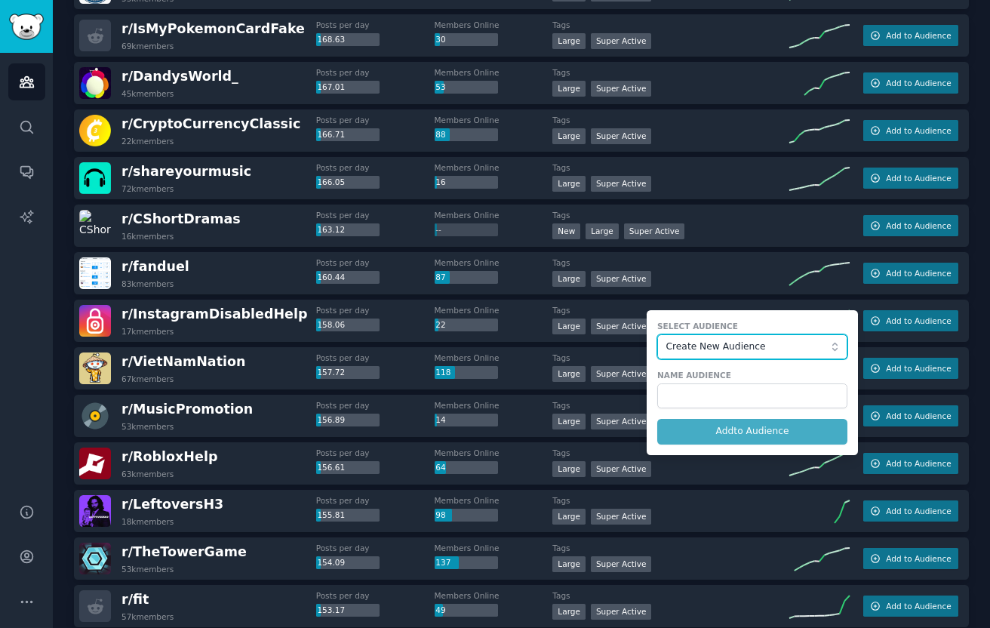
click at [801, 334] on button "Create New Audience" at bounding box center [752, 347] width 190 height 26
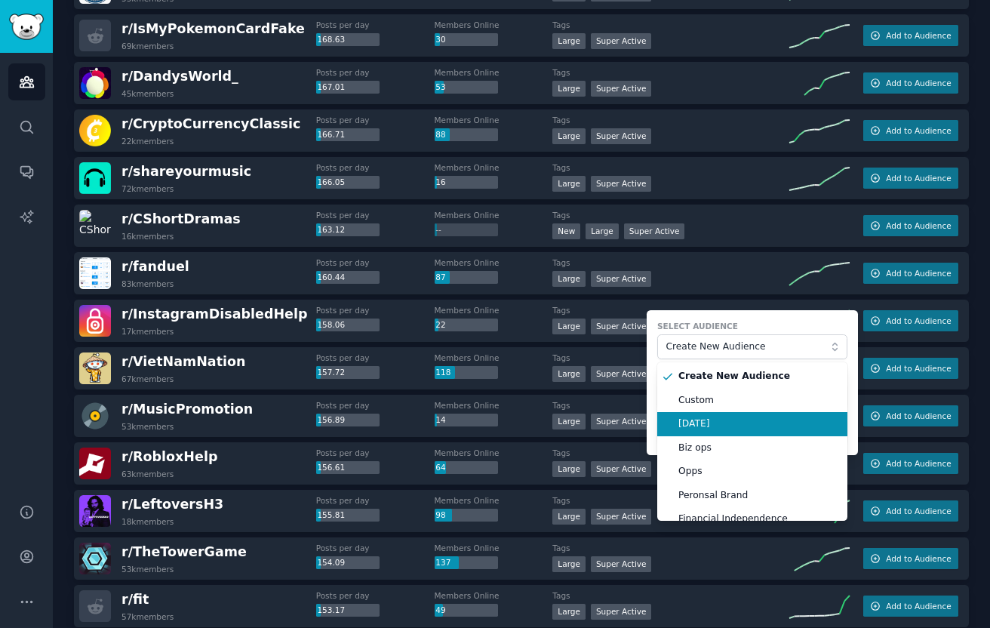
click at [736, 426] on span "[DATE]" at bounding box center [757, 424] width 158 height 14
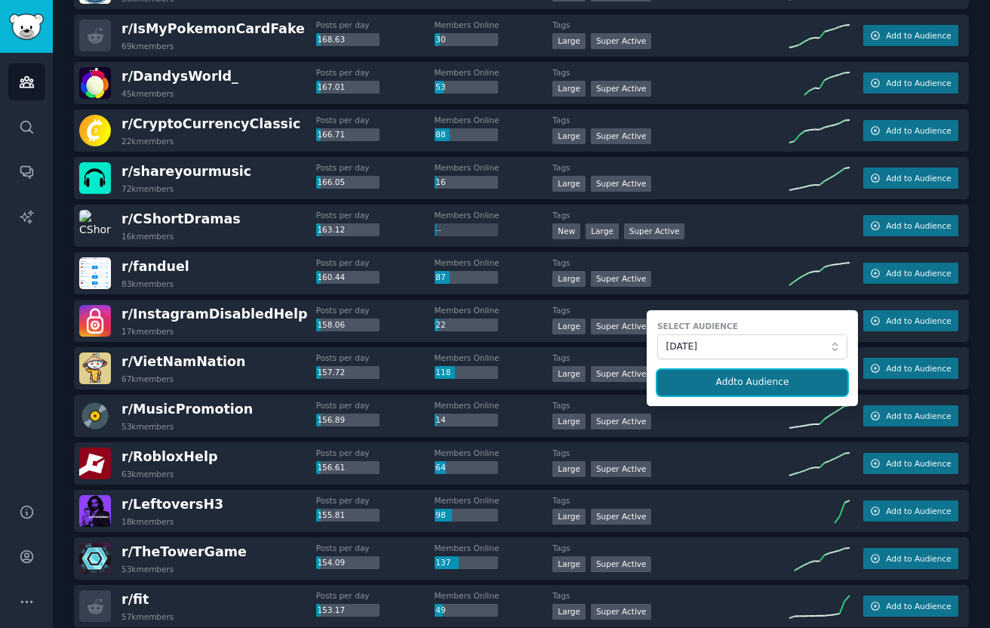
click at [726, 381] on button "Add to Audience" at bounding box center [752, 383] width 190 height 26
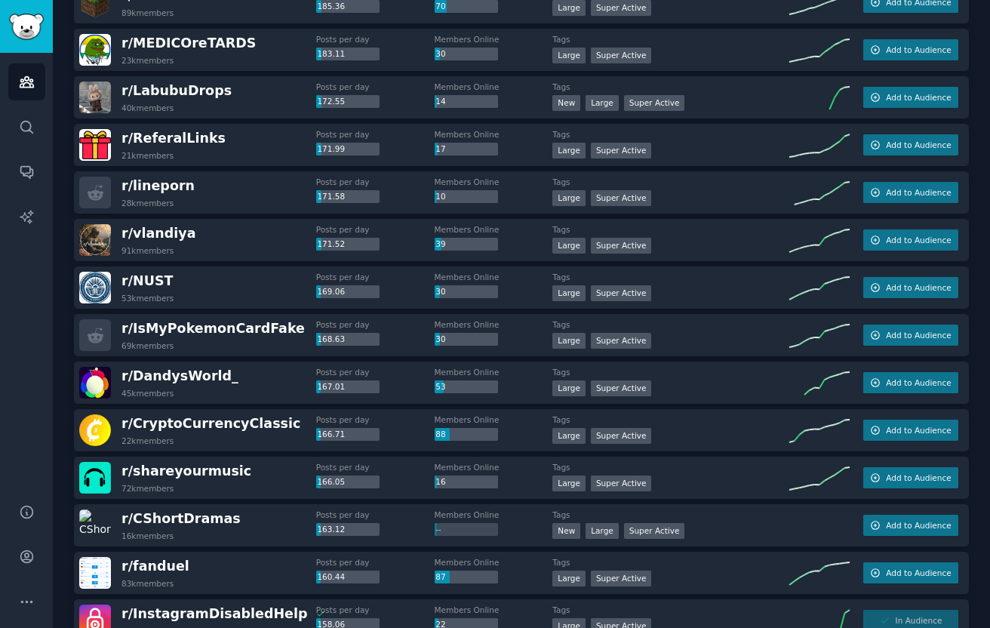
scroll to position [2319, 0]
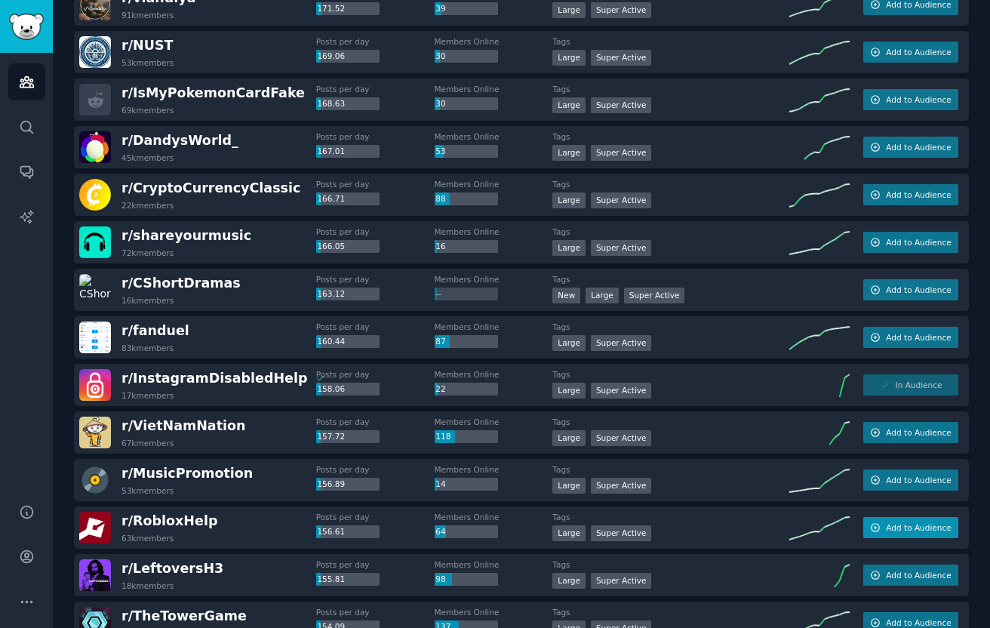
click at [882, 524] on button "Add to Audience" at bounding box center [910, 527] width 95 height 21
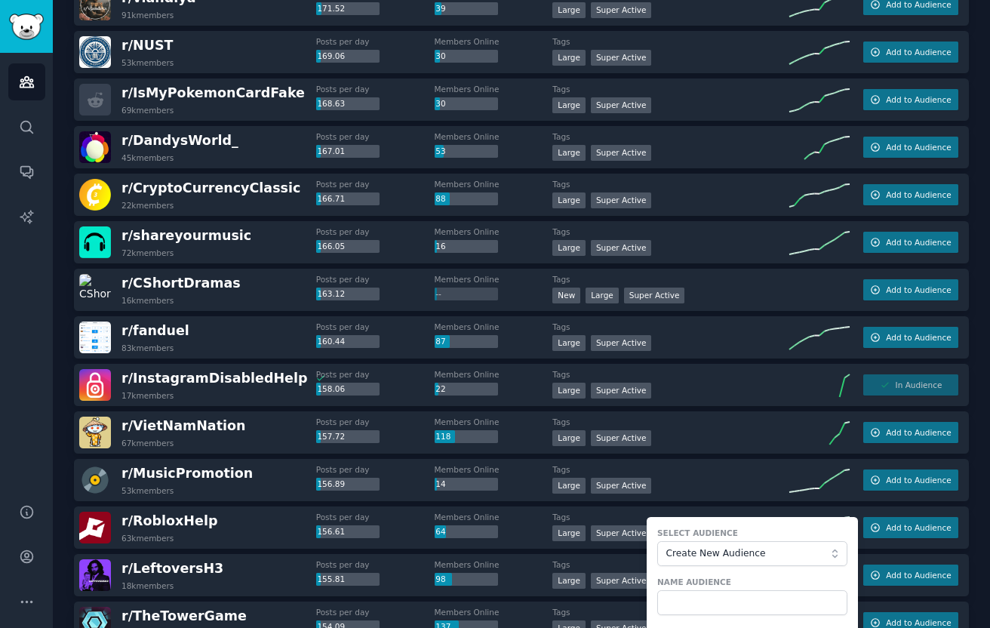
click at [703, 539] on div "Select Audience Create New Audience" at bounding box center [752, 546] width 190 height 38
click at [703, 545] on button "Create New Audience" at bounding box center [752, 554] width 190 height 26
click at [694, 605] on li "[DATE]" at bounding box center [752, 598] width 190 height 24
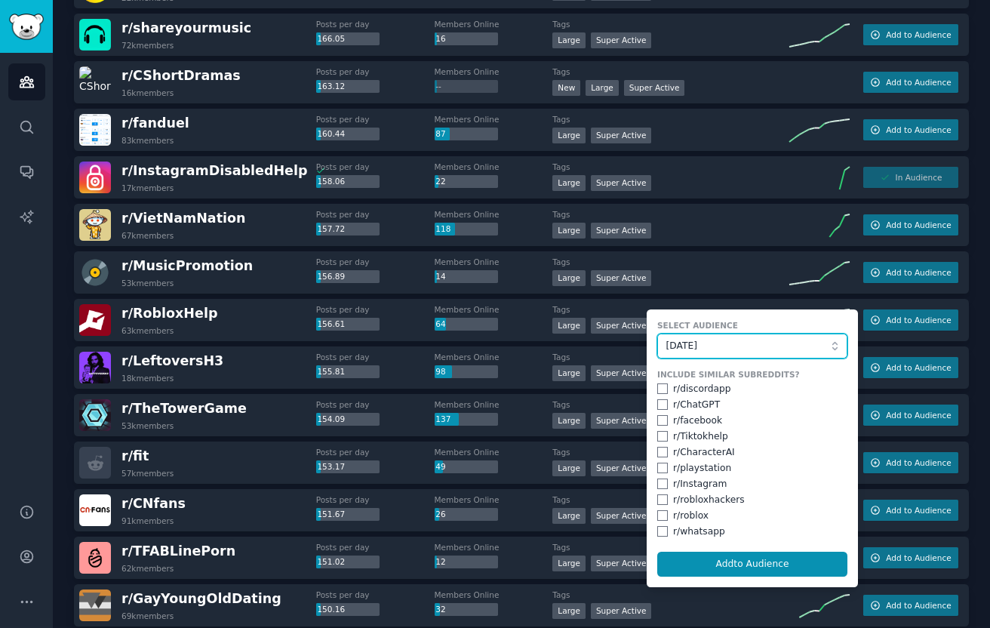
scroll to position [2530, 0]
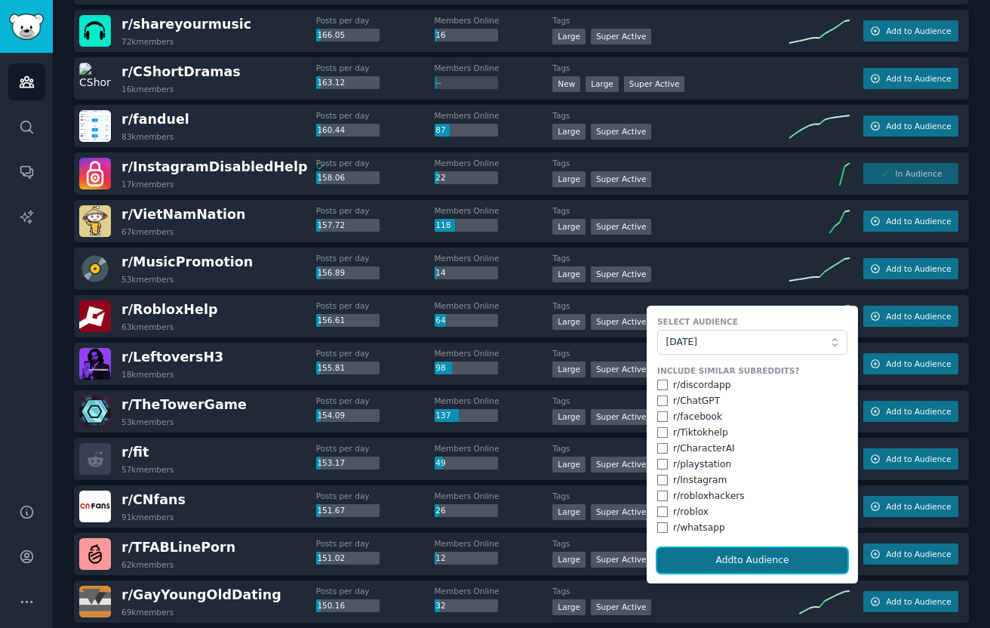
click at [723, 553] on button "Add to Audience" at bounding box center [752, 561] width 190 height 26
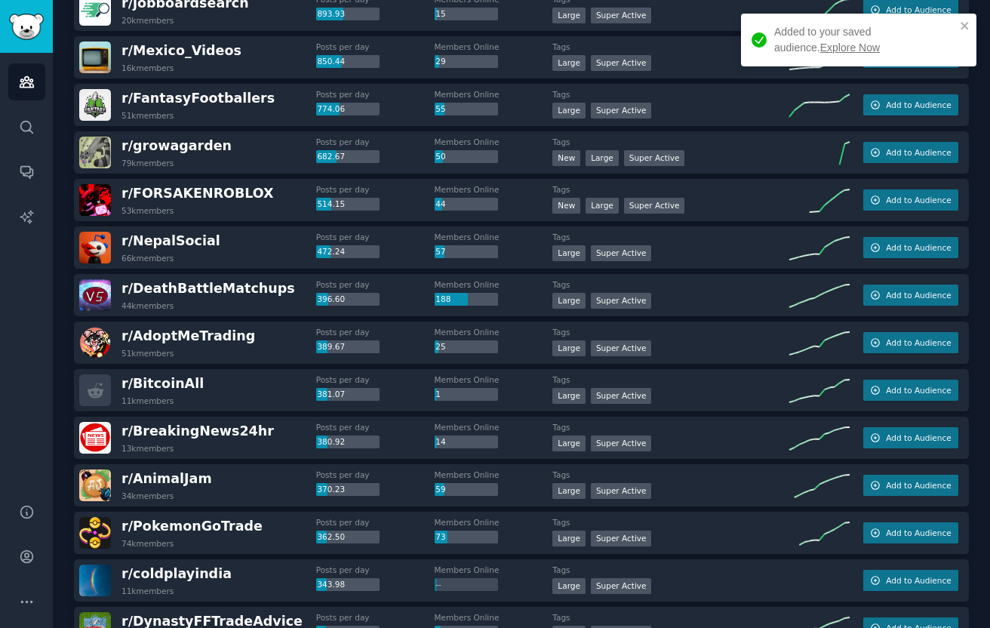
scroll to position [0, 0]
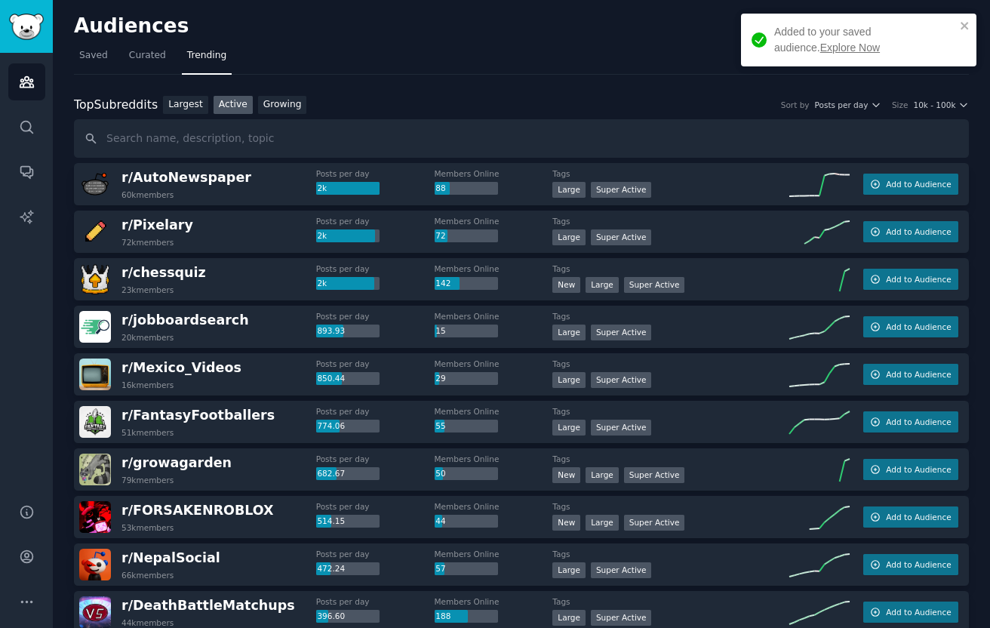
click at [960, 28] on icon "close" at bounding box center [965, 26] width 11 height 12
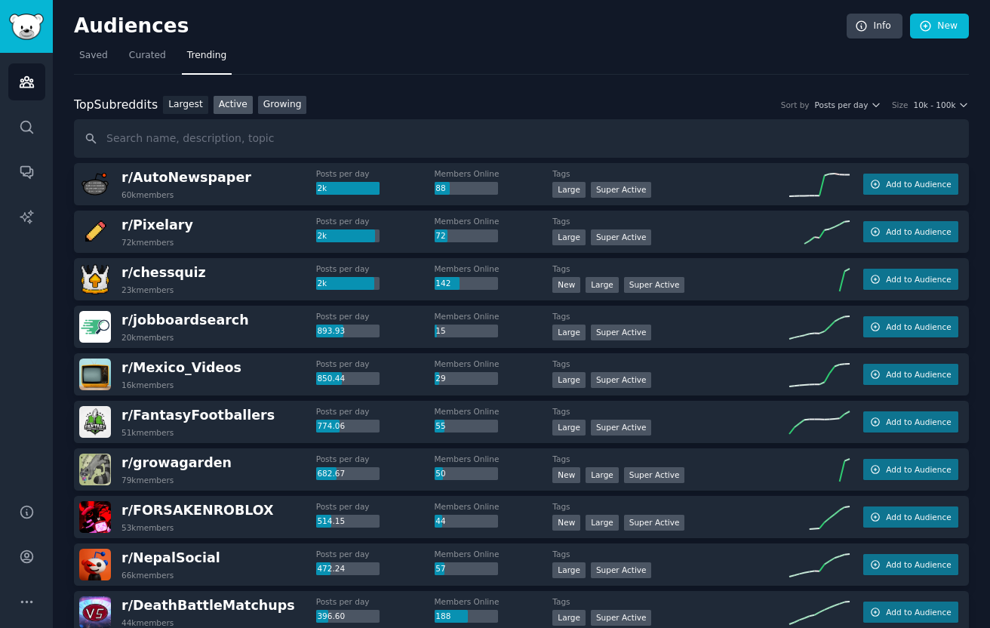
click at [284, 108] on link "Growing" at bounding box center [282, 105] width 49 height 19
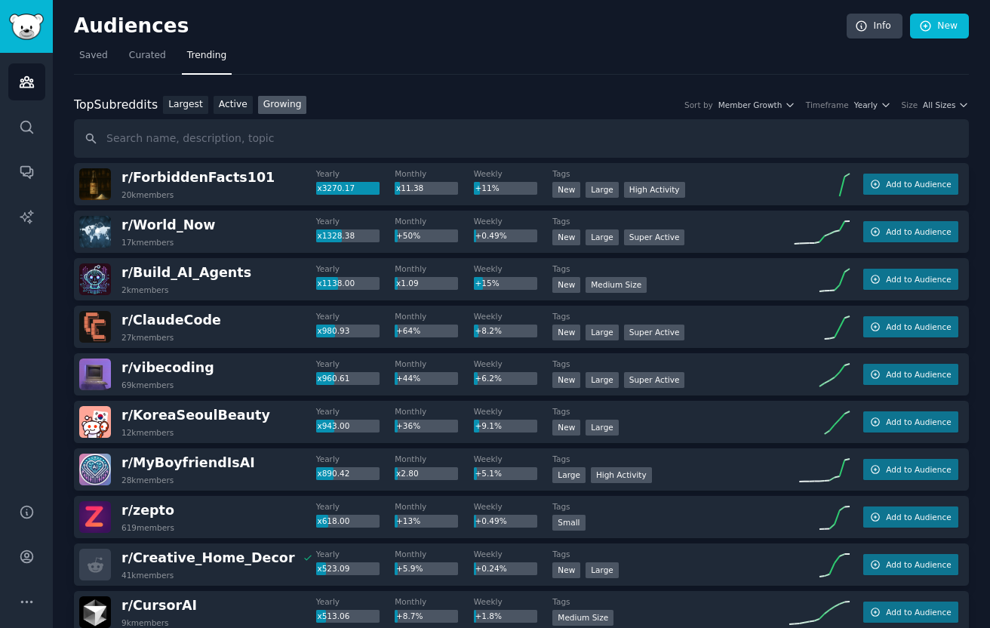
click at [952, 118] on div "Top Subreddits Top Subreddits Largest Active Growing Sort by Member Growth Time…" at bounding box center [521, 127] width 895 height 63
click at [940, 111] on div "Top Subreddits Top Subreddits Largest Active Growing Sort by Member Growth Time…" at bounding box center [521, 105] width 895 height 19
click at [933, 100] on span "All Sizes" at bounding box center [939, 105] width 32 height 11
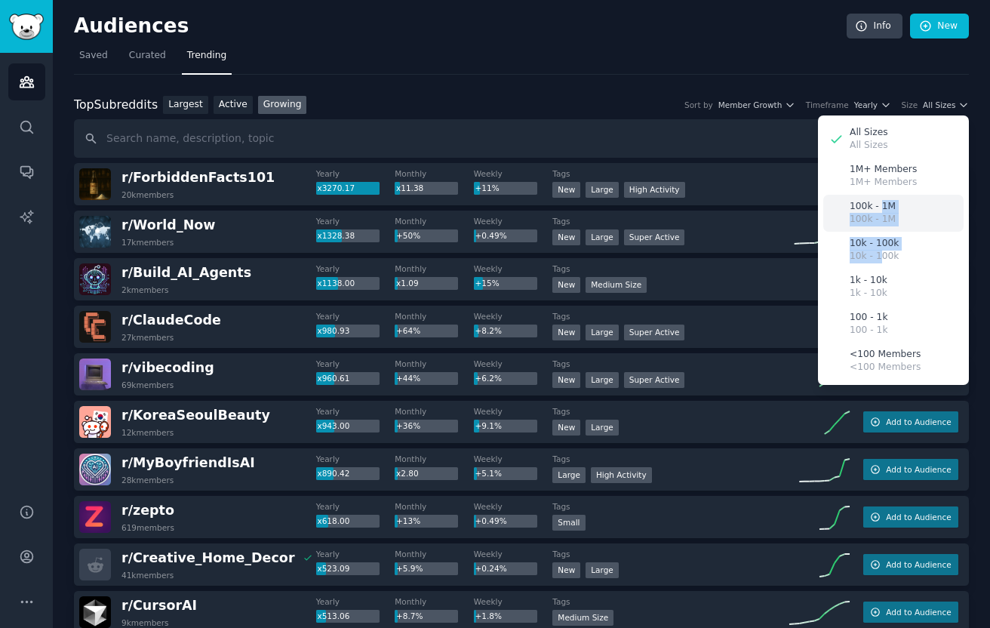
drag, startPoint x: 877, startPoint y: 251, endPoint x: 878, endPoint y: 201, distance: 49.8
click at [878, 201] on div "All Sizes All Sizes 1M+ Members 1M+ Members 100k - 1M 100k - 1M 10k - 100k 10k …" at bounding box center [893, 249] width 151 height 269
click at [867, 241] on p "10k - 100k" at bounding box center [874, 244] width 49 height 14
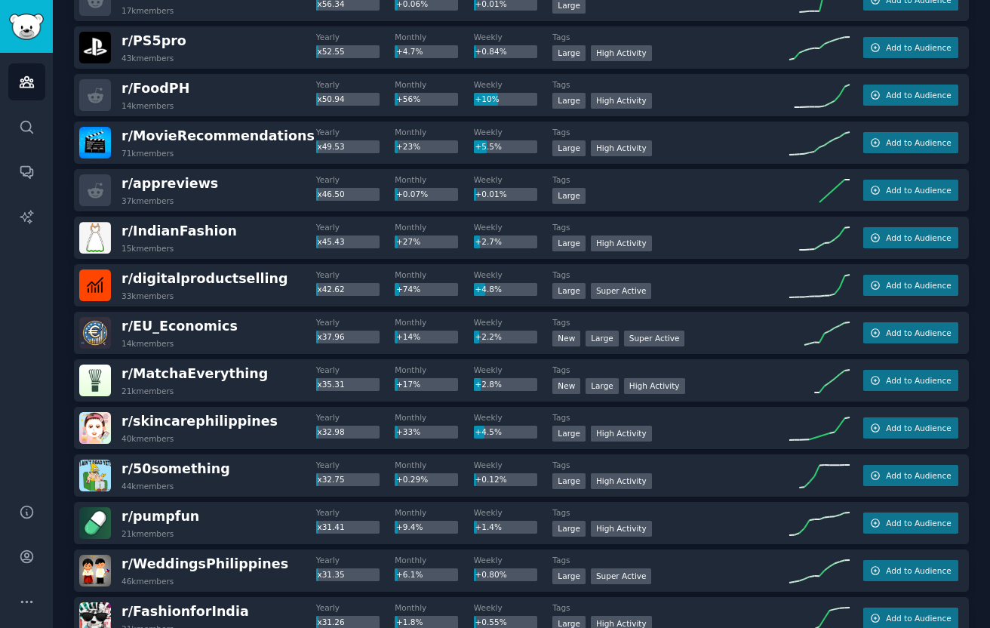
scroll to position [2010, 0]
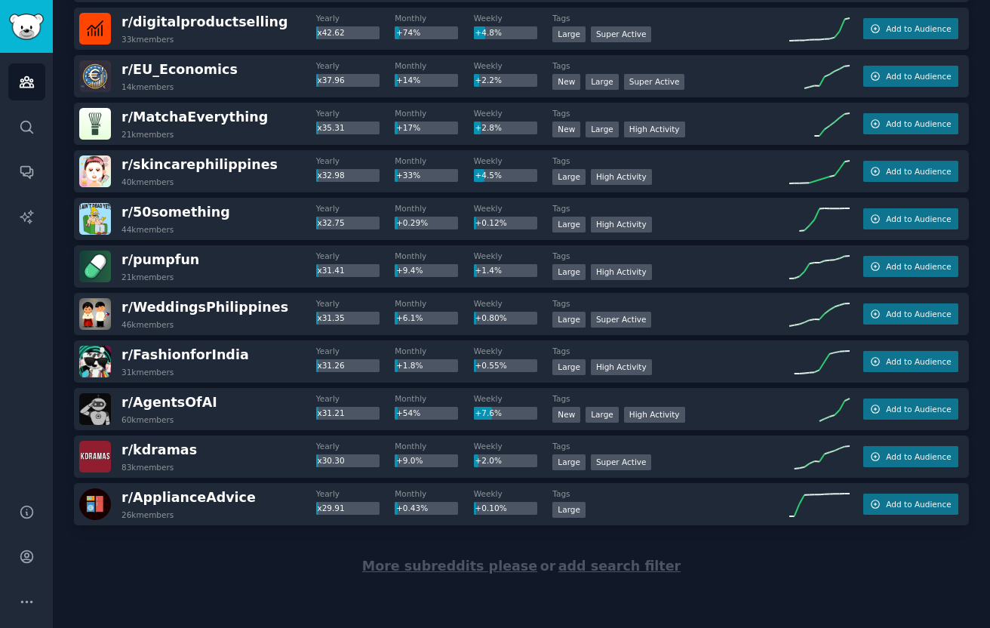
click at [441, 562] on span "More subreddits please" at bounding box center [449, 565] width 175 height 15
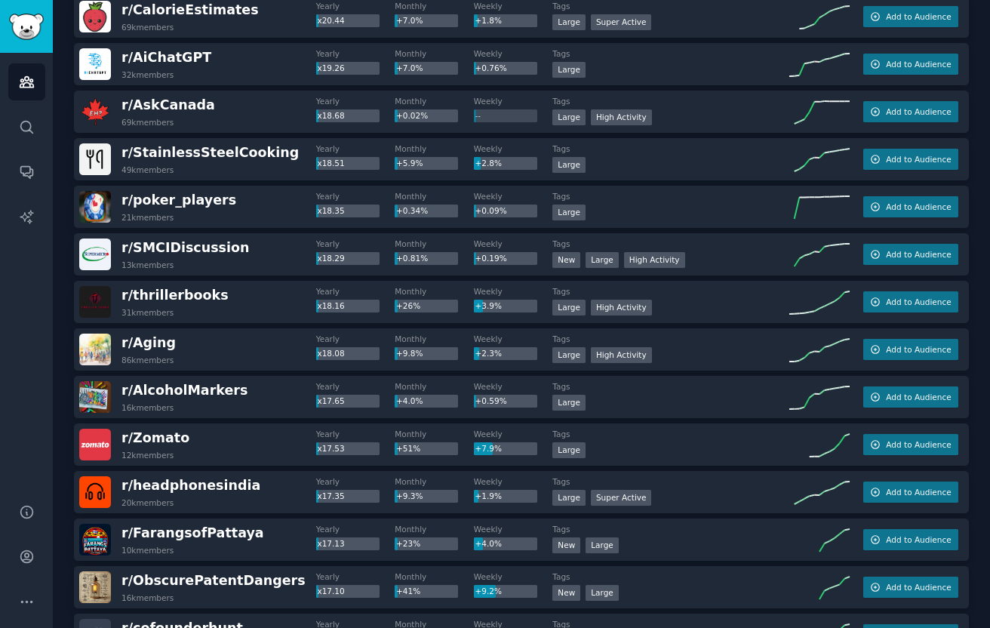
scroll to position [4387, 0]
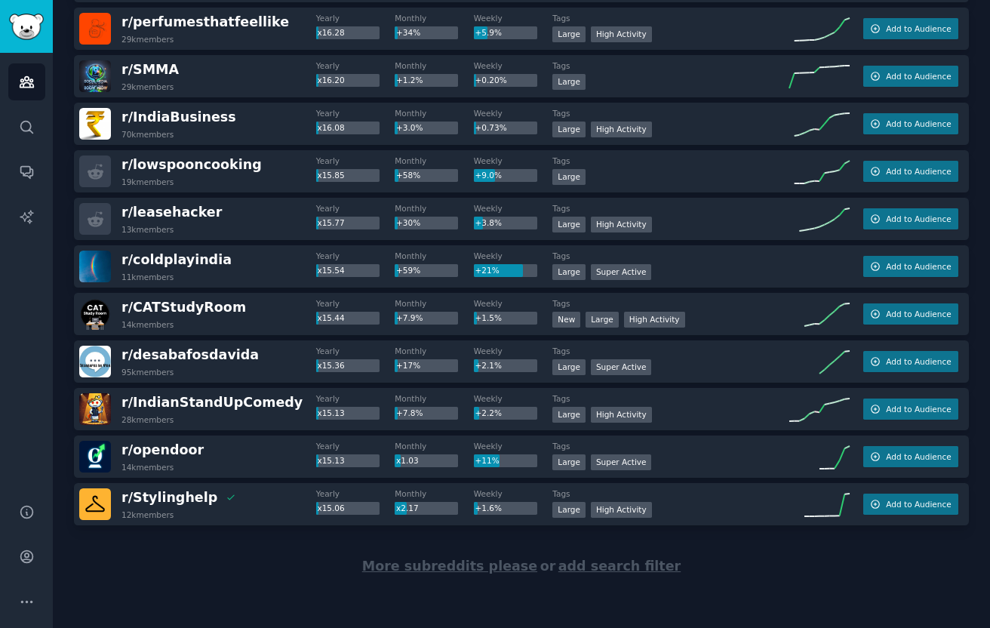
click at [423, 553] on div "More subreddits please or add search filter" at bounding box center [521, 566] width 895 height 82
click at [423, 562] on span "More subreddits please" at bounding box center [449, 565] width 175 height 15
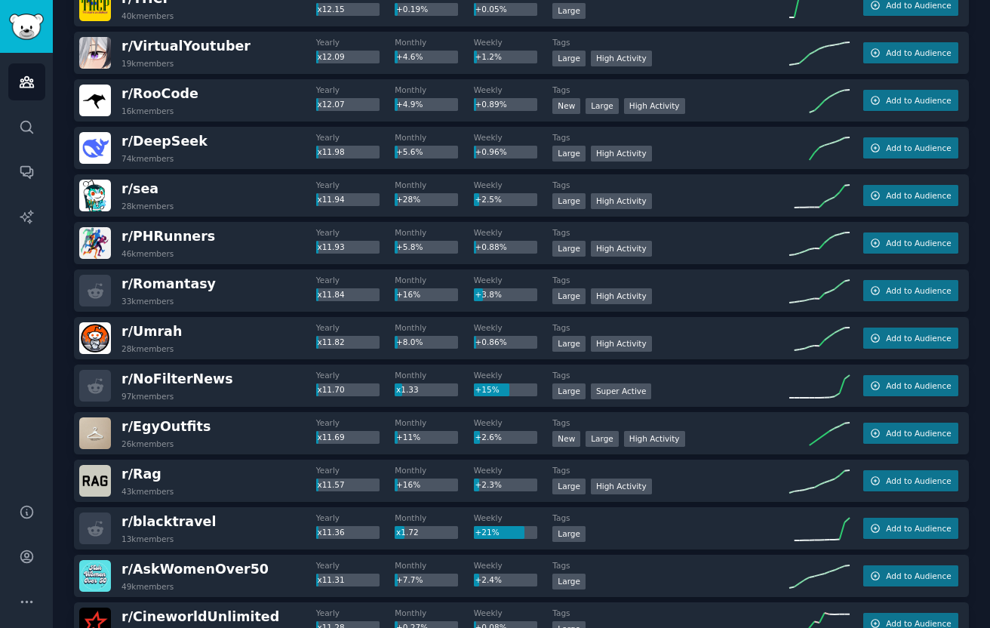
scroll to position [6764, 0]
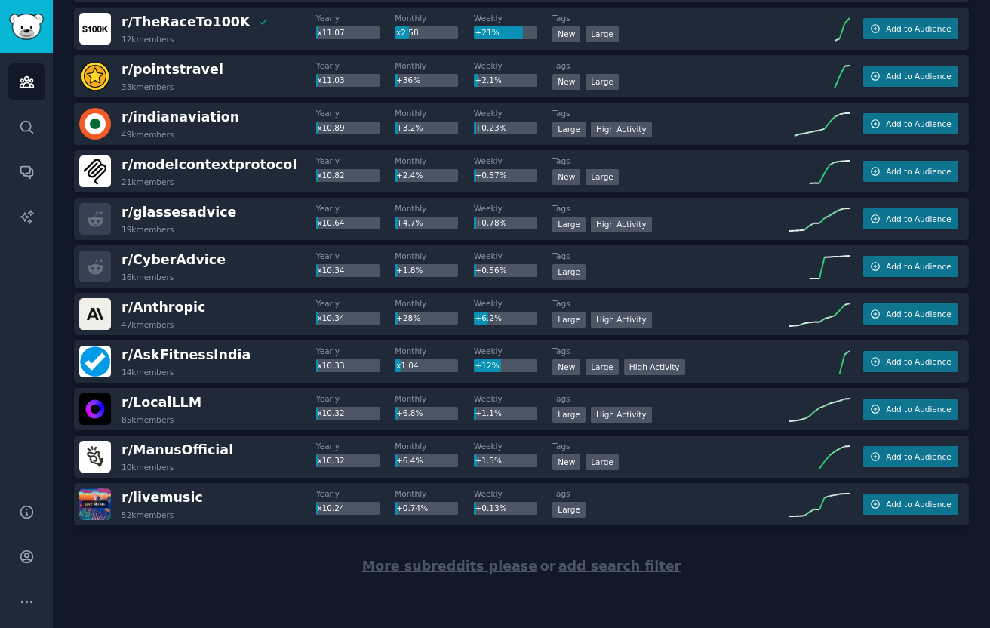
click at [431, 569] on span "More subreddits please" at bounding box center [449, 565] width 175 height 15
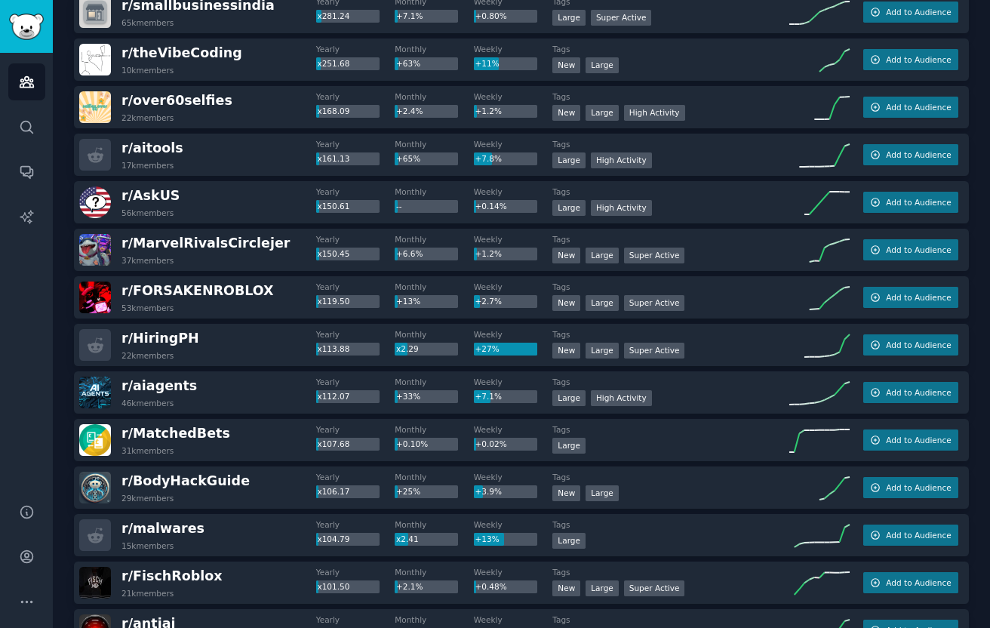
scroll to position [0, 0]
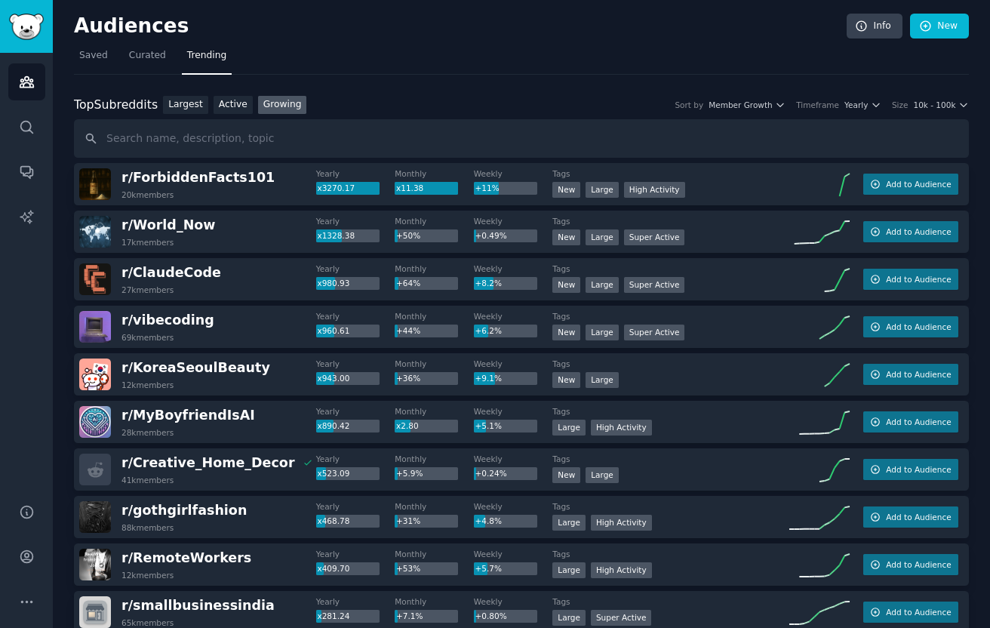
drag, startPoint x: 269, startPoint y: 511, endPoint x: 69, endPoint y: 178, distance: 388.6
copy div "r/ ForbiddenFacts101 20k members Yearly x3270.17 Monthly x11.38 Weekly +11% Tag…"
click at [197, 107] on link "Largest" at bounding box center [185, 105] width 45 height 19
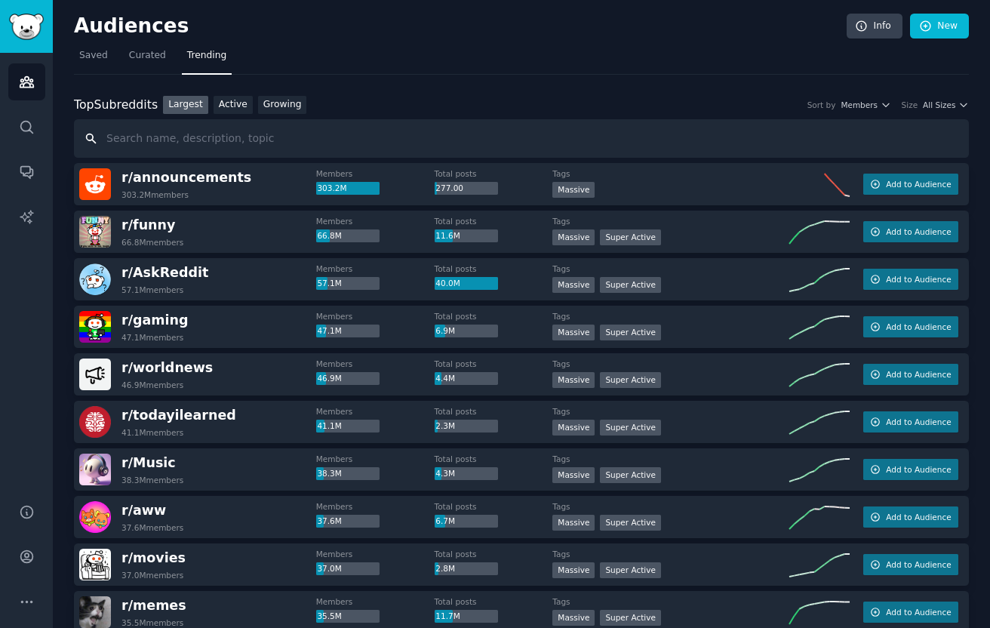
click at [235, 137] on input "text" at bounding box center [521, 138] width 895 height 38
click at [223, 103] on link "Active" at bounding box center [233, 105] width 39 height 19
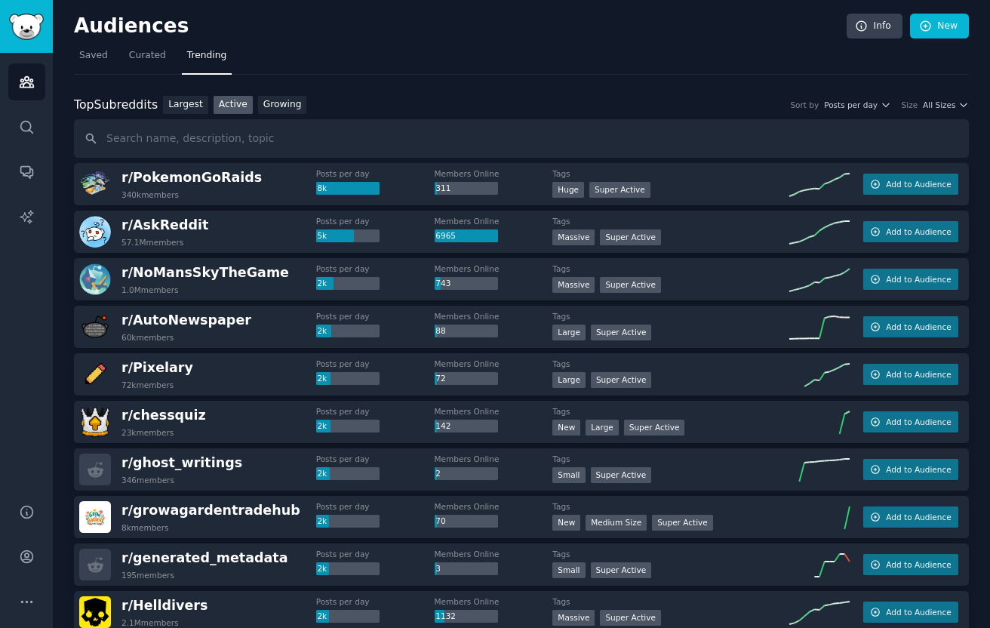
click at [108, 18] on h2 "Audiences" at bounding box center [460, 26] width 773 height 24
click at [83, 60] on span "Saved" at bounding box center [93, 56] width 29 height 14
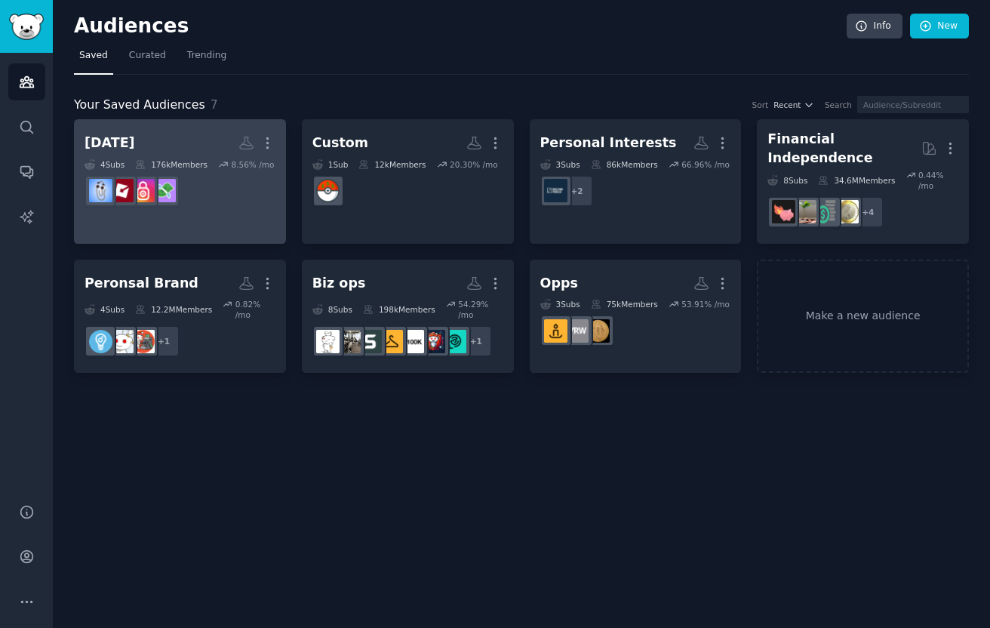
click at [250, 216] on link "Sep 8 More 4 Sub s 176k Members 8.56 % /mo" at bounding box center [180, 181] width 212 height 125
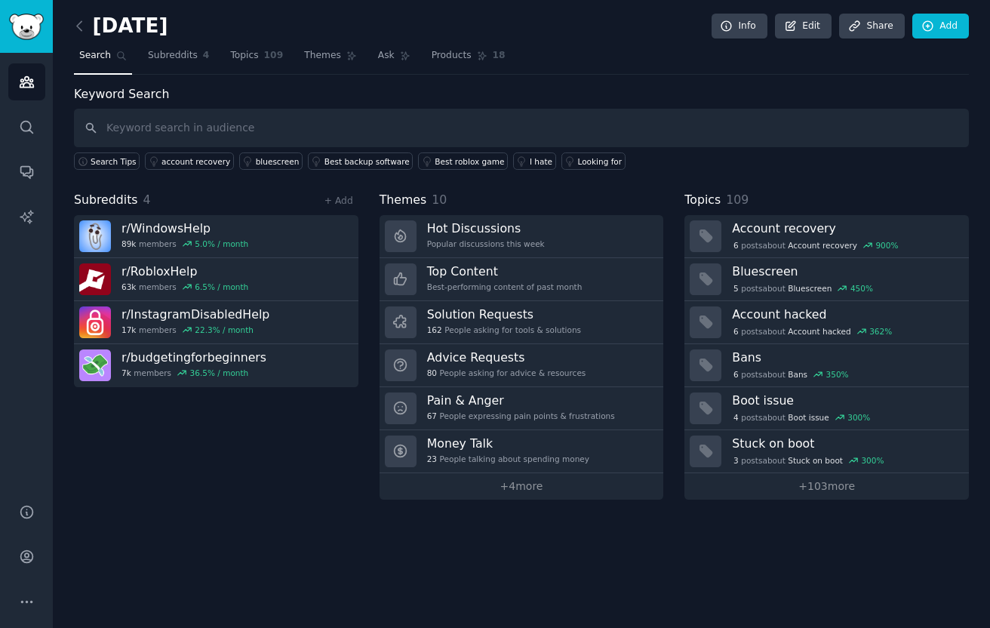
click at [69, 26] on div "Sep 8 Info Edit Share Add Search Subreddits 4 Topics 109 Themes Ask Products 18…" at bounding box center [521, 314] width 937 height 628
click at [81, 26] on icon at bounding box center [80, 26] width 16 height 16
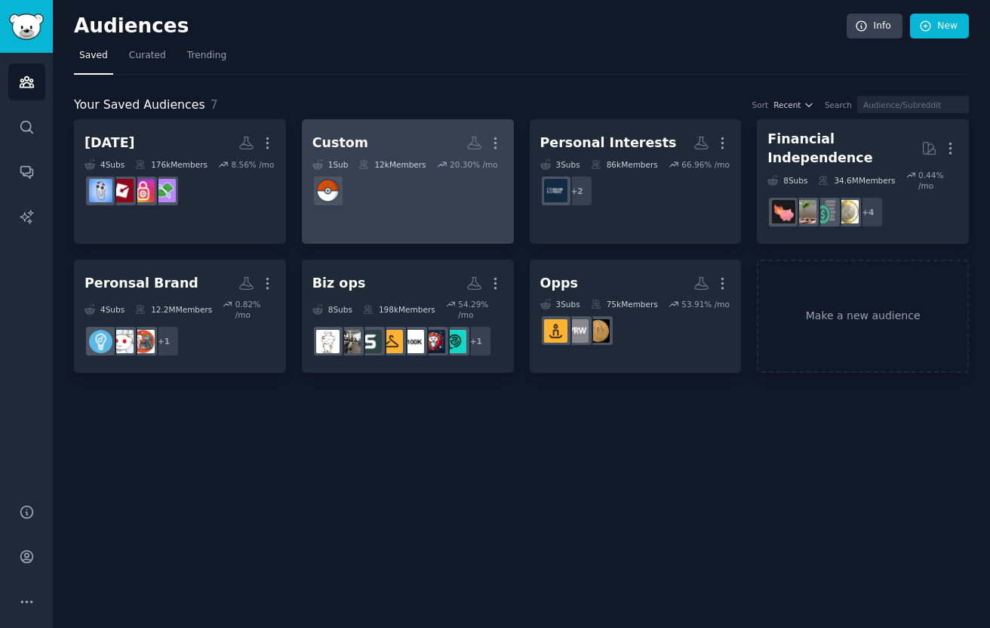
click at [355, 223] on link "Custom More 1 Sub 12k Members 20.30 % /mo" at bounding box center [408, 181] width 212 height 125
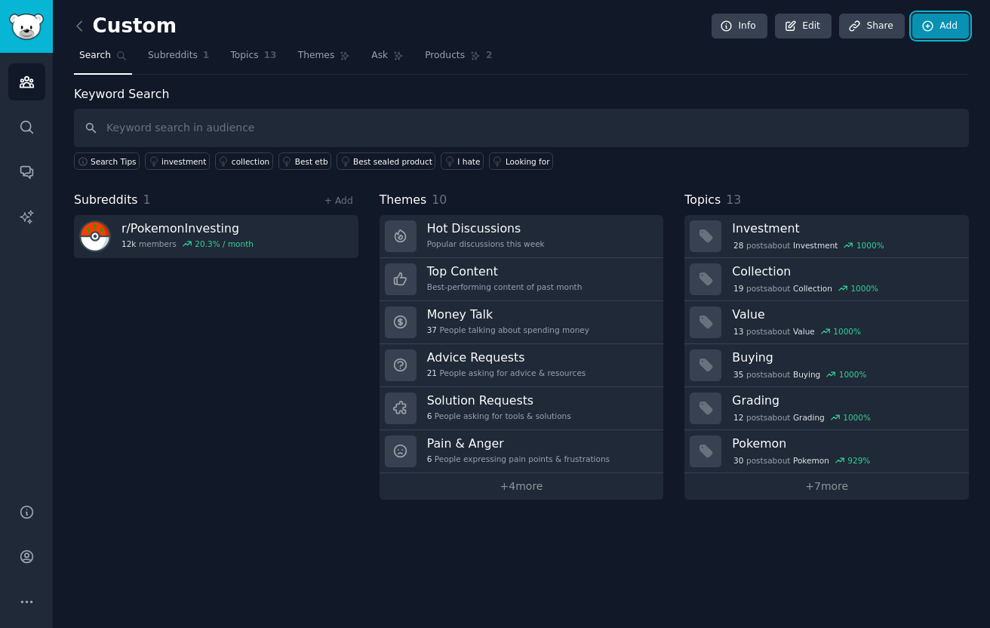
click at [931, 21] on icon at bounding box center [928, 27] width 14 height 14
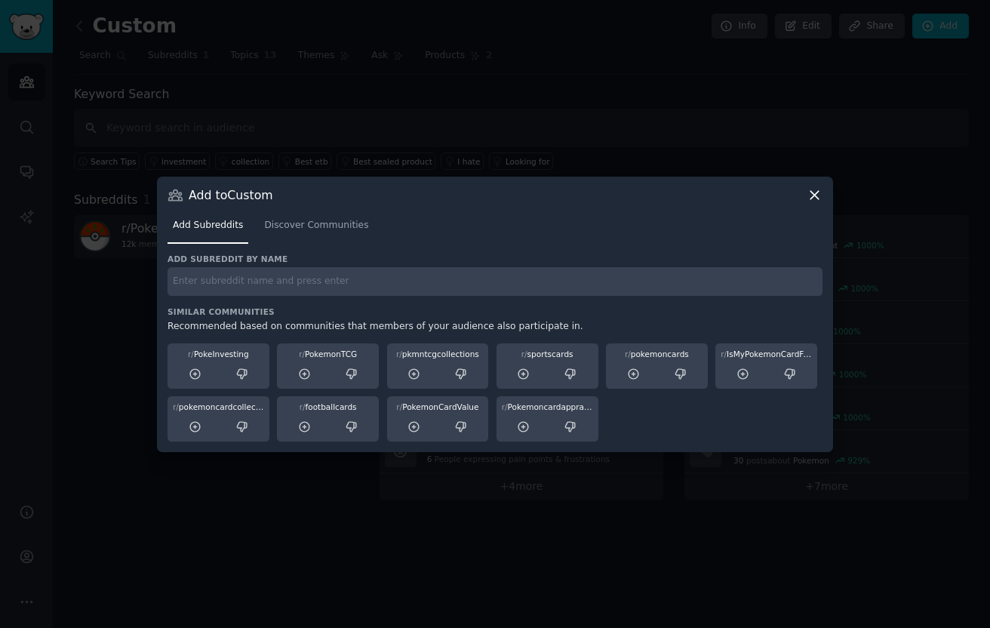
click at [723, 257] on h3 "Add subreddit by name" at bounding box center [495, 259] width 655 height 11
click at [722, 263] on h3 "Add subreddit by name" at bounding box center [495, 259] width 655 height 11
click at [722, 270] on input "text" at bounding box center [495, 281] width 655 height 29
type input "windowshelp"
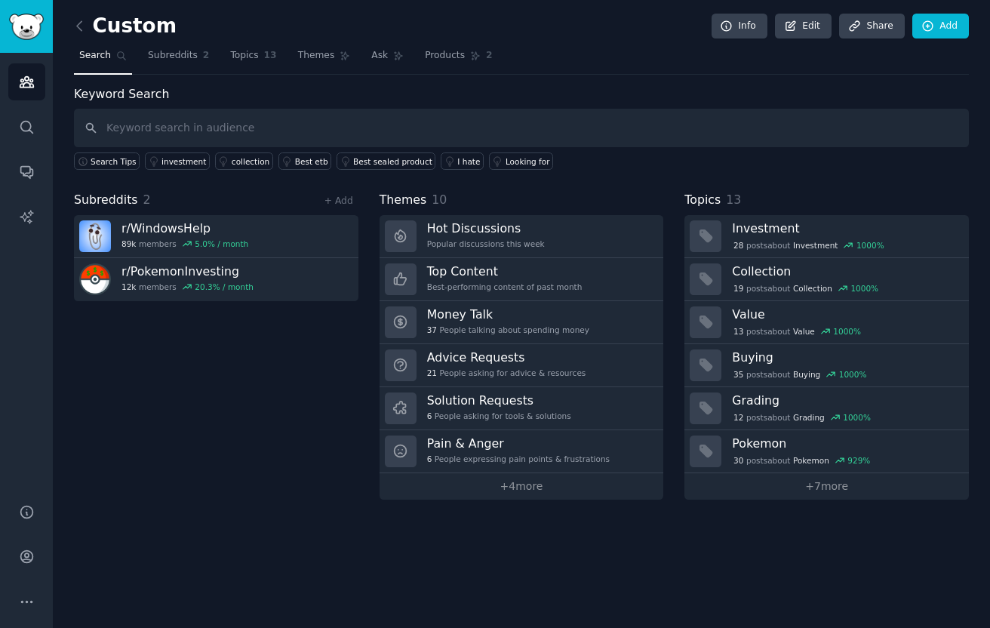
click at [266, 320] on div "Subreddits 2 + Add r/ WindowsHelp 89k members 5.0 % / month r/ PokemonInvesting…" at bounding box center [216, 345] width 284 height 309
click at [266, 303] on div "Subreddits 2 + Add r/ WindowsHelp 89k members 5.0 % / month r/ PokemonInvesting…" at bounding box center [216, 345] width 284 height 309
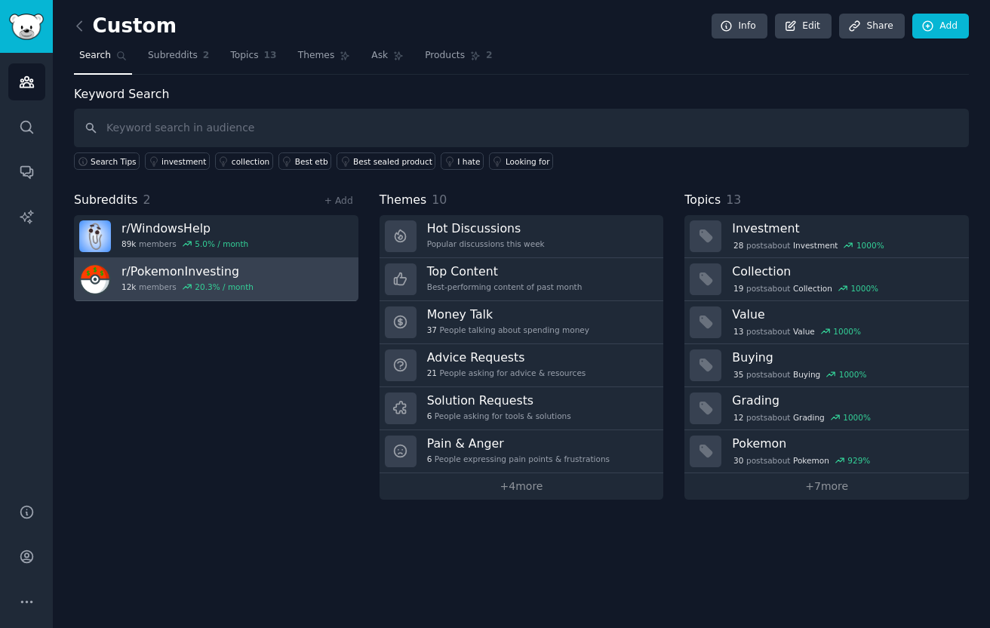
click at [263, 269] on link "r/ PokemonInvesting 12k members 20.3 % / month" at bounding box center [216, 279] width 284 height 43
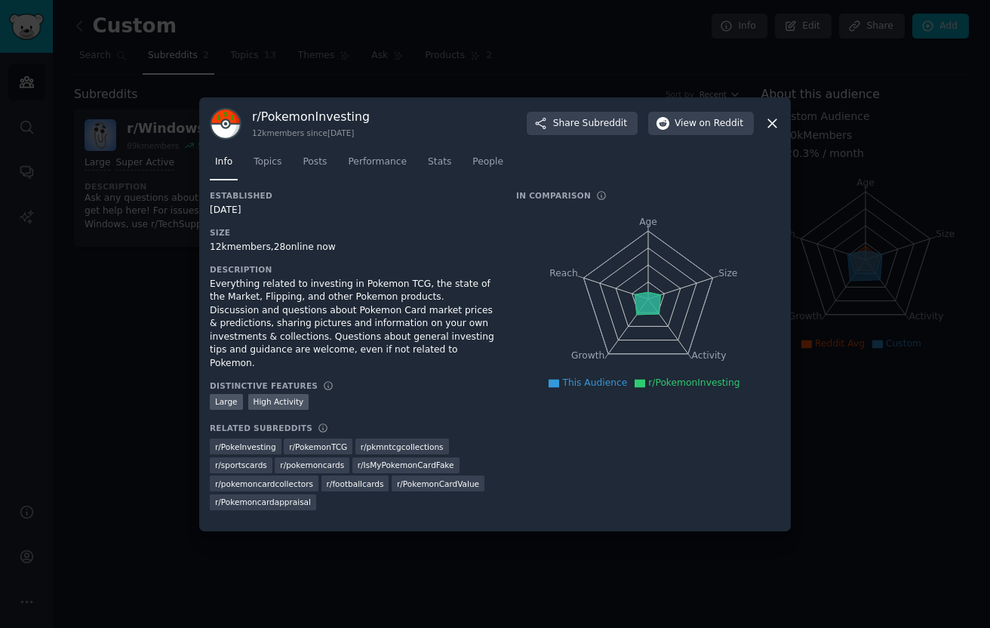
click at [158, 226] on div at bounding box center [495, 314] width 990 height 628
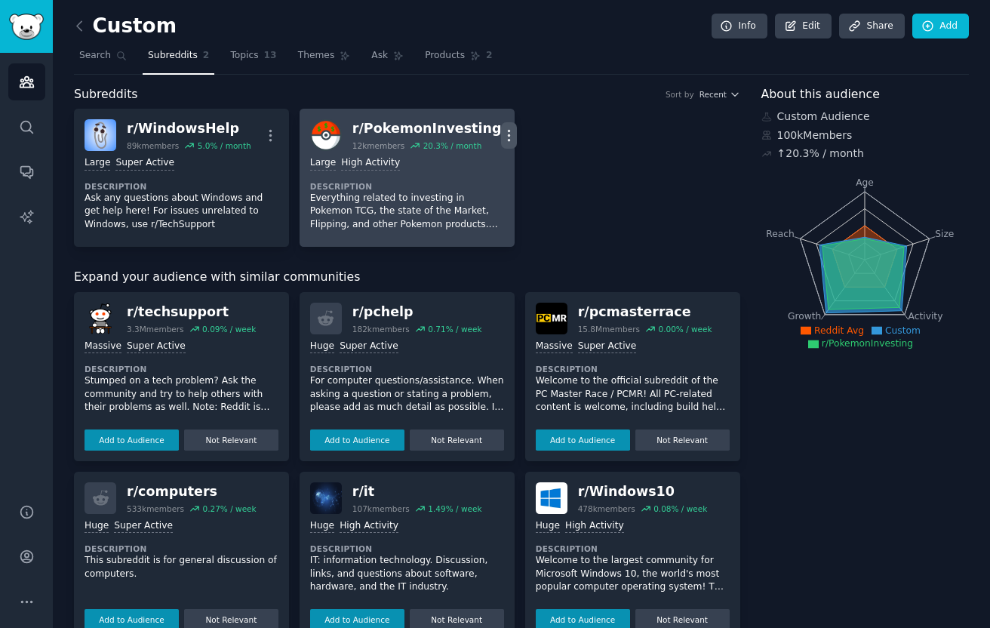
click at [501, 131] on icon "button" at bounding box center [509, 136] width 16 height 16
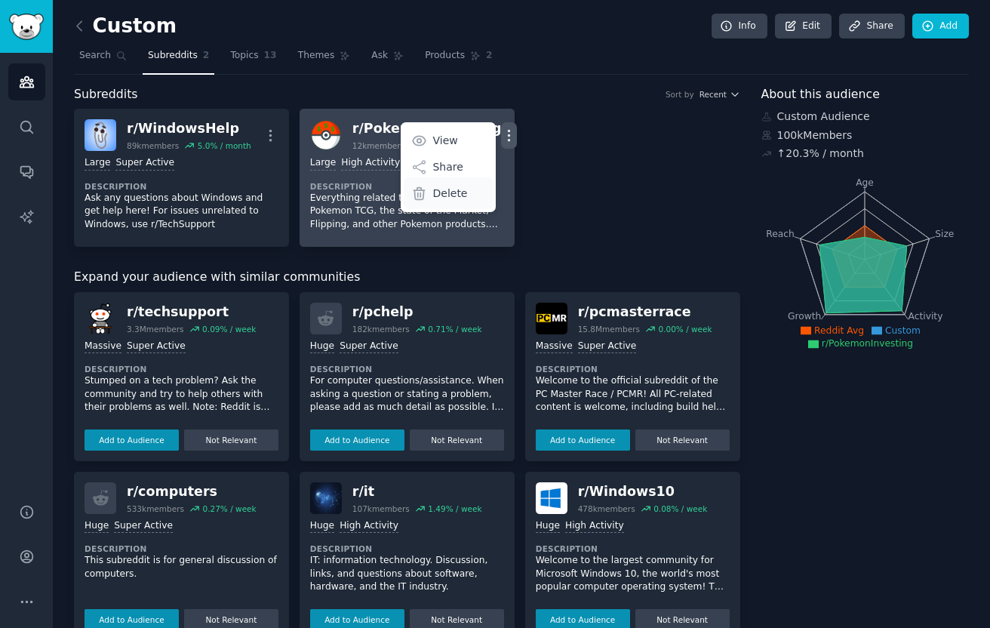
click at [451, 196] on div "Delete" at bounding box center [449, 193] width 90 height 32
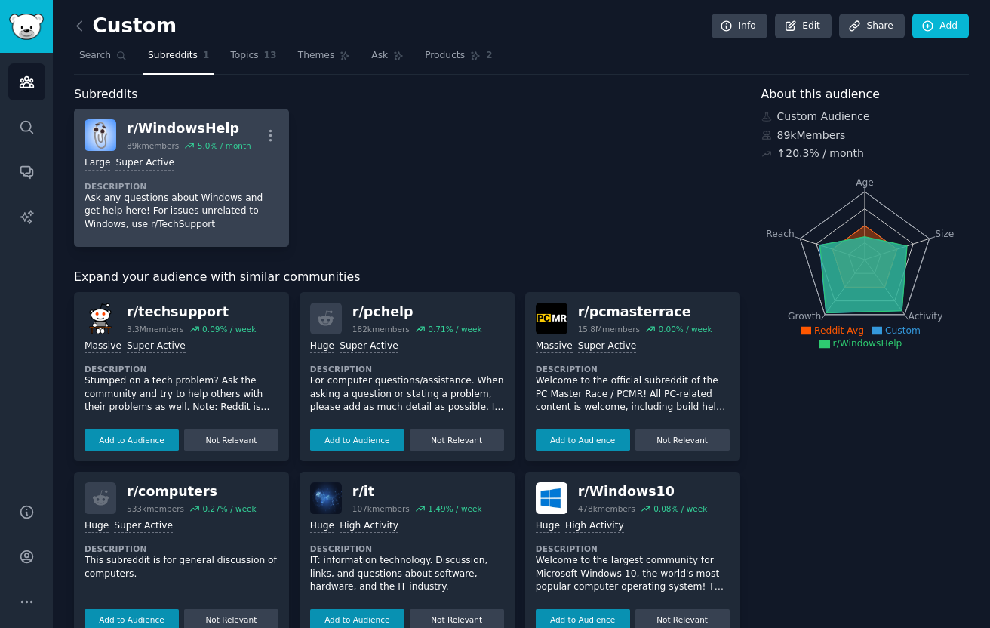
click at [233, 149] on div "5.0 % / month" at bounding box center [225, 145] width 54 height 11
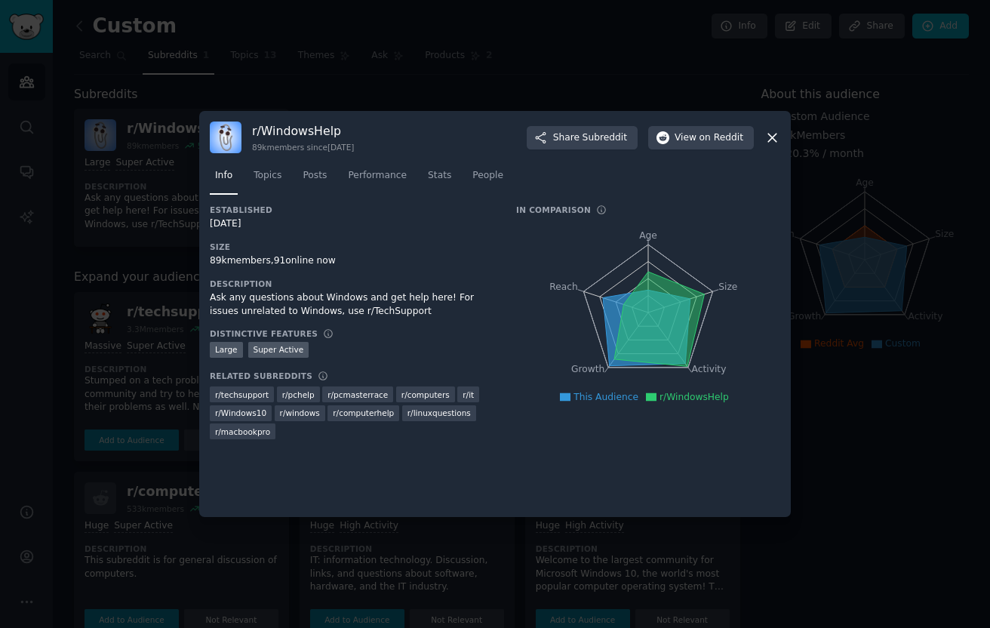
click at [544, 124] on div "r/ WindowsHelp 89k members since 06/03/2015 Share Subreddit View on Reddit" at bounding box center [495, 137] width 571 height 32
click at [441, 83] on div at bounding box center [495, 314] width 990 height 628
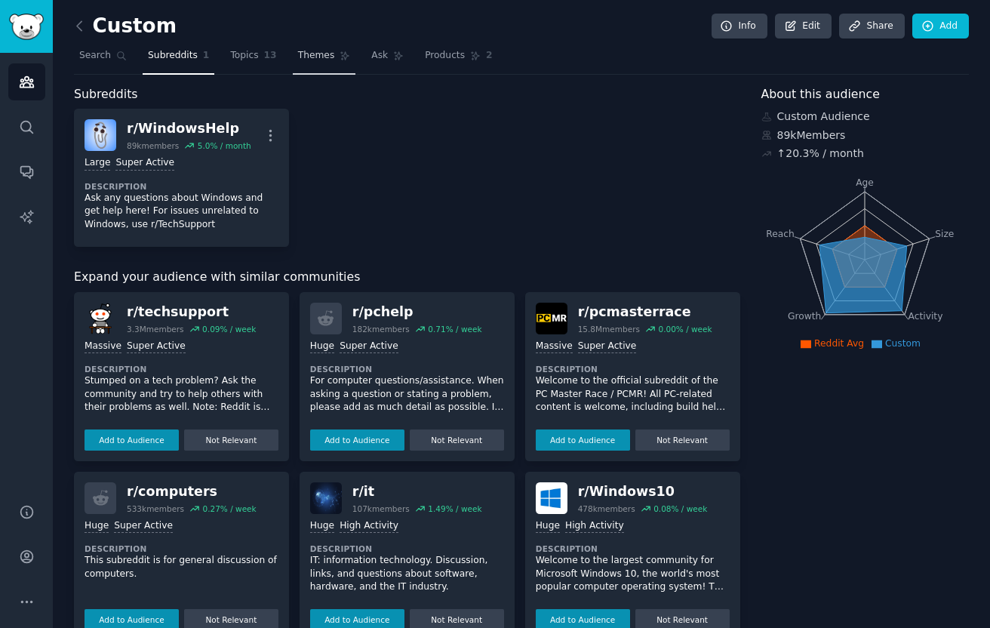
click at [328, 60] on span "Themes" at bounding box center [316, 56] width 37 height 14
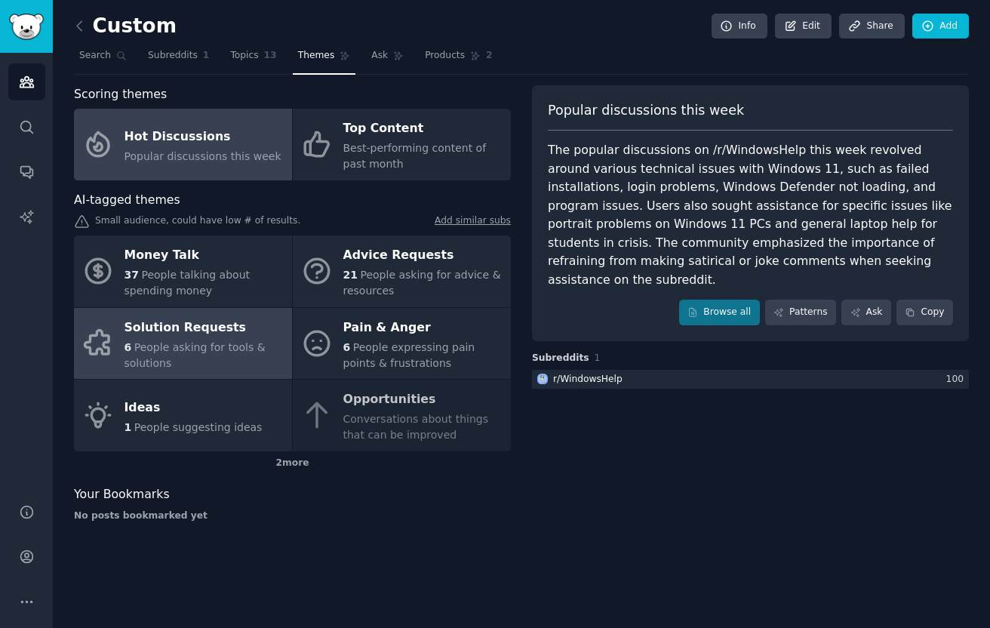
click at [238, 336] on div "Solution Requests" at bounding box center [205, 327] width 160 height 24
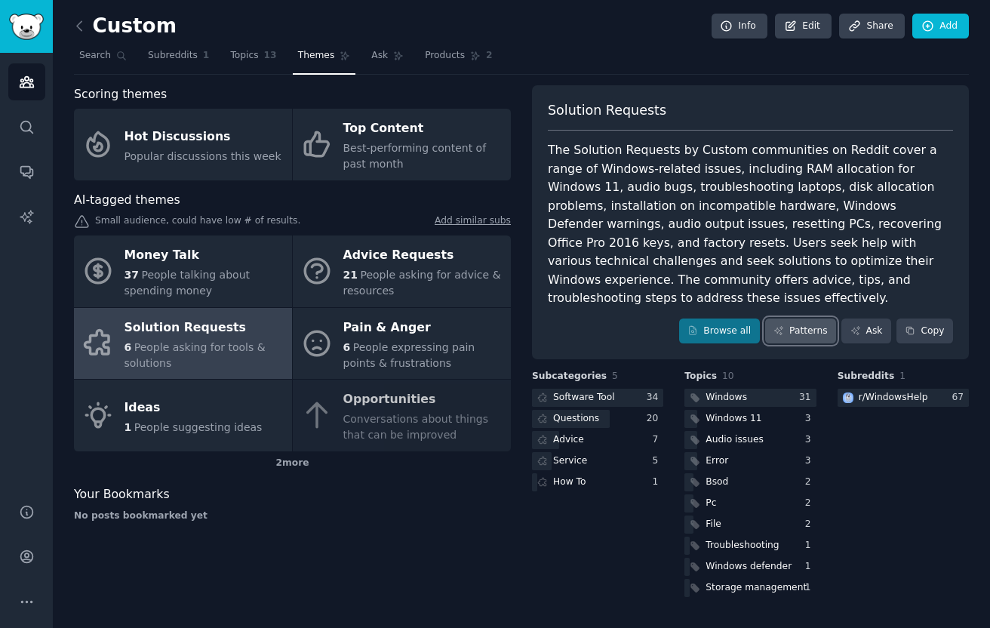
click at [792, 318] on link "Patterns" at bounding box center [800, 331] width 71 height 26
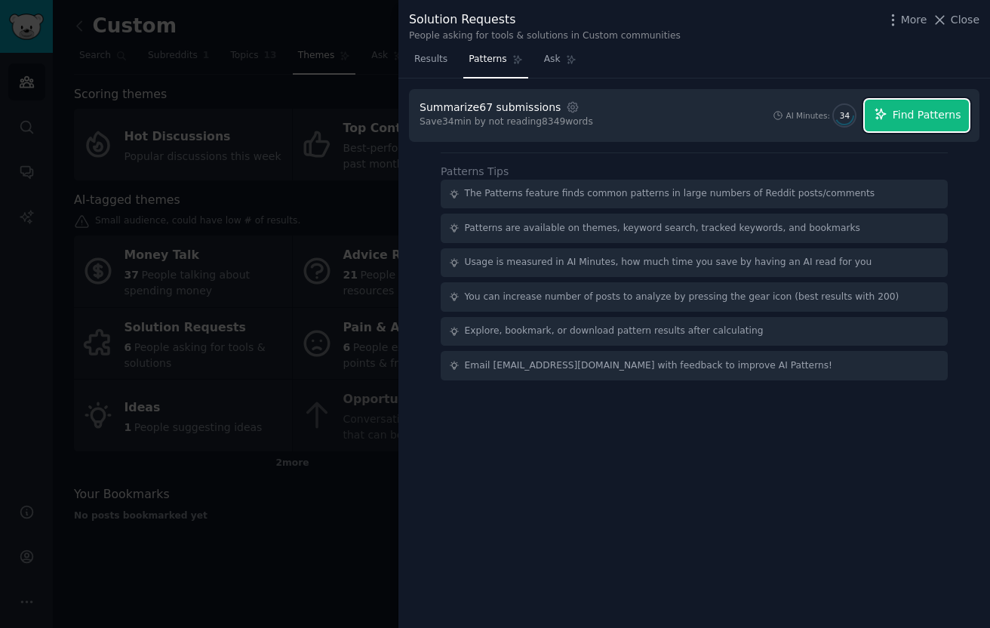
click at [945, 109] on span "Find Patterns" at bounding box center [927, 115] width 69 height 16
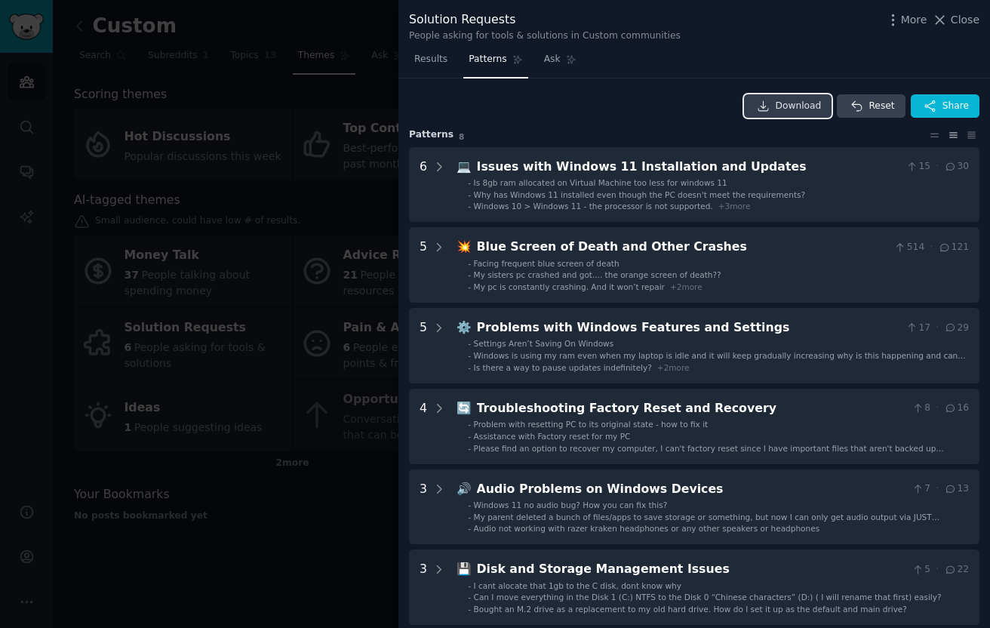
click at [784, 107] on span "Download" at bounding box center [799, 107] width 46 height 14
click at [342, 316] on div at bounding box center [495, 314] width 990 height 628
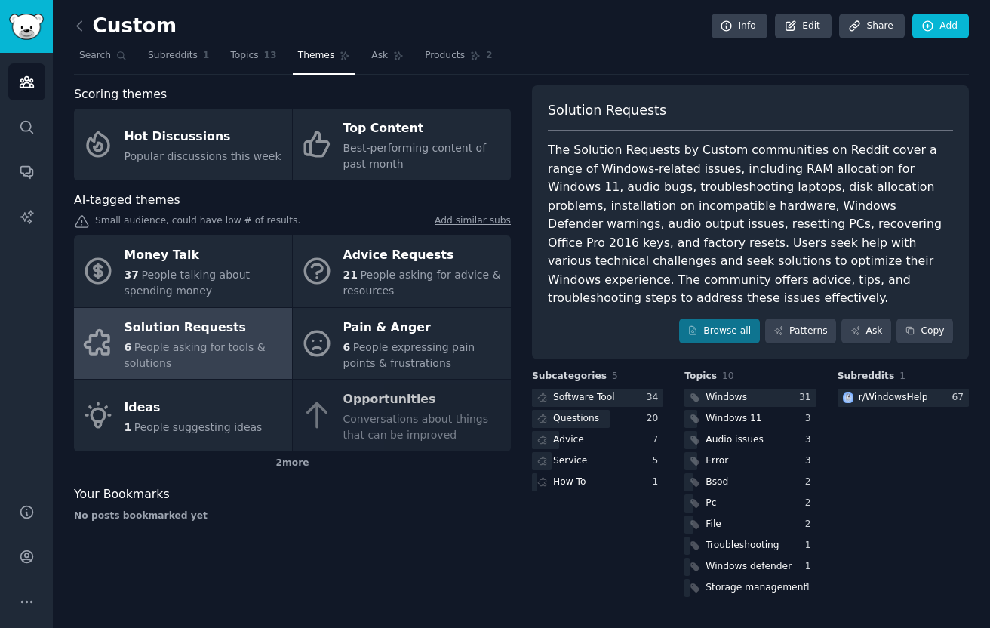
click at [63, 26] on div "Custom Info Edit Share Add Search Subreddits 1 Topics 13 Themes Ask Products 2 …" at bounding box center [521, 314] width 937 height 628
click at [72, 26] on div "Custom Info Edit Share Add Search Subreddits 1 Topics 13 Themes Ask Products 2 …" at bounding box center [521, 314] width 937 height 628
click at [82, 28] on icon at bounding box center [80, 26] width 16 height 16
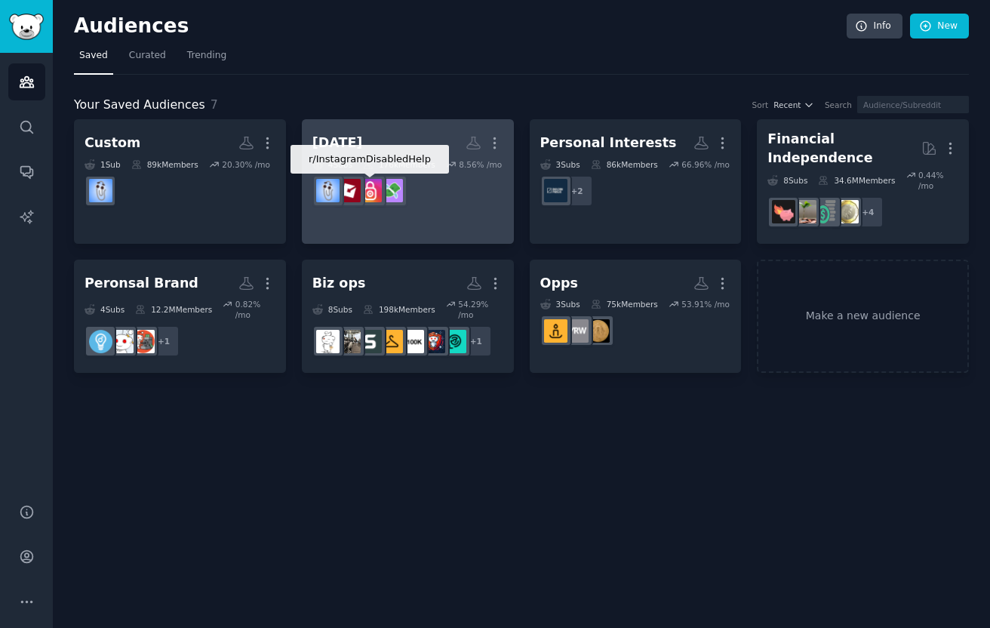
click at [410, 186] on dd "r/InstagramDisabledHelp" at bounding box center [407, 191] width 191 height 42
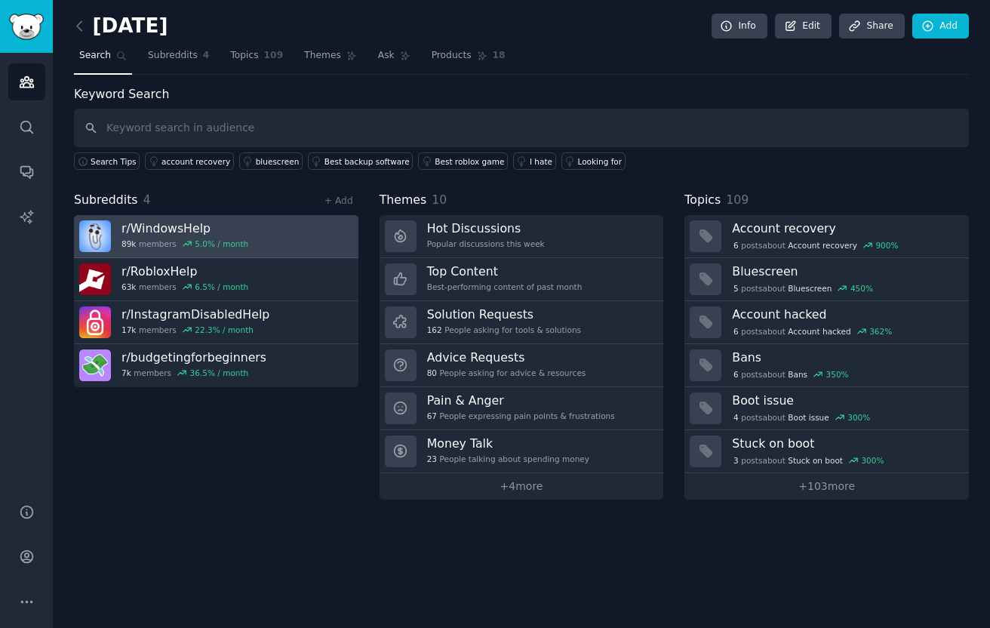
click at [292, 243] on link "r/ WindowsHelp 89k members 5.0 % / month" at bounding box center [216, 236] width 284 height 43
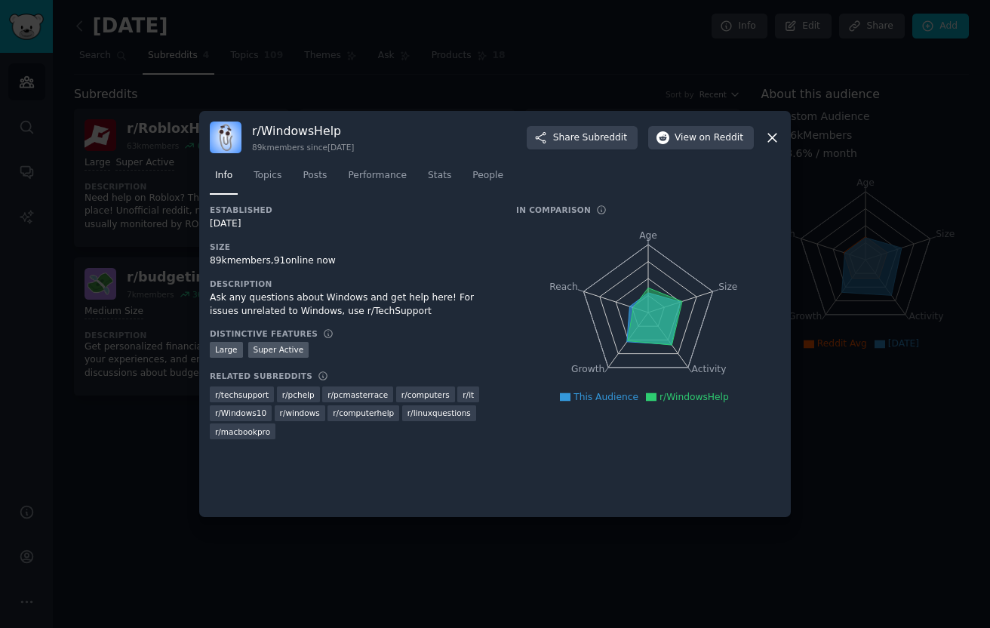
click at [170, 321] on div at bounding box center [495, 314] width 990 height 628
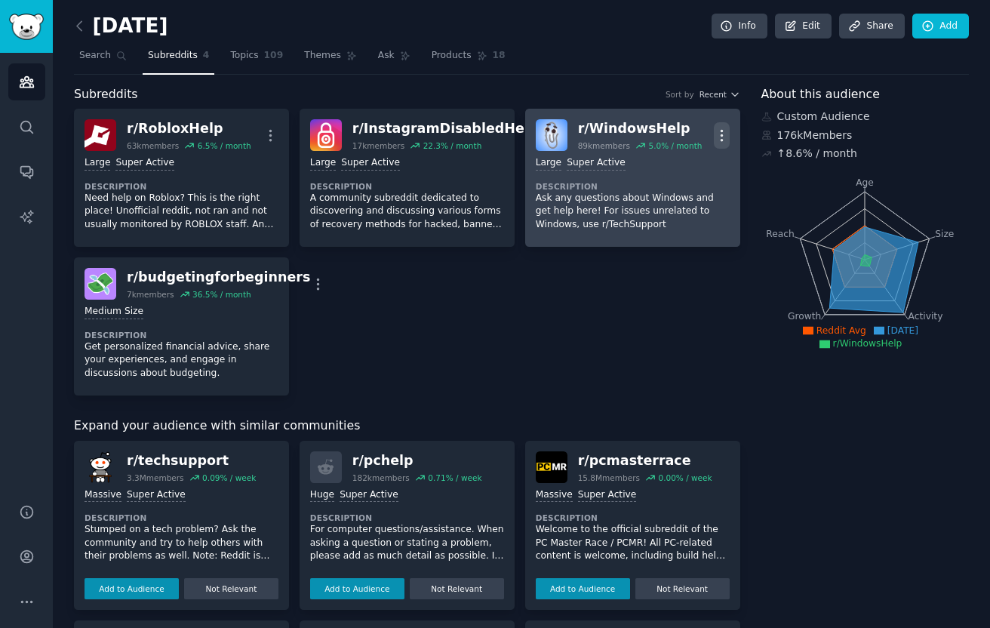
click at [721, 134] on icon "button" at bounding box center [722, 135] width 2 height 11
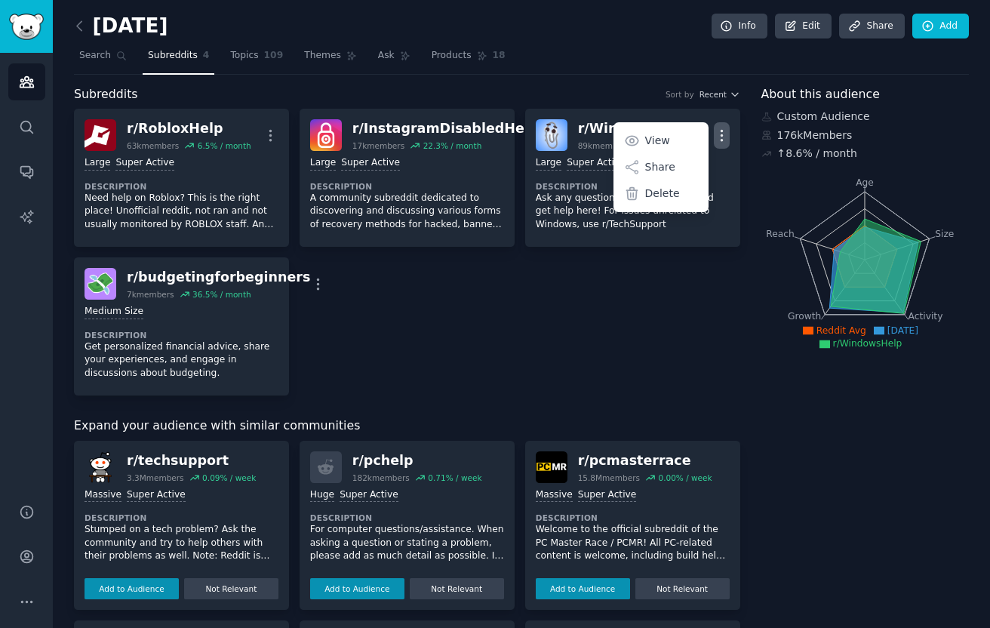
click at [601, 276] on div "r/ RobloxHelp 63k members 6.5 % / month More Large Super Active Description Nee…" at bounding box center [407, 252] width 666 height 287
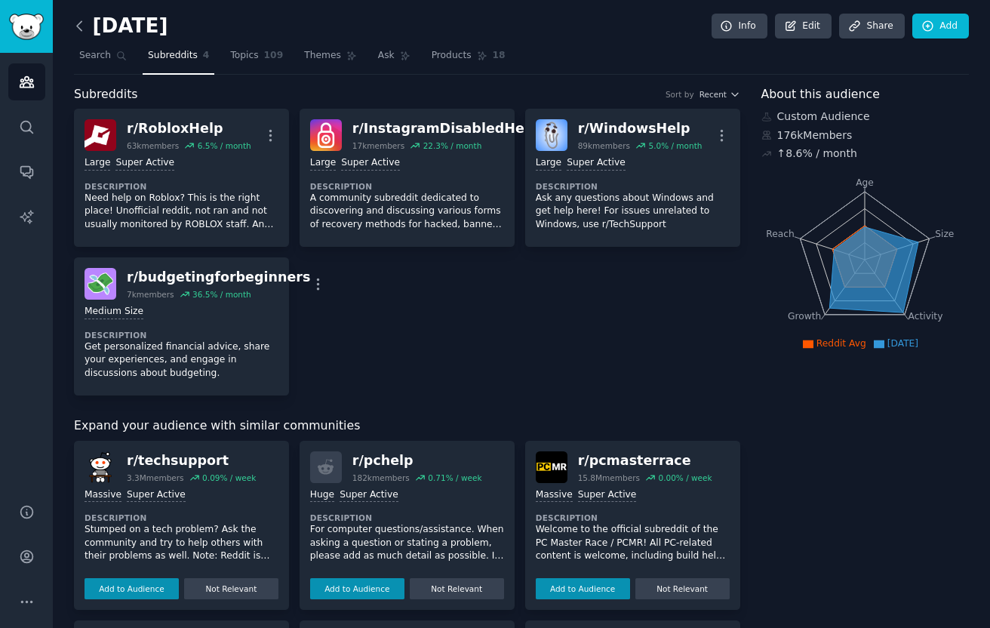
click at [78, 26] on icon at bounding box center [80, 26] width 16 height 16
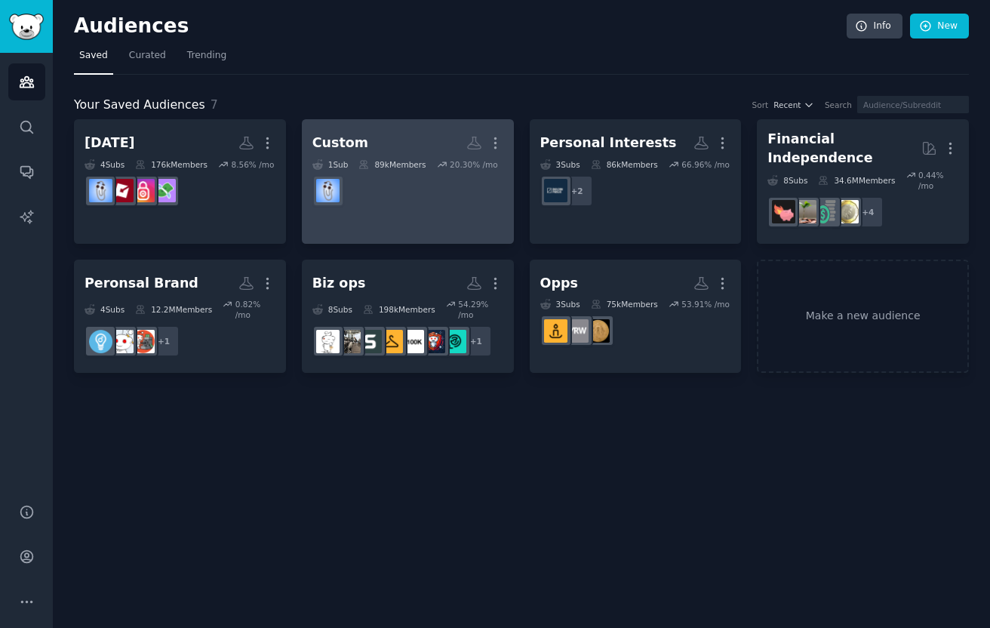
click at [350, 228] on link "Custom More 1 Sub 89k Members 20.30 % /mo" at bounding box center [408, 181] width 212 height 125
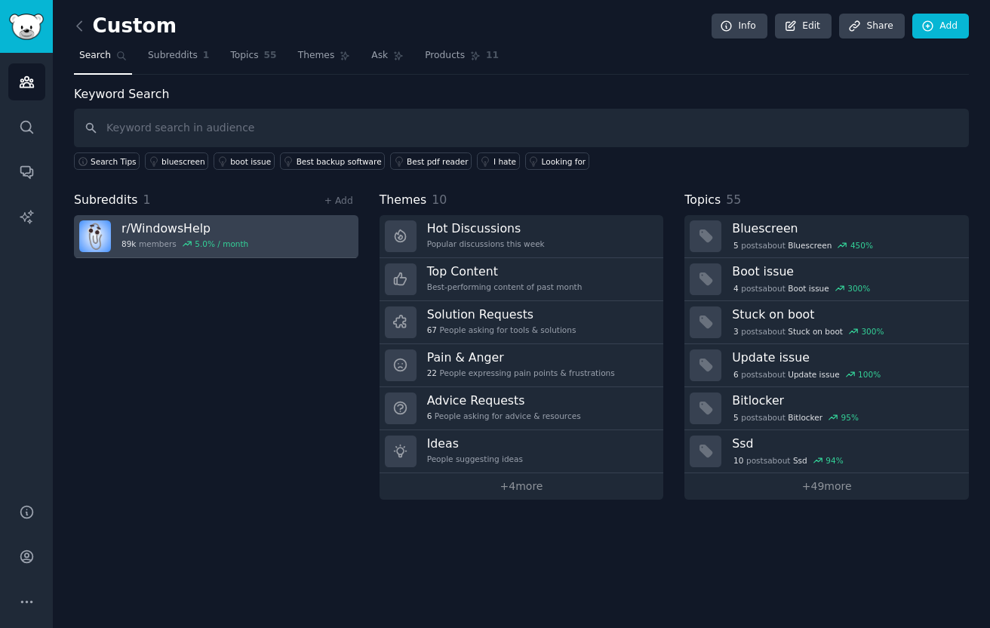
click at [315, 232] on link "r/ WindowsHelp 89k members 5.0 % / month" at bounding box center [216, 236] width 284 height 43
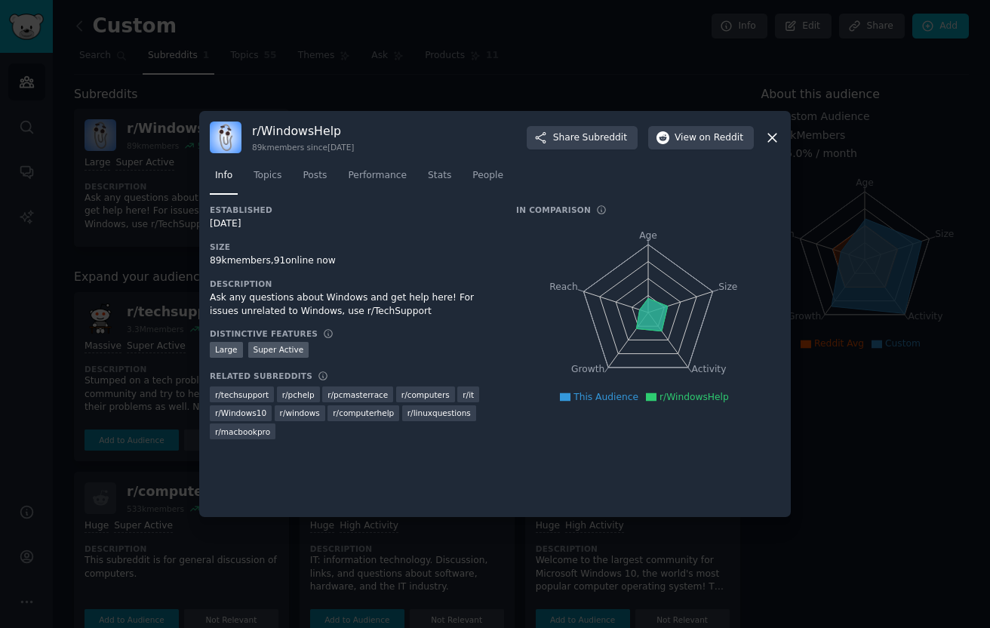
click at [153, 387] on div at bounding box center [495, 314] width 990 height 628
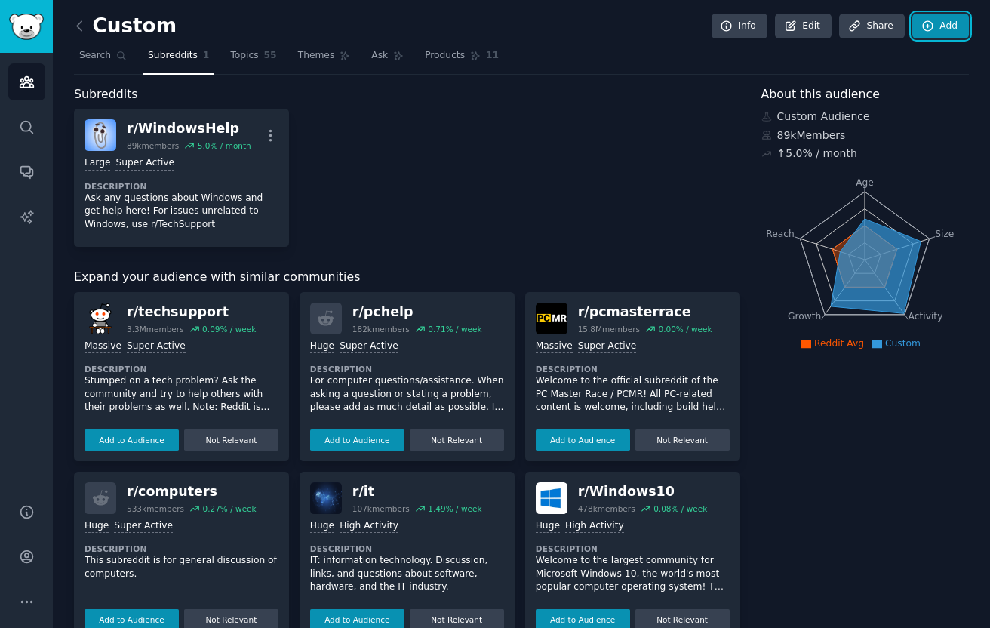
click at [937, 36] on link "Add" at bounding box center [940, 27] width 57 height 26
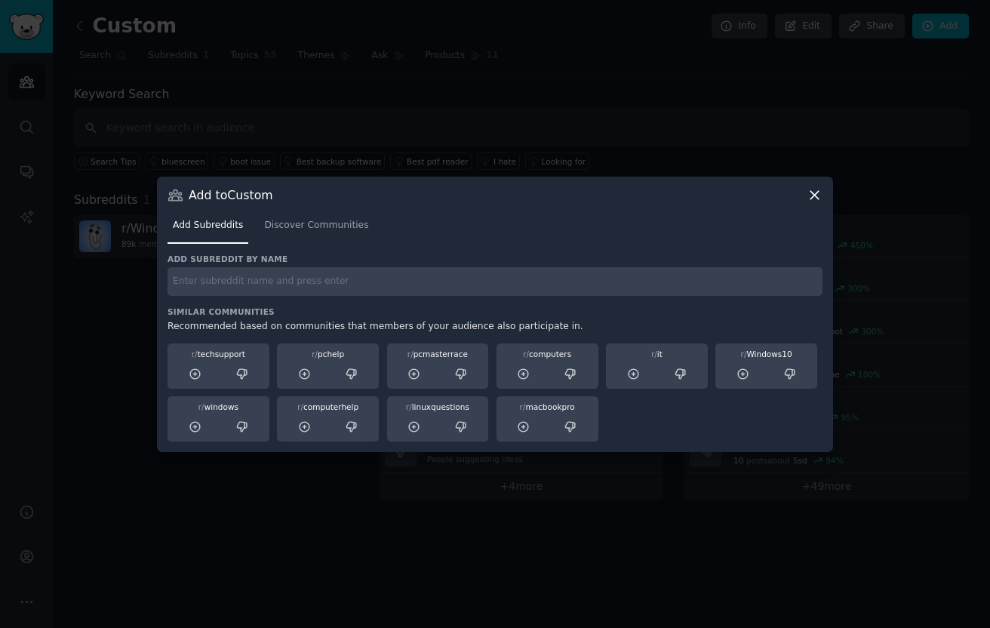
click at [521, 274] on input "text" at bounding box center [495, 281] width 655 height 29
type input "robloxhelp"
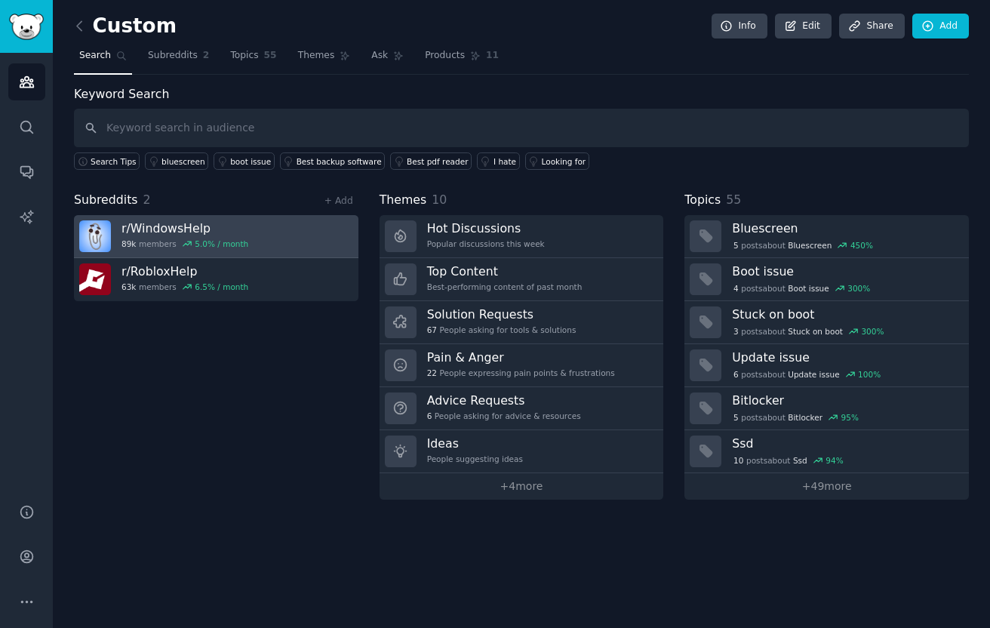
click at [289, 251] on link "r/ WindowsHelp 89k members 5.0 % / month" at bounding box center [216, 236] width 284 height 43
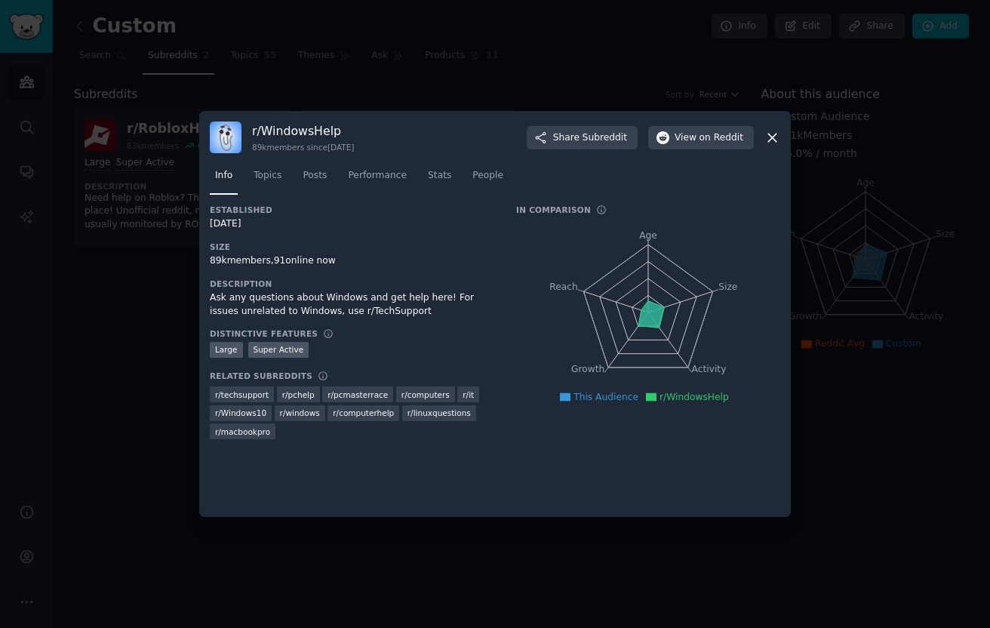
click at [118, 348] on div at bounding box center [495, 314] width 990 height 628
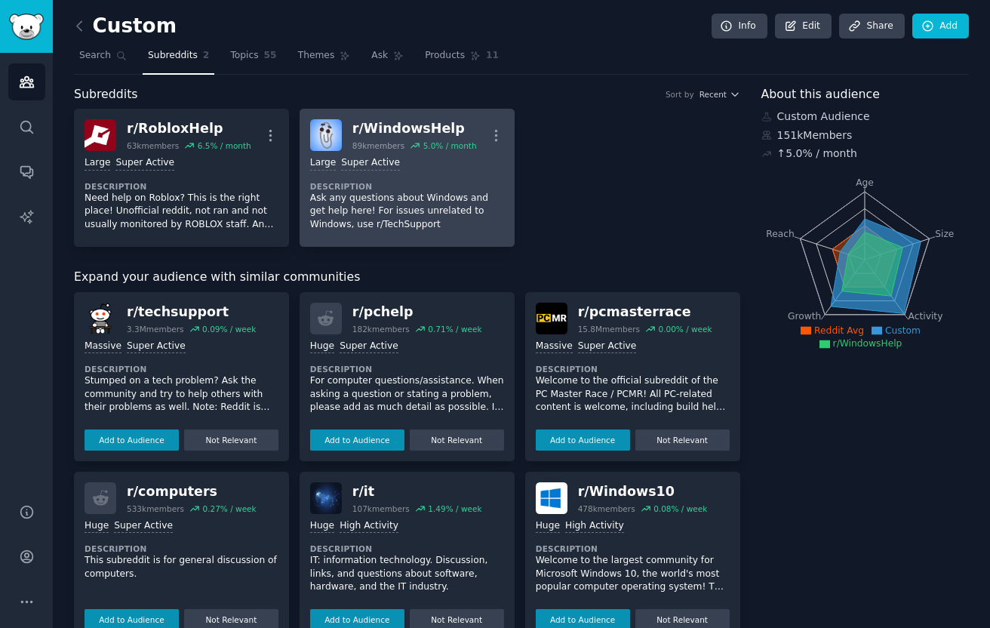
click at [481, 130] on div "r/ WindowsHelp 89k members 5.0 % / month More" at bounding box center [407, 135] width 194 height 32
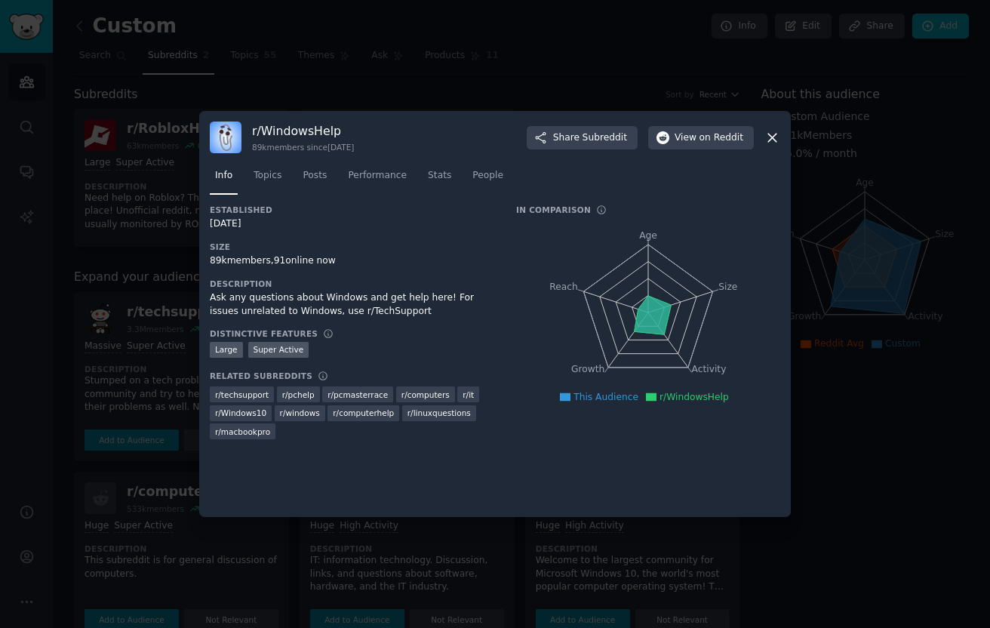
click at [32, 296] on div at bounding box center [495, 314] width 990 height 628
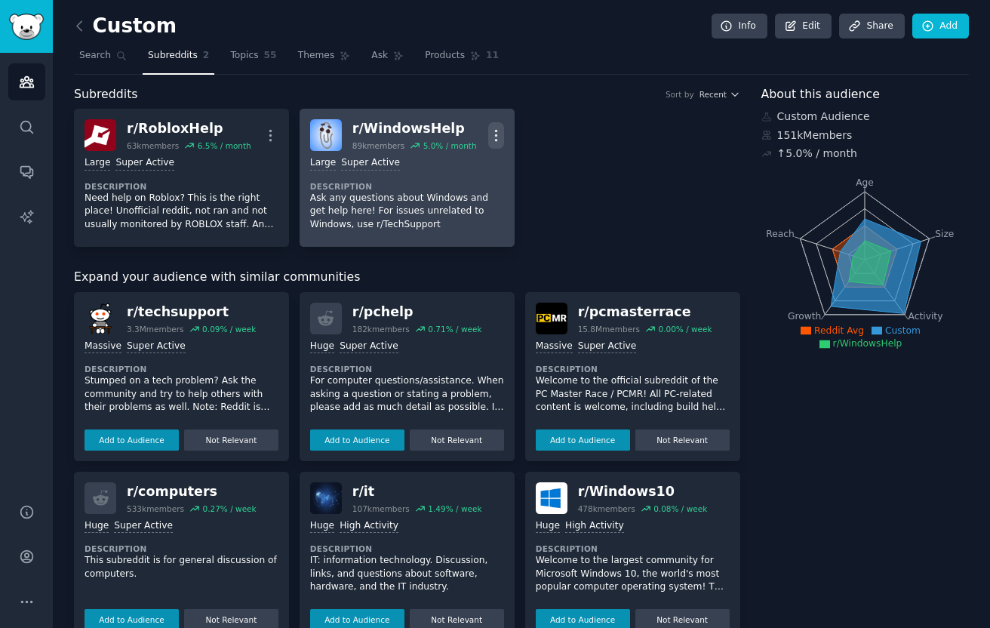
click at [490, 134] on icon "button" at bounding box center [496, 136] width 16 height 16
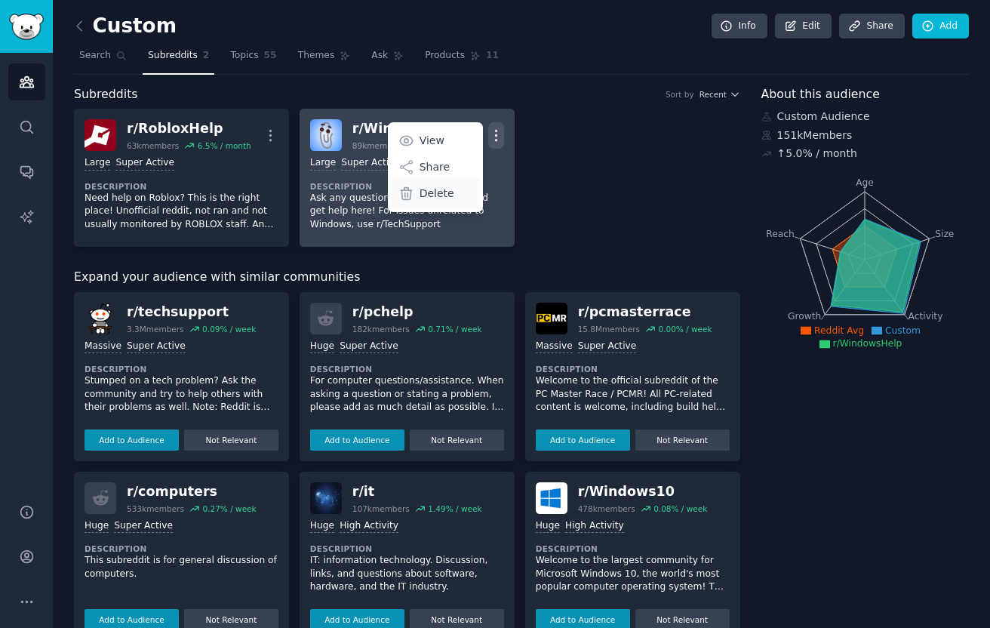
click at [452, 195] on div "Delete" at bounding box center [435, 193] width 90 height 32
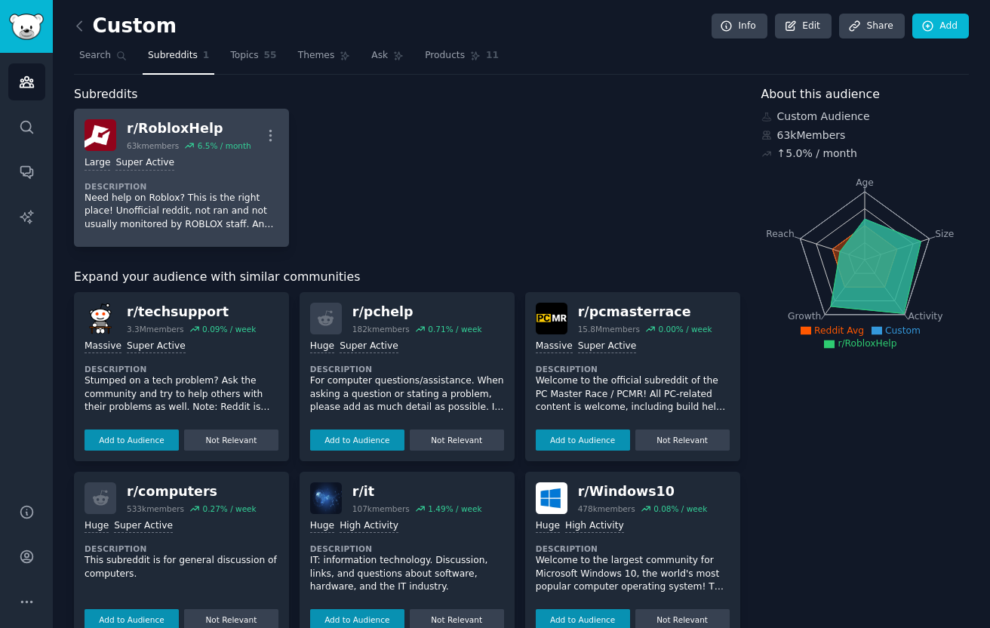
click at [249, 183] on dt "Description" at bounding box center [182, 186] width 194 height 11
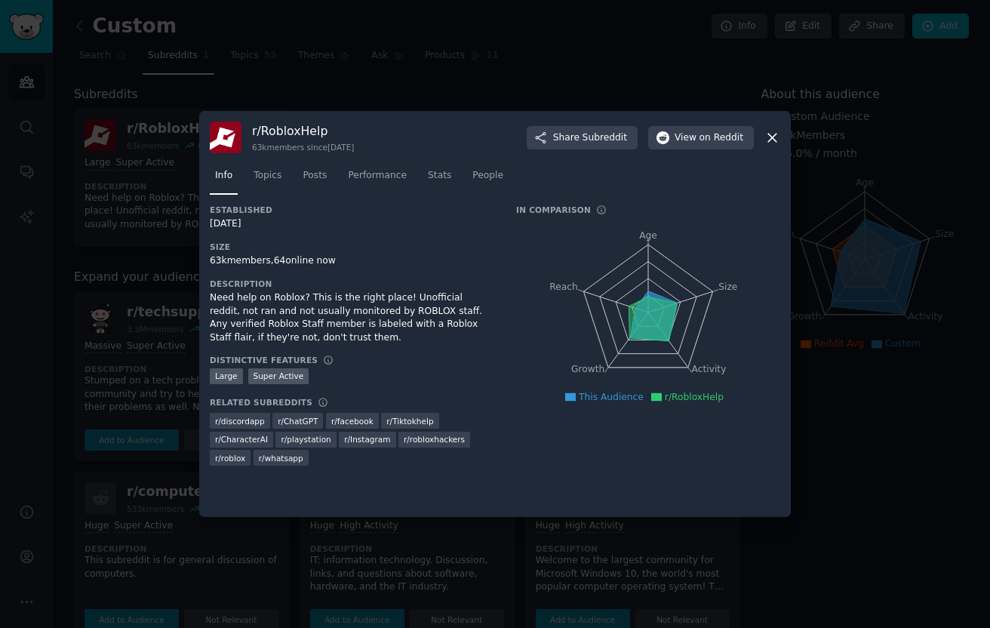
click at [587, 73] on div at bounding box center [495, 314] width 990 height 628
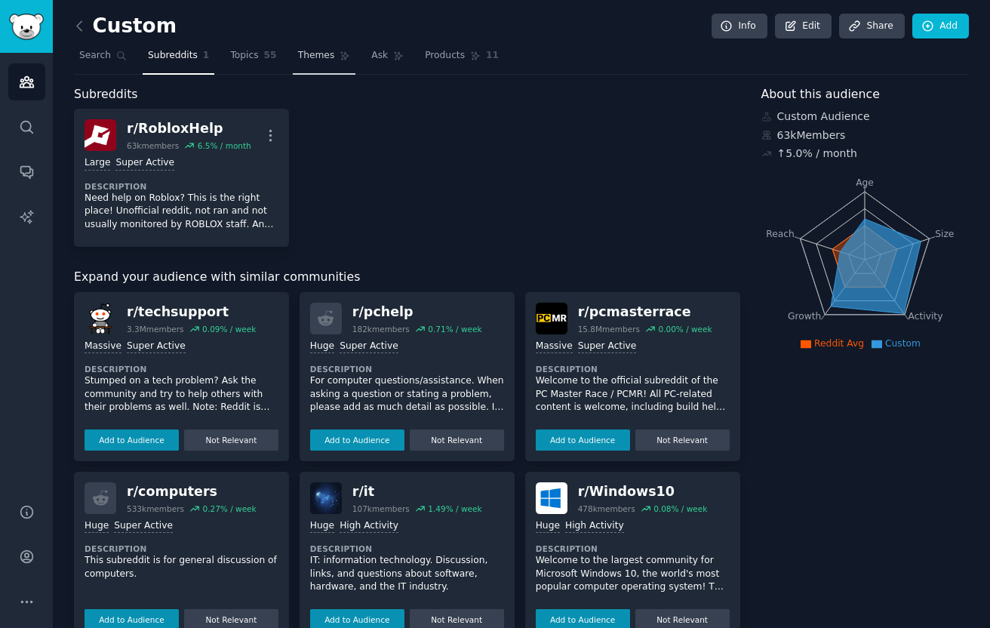
click at [318, 48] on link "Themes" at bounding box center [324, 59] width 63 height 31
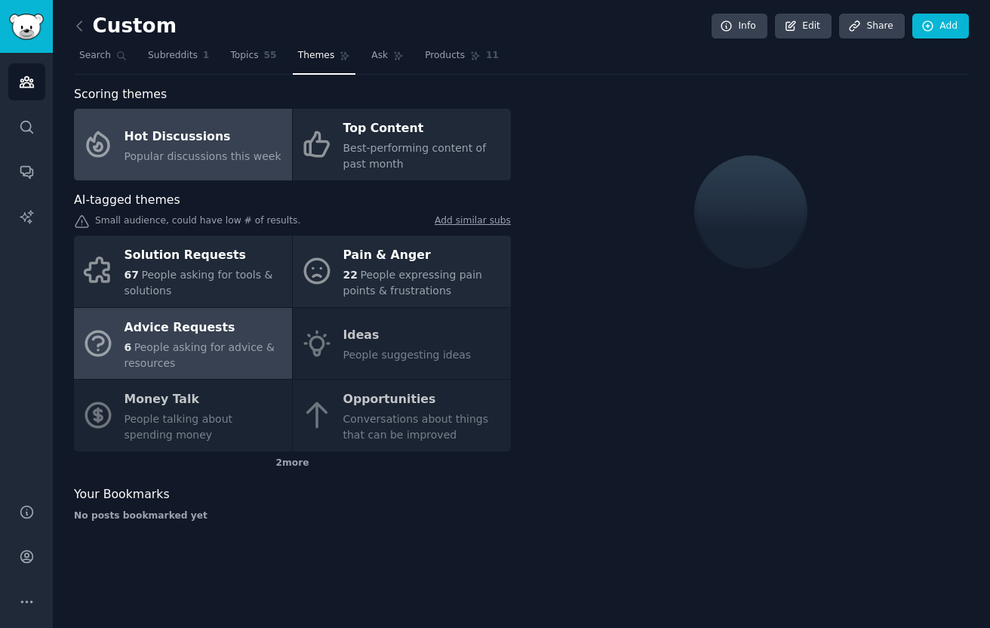
click at [172, 334] on div "Advice Requests" at bounding box center [205, 327] width 160 height 24
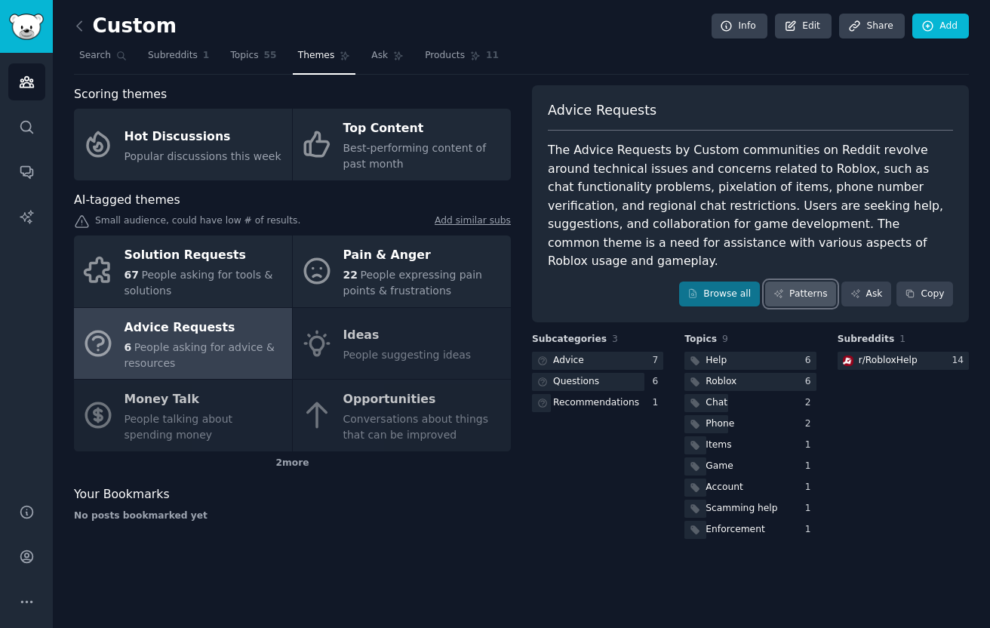
click at [814, 270] on div "Advice Requests The Advice Requests by Custom communities on Reddit revolve aro…" at bounding box center [750, 204] width 437 height 238
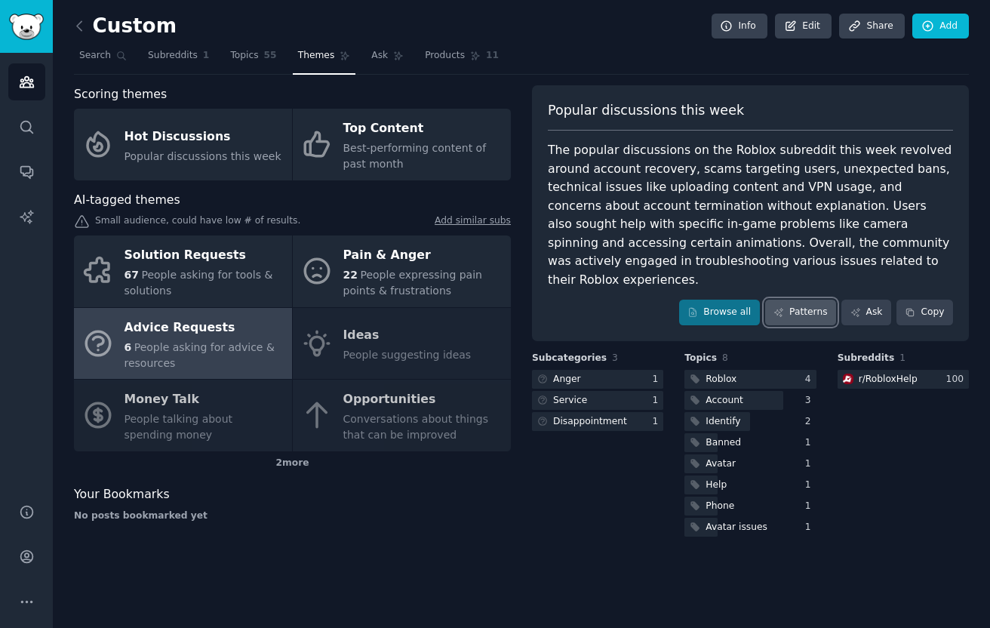
click at [796, 300] on link "Patterns" at bounding box center [800, 313] width 71 height 26
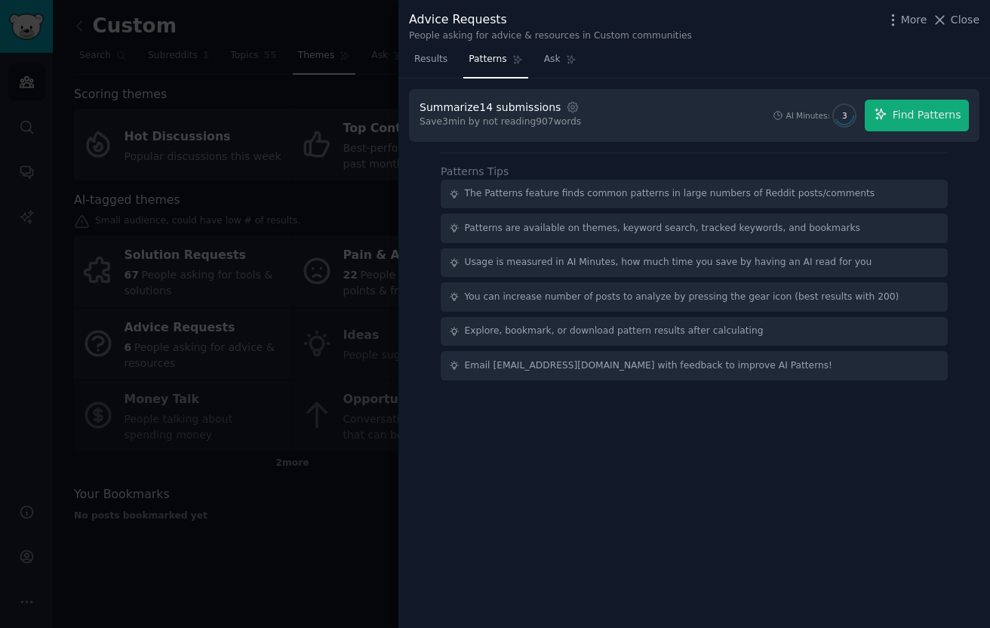
click at [344, 377] on div at bounding box center [495, 314] width 990 height 628
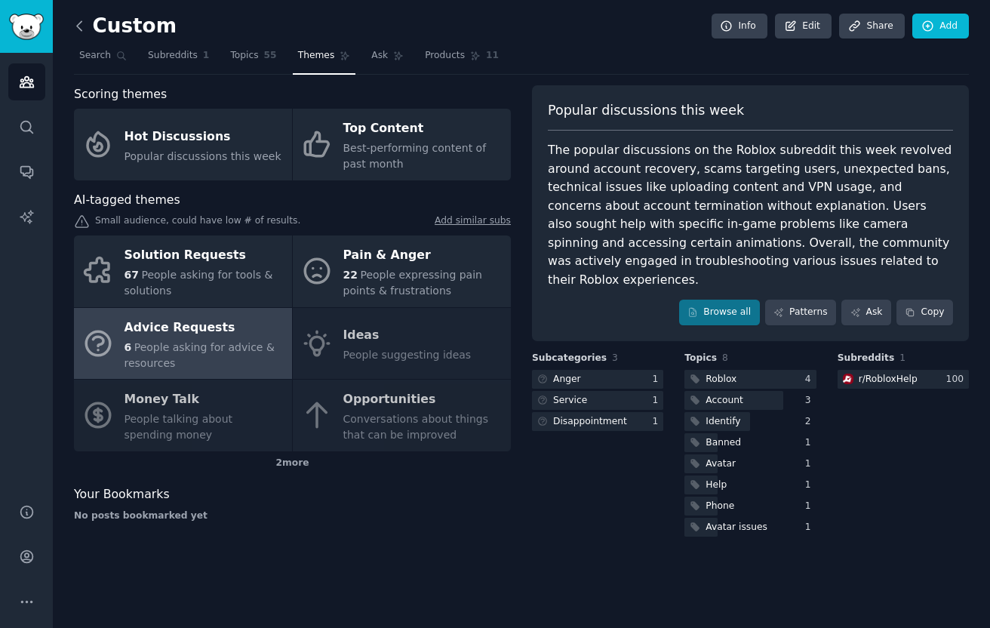
click at [82, 33] on icon at bounding box center [80, 26] width 16 height 16
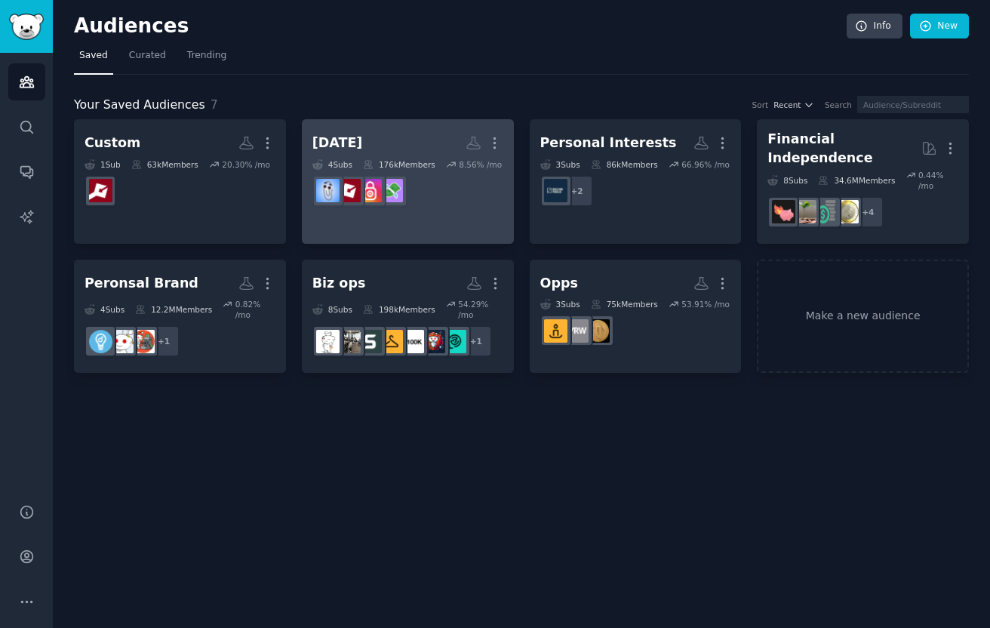
click at [423, 218] on link "Sep 8 More 4 Sub s 176k Members 8.56 % /mo r/budgetingforbeginners" at bounding box center [408, 181] width 212 height 125
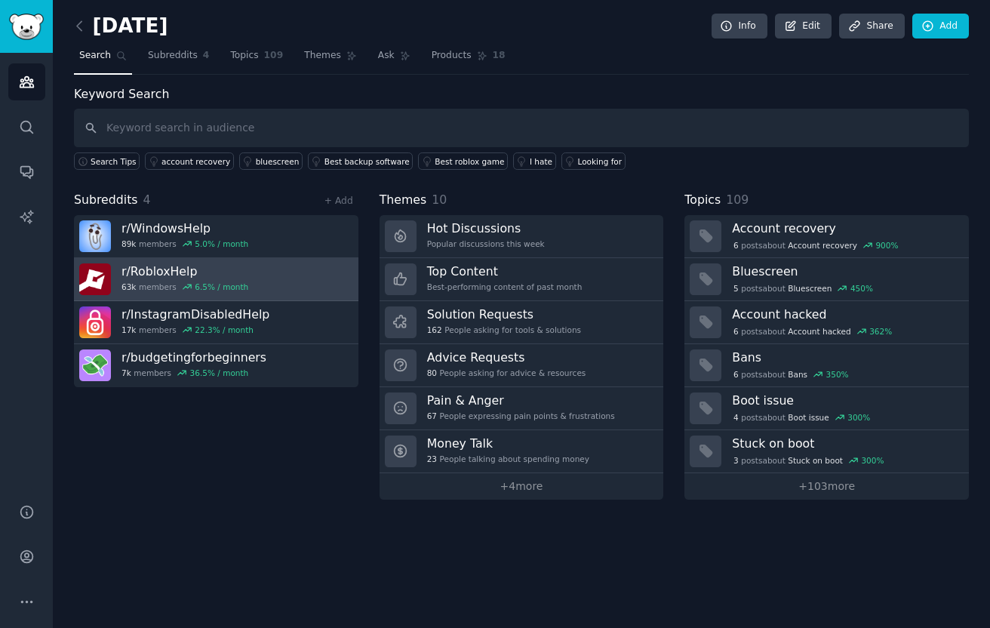
click at [294, 277] on link "r/ RobloxHelp 63k members 6.5 % / month" at bounding box center [216, 279] width 284 height 43
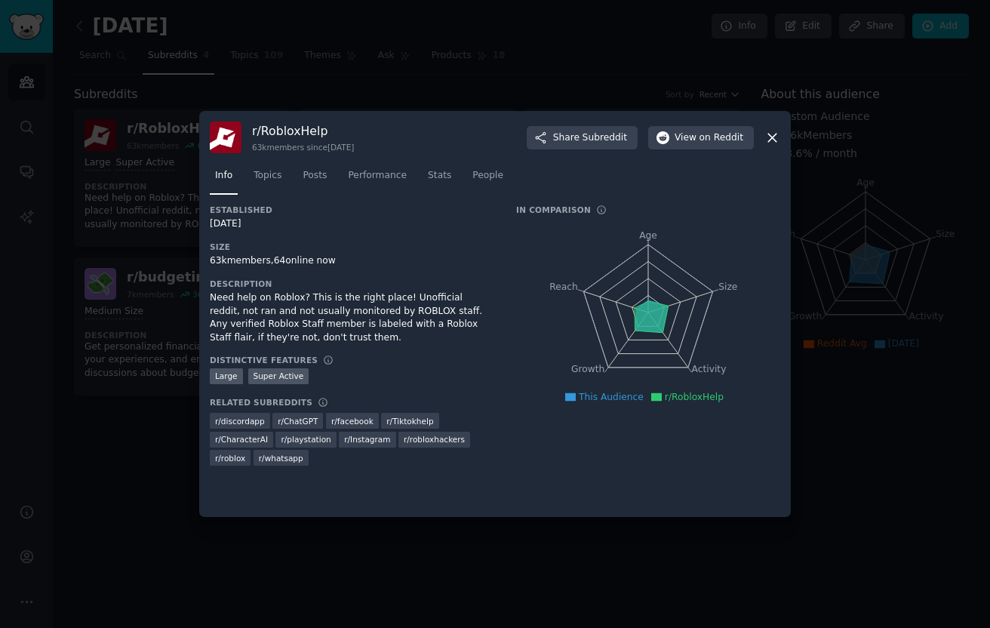
click at [125, 411] on div at bounding box center [495, 314] width 990 height 628
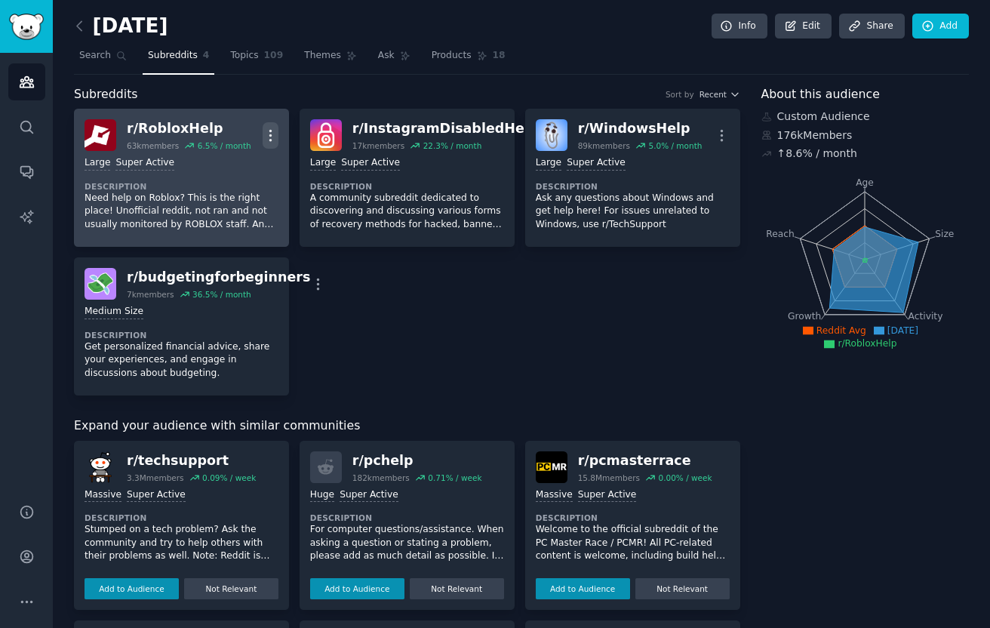
click at [266, 133] on icon "button" at bounding box center [271, 136] width 16 height 16
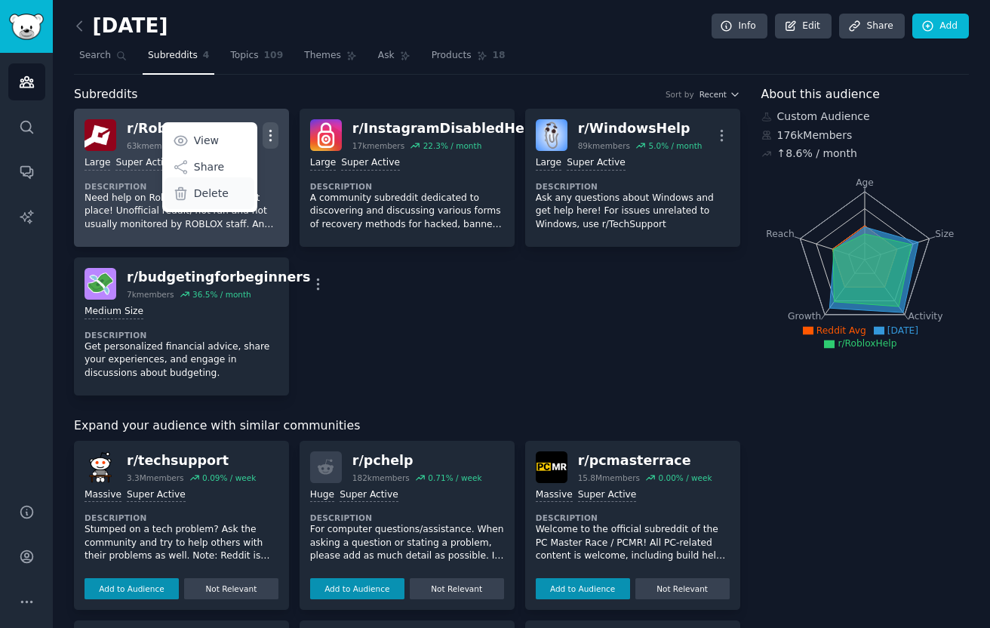
click at [230, 189] on div "Delete" at bounding box center [210, 193] width 90 height 32
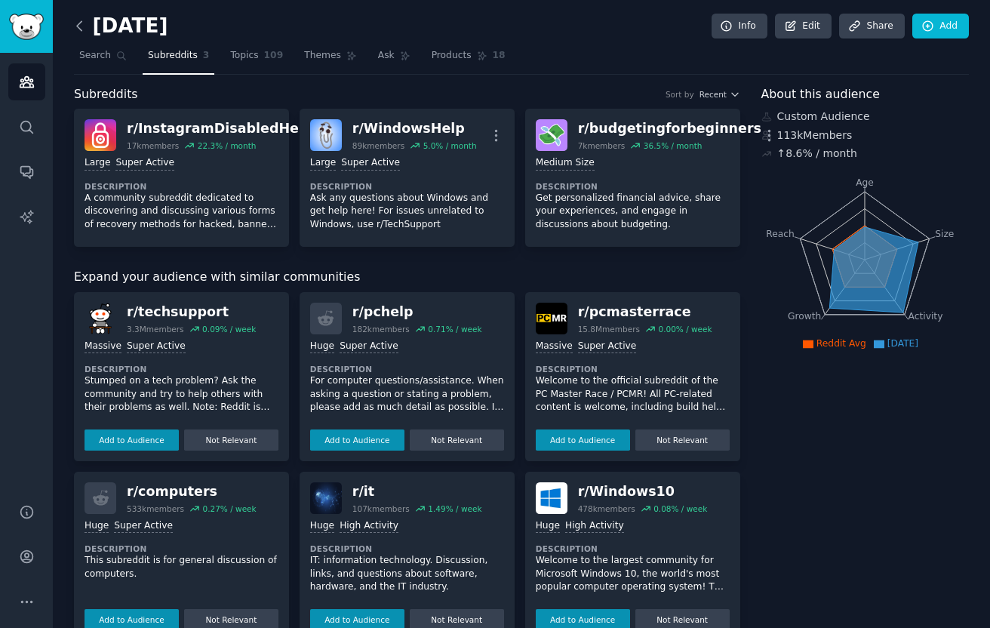
click at [81, 18] on icon at bounding box center [80, 26] width 16 height 16
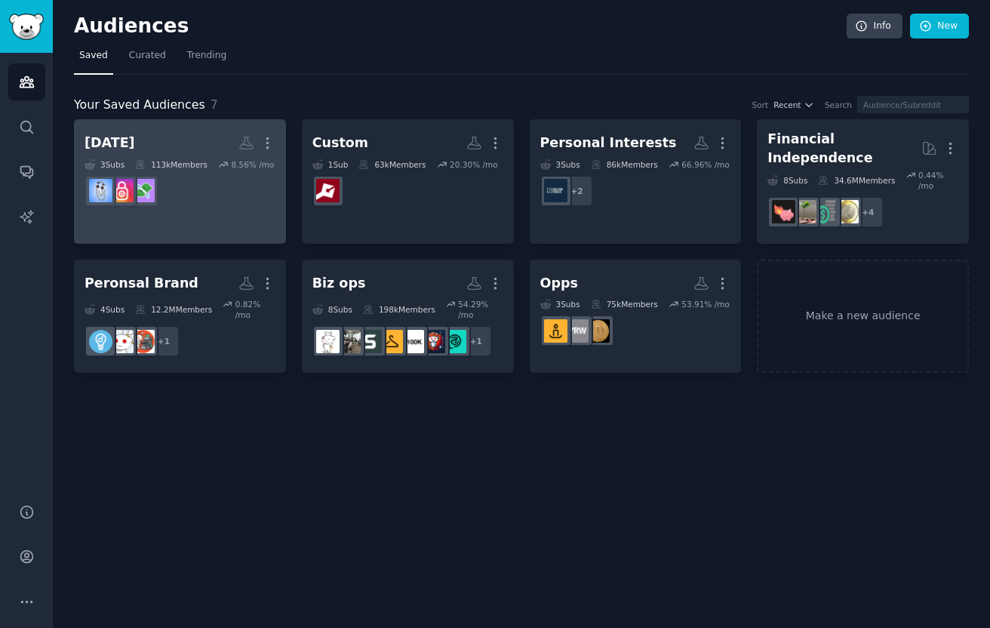
click at [197, 229] on link "Sep 8 More 3 Sub s 113k Members 8.56 % /mo" at bounding box center [180, 181] width 212 height 125
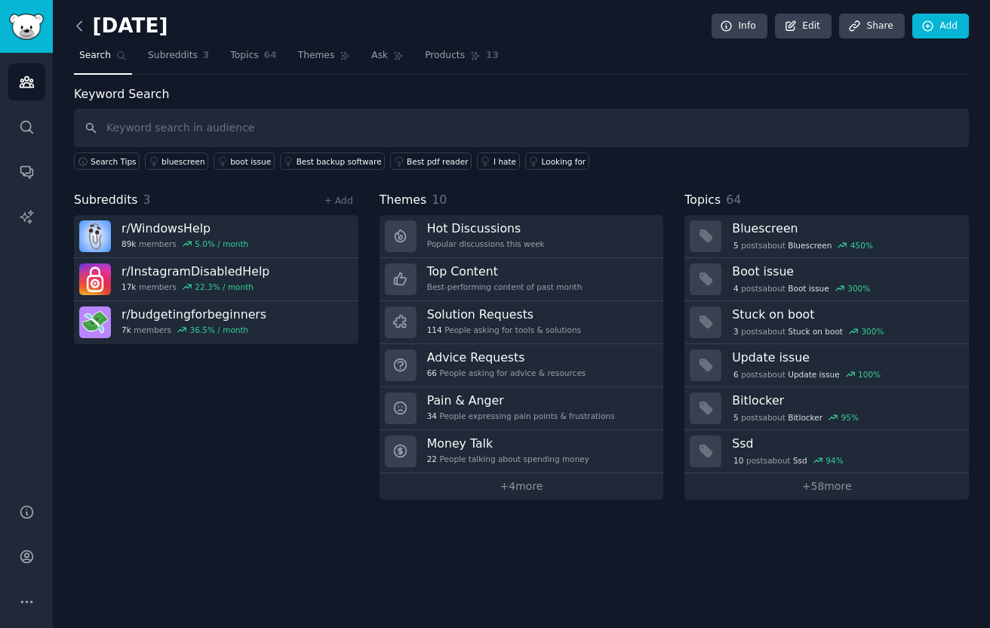
click at [79, 23] on icon at bounding box center [79, 25] width 5 height 9
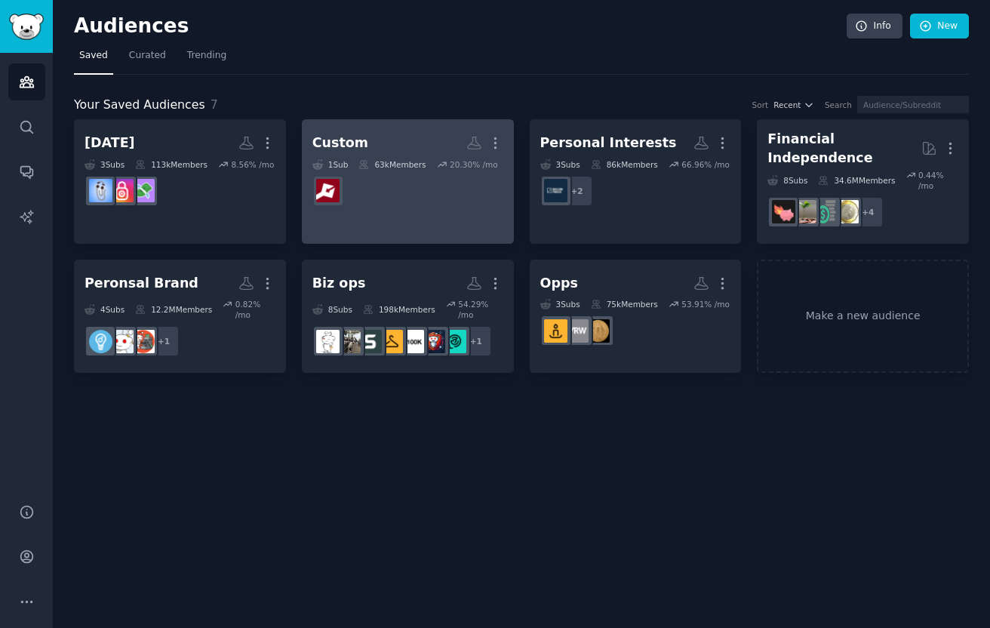
click at [377, 193] on dd at bounding box center [407, 191] width 191 height 42
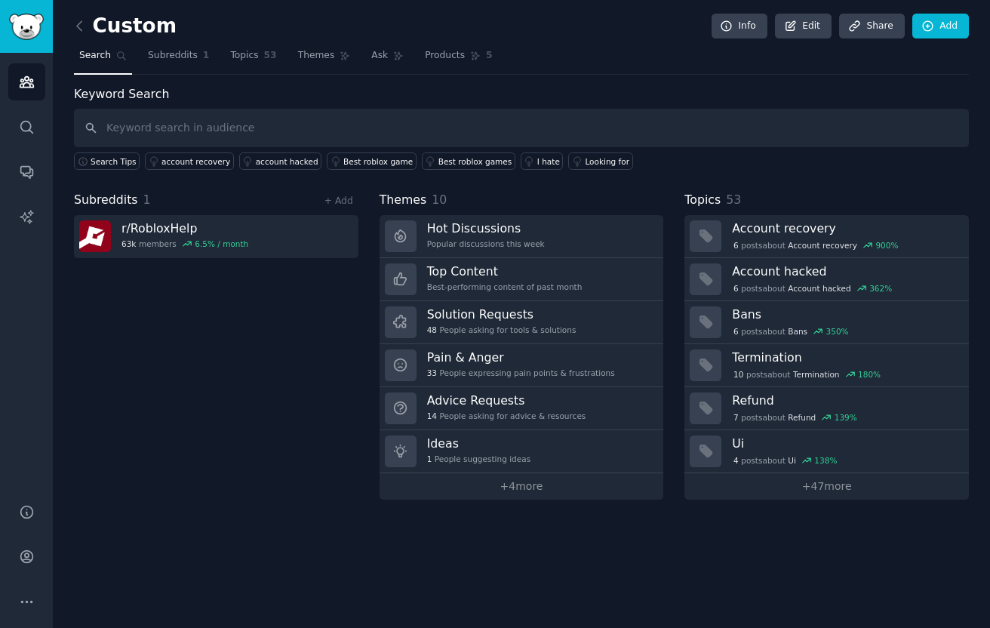
click at [254, 136] on input "text" at bounding box center [521, 128] width 895 height 38
type input "budgetingforbeginners"
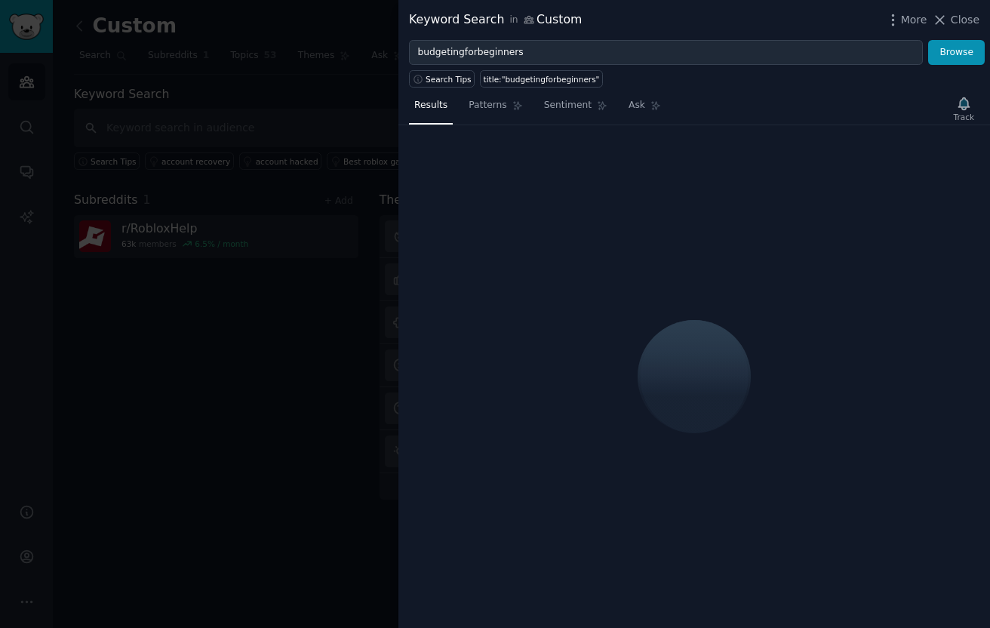
click at [341, 186] on div at bounding box center [495, 314] width 990 height 628
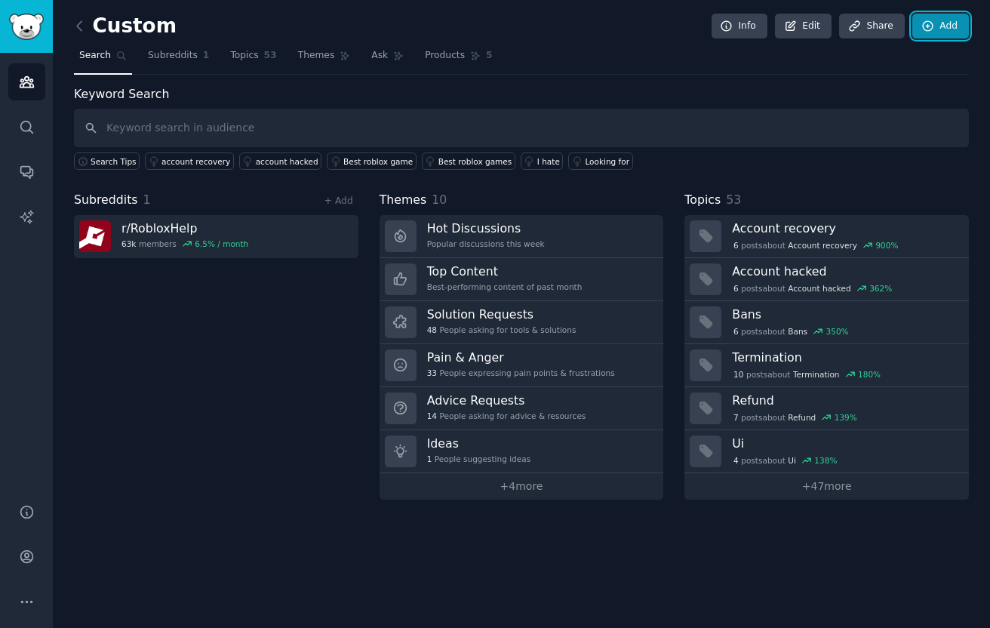
click at [933, 27] on icon at bounding box center [928, 27] width 14 height 14
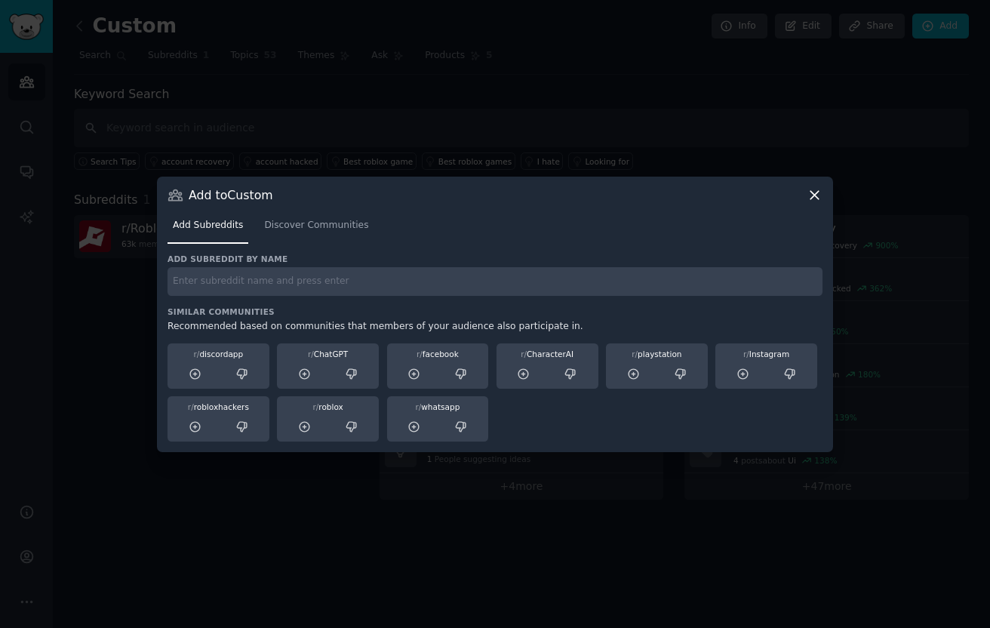
click at [676, 281] on input "text" at bounding box center [495, 281] width 655 height 29
type input "budgetingforbeginners"
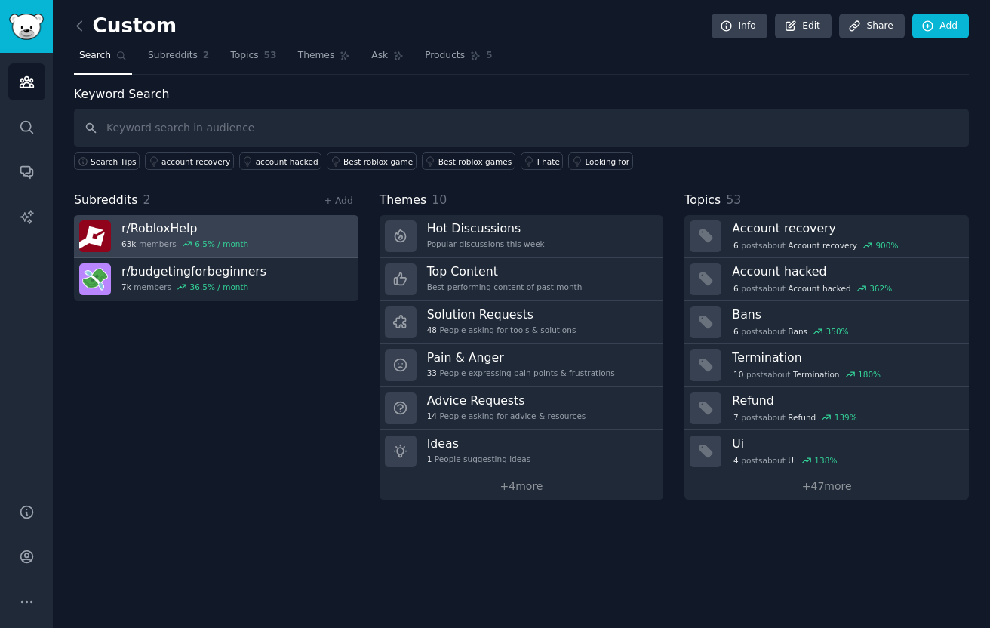
click at [304, 224] on link "r/ RobloxHelp 63k members 6.5 % / month" at bounding box center [216, 236] width 284 height 43
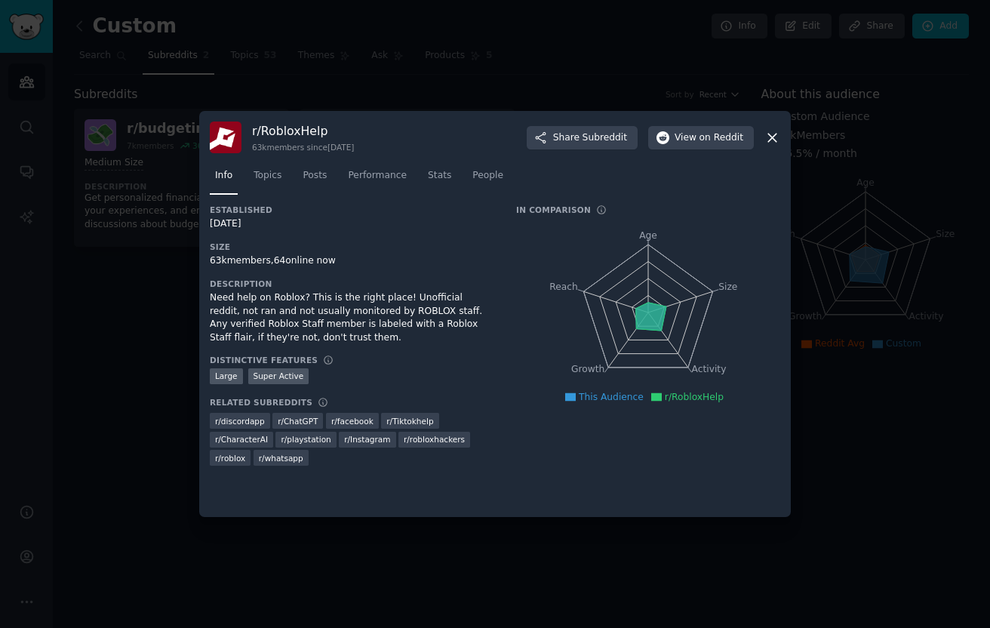
click at [132, 313] on div at bounding box center [495, 314] width 990 height 628
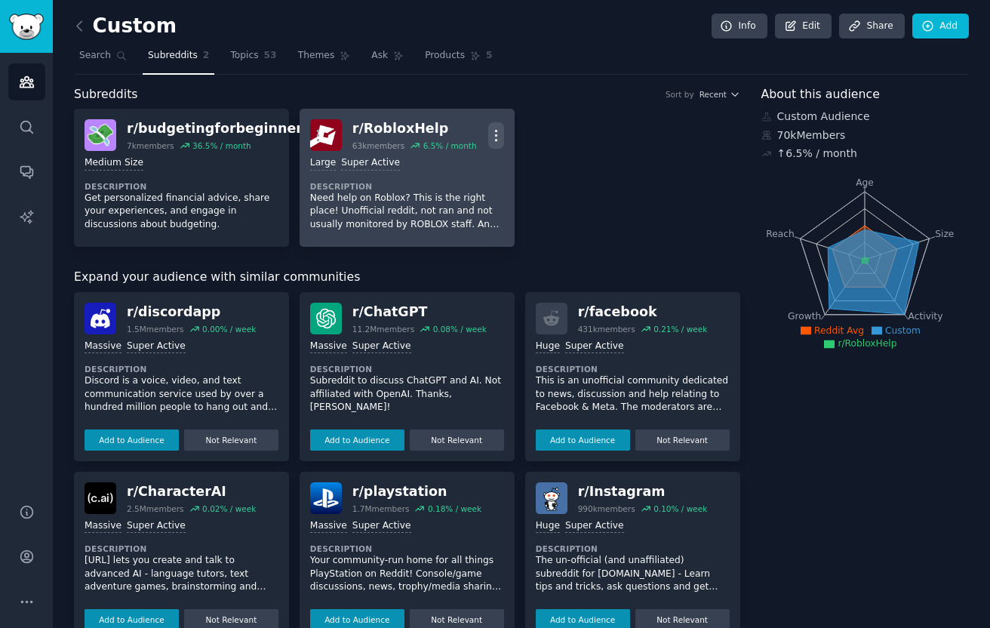
click at [489, 134] on icon "button" at bounding box center [496, 136] width 16 height 16
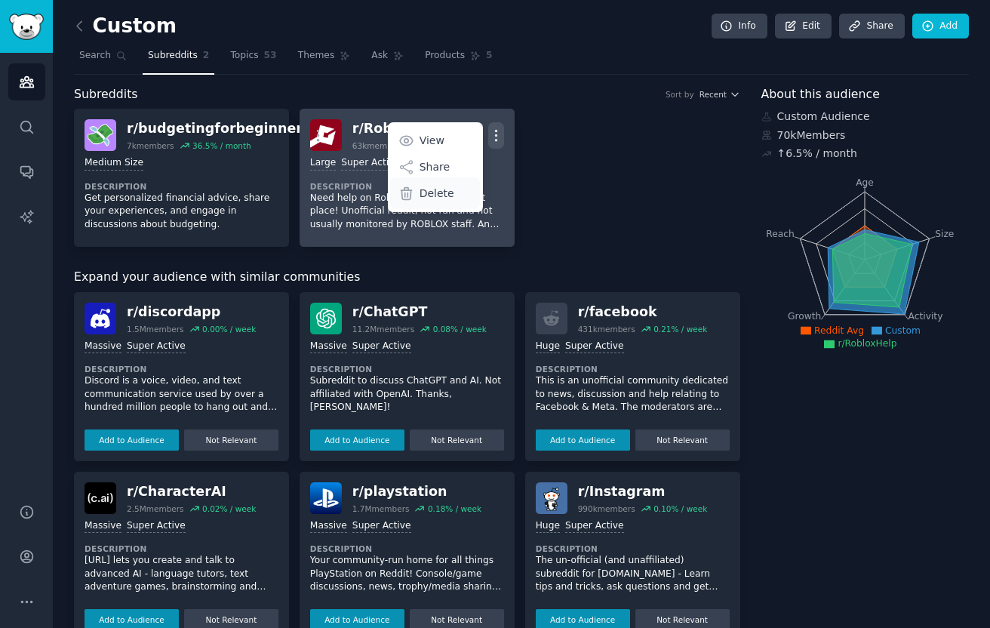
click at [443, 198] on p "Delete" at bounding box center [437, 194] width 35 height 16
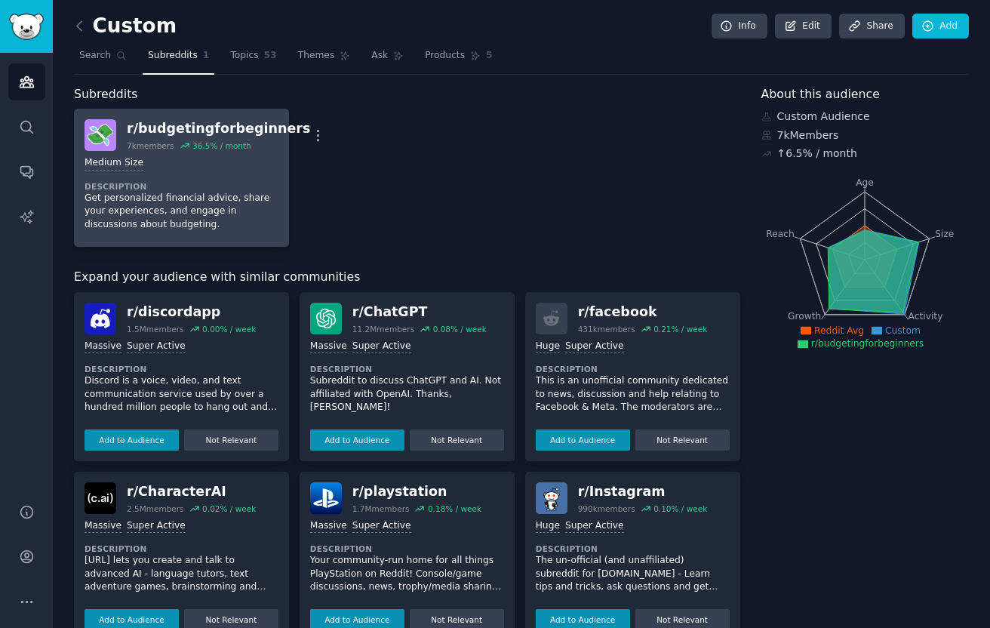
click at [277, 179] on link "r/ budgetingforbeginners 7k members 36.5 % / month More Medium Size Description…" at bounding box center [181, 178] width 215 height 138
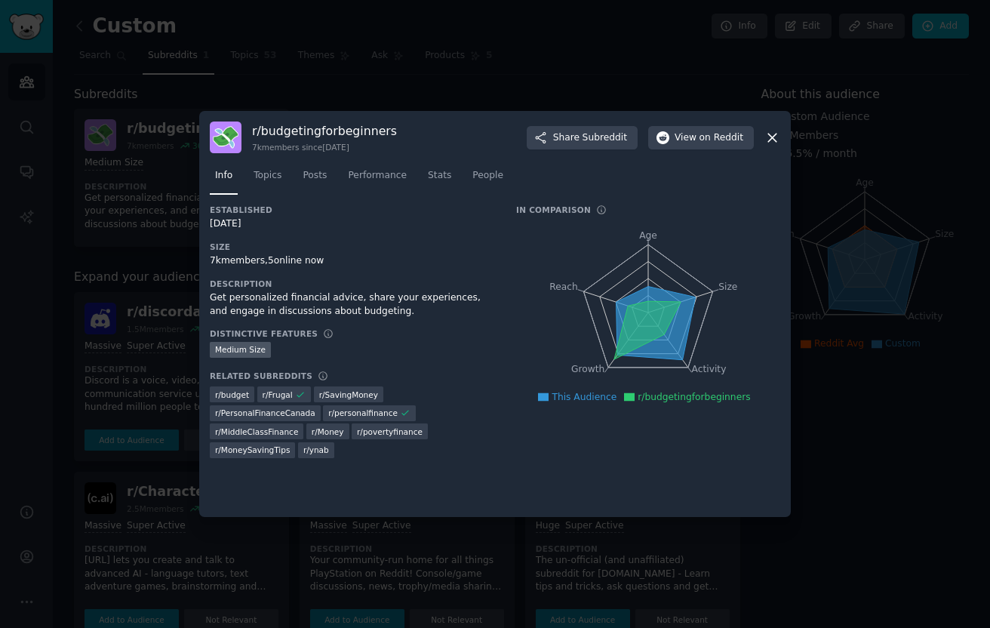
click at [599, 97] on div at bounding box center [495, 314] width 990 height 628
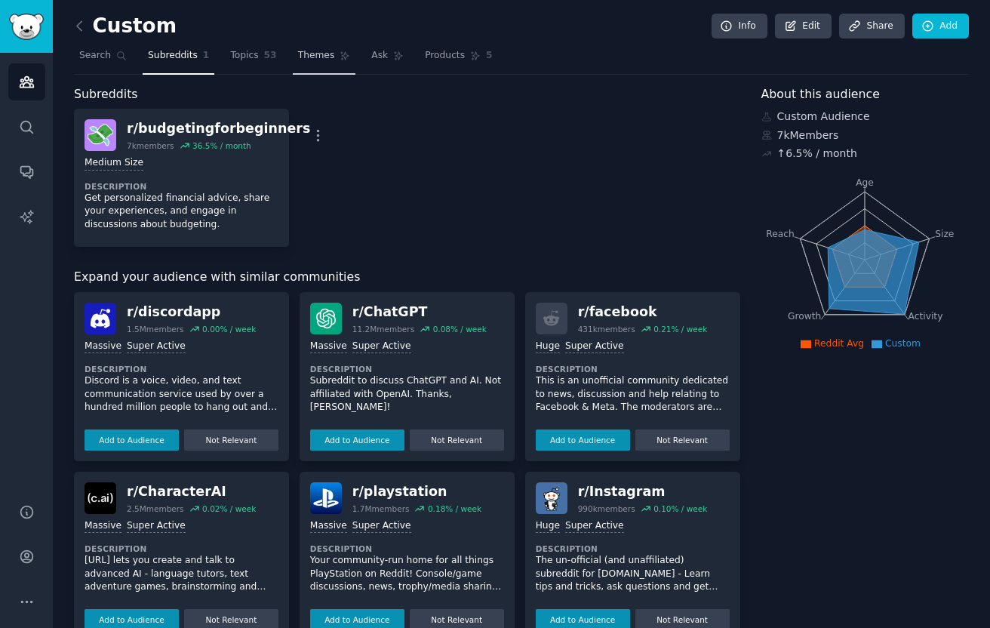
click at [321, 55] on span "Themes" at bounding box center [316, 56] width 37 height 14
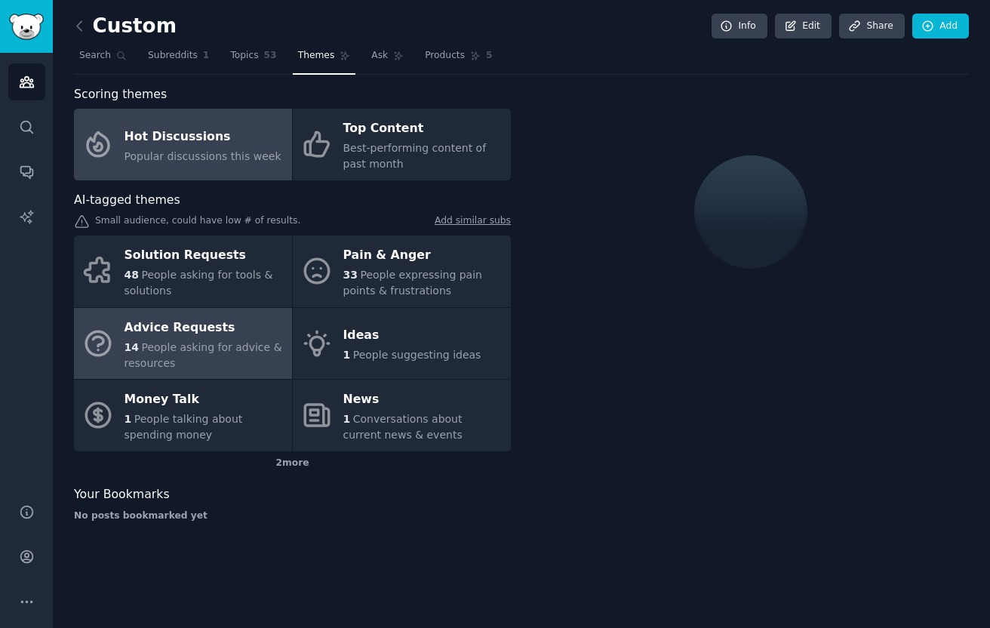
click at [158, 359] on span "People asking for advice & resources" at bounding box center [204, 355] width 158 height 28
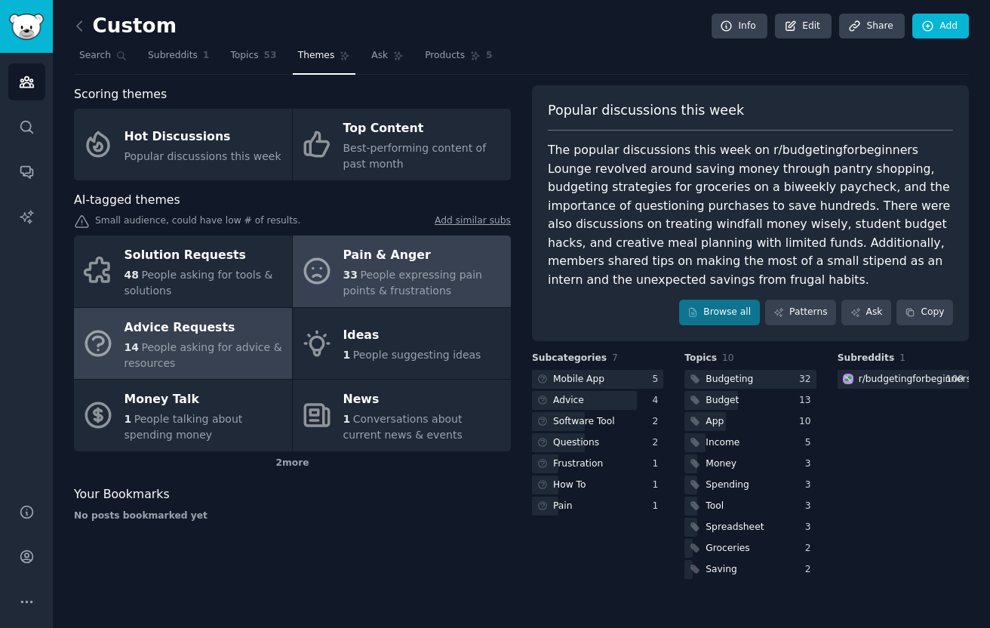
click at [369, 278] on span "People expressing pain points & frustrations" at bounding box center [412, 283] width 139 height 28
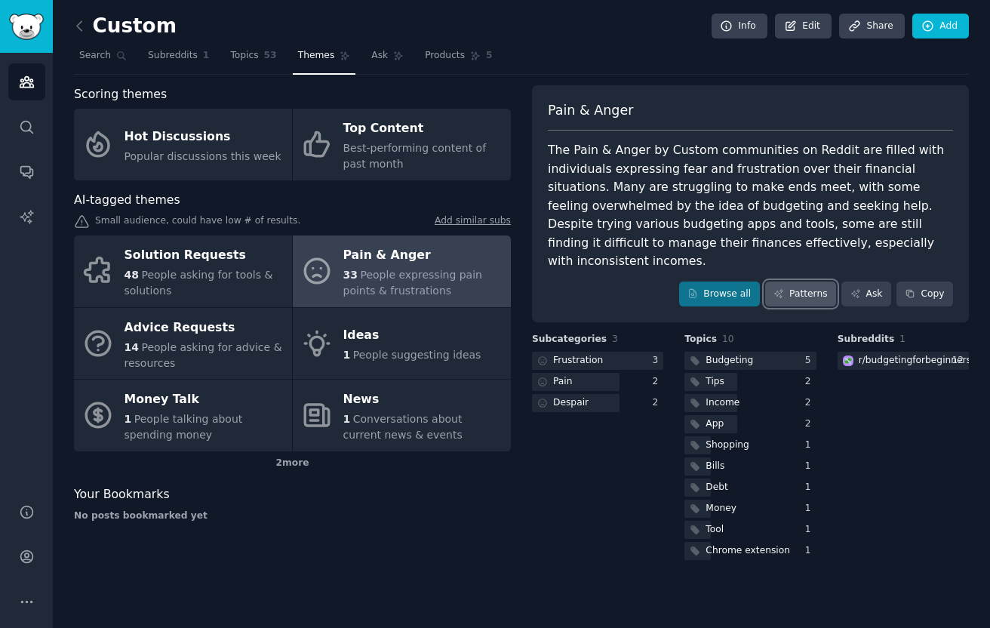
click at [786, 281] on link "Patterns" at bounding box center [800, 294] width 71 height 26
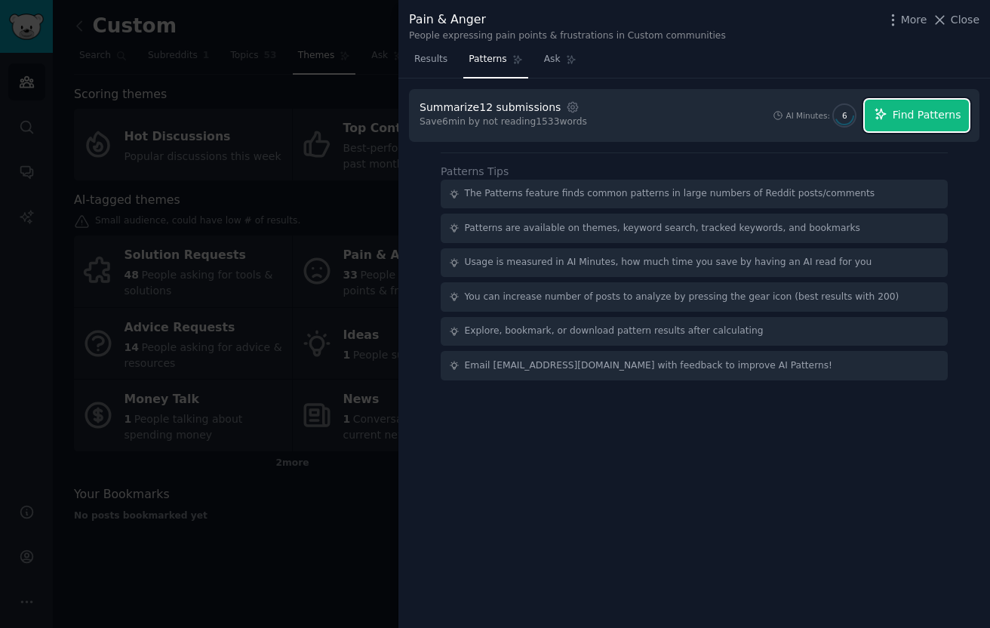
click at [896, 104] on button "Find Patterns" at bounding box center [917, 116] width 104 height 32
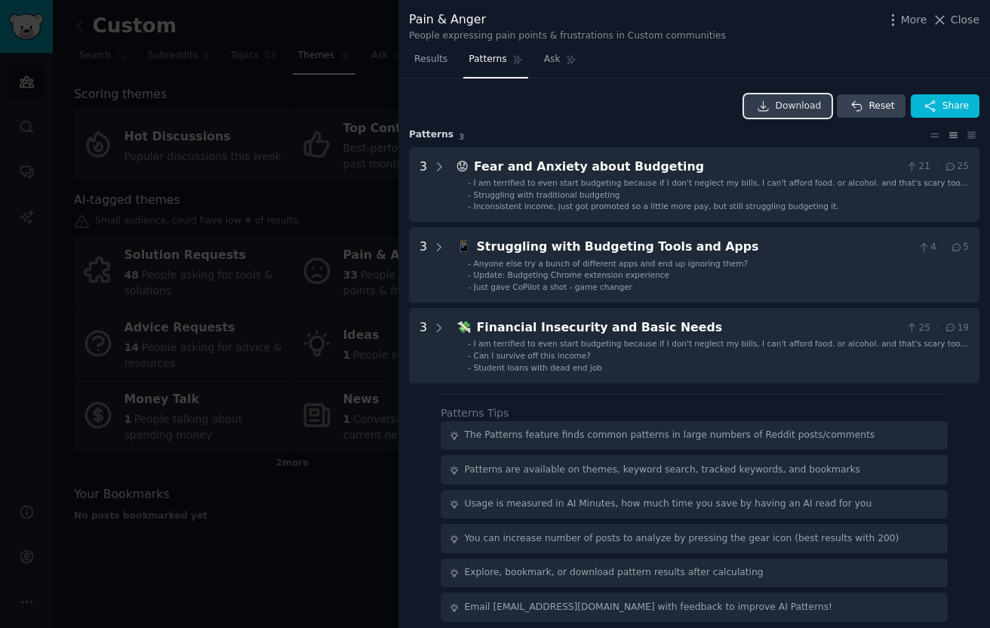
click at [789, 102] on span "Download" at bounding box center [799, 107] width 46 height 14
click at [202, 220] on div at bounding box center [495, 314] width 990 height 628
